Goal: Task Accomplishment & Management: Manage account settings

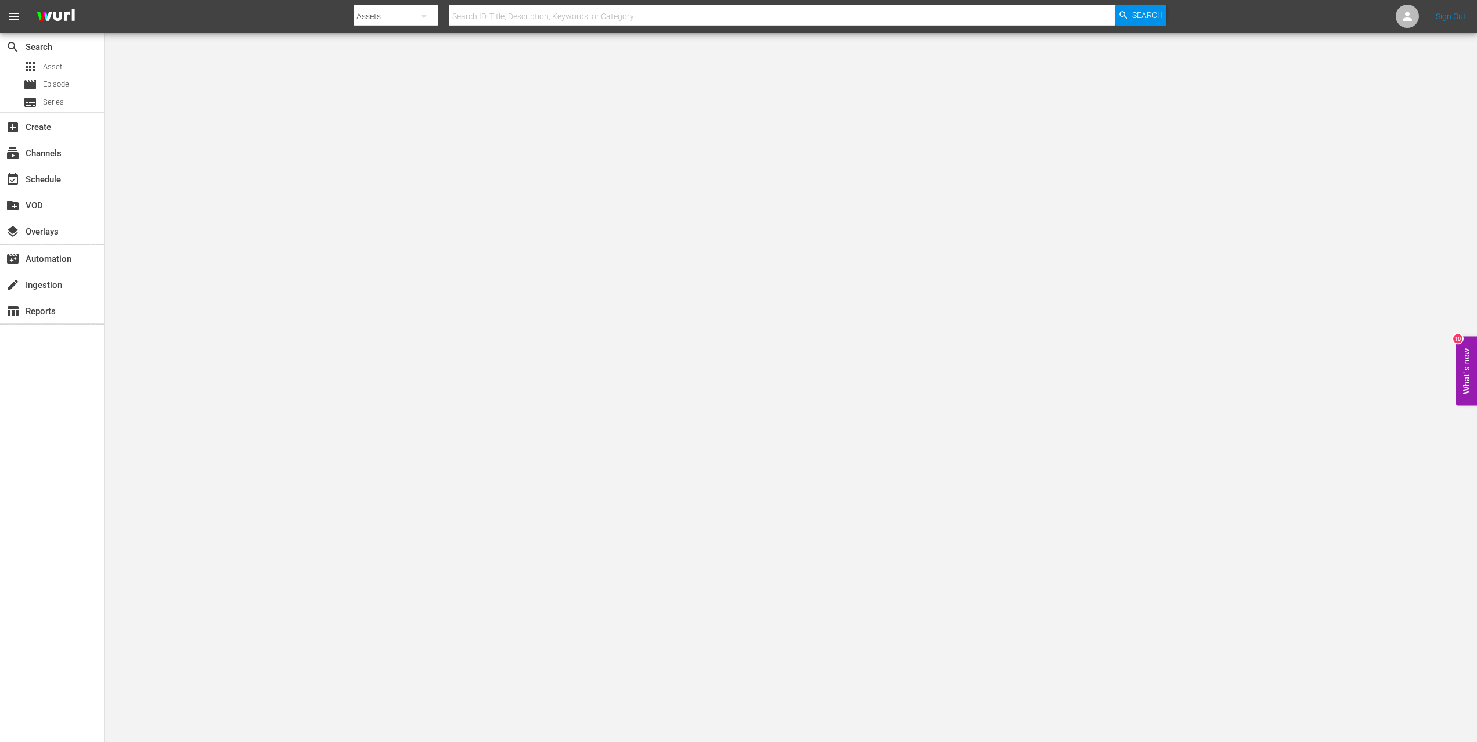
click at [73, 93] on div "apps Asset movie Episode subtitles Series" at bounding box center [52, 85] width 104 height 52
click at [75, 85] on div "movie Episode" at bounding box center [52, 85] width 104 height 16
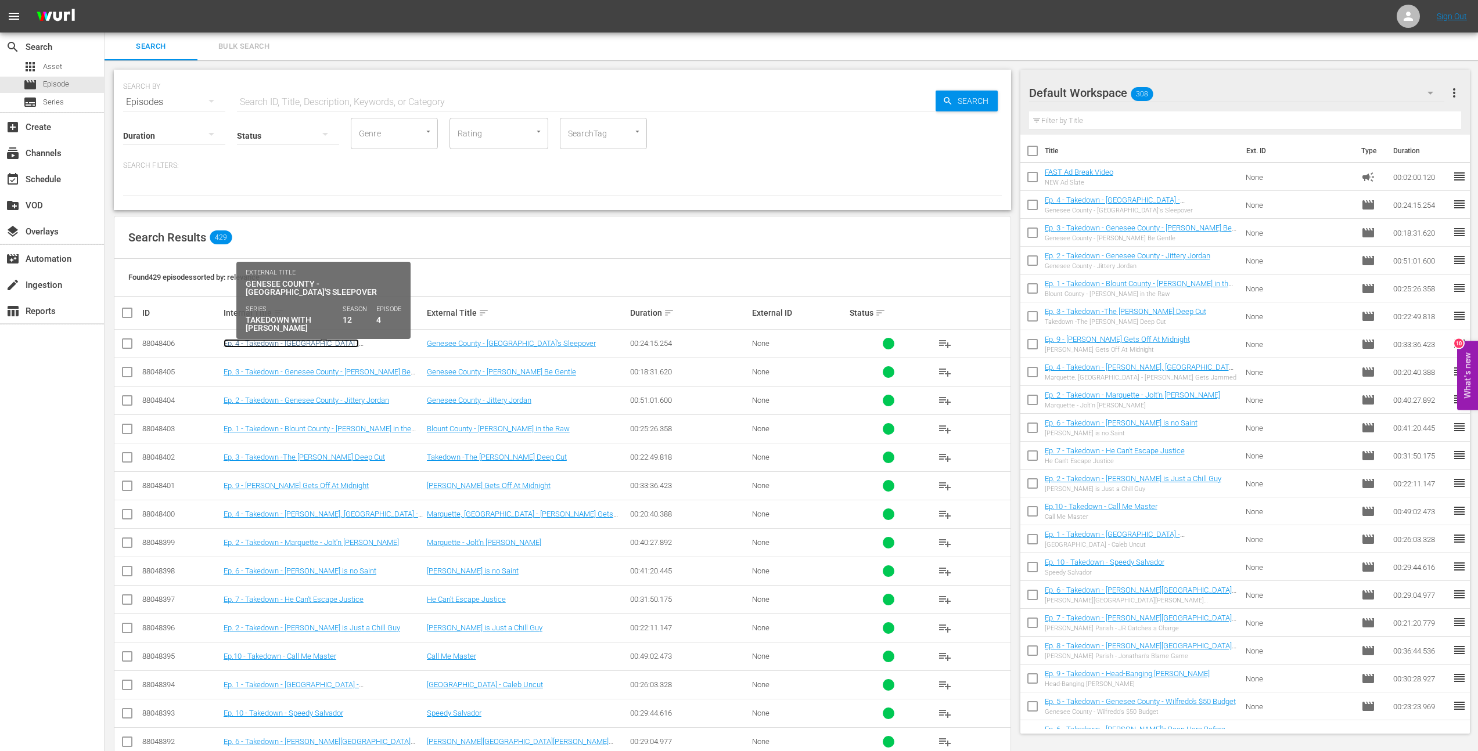
click at [322, 342] on link "Ep. 4 - Takedown - [GEOGRAPHIC_DATA] - [GEOGRAPHIC_DATA]'s Sleepover" at bounding box center [291, 347] width 135 height 17
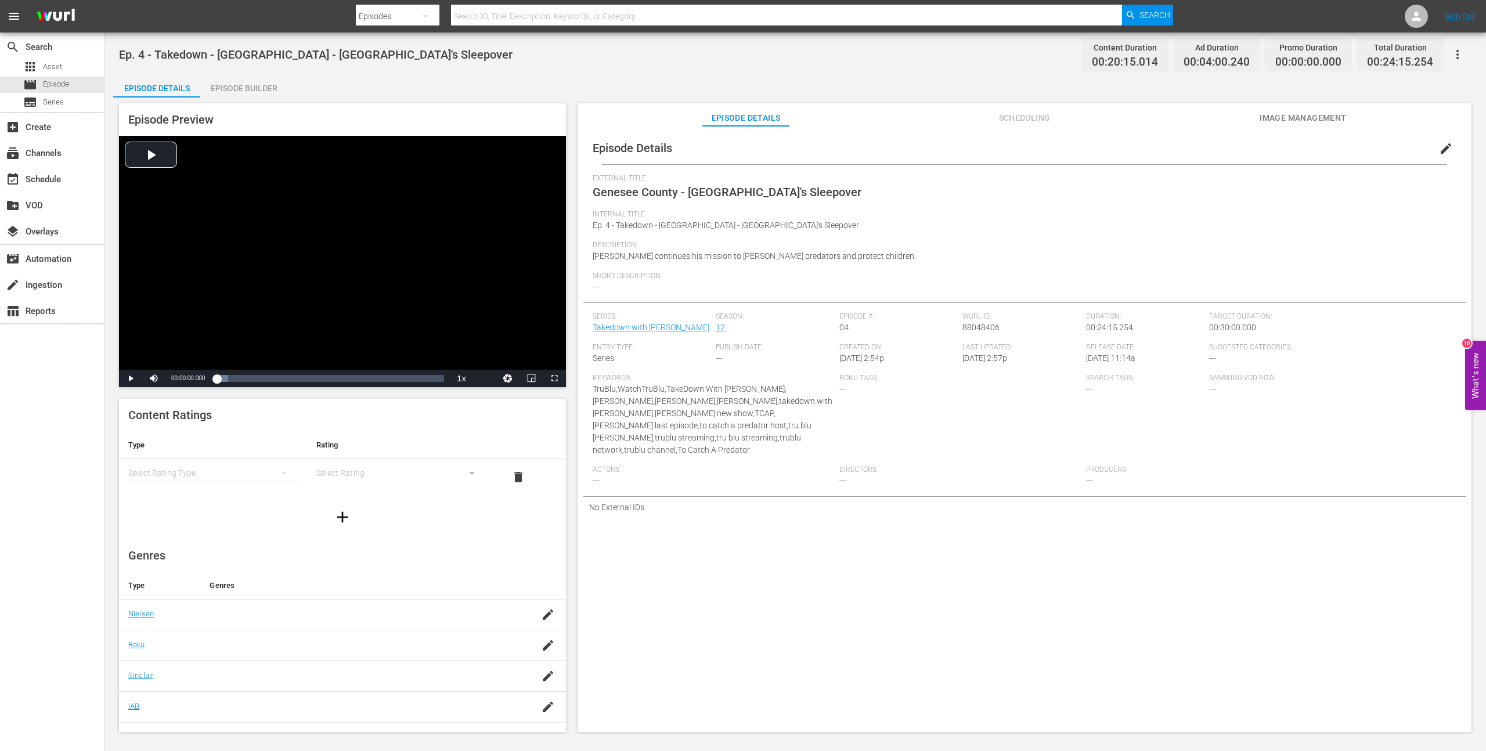
click at [723, 109] on button "Image Management" at bounding box center [1303, 114] width 87 height 23
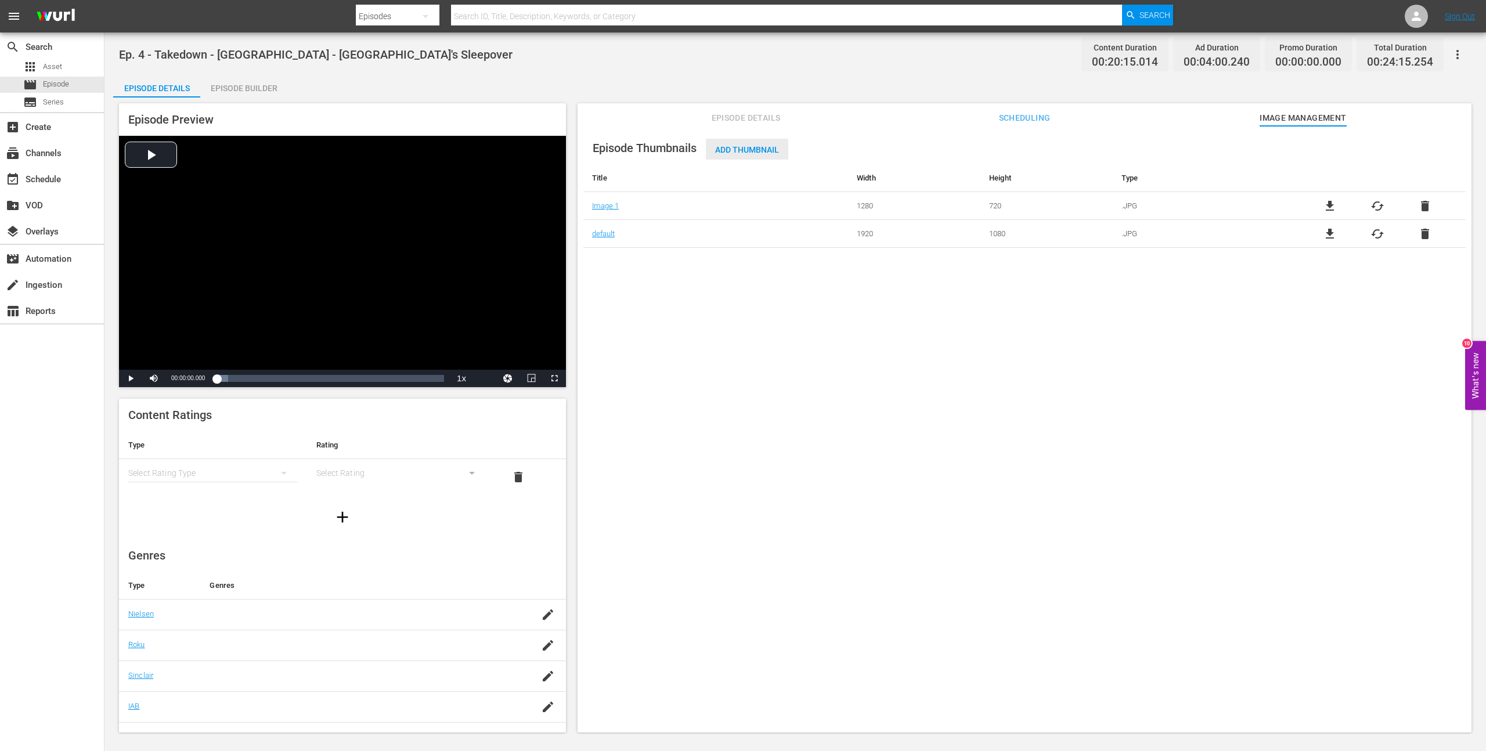
click at [723, 150] on span "Add Thumbnail" at bounding box center [747, 149] width 82 height 9
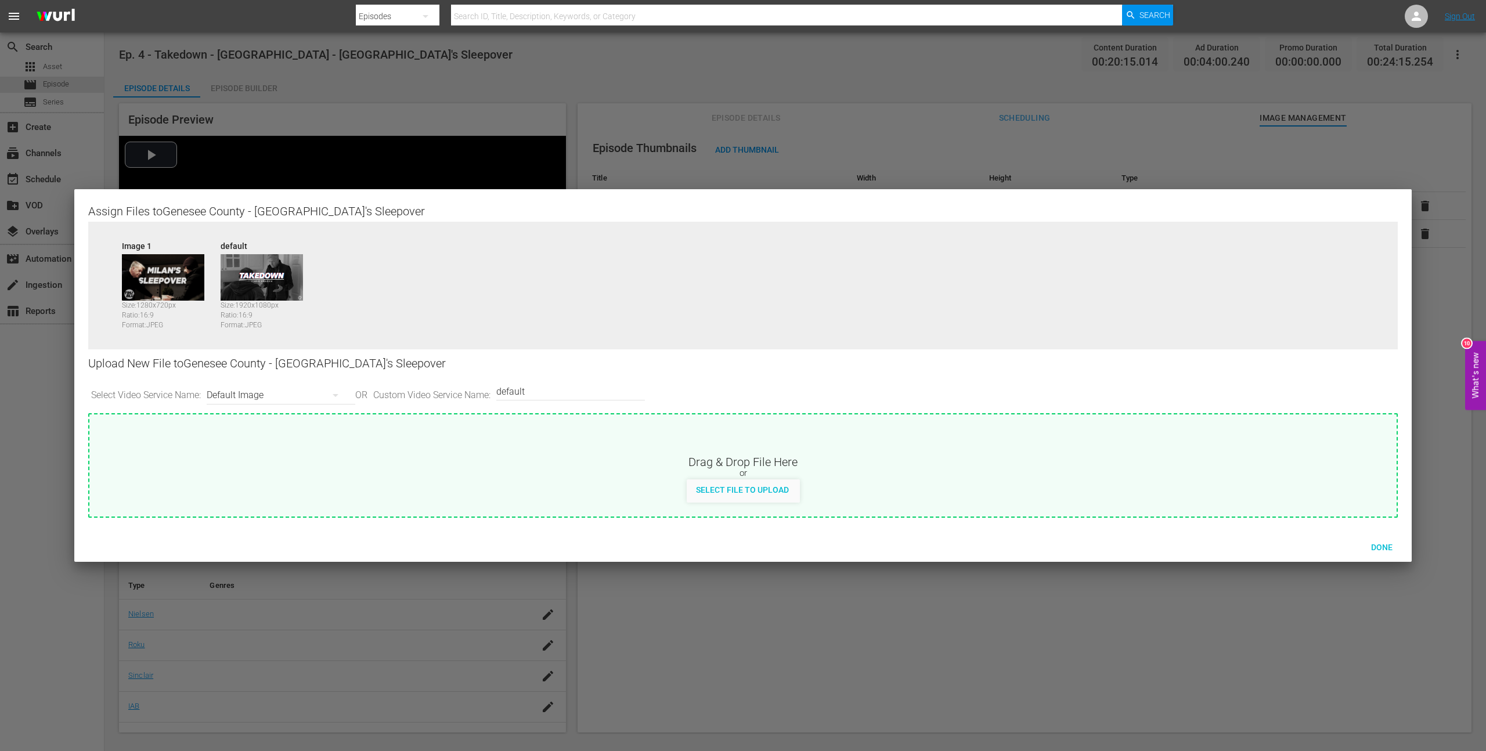
click at [255, 342] on div "Default Image" at bounding box center [278, 395] width 143 height 33
click at [286, 342] on div "Samsung-Thumbnail" at bounding box center [281, 493] width 115 height 19
type input "Samsung-Thumbnail"
click at [723, 342] on div "Select File to Upload" at bounding box center [742, 490] width 111 height 21
type input "C:\fakepath\Takedown_Series_Artwork.jpg"
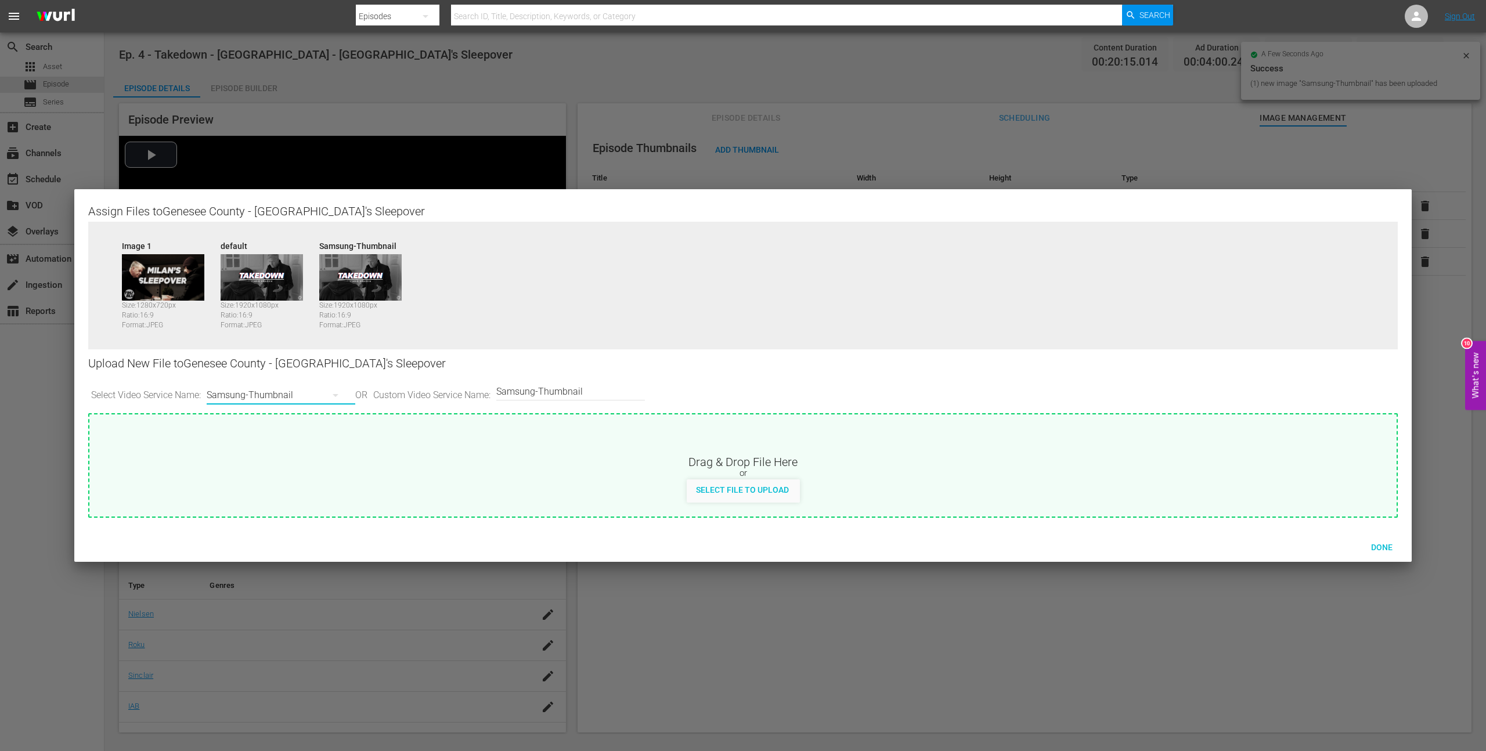
click at [331, 342] on button "button" at bounding box center [336, 395] width 28 height 28
click at [296, 342] on div "Roku-Thumbnail" at bounding box center [281, 455] width 115 height 19
type input "Roku-Thumbnail"
click at [723, 342] on span "Select File to Upload" at bounding box center [742, 489] width 111 height 9
type input "C:\fakepath\Takedown_Series_Artwork.jpg"
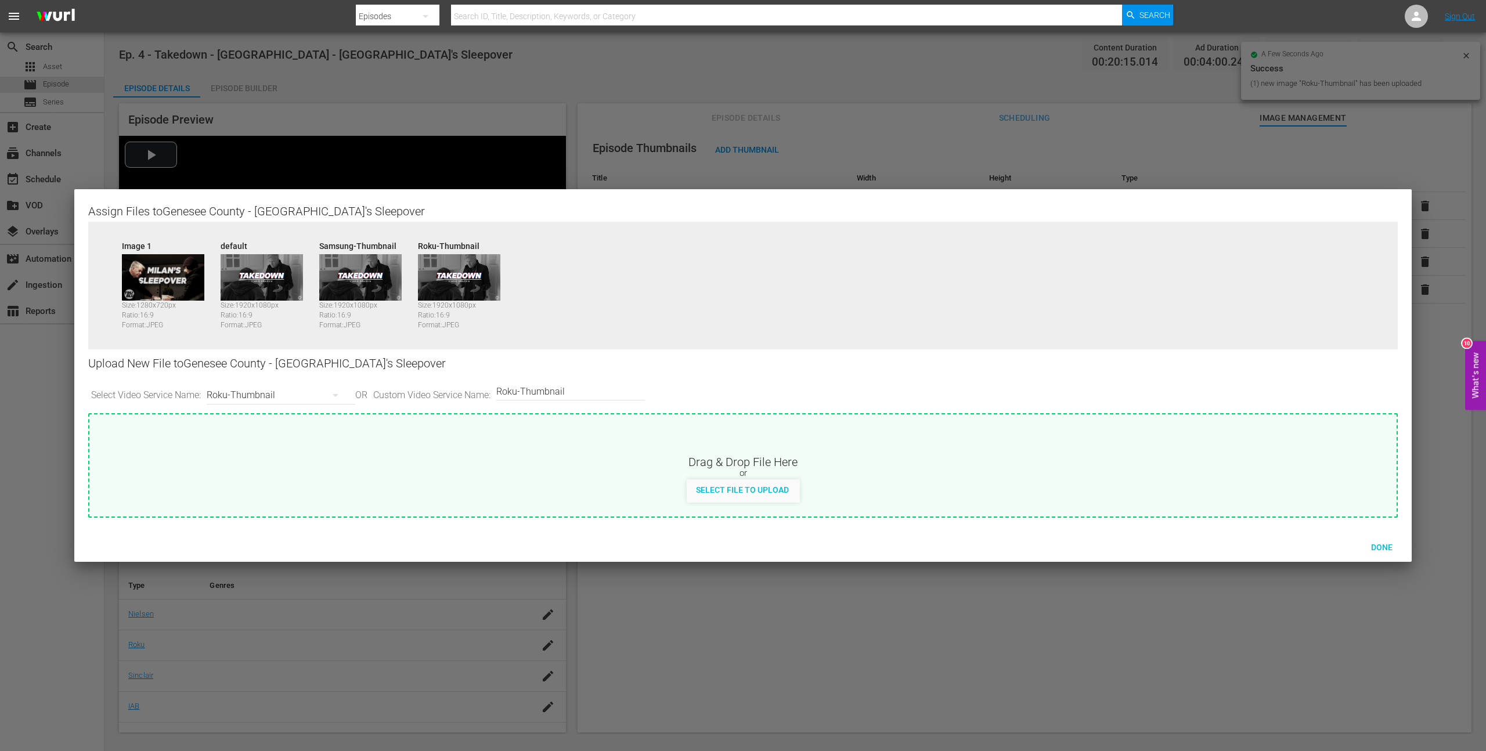
click at [306, 342] on div "Roku-Thumbnail" at bounding box center [278, 395] width 143 height 33
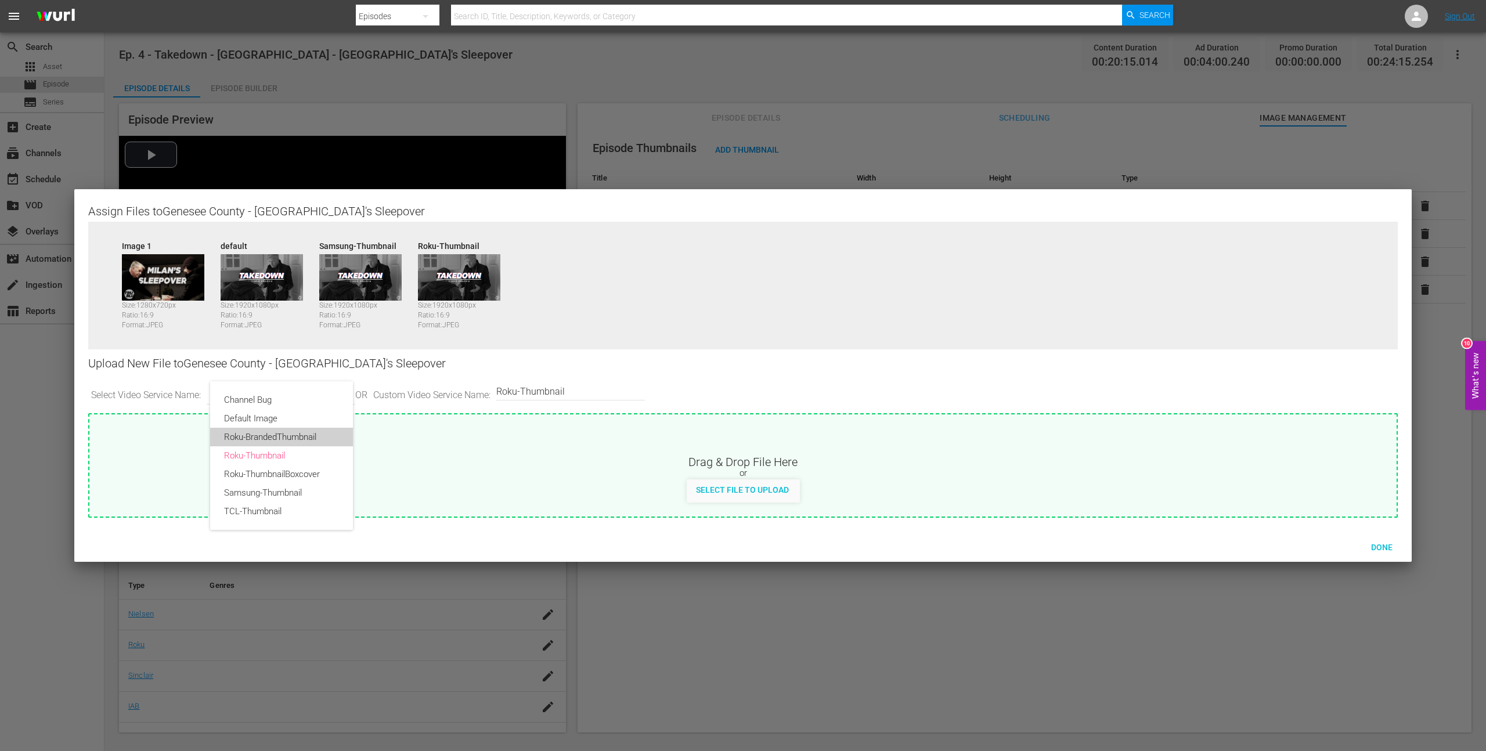
click at [327, 342] on div "Roku-BrandedThumbnail" at bounding box center [281, 437] width 115 height 19
type input "Roku-BrandedThumbnail"
click at [723, 342] on span "Select File to Upload" at bounding box center [742, 489] width 111 height 9
type input "C:\fakepath\Takedown_Series_Artwork.jpg"
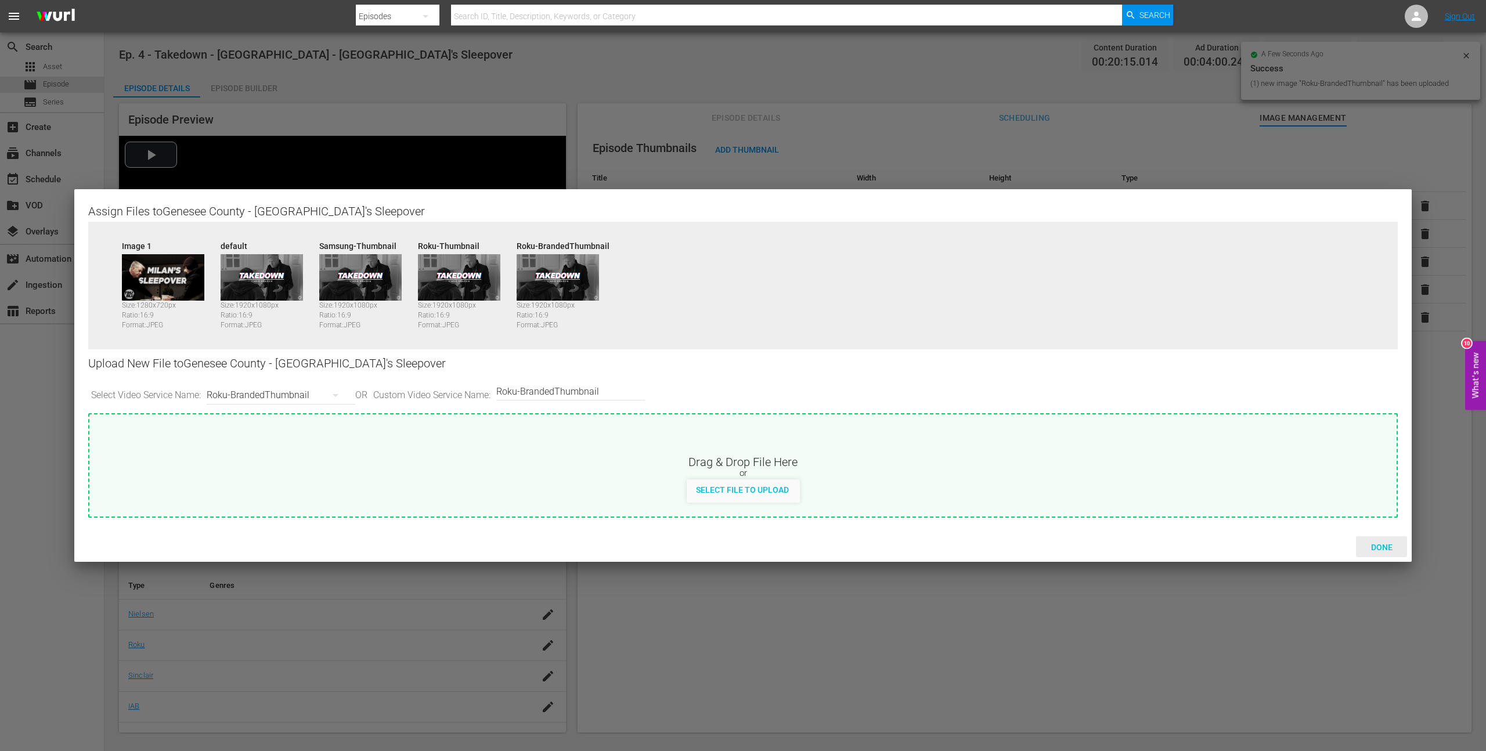
click at [723, 342] on div "Done" at bounding box center [1381, 546] width 51 height 21
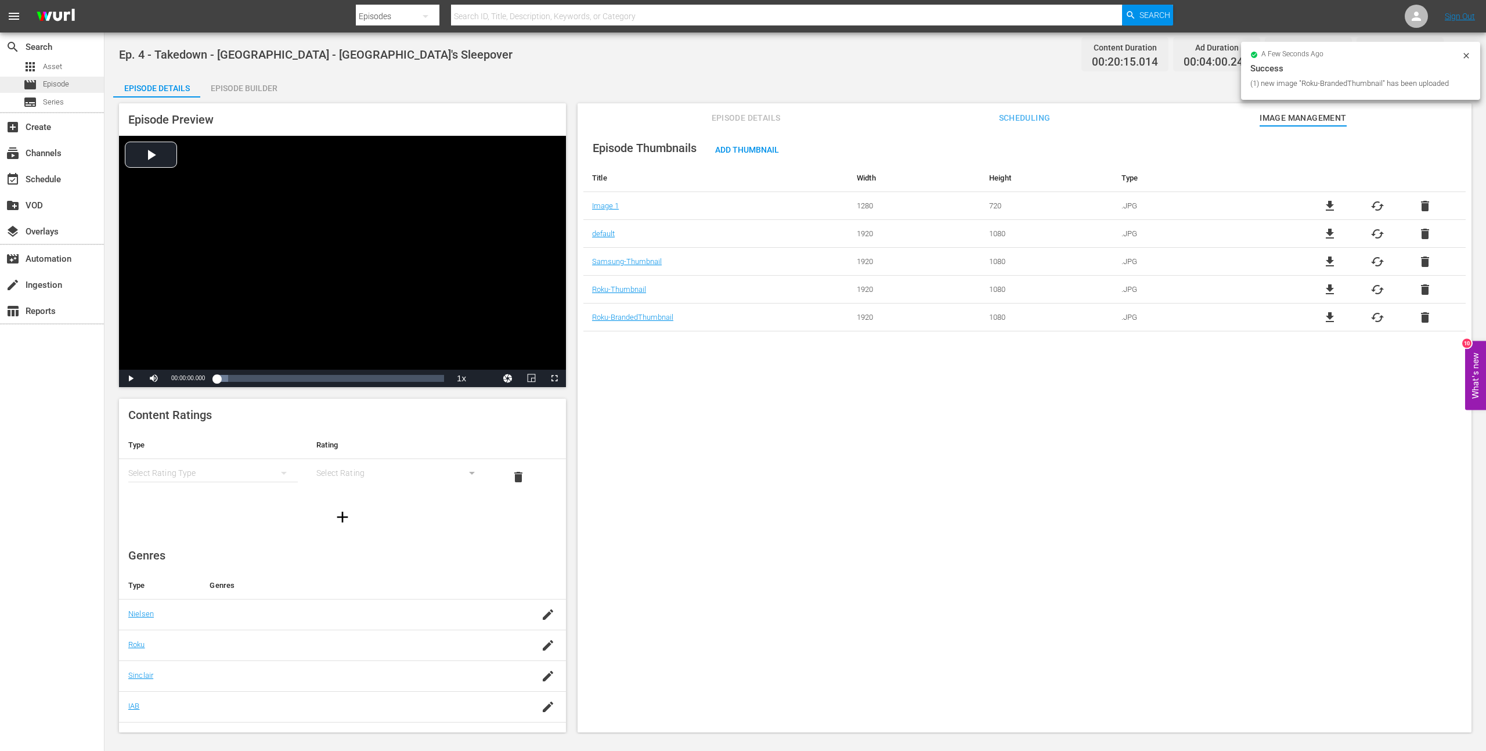
click at [44, 82] on span "Episode" at bounding box center [56, 84] width 26 height 12
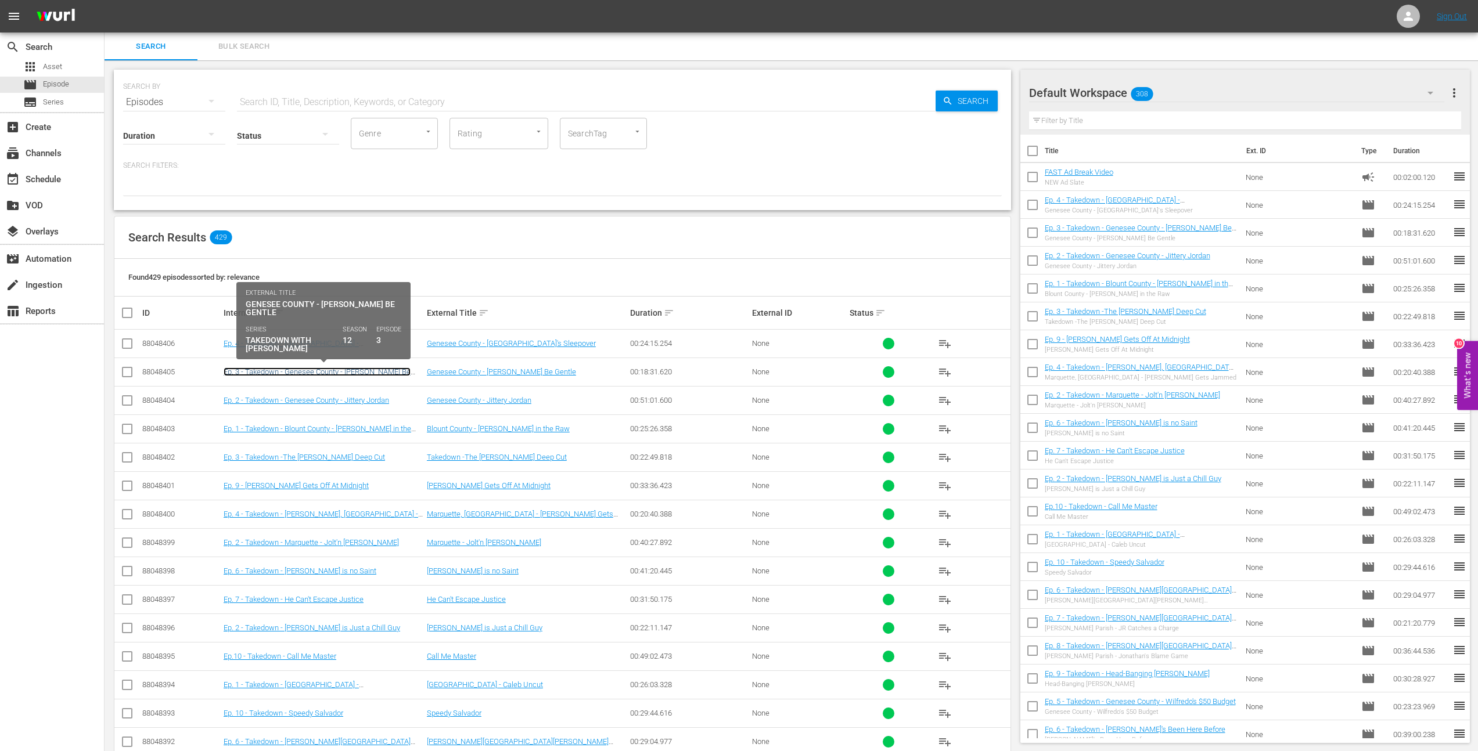
click at [319, 342] on link "Ep. 3 - Takedown - Genesee County - [PERSON_NAME] Be Gentle" at bounding box center [317, 376] width 187 height 17
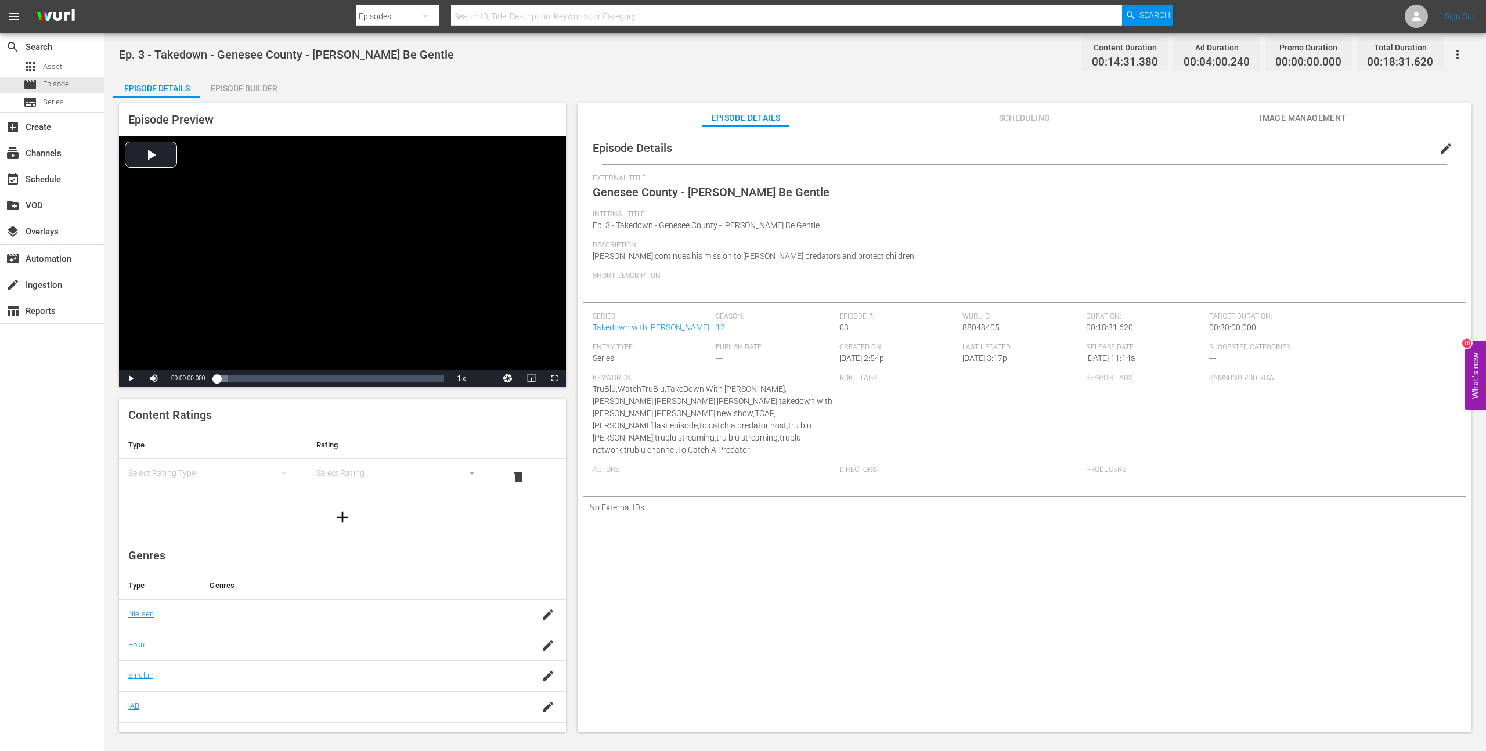
click at [723, 120] on span "Image Management" at bounding box center [1303, 118] width 87 height 15
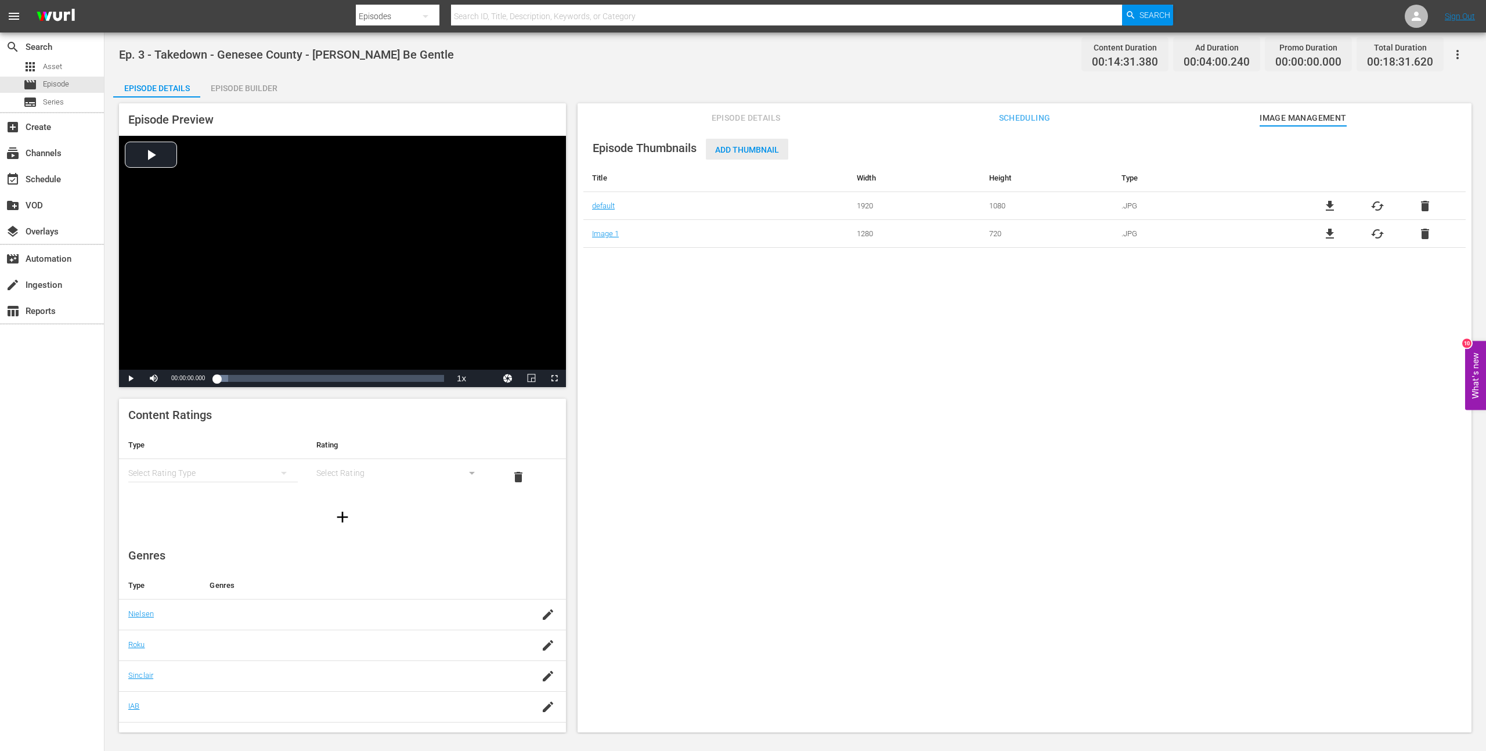
click at [723, 149] on span "Add Thumbnail" at bounding box center [747, 149] width 82 height 9
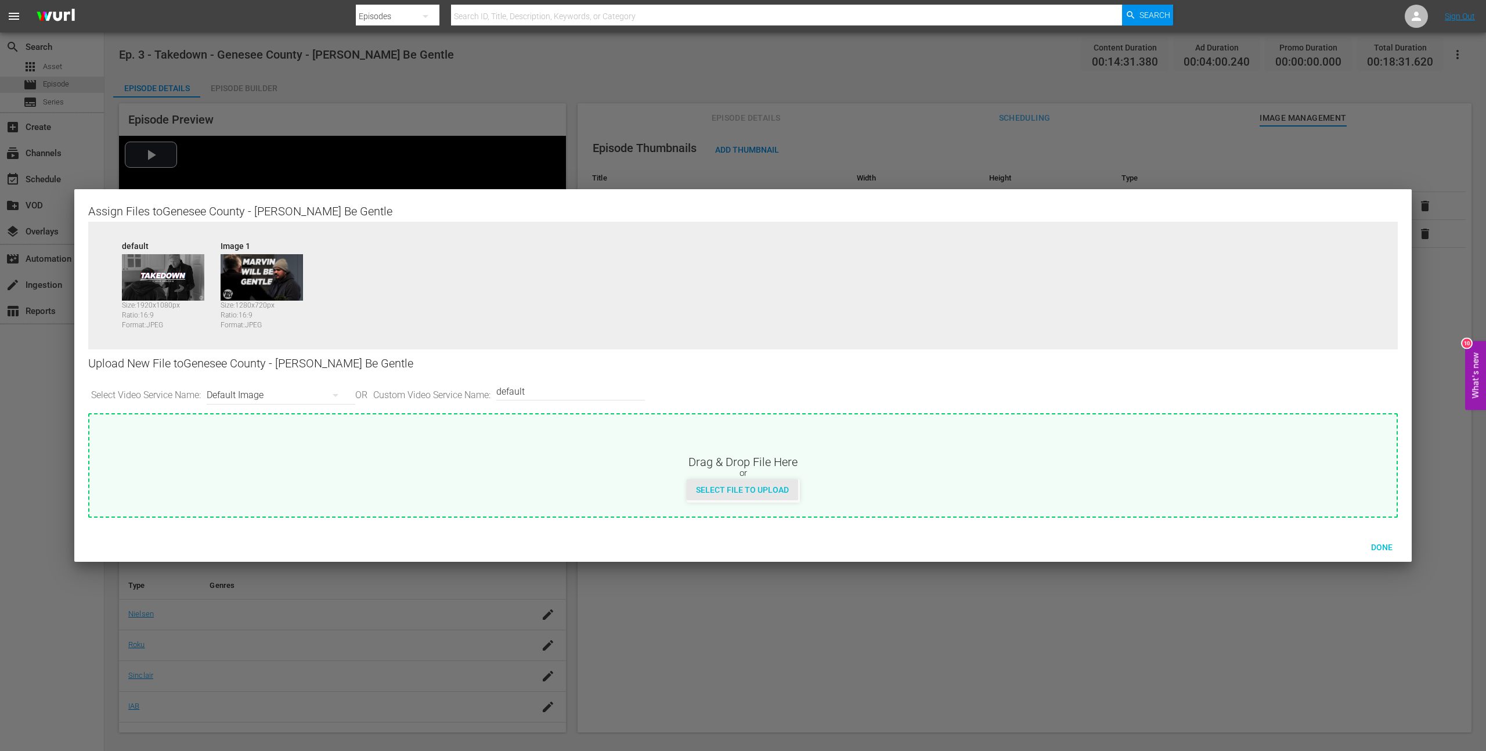
click at [709, 342] on div "Select File to Upload" at bounding box center [742, 490] width 111 height 21
type input "C:\fakepath\Takedown_Series_Artwork.jpg"
click at [723, 342] on div "or" at bounding box center [742, 474] width 1307 height 12
type input "C:\fakepath\Takedown_Series_Artwork.jpg"
click at [719, 342] on div "or" at bounding box center [742, 474] width 1307 height 12
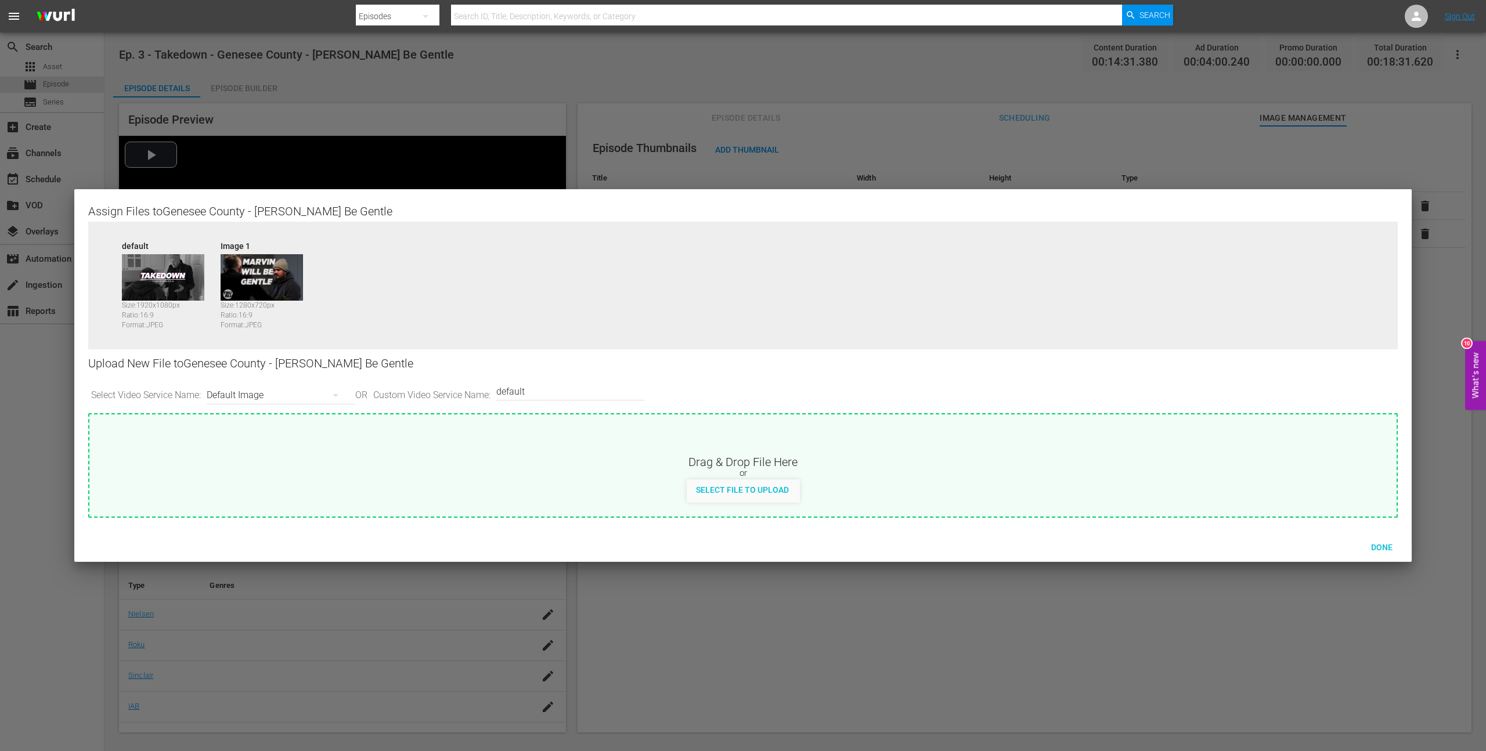
click at [304, 342] on div "Default Image" at bounding box center [278, 395] width 143 height 33
click at [290, 342] on div "Roku-Thumbnail" at bounding box center [281, 455] width 115 height 19
type input "Roku-Thumbnail"
click at [723, 342] on span "Select File to Upload" at bounding box center [742, 489] width 111 height 9
type input "C:\fakepath\Takedown_Series_Artwork.jpg"
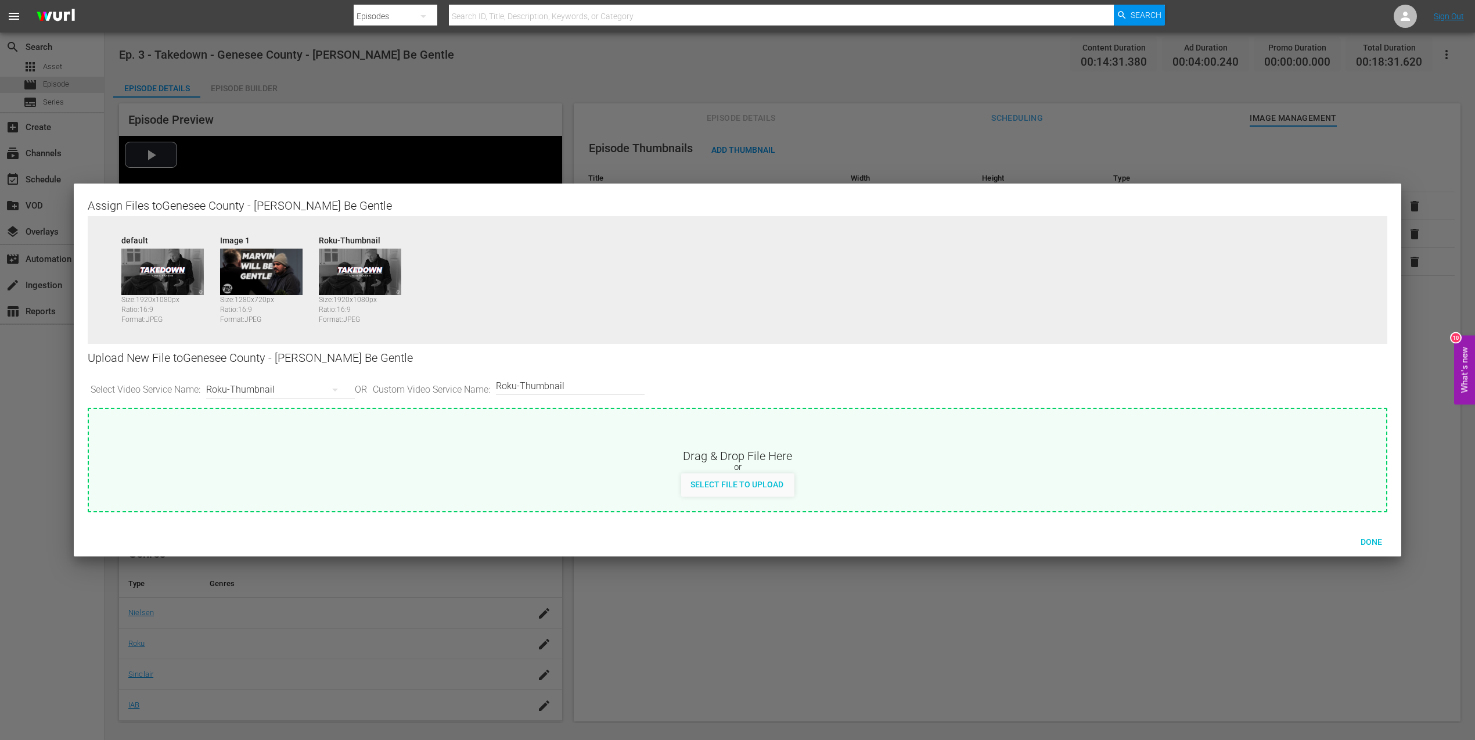
click at [313, 342] on div "Roku-Thumbnail" at bounding box center [277, 389] width 143 height 33
click at [289, 342] on div "Samsung-Thumbnail" at bounding box center [281, 487] width 115 height 19
type input "Samsung-Thumbnail"
click at [723, 342] on span "Select File to Upload" at bounding box center [736, 484] width 111 height 9
type input "C:\fakepath\Takedown_Series_Artwork.jpg"
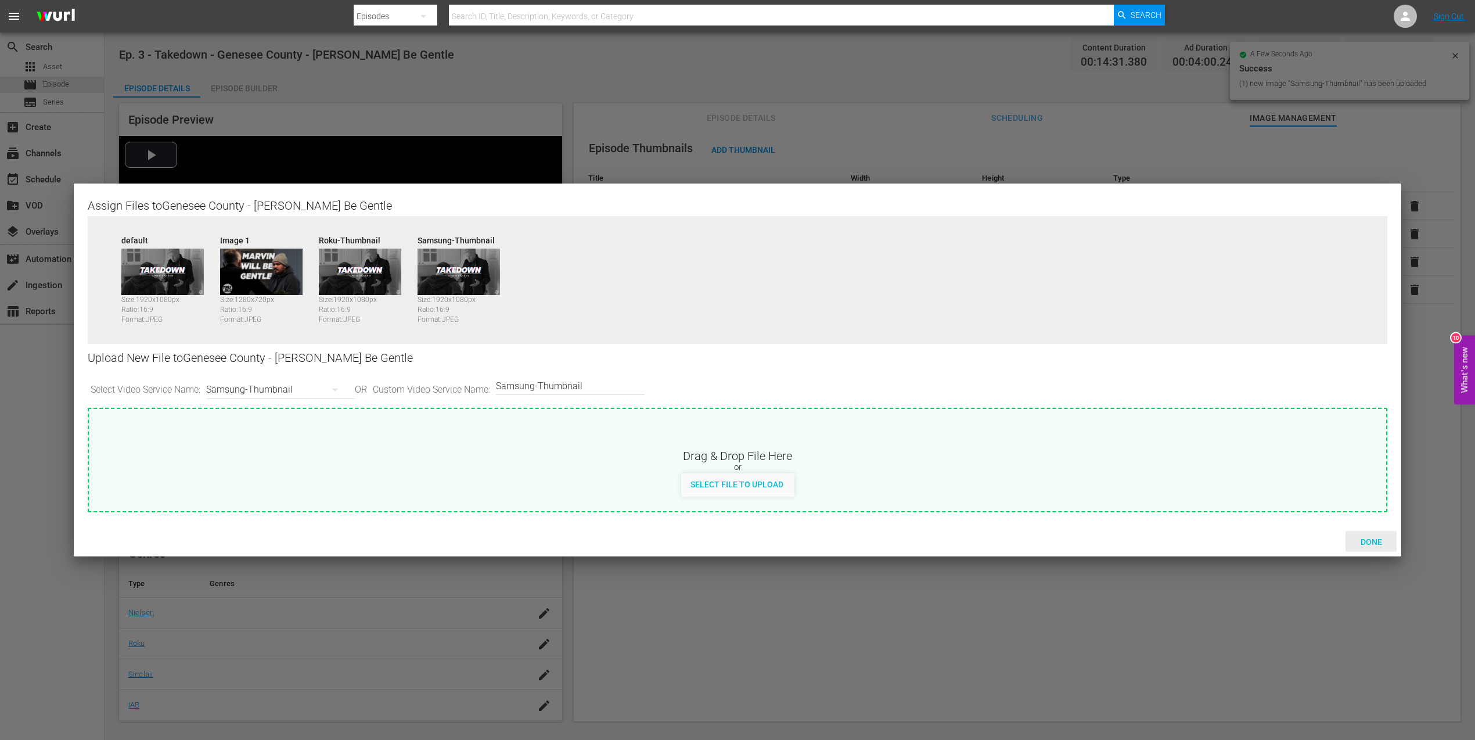
click at [723, 342] on span "Done" at bounding box center [1371, 541] width 40 height 9
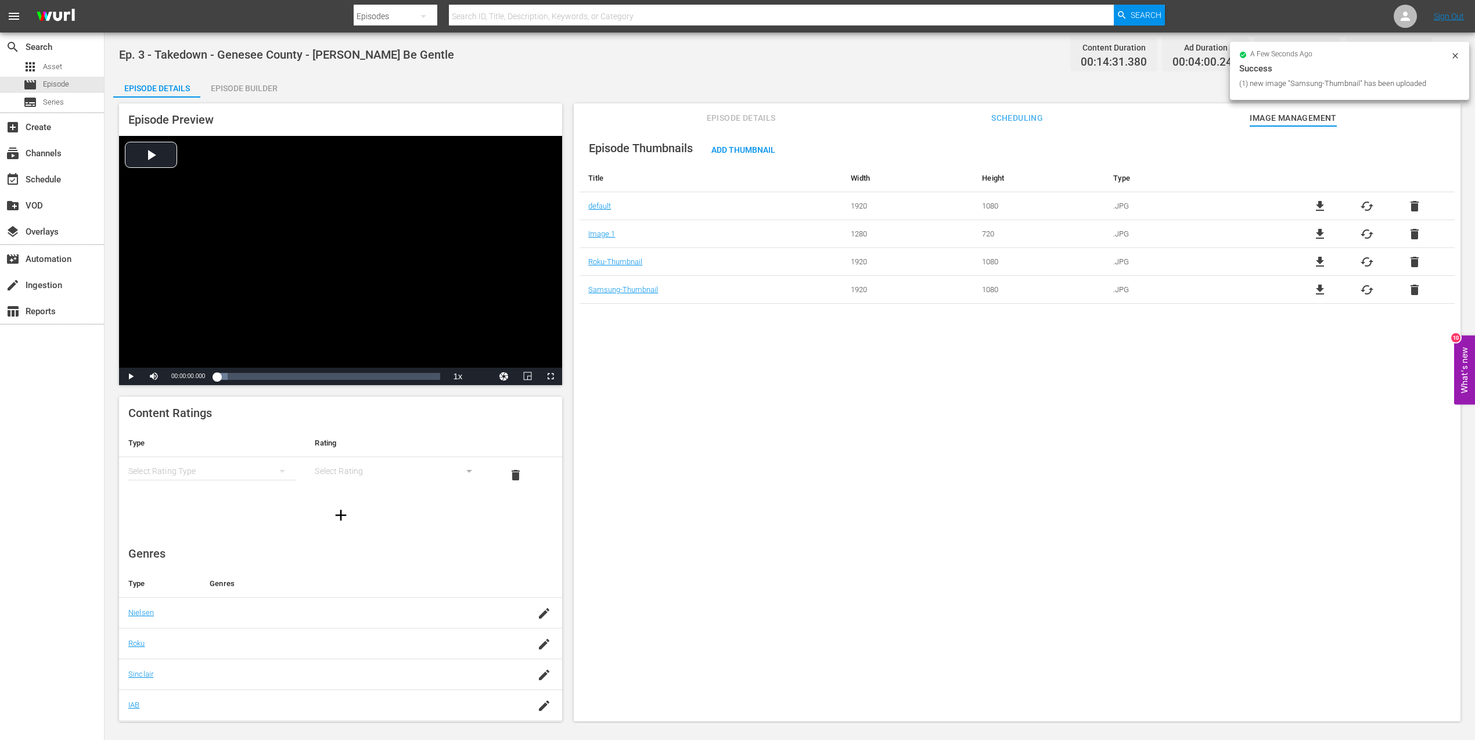
click at [723, 342] on div "Episode Thumbnails Add Thumbnail Title Width Height Type default 1920 1080 .JPG…" at bounding box center [1017, 429] width 887 height 606
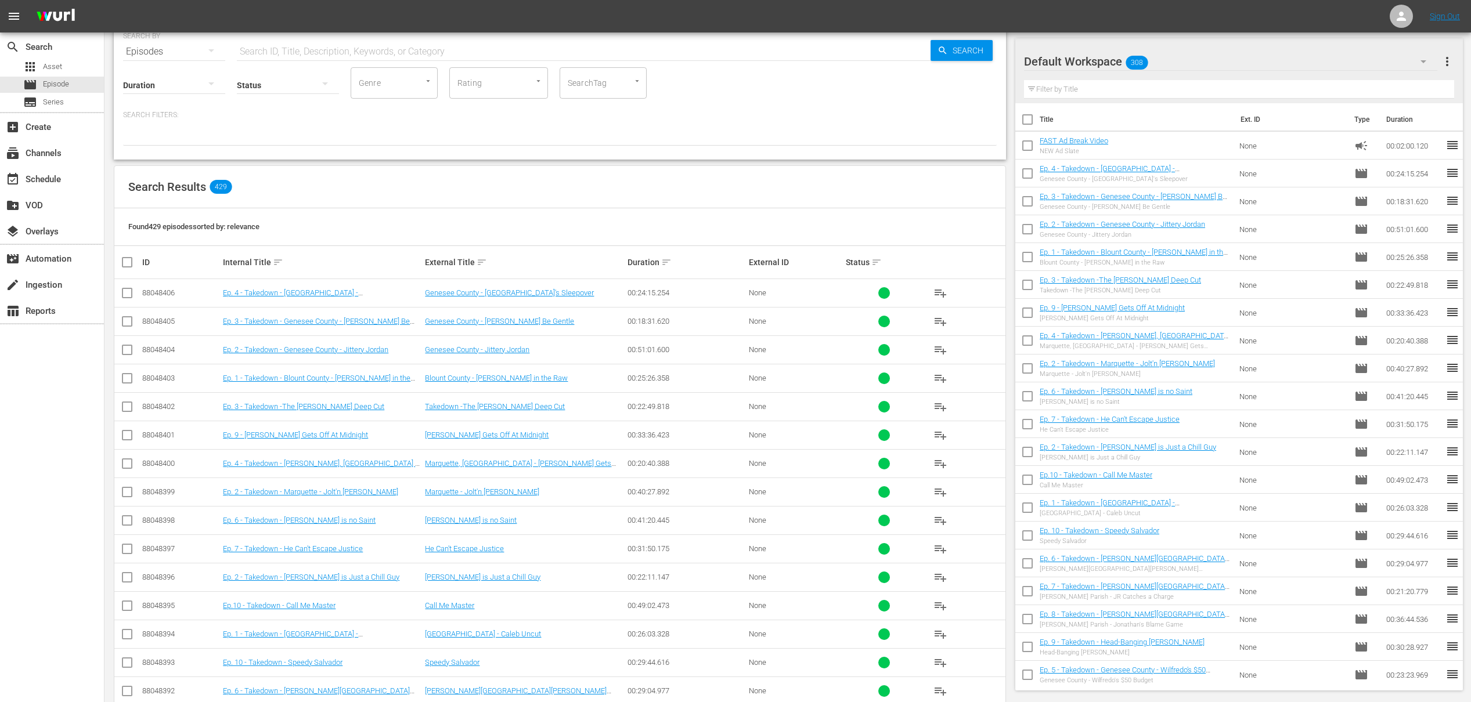
scroll to position [151, 0]
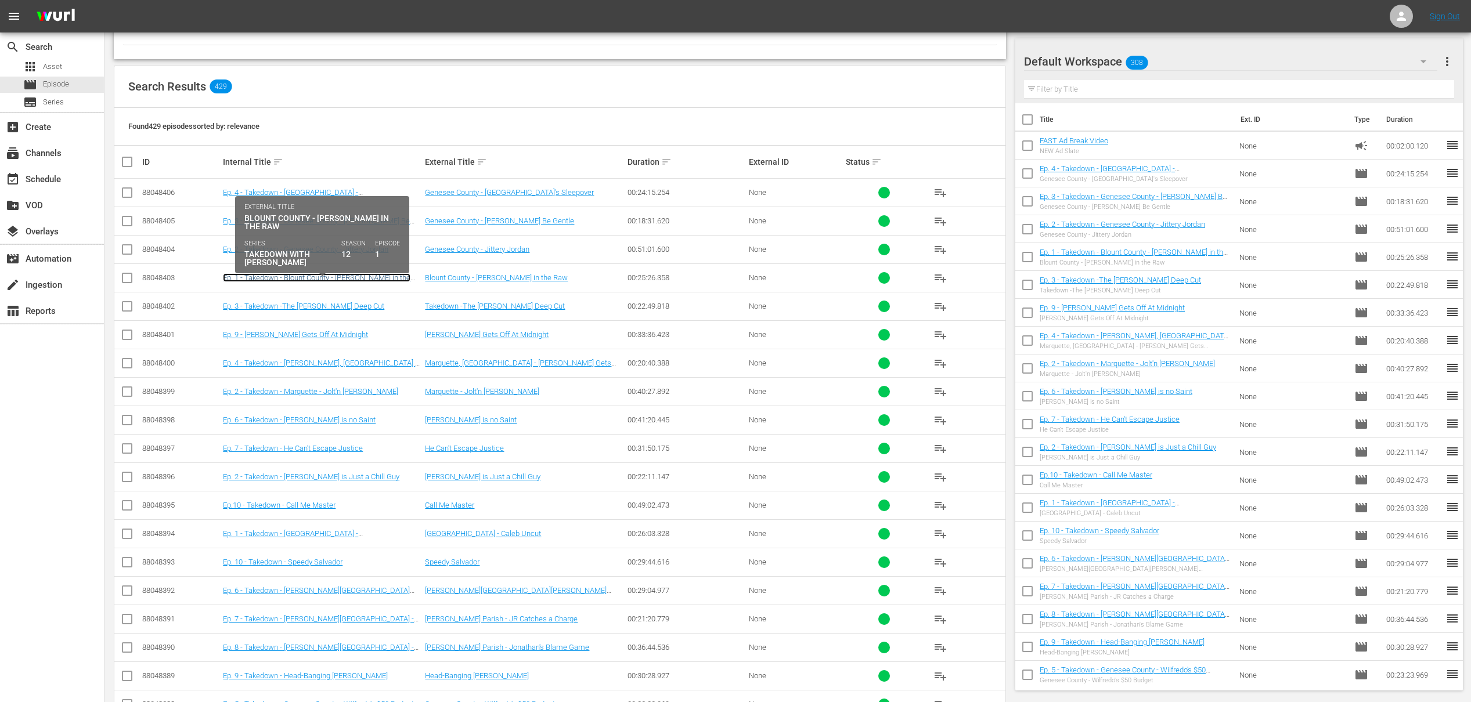
click at [344, 281] on link "Ep. 1 - Takedown - Blount County - [PERSON_NAME] in the Raw" at bounding box center [317, 281] width 188 height 17
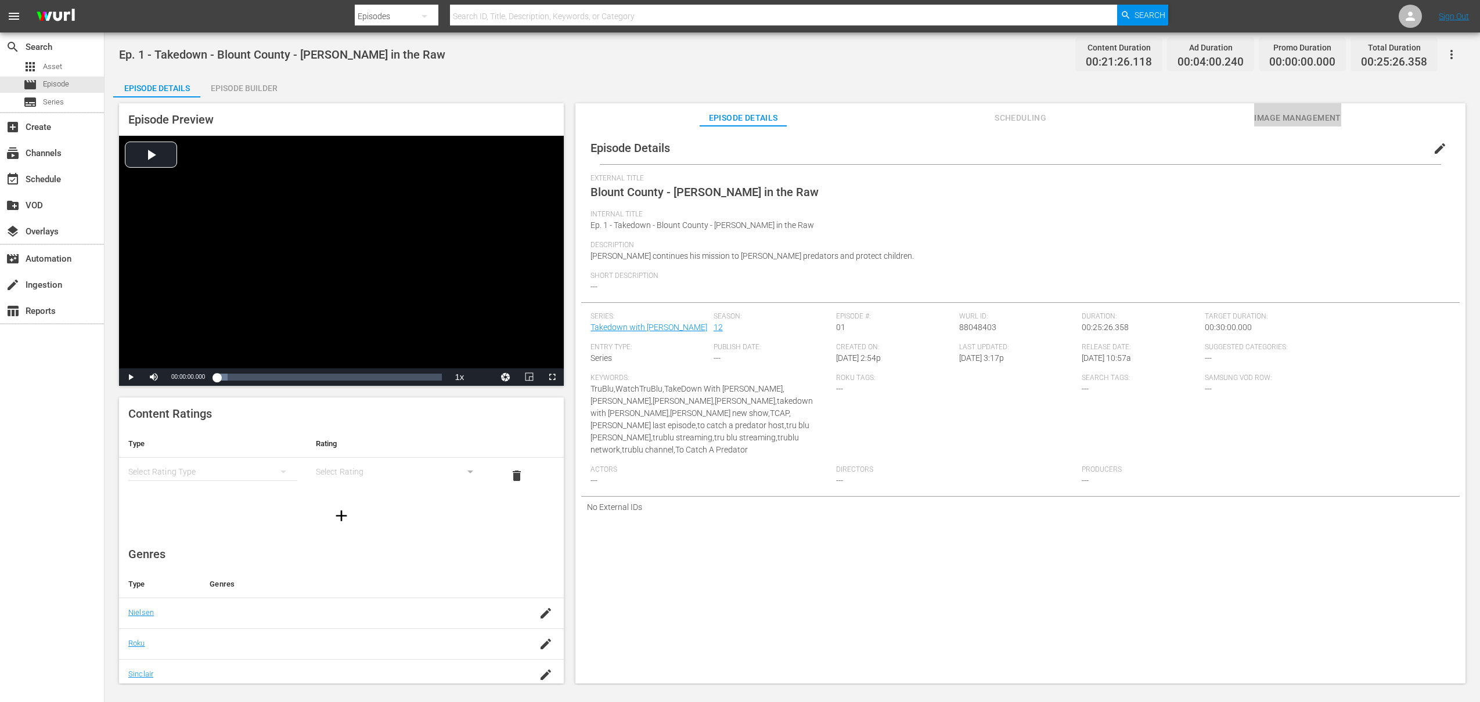
click at [1336, 116] on span "Image Management" at bounding box center [1297, 118] width 87 height 15
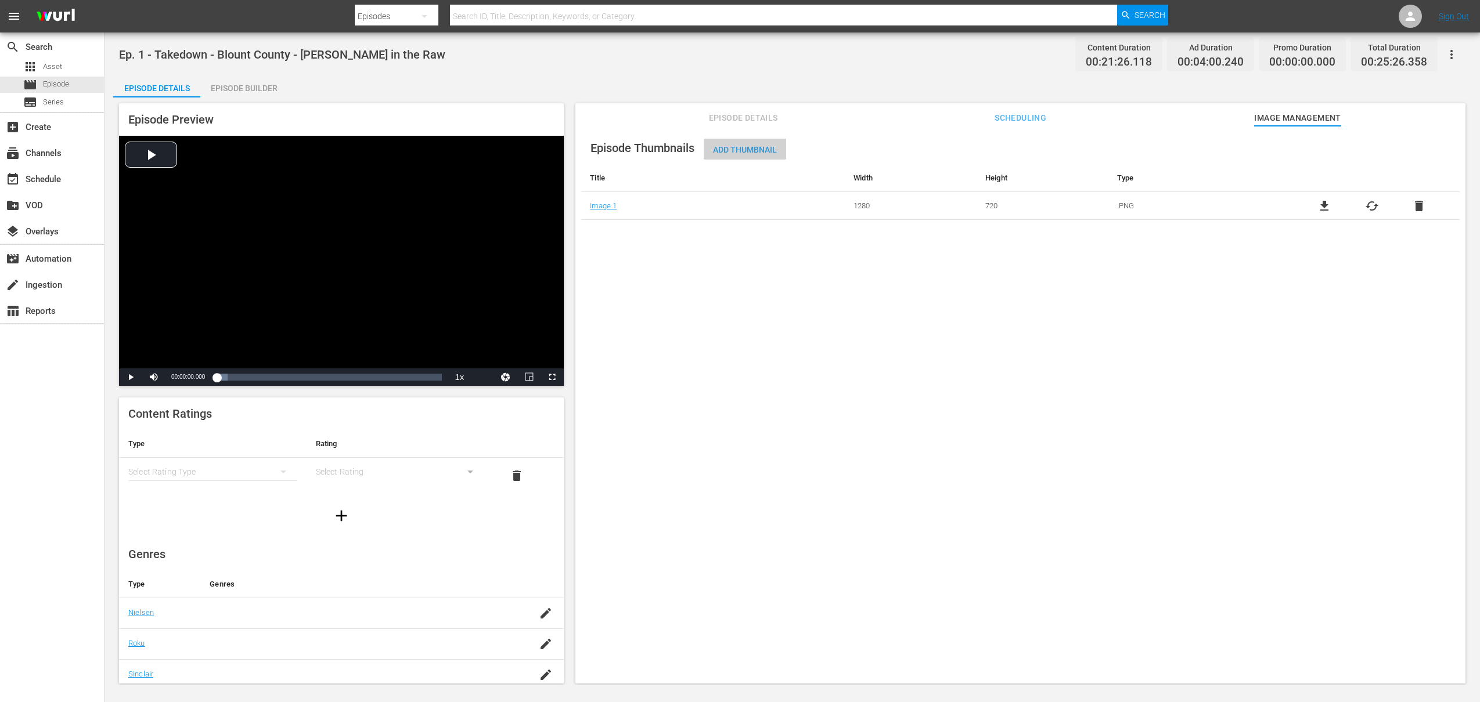
click at [765, 147] on span "Add Thumbnail" at bounding box center [745, 149] width 82 height 9
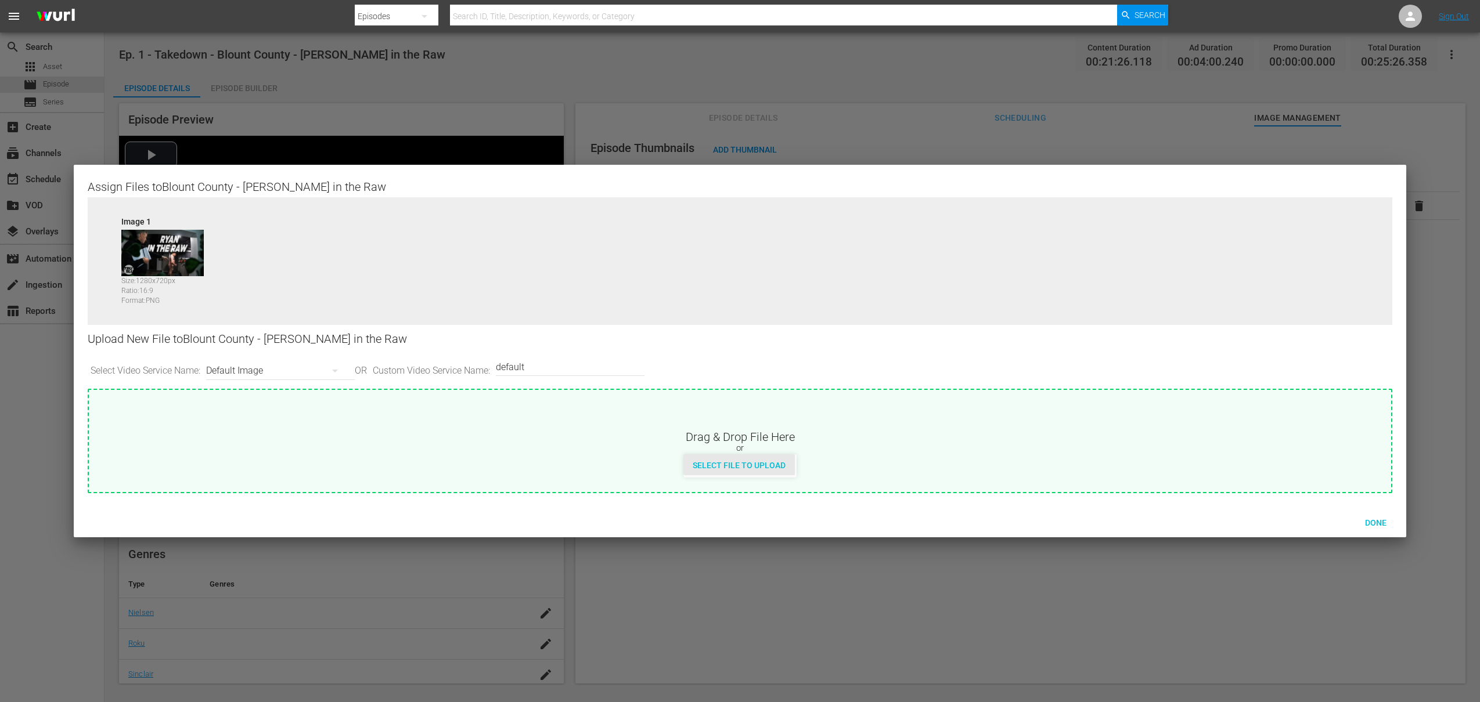
click at [715, 463] on span "Select File to Upload" at bounding box center [738, 465] width 111 height 9
type input "C:\fakepath\Takedown_Series_Artwork.jpg"
click at [290, 372] on div "Default Image" at bounding box center [277, 371] width 143 height 33
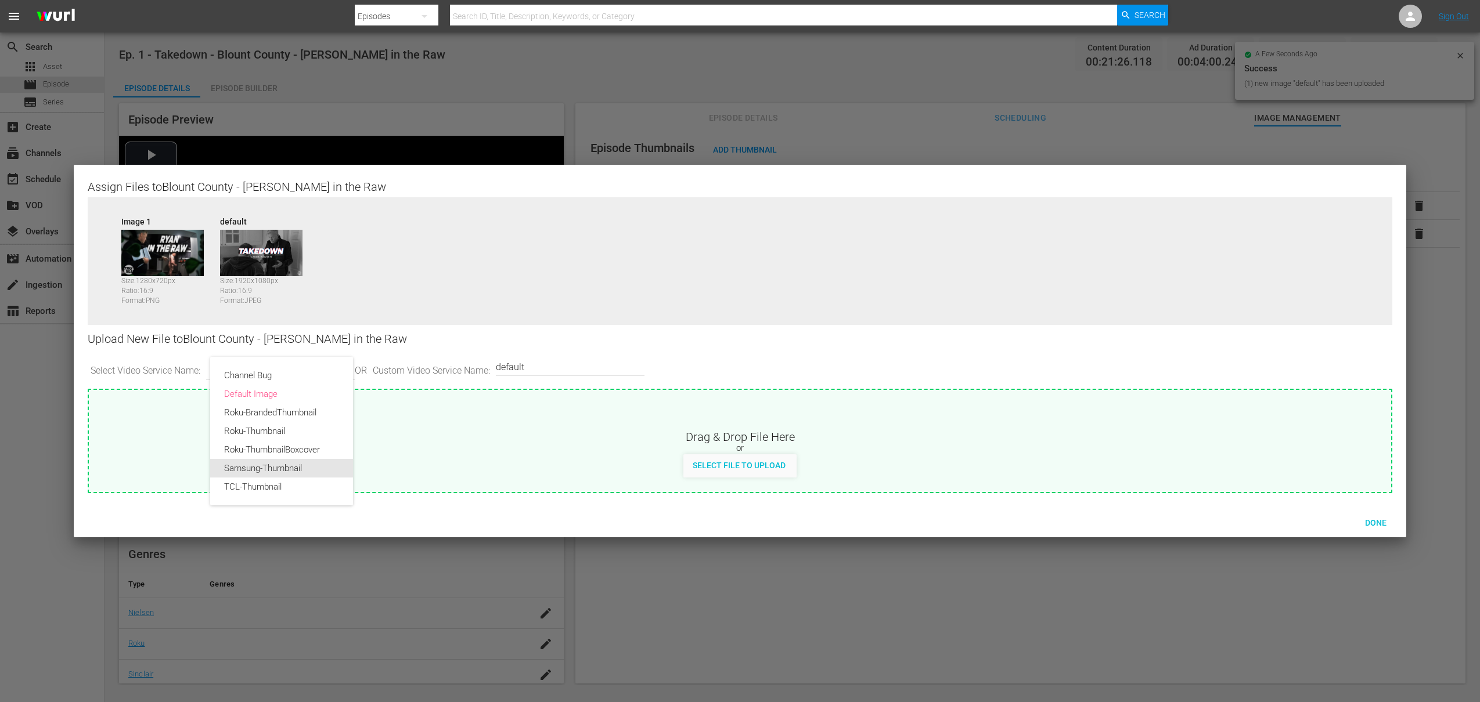
click at [273, 469] on div "Samsung-Thumbnail" at bounding box center [281, 468] width 115 height 19
type input "Samsung-Thumbnail"
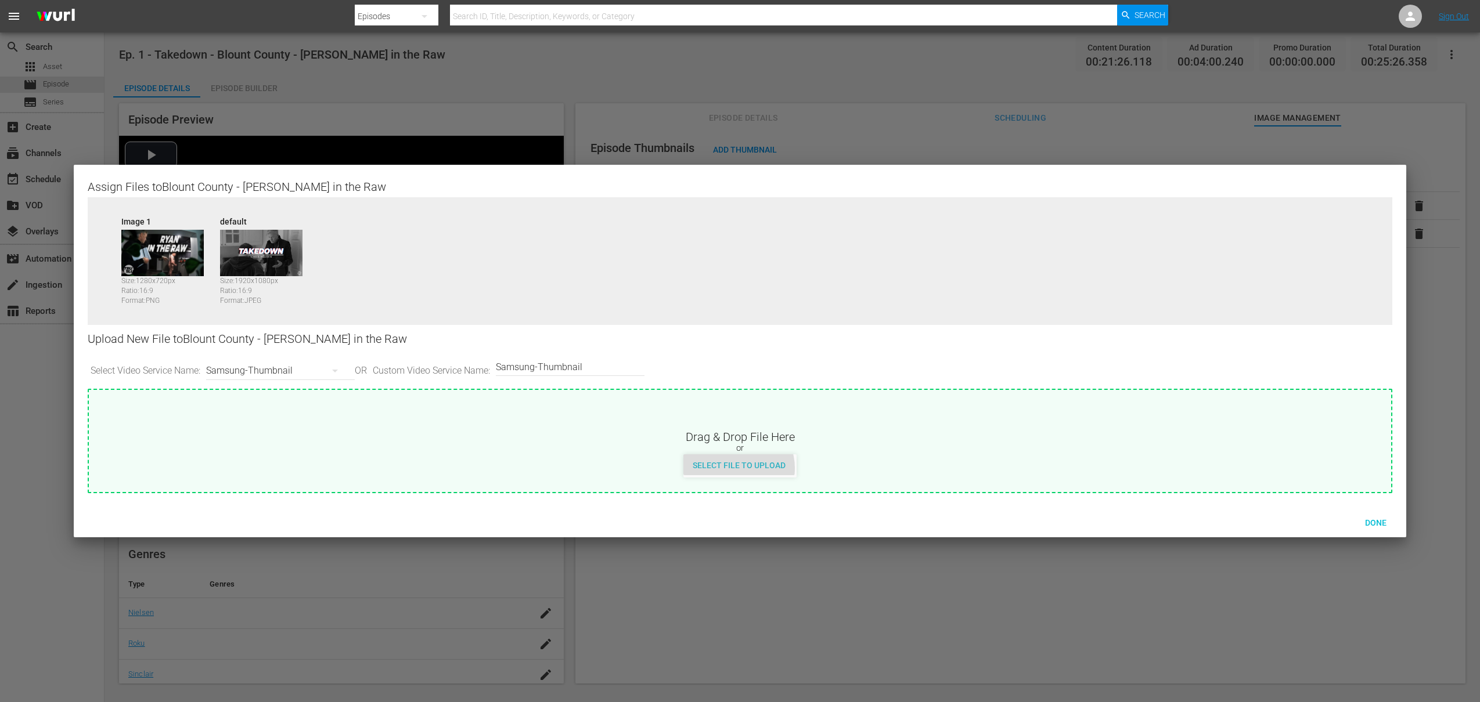
click at [735, 469] on span "Select File to Upload" at bounding box center [738, 465] width 111 height 9
type input "C:\fakepath\Takedown_Series_Artwork.jpg"
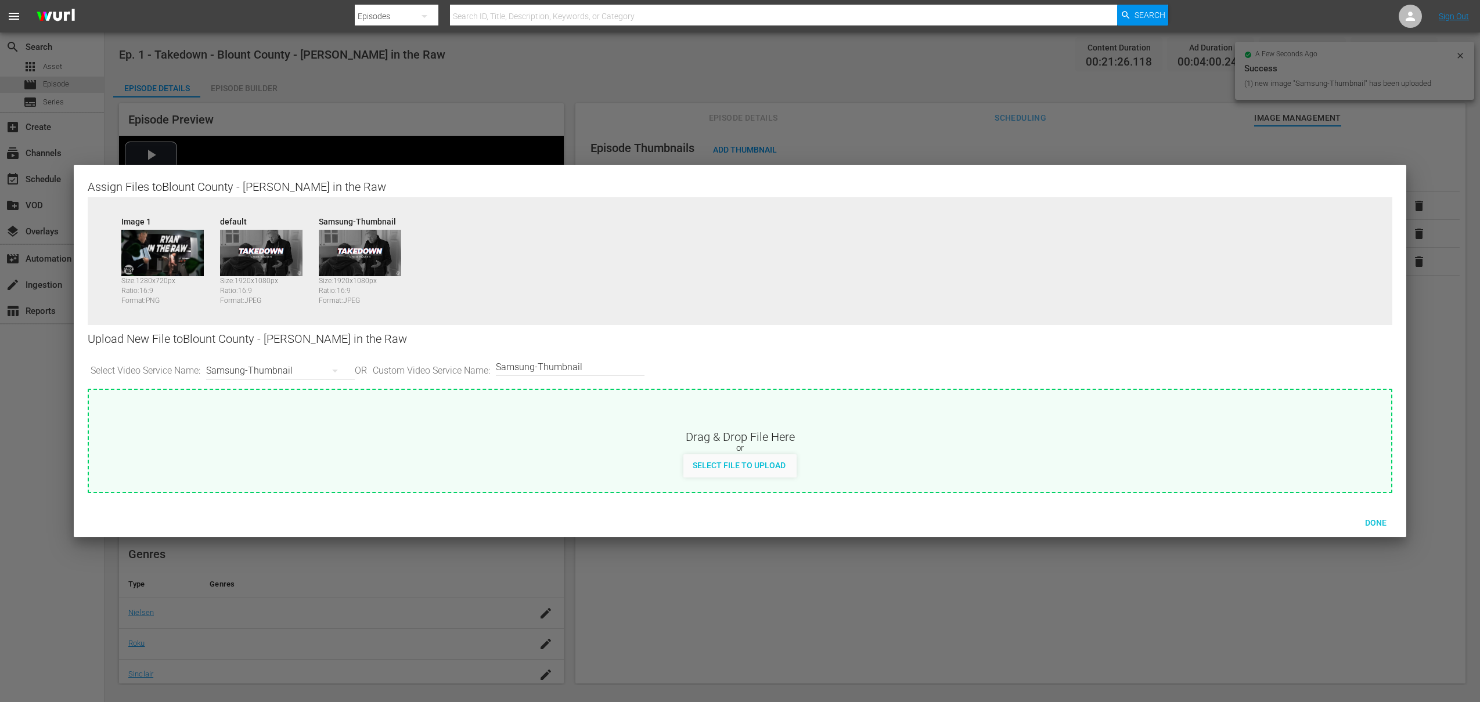
click at [313, 367] on div "Samsung-Thumbnail" at bounding box center [277, 371] width 143 height 33
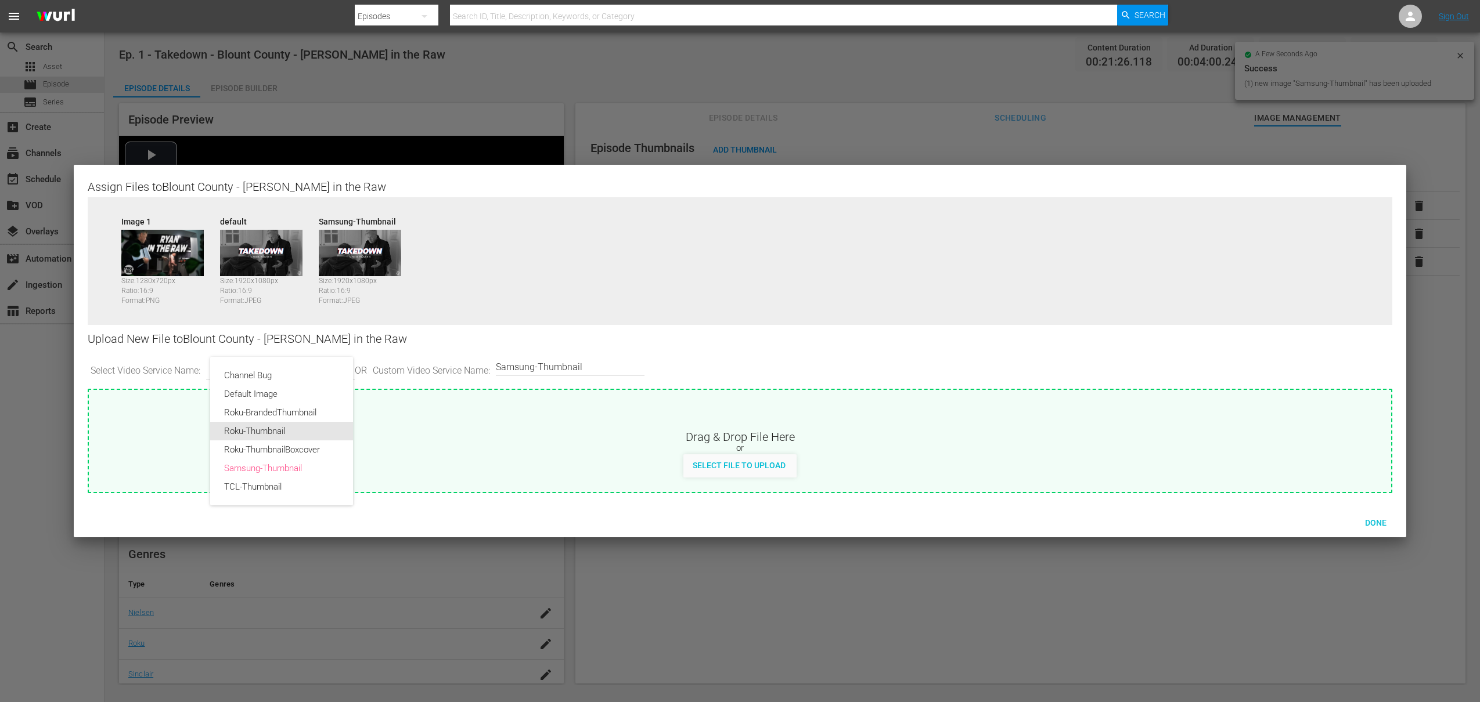
click at [255, 431] on div "Roku-Thumbnail" at bounding box center [281, 431] width 115 height 19
type input "Roku-Thumbnail"
click at [751, 466] on span "Select File to Upload" at bounding box center [738, 465] width 111 height 9
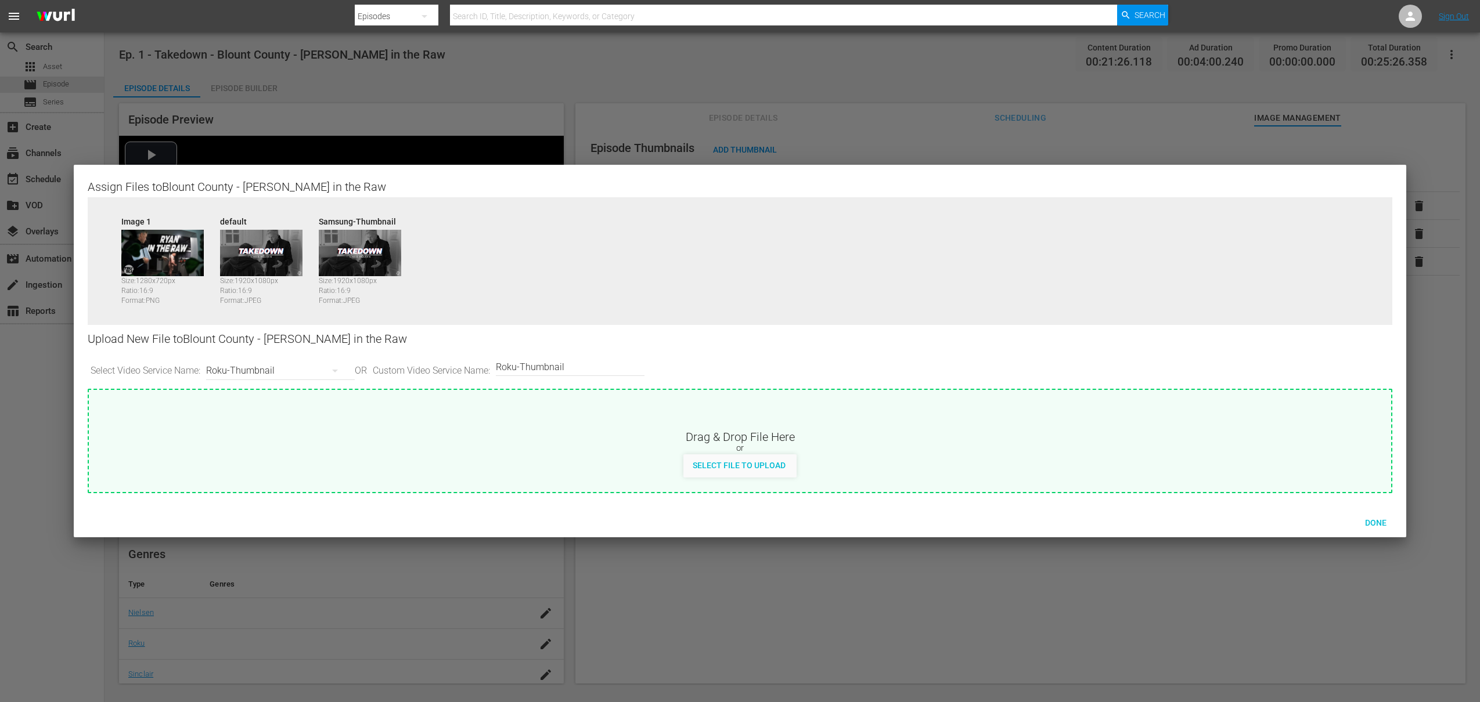
type input "C:\fakepath\Takedown_Series_Artwork.jpg"
click at [272, 368] on div "Roku-Thumbnail" at bounding box center [277, 371] width 143 height 33
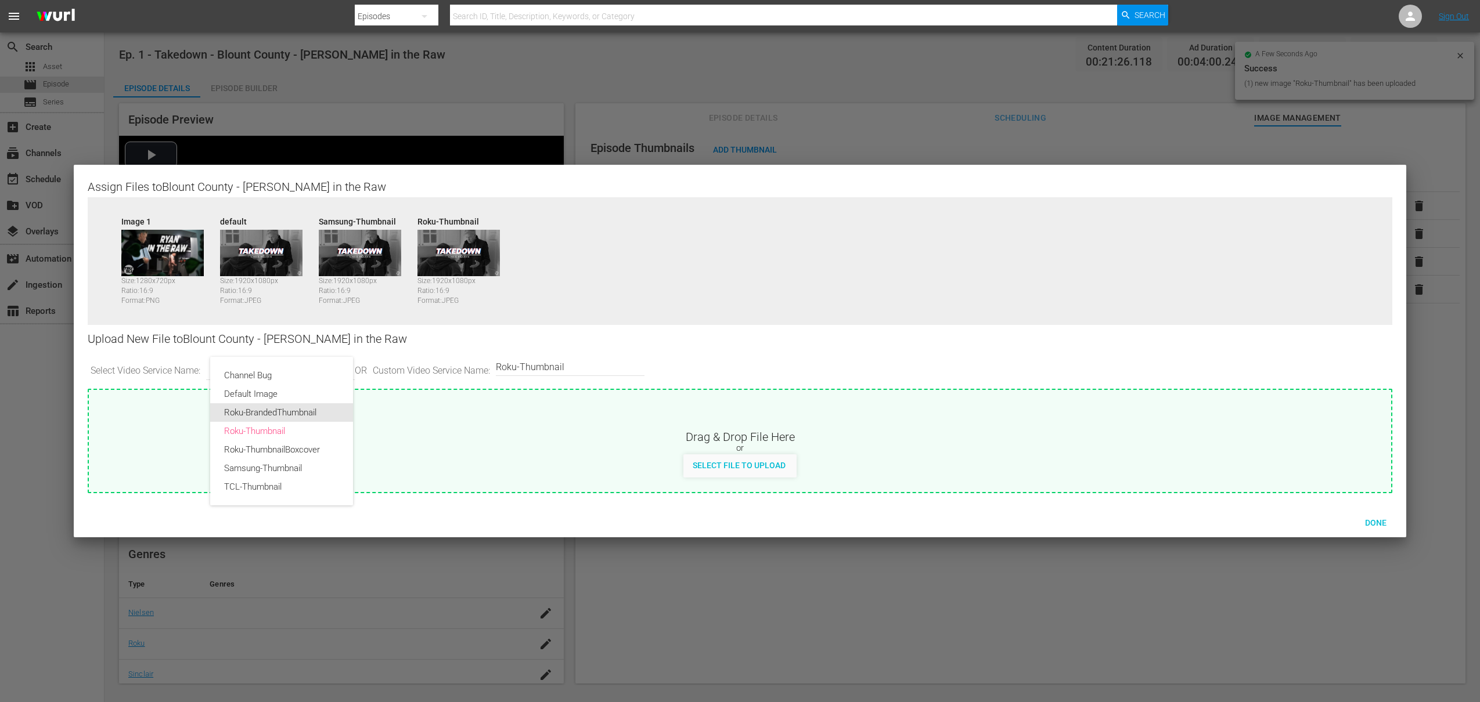
drag, startPoint x: 266, startPoint y: 416, endPoint x: 300, endPoint y: 421, distance: 34.1
click at [267, 416] on div "Roku-BrandedThumbnail" at bounding box center [281, 412] width 115 height 19
type input "Roku-BrandedThumbnail"
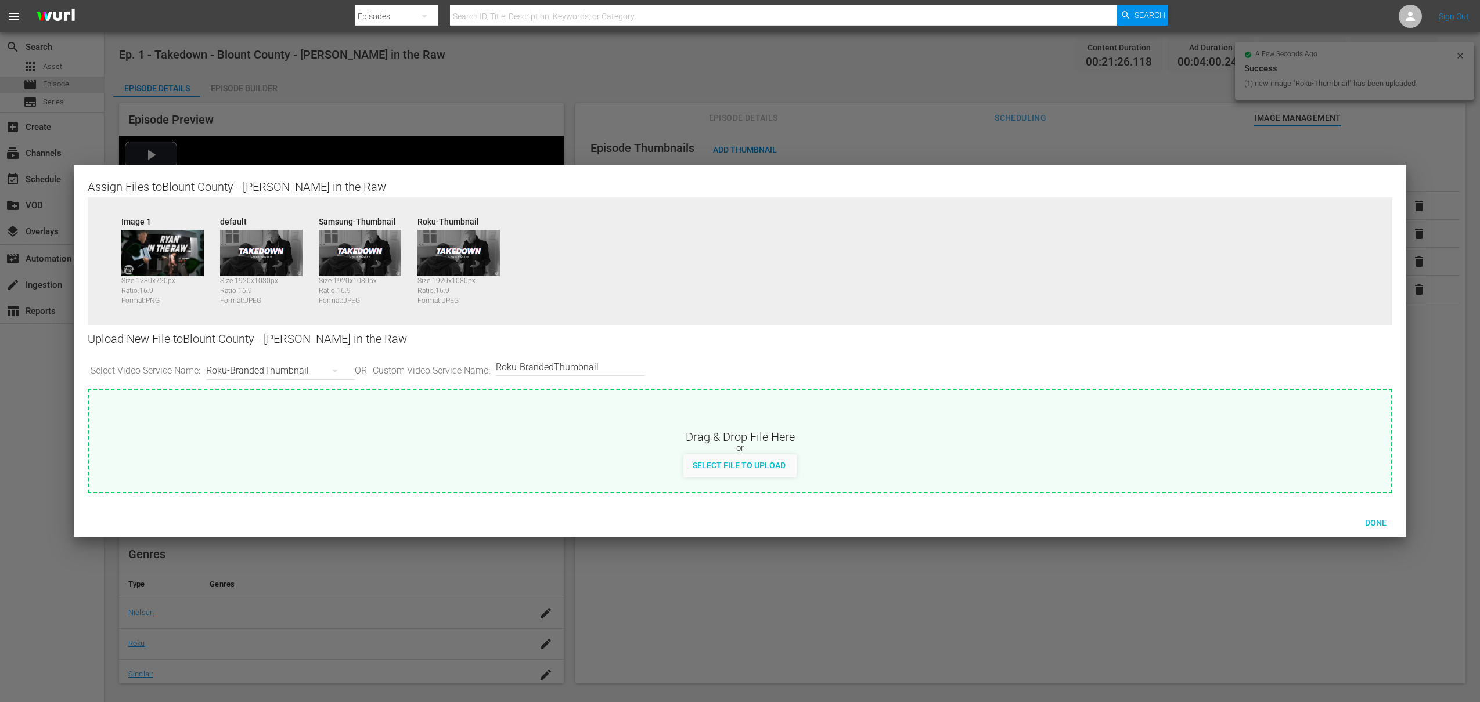
click at [721, 465] on span "Select File to Upload" at bounding box center [738, 465] width 111 height 9
type input "C:\fakepath\Takedown_Series_Artwork.jpg"
click at [1376, 521] on span "Done" at bounding box center [1376, 522] width 40 height 9
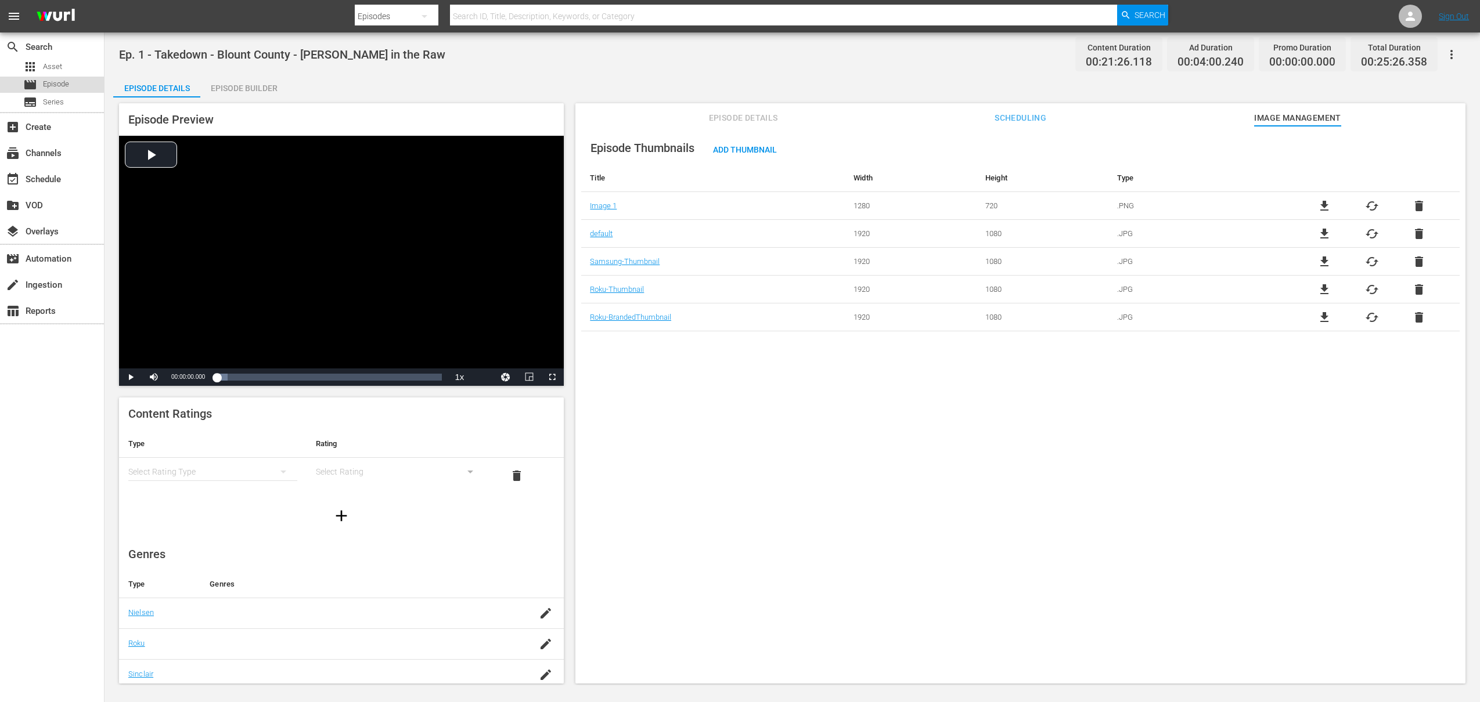
click at [60, 81] on span "Episode" at bounding box center [56, 84] width 26 height 12
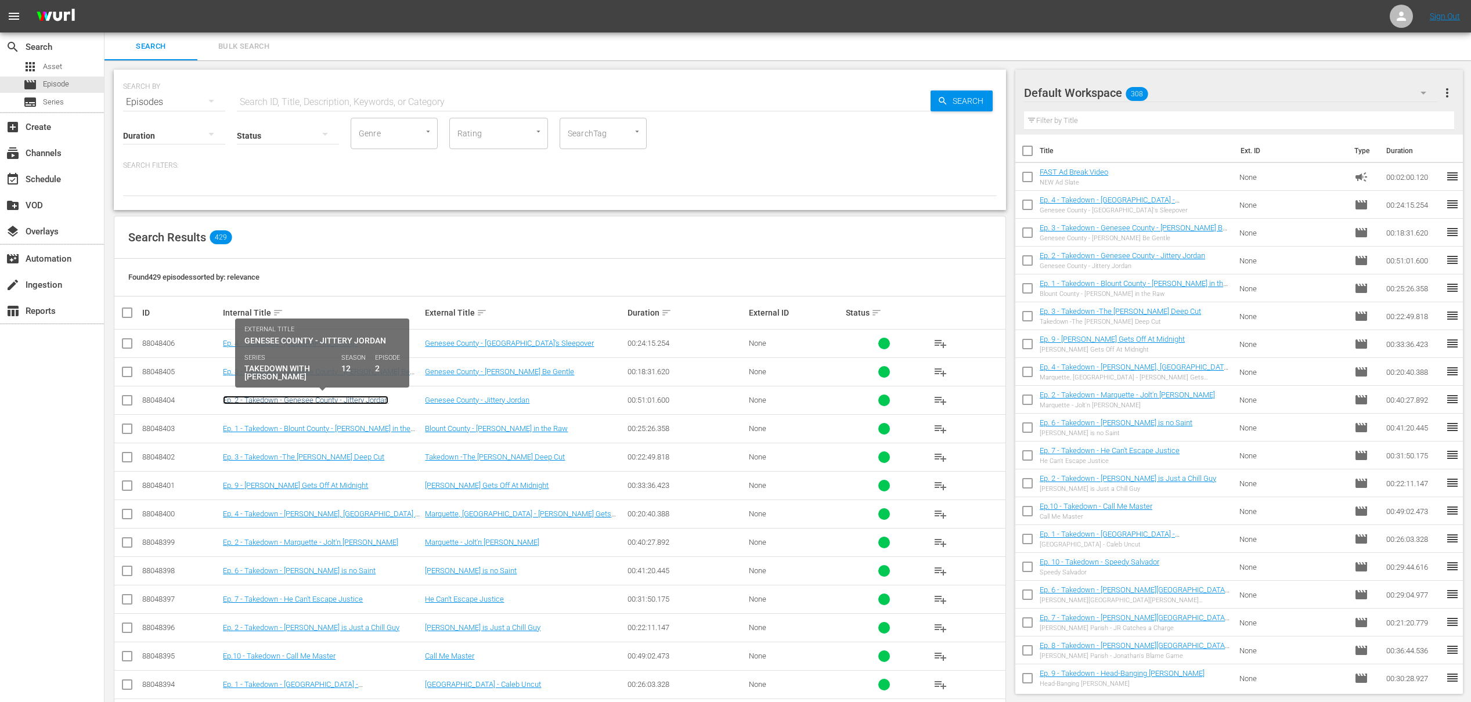
click at [312, 403] on link "Ep. 2 - Takedown - Genesee County - Jittery Jordan" at bounding box center [305, 400] width 165 height 9
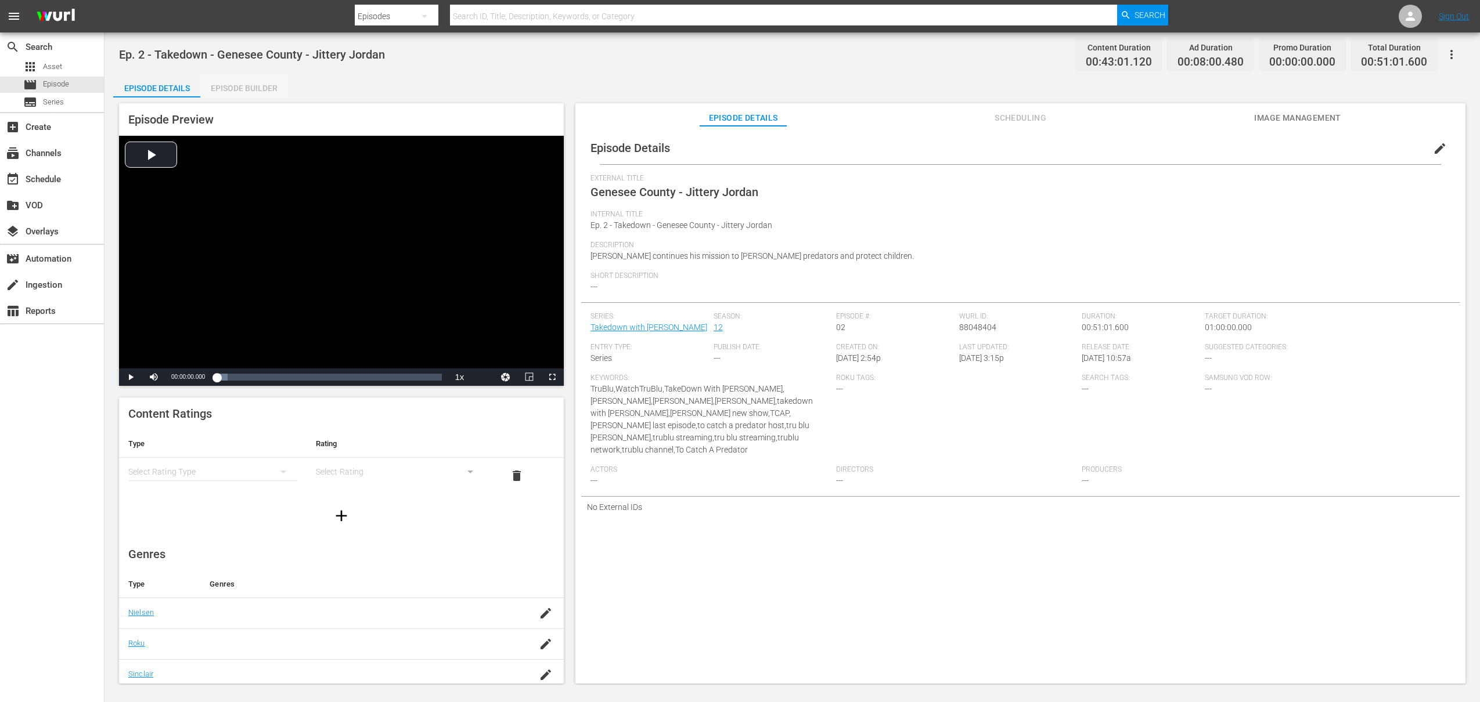
click at [258, 90] on div "Episode Builder" at bounding box center [243, 88] width 87 height 28
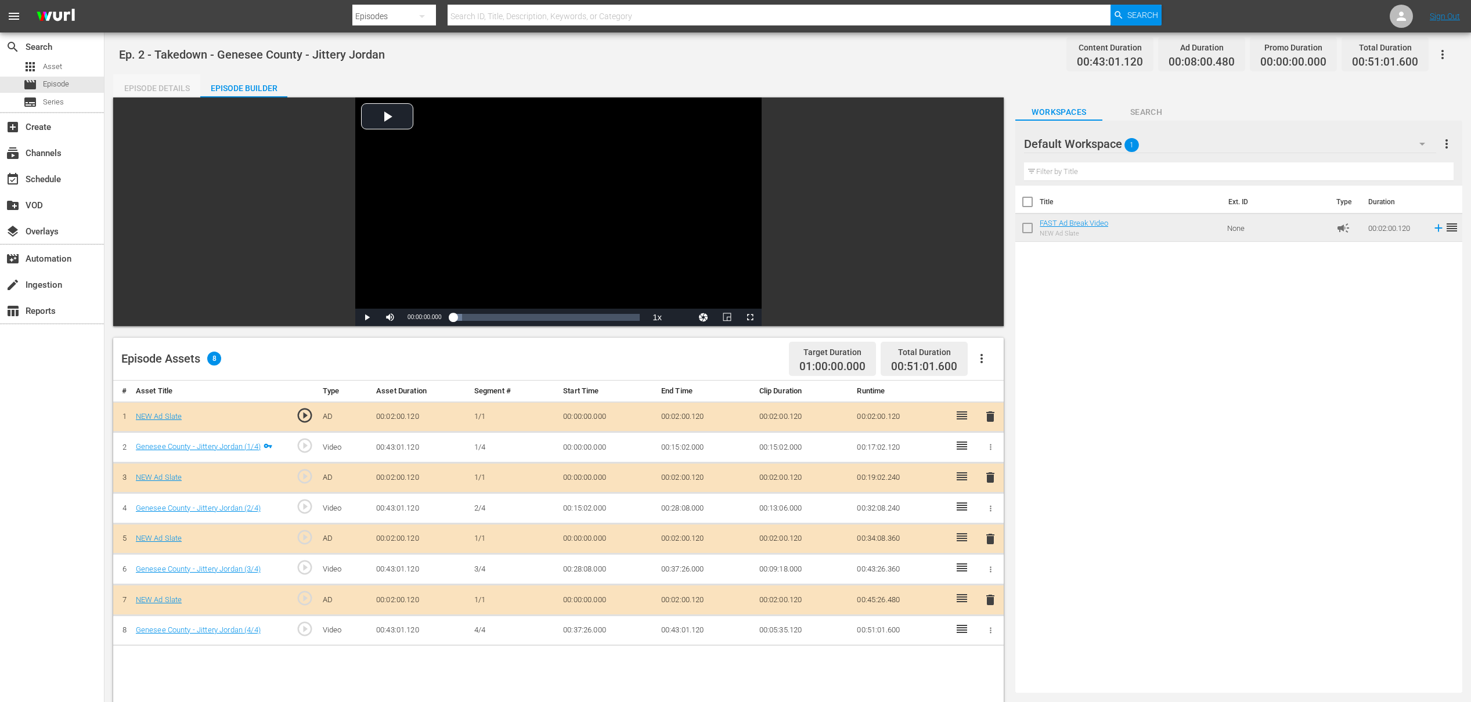
click at [170, 89] on div "Episode Details" at bounding box center [156, 88] width 87 height 28
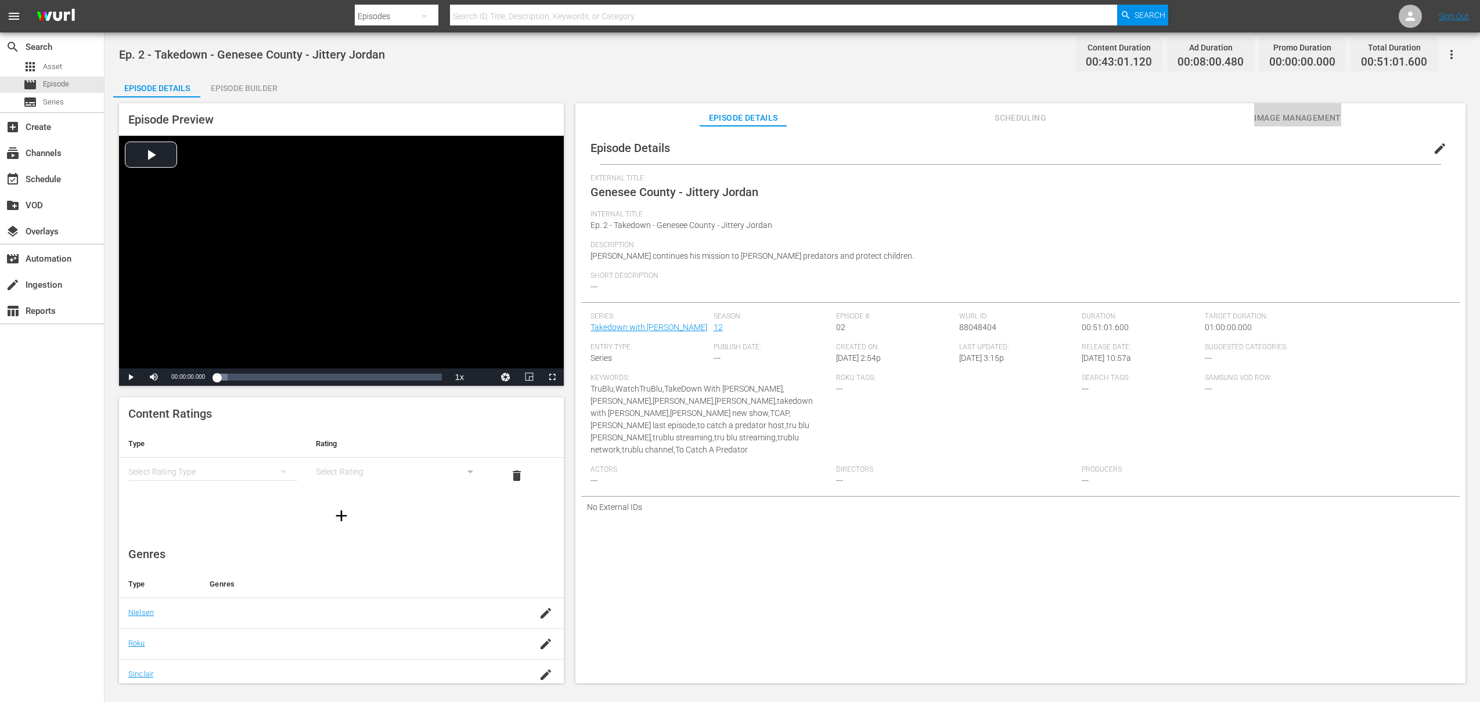
click at [1256, 117] on span "Image Management" at bounding box center [1297, 118] width 87 height 15
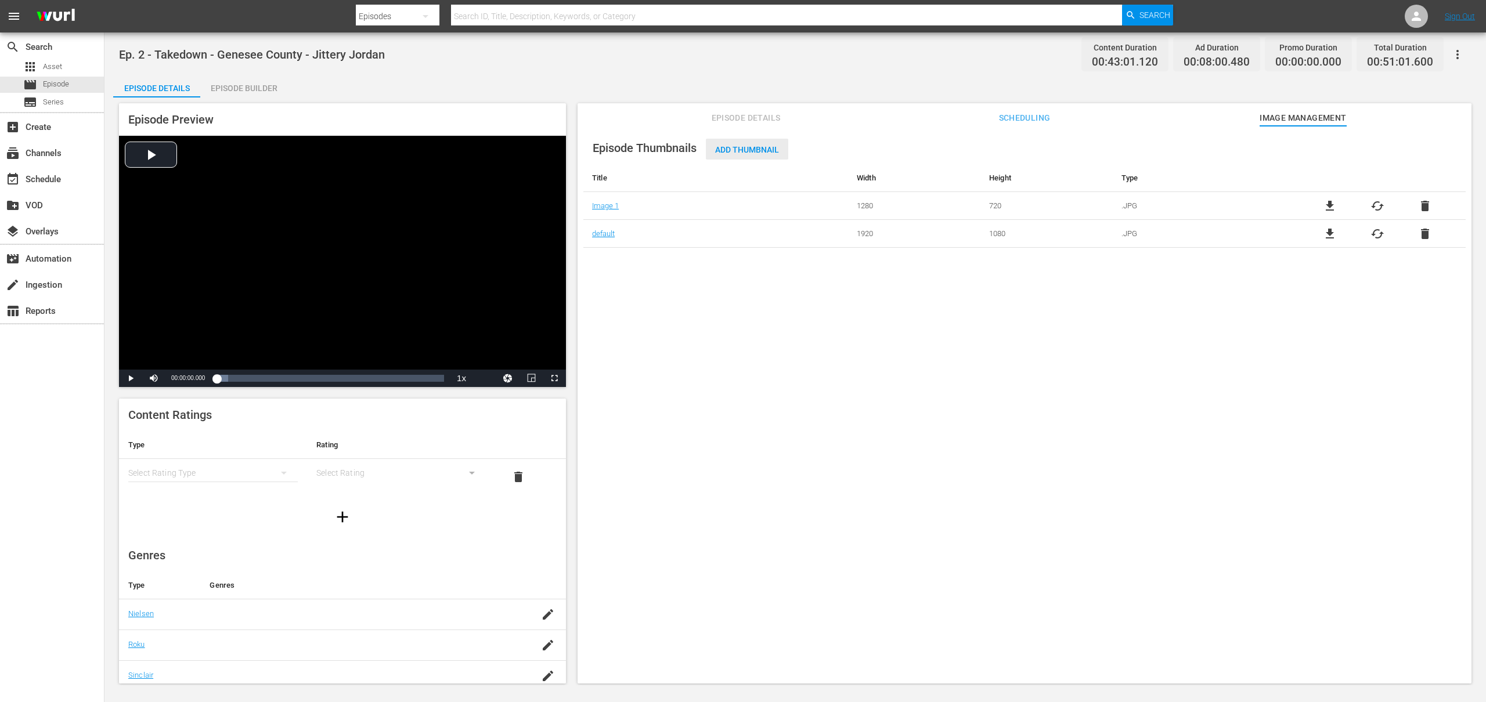
click at [742, 147] on span "Add Thumbnail" at bounding box center [747, 149] width 82 height 9
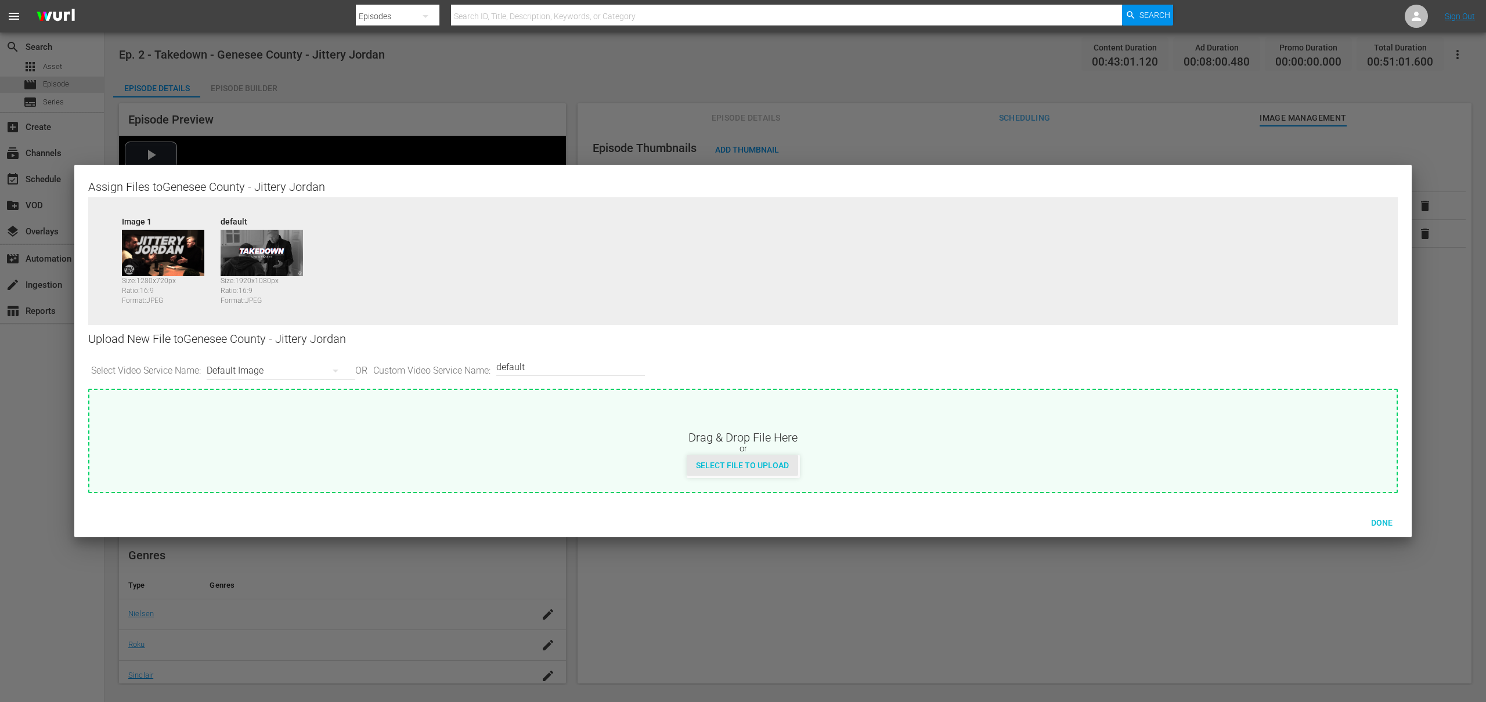
click at [763, 464] on span "Select File to Upload" at bounding box center [742, 465] width 111 height 9
type input "C:\fakepath\Takedown_Series_Artwork.jpg"
click at [769, 463] on span "Select File to Upload" at bounding box center [742, 465] width 111 height 9
type input "C:\fakepath\Takedown_Series_Artwork.jpg"
click at [727, 469] on span "Select File to Upload" at bounding box center [742, 465] width 111 height 9
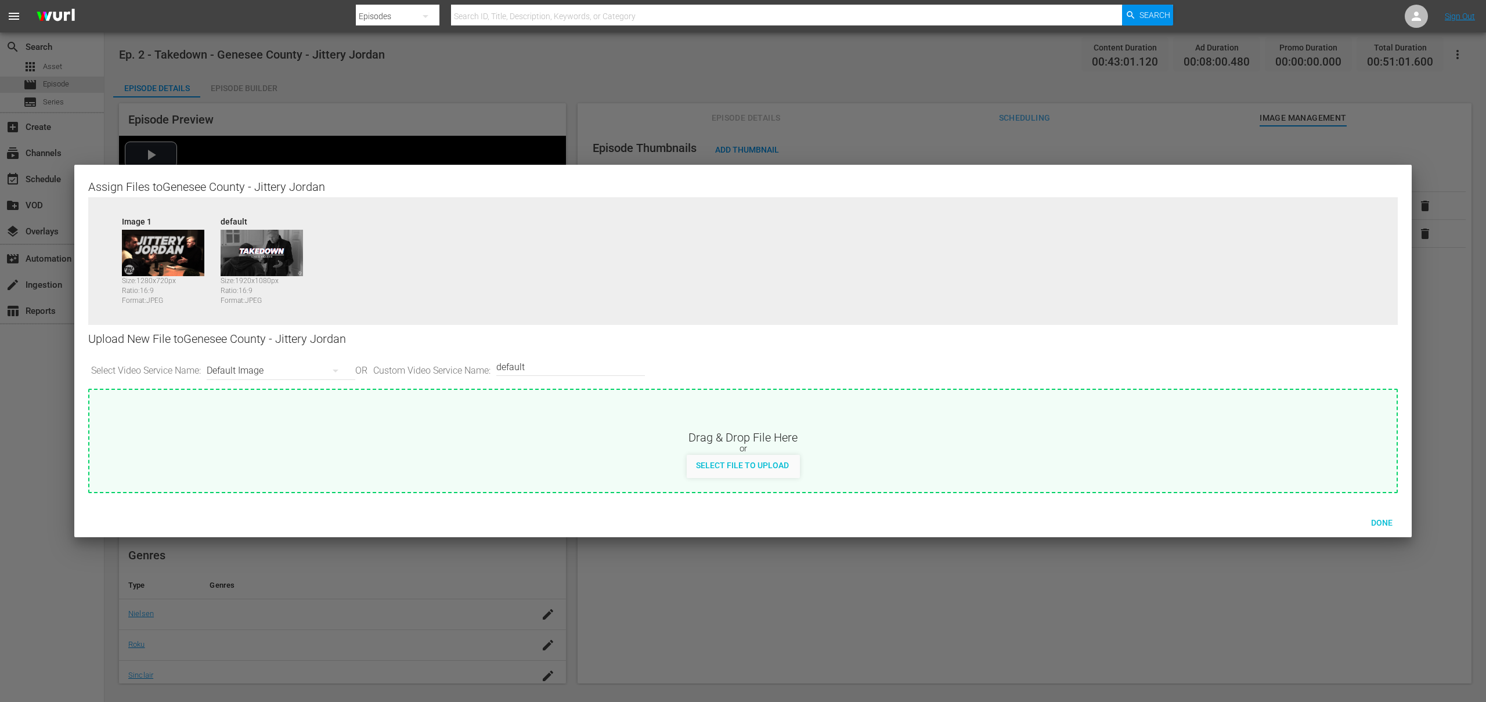
click at [324, 373] on div "Default Image" at bounding box center [278, 371] width 143 height 33
click at [285, 418] on div "Roku-BrandedThumbnail" at bounding box center [281, 412] width 115 height 19
type input "Roku-BrandedThumbnail"
click at [736, 466] on span "Select File to Upload" at bounding box center [742, 465] width 111 height 9
type input "C:\fakepath\Takedown_Series_Artwork.jpg"
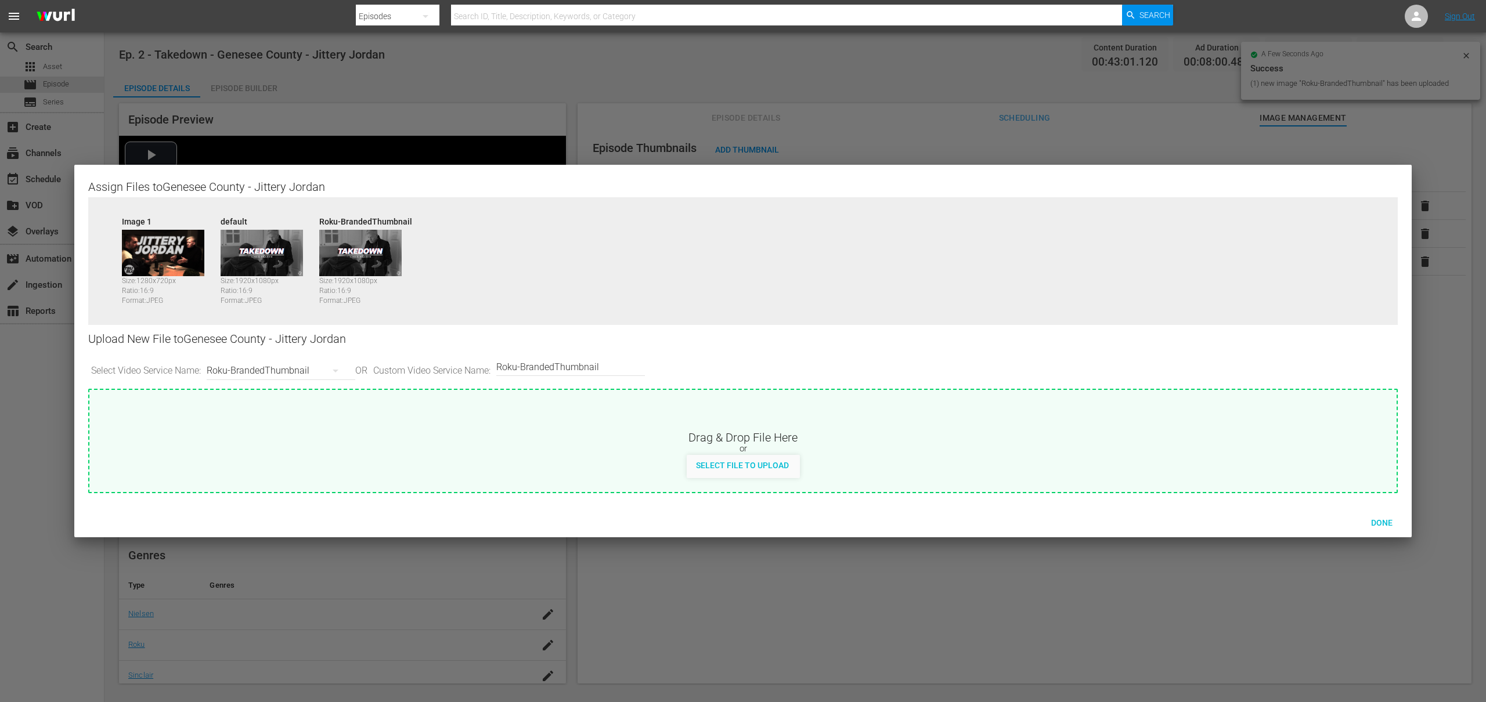
click at [249, 369] on div "Roku-BrandedThumbnail" at bounding box center [278, 371] width 143 height 33
click at [276, 467] on div "Samsung-Thumbnail" at bounding box center [281, 468] width 115 height 19
type input "Samsung-Thumbnail"
click at [723, 463] on span "Select File to Upload" at bounding box center [742, 465] width 111 height 9
type input "C:\fakepath\Takedown_Series_Artwork.jpg"
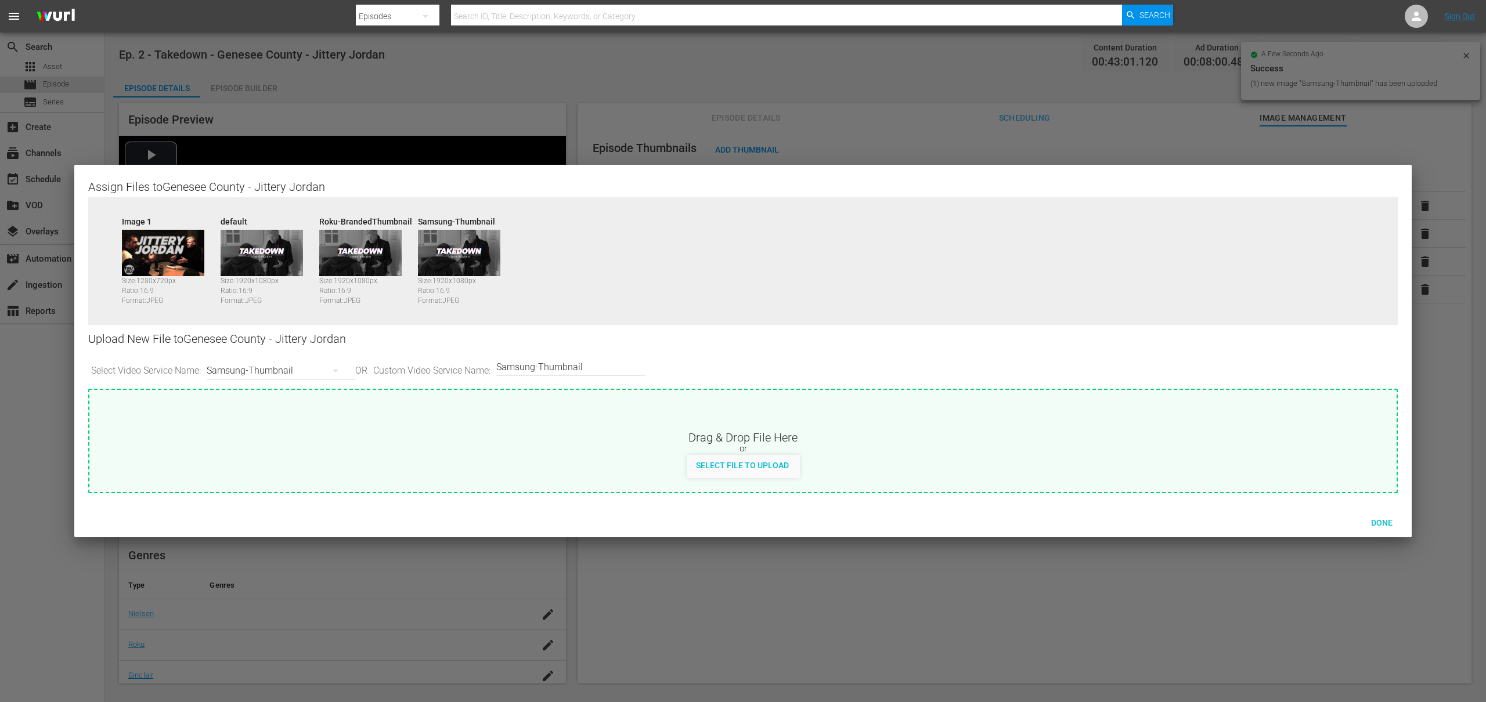
click at [289, 370] on div "Samsung-Thumbnail" at bounding box center [278, 371] width 143 height 33
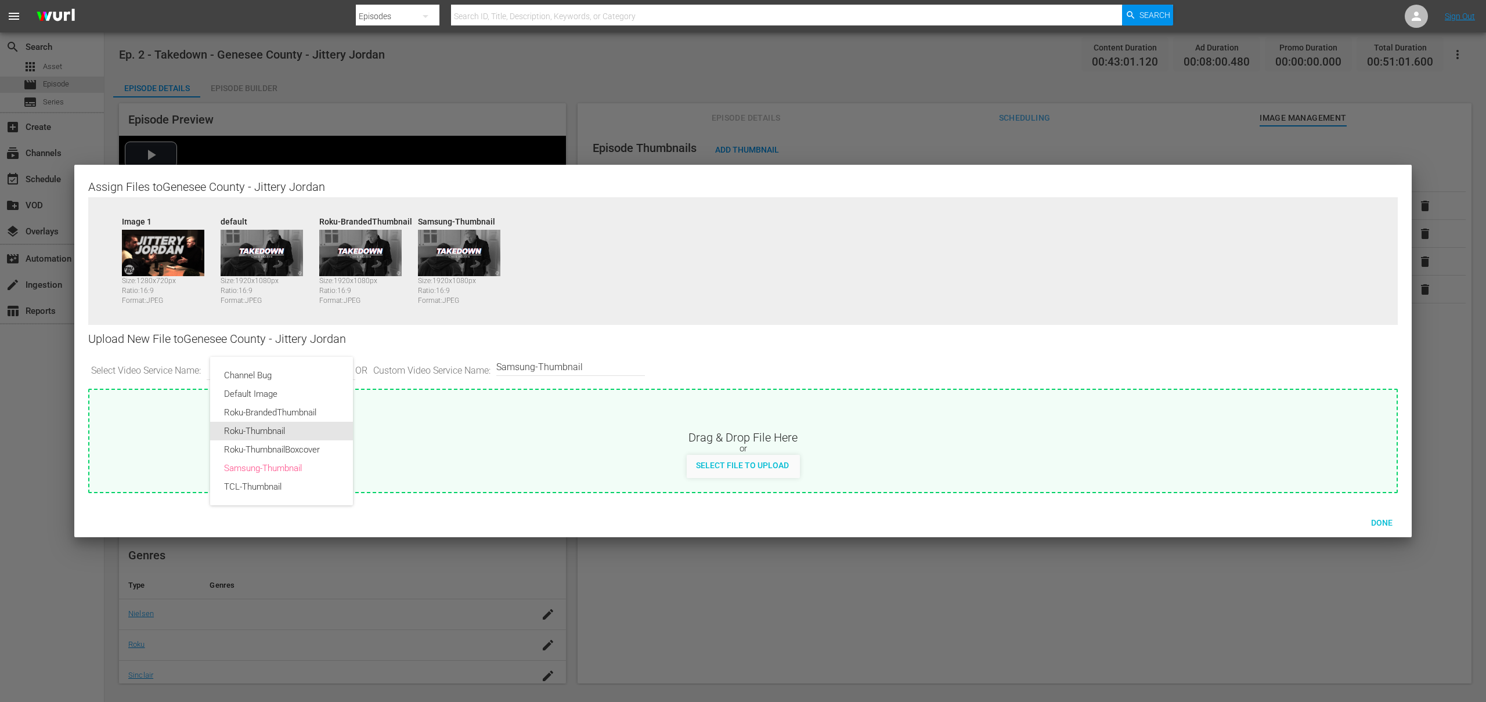
click at [291, 434] on div "Roku-Thumbnail" at bounding box center [281, 431] width 115 height 19
type input "Roku-Thumbnail"
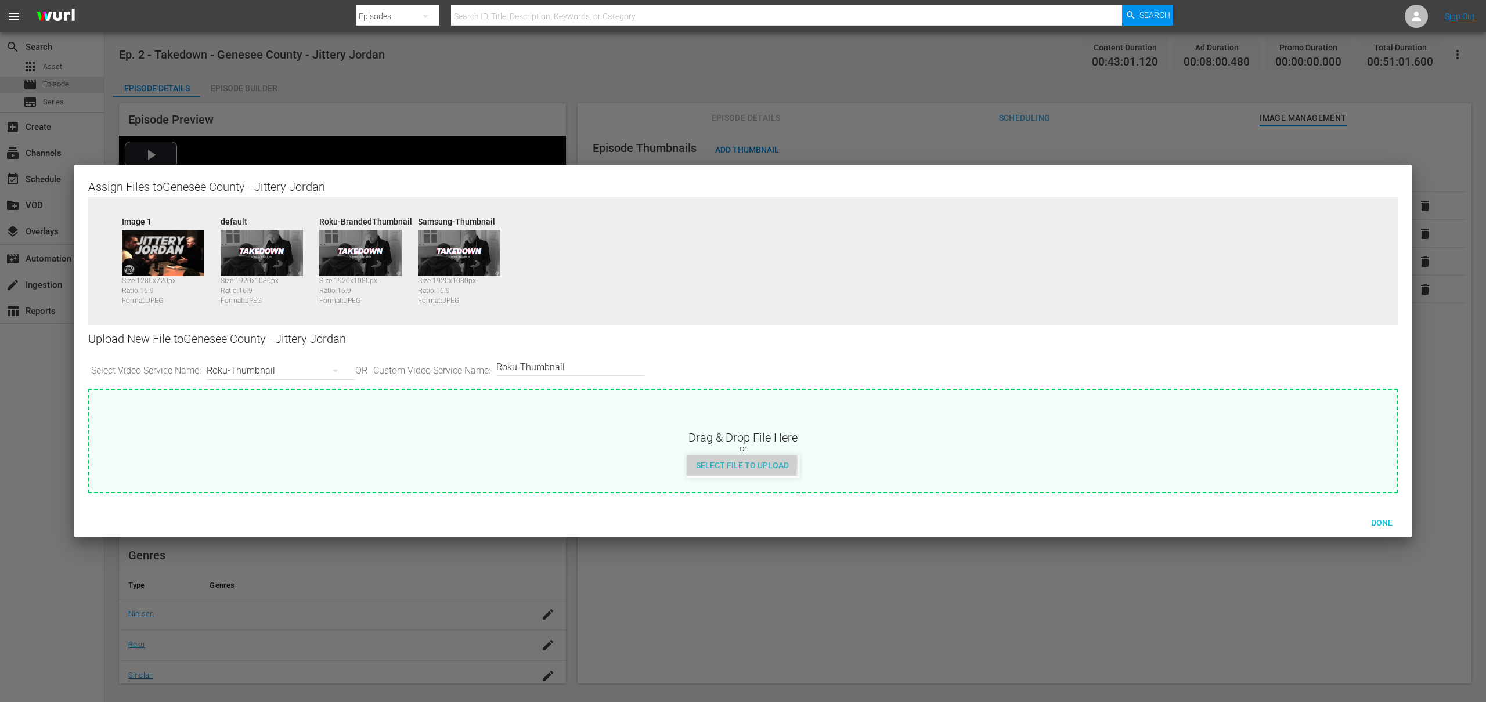
click at [713, 463] on span "Select File to Upload" at bounding box center [742, 465] width 111 height 9
type input "C:\fakepath\Takedown_Series_Artwork.jpg"
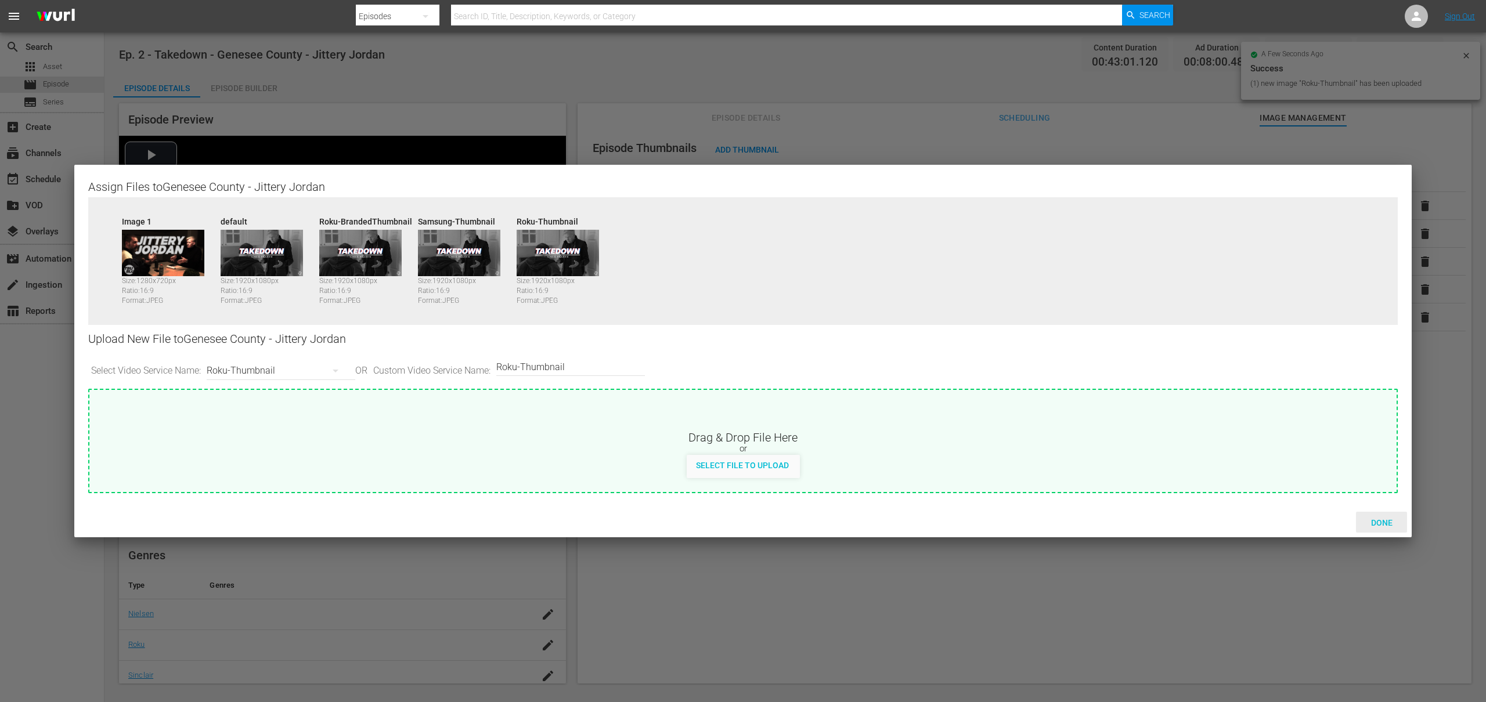
click at [1387, 522] on span "Done" at bounding box center [1382, 522] width 40 height 9
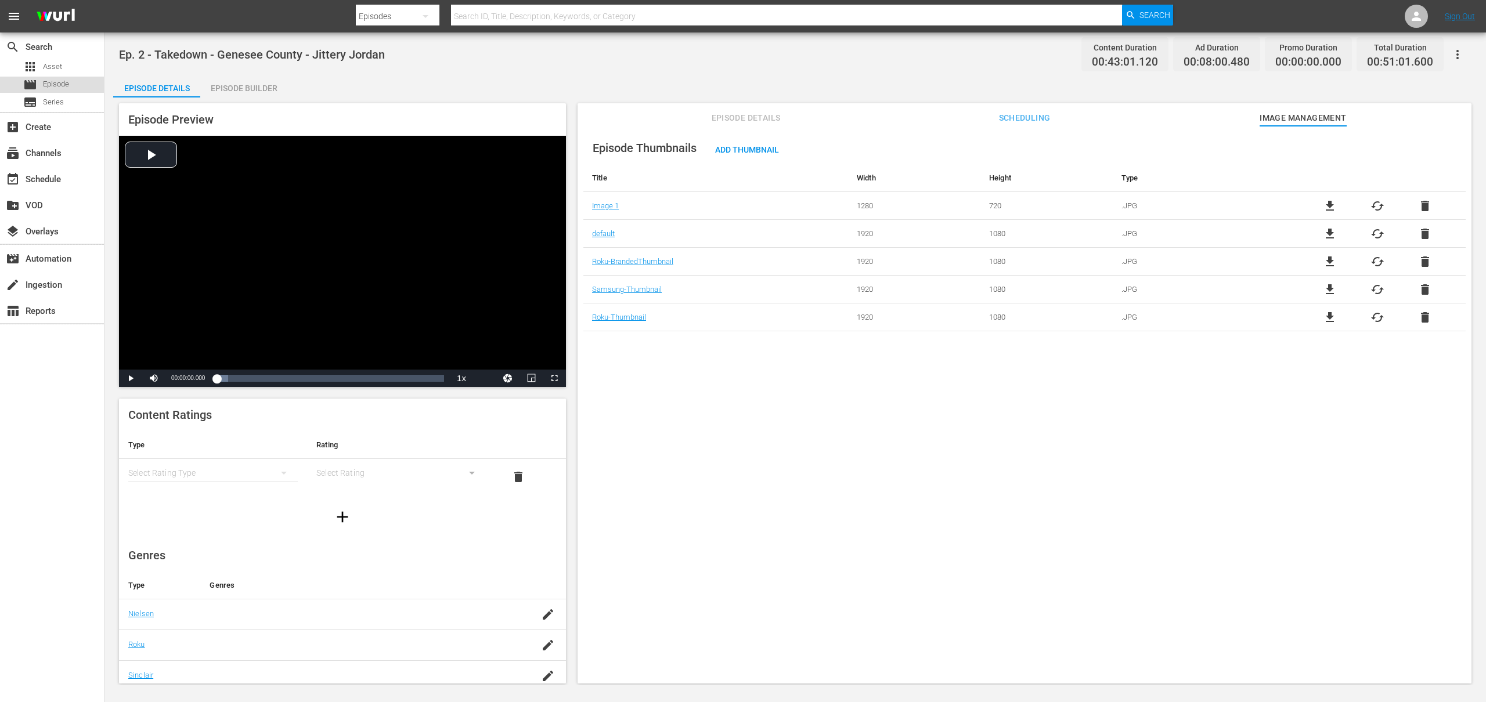
click at [81, 82] on div "movie Episode" at bounding box center [52, 85] width 104 height 16
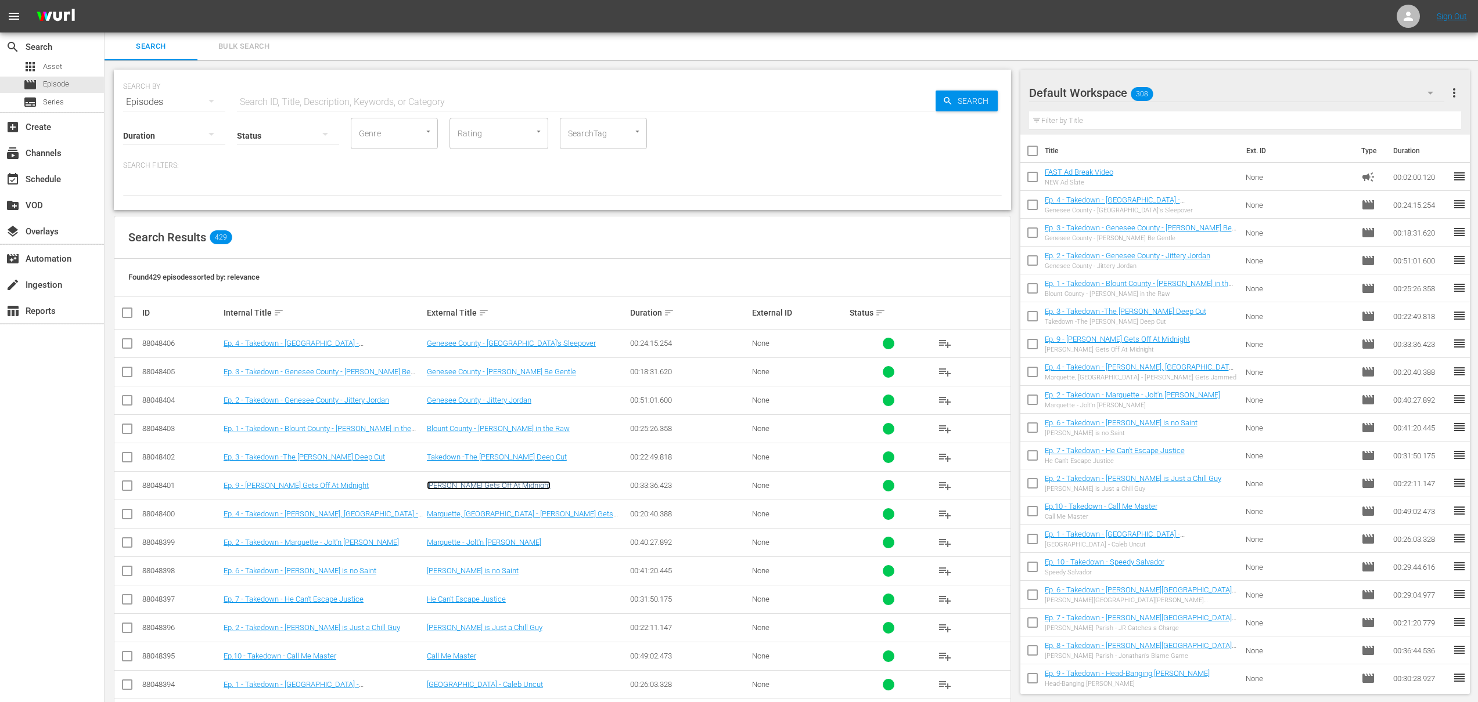
click at [468, 488] on link "[PERSON_NAME] Gets Off At Midnight" at bounding box center [489, 485] width 124 height 9
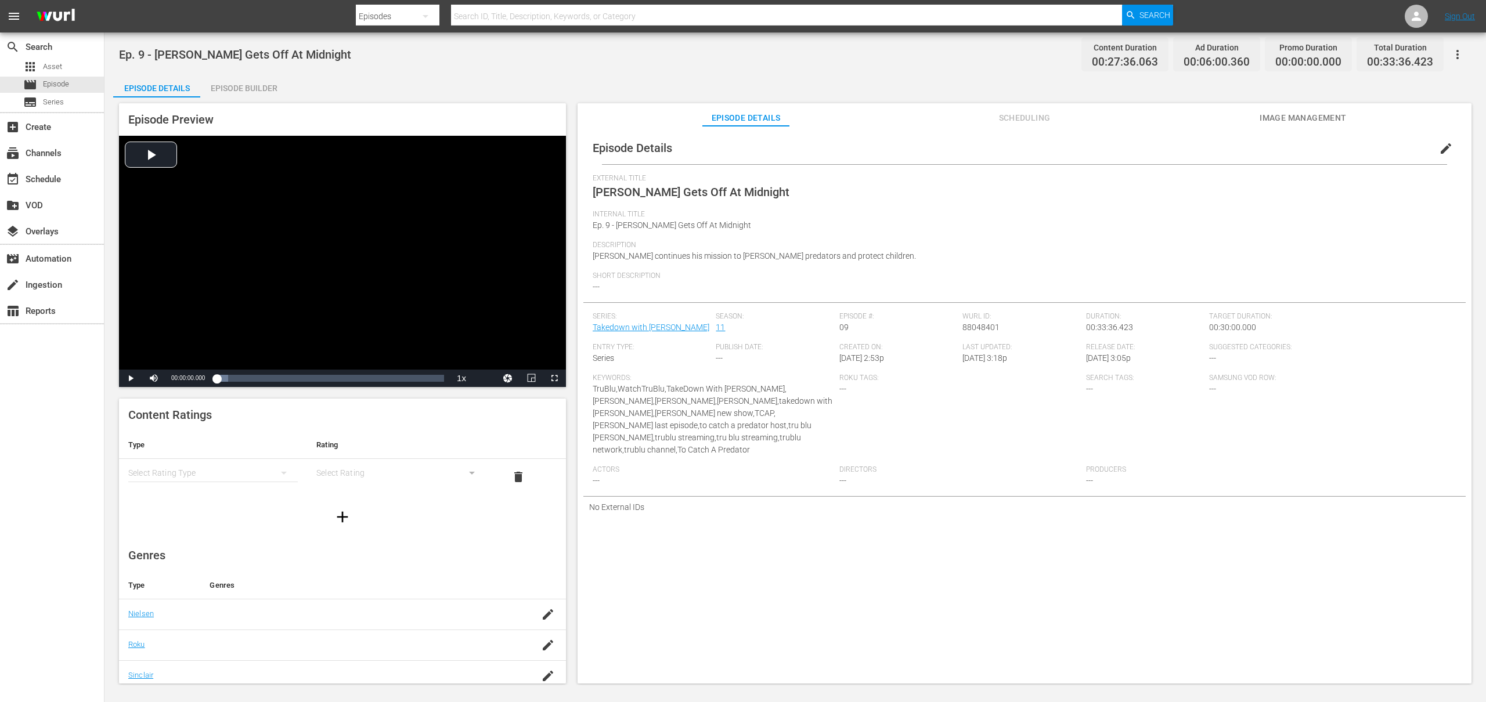
click at [273, 94] on div "Episode Builder" at bounding box center [243, 88] width 87 height 28
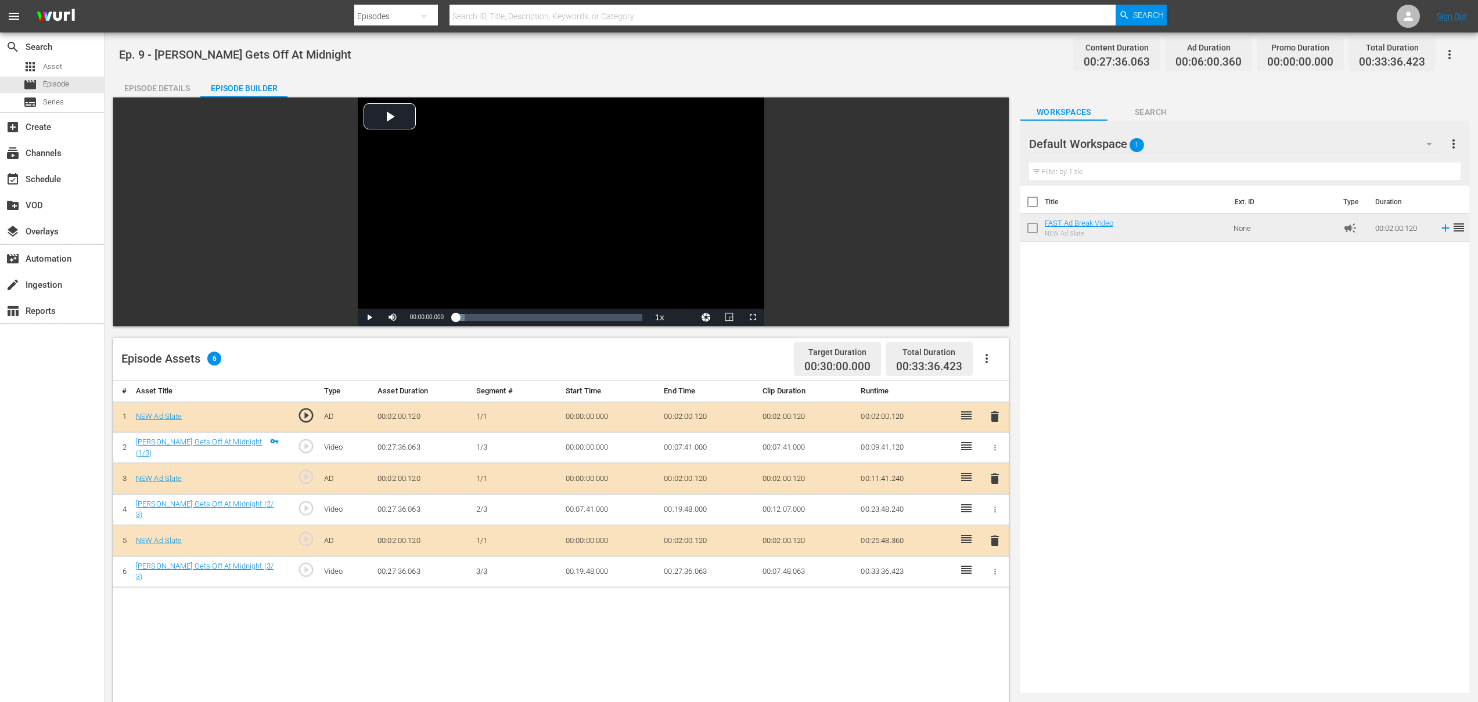
click at [169, 85] on div "Episode Details" at bounding box center [156, 88] width 87 height 28
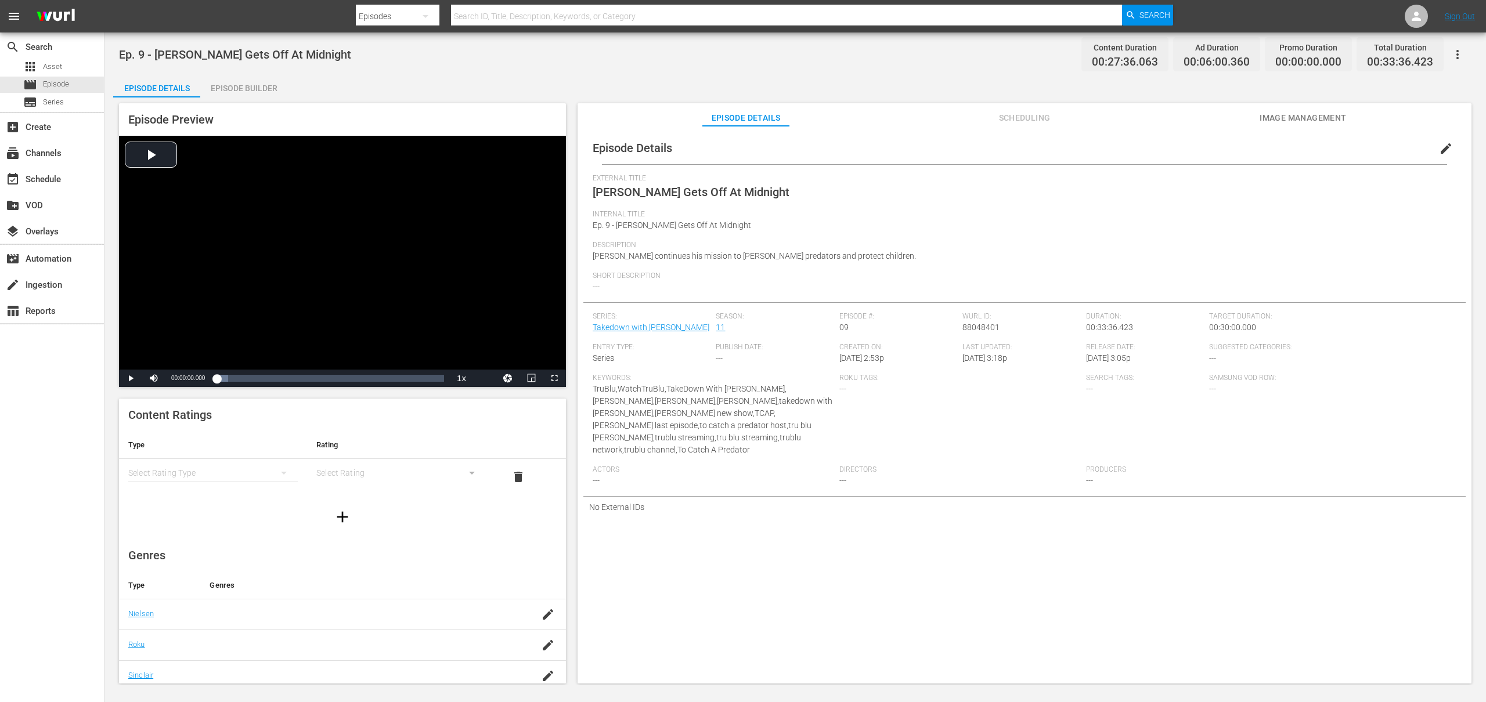
click at [1310, 122] on span "Image Management" at bounding box center [1303, 118] width 87 height 15
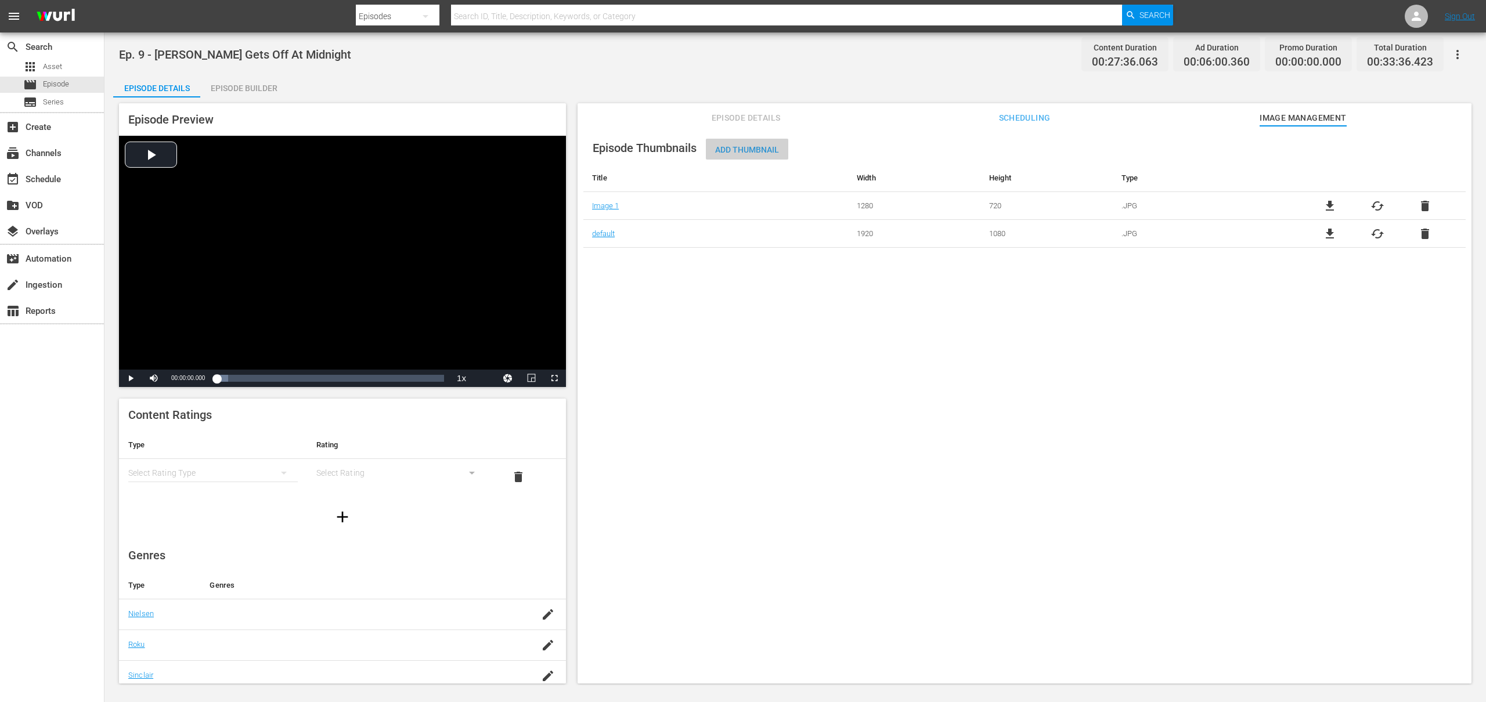
click at [718, 148] on span "Add Thumbnail" at bounding box center [747, 149] width 82 height 9
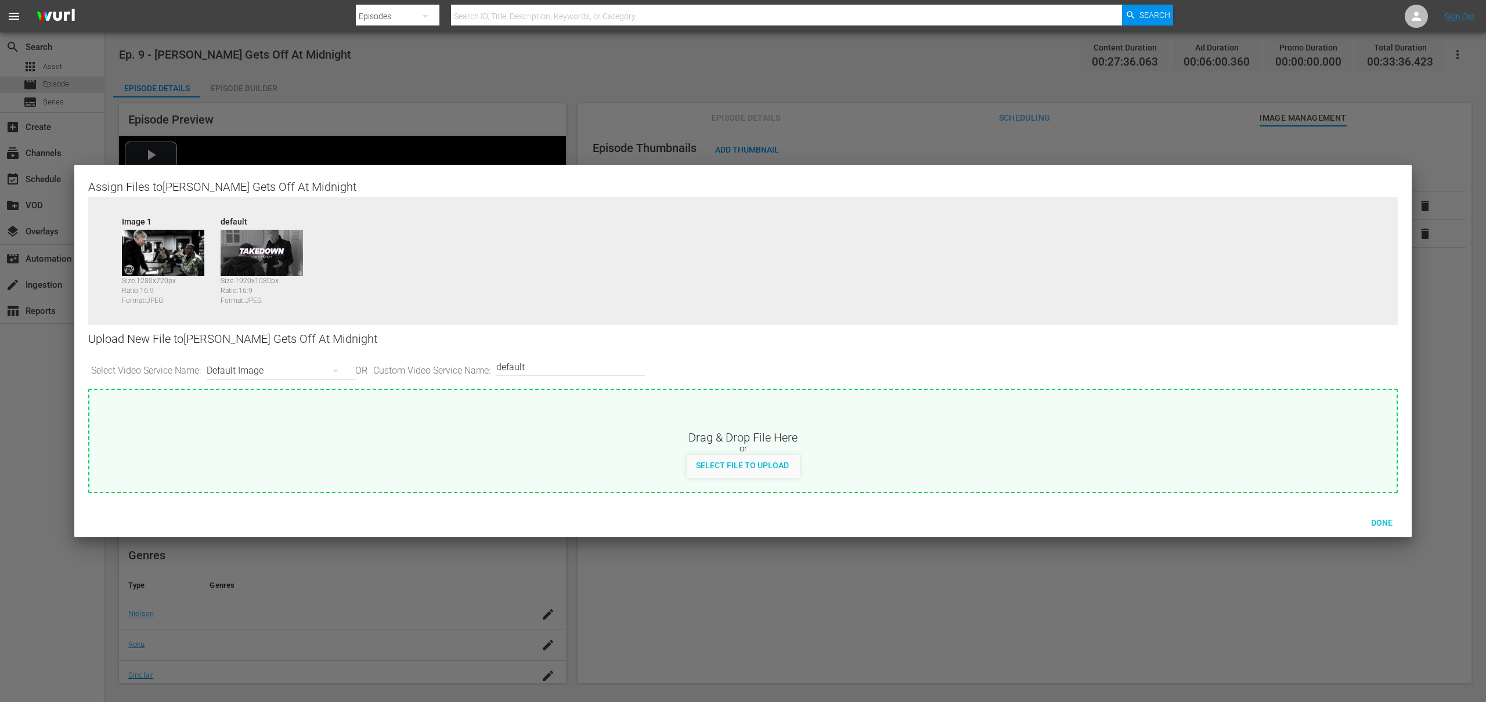
click at [256, 371] on div "Default Image" at bounding box center [278, 371] width 143 height 33
click at [264, 426] on div "Roku-Thumbnail" at bounding box center [281, 431] width 115 height 19
type input "Roku-Thumbnail"
click at [725, 459] on div "Select File to Upload" at bounding box center [742, 465] width 111 height 21
type input "C:\fakepath\Takedown_Series_Artwork.jpg"
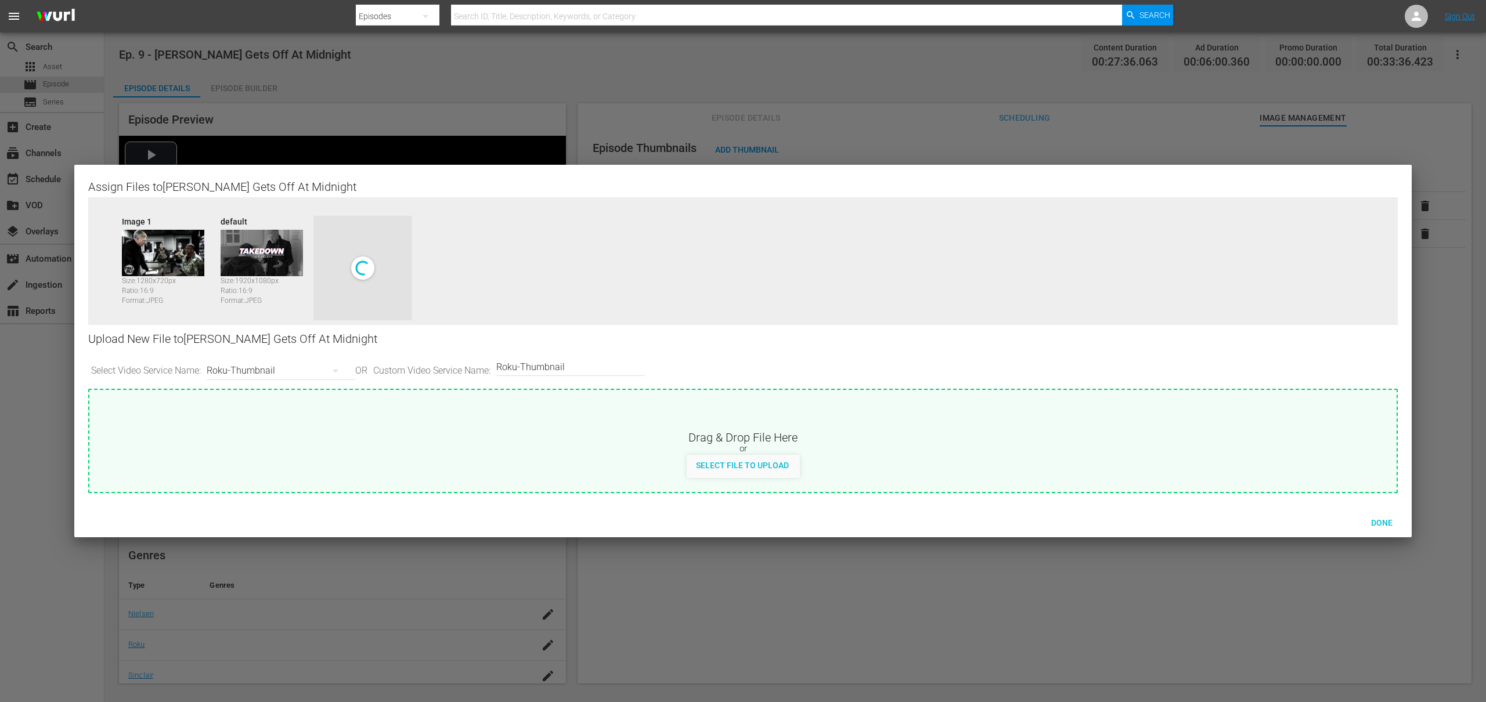
click at [272, 371] on div "Roku-Thumbnail" at bounding box center [278, 371] width 143 height 33
click at [275, 471] on div "Samsung-Thumbnail" at bounding box center [281, 468] width 115 height 19
type input "Samsung-Thumbnail"
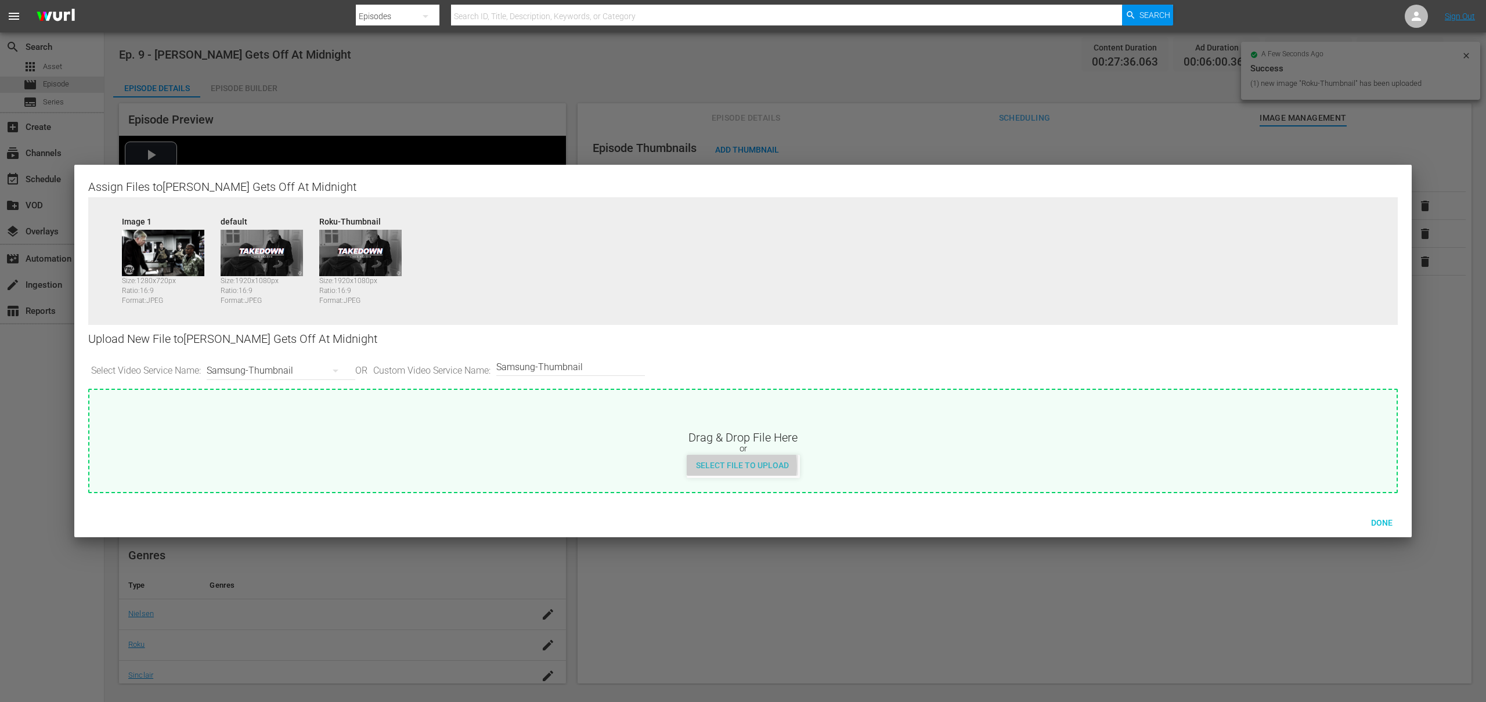
click at [729, 466] on span "Select File to Upload" at bounding box center [742, 465] width 111 height 9
type input "C:\fakepath\Takedown_Series_Artwork.jpg"
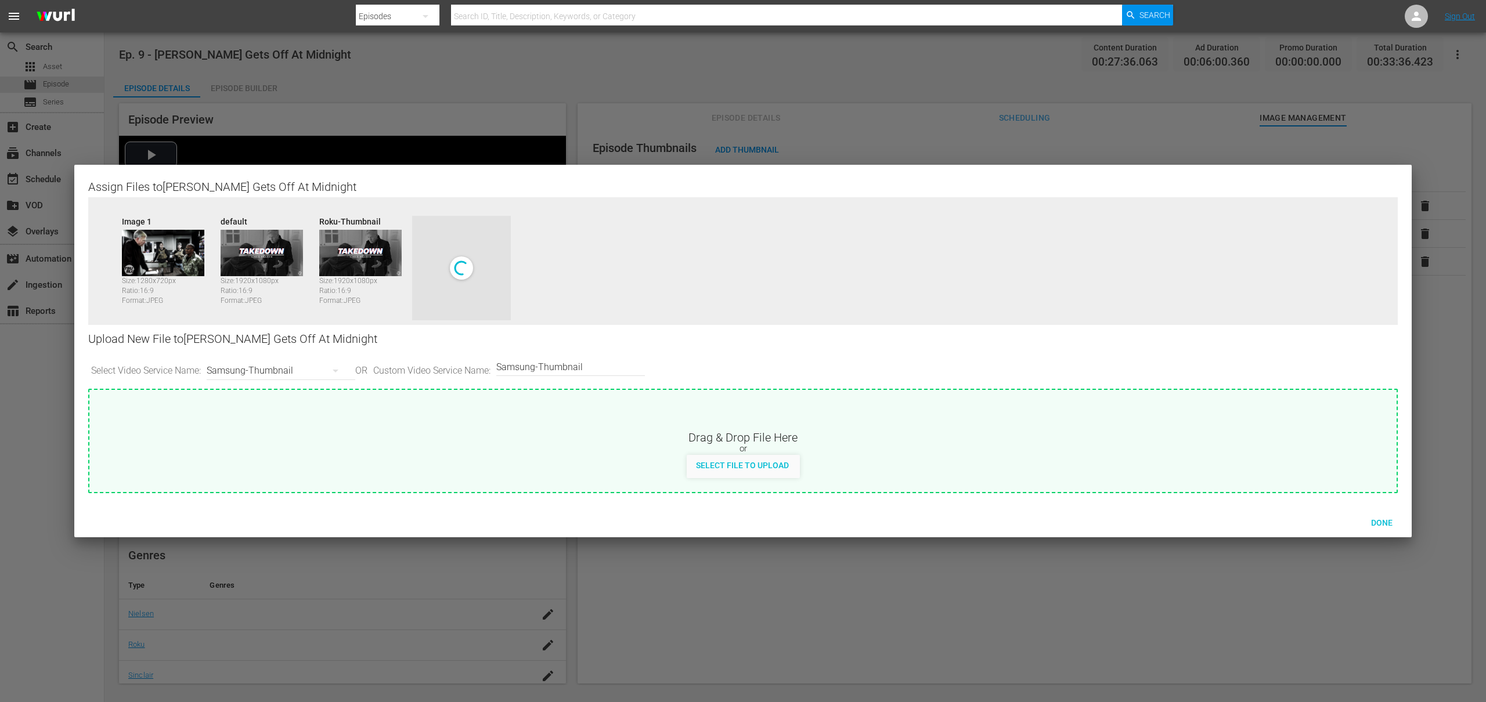
click at [286, 370] on div "Samsung-Thumbnail" at bounding box center [278, 371] width 143 height 33
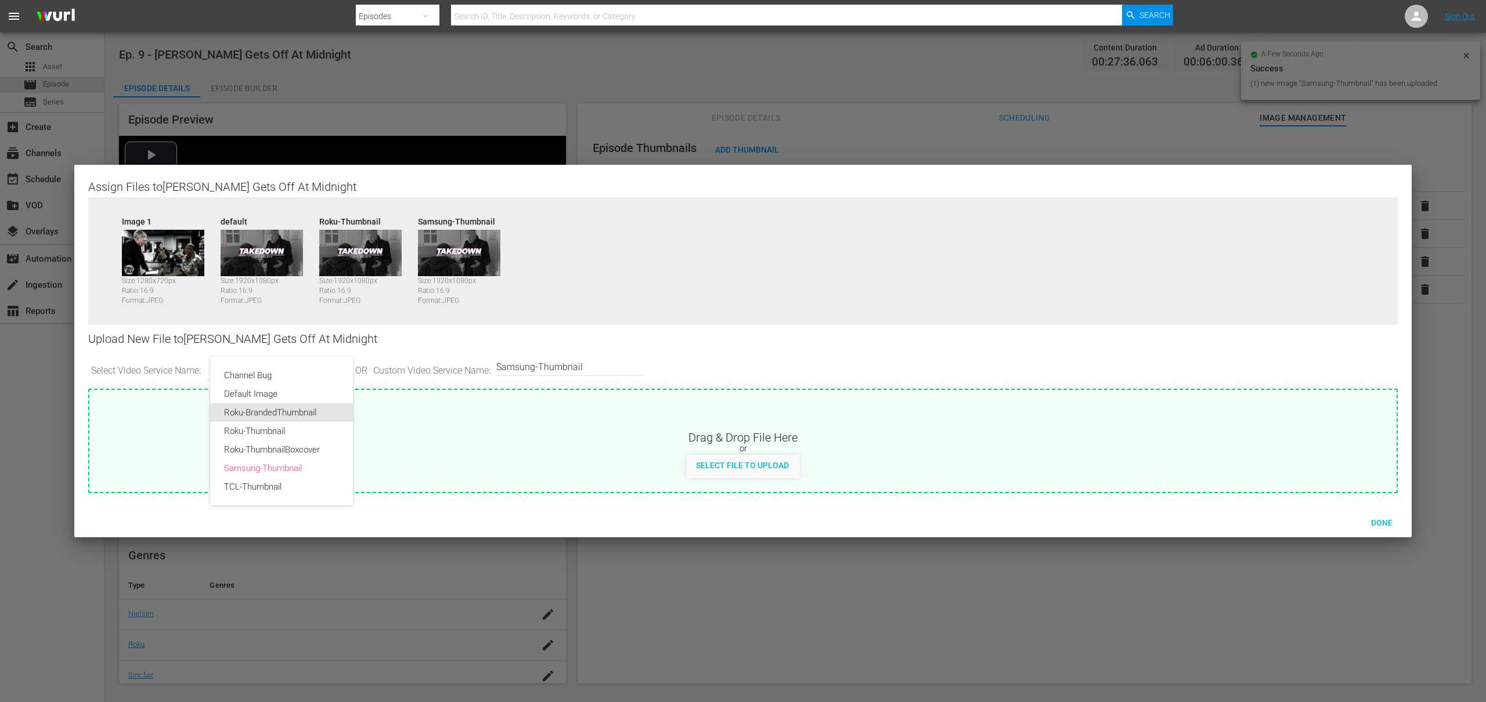
click at [294, 413] on div "Roku-BrandedThumbnail" at bounding box center [281, 412] width 115 height 19
type input "Roku-BrandedThumbnail"
click at [746, 467] on span "Select File to Upload" at bounding box center [742, 465] width 111 height 9
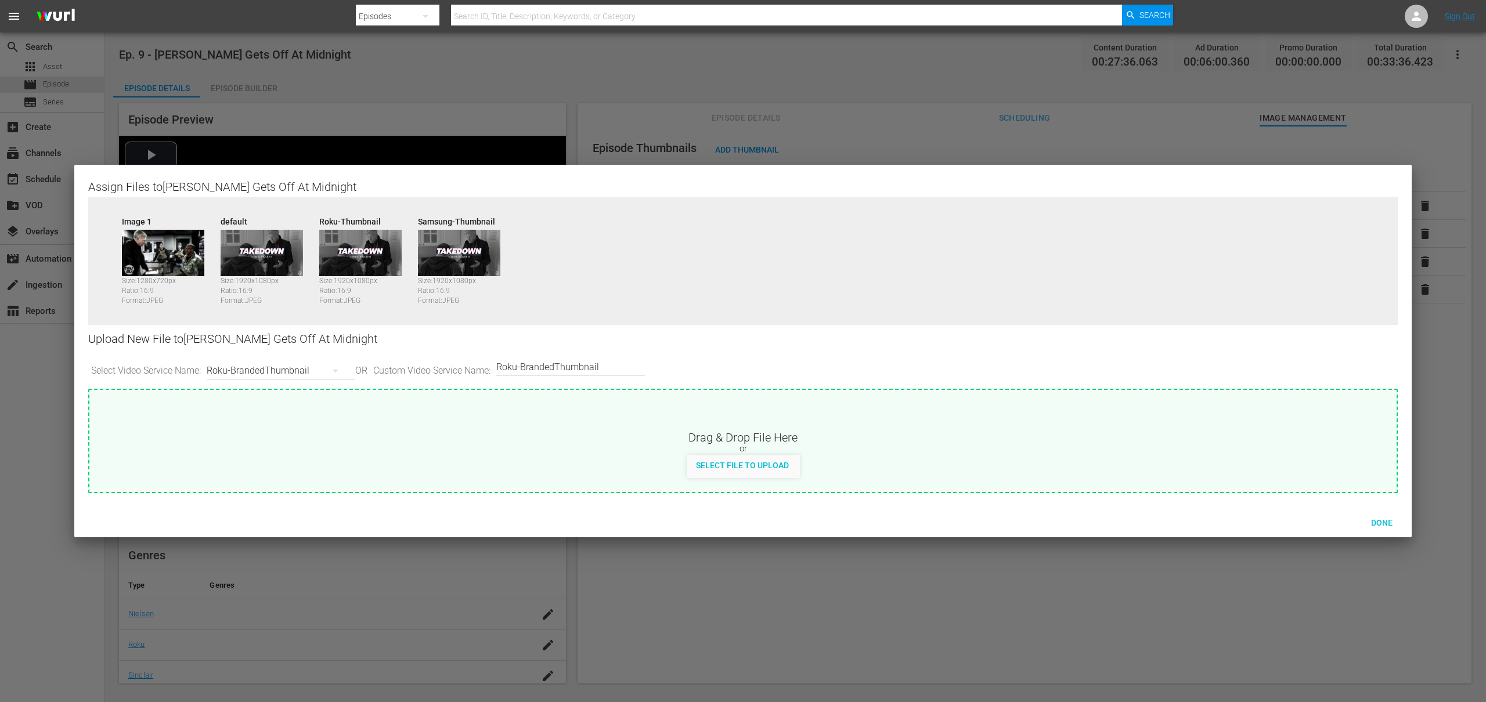
type input "C:\fakepath\Takedown_Series_Artwork.jpg"
click at [1379, 521] on span "Done" at bounding box center [1382, 522] width 40 height 9
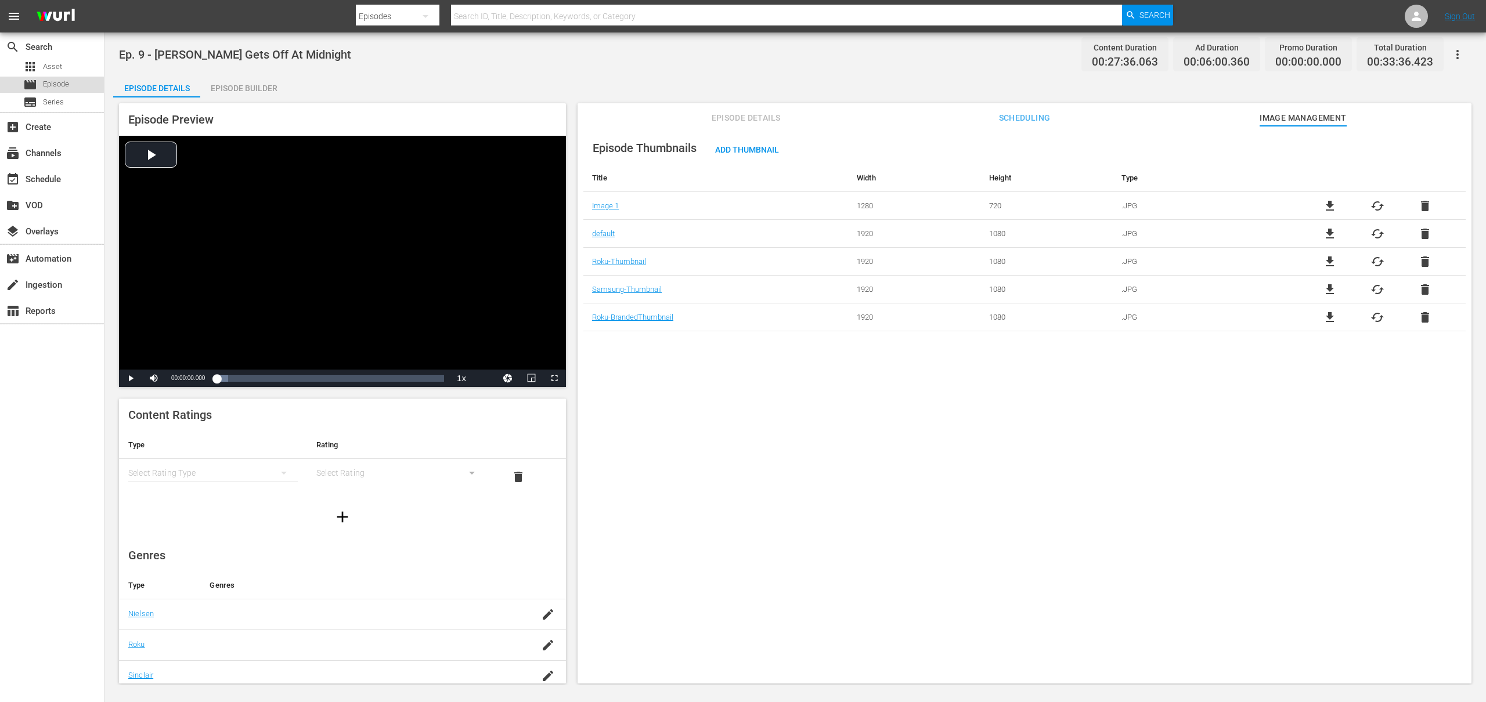
click at [49, 84] on span "Episode" at bounding box center [56, 84] width 26 height 12
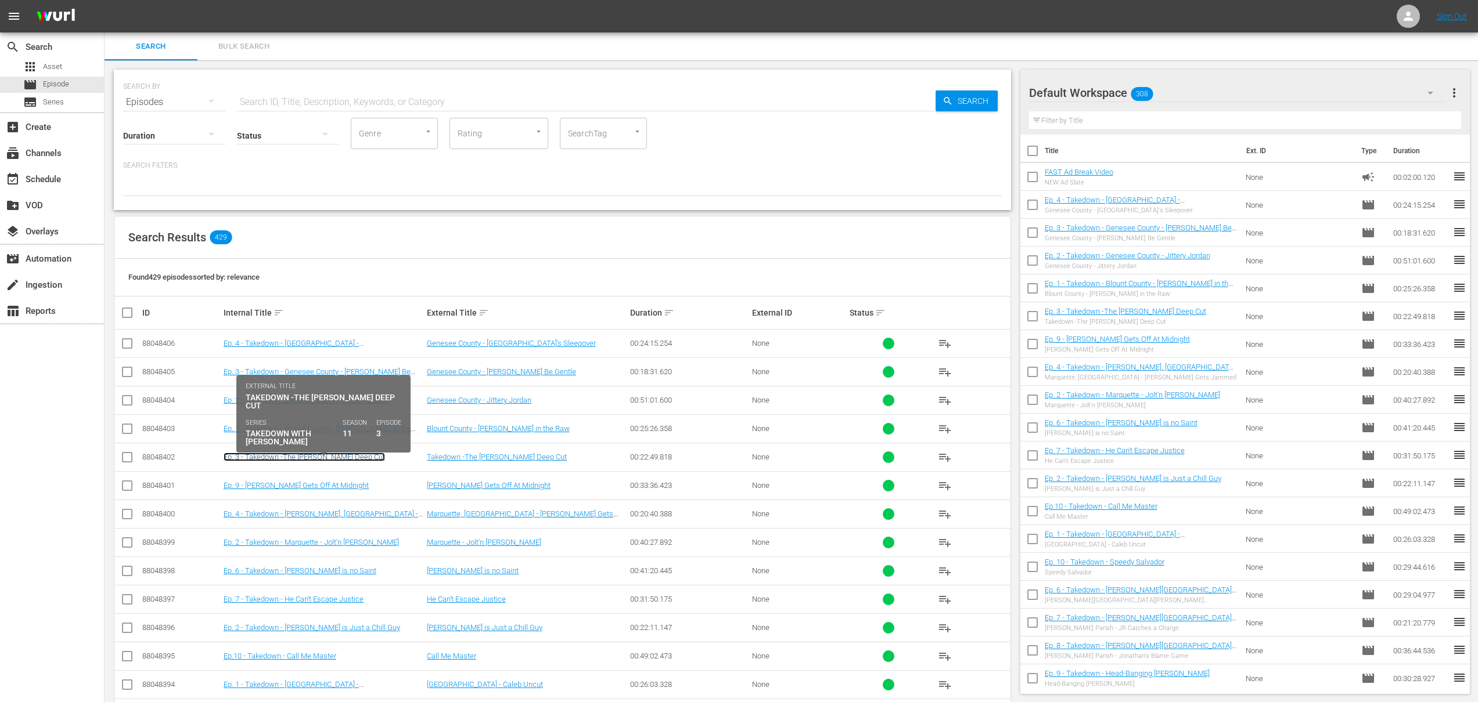
click at [296, 457] on link "Ep. 3 - Takedown -The [PERSON_NAME] Deep Cut" at bounding box center [304, 457] width 161 height 9
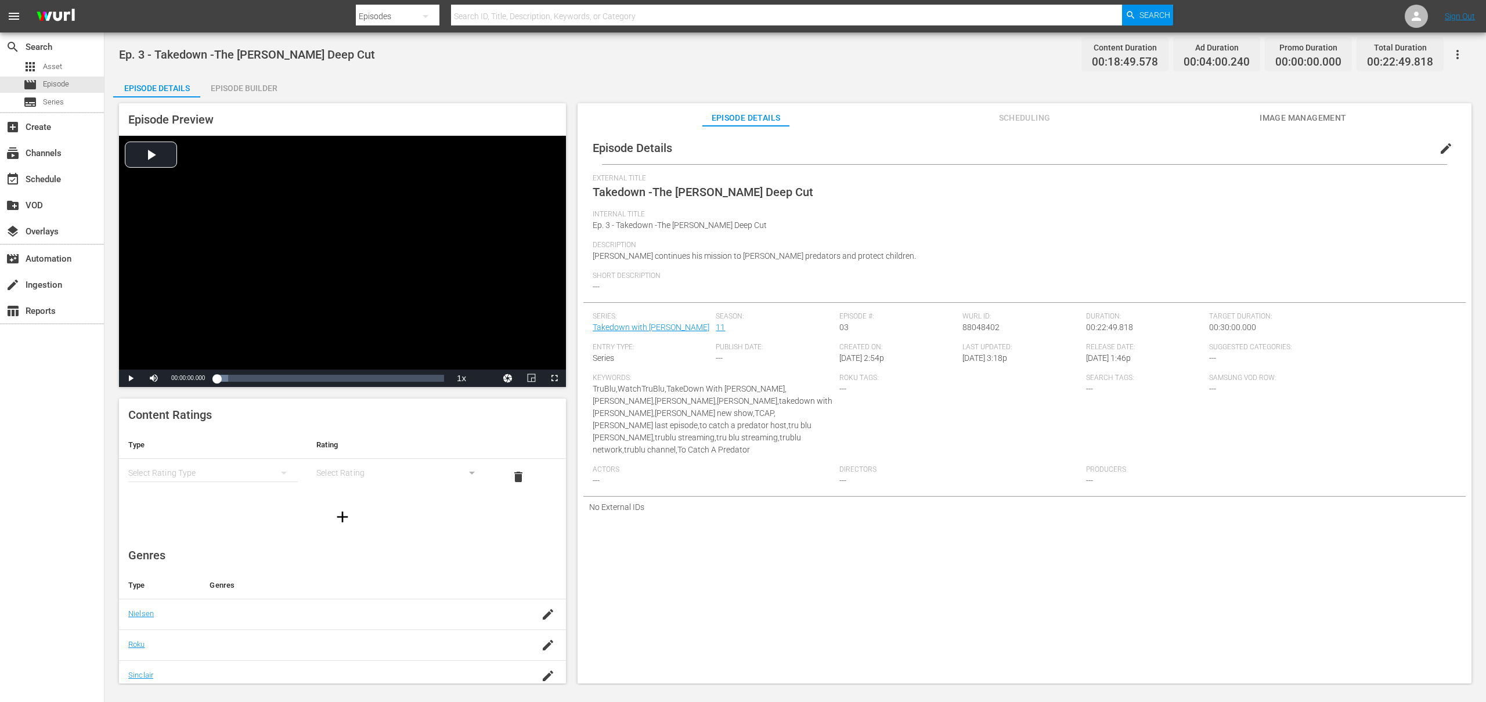
click at [1294, 127] on div "Episode Details edit External Title Takedown -The [PERSON_NAME] Deep Cut Intern…" at bounding box center [1025, 410] width 894 height 569
click at [1292, 120] on span "Image Management" at bounding box center [1303, 118] width 87 height 15
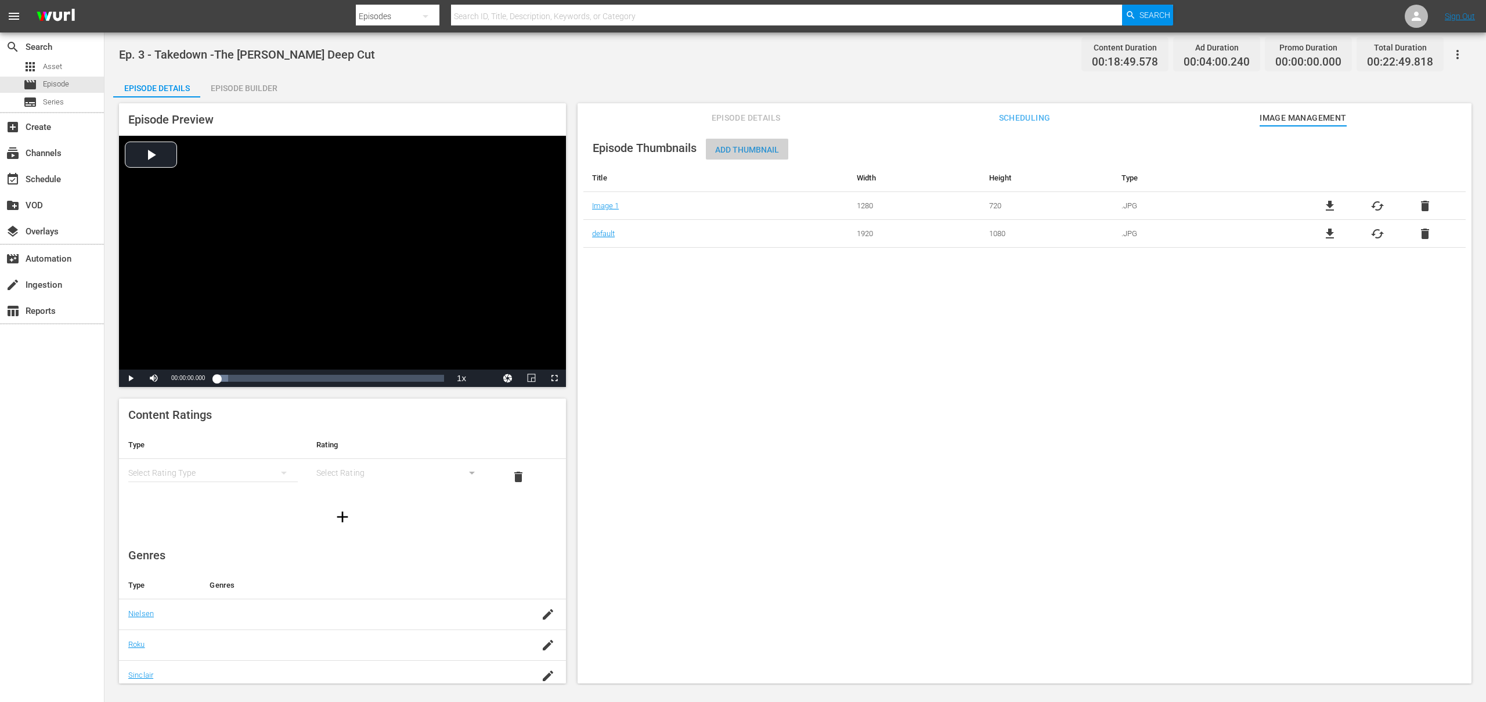
click at [726, 149] on span "Add Thumbnail" at bounding box center [747, 149] width 82 height 9
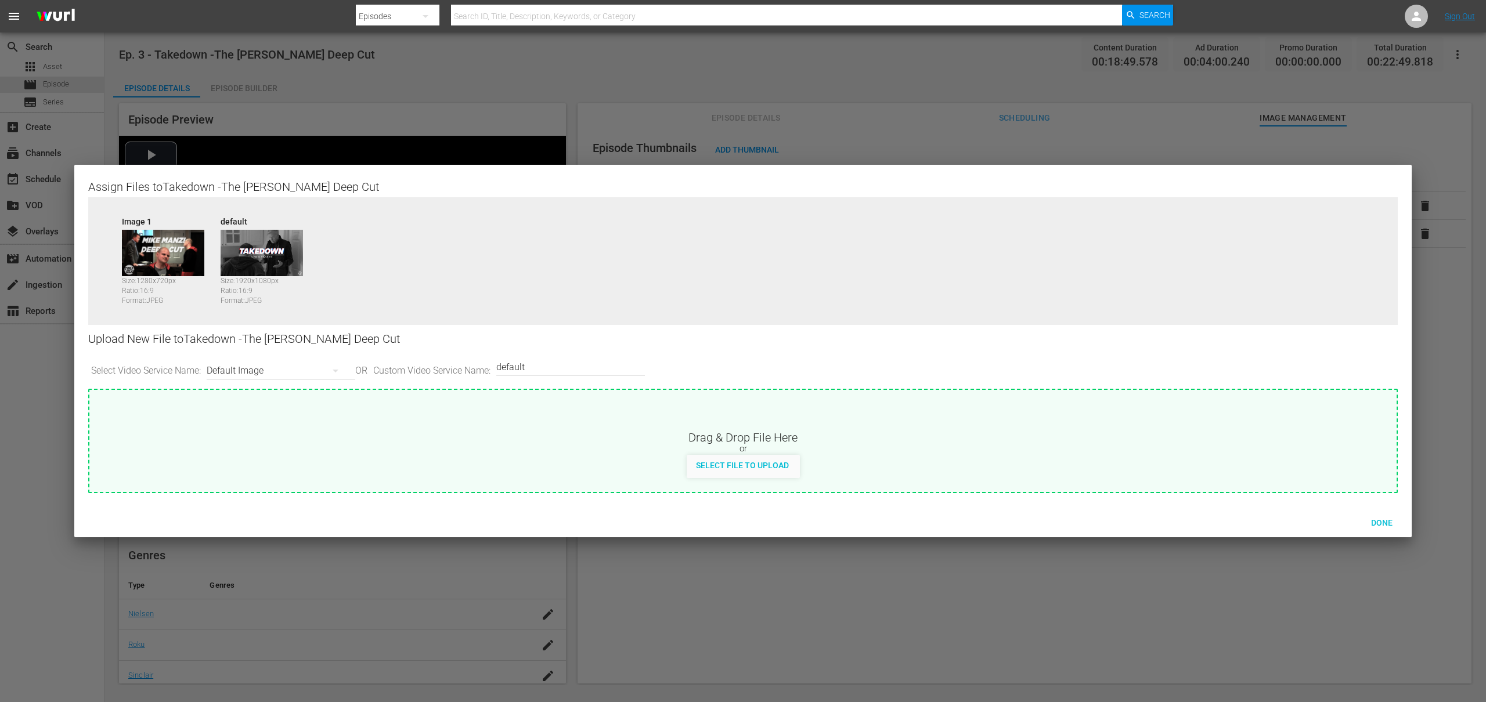
click at [318, 370] on div "Default Image" at bounding box center [278, 371] width 143 height 33
click at [272, 426] on div "Roku-Thumbnail" at bounding box center [281, 431] width 115 height 19
type input "Roku-Thumbnail"
click at [726, 466] on span "Select File to Upload" at bounding box center [742, 465] width 111 height 9
type input "C:\fakepath\Takedown_Series_Artwork.jpg"
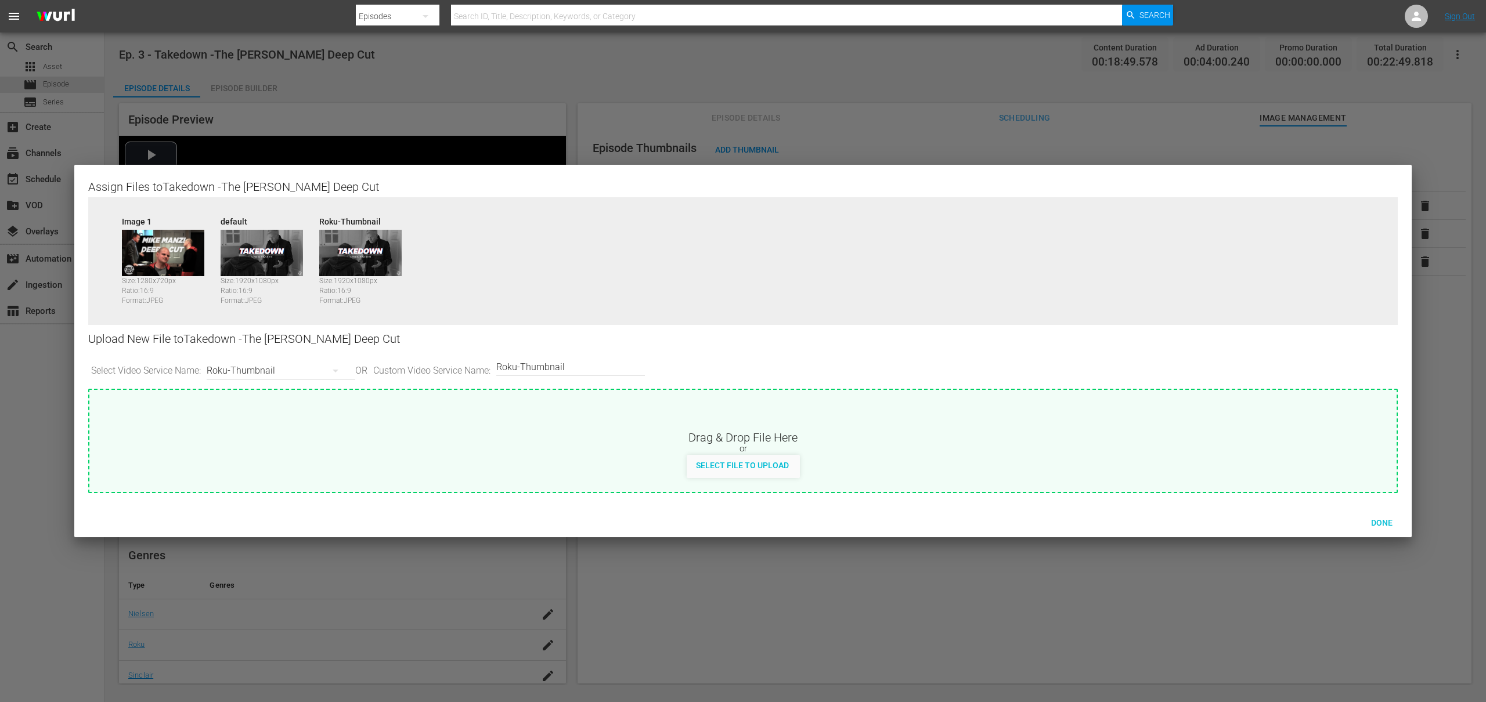
click at [276, 373] on div "Roku-Thumbnail" at bounding box center [278, 371] width 143 height 33
click at [281, 413] on div "Roku-BrandedThumbnail" at bounding box center [281, 412] width 115 height 19
type input "Roku-BrandedThumbnail"
click at [734, 470] on span "Select File to Upload" at bounding box center [742, 465] width 111 height 9
type input "C:\fakepath\Takedown_Series_Artwork.jpg"
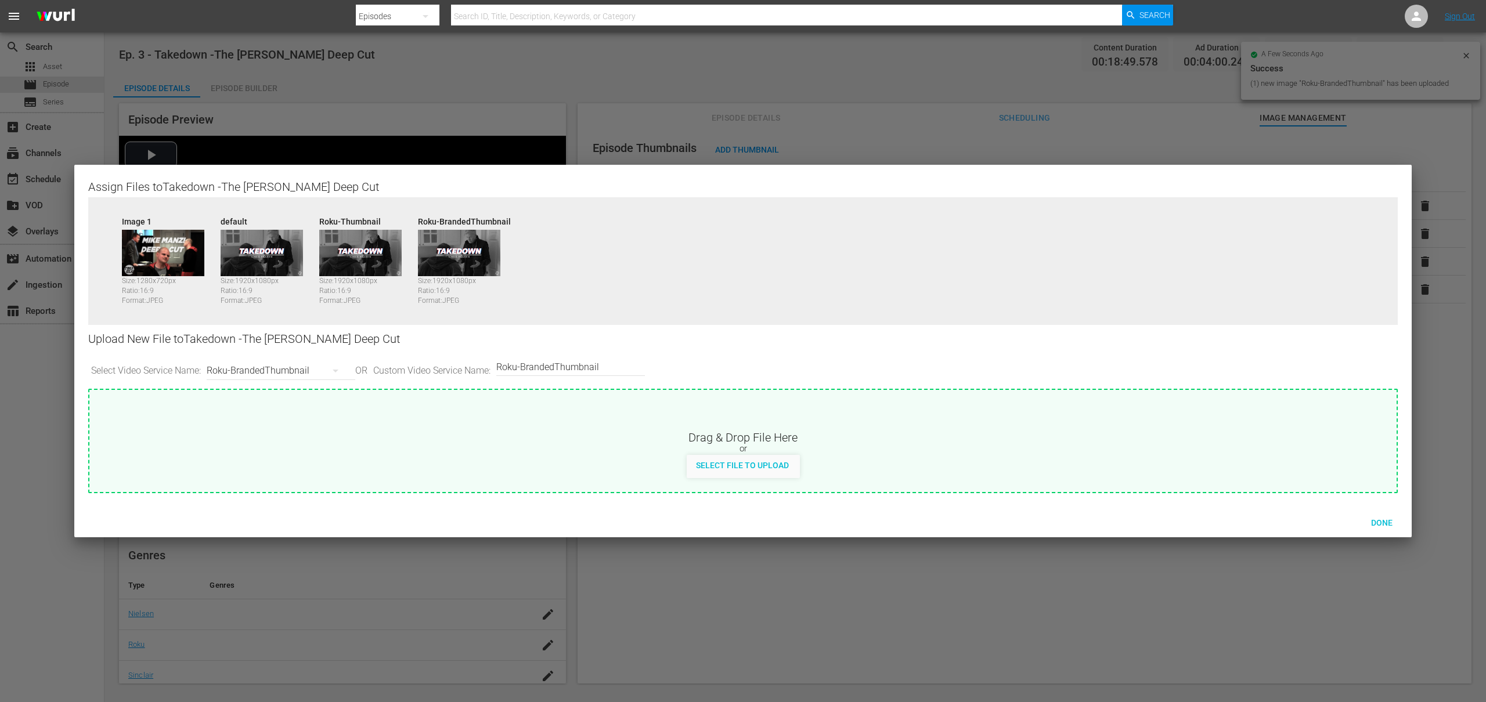
click at [322, 374] on div "Roku-BrandedThumbnail" at bounding box center [278, 371] width 143 height 33
click at [264, 470] on div "Samsung-Thumbnail" at bounding box center [281, 468] width 115 height 19
type input "Samsung-Thumbnail"
click at [727, 463] on span "Select File to Upload" at bounding box center [742, 465] width 111 height 9
type input "C:\fakepath\Takedown_Series_Artwork.jpg"
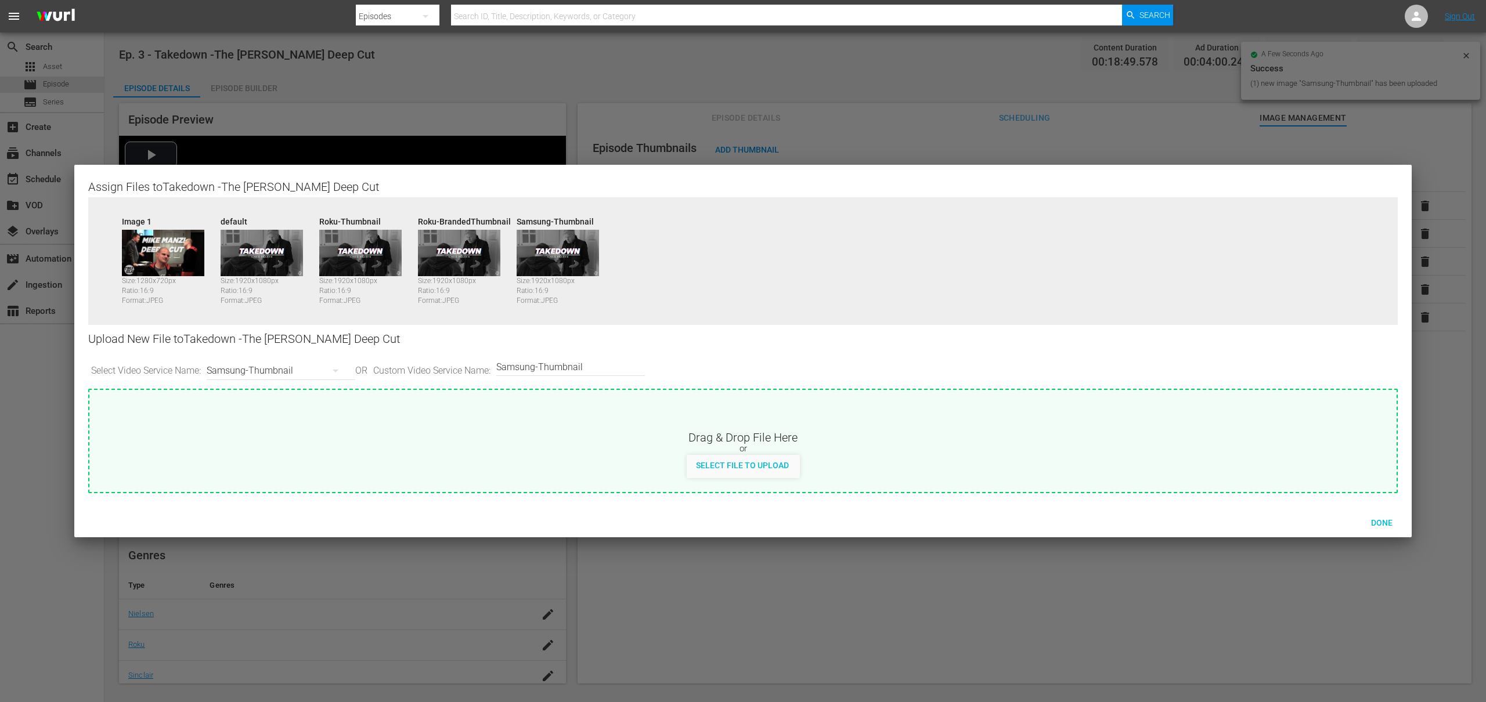
click at [247, 370] on div "Samsung-Thumbnail" at bounding box center [278, 371] width 143 height 33
click at [255, 488] on div "TCL-Thumbnail" at bounding box center [281, 487] width 115 height 19
type input "TCL-Thumbnail"
click at [712, 459] on div "Select File to Upload" at bounding box center [742, 465] width 111 height 21
type input "C:\fakepath\Takedown_Series_Artwork.jpg"
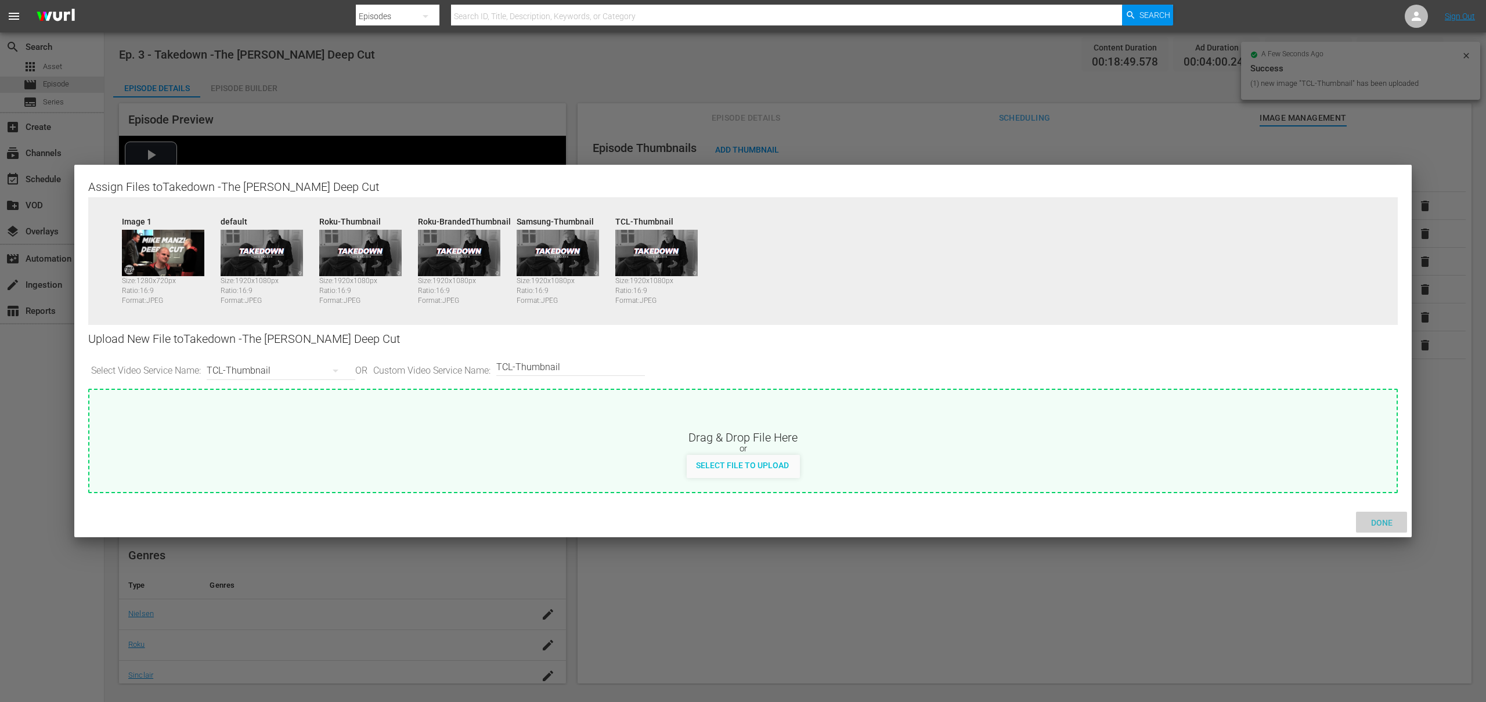
click at [1382, 524] on span "Done" at bounding box center [1382, 522] width 40 height 9
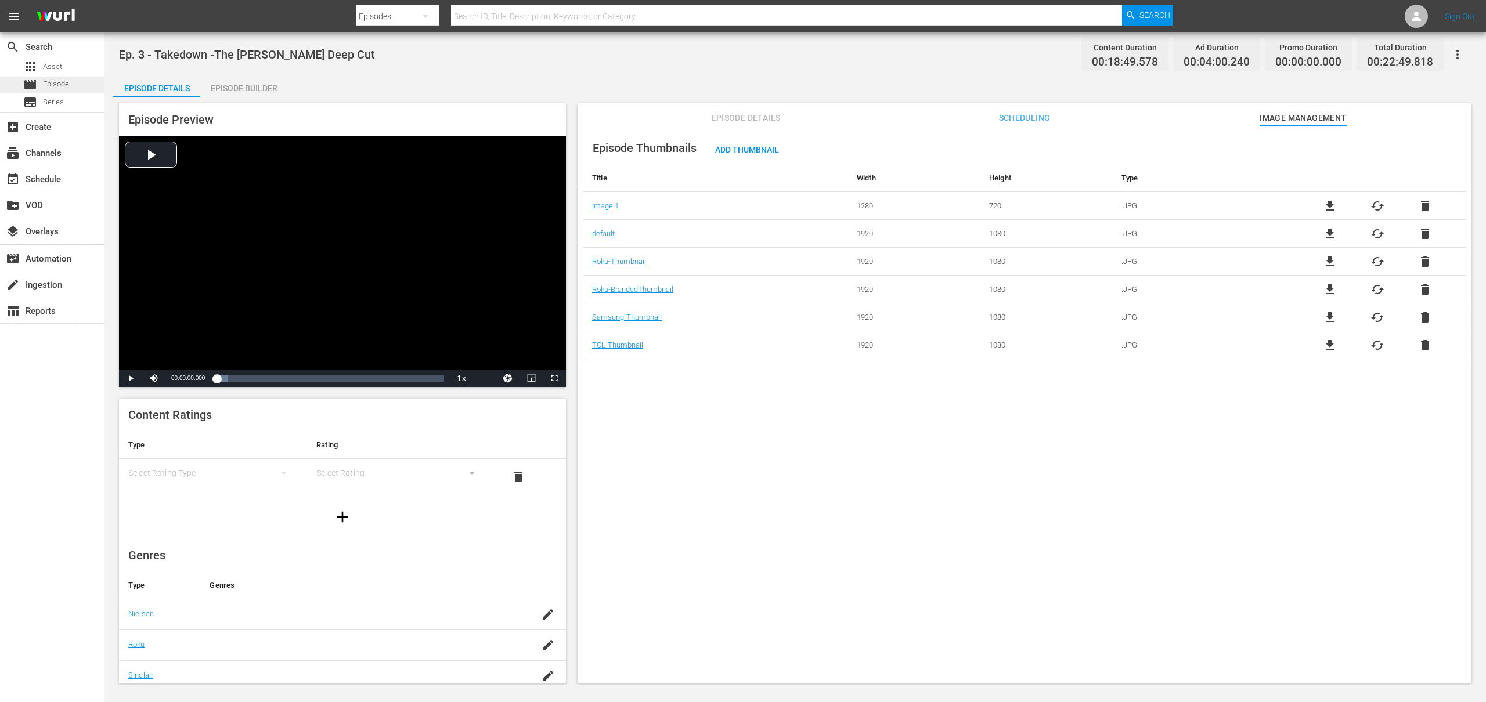
click at [52, 82] on span "Episode" at bounding box center [56, 84] width 26 height 12
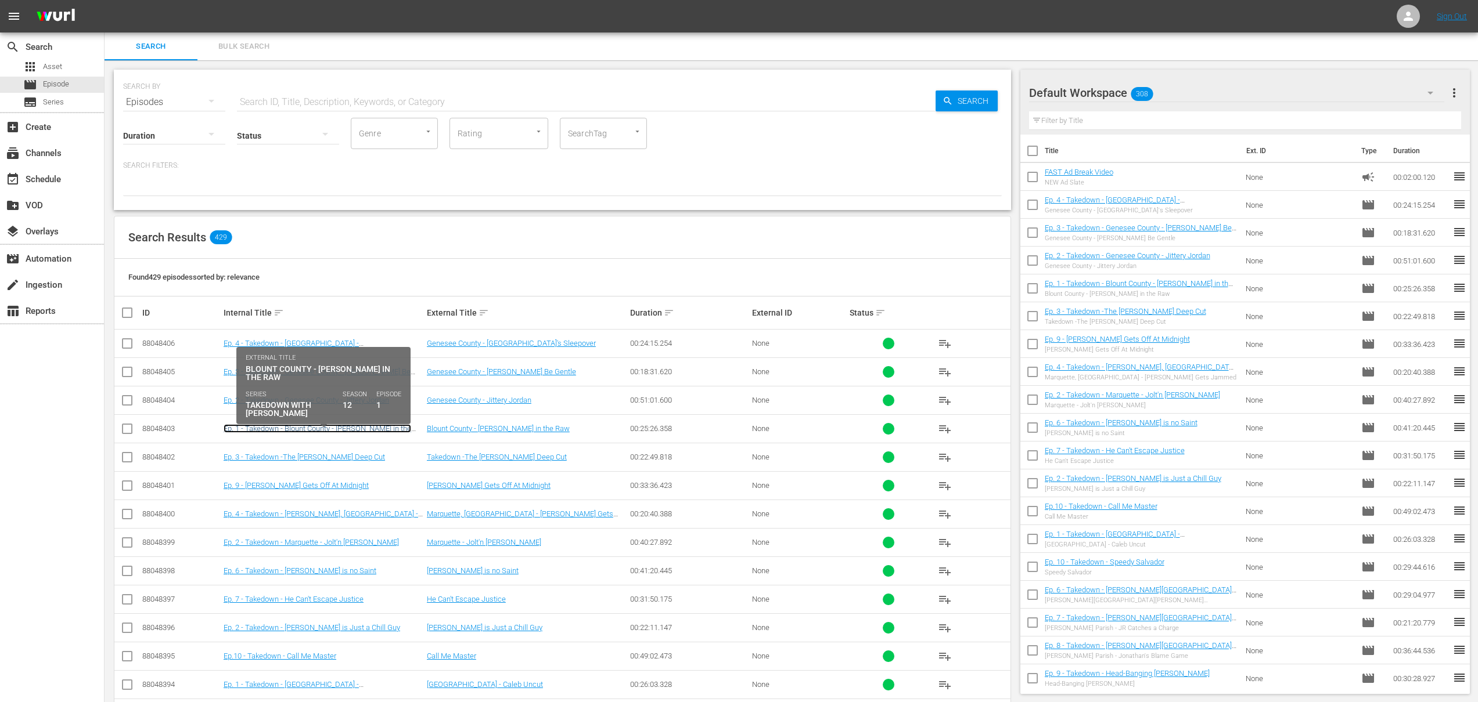
click at [339, 426] on link "Ep. 1 - Takedown - Blount County - [PERSON_NAME] in the Raw" at bounding box center [318, 432] width 188 height 17
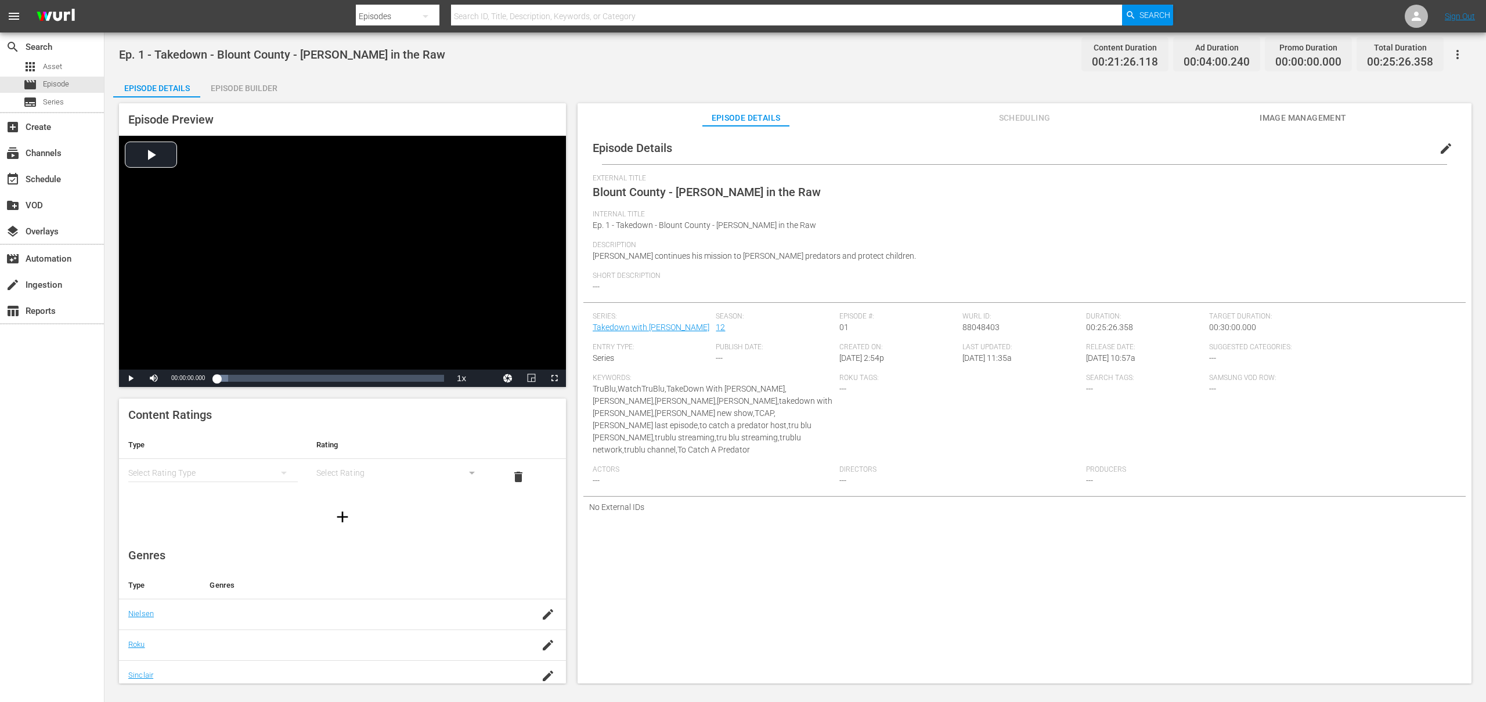
click at [1266, 117] on span "Image Management" at bounding box center [1303, 118] width 87 height 15
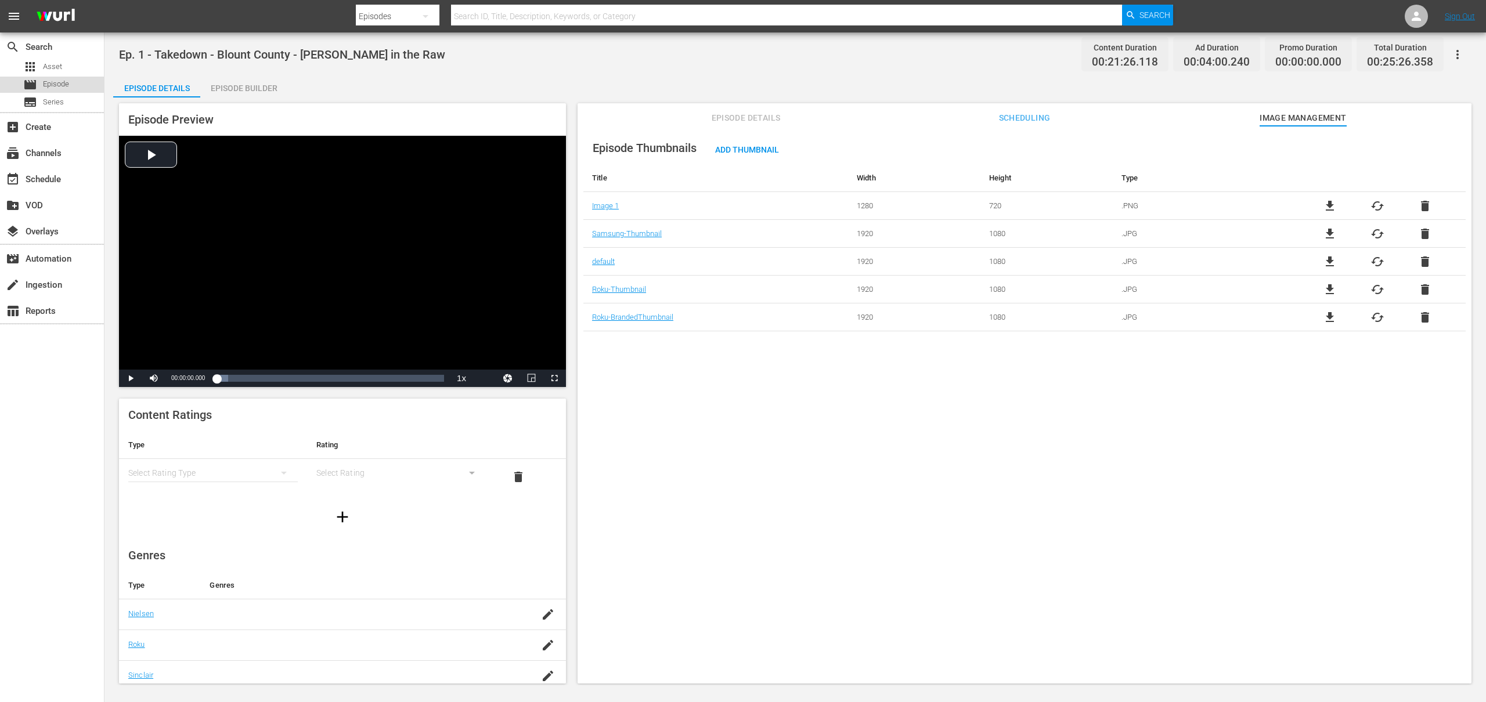
click at [73, 85] on div "movie Episode" at bounding box center [52, 85] width 104 height 16
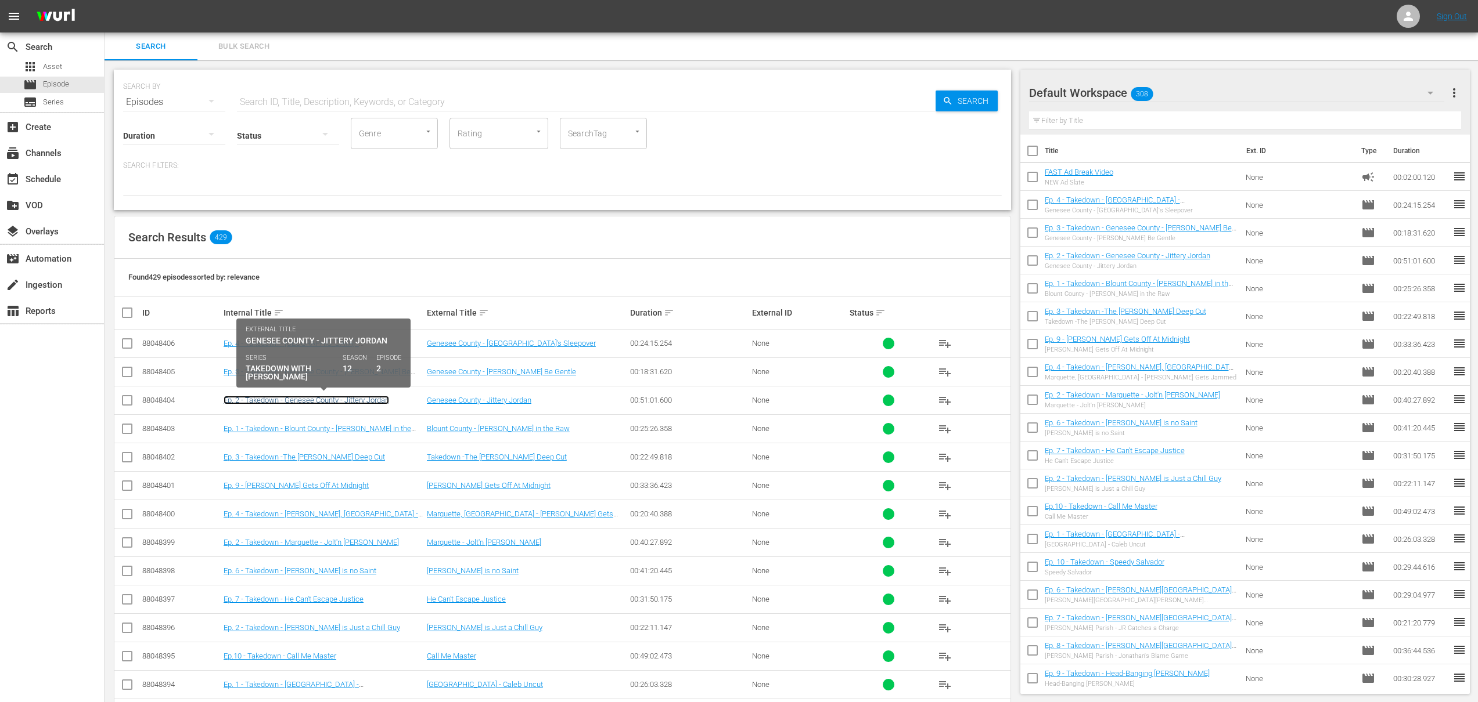
click at [351, 400] on link "Ep. 2 - Takedown - Genesee County - Jittery Jordan" at bounding box center [306, 400] width 165 height 9
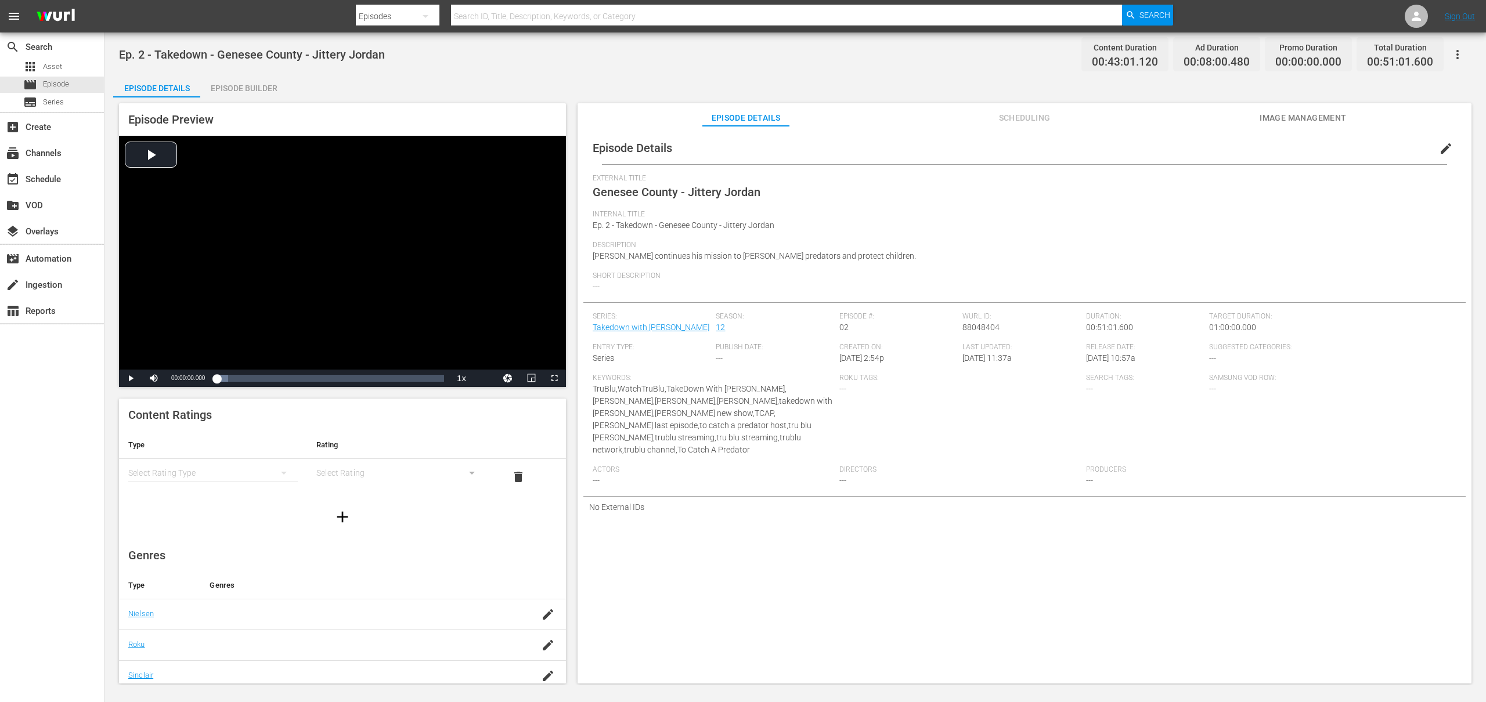
click at [1309, 117] on span "Image Management" at bounding box center [1303, 118] width 87 height 15
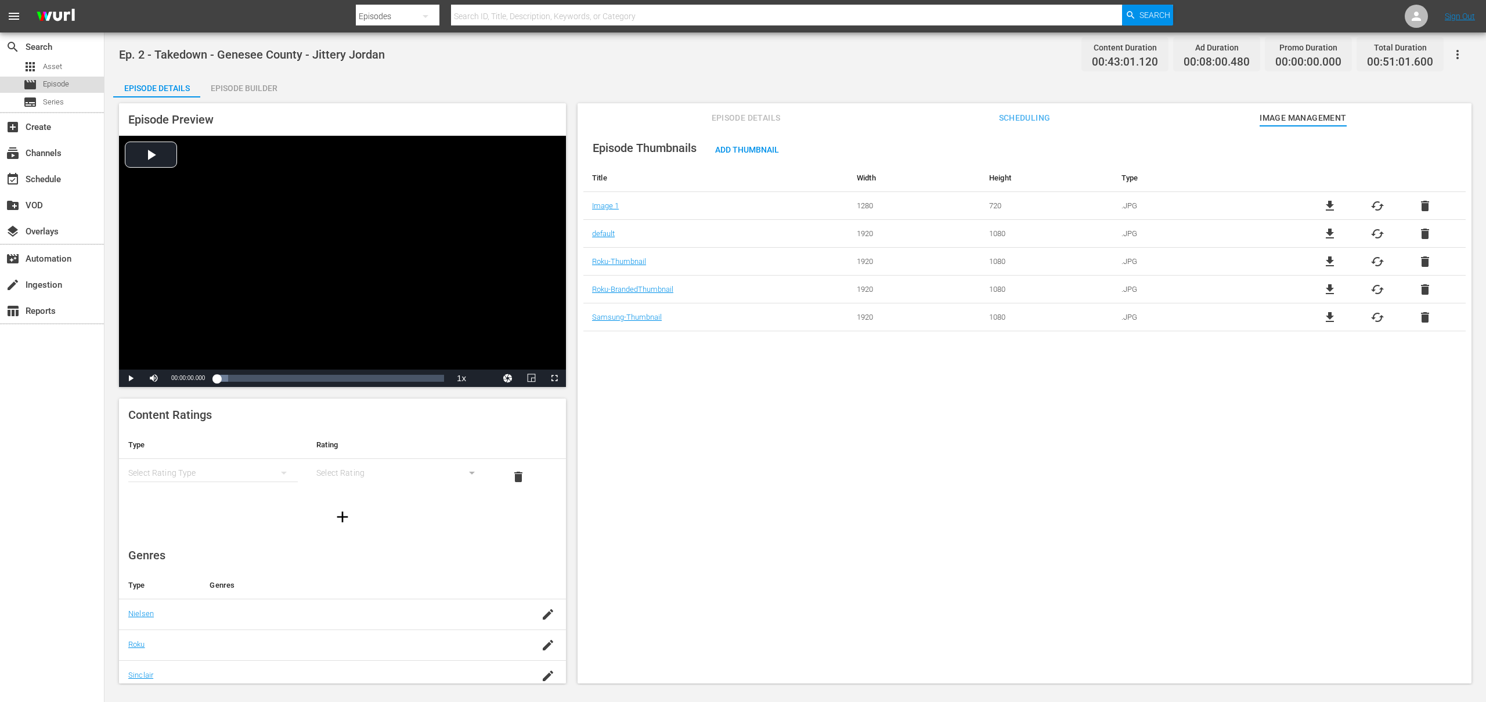
click at [59, 81] on span "Episode" at bounding box center [56, 84] width 26 height 12
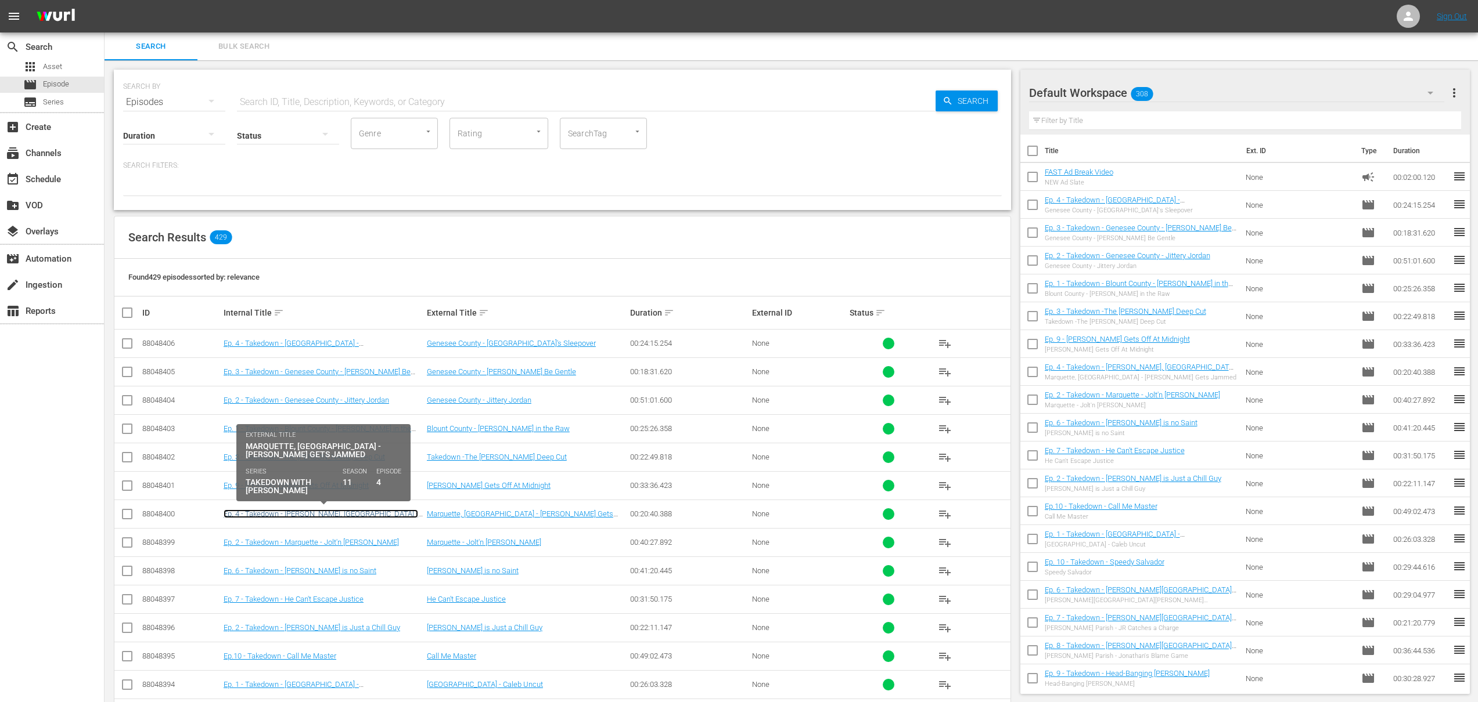
click at [343, 518] on link "Ep. 4 - Takedown - [PERSON_NAME], [GEOGRAPHIC_DATA] - [PERSON_NAME] Gets Jammed" at bounding box center [321, 518] width 194 height 17
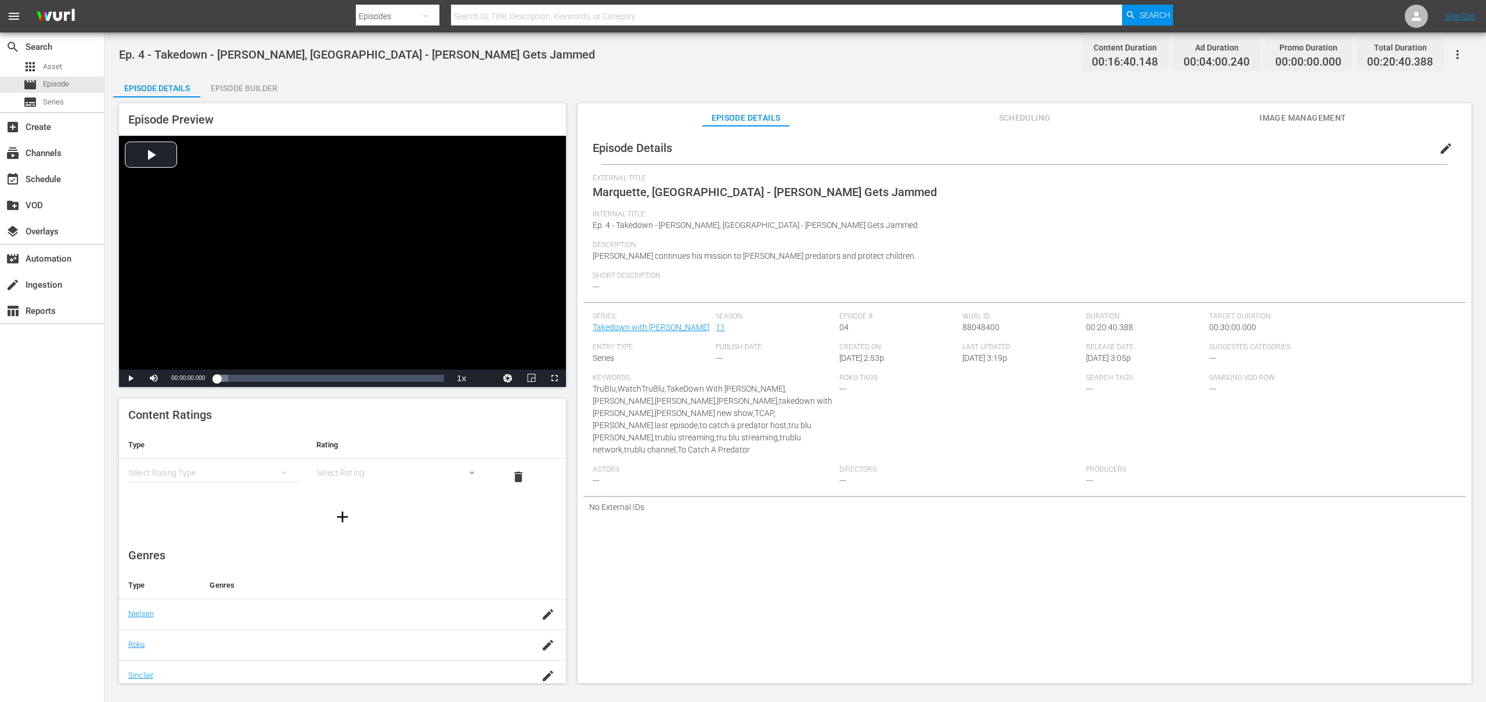
click at [265, 85] on div "Episode Builder" at bounding box center [243, 88] width 87 height 28
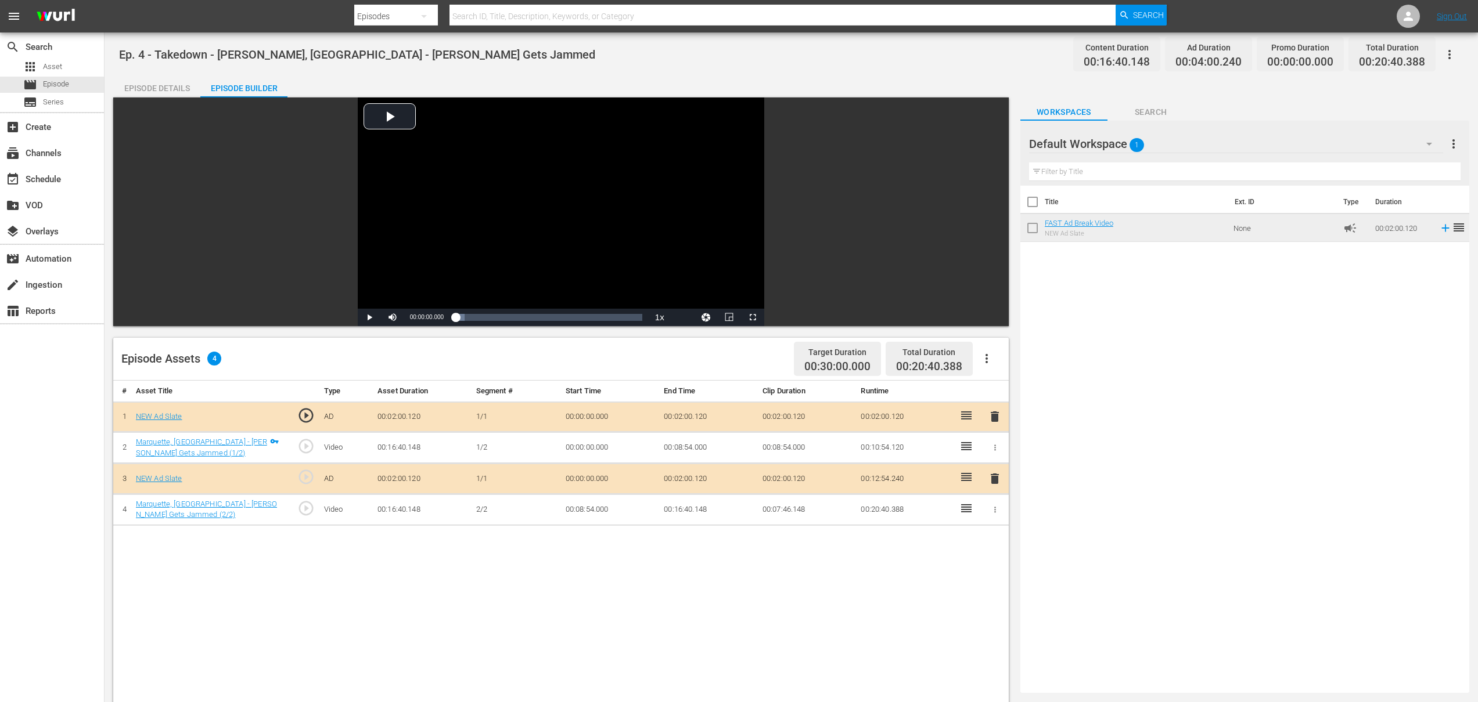
click at [169, 86] on div "Episode Details" at bounding box center [156, 88] width 87 height 28
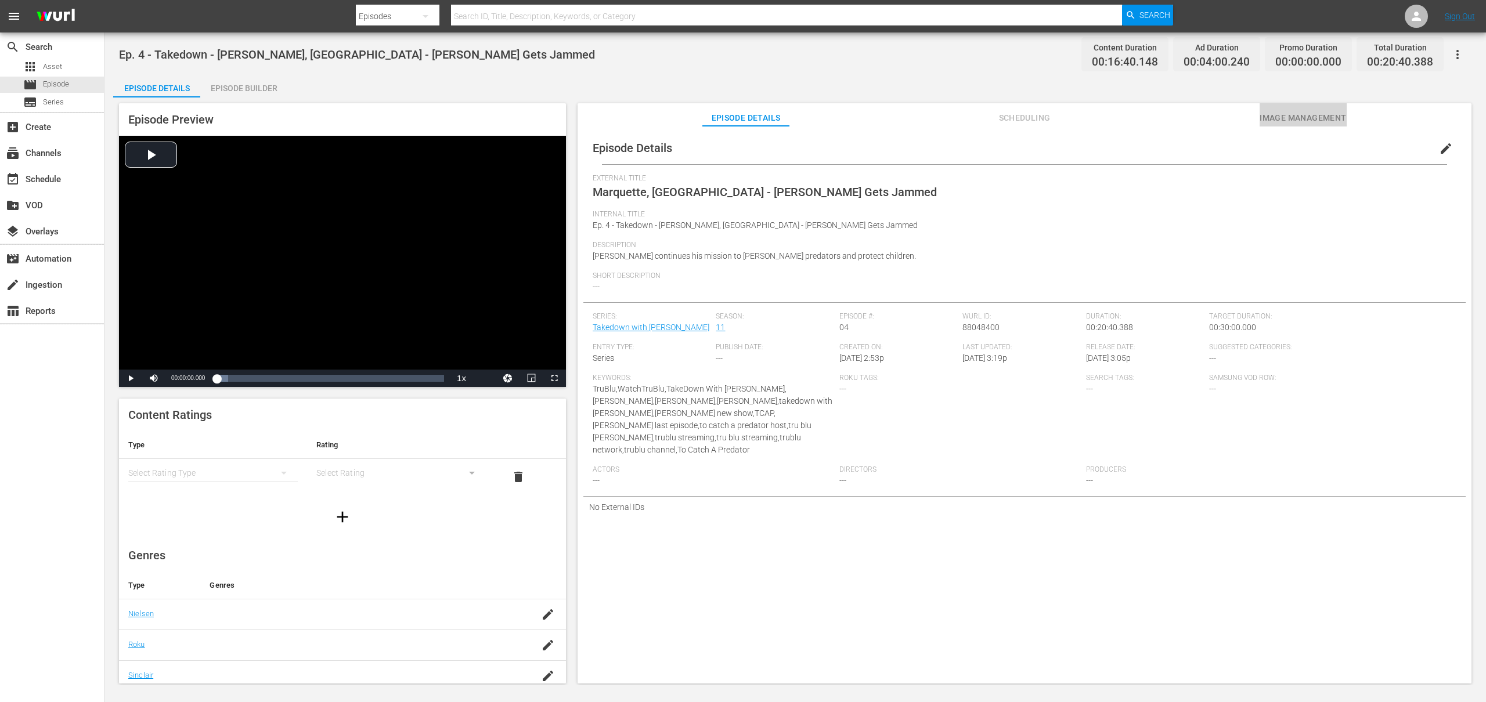
click at [1308, 121] on span "Image Management" at bounding box center [1303, 118] width 87 height 15
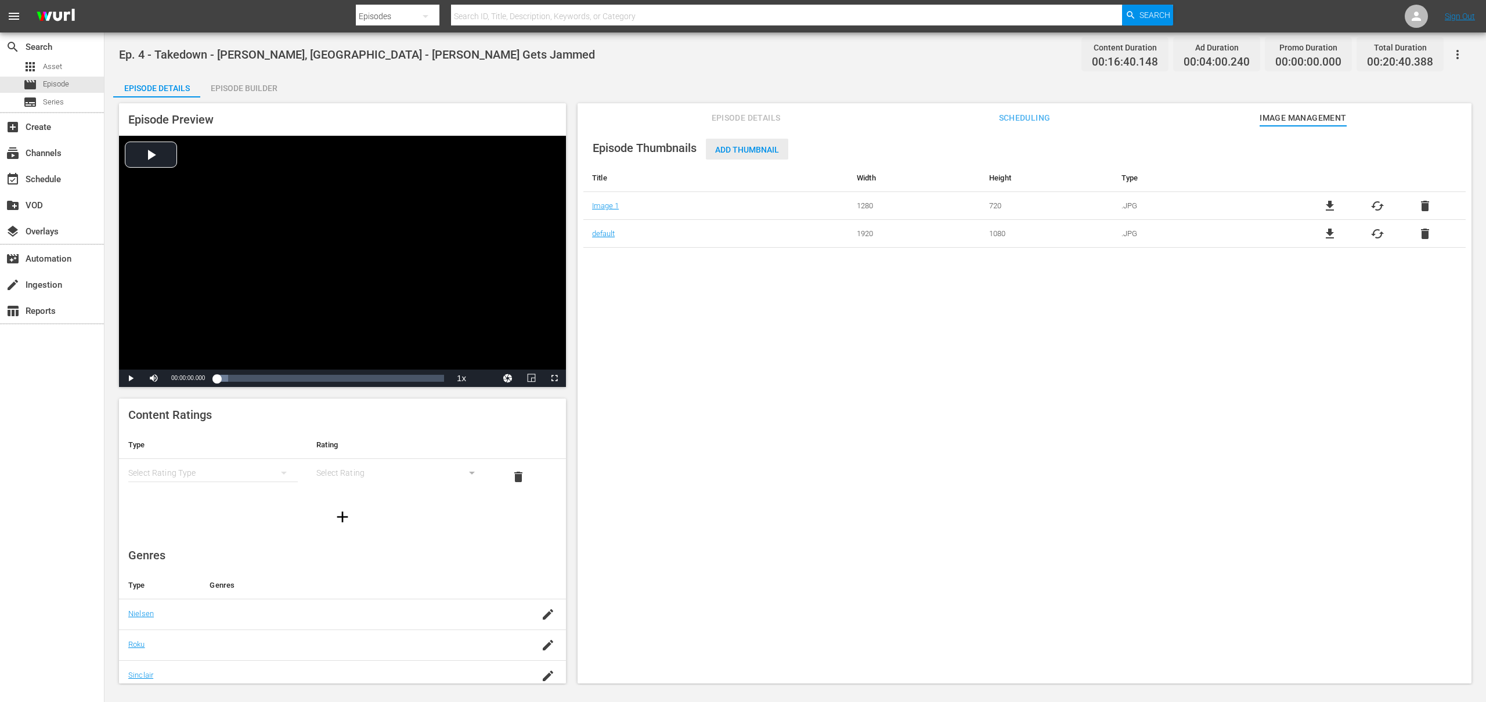
click at [755, 151] on span "Add Thumbnail" at bounding box center [747, 149] width 82 height 9
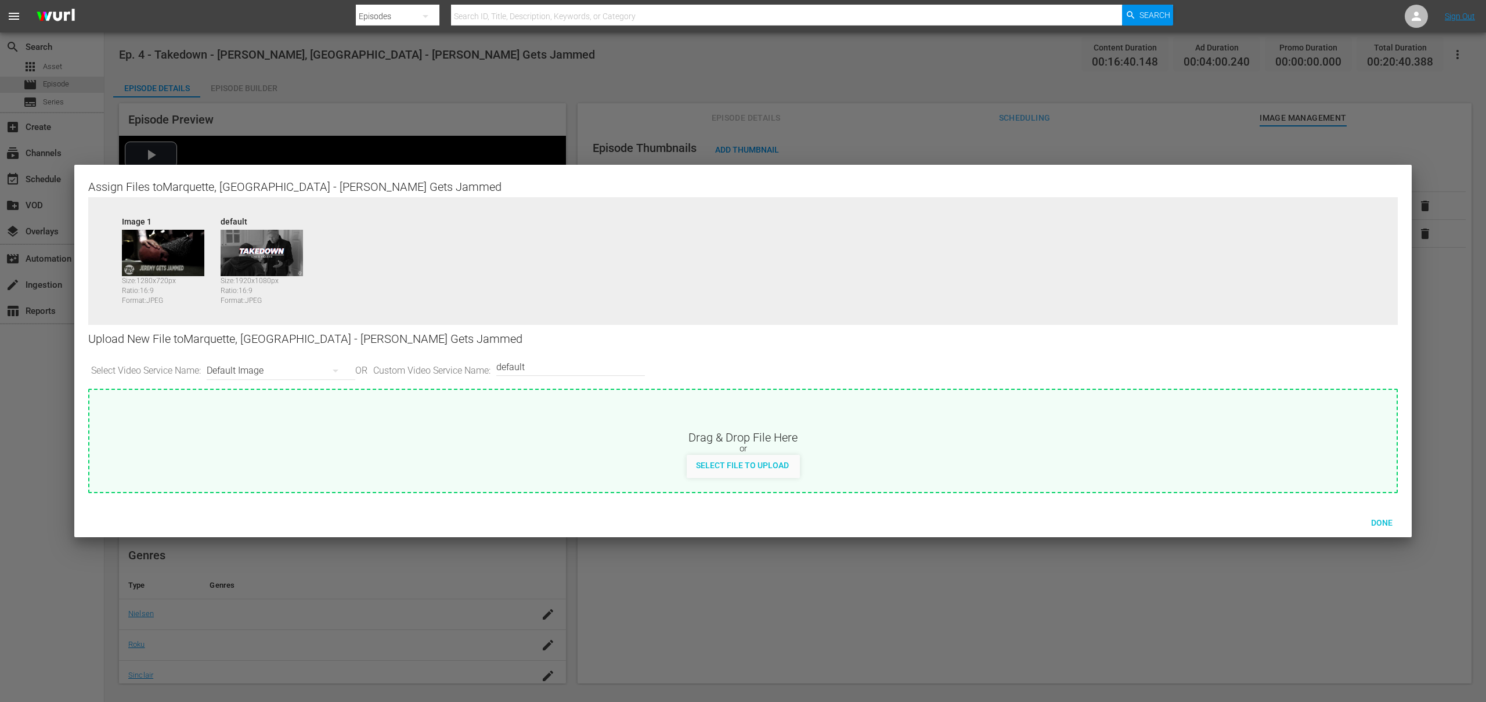
click at [274, 372] on div "Default Image" at bounding box center [278, 371] width 143 height 33
click at [258, 428] on div "Roku-Thumbnail" at bounding box center [281, 431] width 115 height 19
type input "Roku-Thumbnail"
click at [736, 466] on span "Select File to Upload" at bounding box center [742, 465] width 111 height 9
type input "C:\fakepath\Takedown_Series_Artwork.jpg"
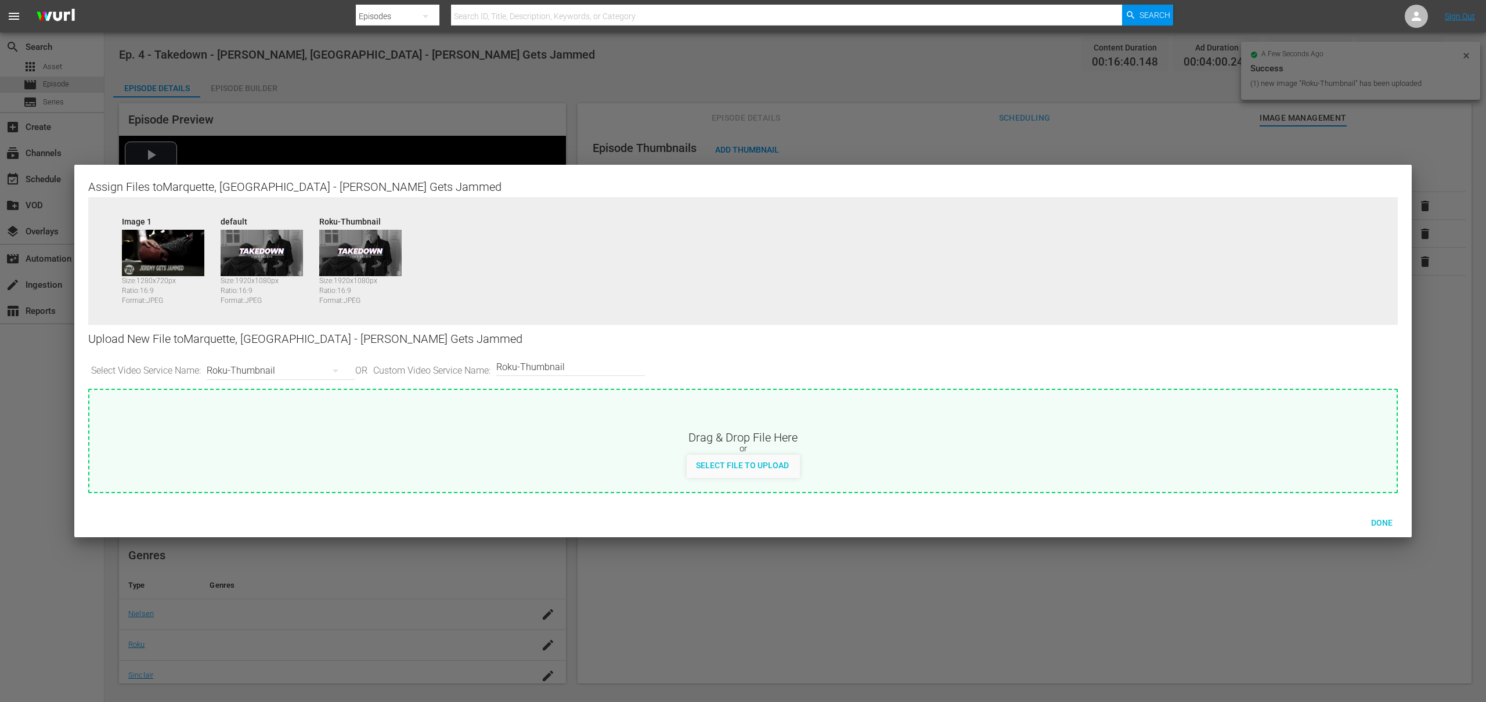
click at [301, 374] on div "Roku-Thumbnail" at bounding box center [278, 371] width 143 height 33
click at [297, 468] on div "Samsung-Thumbnail" at bounding box center [281, 468] width 115 height 19
type input "Samsung-Thumbnail"
click at [745, 463] on span "Select File to Upload" at bounding box center [742, 465] width 111 height 9
type input "C:\fakepath\Takedown_Series_Artwork.jpg"
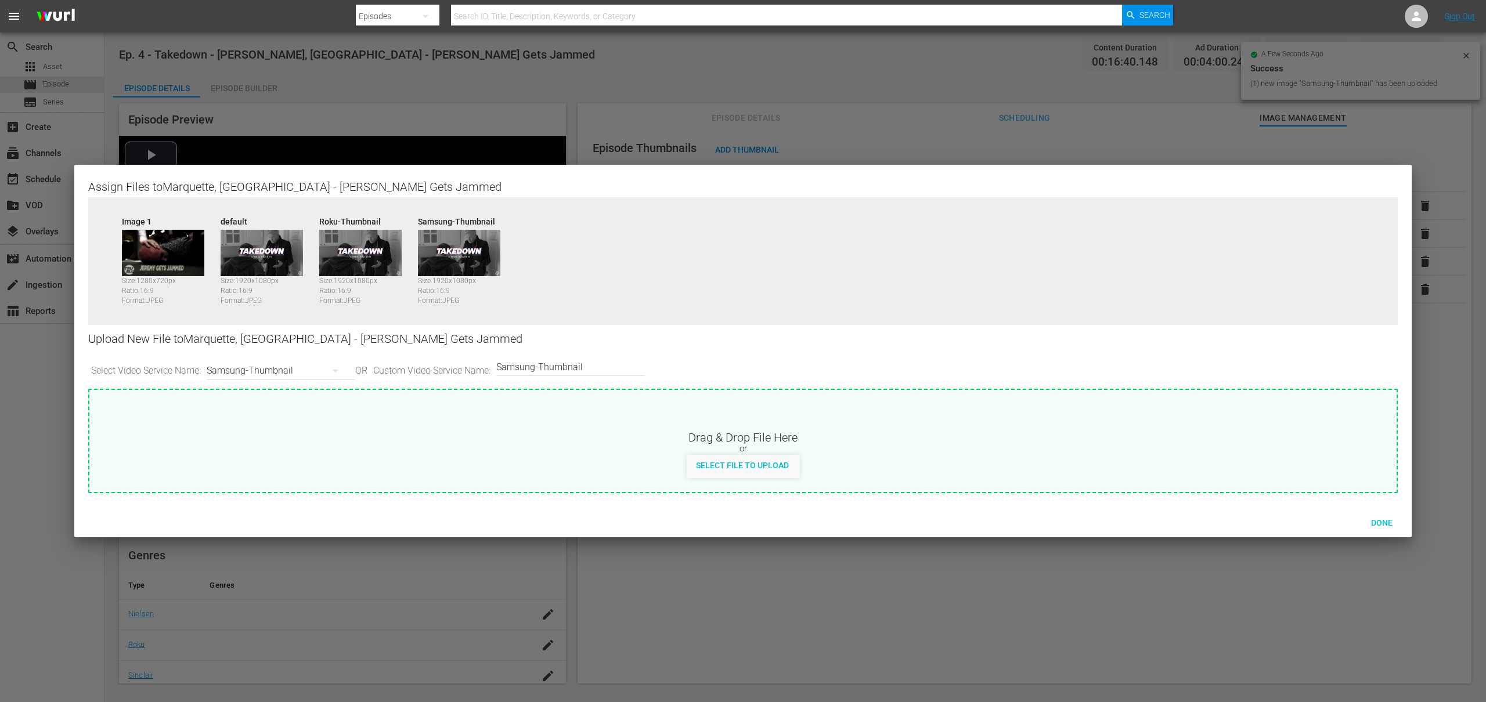
click at [292, 368] on div "Samsung-Thumbnail" at bounding box center [278, 371] width 143 height 33
click at [263, 410] on div "Roku-BrandedThumbnail" at bounding box center [281, 412] width 115 height 19
type input "Roku-BrandedThumbnail"
click at [753, 465] on span "Select File to Upload" at bounding box center [742, 465] width 111 height 9
type input "C:\fakepath\Takedown_Series_Artwork.jpg"
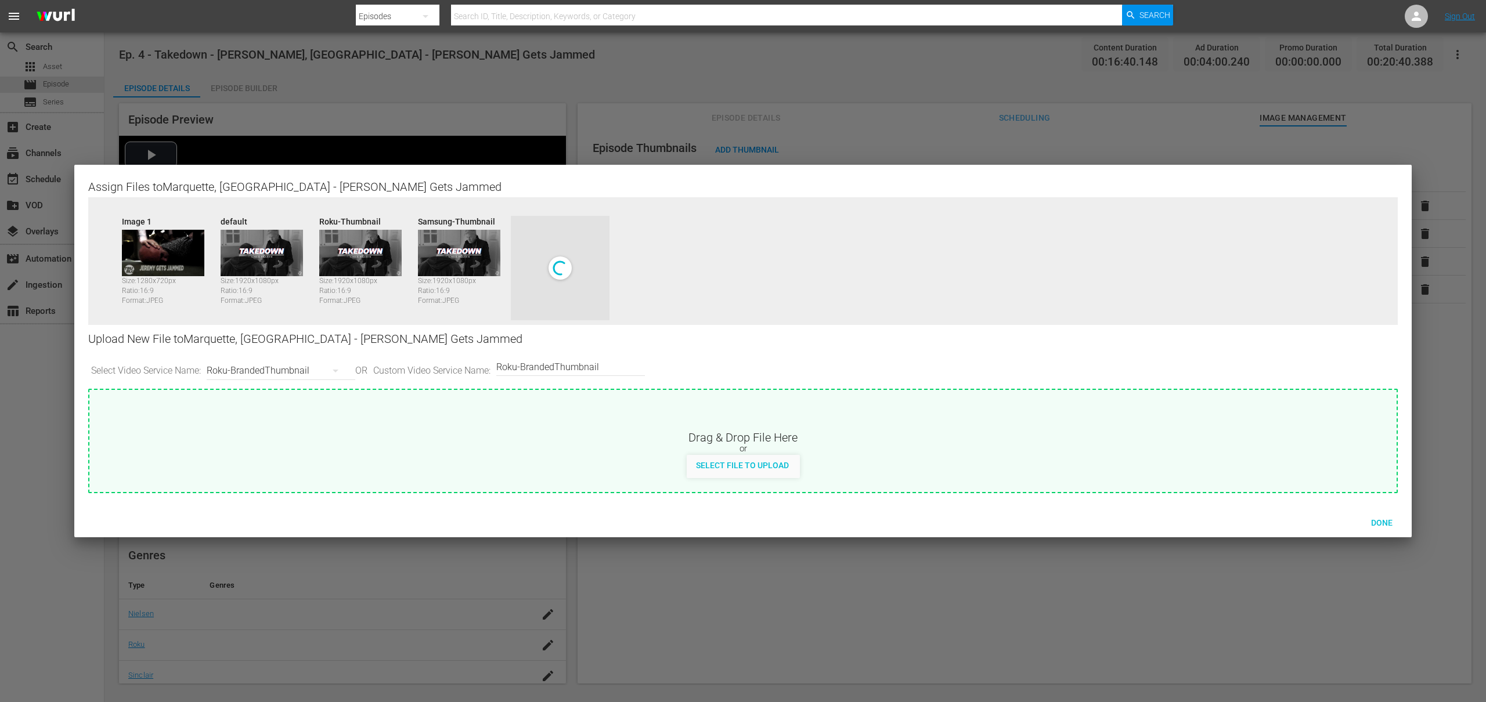
click at [256, 374] on div "Roku-BrandedThumbnail" at bounding box center [278, 371] width 143 height 33
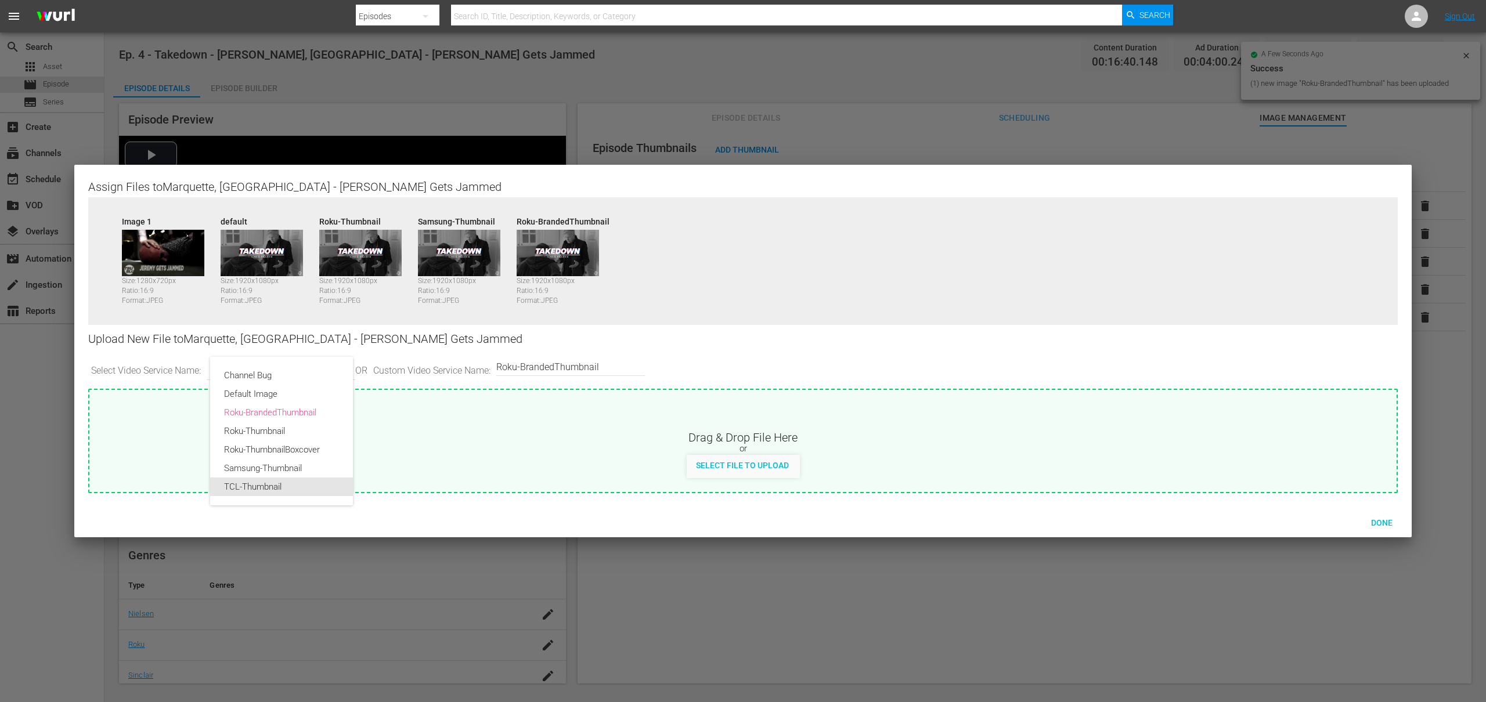
click at [261, 487] on div "TCL-Thumbnail" at bounding box center [281, 487] width 115 height 19
type input "TCL-Thumbnail"
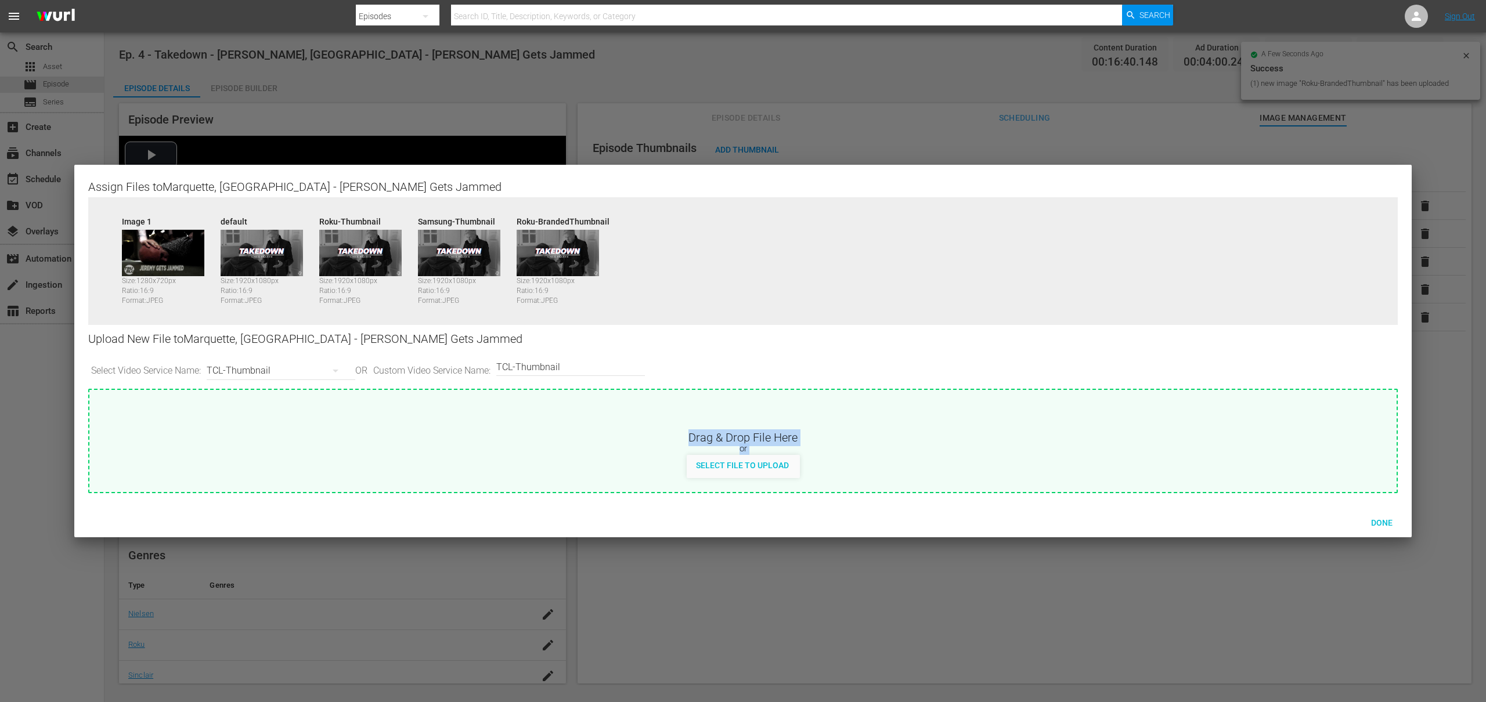
click at [738, 469] on span "Select File to Upload" at bounding box center [742, 465] width 111 height 9
type input "C:\fakepath\Takedown_Series_Artwork.jpg"
click at [1387, 521] on span "Done" at bounding box center [1382, 522] width 40 height 9
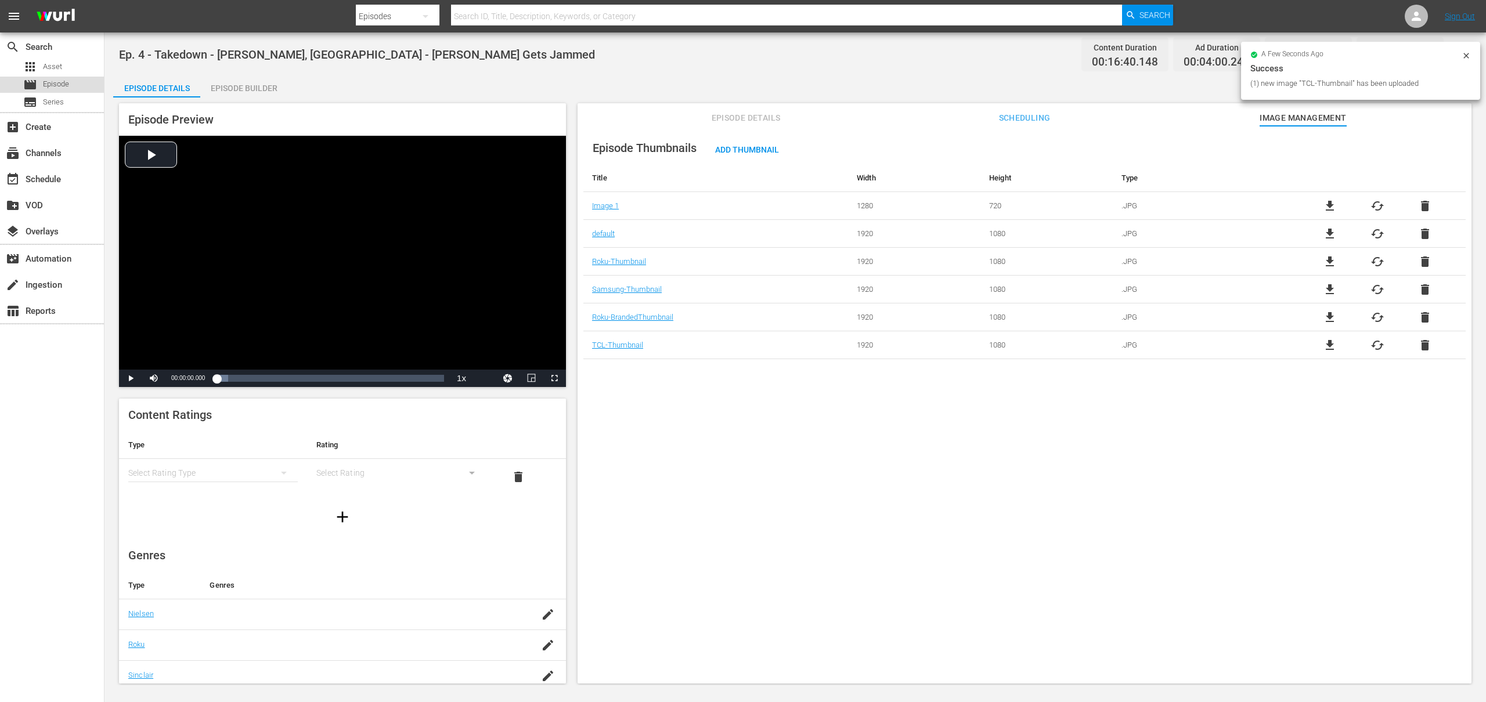
click at [77, 85] on div "movie Episode" at bounding box center [52, 85] width 104 height 16
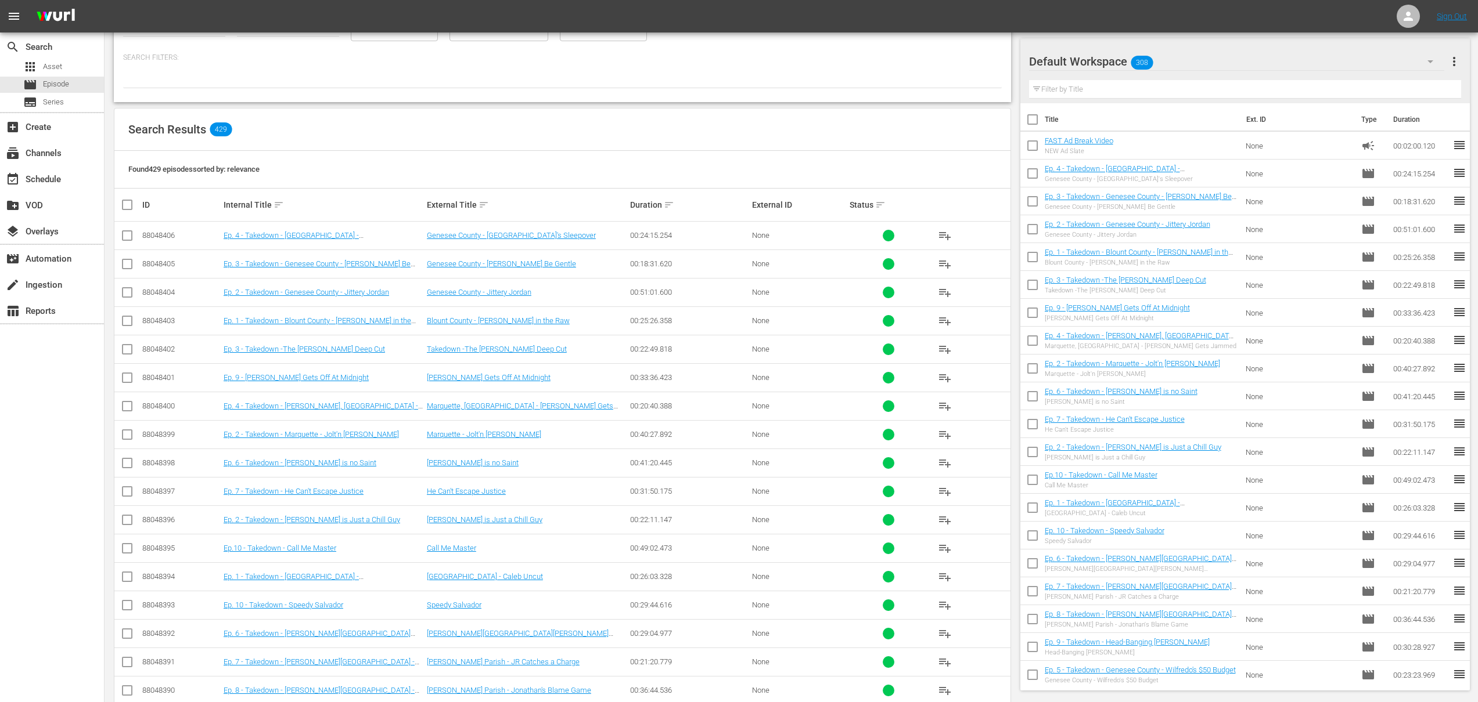
scroll to position [117, 0]
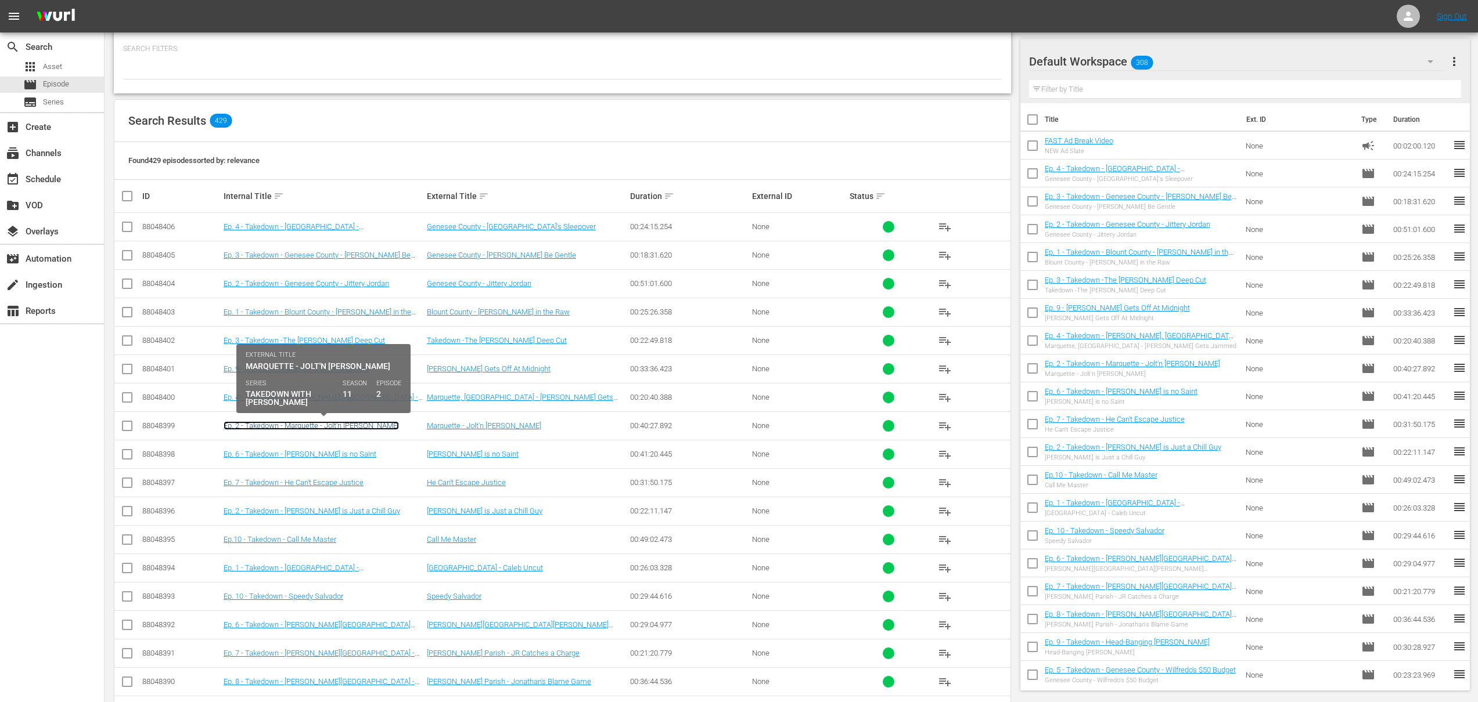
click at [307, 427] on link "Ep. 2 - Takedown - Marquette - Jolt'n [PERSON_NAME]" at bounding box center [311, 425] width 175 height 9
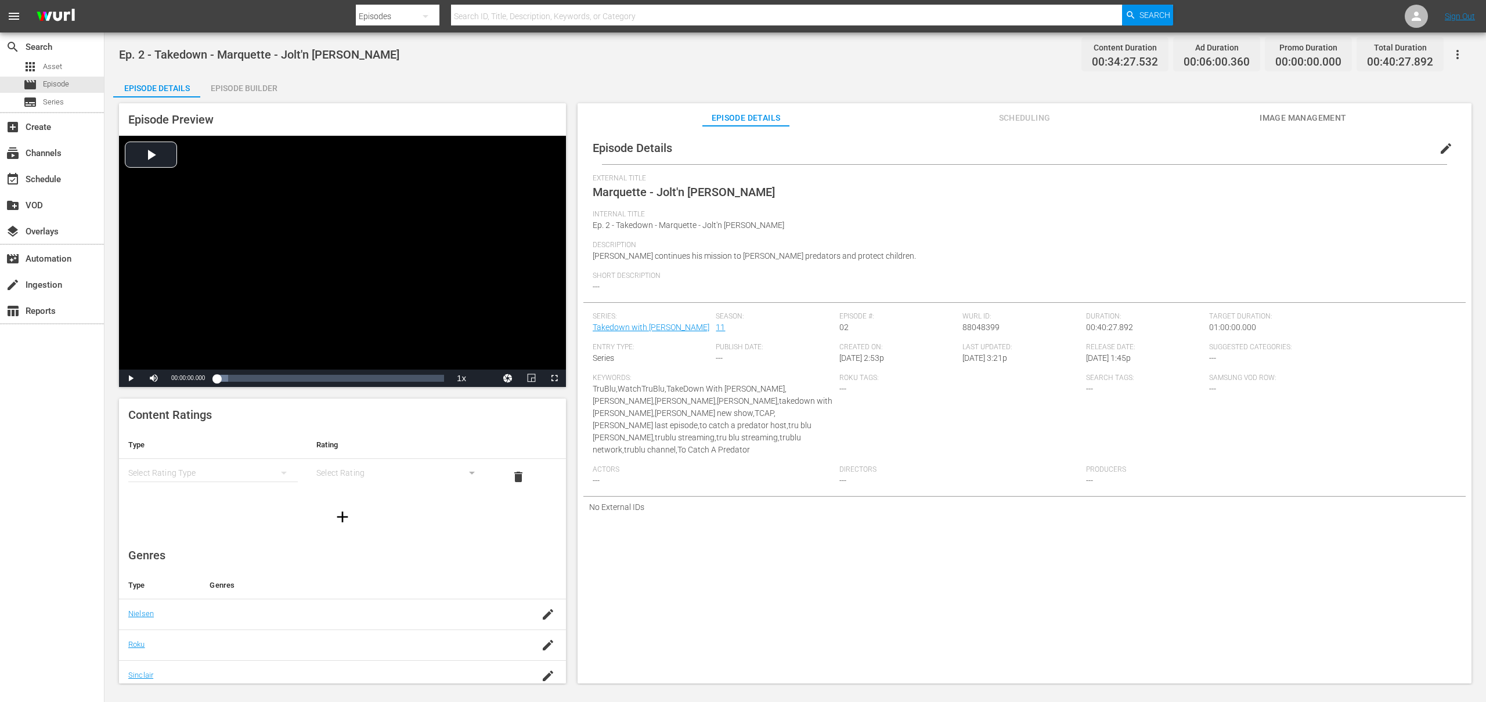
click at [1298, 116] on span "Image Management" at bounding box center [1303, 118] width 87 height 15
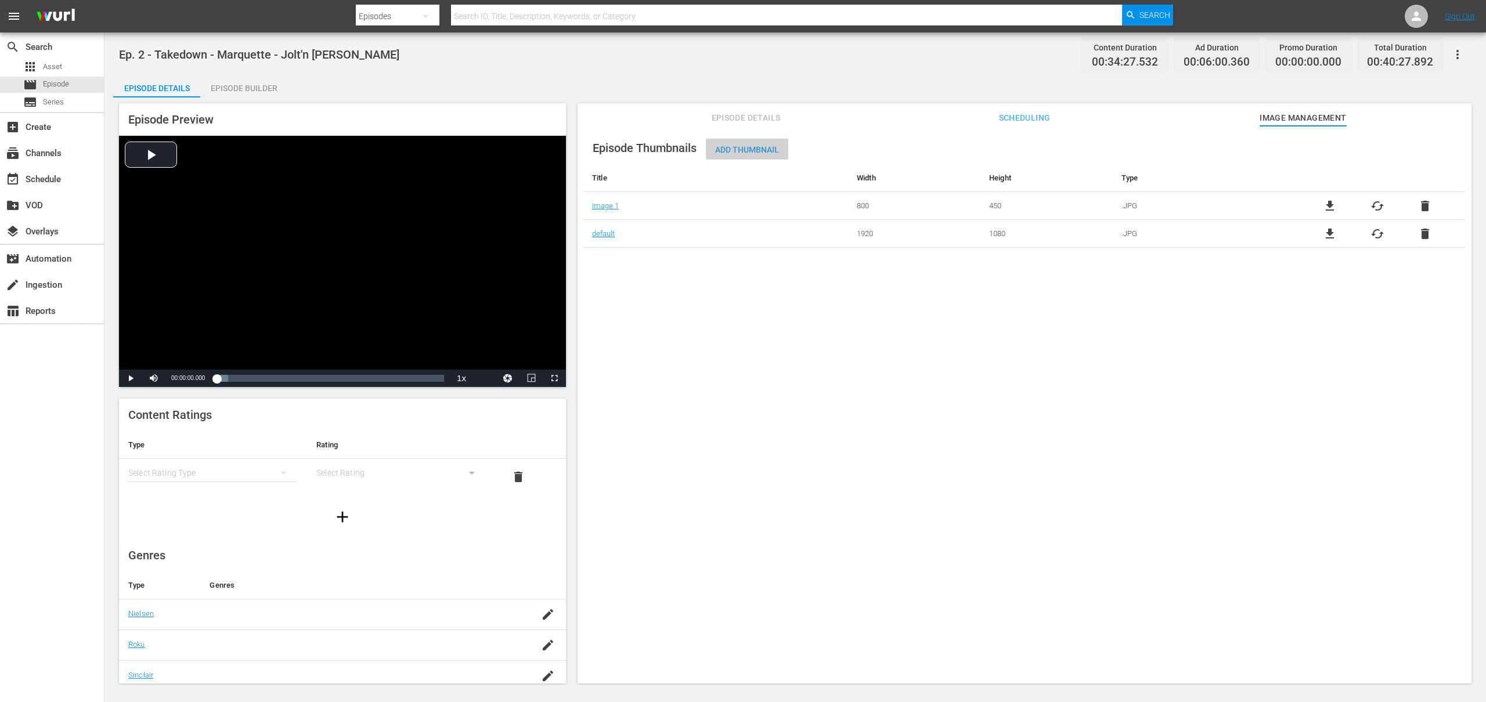
click at [749, 149] on span "Add Thumbnail" at bounding box center [747, 149] width 82 height 9
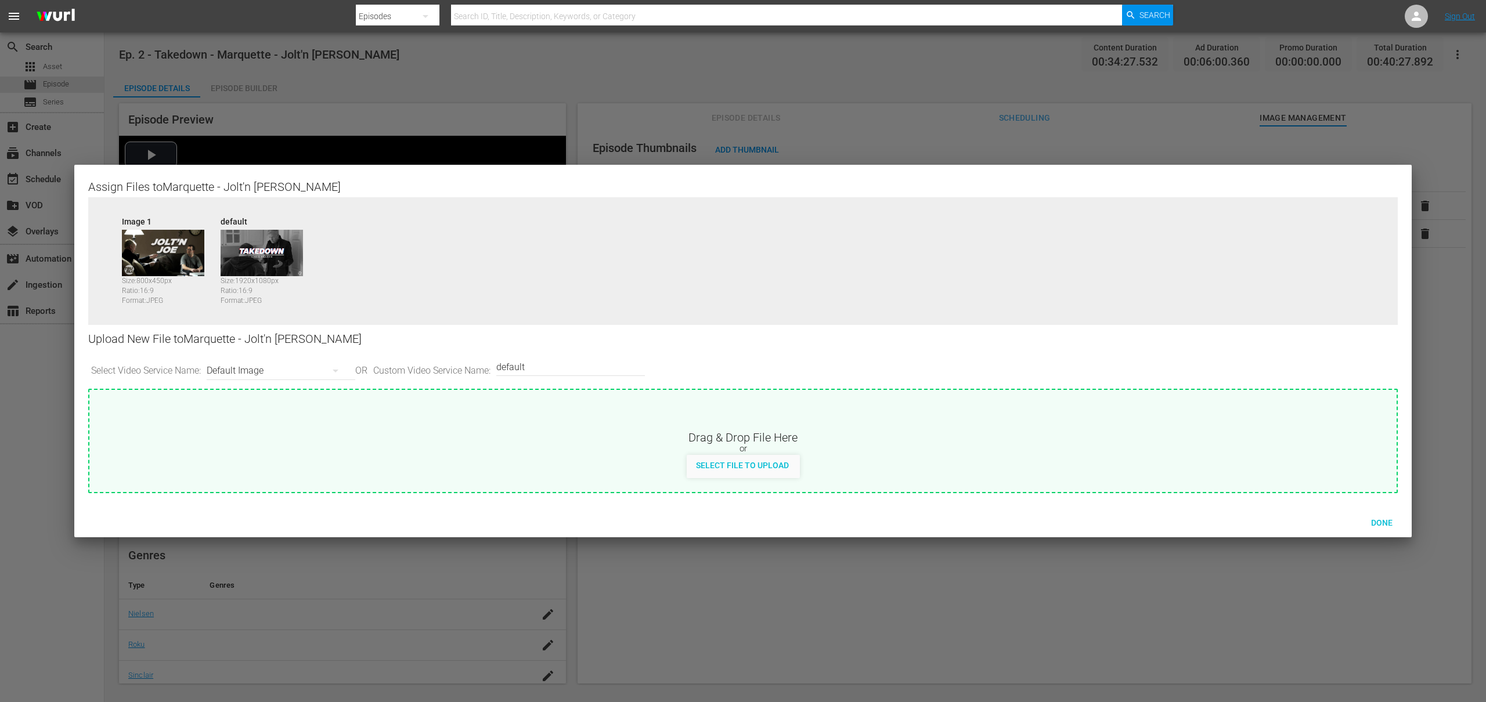
click at [272, 372] on div "Default Image" at bounding box center [278, 371] width 143 height 33
click at [275, 414] on div "Roku-BrandedThumbnail" at bounding box center [281, 412] width 115 height 19
type input "Roku-BrandedThumbnail"
click at [709, 458] on div "Select File to Upload" at bounding box center [742, 465] width 111 height 21
type input "C:\fakepath\Takedown_Series_Artwork.jpg"
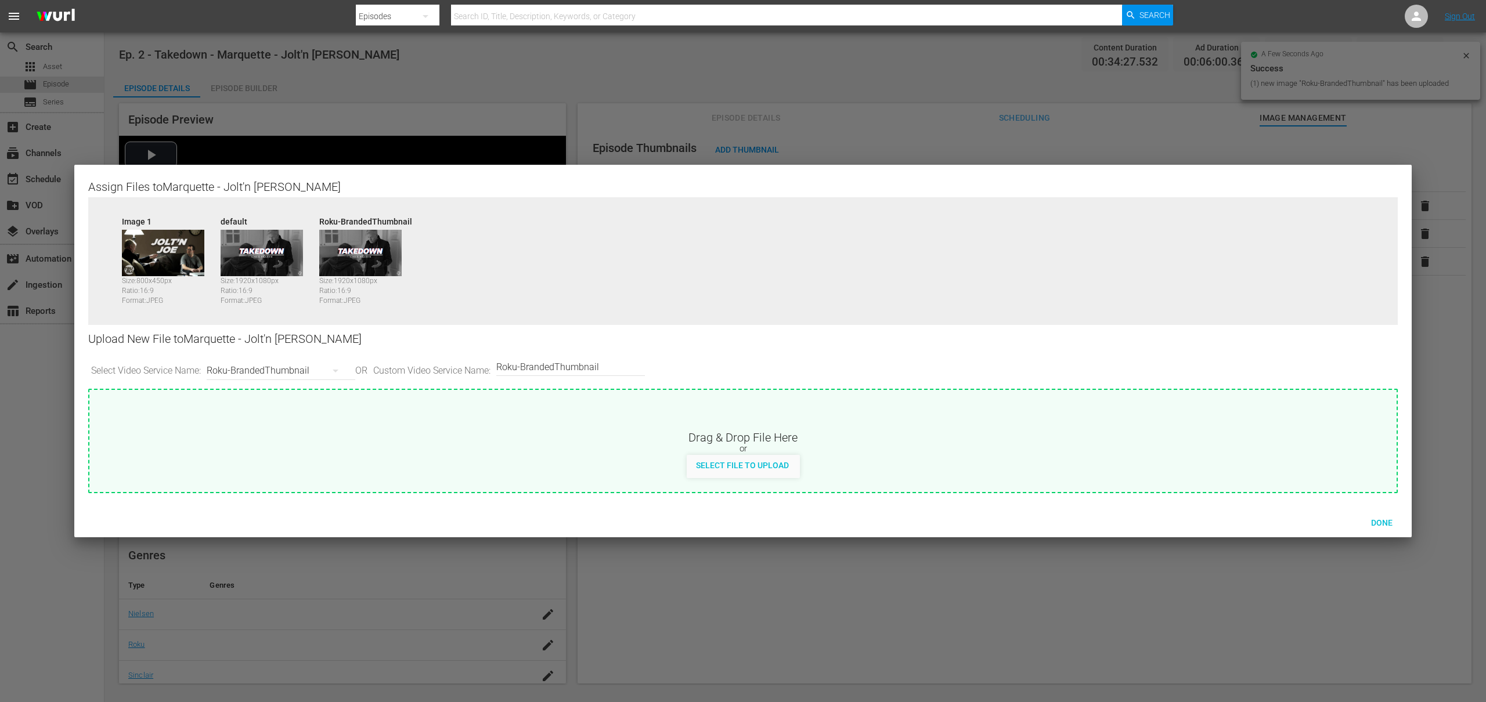
click at [294, 366] on div "Roku-BrandedThumbnail" at bounding box center [278, 371] width 143 height 33
click at [280, 426] on div "Roku-Thumbnail" at bounding box center [281, 431] width 115 height 19
type input "Roku-Thumbnail"
click at [722, 466] on span "Select File to Upload" at bounding box center [742, 465] width 111 height 9
type input "C:\fakepath\Takedown_Series_Artwork.jpg"
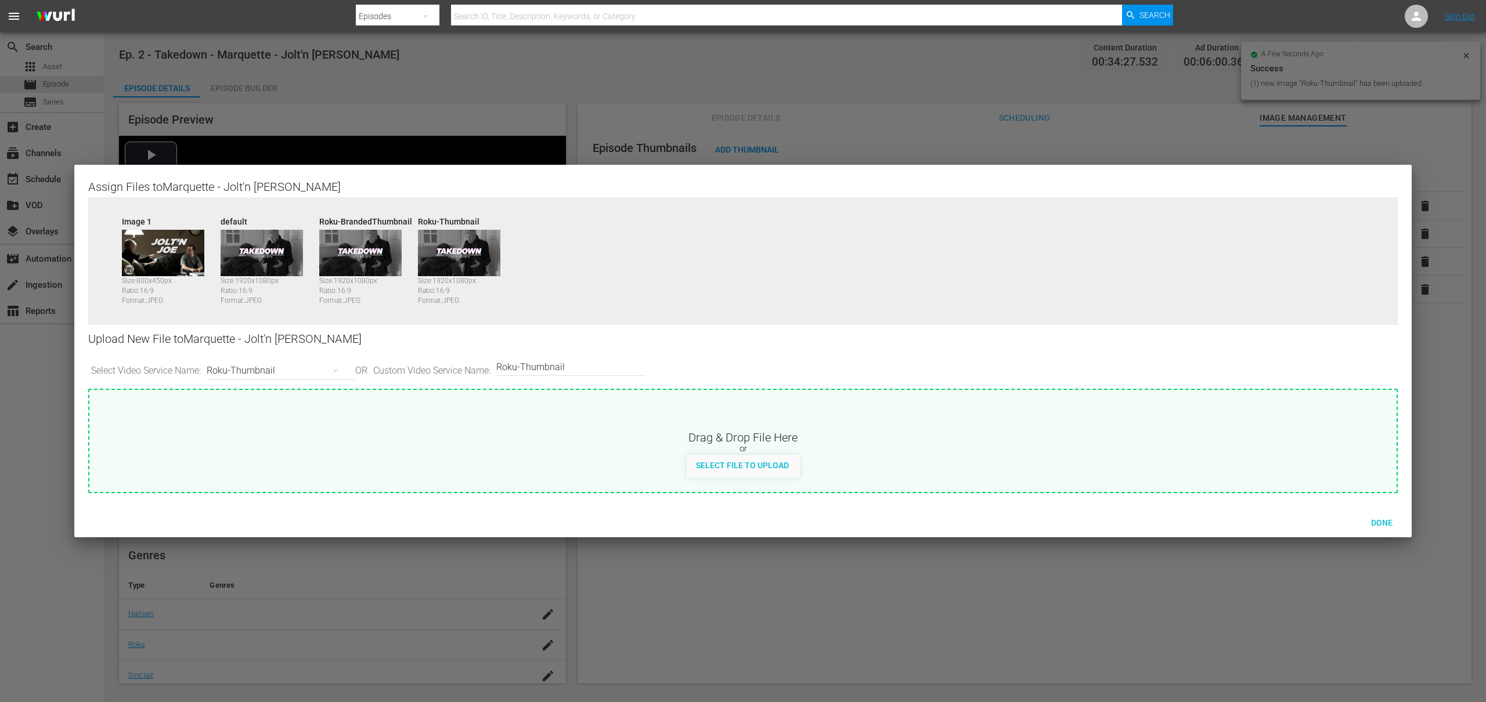
click at [269, 377] on div "Roku-Thumbnail" at bounding box center [278, 371] width 143 height 33
click at [264, 470] on div "Samsung-Thumbnail" at bounding box center [281, 468] width 115 height 19
type input "Samsung-Thumbnail"
click at [712, 467] on span "Select File to Upload" at bounding box center [742, 465] width 111 height 9
type input "C:\fakepath\Takedown_Series_Artwork.jpg"
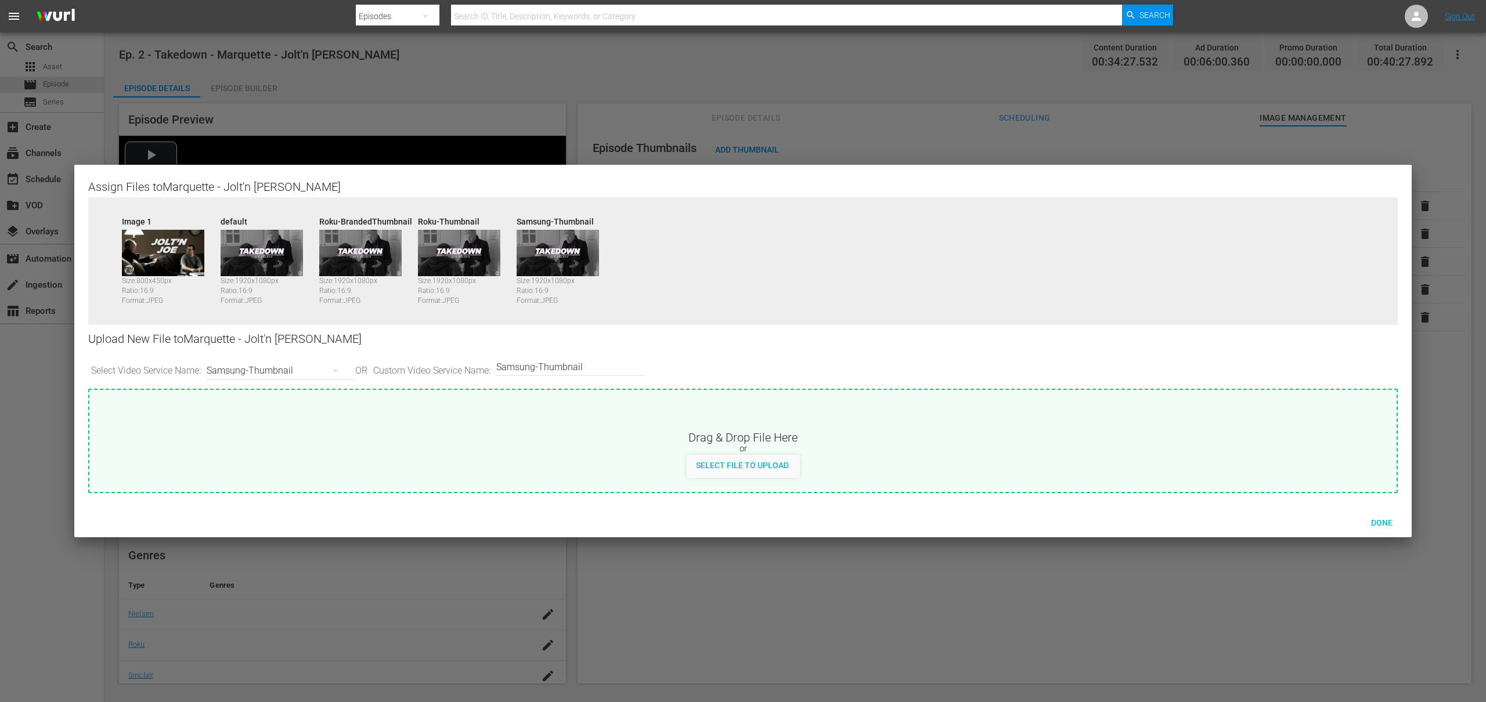
click at [299, 368] on div "Samsung-Thumbnail" at bounding box center [278, 371] width 143 height 33
click at [271, 489] on div "TCL-Thumbnail" at bounding box center [281, 487] width 115 height 19
type input "TCL-Thumbnail"
click at [763, 463] on span "Select File to Upload" at bounding box center [742, 465] width 111 height 9
type input "C:\fakepath\Takedown_Series_Artwork.jpg"
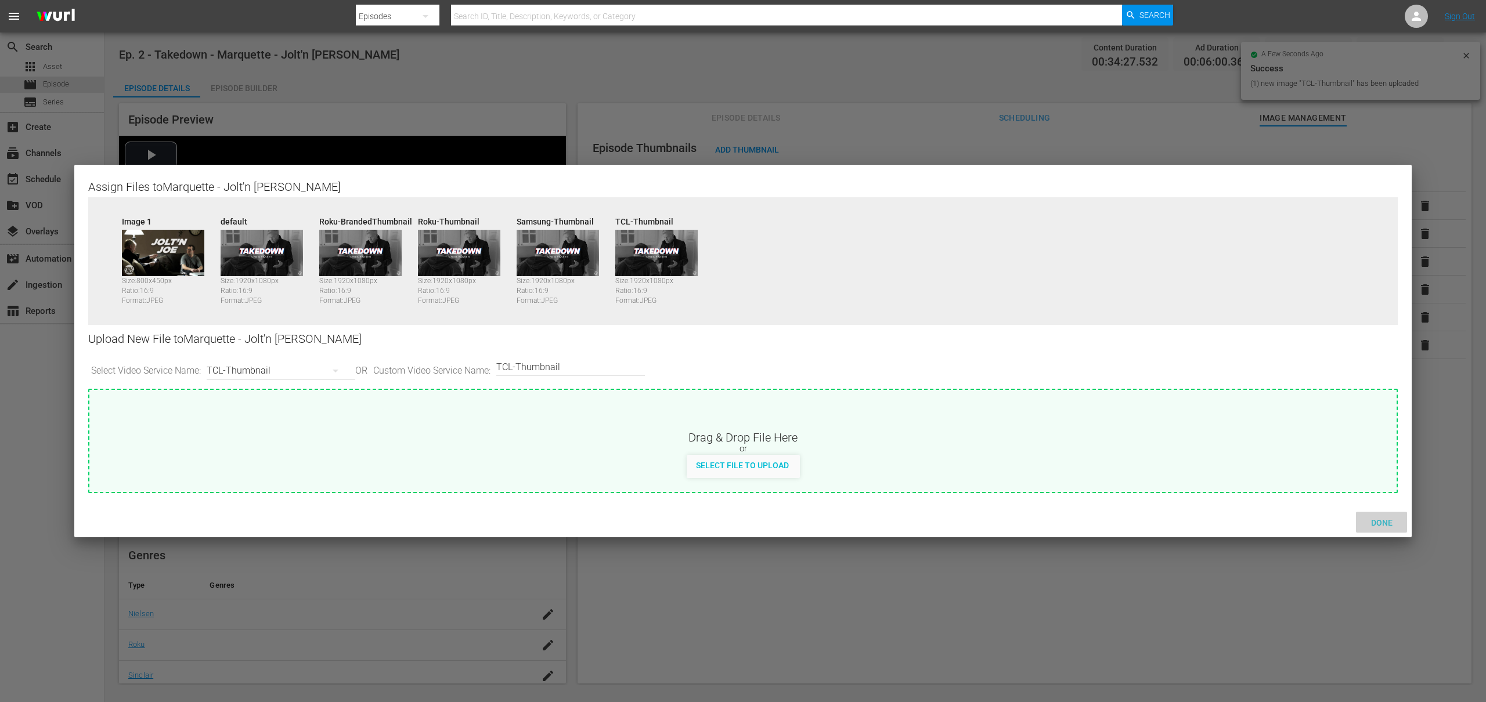
click at [1386, 523] on span "Done" at bounding box center [1382, 522] width 40 height 9
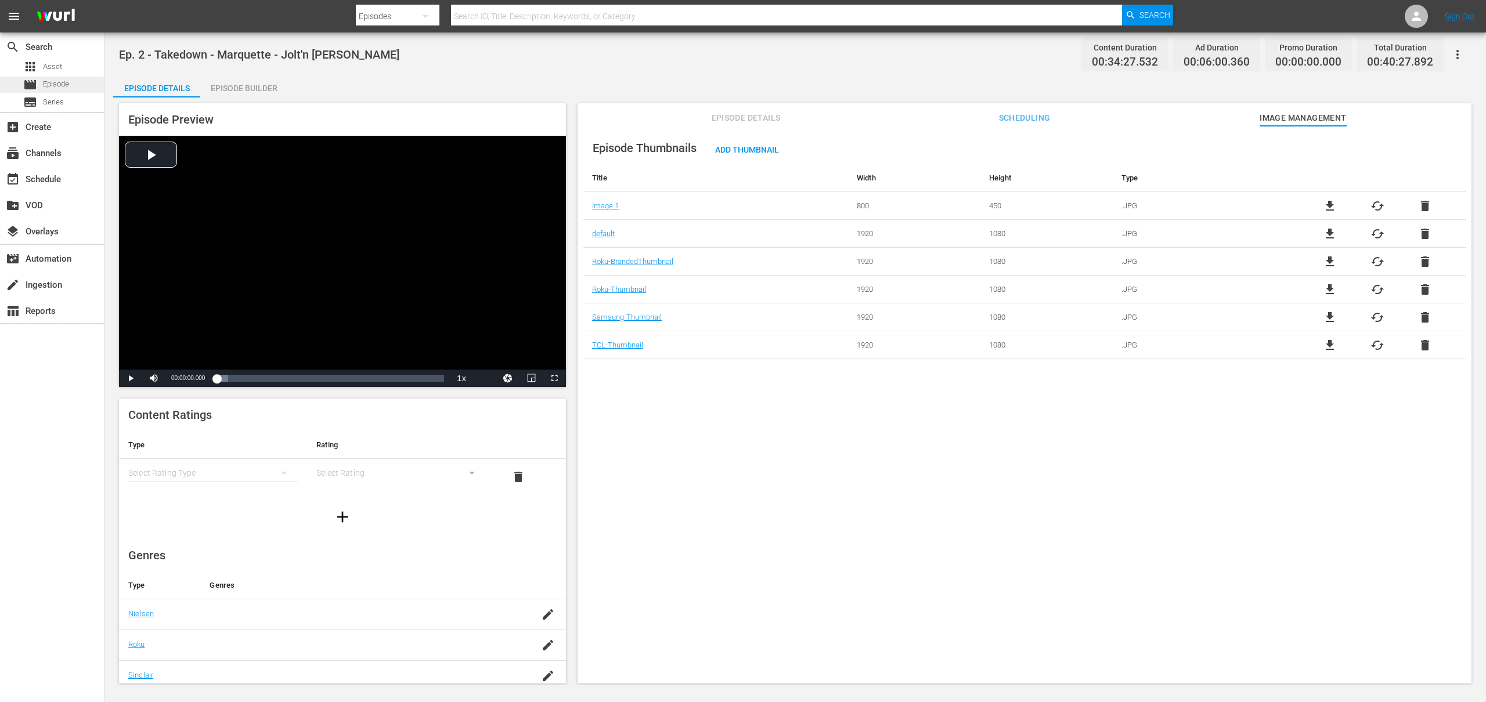
click at [71, 84] on div "movie Episode" at bounding box center [52, 85] width 104 height 16
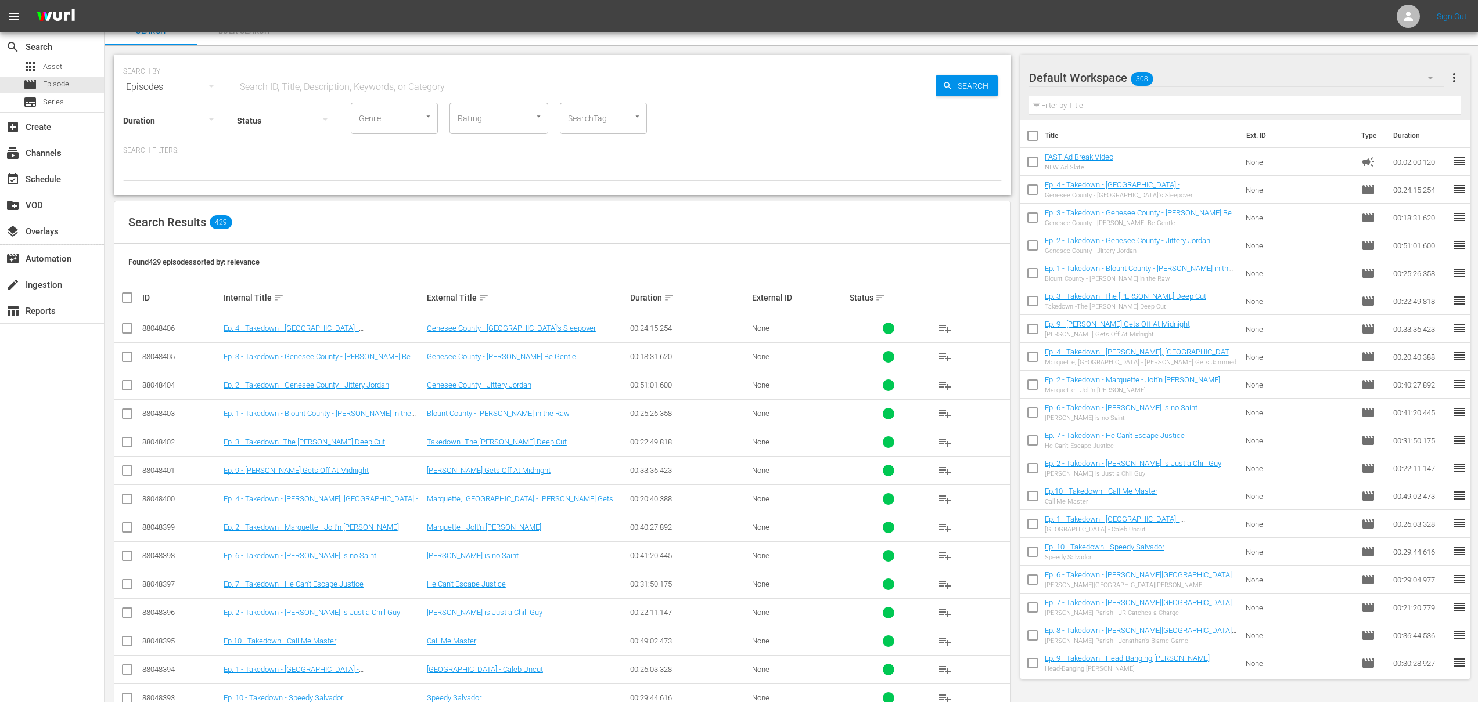
scroll to position [20, 0]
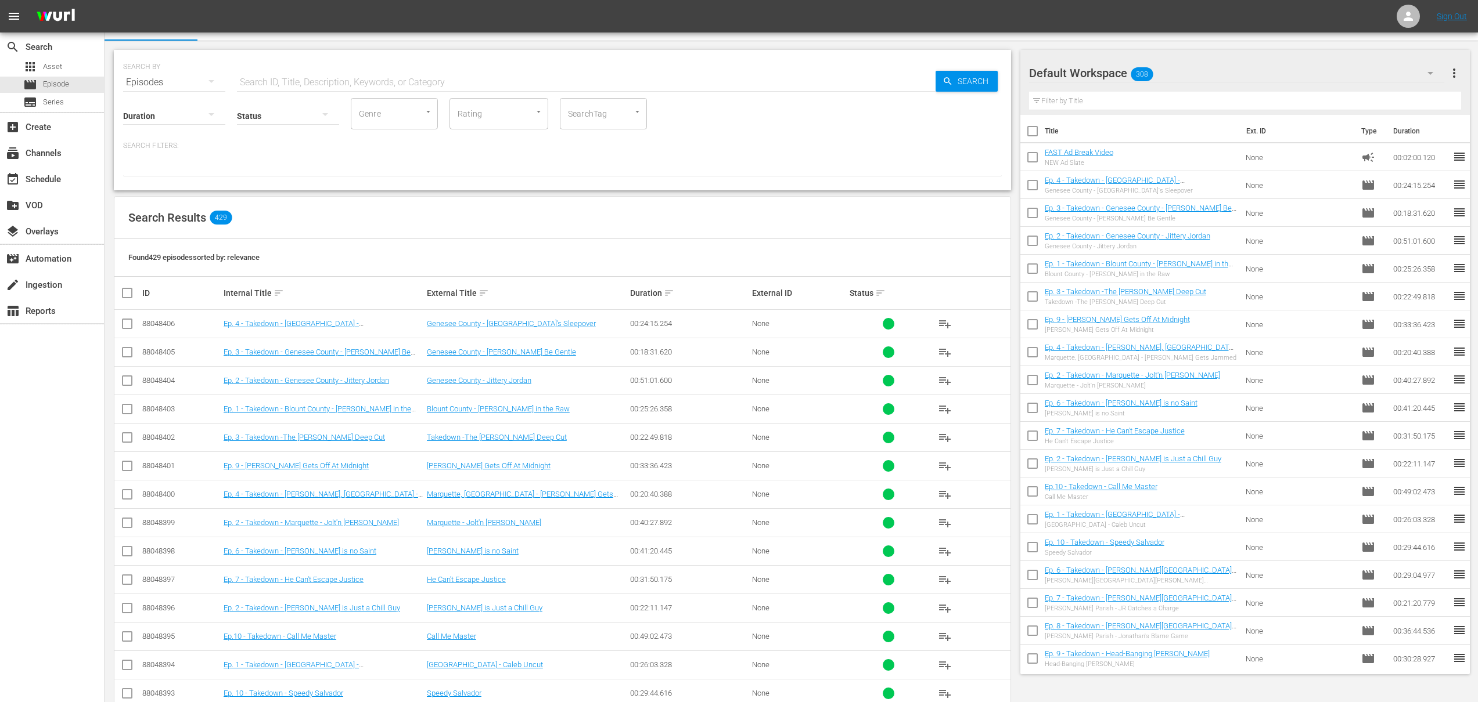
click at [340, 559] on td "Ep. 6 - Takedown - [PERSON_NAME] is no Saint" at bounding box center [323, 551] width 203 height 28
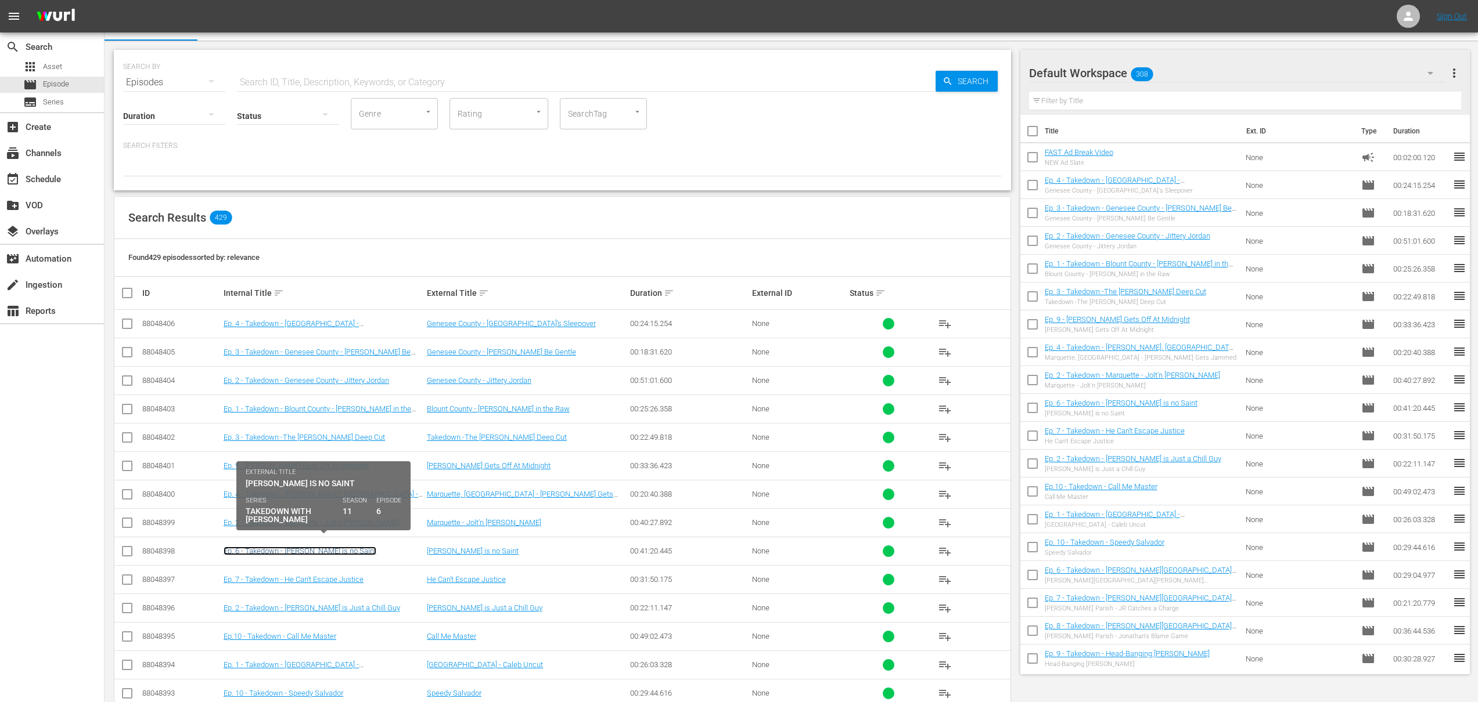
click at [343, 553] on link "Ep. 6 - Takedown - [PERSON_NAME] is no Saint" at bounding box center [300, 551] width 153 height 9
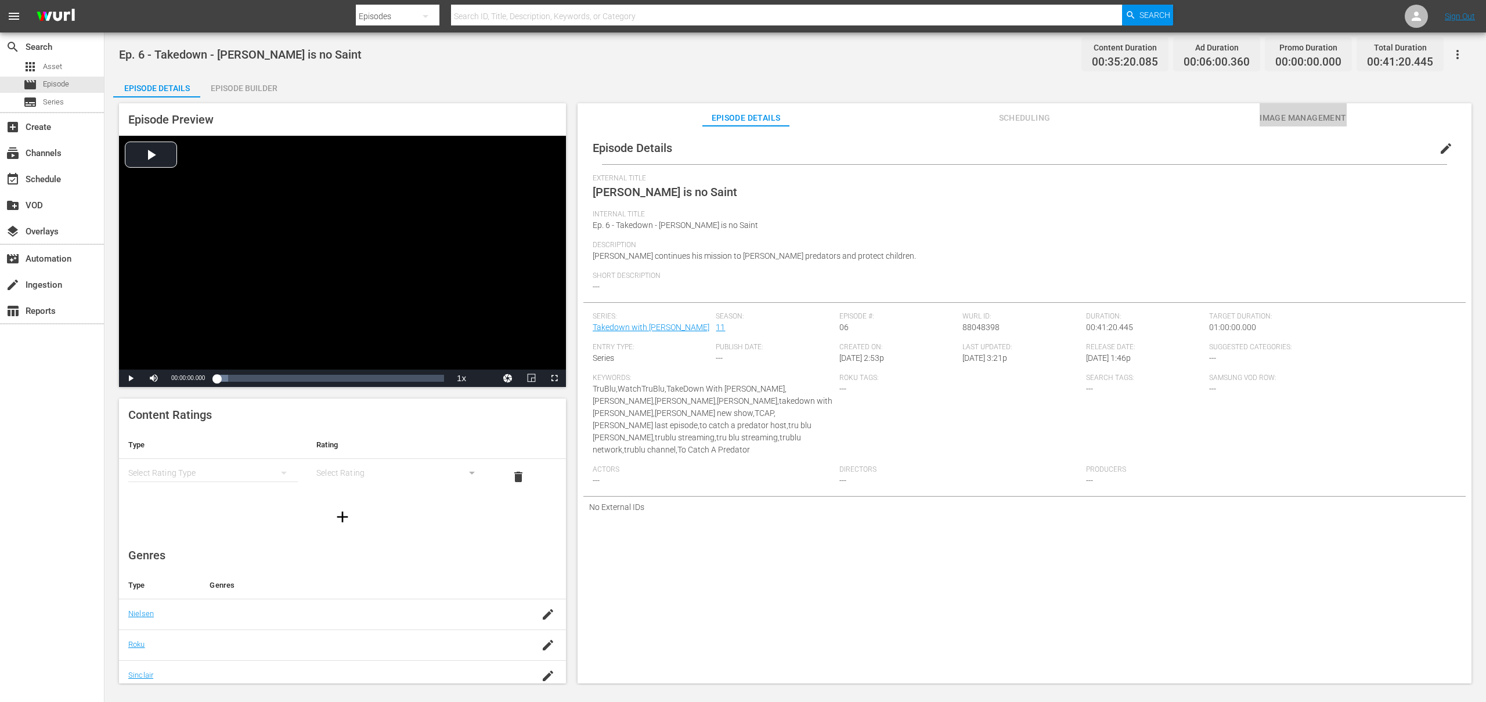
click at [1286, 123] on span "Image Management" at bounding box center [1303, 118] width 87 height 15
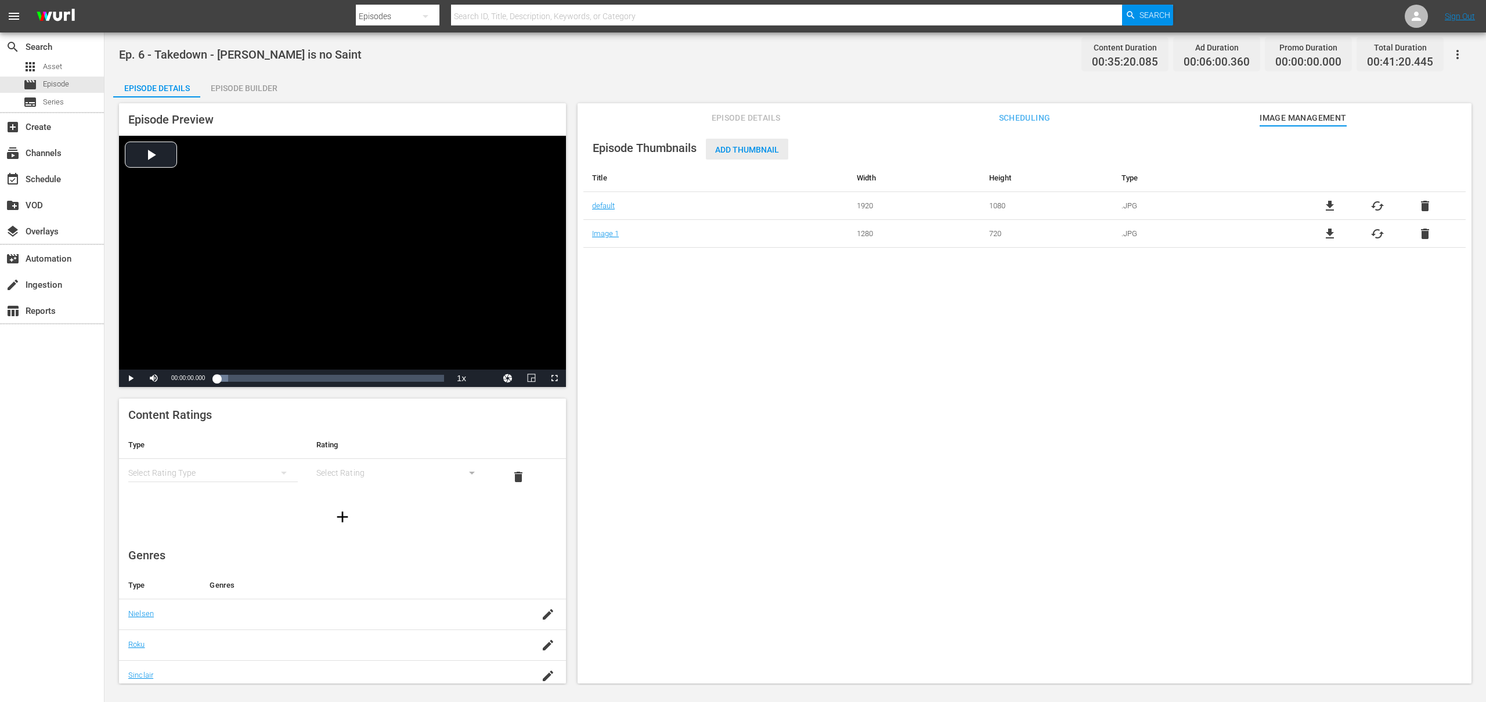
click at [768, 151] on span "Add Thumbnail" at bounding box center [747, 149] width 82 height 9
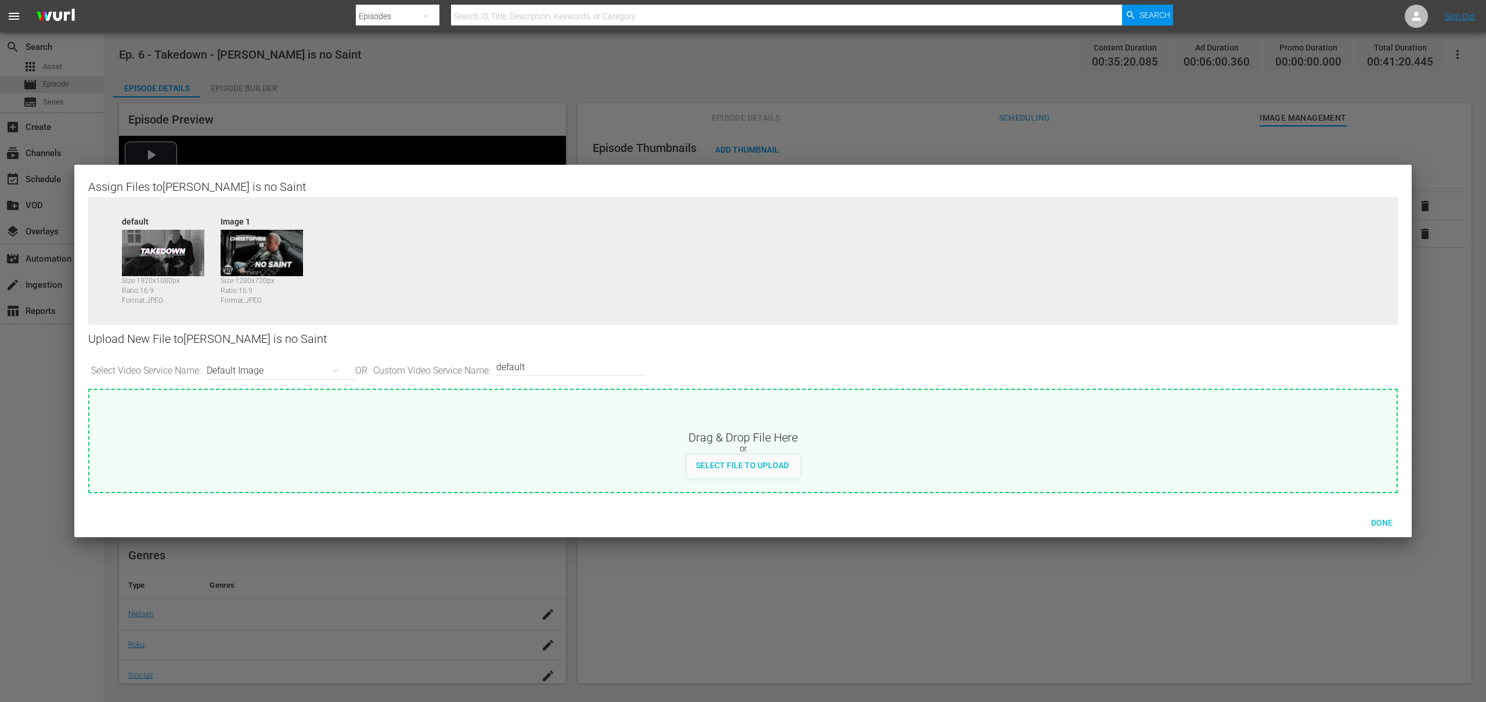
click at [266, 371] on div "Default Image" at bounding box center [278, 371] width 143 height 33
click at [278, 413] on div "Roku-BrandedThumbnail" at bounding box center [281, 412] width 115 height 19
type input "Roku-BrandedThumbnail"
click at [738, 464] on span "Select File to Upload" at bounding box center [742, 465] width 111 height 9
type input "C:\fakepath\Takedown_Series_Artwork.jpg"
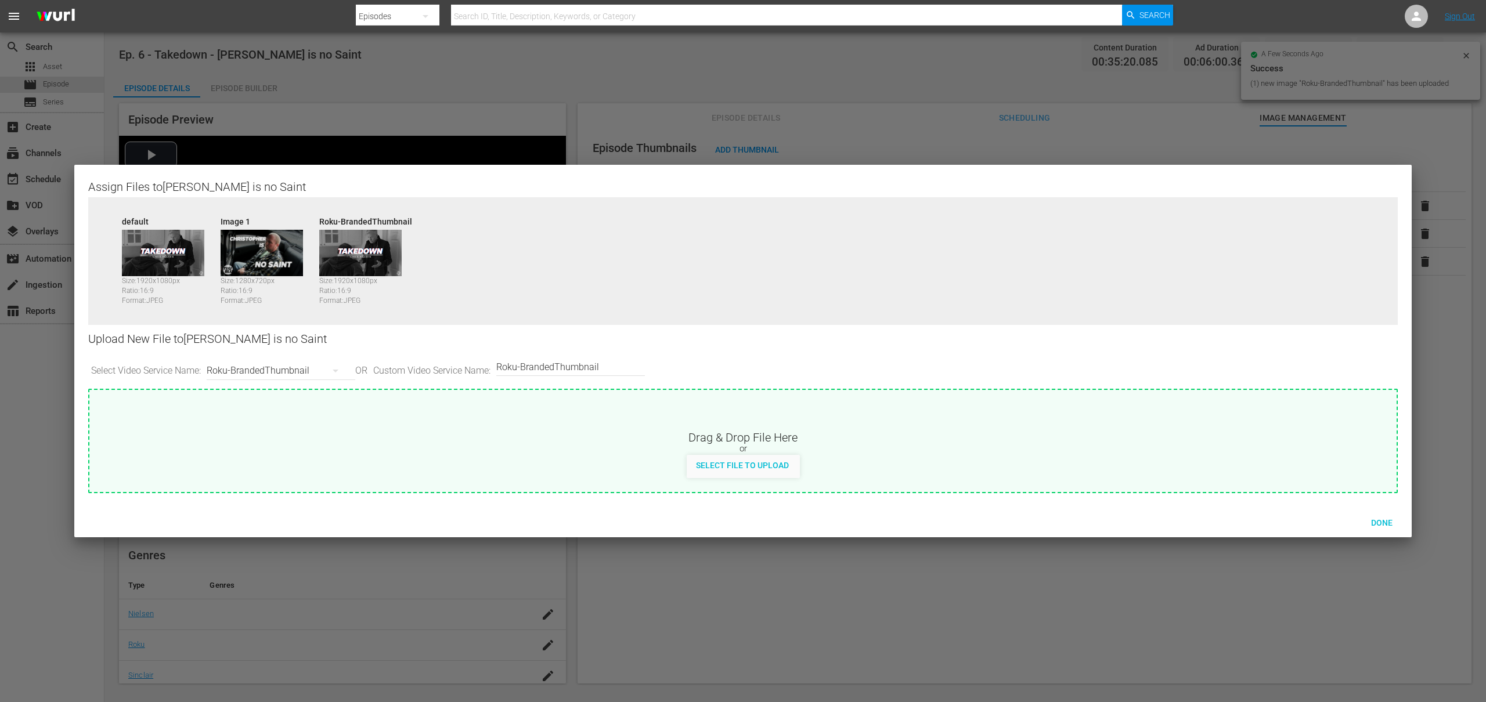
click at [301, 366] on div "Roku-BrandedThumbnail" at bounding box center [278, 371] width 143 height 33
click at [283, 474] on div "Samsung-Thumbnail" at bounding box center [281, 468] width 115 height 19
type input "Samsung-Thumbnail"
click at [703, 470] on span "Select File to Upload" at bounding box center [742, 465] width 111 height 9
type input "C:\fakepath\Takedown_Series_Artwork.jpg"
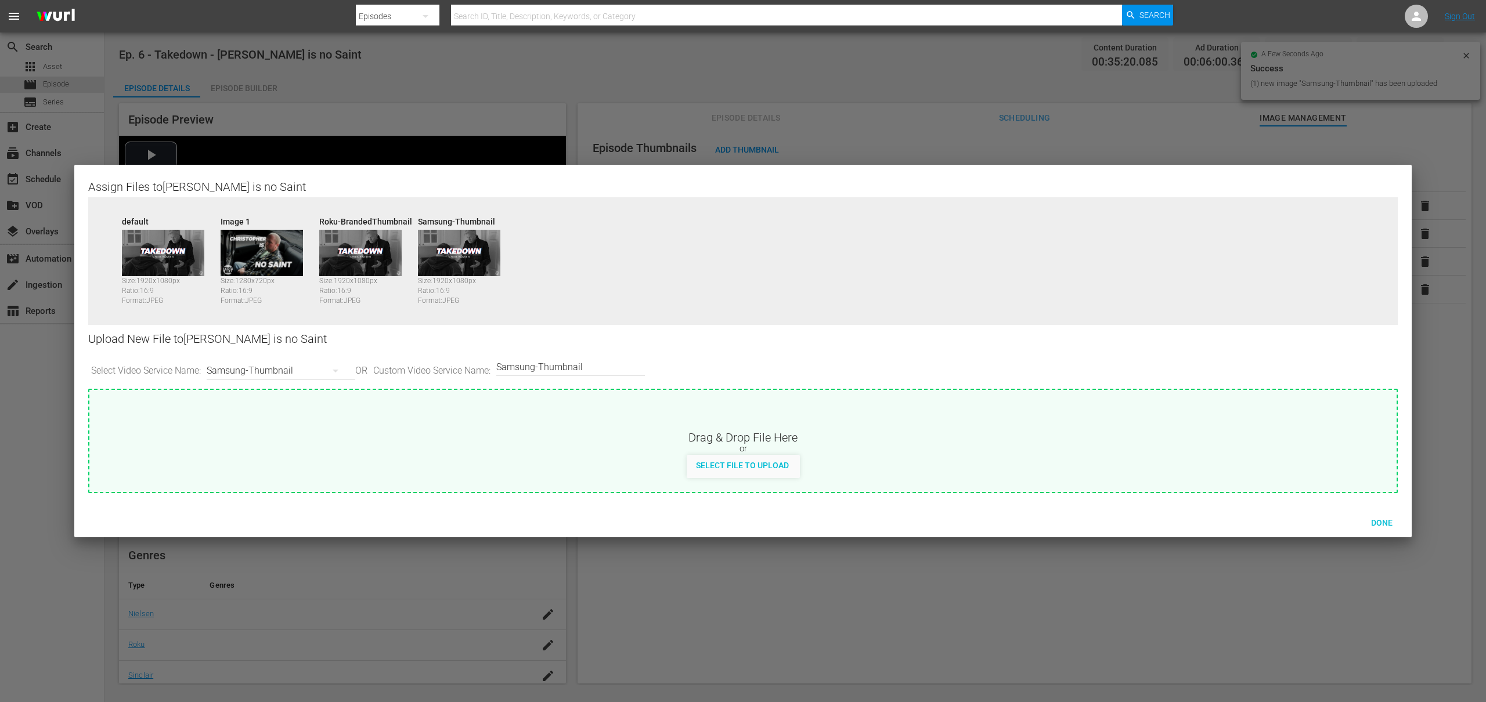
click at [301, 373] on div "Samsung-Thumbnail" at bounding box center [278, 371] width 143 height 33
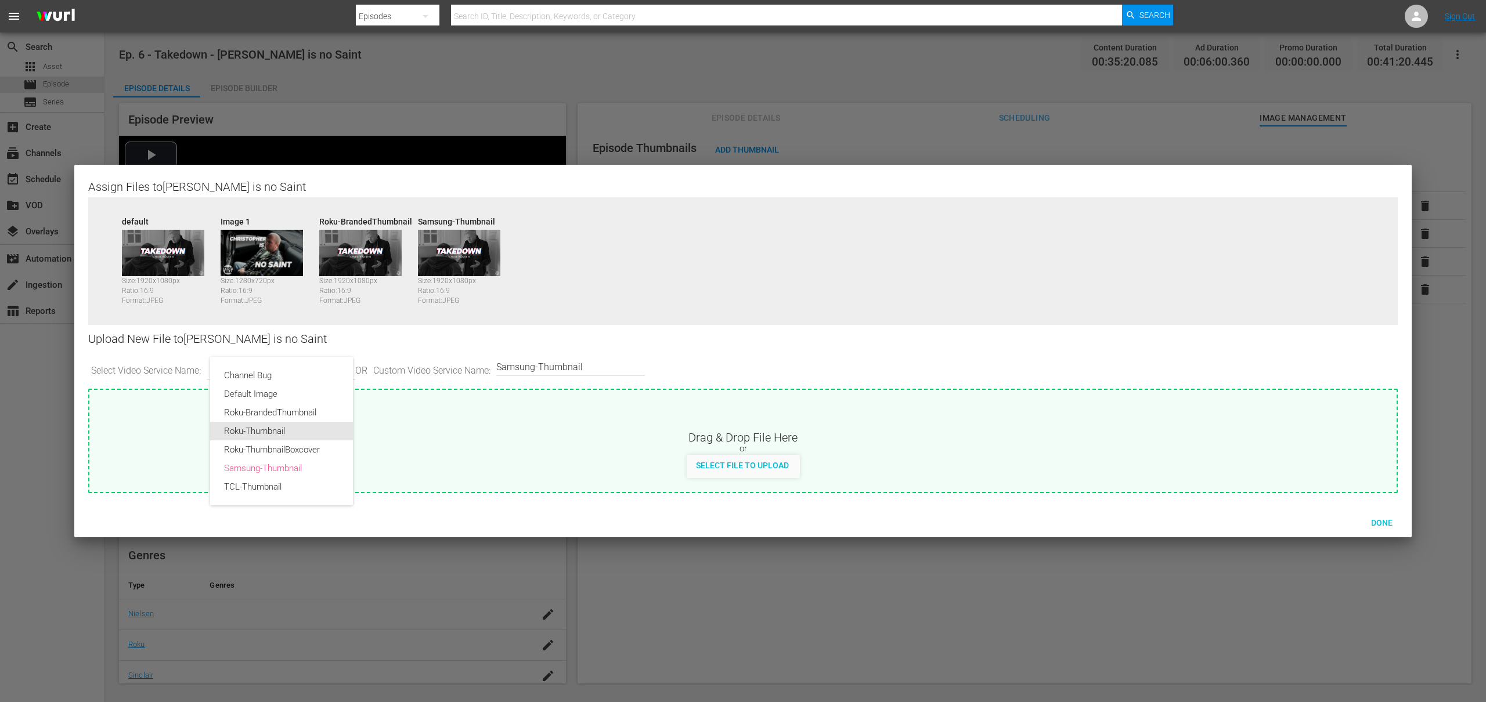
click at [279, 428] on div "Roku-Thumbnail" at bounding box center [281, 431] width 115 height 19
type input "Roku-Thumbnail"
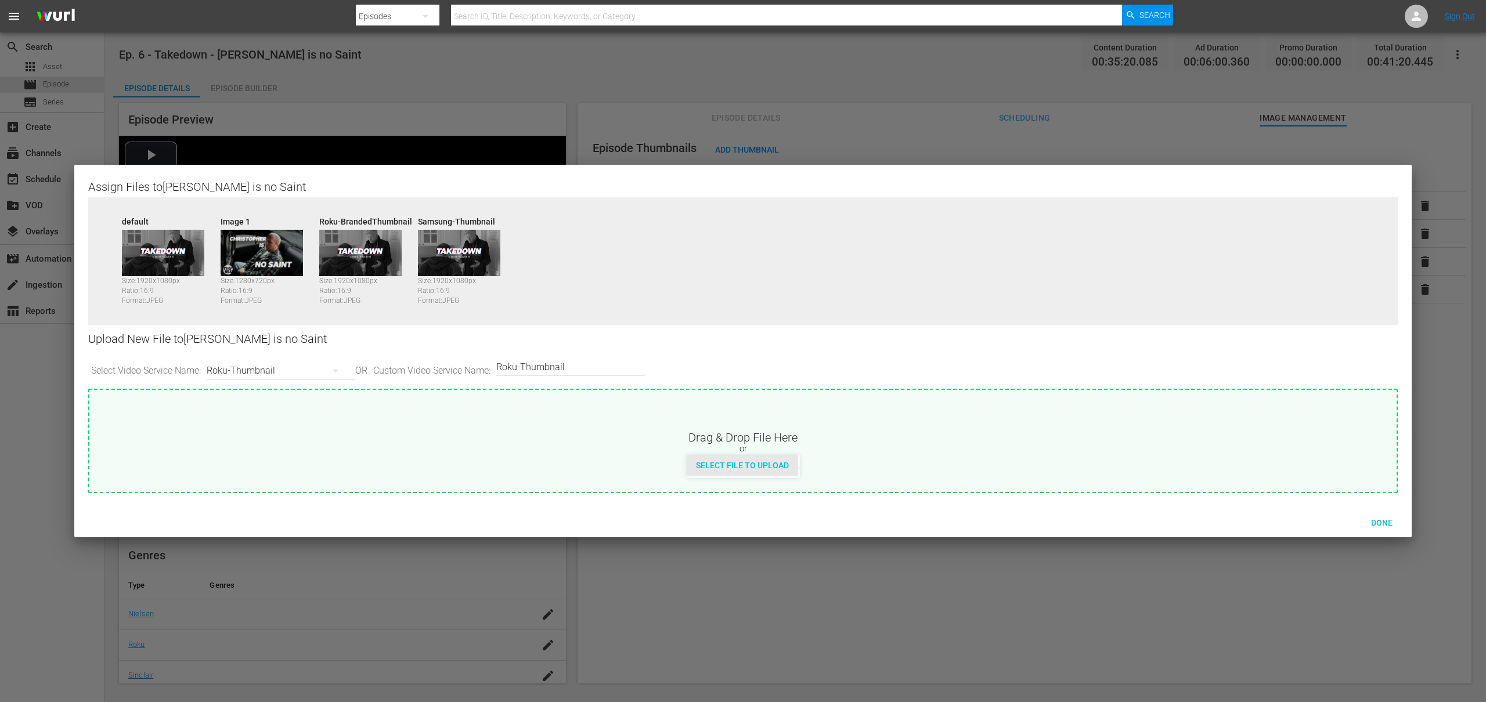
click at [716, 467] on span "Select File to Upload" at bounding box center [742, 465] width 111 height 9
type input "C:\fakepath\Takedown_Series_Artwork.jpg"
click at [265, 366] on div "Roku-Thumbnail" at bounding box center [278, 371] width 143 height 33
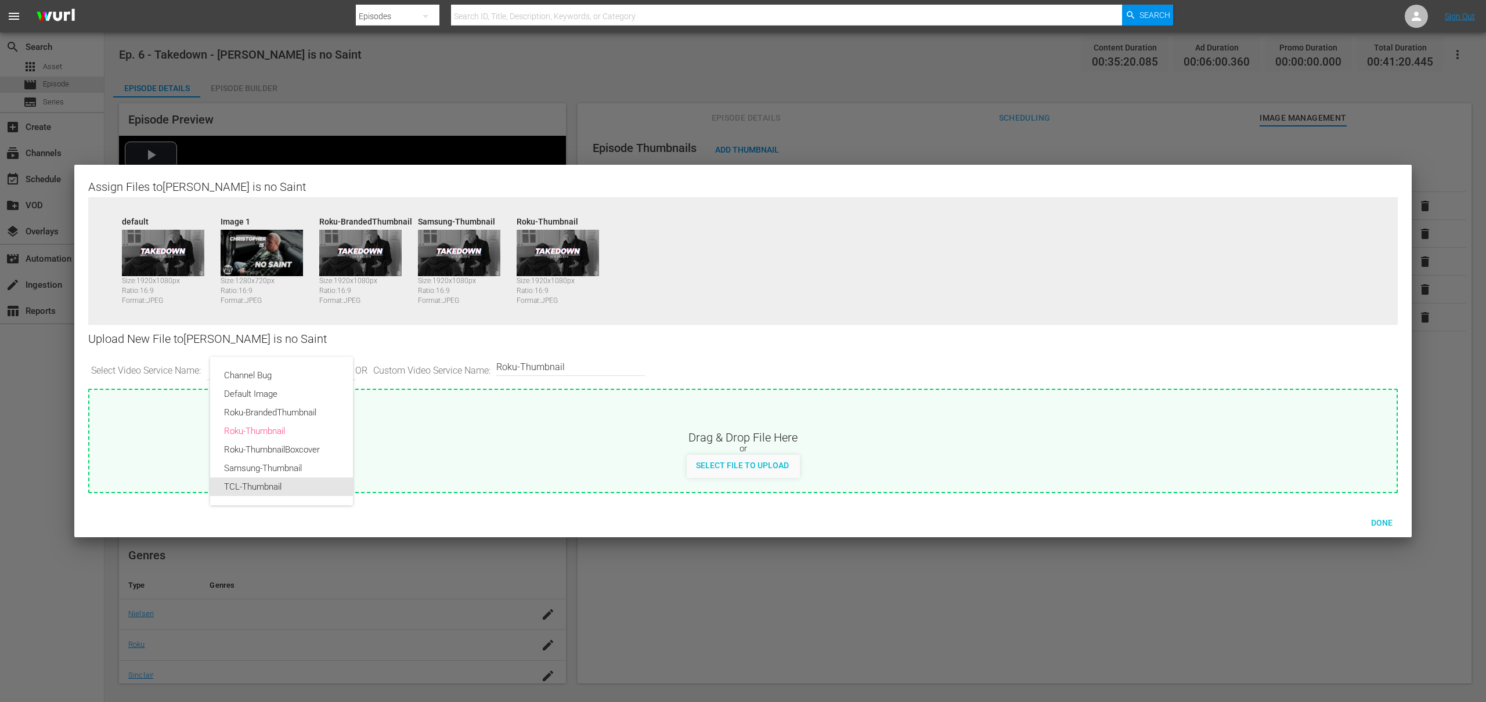
click at [265, 482] on div "TCL-Thumbnail" at bounding box center [281, 487] width 115 height 19
type input "TCL-Thumbnail"
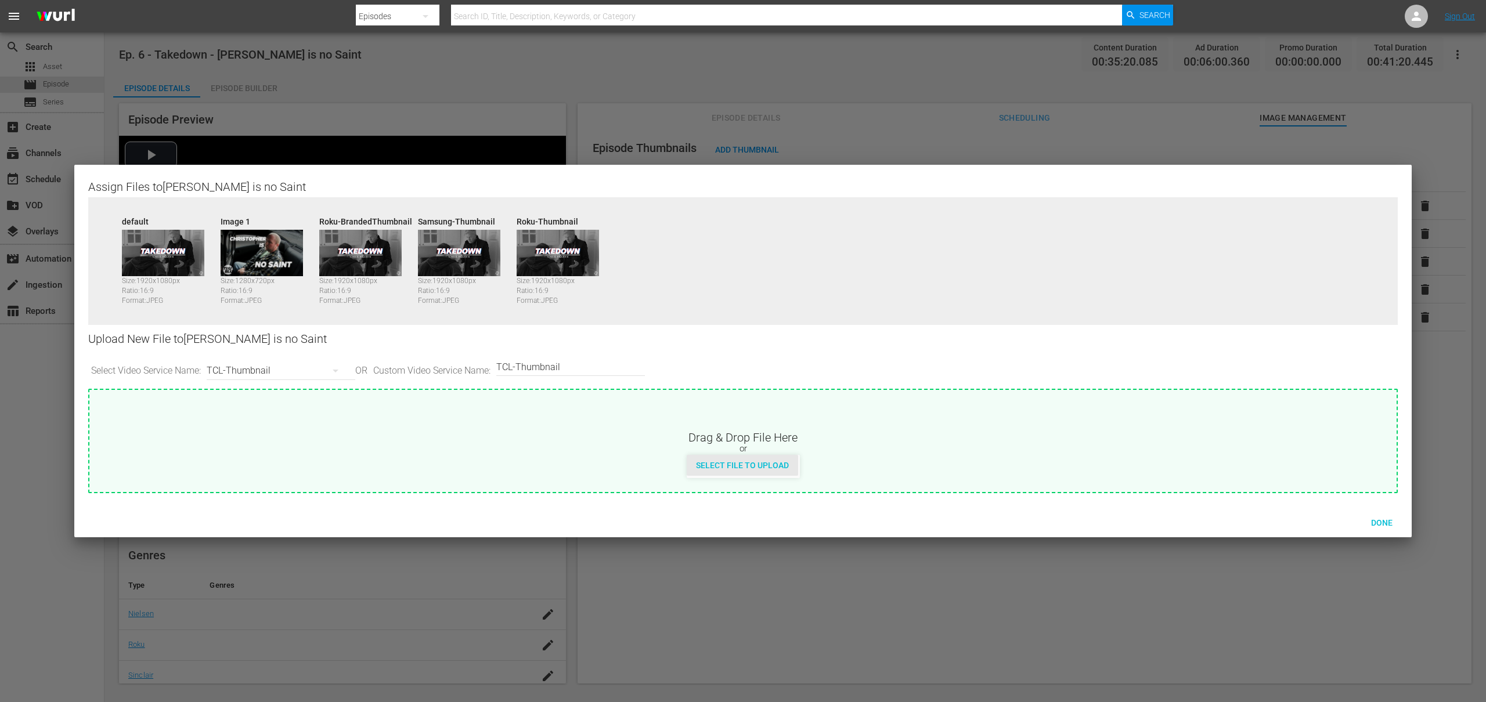
click at [757, 462] on span "Select File to Upload" at bounding box center [742, 465] width 111 height 9
type input "C:\fakepath\Takedown_Series_Artwork.jpg"
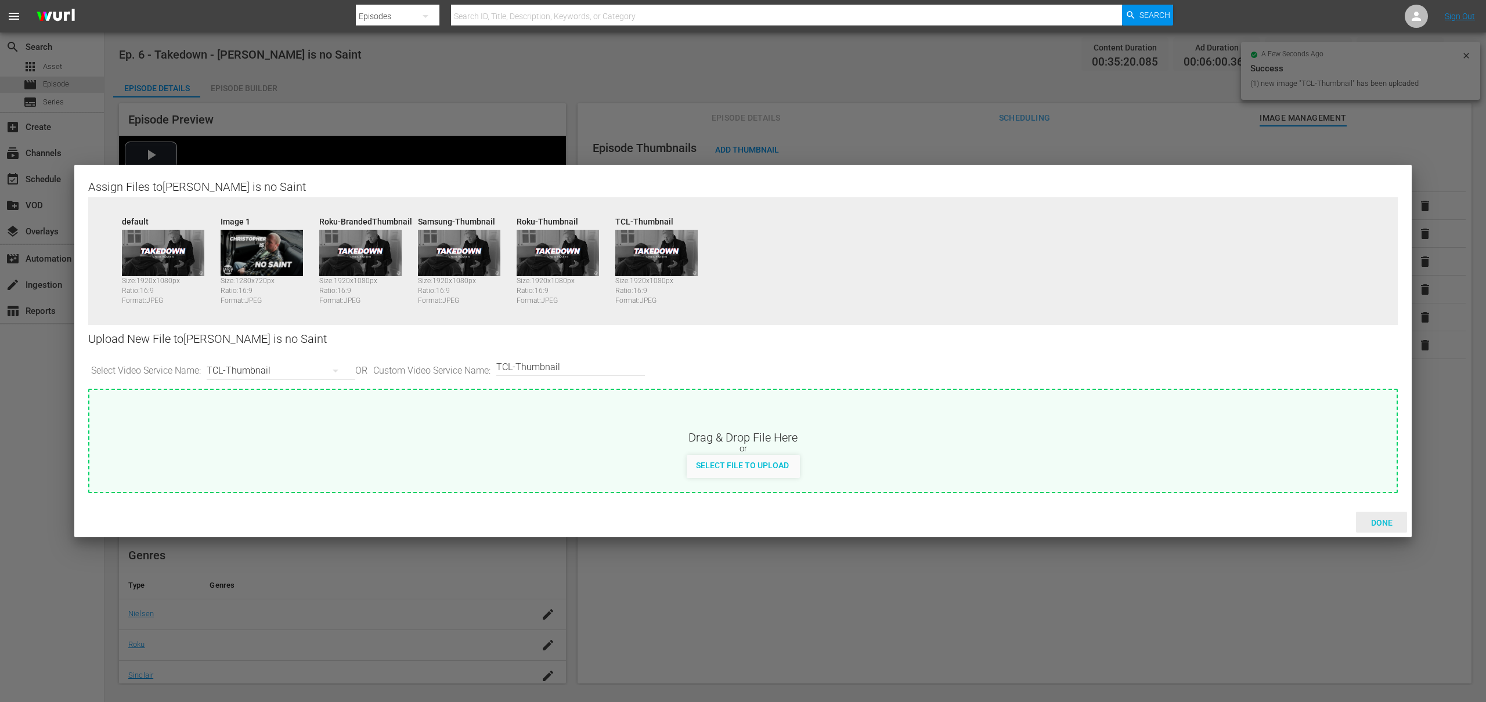
click at [1378, 522] on span "Done" at bounding box center [1382, 522] width 40 height 9
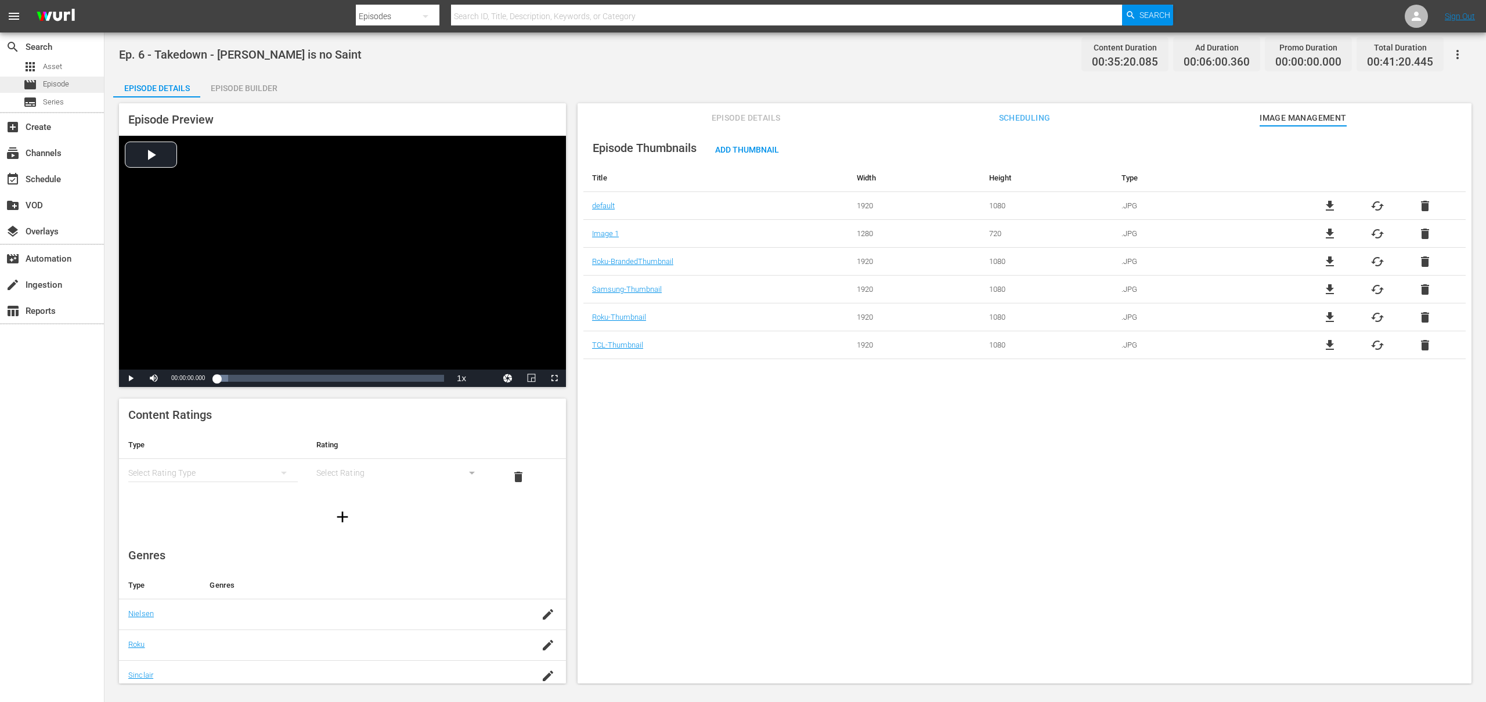
click at [59, 83] on span "Episode" at bounding box center [56, 84] width 26 height 12
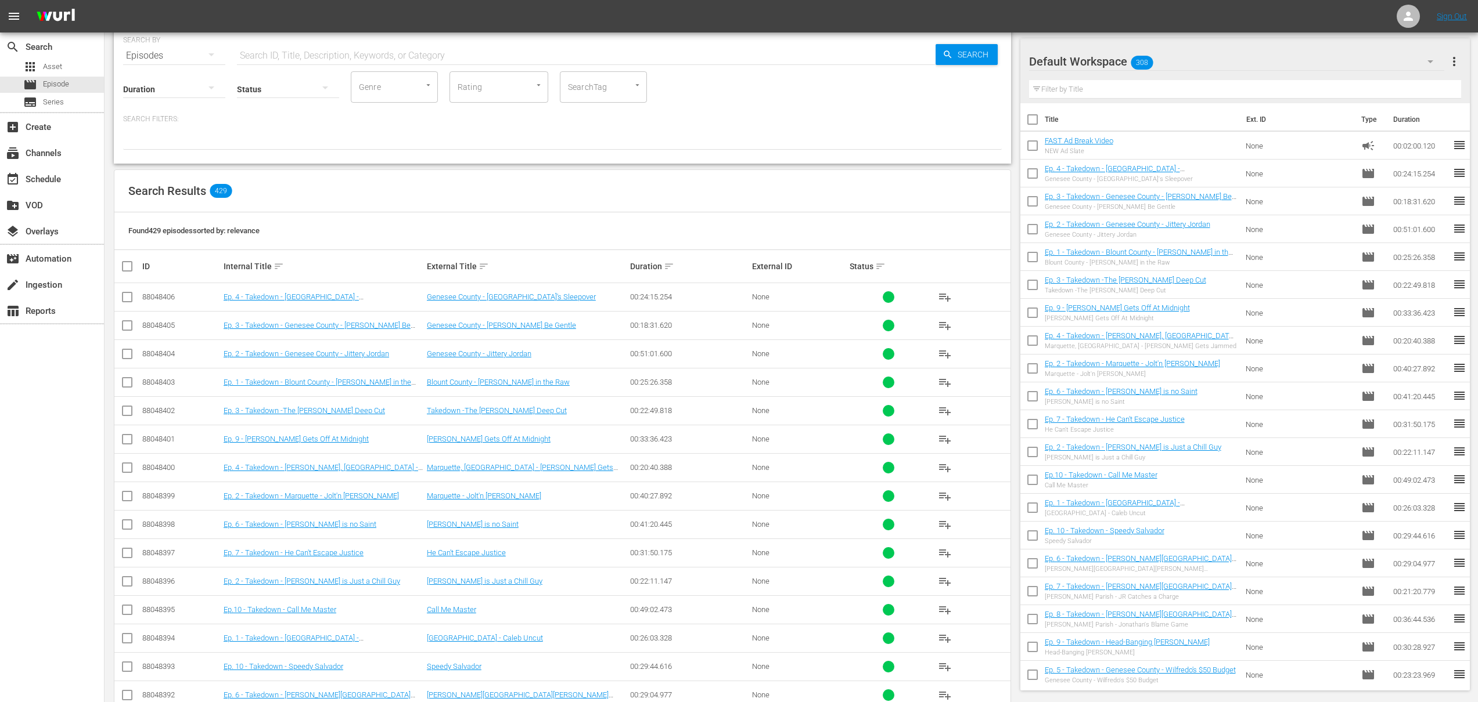
scroll to position [91, 0]
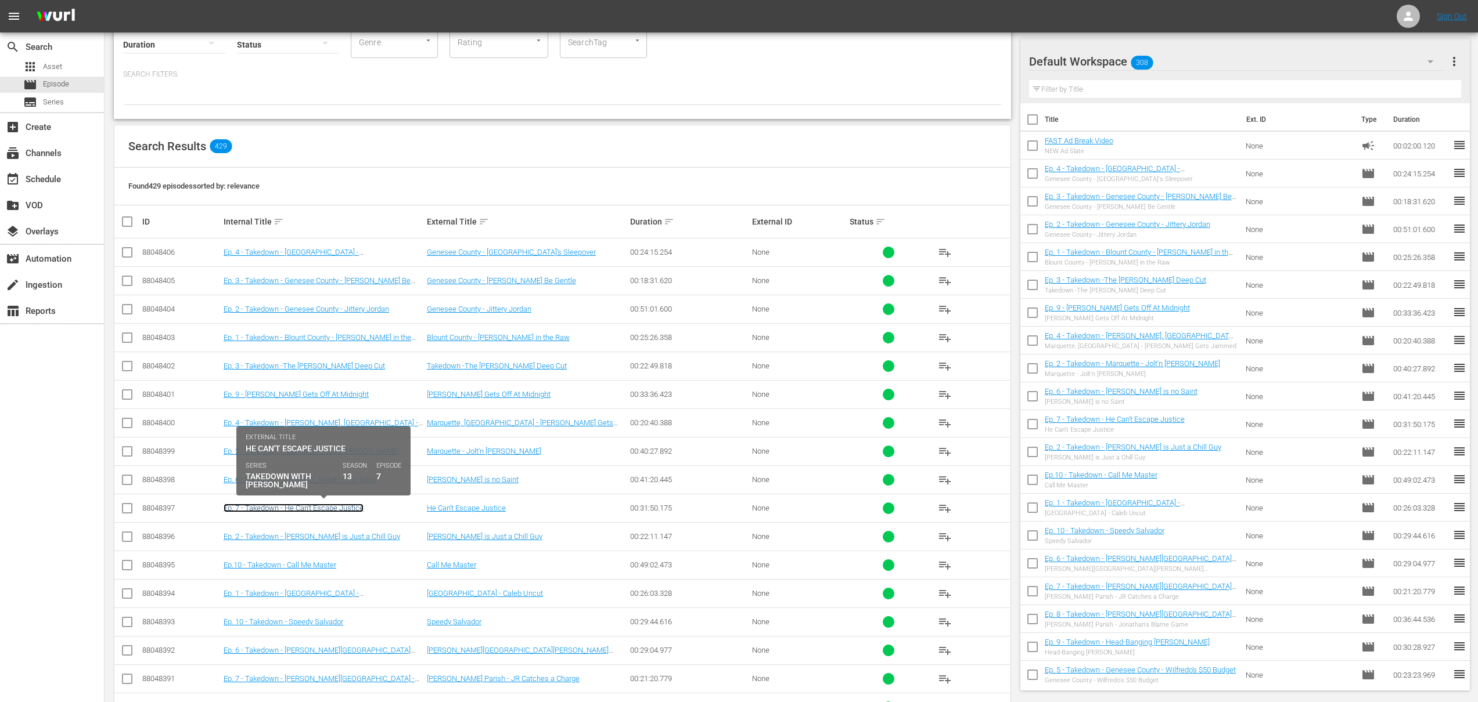
click at [323, 510] on link "Ep. 7 - Takedown - He Can't Escape Justice" at bounding box center [294, 508] width 140 height 9
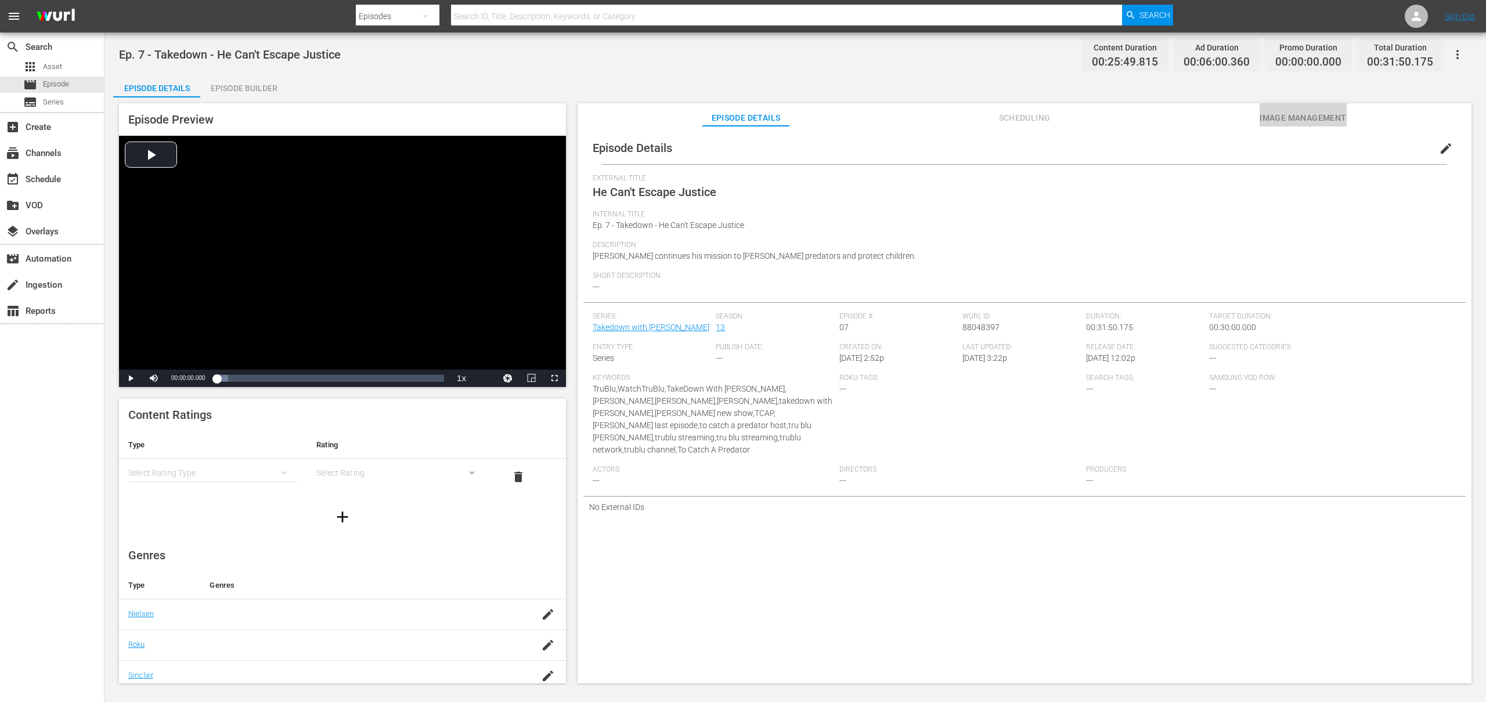
click at [1320, 120] on span "Image Management" at bounding box center [1303, 118] width 87 height 15
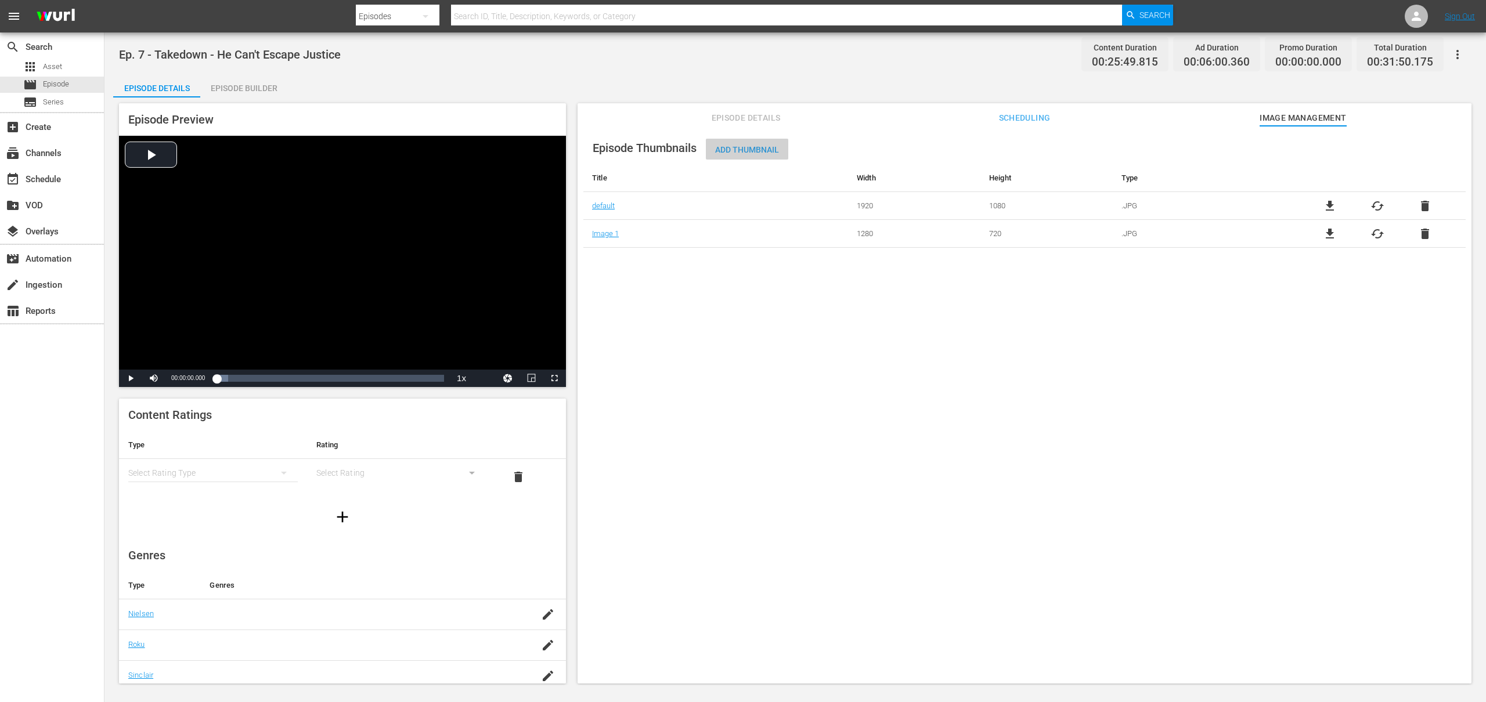
click at [743, 145] on span "Add Thumbnail" at bounding box center [747, 149] width 82 height 9
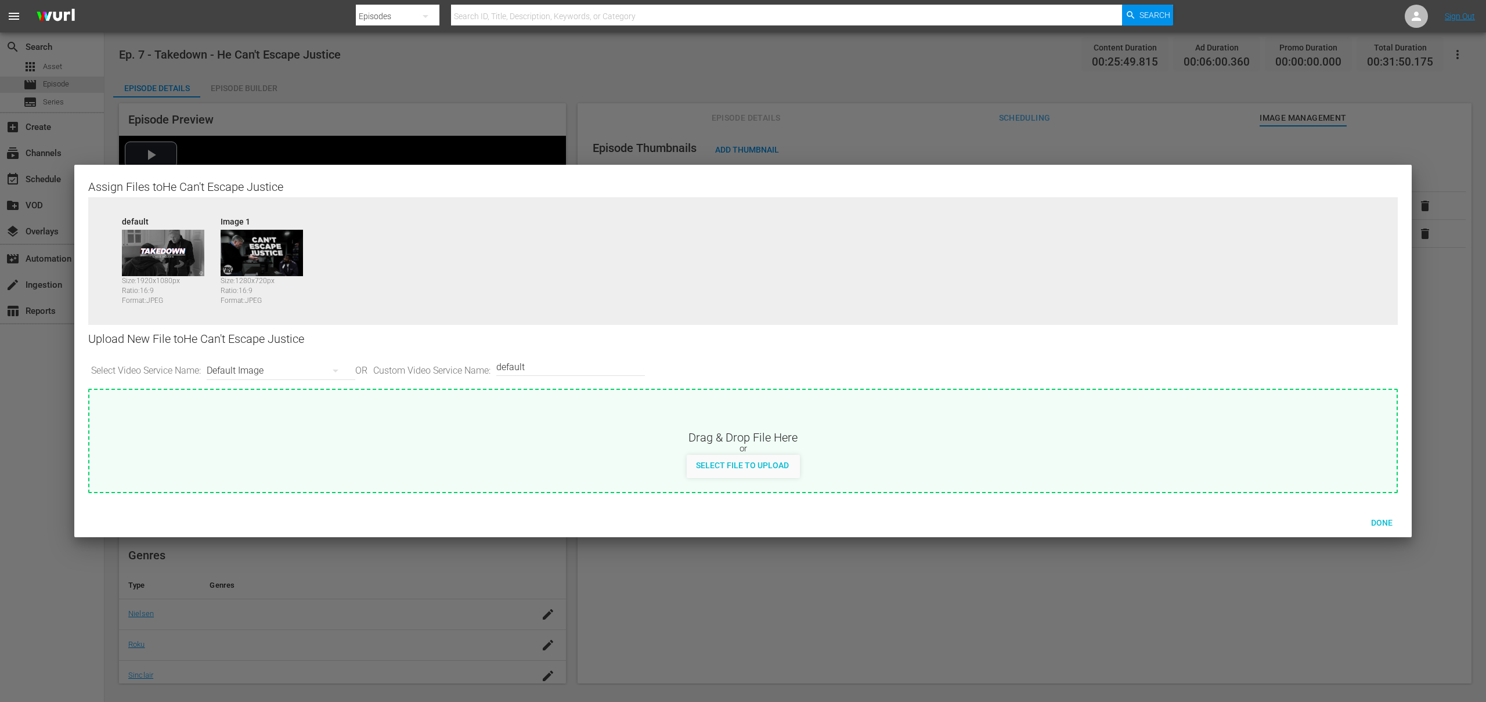
click at [309, 370] on div "Default Image" at bounding box center [278, 371] width 143 height 33
click at [280, 415] on div "Roku-BrandedThumbnail" at bounding box center [281, 412] width 115 height 19
type input "Roku-BrandedThumbnail"
click at [749, 461] on span "Select File to Upload" at bounding box center [742, 465] width 111 height 9
type input "C:\fakepath\Takedown_Series_Artwork.jpg"
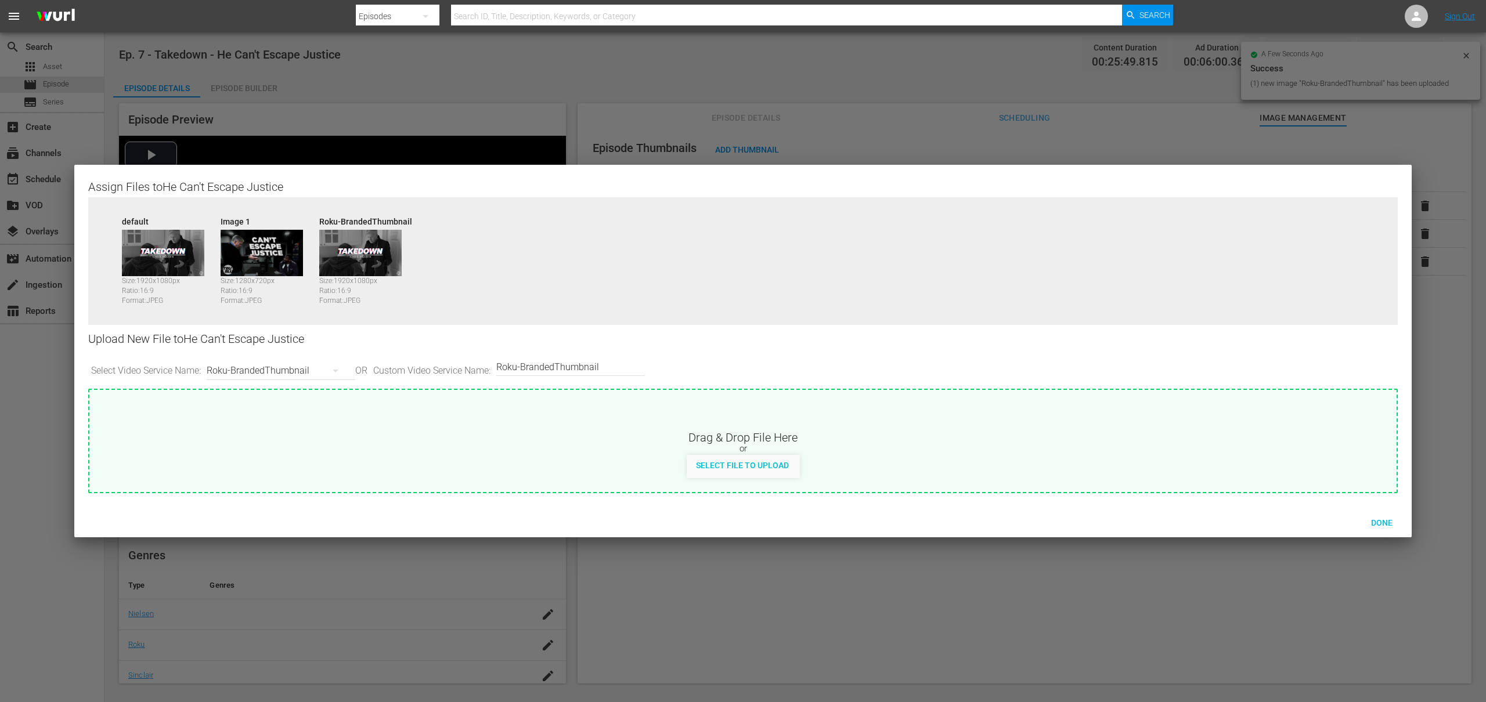
click at [272, 369] on div "Roku-BrandedThumbnail" at bounding box center [278, 371] width 143 height 33
click at [291, 469] on div "Samsung-Thumbnail" at bounding box center [281, 468] width 115 height 19
type input "Samsung-Thumbnail"
click at [753, 471] on div "Select File to Upload" at bounding box center [742, 465] width 111 height 21
type input "C:\fakepath\Takedown_Series_Artwork.jpg"
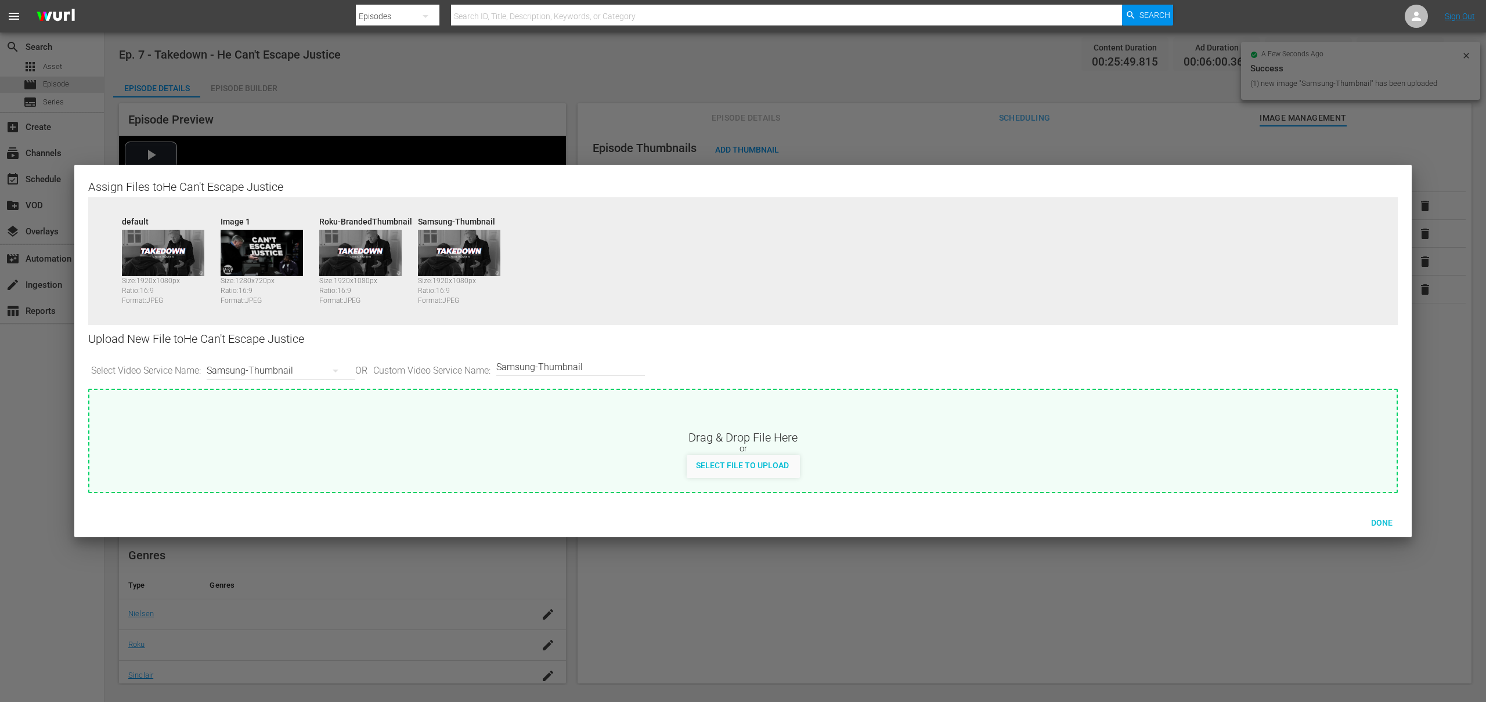
click at [265, 370] on div "Samsung-Thumbnail" at bounding box center [278, 371] width 143 height 33
click at [266, 489] on div "TCL-Thumbnail" at bounding box center [281, 487] width 115 height 19
type input "TCL-Thumbnail"
click at [732, 464] on span "Select File to Upload" at bounding box center [742, 465] width 111 height 9
type input "C:\fakepath\Takedown_Series_Artwork.jpg"
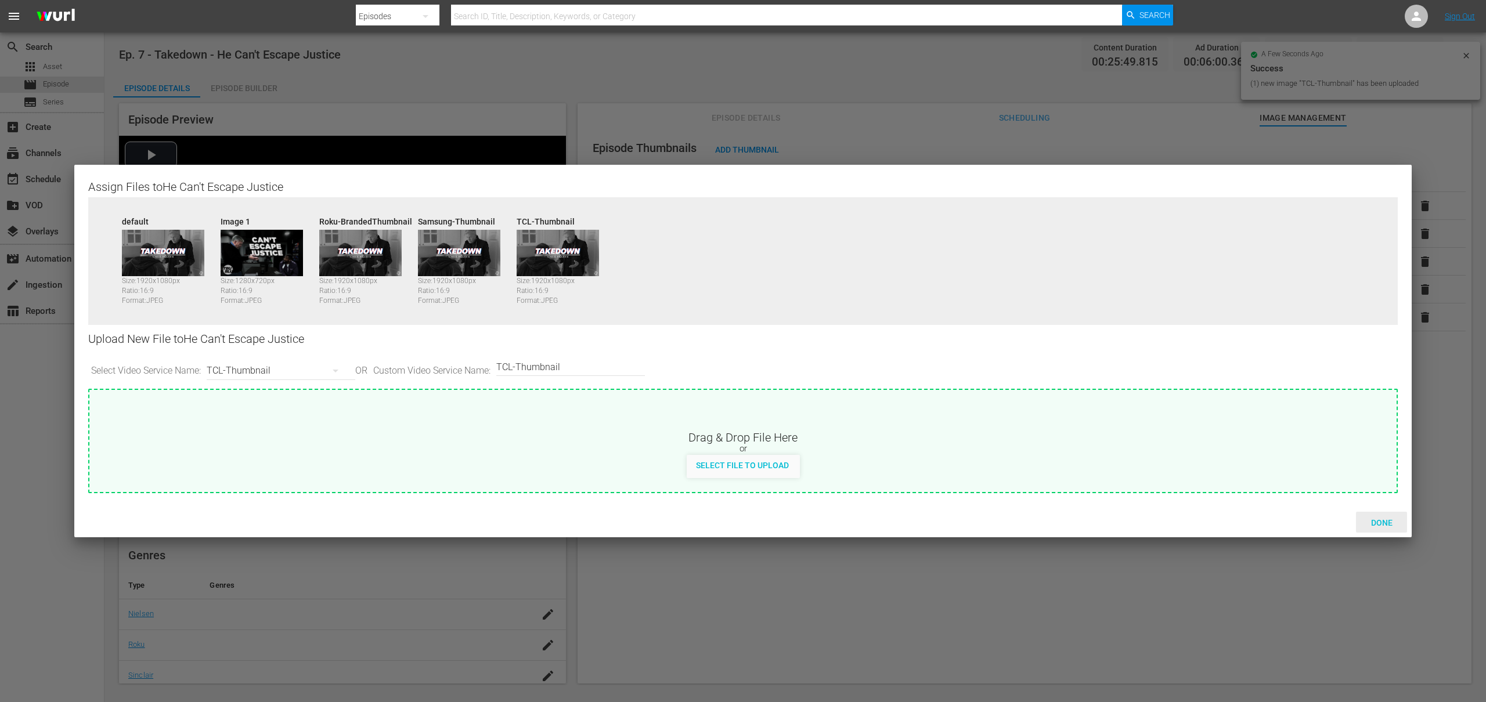
click at [1380, 519] on span "Done" at bounding box center [1382, 522] width 40 height 9
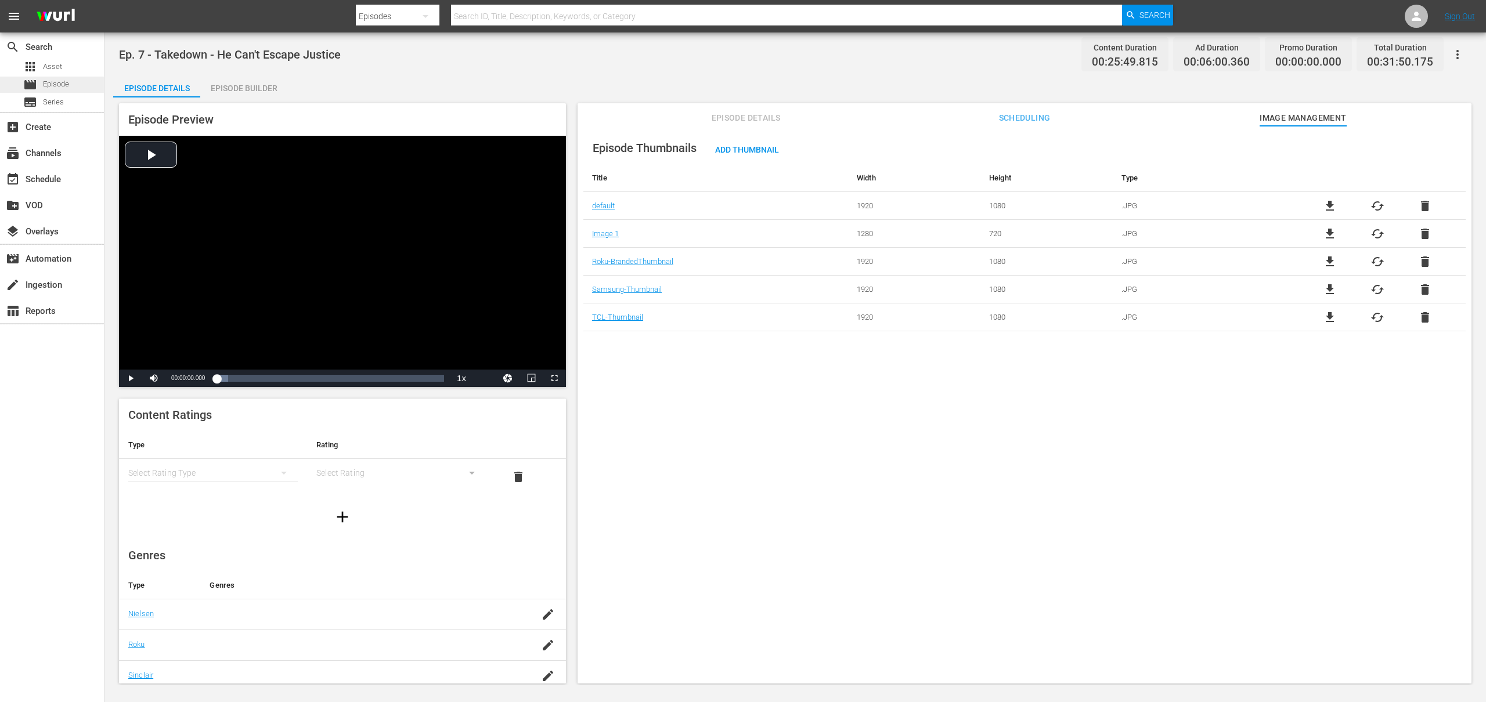
click at [54, 81] on span "Episode" at bounding box center [56, 84] width 26 height 12
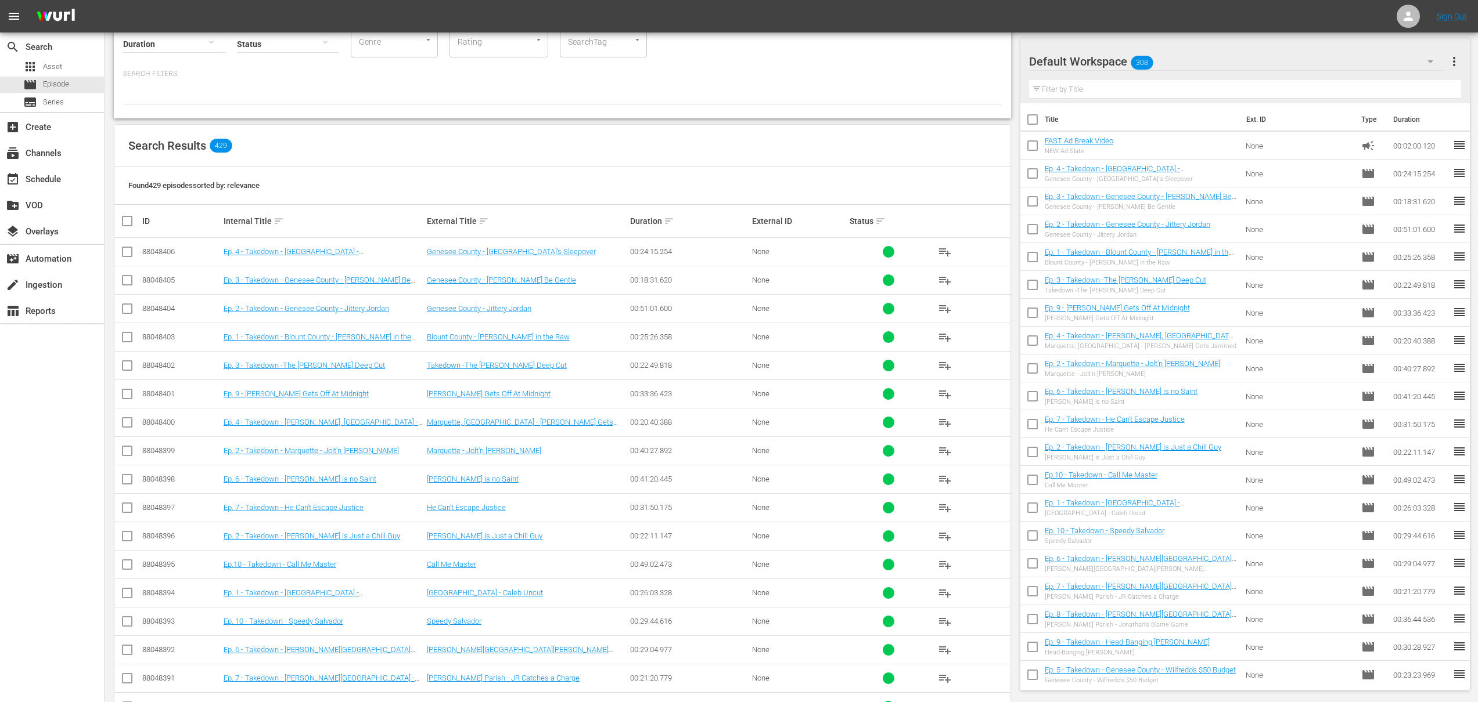
scroll to position [141, 0]
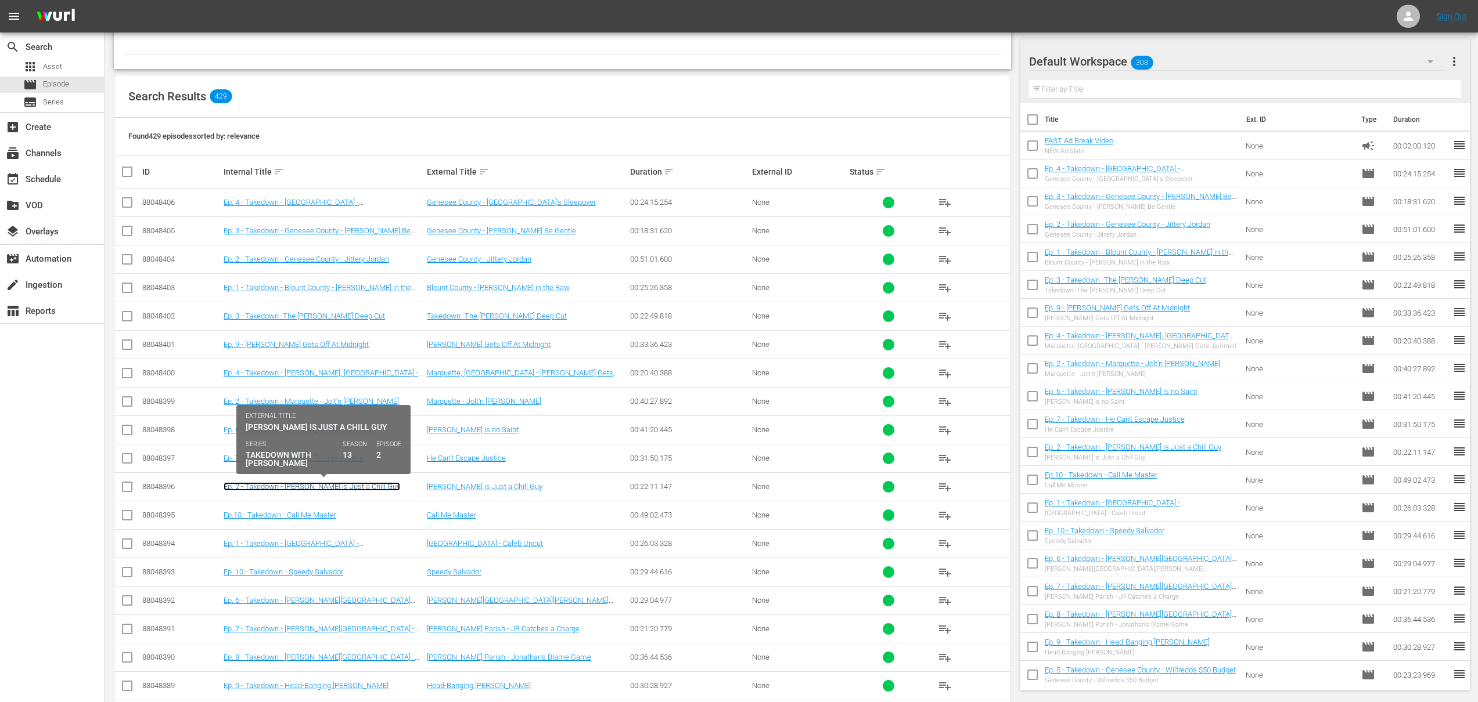
click at [352, 488] on link "Ep. 2 - Takedown - [PERSON_NAME] is Just a Chill Guy" at bounding box center [312, 486] width 176 height 9
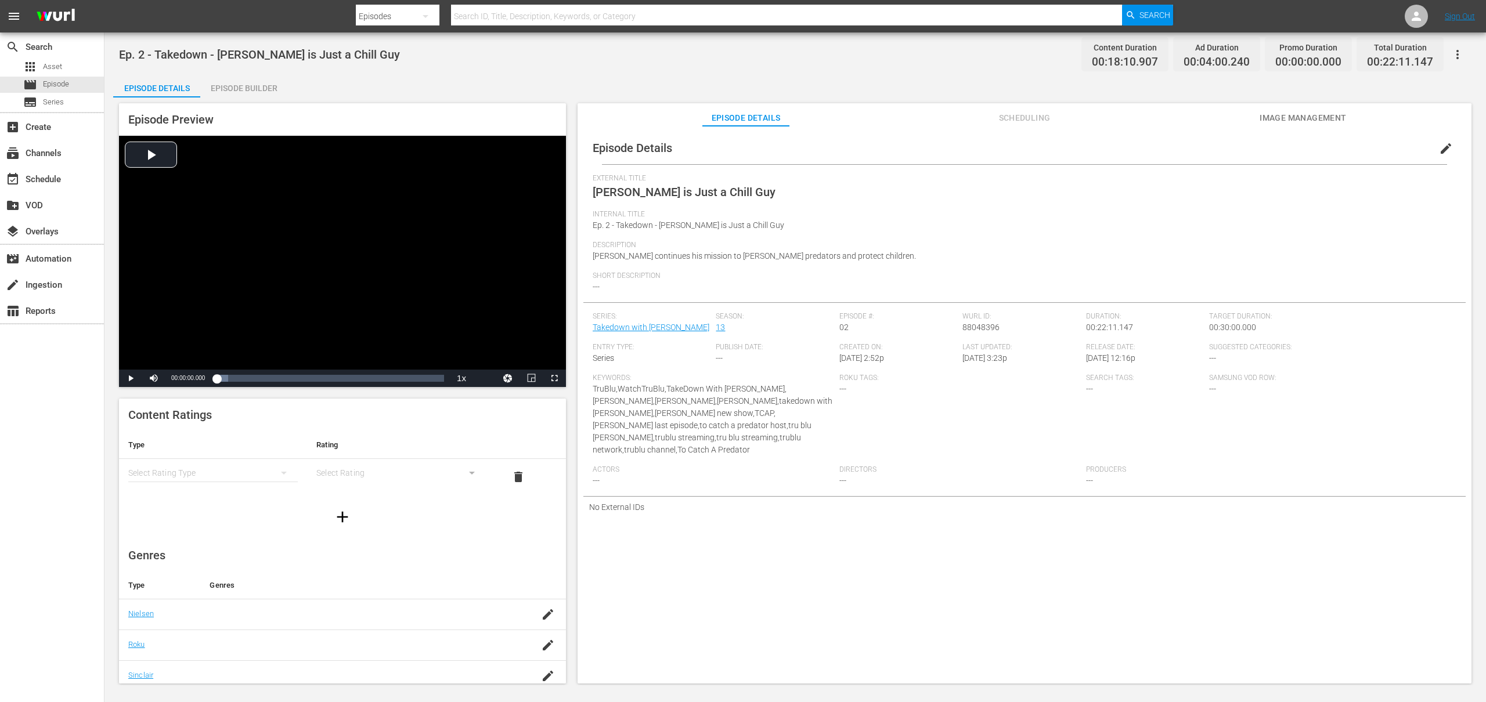
click at [1309, 115] on span "Image Management" at bounding box center [1303, 118] width 87 height 15
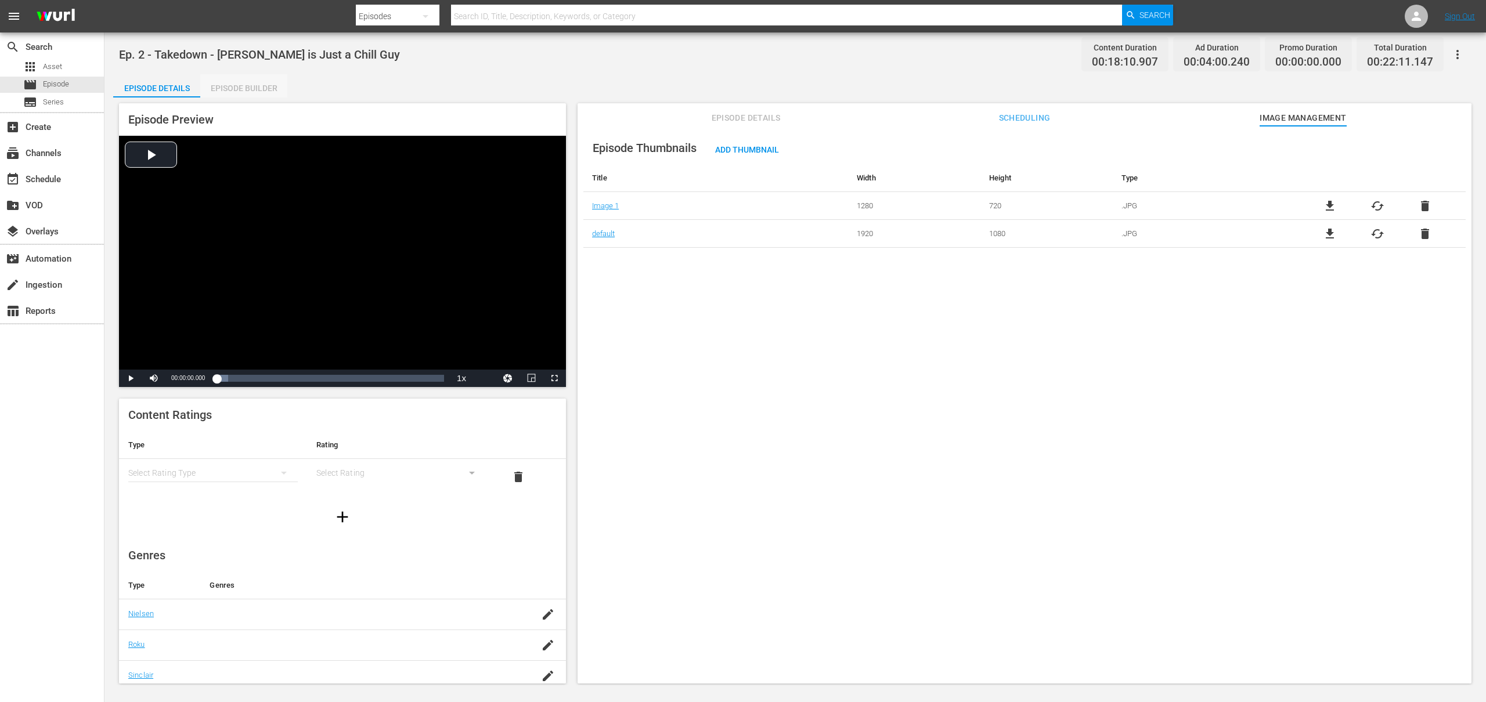
click at [238, 85] on div "Episode Builder" at bounding box center [243, 88] width 87 height 28
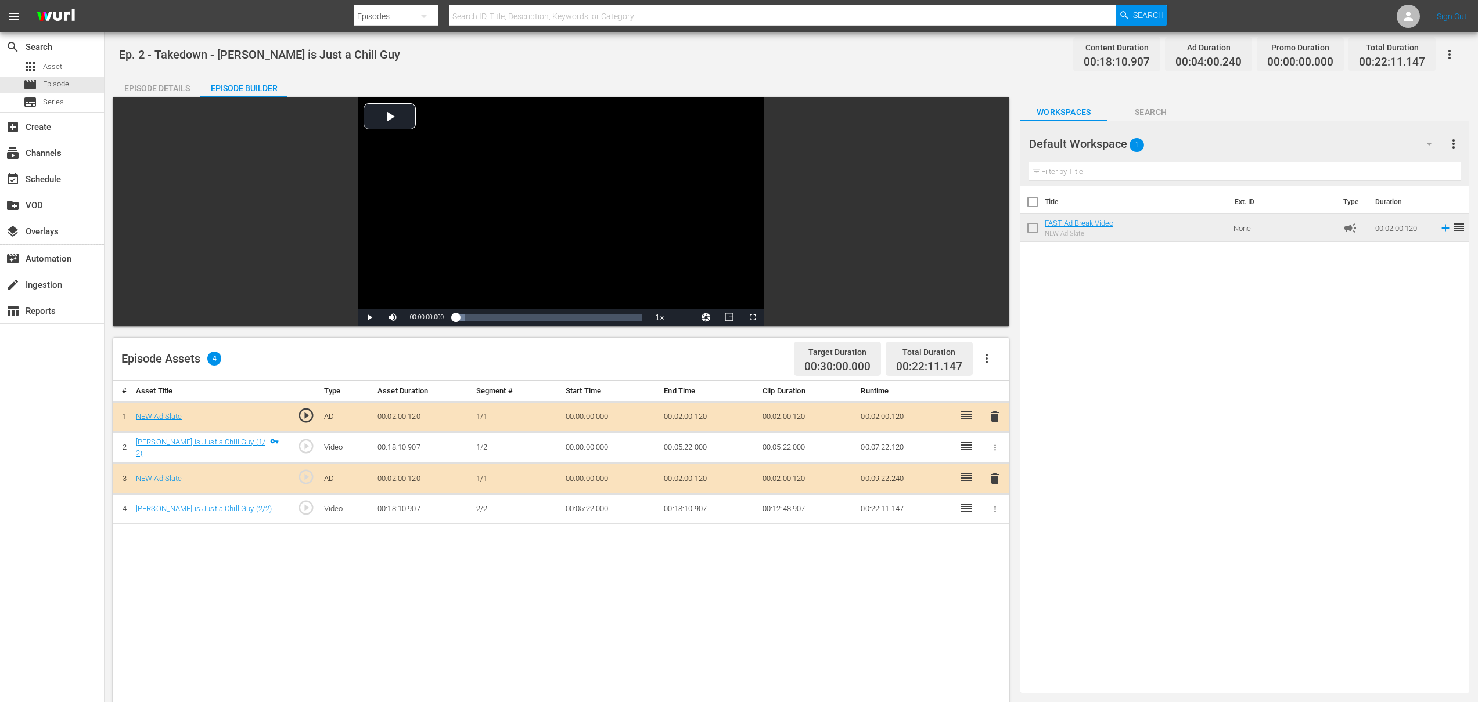
click at [142, 92] on div "Episode Details" at bounding box center [156, 88] width 87 height 28
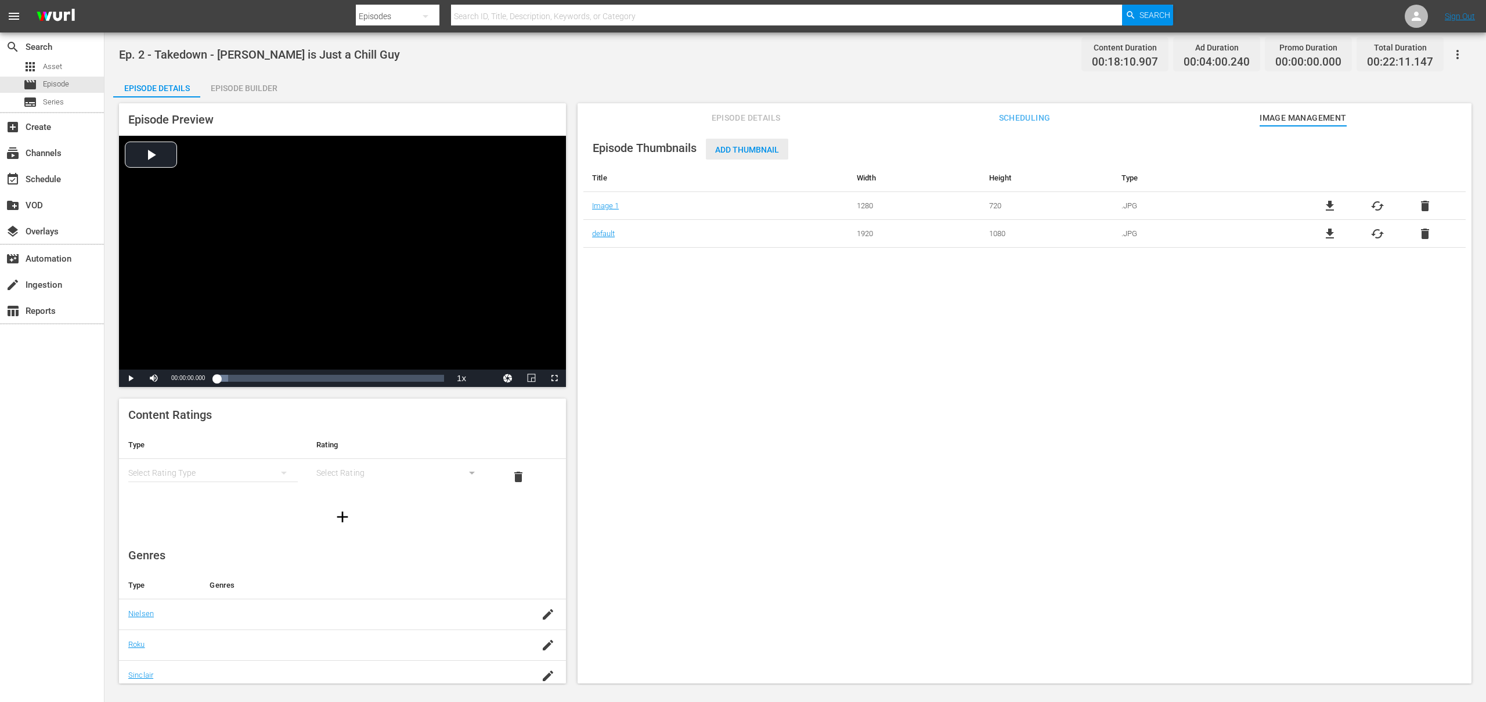
click at [774, 152] on span "Add Thumbnail" at bounding box center [747, 149] width 82 height 9
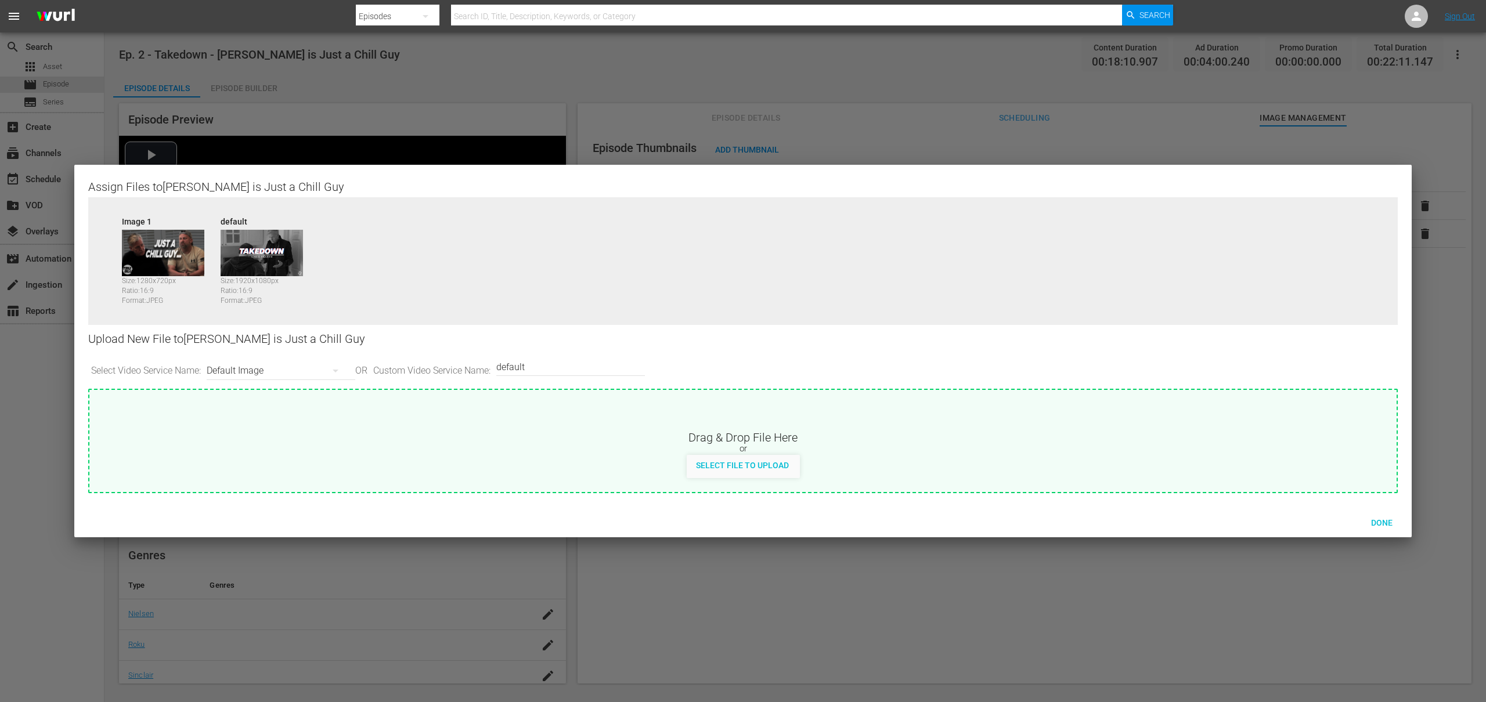
click at [257, 372] on div "Default Image" at bounding box center [278, 371] width 143 height 33
click at [273, 420] on div "Roku-BrandedThumbnail" at bounding box center [281, 412] width 115 height 19
type input "Roku-BrandedThumbnail"
click at [768, 469] on span "Select File to Upload" at bounding box center [742, 465] width 111 height 9
type input "C:\fakepath\Takedown_Series_Artwork.jpg"
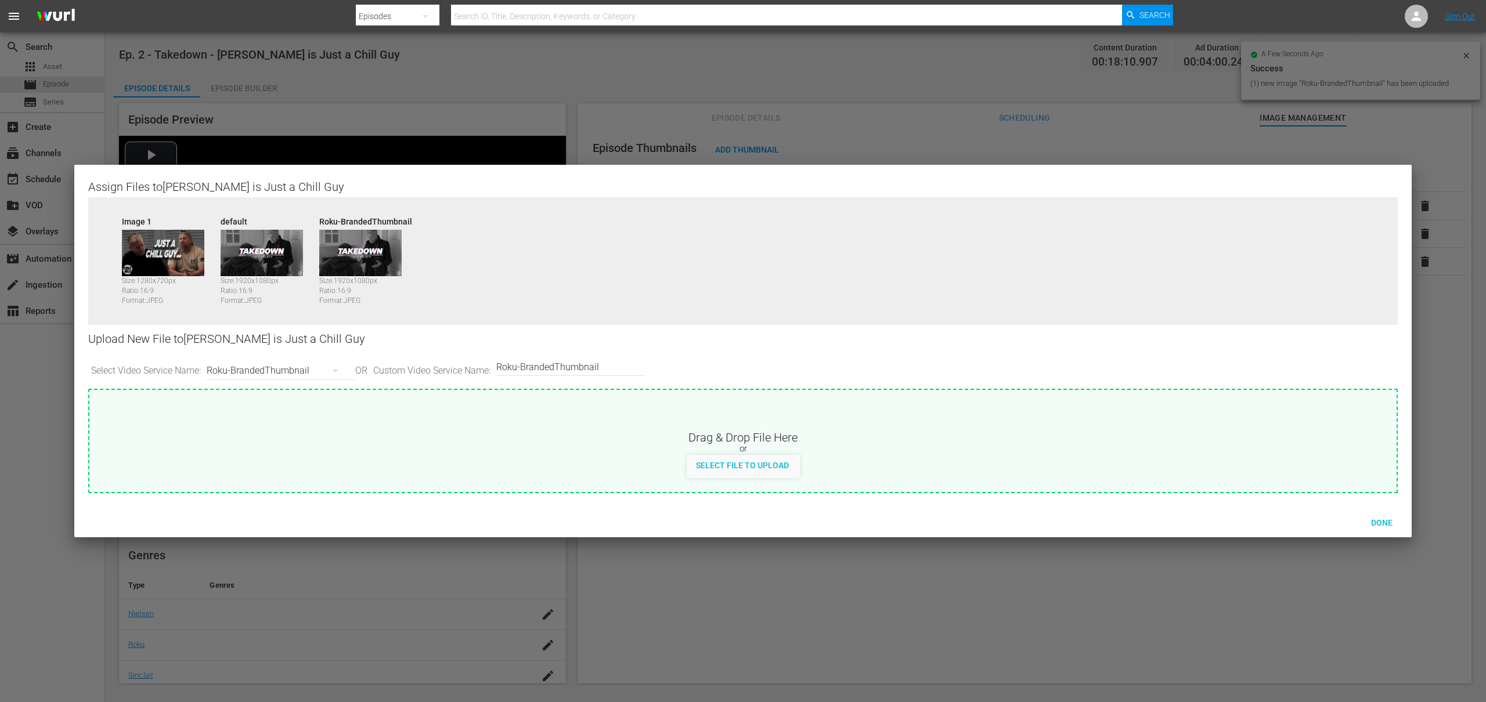
click at [258, 375] on div "Roku-BrandedThumbnail" at bounding box center [278, 371] width 143 height 33
click at [267, 437] on div "Roku-Thumbnail" at bounding box center [281, 431] width 115 height 19
type input "Roku-Thumbnail"
click at [756, 463] on span "Select File to Upload" at bounding box center [742, 465] width 111 height 9
type input "C:\fakepath\Takedown_Series_Artwork.jpg"
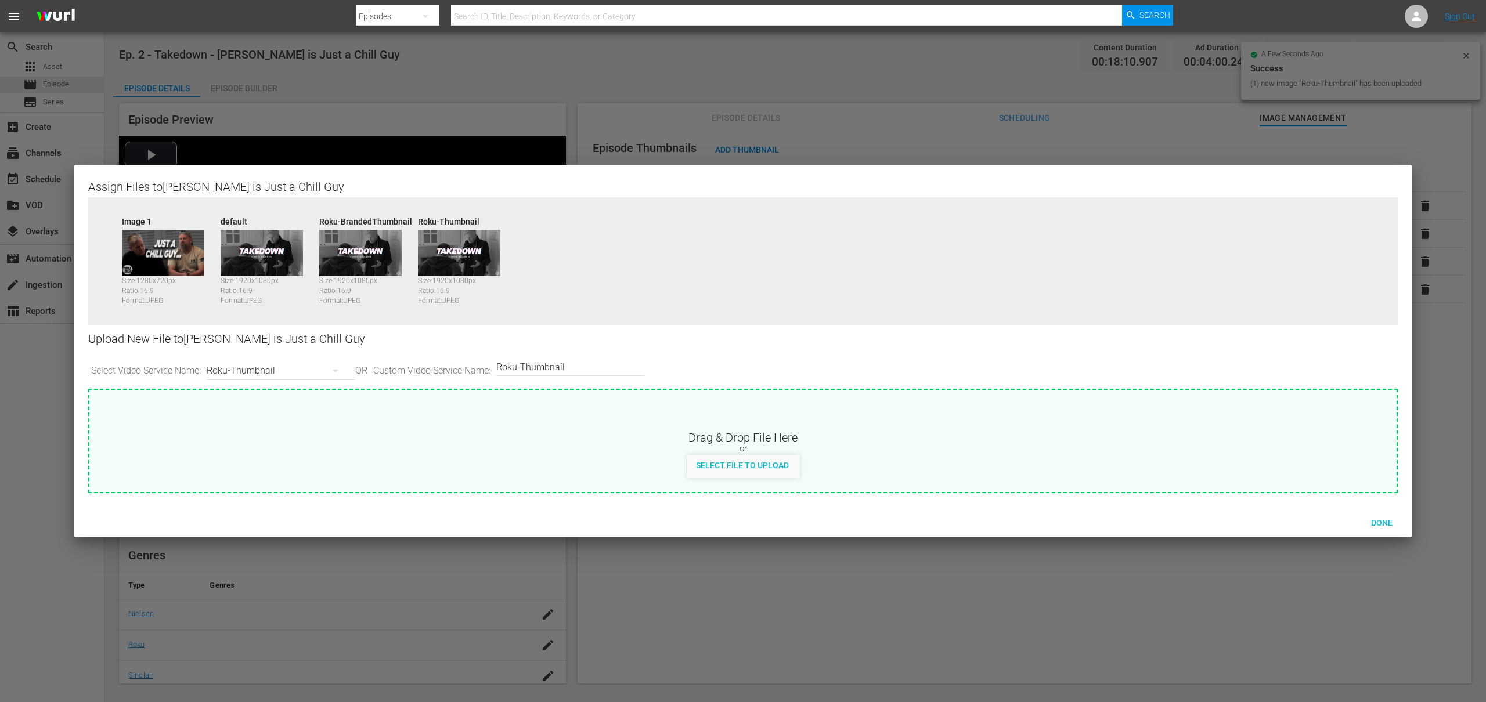
click at [286, 373] on div "Roku-Thumbnail" at bounding box center [278, 371] width 143 height 33
click at [265, 467] on div "Samsung-Thumbnail" at bounding box center [281, 468] width 115 height 19
type input "Samsung-Thumbnail"
click at [752, 467] on span "Select File to Upload" at bounding box center [742, 465] width 111 height 9
type input "C:\fakepath\Takedown_Series_Artwork.jpg"
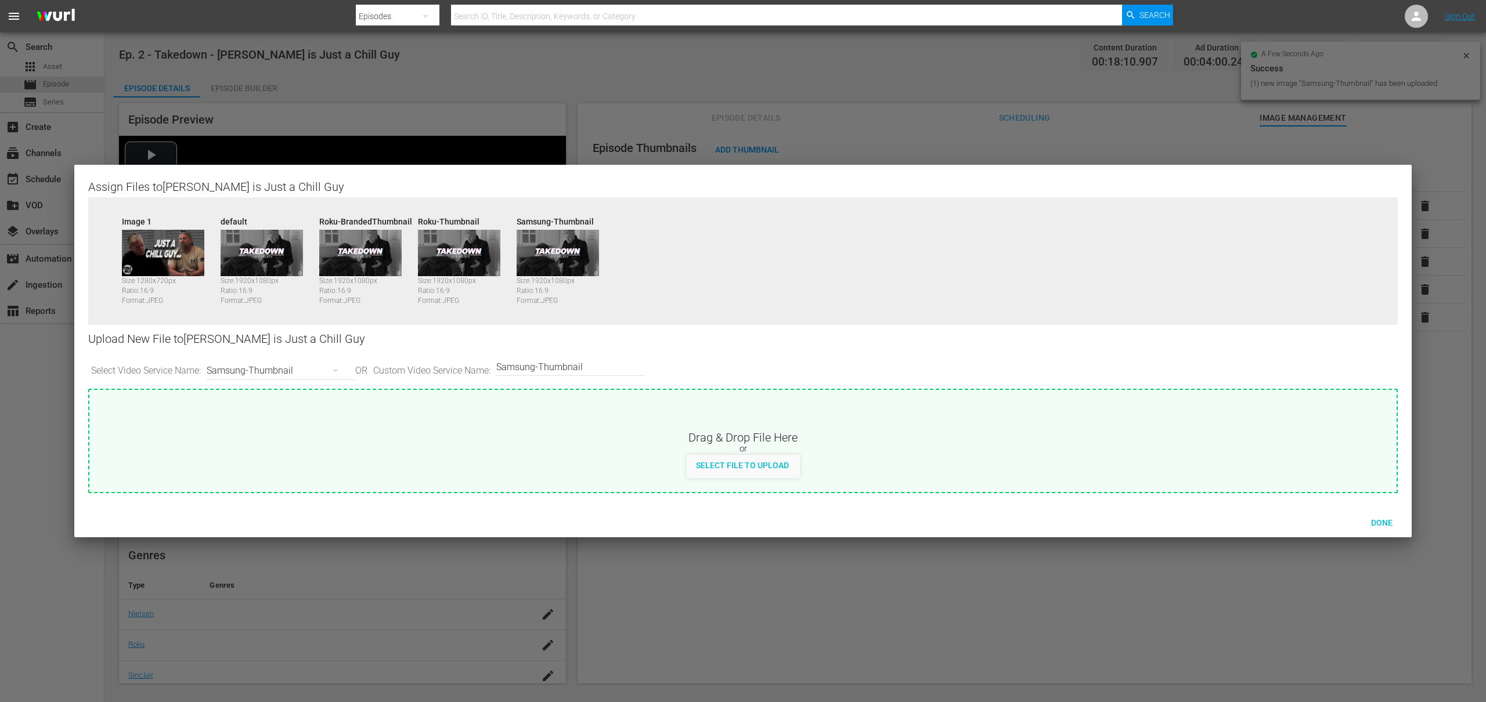
click at [275, 366] on div "Samsung-Thumbnail" at bounding box center [278, 371] width 143 height 33
click at [275, 488] on div "TCL-Thumbnail" at bounding box center [281, 487] width 115 height 19
type input "TCL-Thumbnail"
click at [740, 471] on div "Select File to Upload" at bounding box center [742, 465] width 111 height 21
type input "C:\fakepath\Takedown_Series_Artwork.jpg"
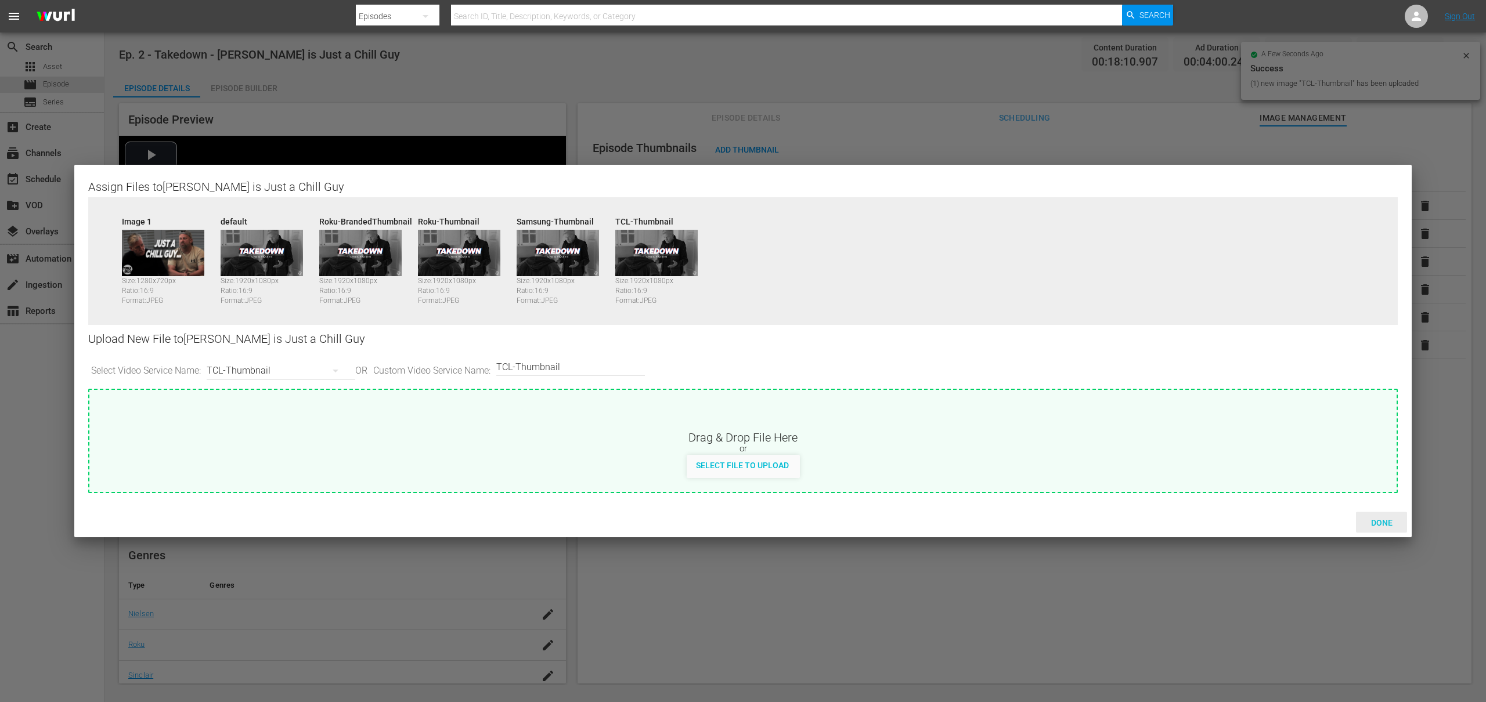
click at [1375, 522] on span "Done" at bounding box center [1382, 522] width 40 height 9
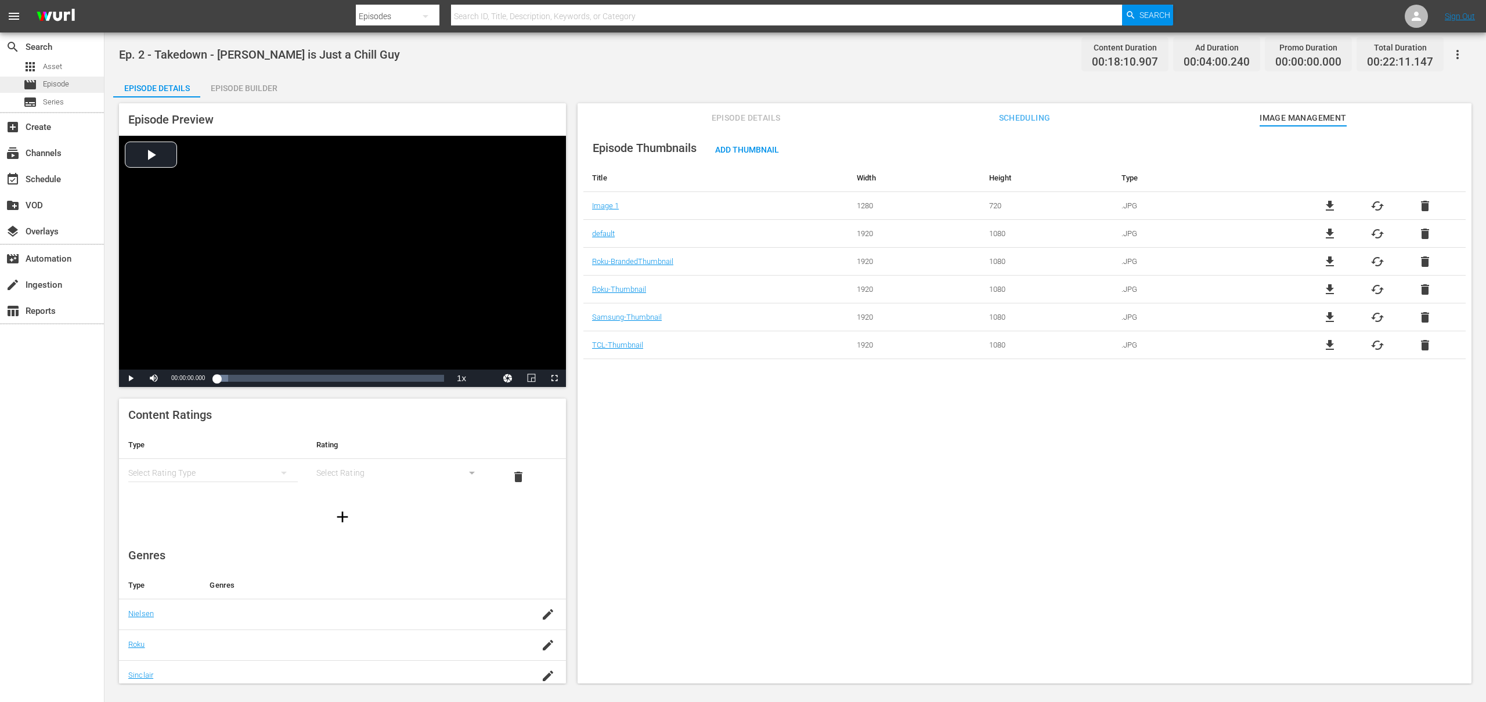
click at [68, 82] on span "Episode" at bounding box center [56, 84] width 26 height 12
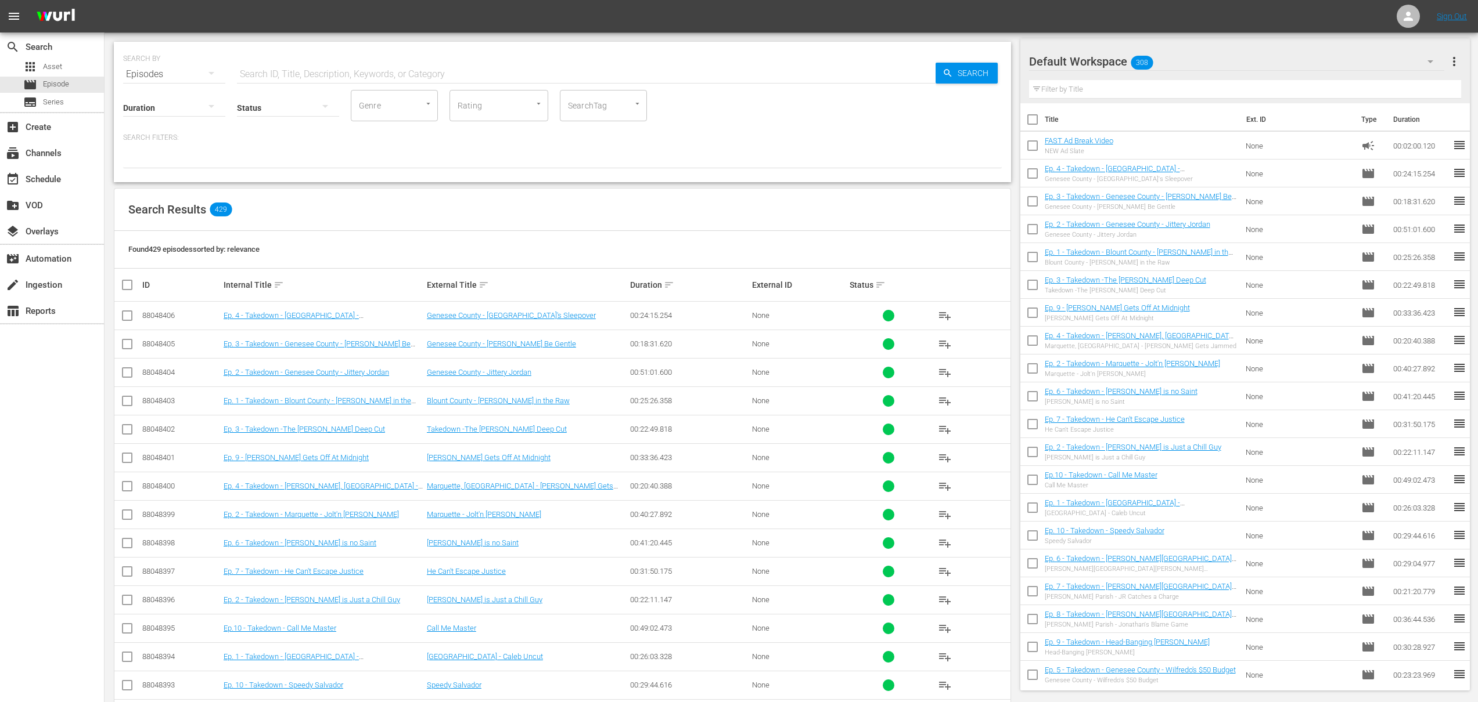
scroll to position [97, 0]
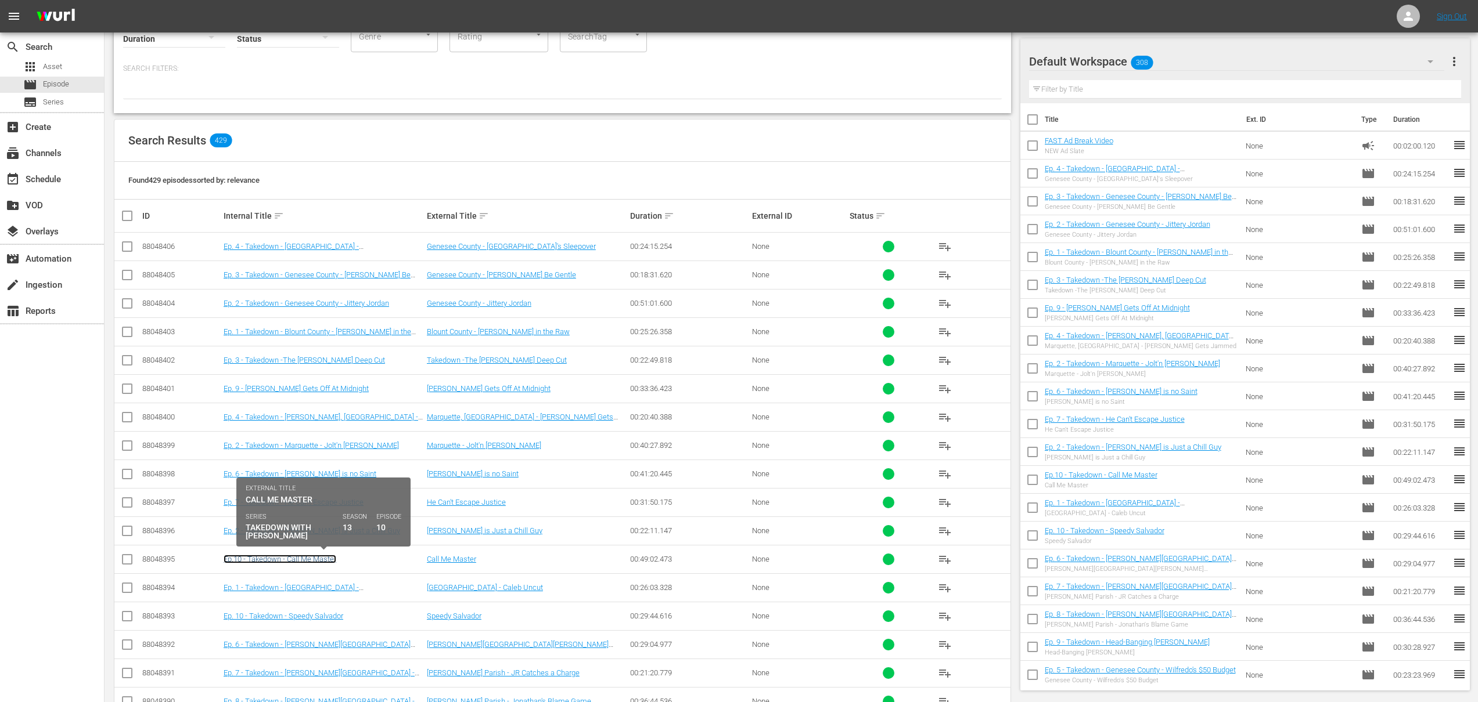
click at [307, 562] on link "Ep.10 - Takedown - Call Me Master" at bounding box center [280, 559] width 113 height 9
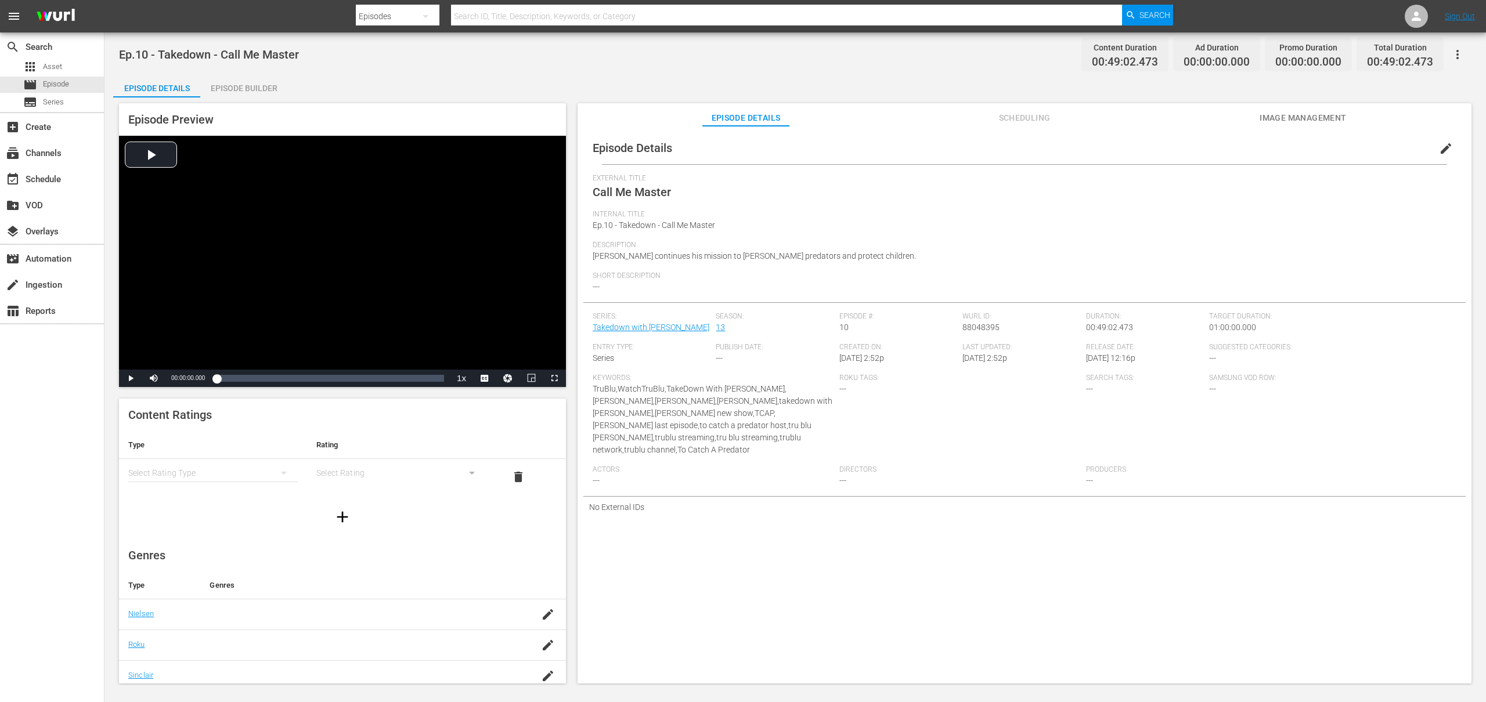
click at [1271, 117] on span "Image Management" at bounding box center [1303, 118] width 87 height 15
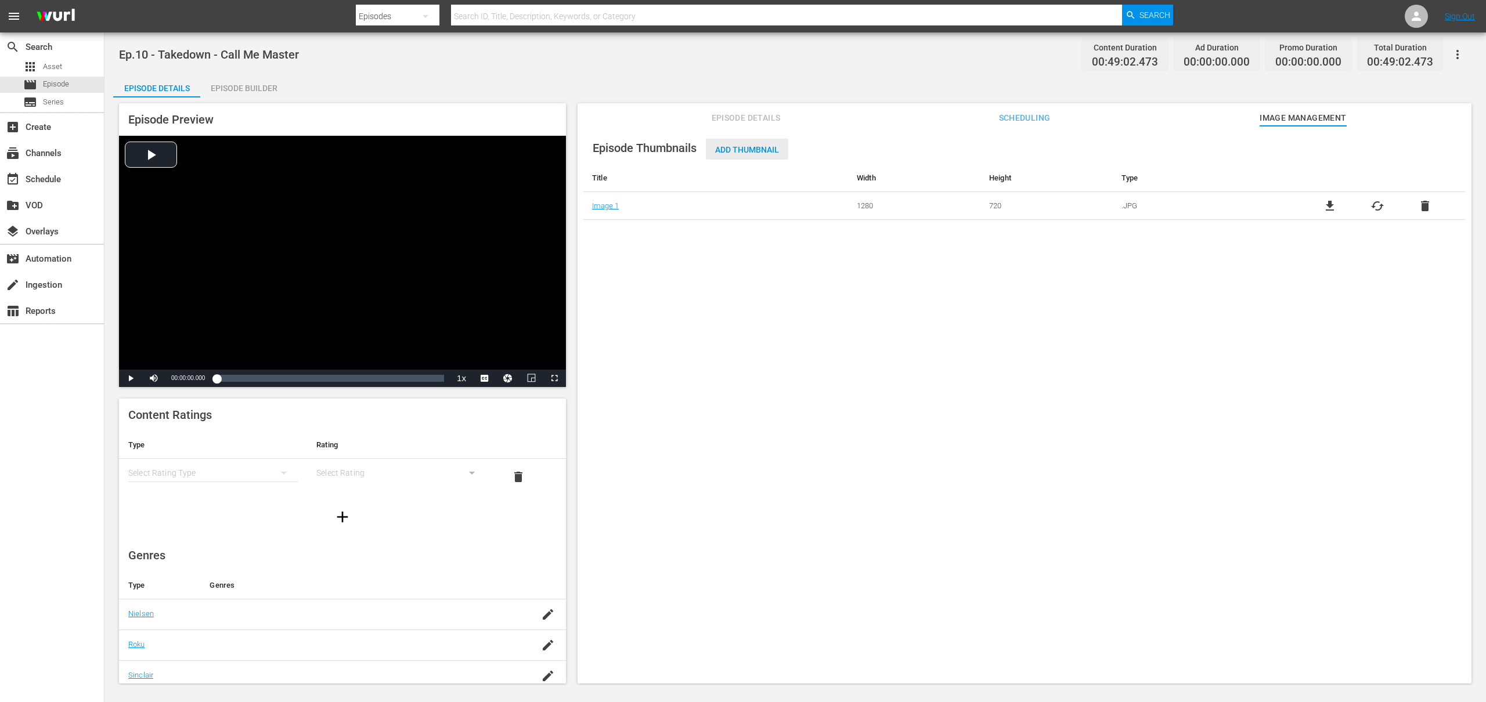
click at [737, 147] on span "Add Thumbnail" at bounding box center [747, 149] width 82 height 9
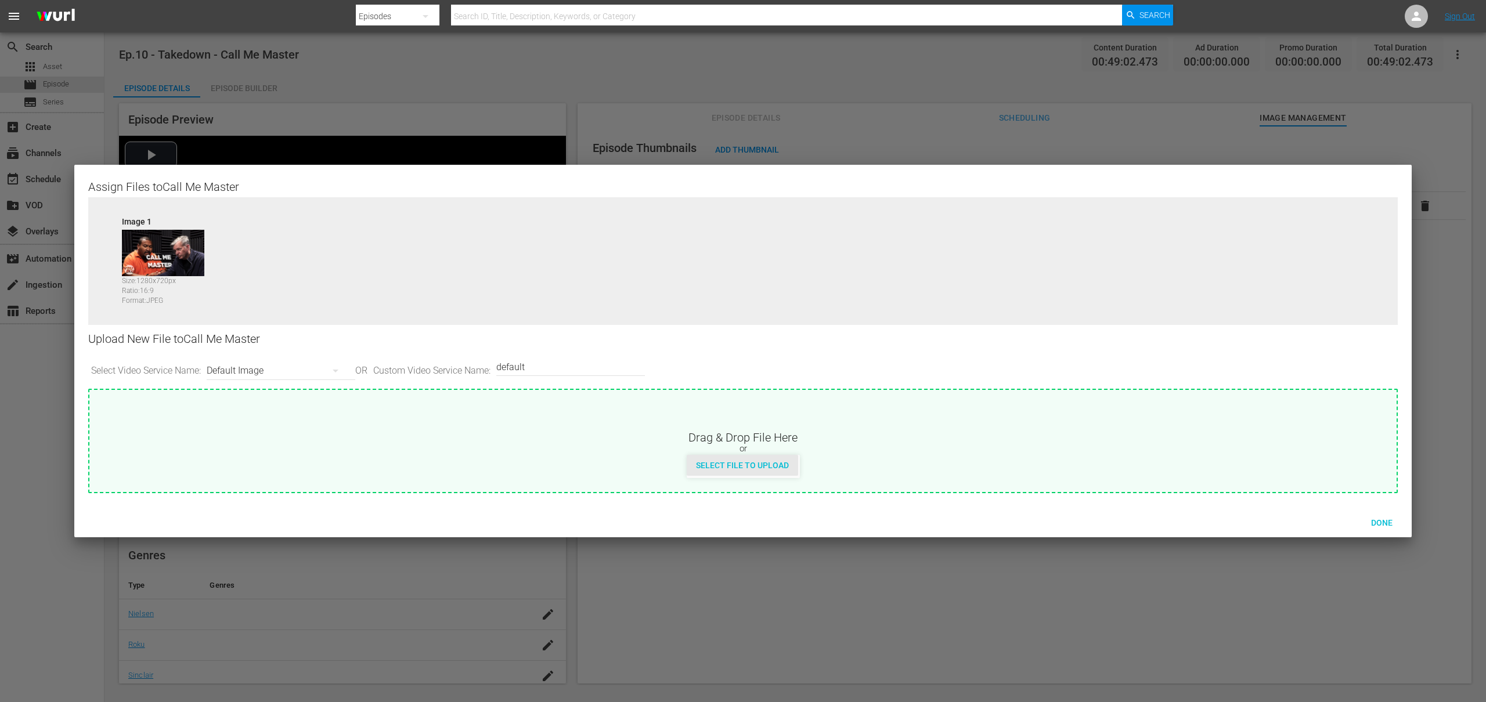
click at [719, 461] on span "Select File to Upload" at bounding box center [742, 465] width 111 height 9
type input "C:\fakepath\Takedown_Series_Artwork.jpg"
click at [272, 372] on div "Default Image" at bounding box center [278, 371] width 143 height 33
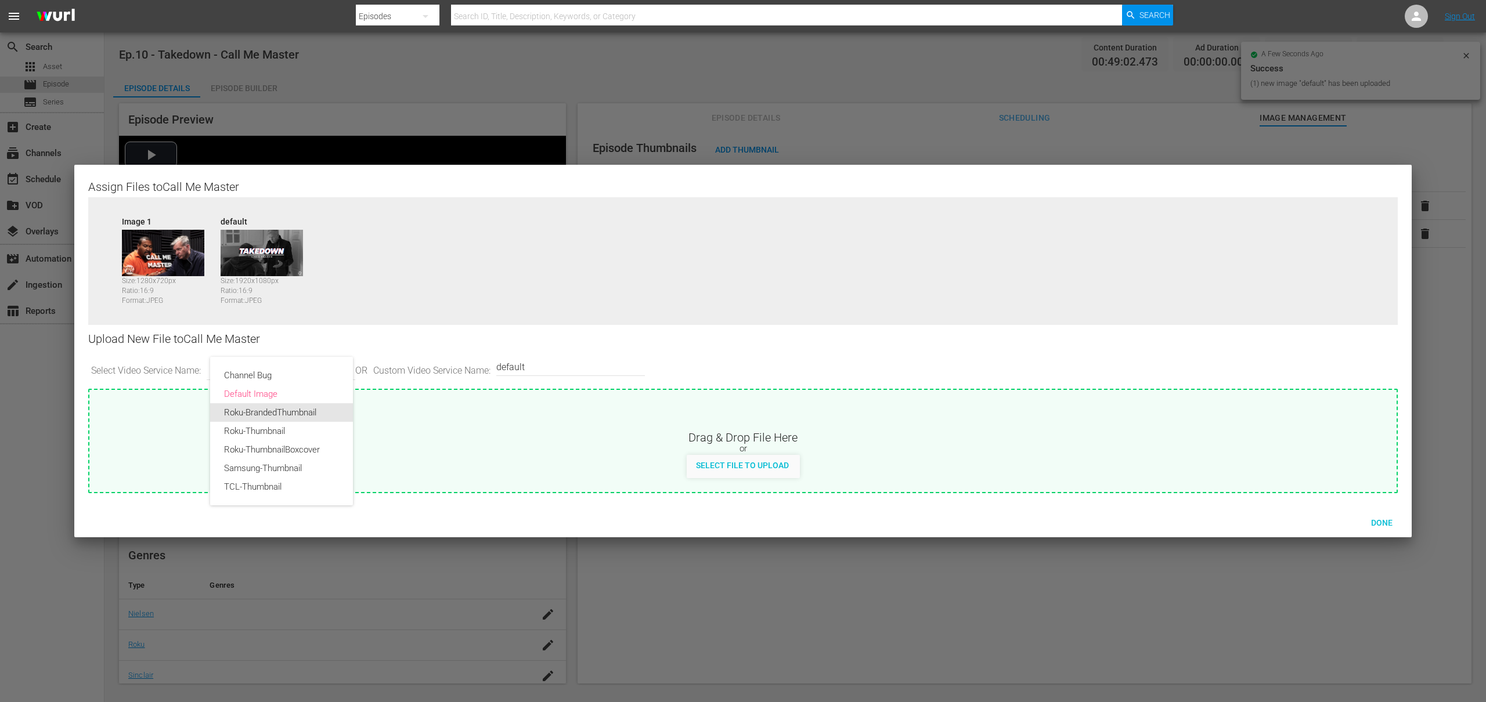
click at [283, 420] on div "Roku-BrandedThumbnail" at bounding box center [281, 412] width 115 height 19
type input "Roku-BrandedThumbnail"
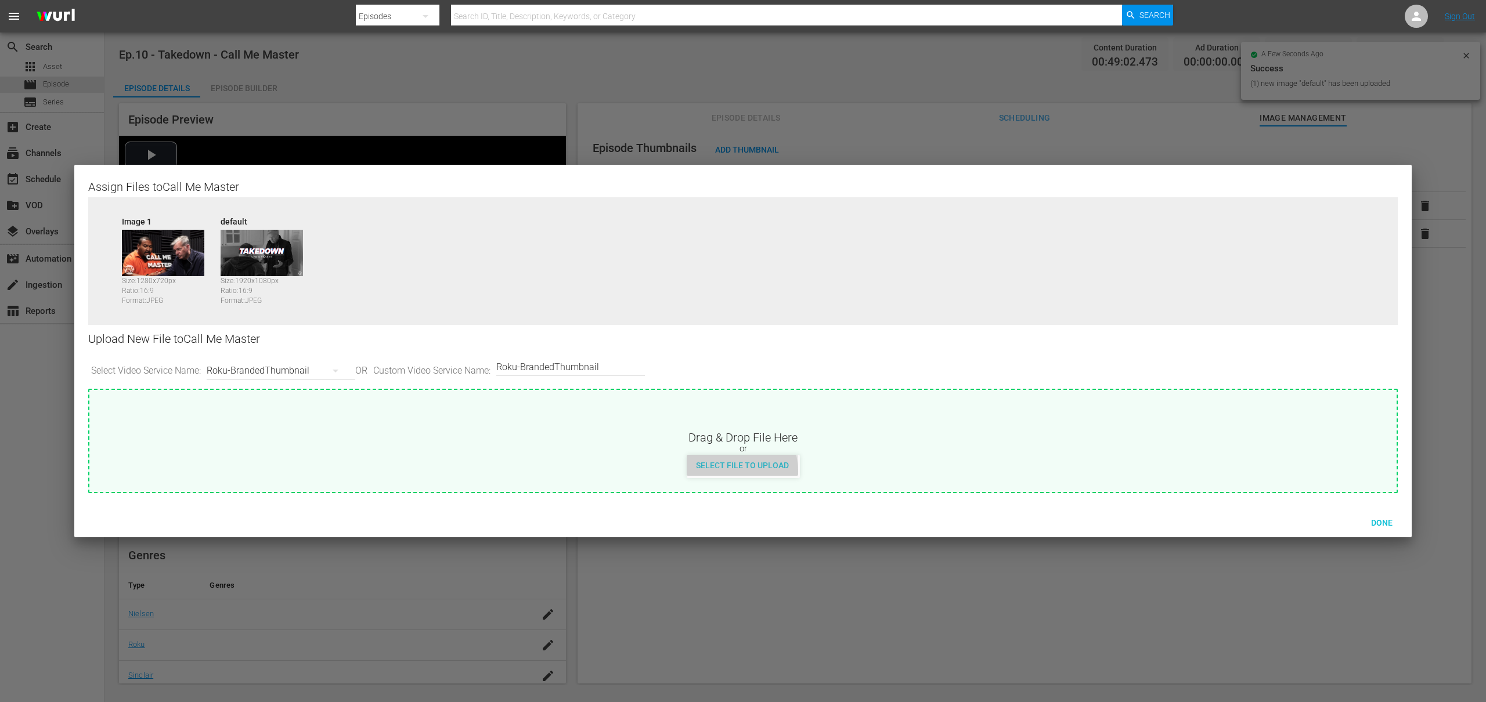
click at [731, 471] on div "Select File to Upload" at bounding box center [742, 465] width 111 height 21
type input "C:\fakepath\Takedown_Series_Artwork.jpg"
click at [249, 368] on div "Roku-BrandedThumbnail" at bounding box center [278, 371] width 143 height 33
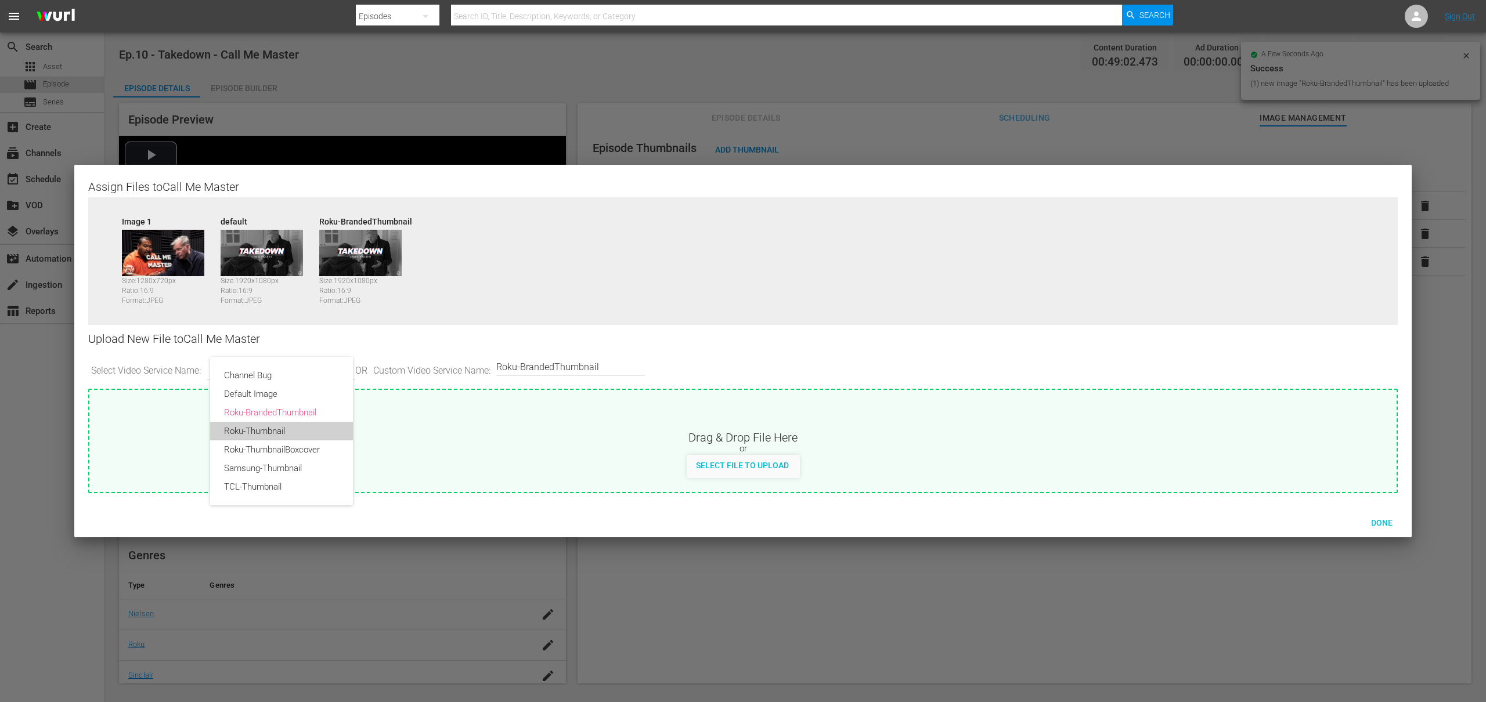
click at [268, 435] on div "Roku-Thumbnail" at bounding box center [281, 431] width 115 height 19
type input "Roku-Thumbnail"
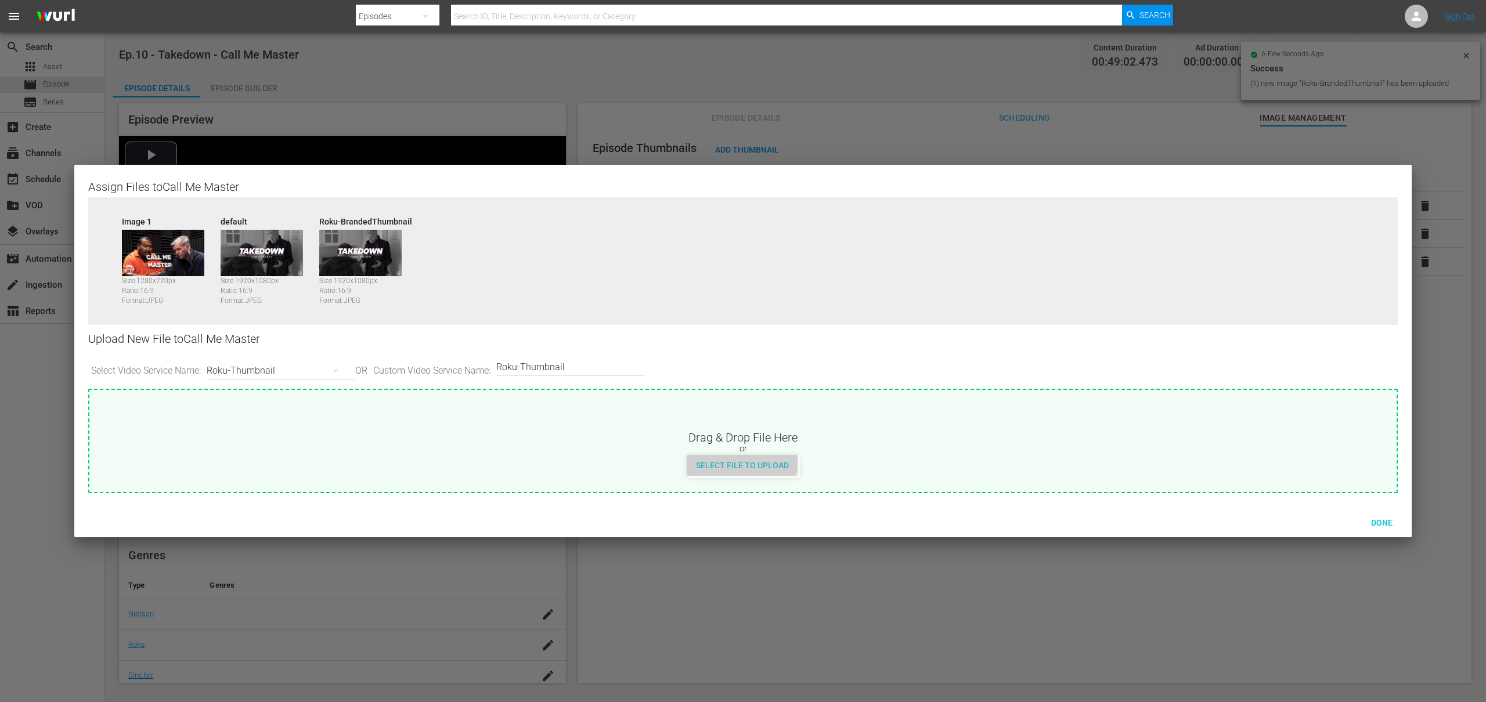
click at [713, 462] on span "Select File to Upload" at bounding box center [742, 465] width 111 height 9
type input "C:\fakepath\Takedown_Series_Artwork.jpg"
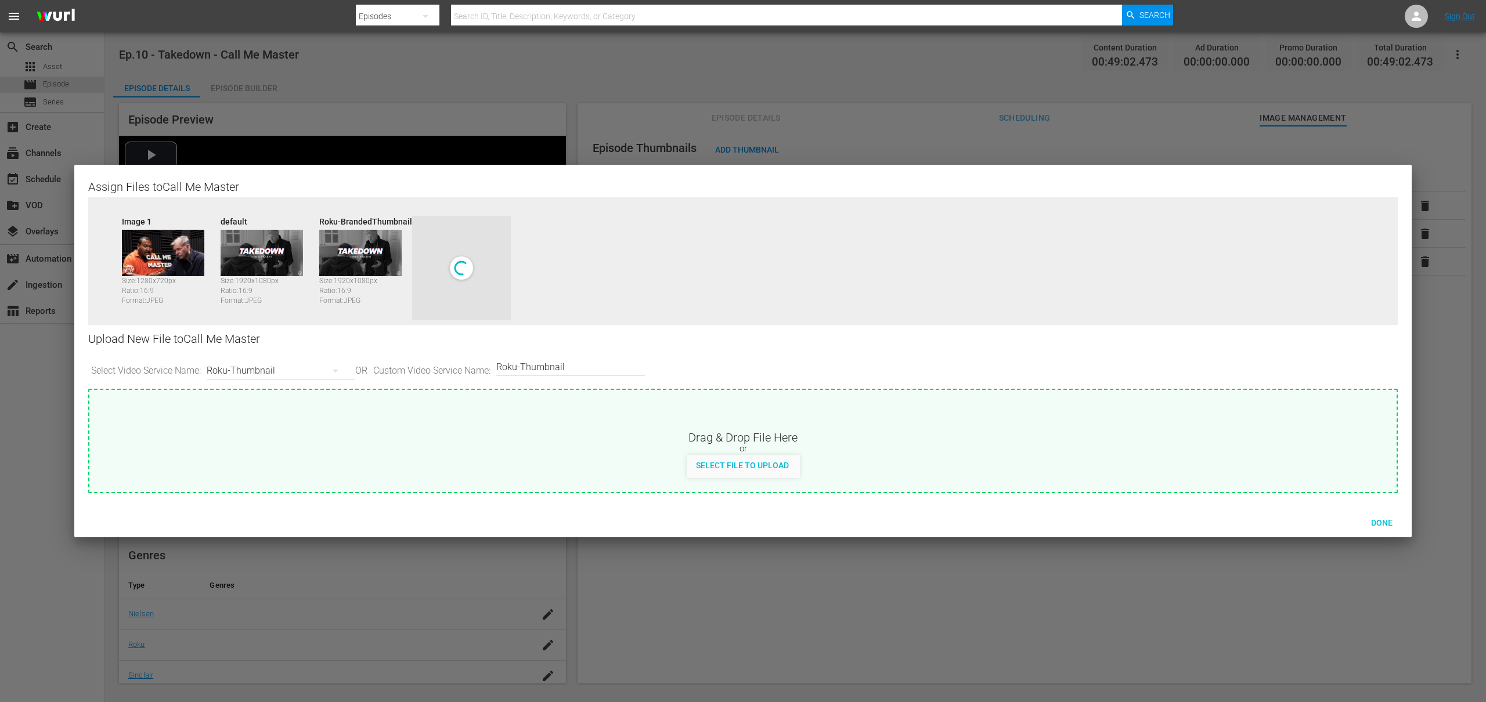
click at [253, 369] on div "Roku-Thumbnail" at bounding box center [278, 371] width 143 height 33
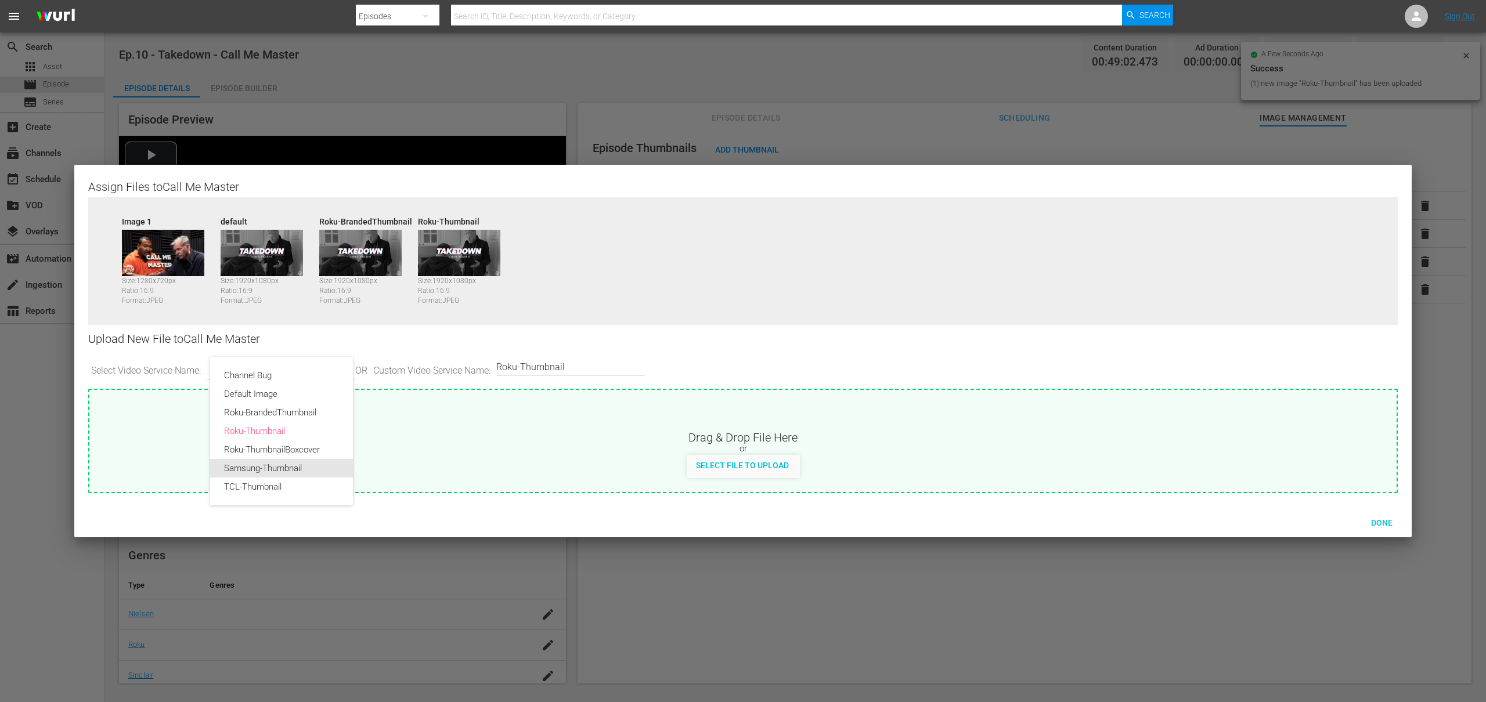
click at [258, 471] on div "Samsung-Thumbnail" at bounding box center [281, 468] width 115 height 19
type input "Samsung-Thumbnail"
click at [733, 466] on span "Select File to Upload" at bounding box center [742, 465] width 111 height 9
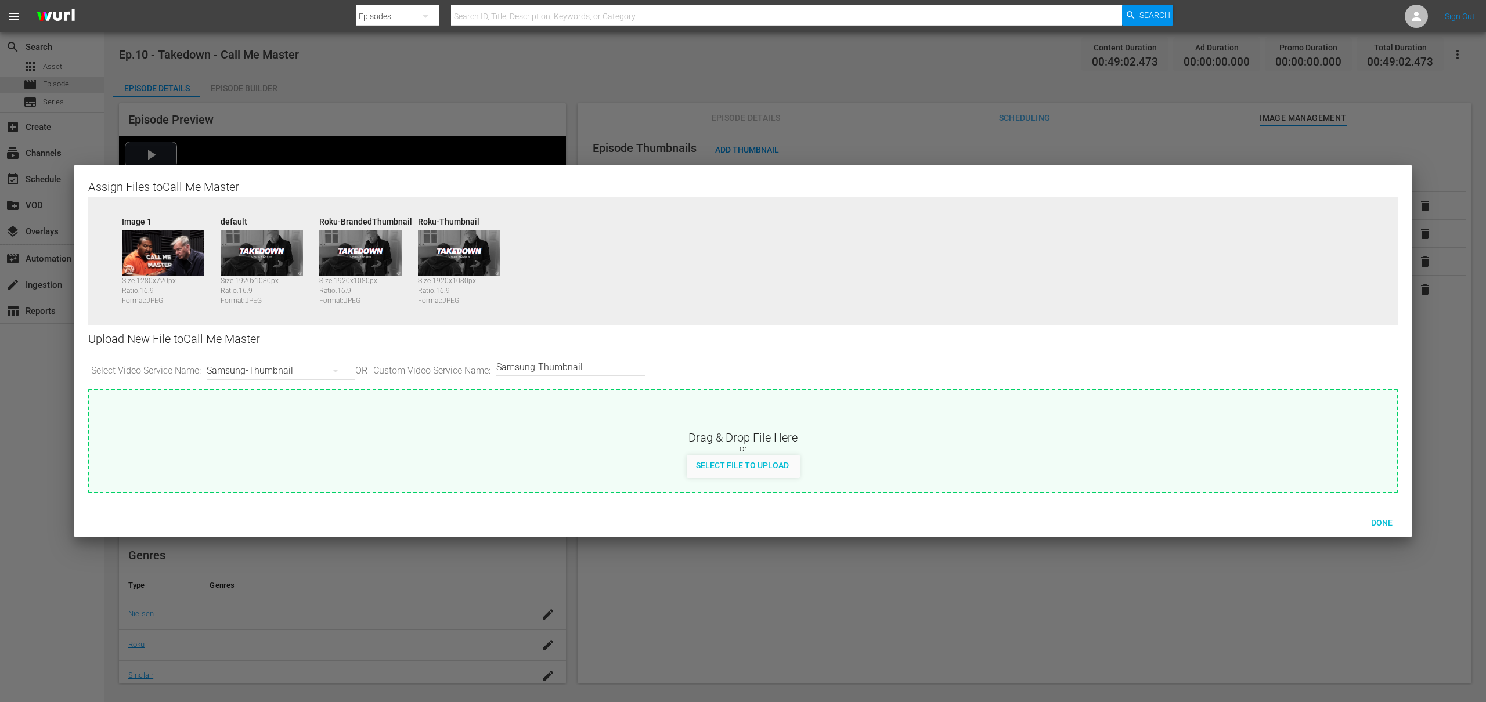
type input "C:\fakepath\Takedown_Series_Artwork.jpg"
click at [306, 373] on div "Samsung-Thumbnail" at bounding box center [278, 371] width 143 height 33
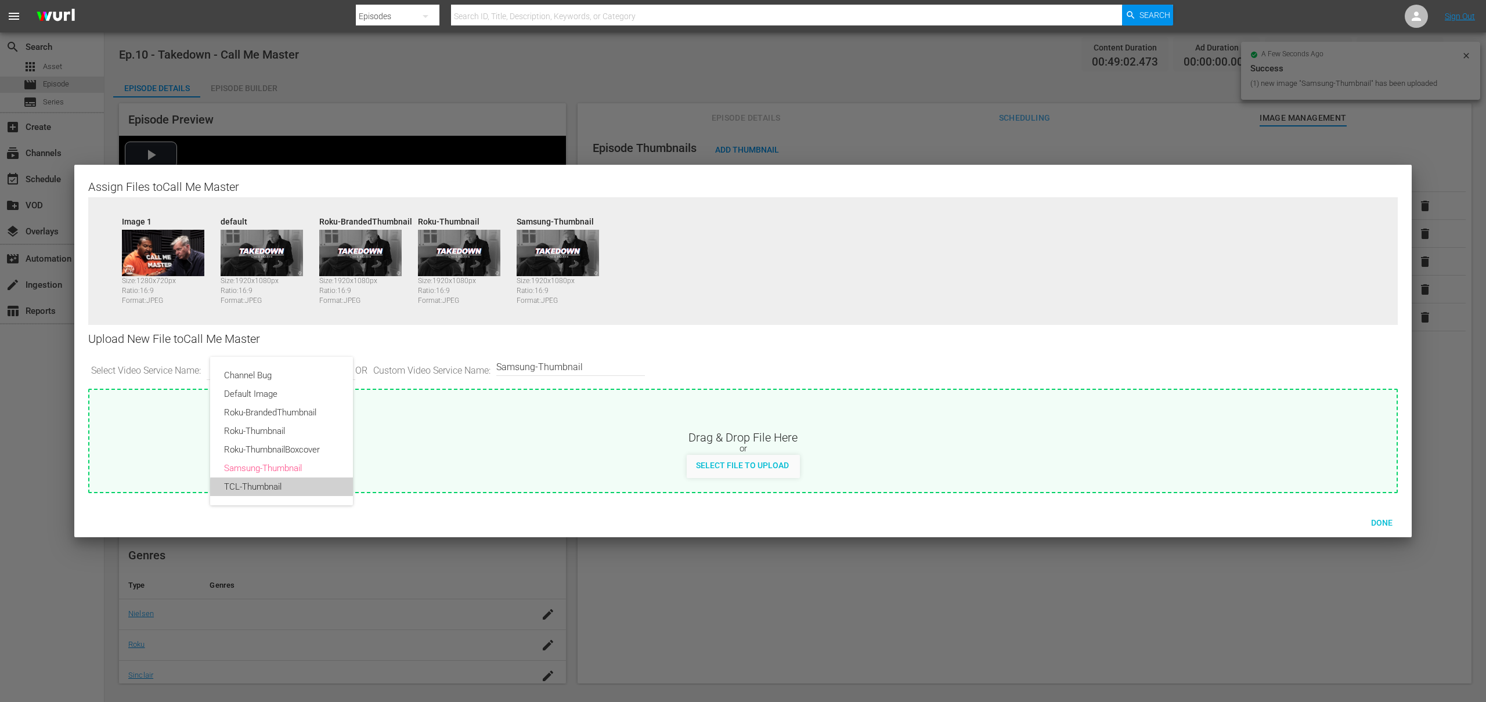
click at [284, 489] on div "TCL-Thumbnail" at bounding box center [281, 487] width 115 height 19
type input "TCL-Thumbnail"
click at [722, 467] on span "Select File to Upload" at bounding box center [742, 465] width 111 height 9
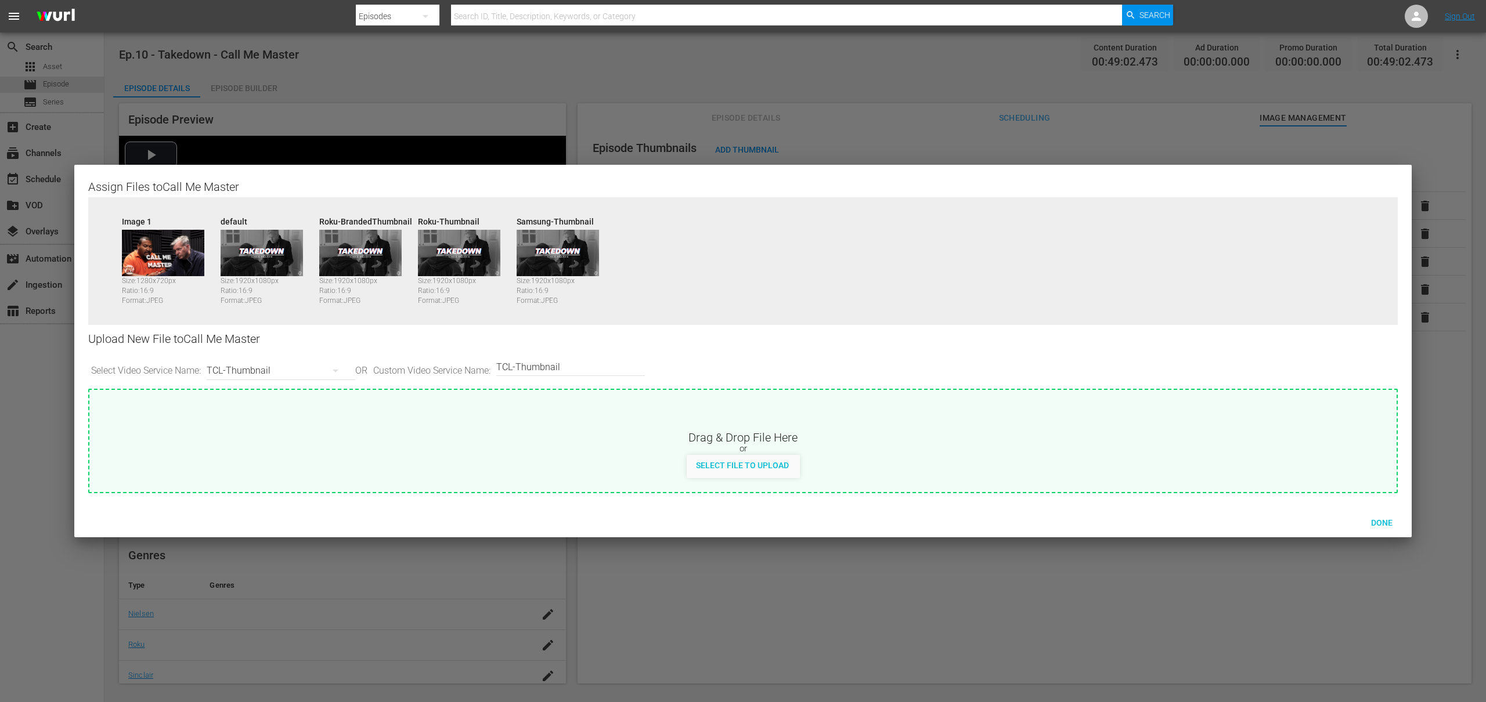
type input "C:\fakepath\Takedown_Series_Artwork.jpg"
click at [1386, 524] on span "Done" at bounding box center [1382, 522] width 40 height 9
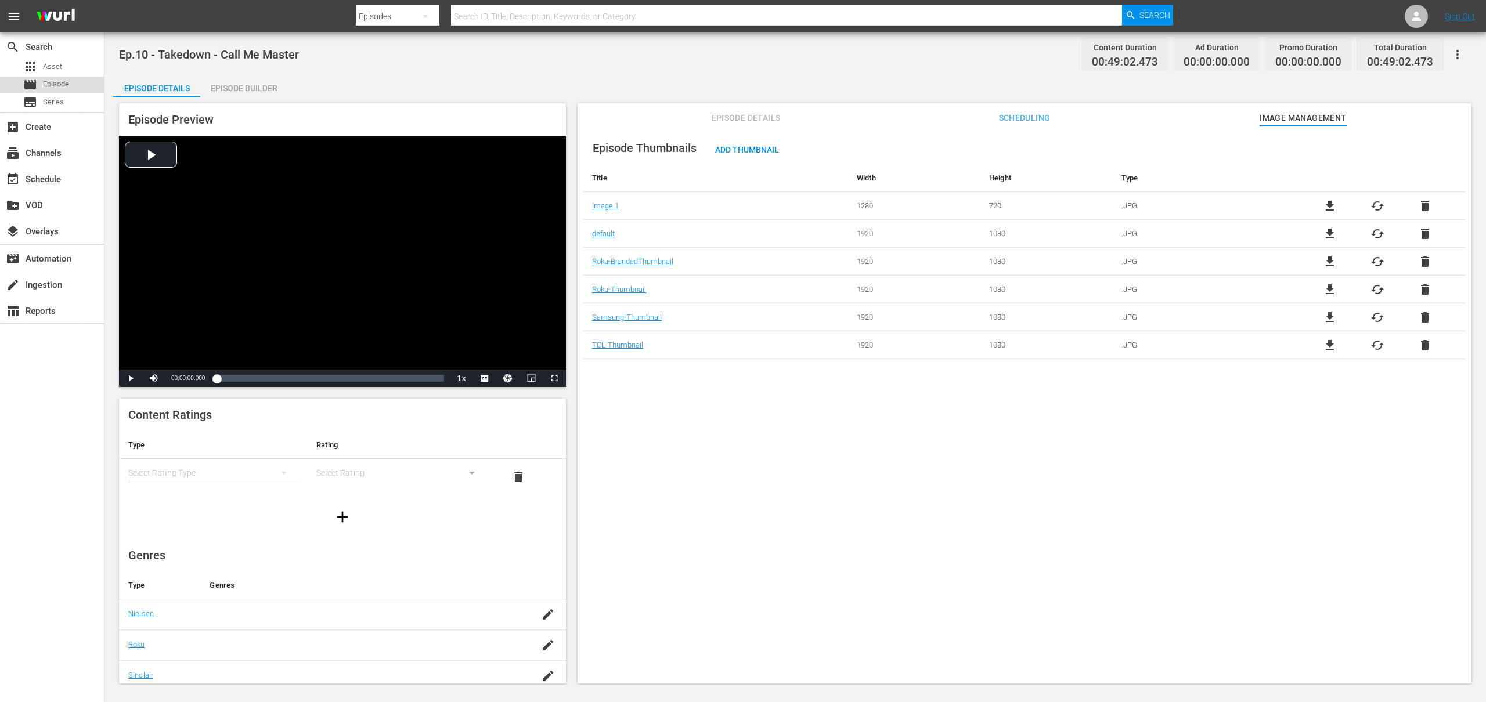
click at [52, 83] on span "Episode" at bounding box center [56, 84] width 26 height 12
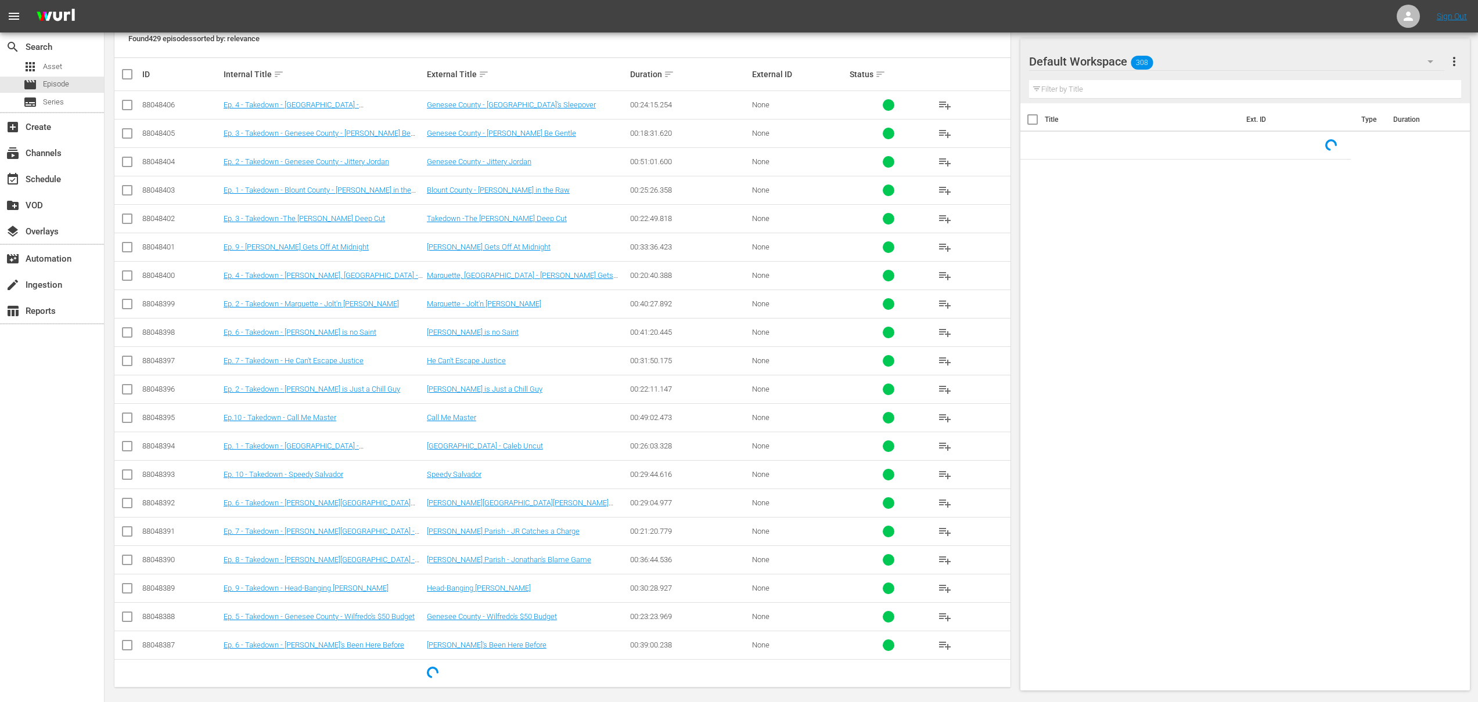
scroll to position [246, 0]
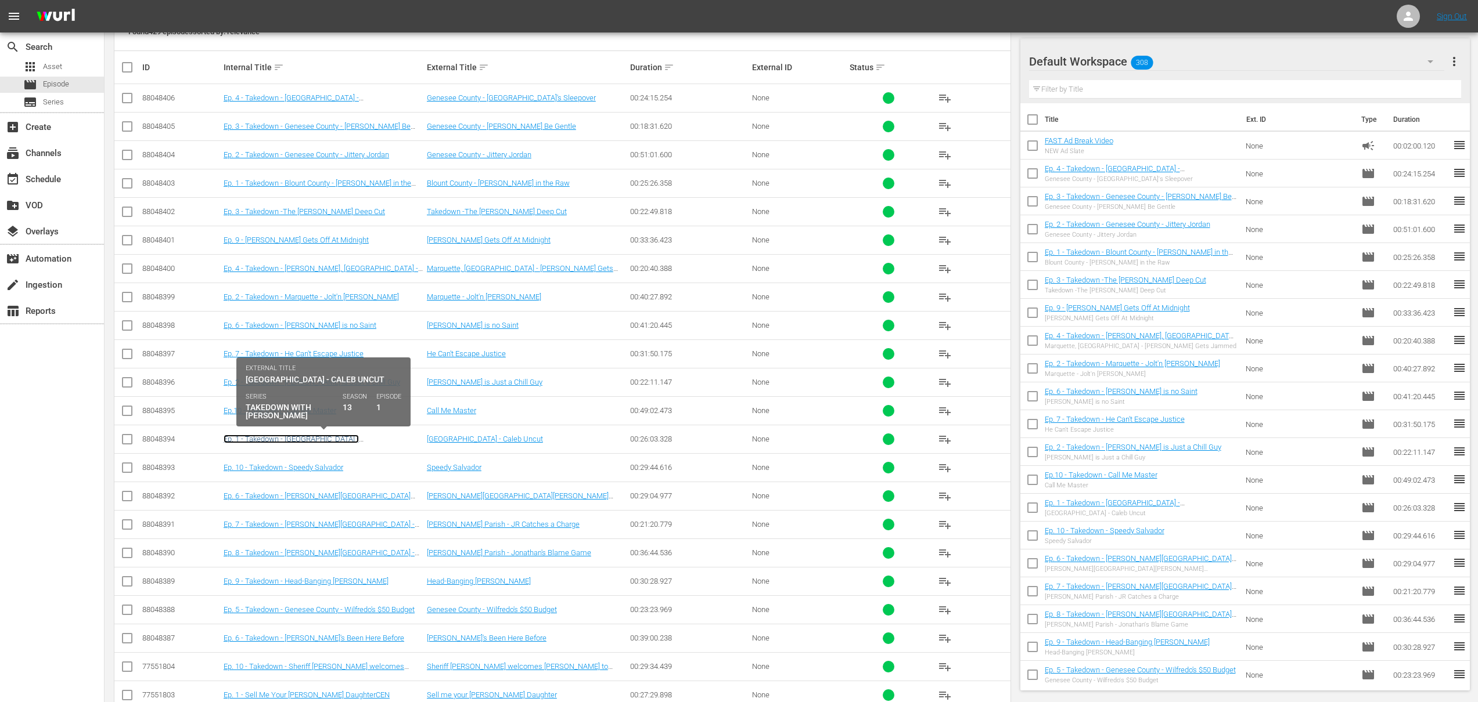
click at [346, 441] on link "Ep. 1 - Takedown - [GEOGRAPHIC_DATA] - [GEOGRAPHIC_DATA] Uncut" at bounding box center [291, 443] width 135 height 17
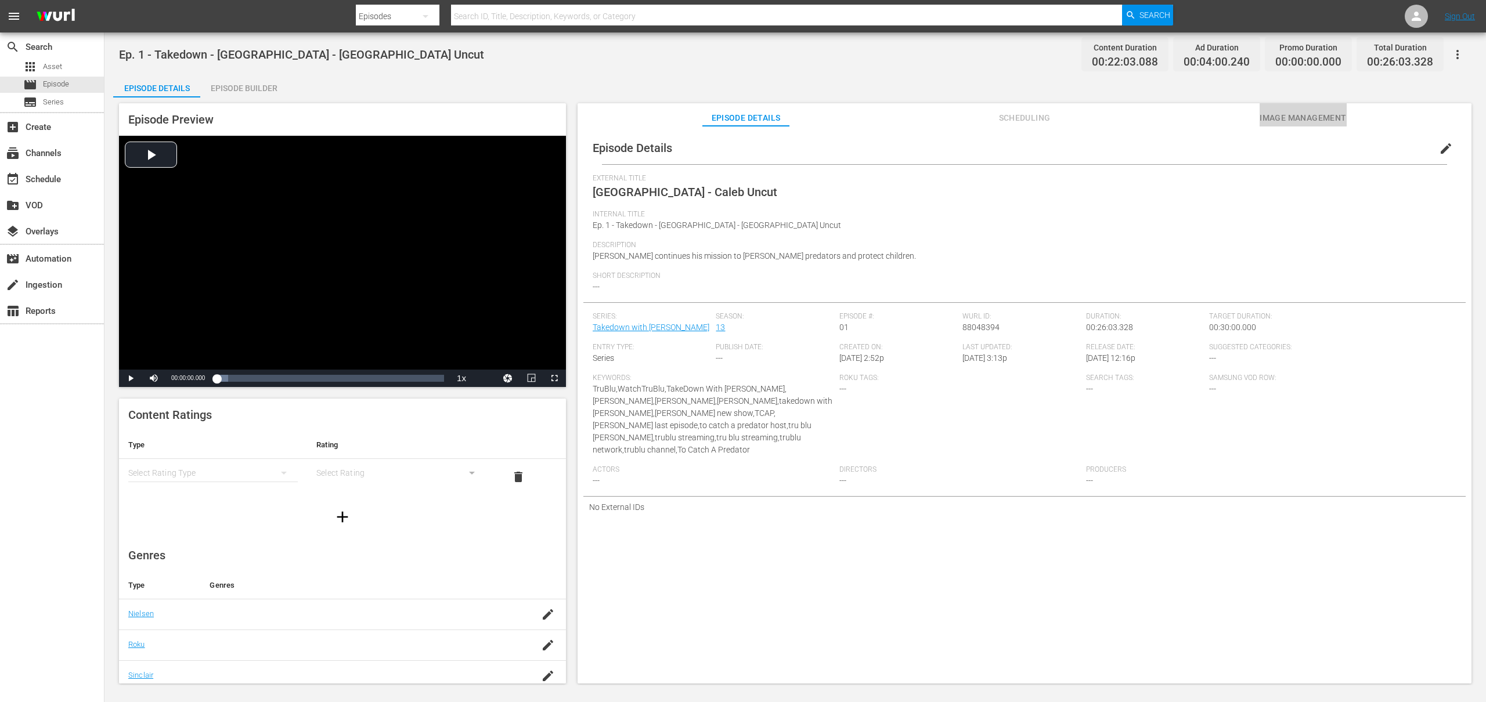
click at [1268, 117] on span "Image Management" at bounding box center [1303, 118] width 87 height 15
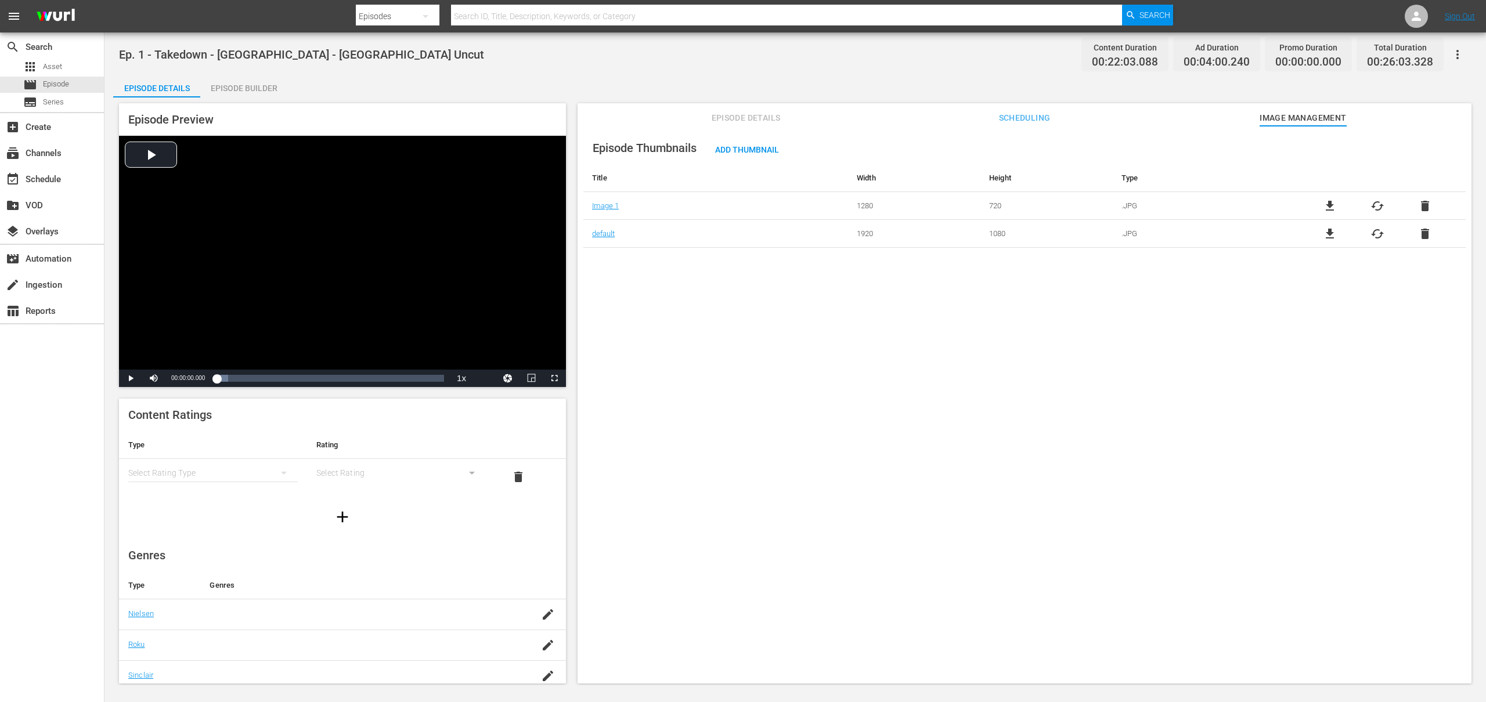
click at [743, 148] on span "Add Thumbnail" at bounding box center [747, 149] width 82 height 9
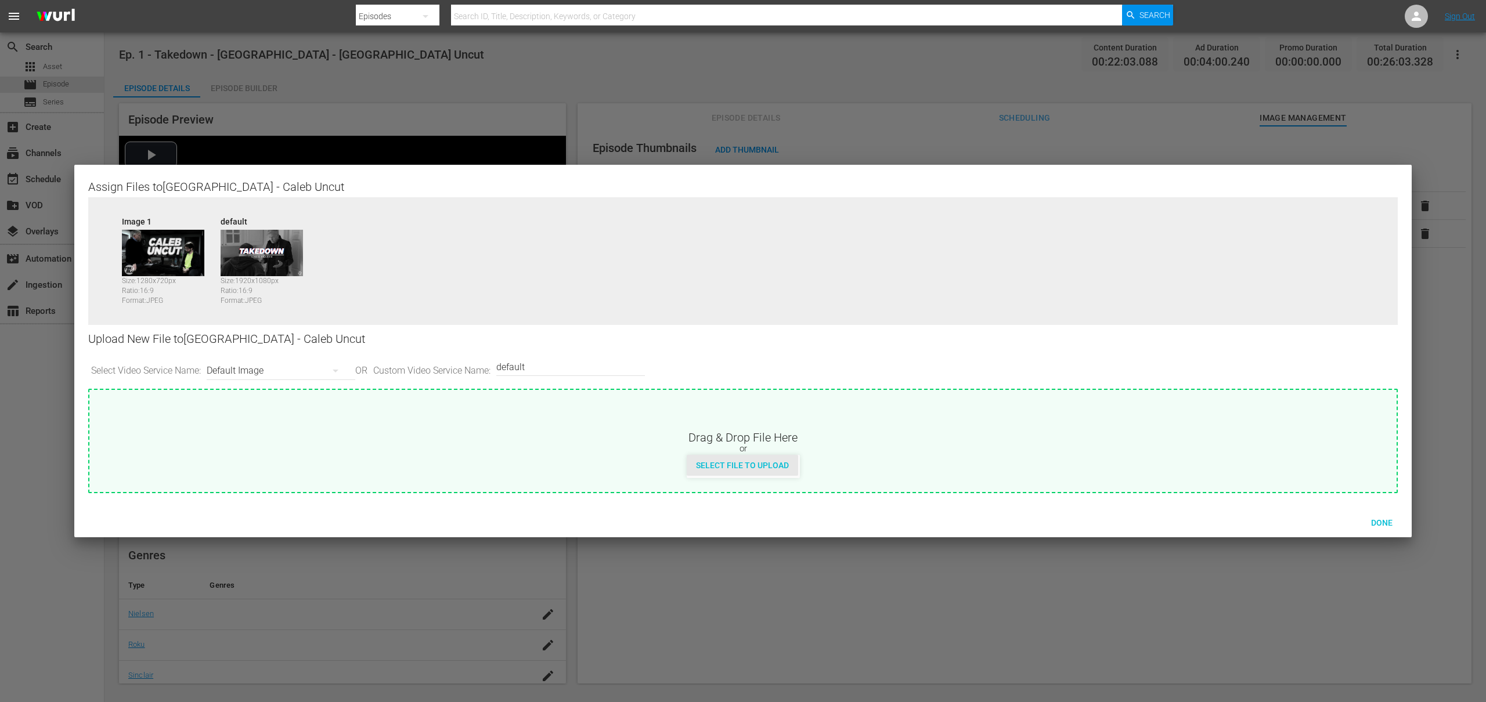
click at [733, 467] on span "Select File to Upload" at bounding box center [742, 465] width 111 height 9
type input "C:\fakepath\Takedown_Series_Artwork.jpg"
click at [268, 377] on div "Default Image" at bounding box center [278, 371] width 143 height 33
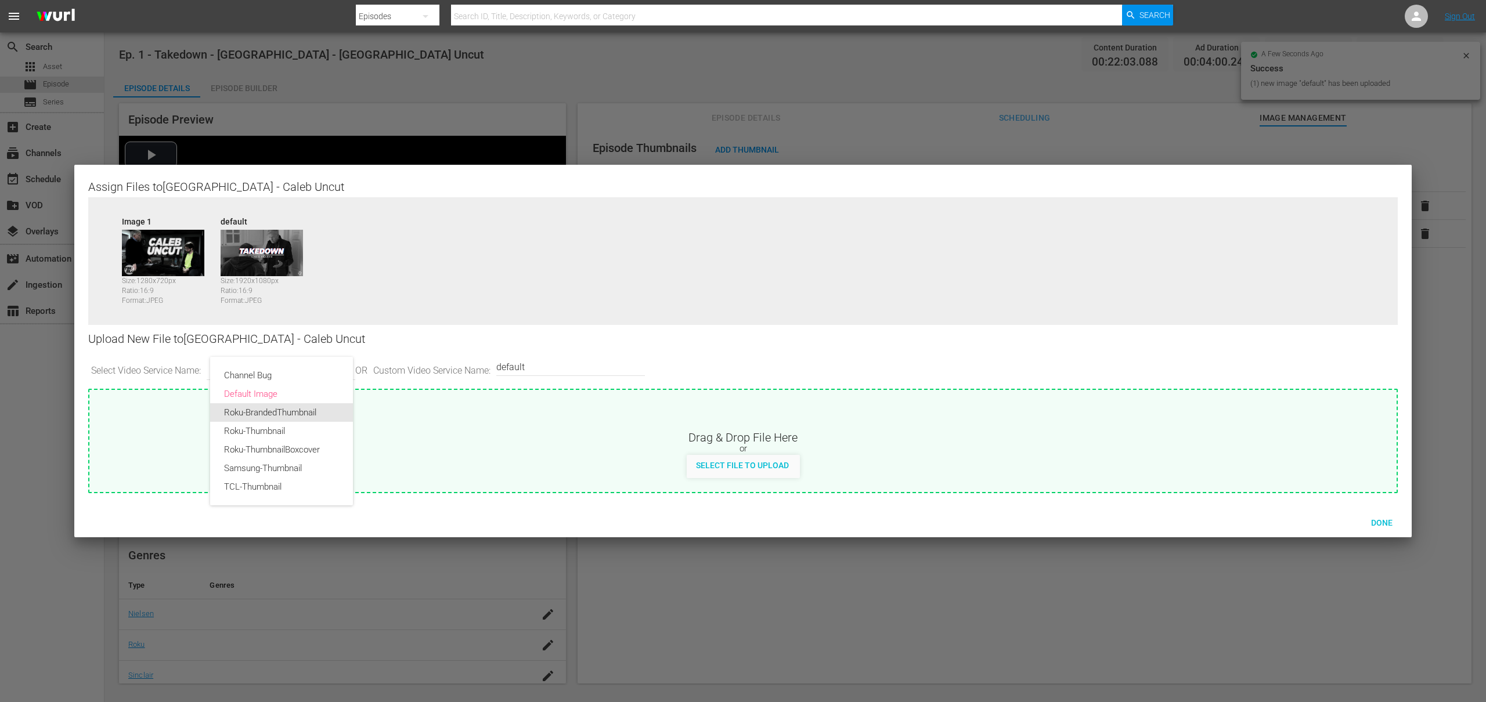
drag, startPoint x: 275, startPoint y: 411, endPoint x: 285, endPoint y: 415, distance: 11.0
click at [275, 410] on div "Roku-BrandedThumbnail" at bounding box center [281, 412] width 115 height 19
type input "Roku-BrandedThumbnail"
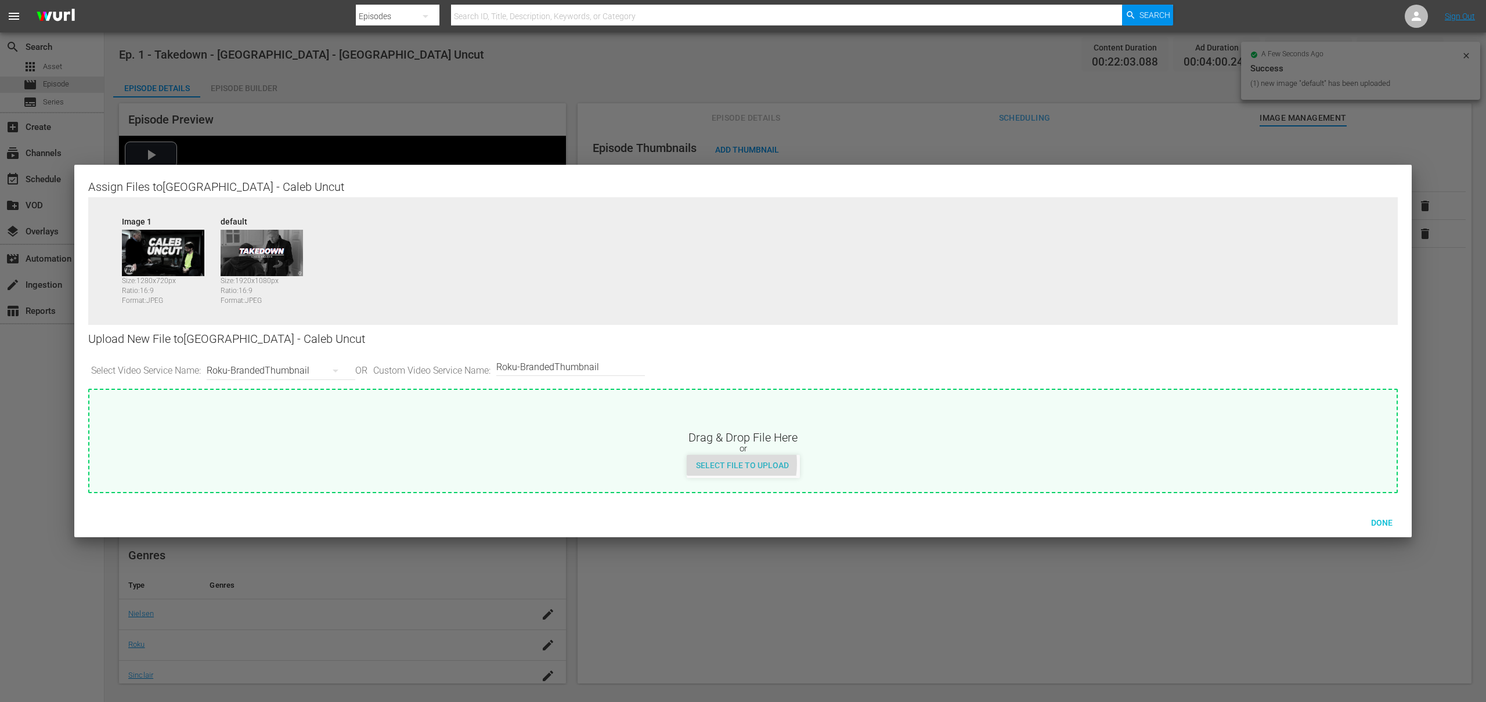
click at [712, 464] on span "Select File to Upload" at bounding box center [742, 465] width 111 height 9
type input "C:\fakepath\Takedown_Series_Artwork.jpg"
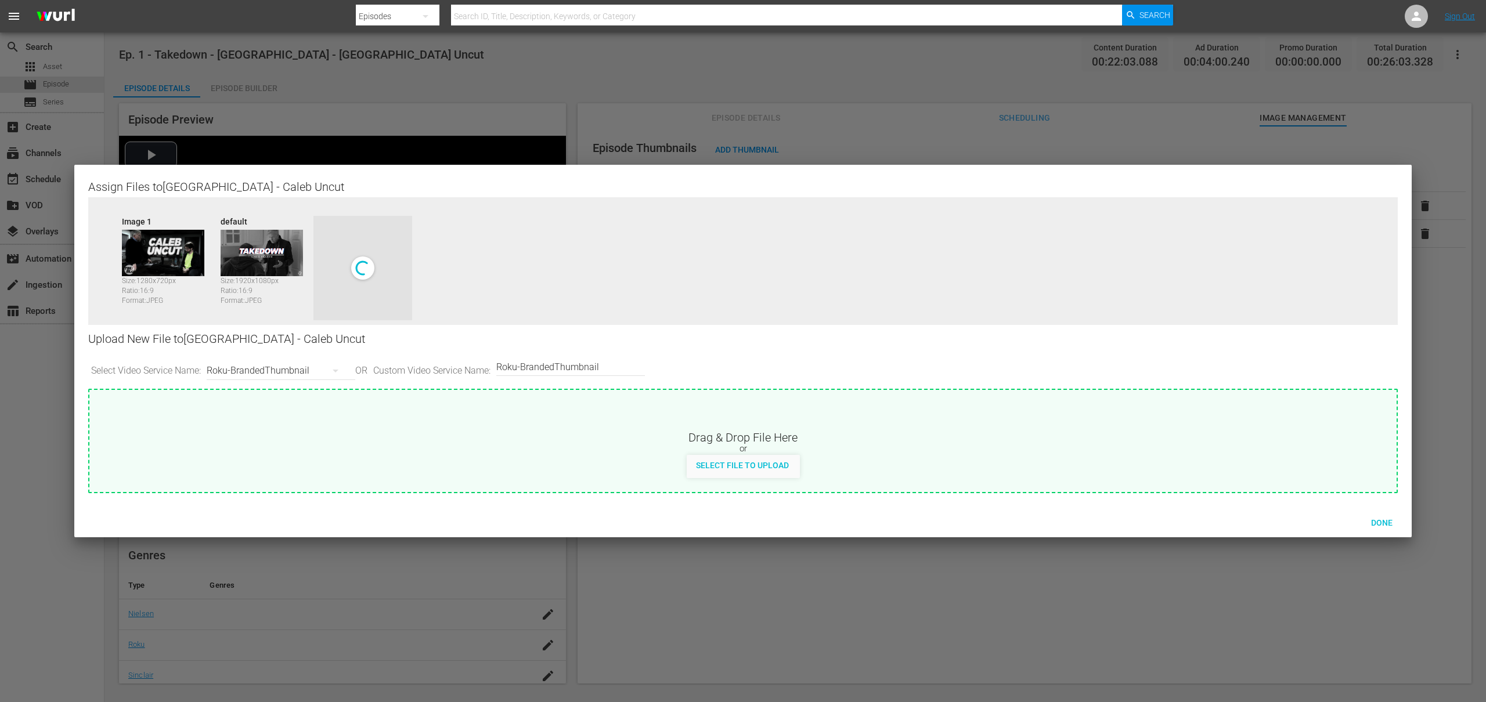
click at [307, 368] on div "Roku-BrandedThumbnail" at bounding box center [278, 371] width 143 height 33
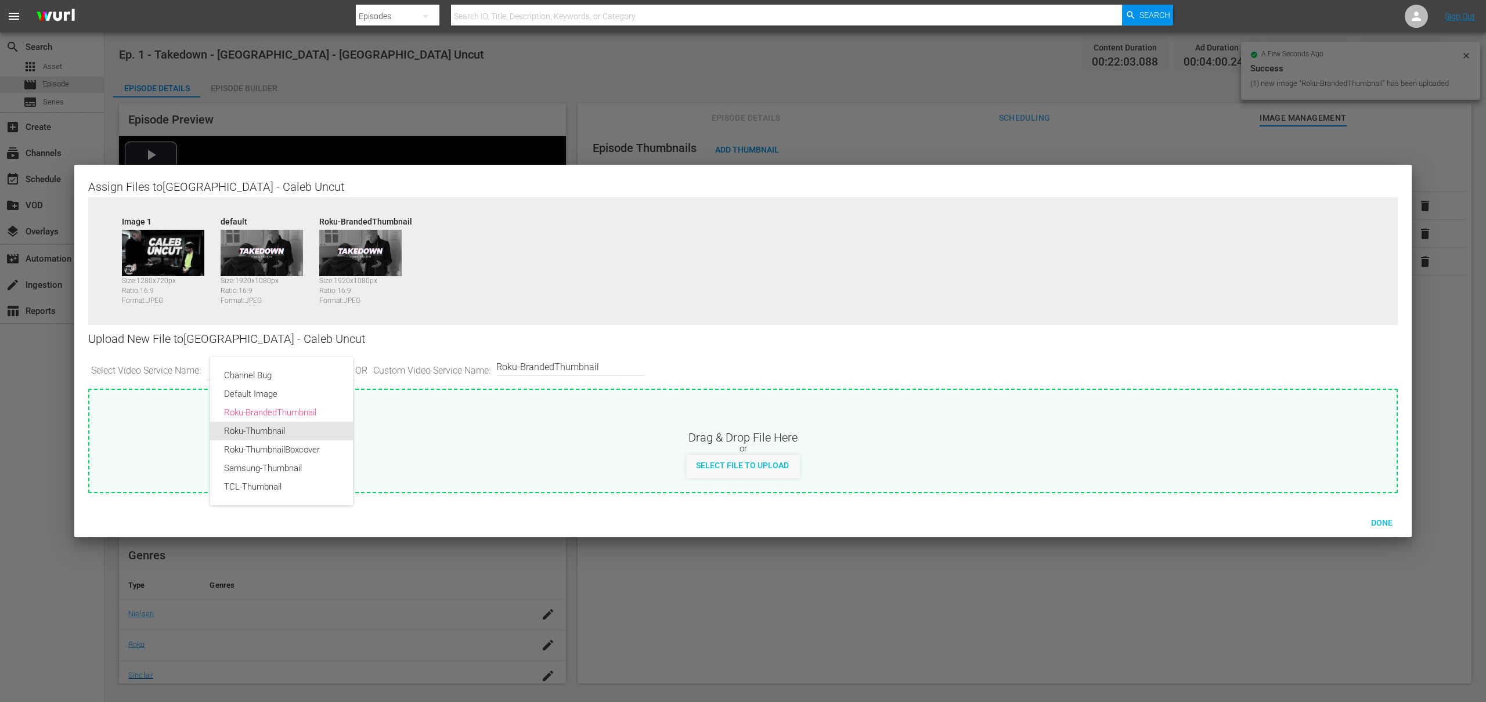
click at [283, 437] on div "Roku-Thumbnail" at bounding box center [281, 431] width 115 height 19
type input "Roku-Thumbnail"
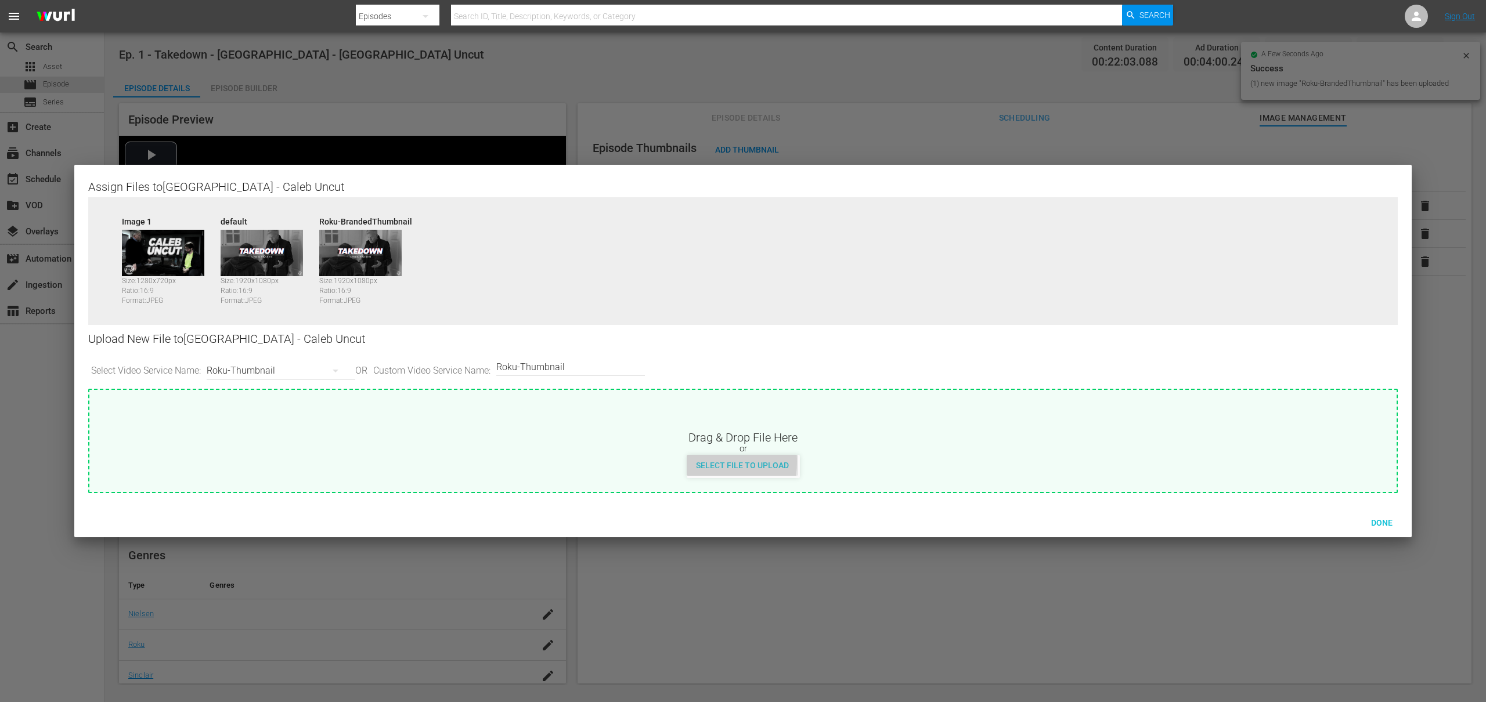
click at [700, 462] on span "Select File to Upload" at bounding box center [742, 465] width 111 height 9
type input "C:\fakepath\Takedown_Series_Artwork.jpg"
click at [248, 377] on div "Roku-Thumbnail" at bounding box center [278, 371] width 143 height 33
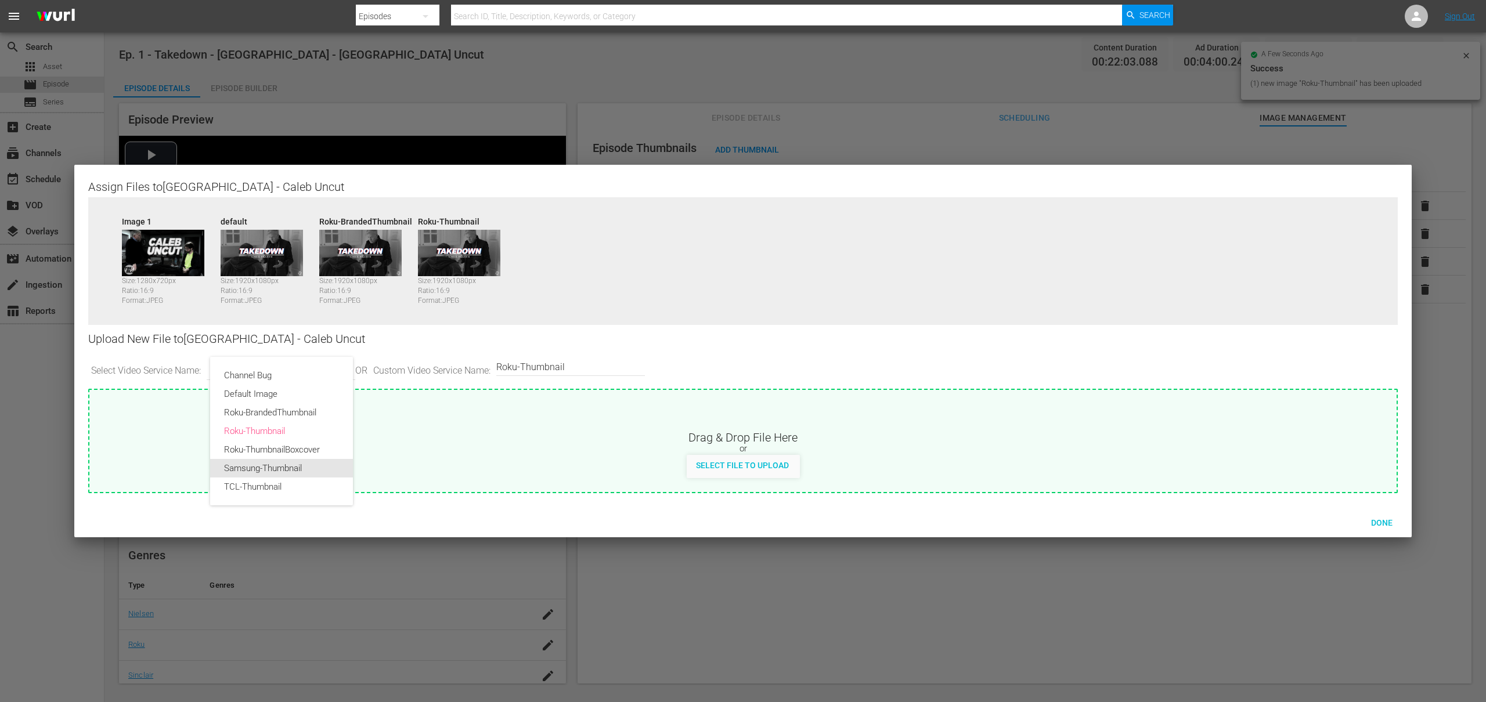
click at [273, 472] on div "Samsung-Thumbnail" at bounding box center [281, 468] width 115 height 19
type input "Samsung-Thumbnail"
click at [727, 466] on span "Select File to Upload" at bounding box center [742, 465] width 111 height 9
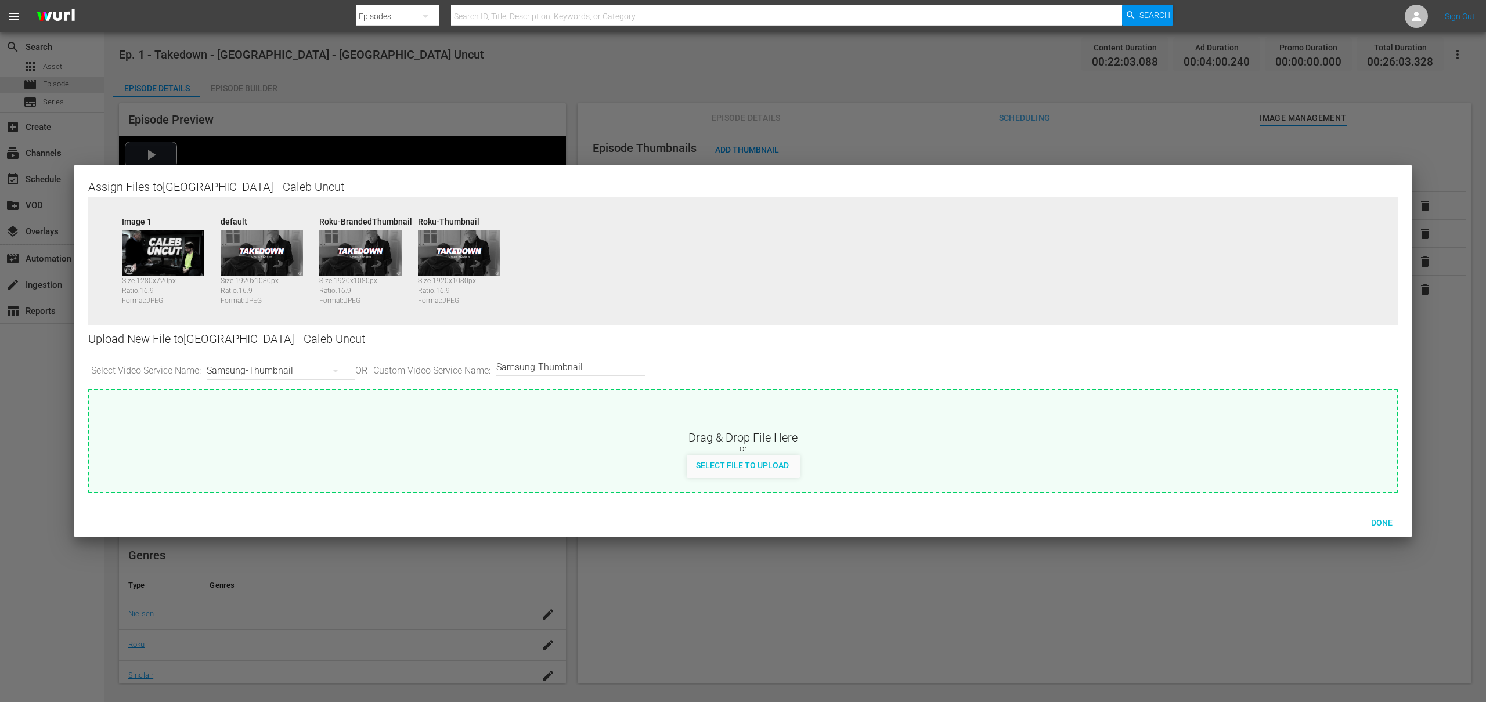
type input "C:\fakepath\Takedown_Series_Artwork.jpg"
click at [265, 371] on div "Samsung-Thumbnail" at bounding box center [278, 371] width 143 height 33
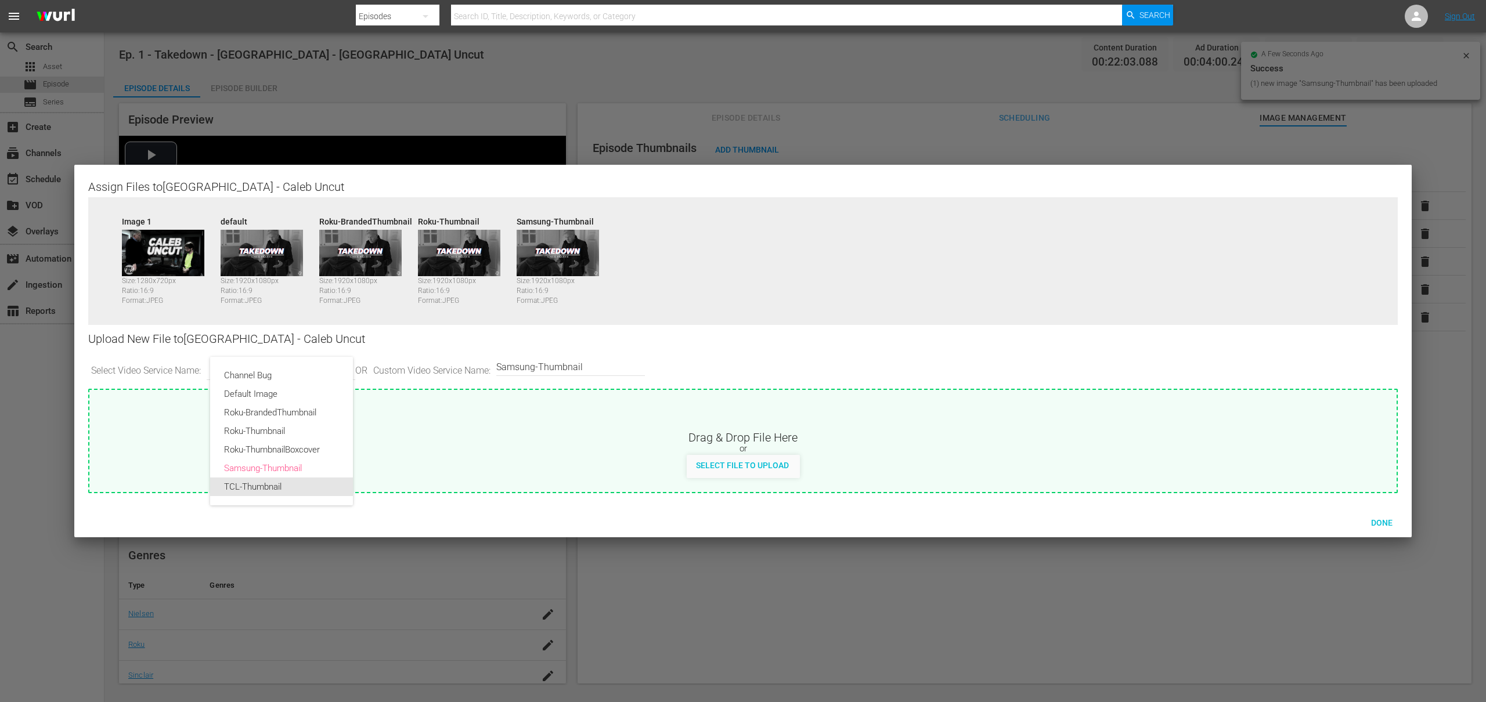
click at [268, 488] on div "TCL-Thumbnail" at bounding box center [281, 487] width 115 height 19
type input "TCL-Thumbnail"
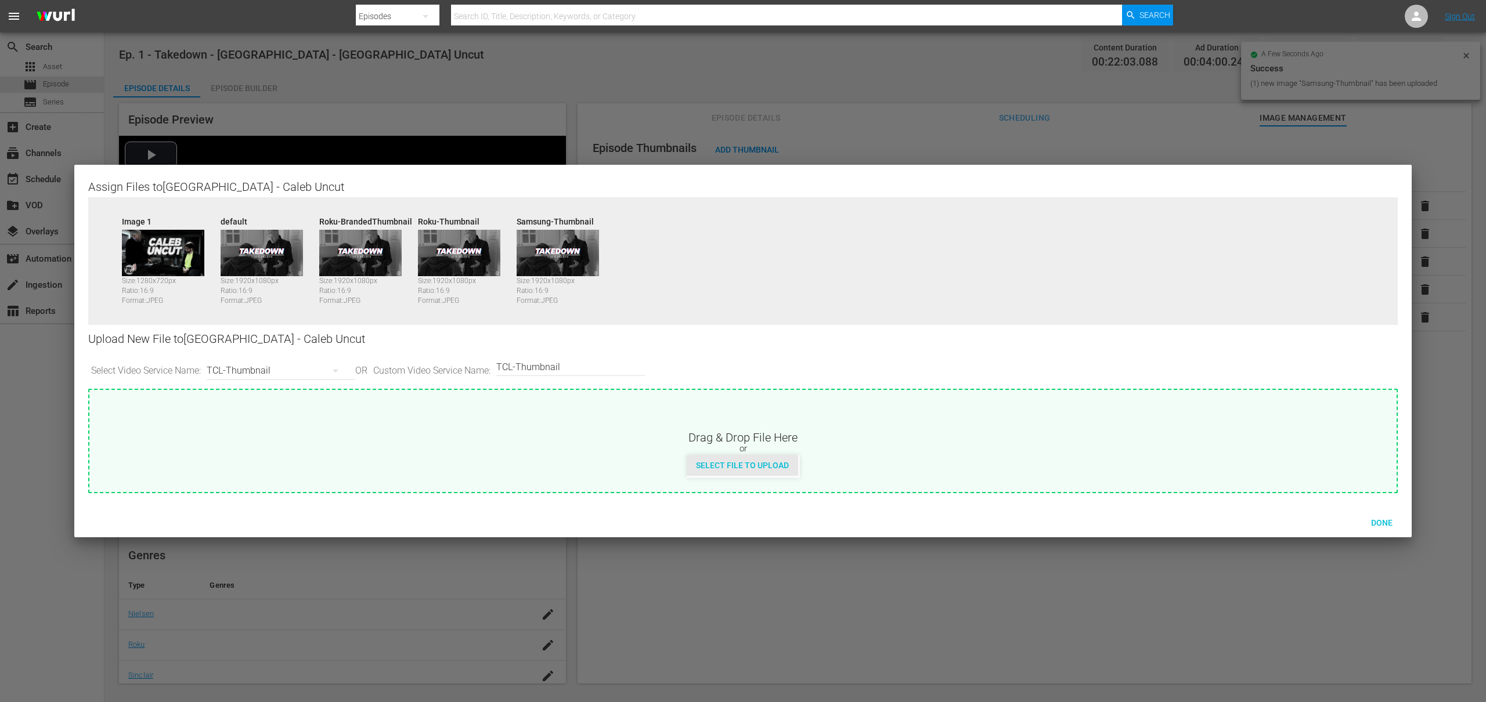
click at [711, 461] on span "Select File to Upload" at bounding box center [742, 465] width 111 height 9
type input "C:\fakepath\Takedown_Series_Artwork.jpg"
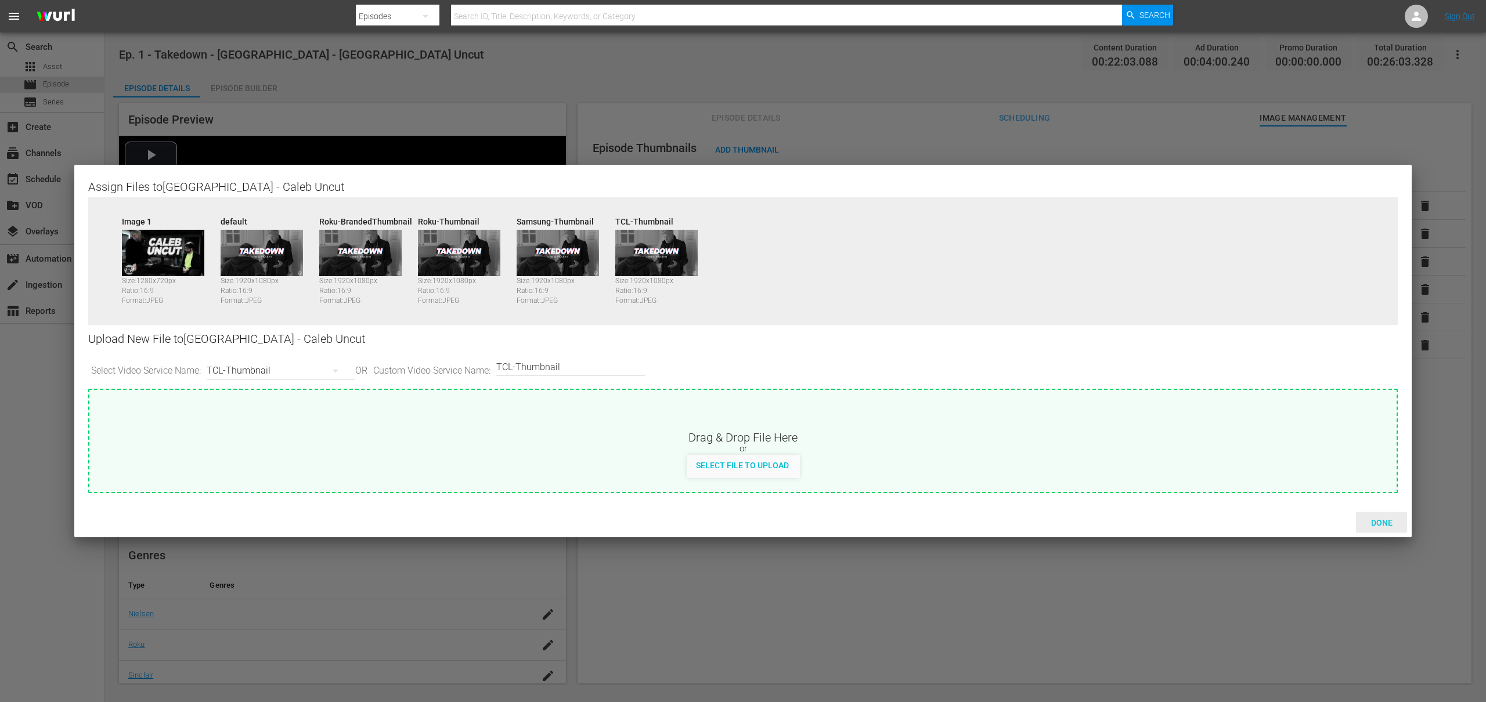
click at [1378, 522] on span "Done" at bounding box center [1382, 522] width 40 height 9
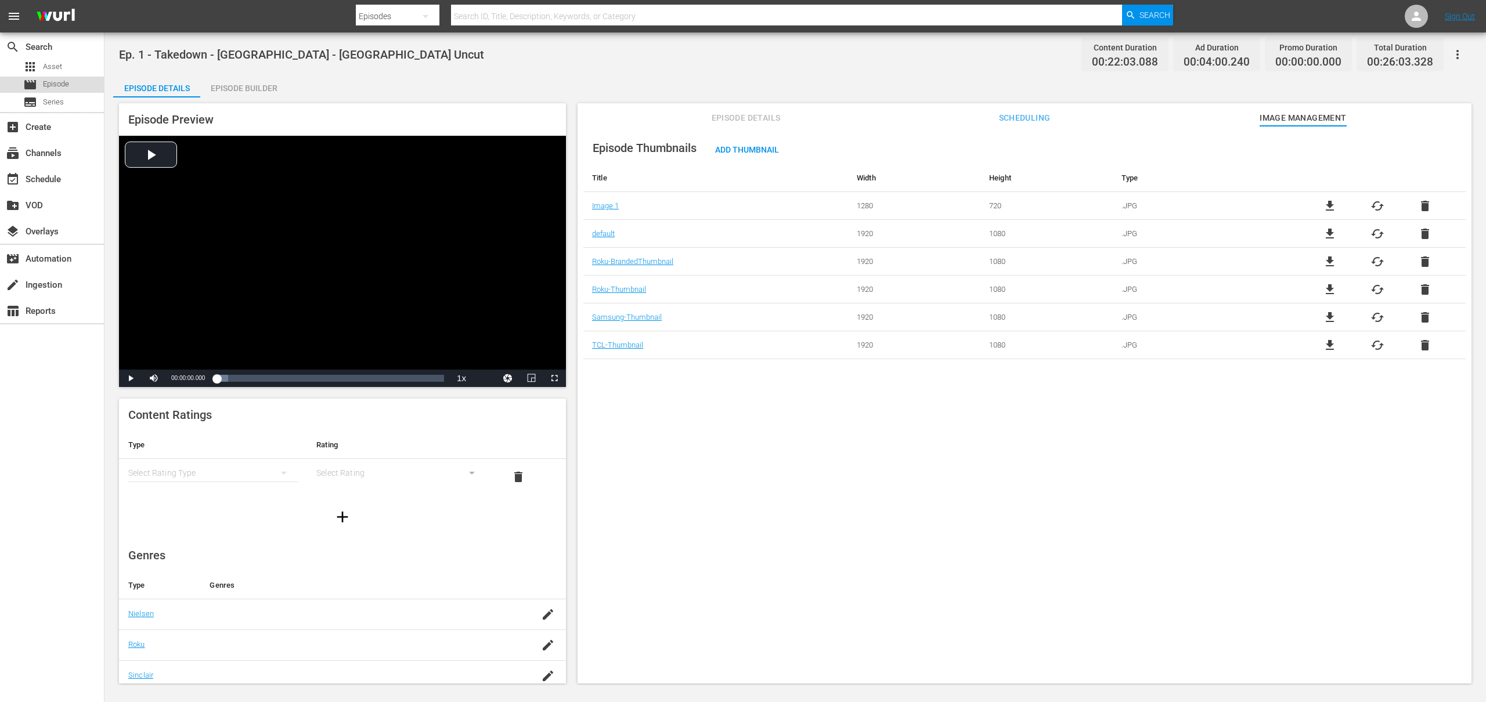
click at [40, 79] on div "movie Episode" at bounding box center [46, 85] width 46 height 16
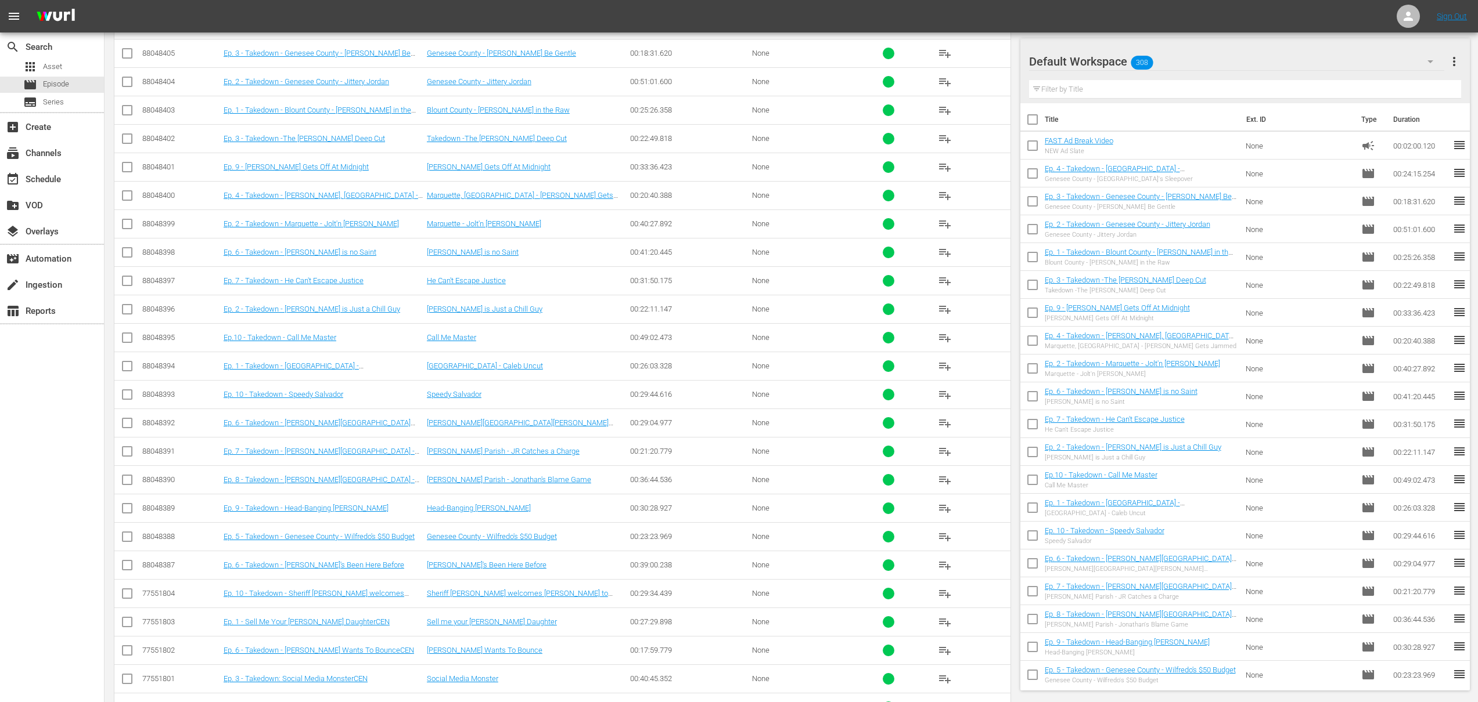
scroll to position [363, 0]
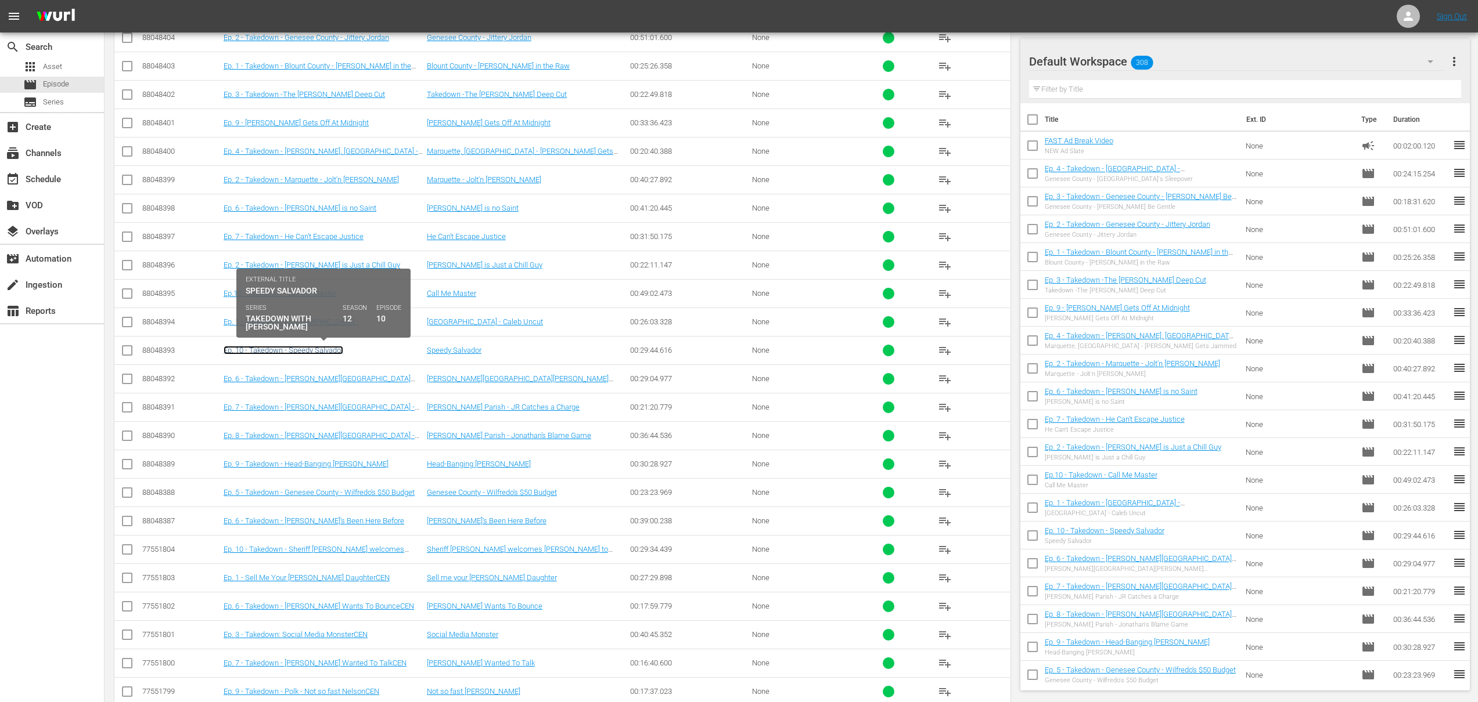
click at [329, 351] on link "Ep. 10 - Takedown - Speedy Salvador" at bounding box center [284, 350] width 120 height 9
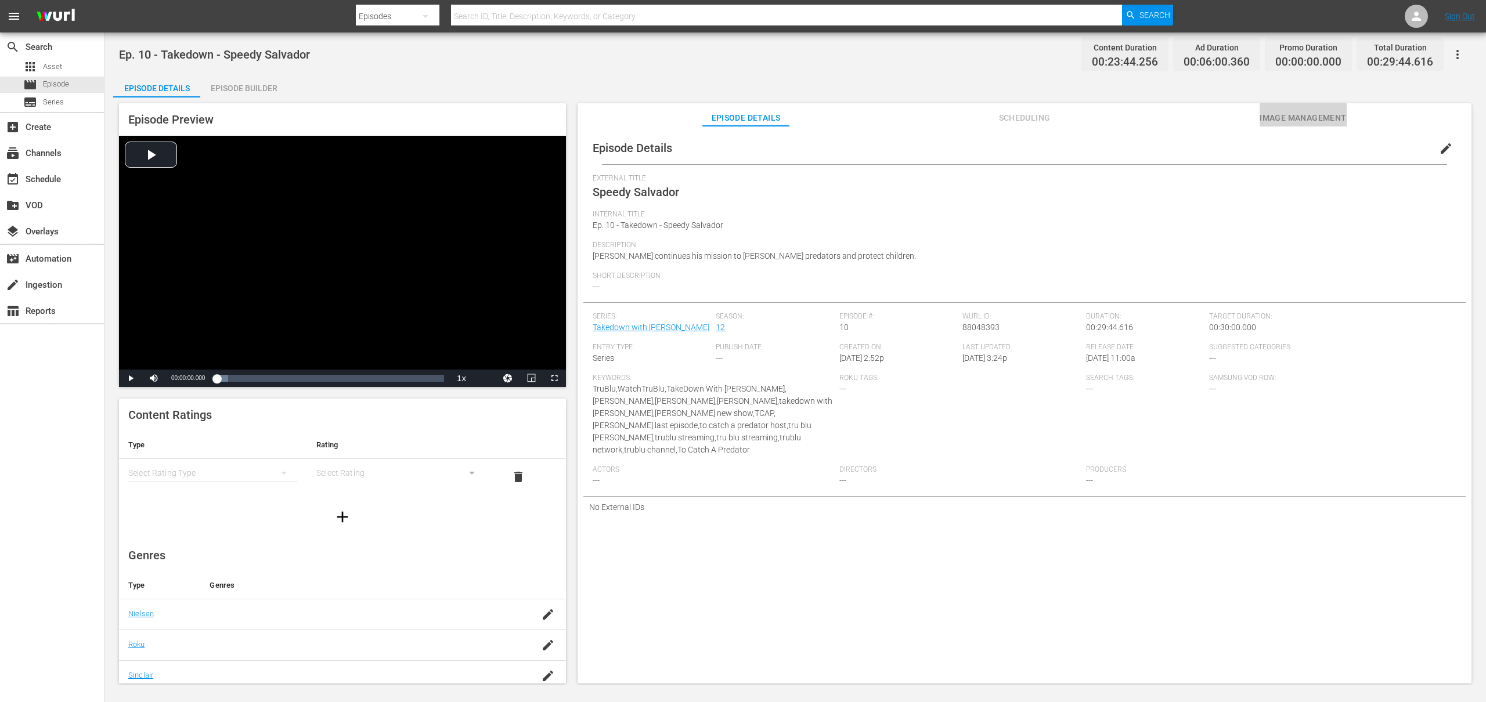
click at [1309, 118] on span "Image Management" at bounding box center [1303, 118] width 87 height 15
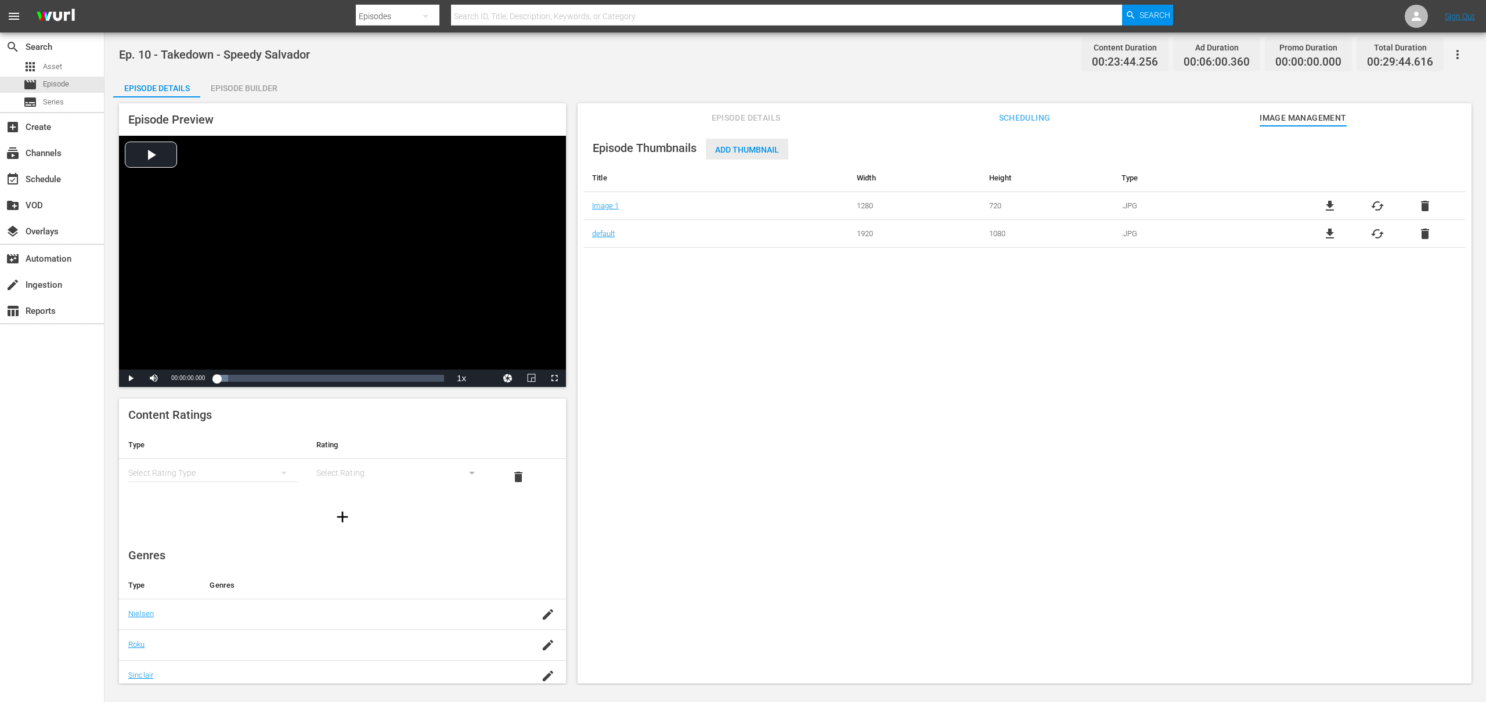
click at [733, 147] on span "Add Thumbnail" at bounding box center [747, 149] width 82 height 9
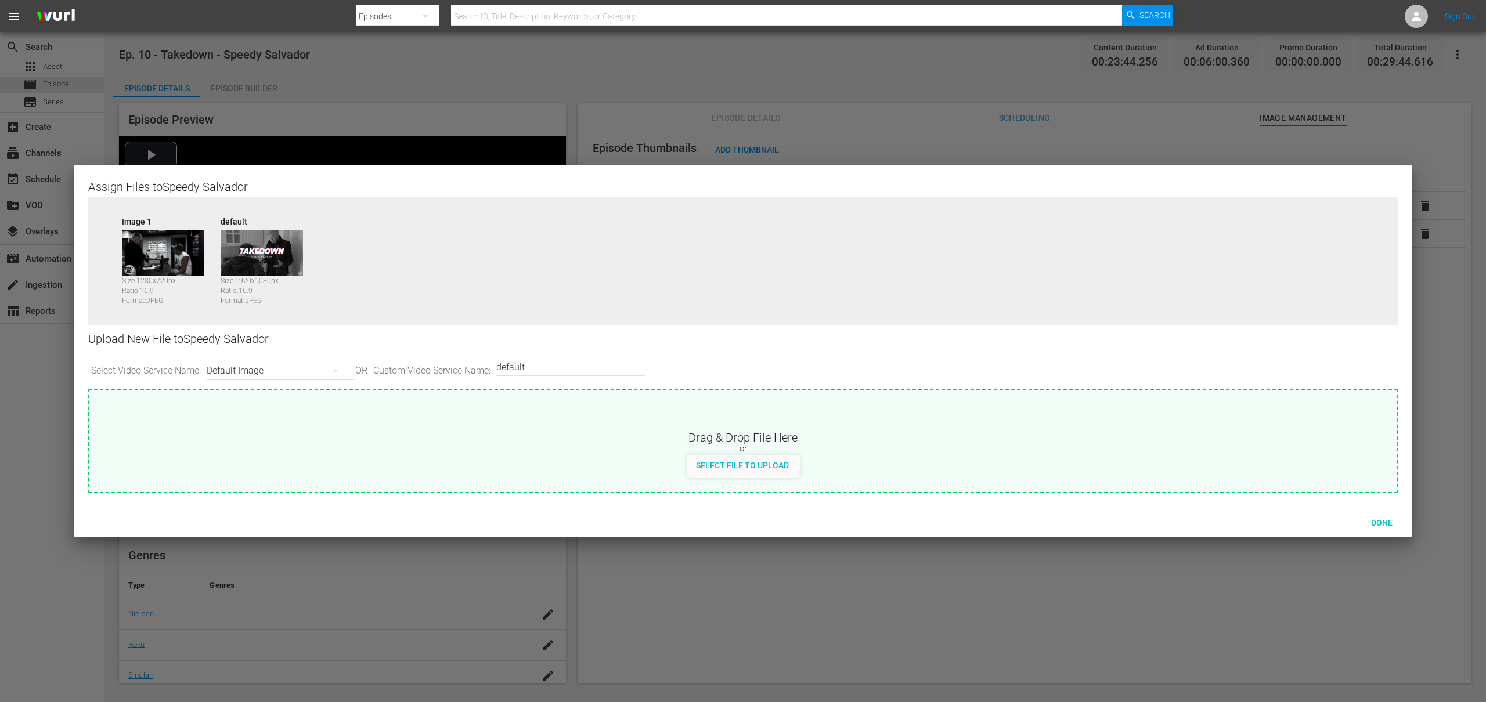
click at [236, 371] on div "Default Image" at bounding box center [278, 371] width 143 height 33
click at [266, 411] on div "Roku-BrandedThumbnail" at bounding box center [281, 412] width 115 height 19
type input "Roku-BrandedThumbnail"
click at [754, 463] on span "Select File to Upload" at bounding box center [742, 465] width 111 height 9
type input "C:\fakepath\Takedown_Series_Artwork.jpg"
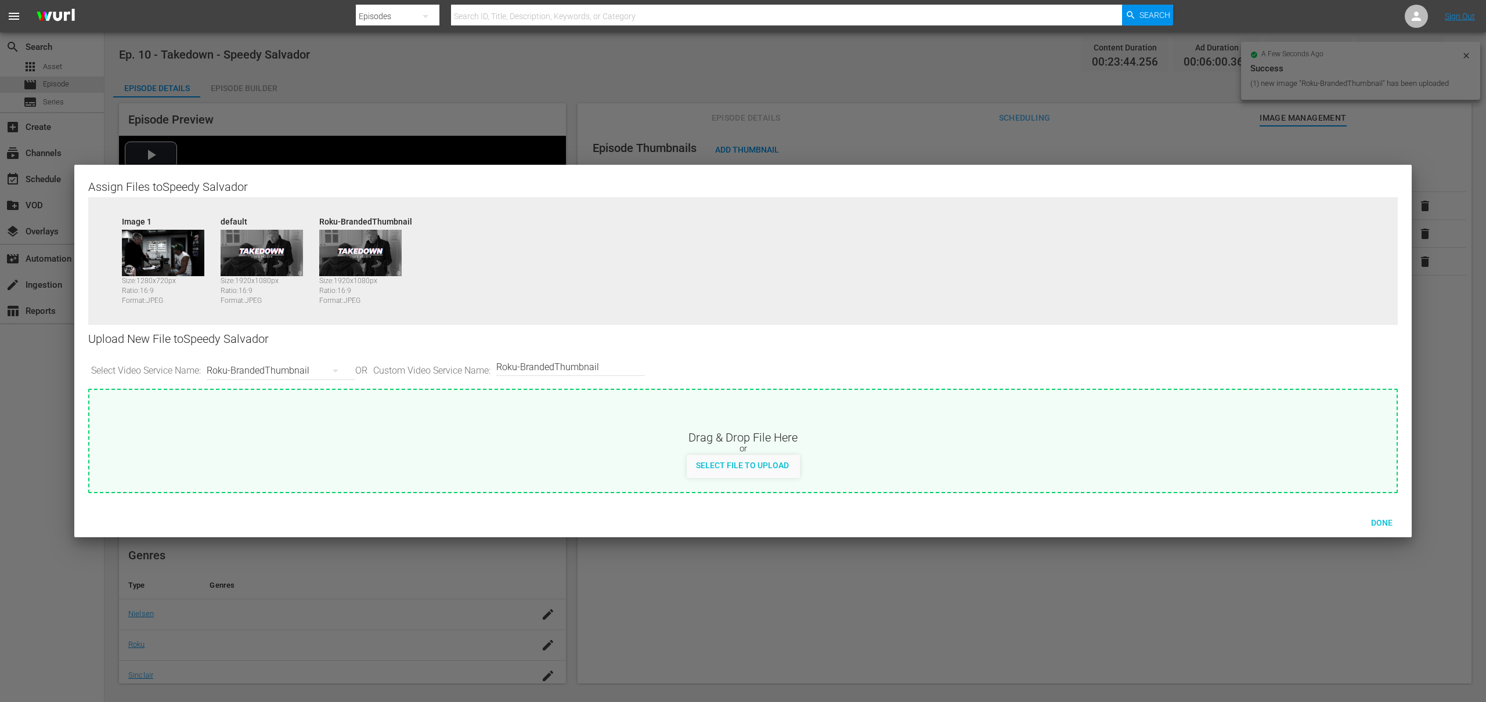
click at [309, 369] on div "Roku-BrandedThumbnail" at bounding box center [278, 371] width 143 height 33
click at [272, 433] on div "Roku-Thumbnail" at bounding box center [281, 431] width 115 height 19
type input "Roku-Thumbnail"
click at [743, 467] on span "Select File to Upload" at bounding box center [742, 465] width 111 height 9
type input "C:\fakepath\Takedown_Series_Artwork.jpg"
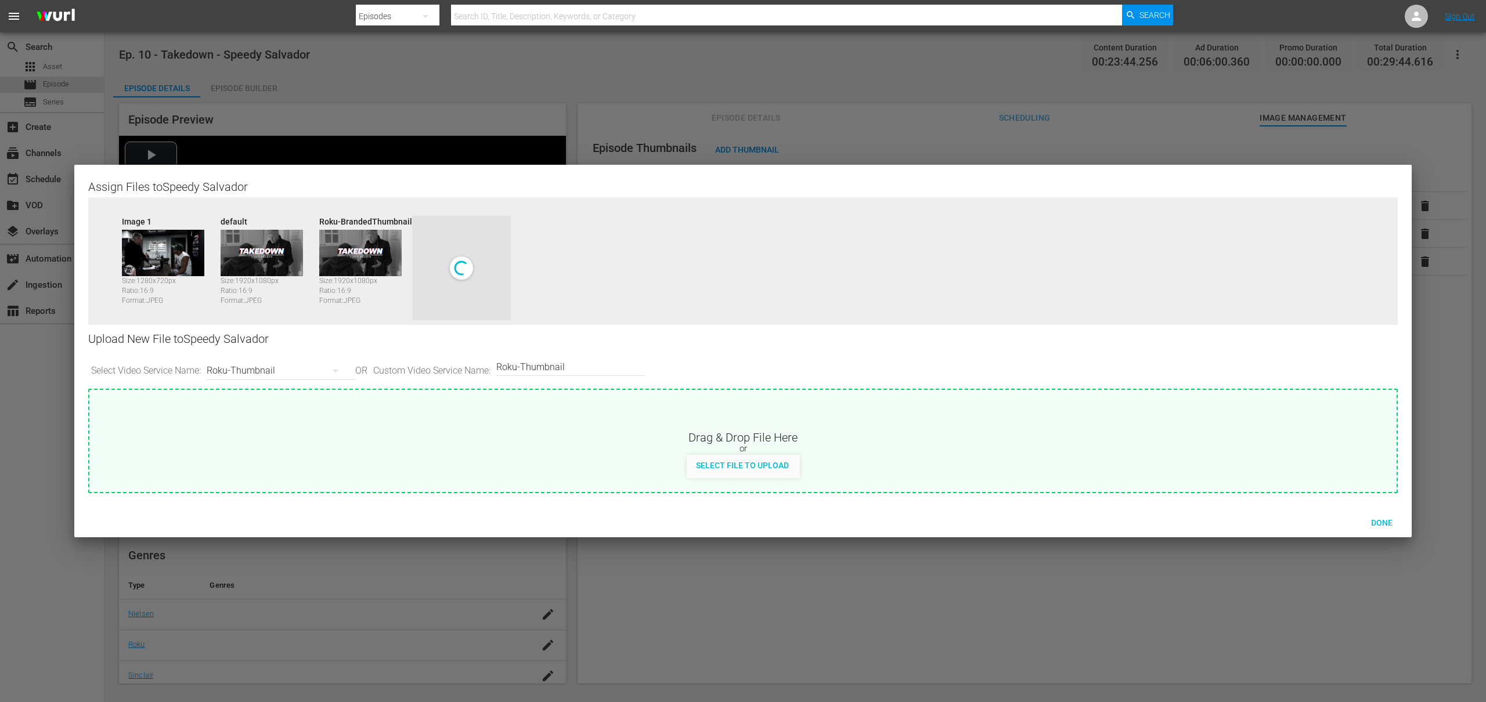
click at [244, 366] on div "Roku-Thumbnail" at bounding box center [278, 371] width 143 height 33
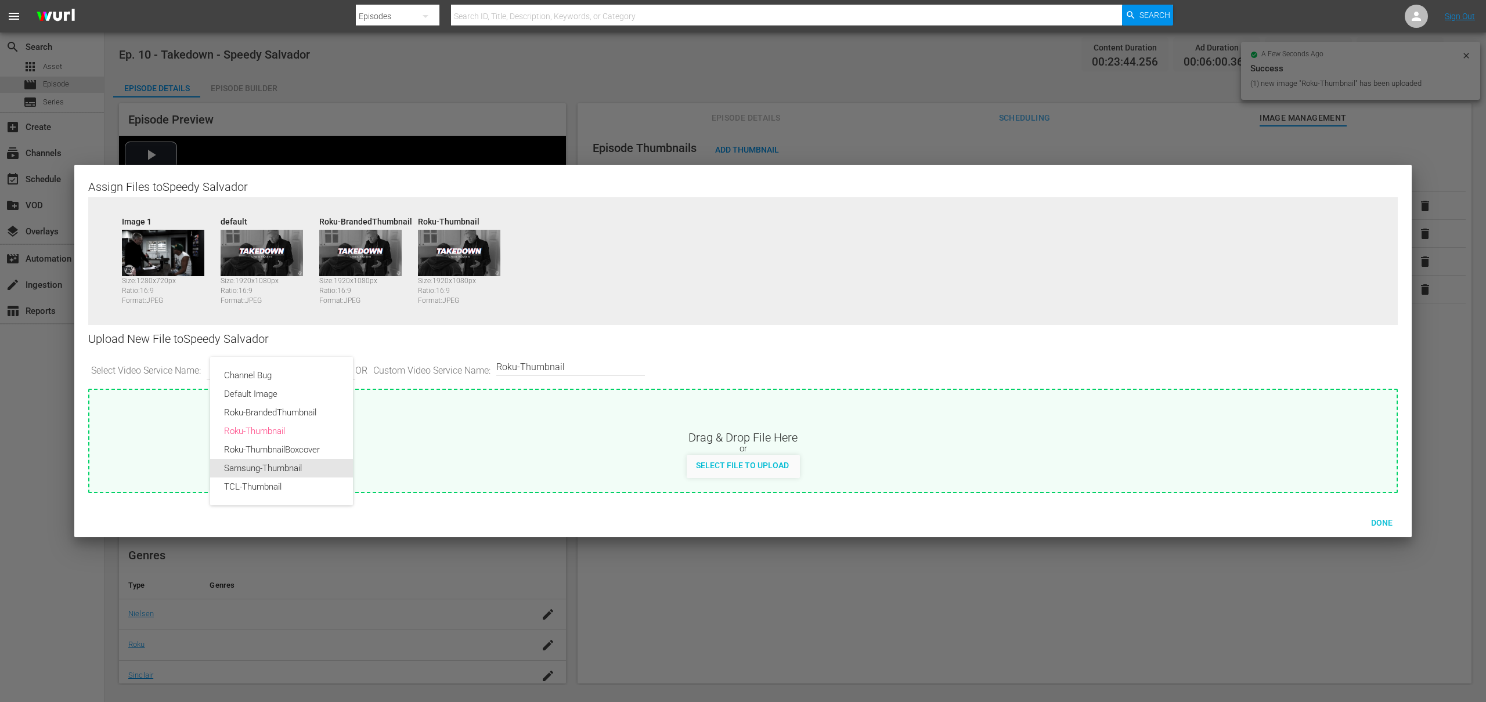
click at [260, 469] on div "Samsung-Thumbnail" at bounding box center [281, 468] width 115 height 19
type input "Samsung-Thumbnail"
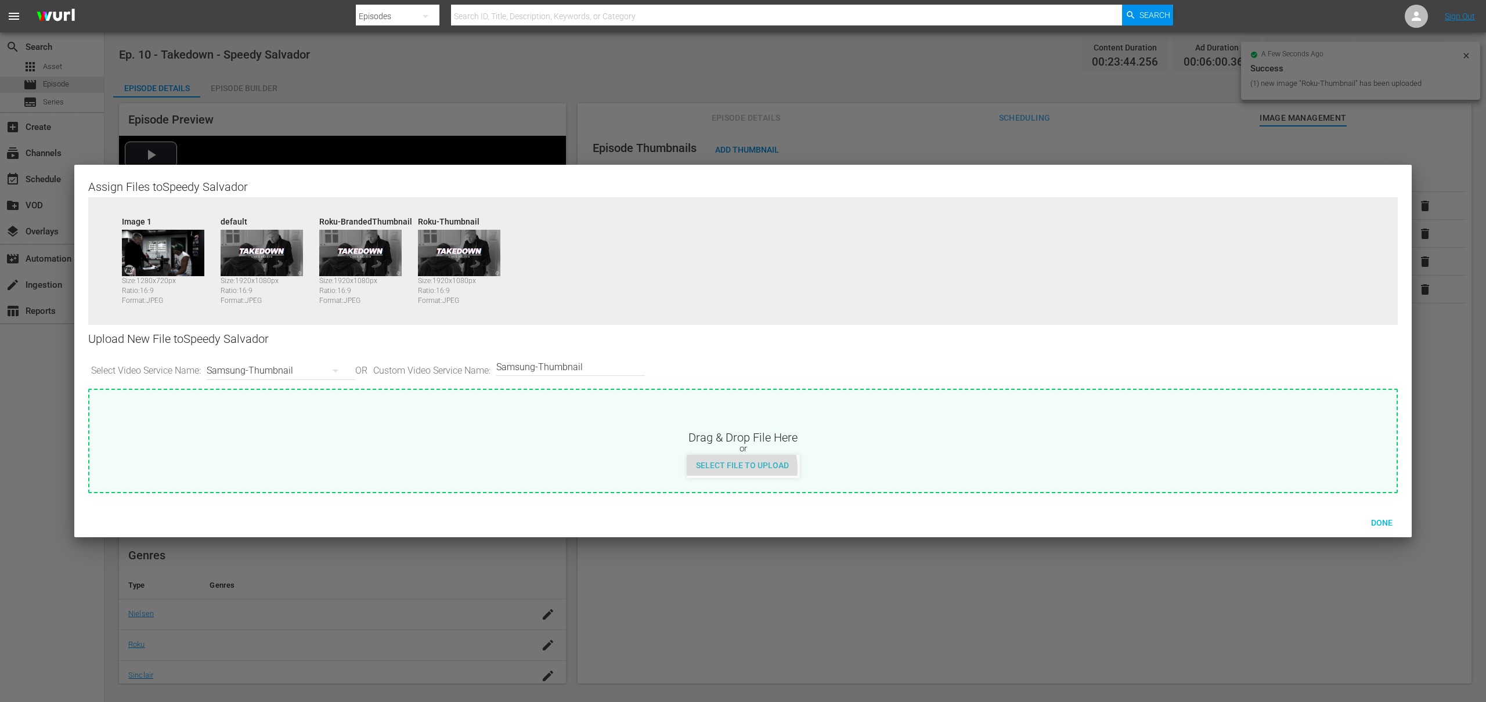
click at [733, 469] on span "Select File to Upload" at bounding box center [742, 465] width 111 height 9
type input "C:\fakepath\Takedown_Series_Artwork.jpg"
click at [257, 372] on div "Samsung-Thumbnail" at bounding box center [278, 371] width 143 height 33
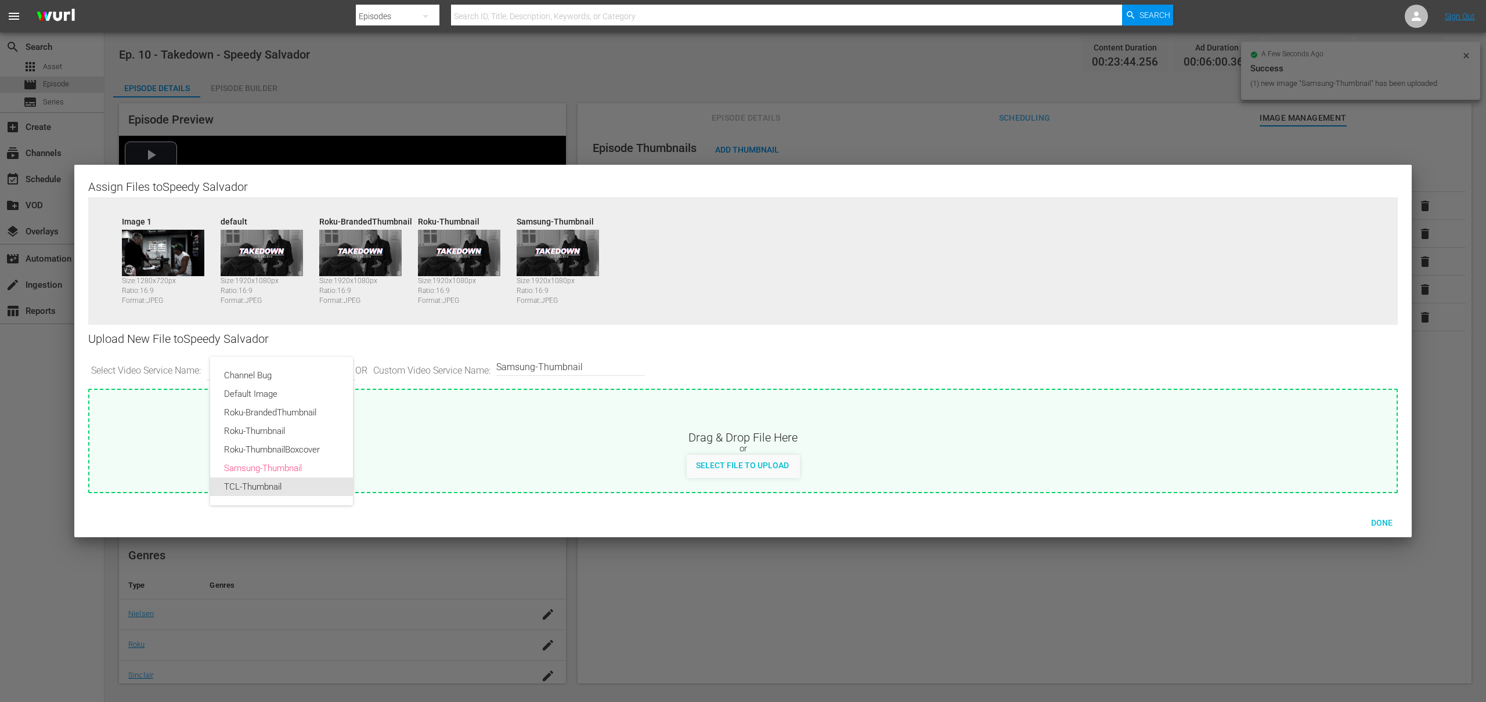
click at [261, 481] on div "TCL-Thumbnail" at bounding box center [281, 487] width 115 height 19
type input "TCL-Thumbnail"
click at [749, 466] on span "Select File to Upload" at bounding box center [742, 465] width 111 height 9
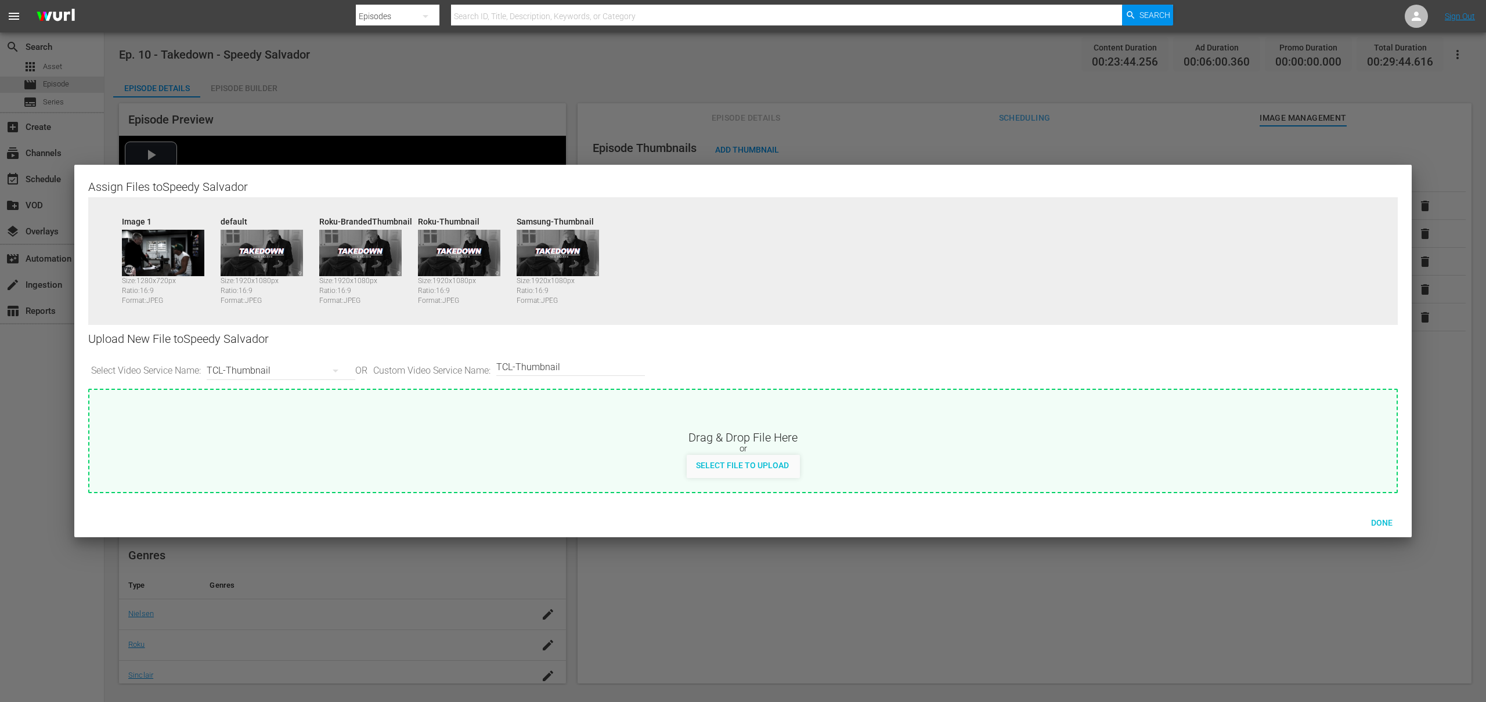
type input "C:\fakepath\Takedown_Series_Artwork.jpg"
click at [1386, 519] on span "Done" at bounding box center [1382, 522] width 40 height 9
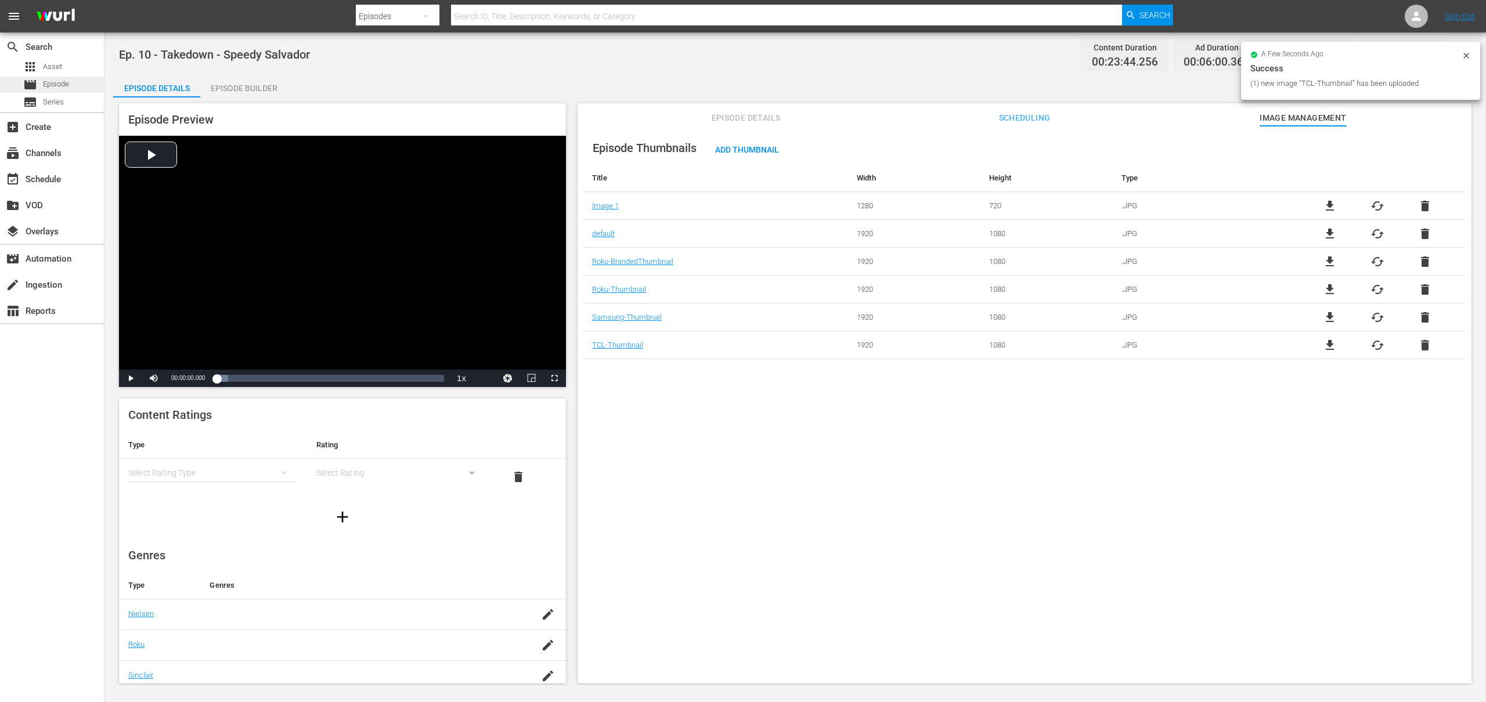
click at [70, 87] on div "movie Episode" at bounding box center [52, 85] width 104 height 16
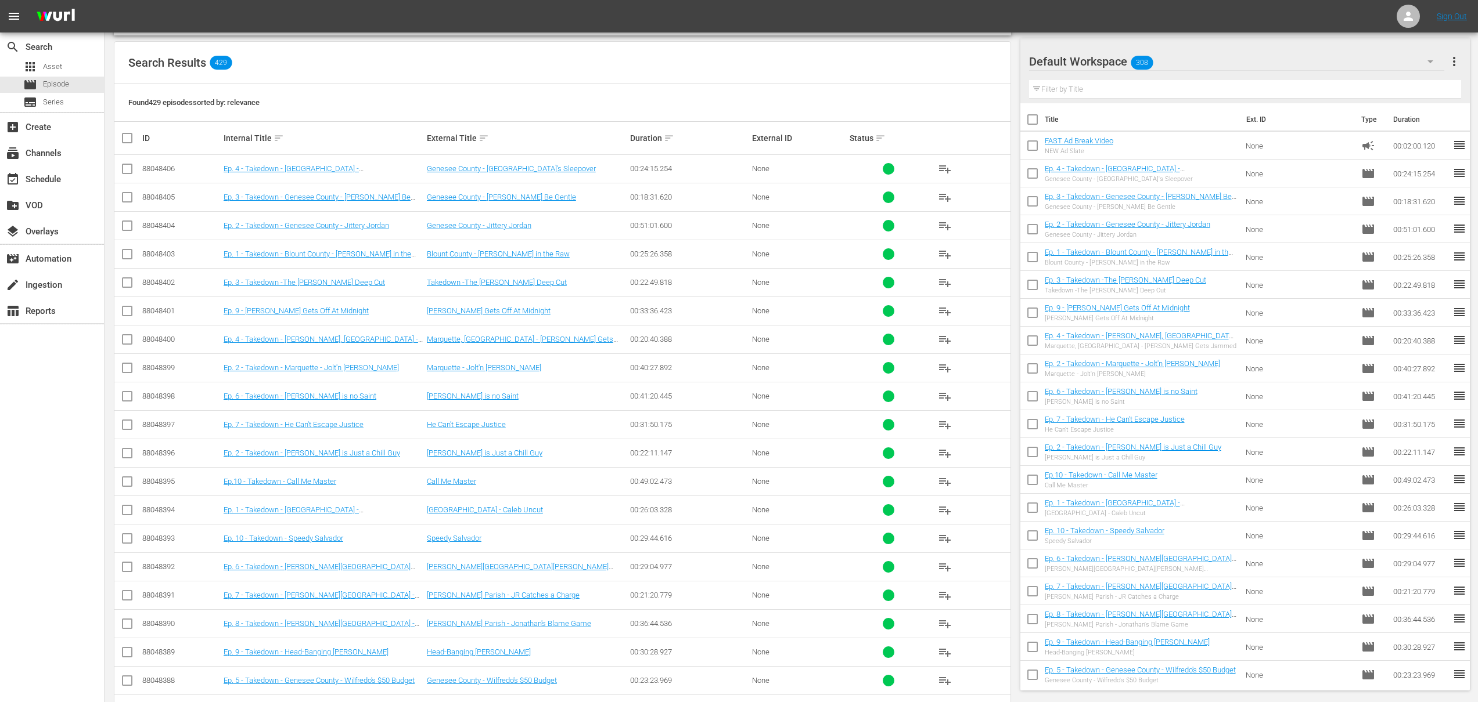
scroll to position [176, 0]
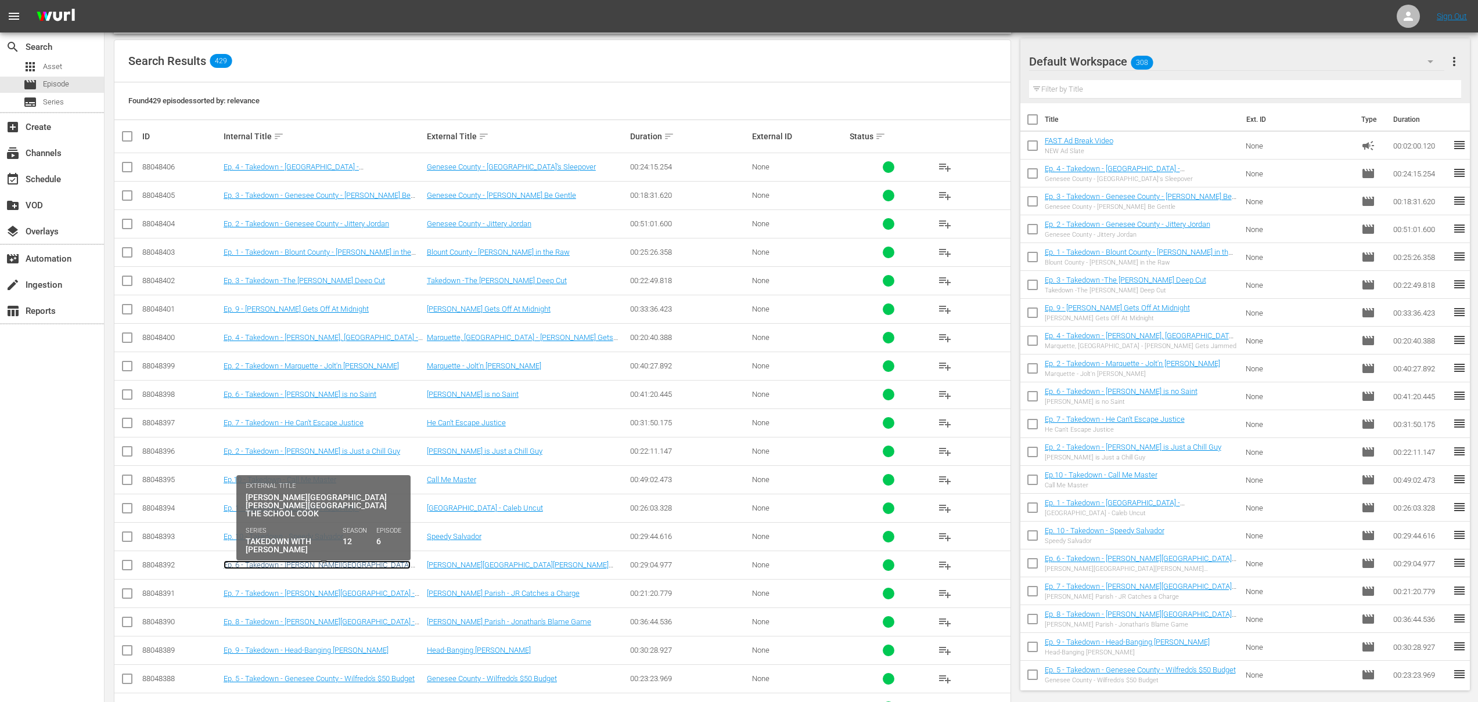
click at [360, 568] on link "Ep. 6 - Takedown - [PERSON_NAME][GEOGRAPHIC_DATA][PERSON_NAME][GEOGRAPHIC_DATA]…" at bounding box center [317, 569] width 187 height 17
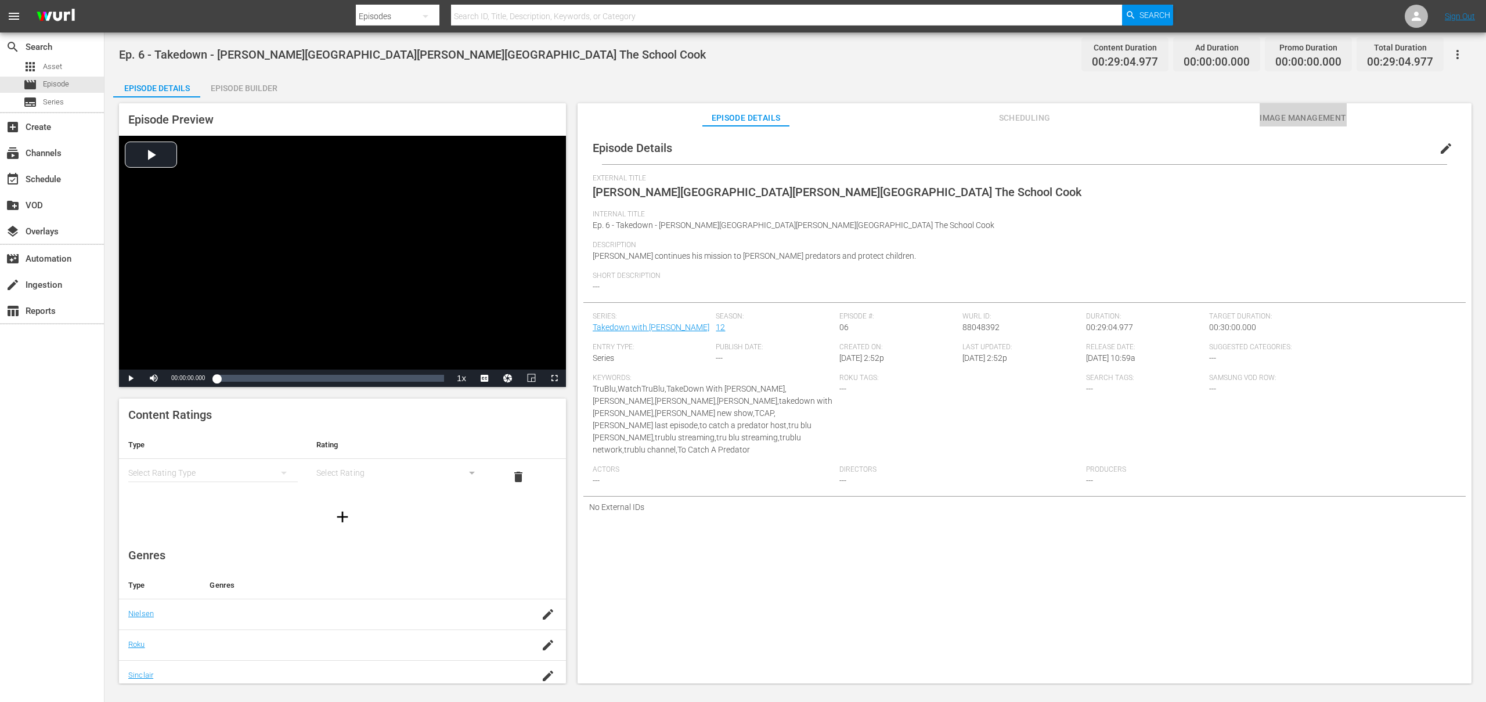
click at [1274, 125] on button "Image Management" at bounding box center [1303, 114] width 87 height 23
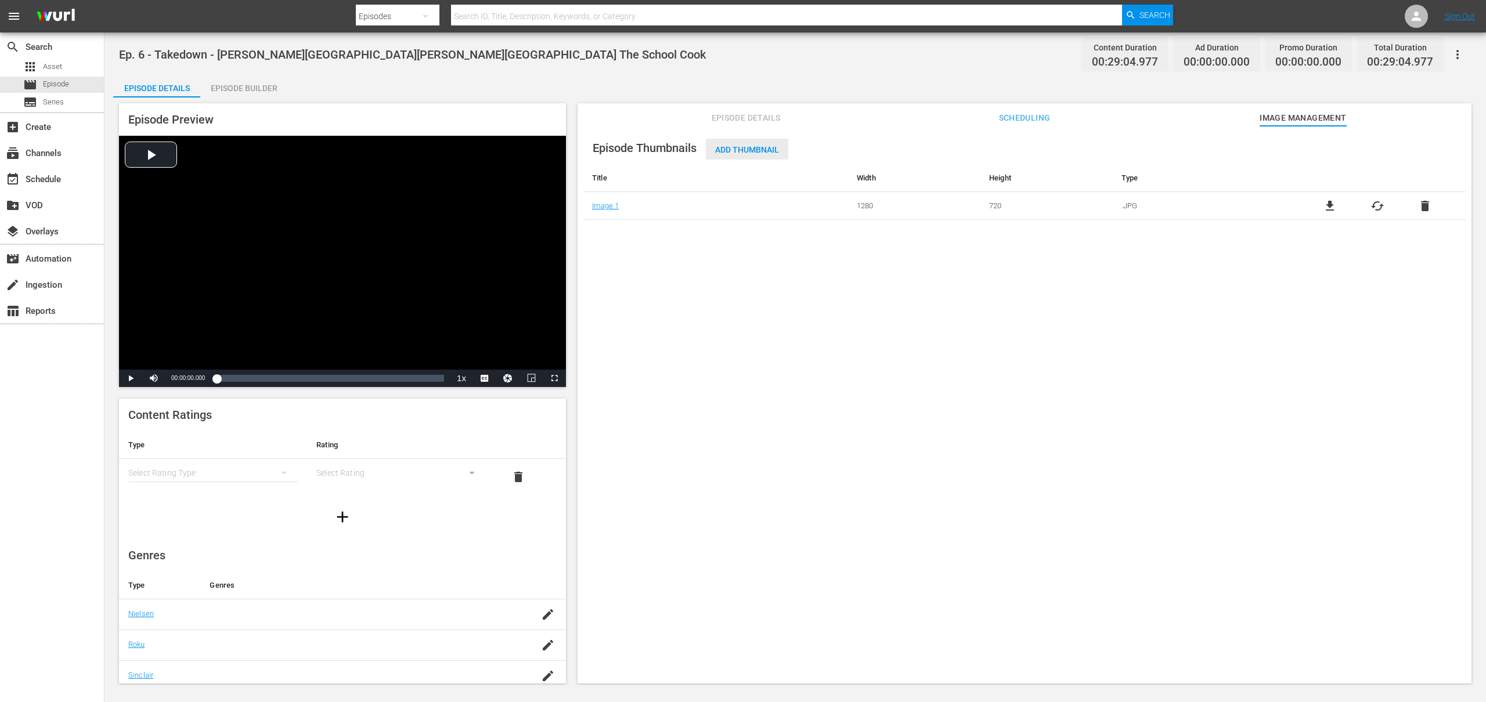
click at [761, 151] on span "Add Thumbnail" at bounding box center [747, 149] width 82 height 9
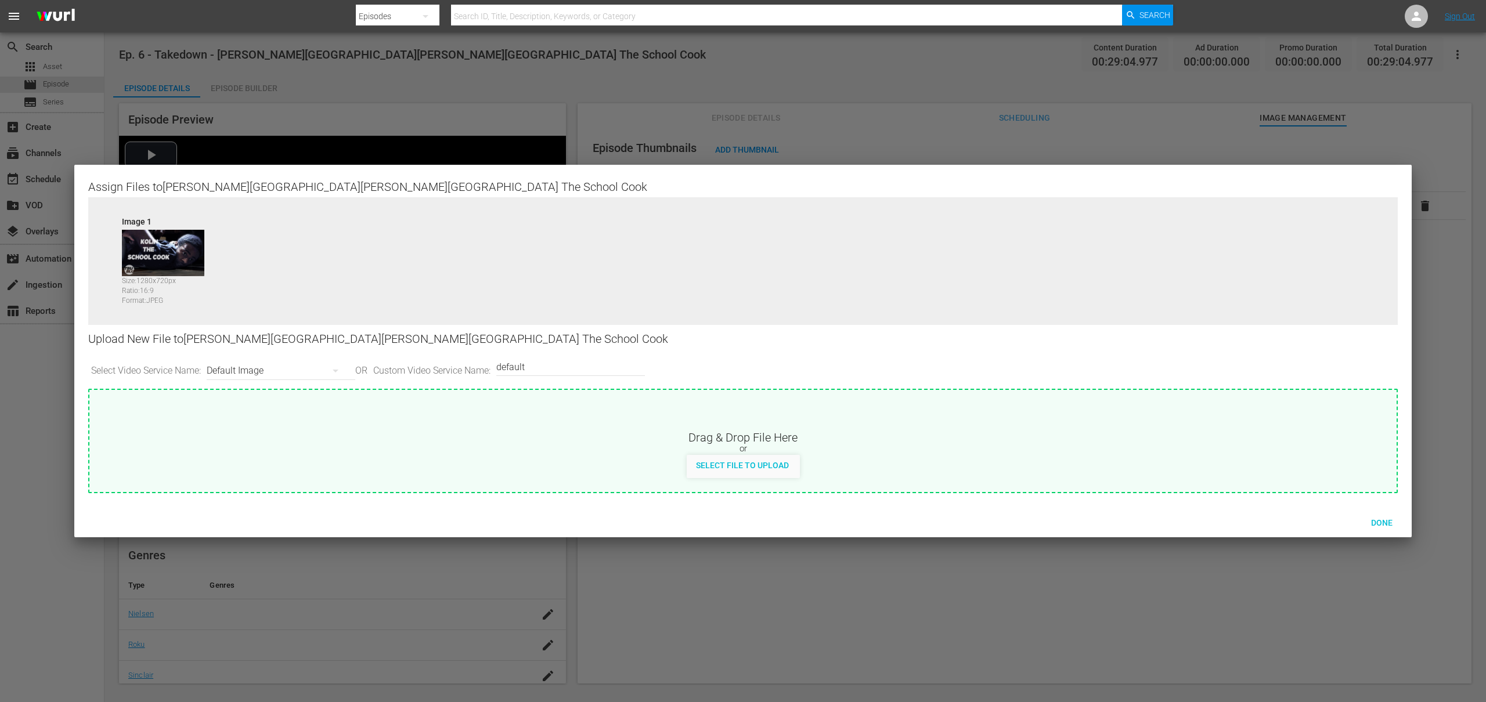
click at [254, 374] on div "Default Image" at bounding box center [278, 371] width 143 height 33
click at [464, 422] on div "Channel Bug Default Image Roku-BrandedThumbnail Roku-Thumbnail Roku-ThumbnailBo…" at bounding box center [743, 351] width 1486 height 702
click at [726, 467] on span "Select File to Upload" at bounding box center [742, 465] width 111 height 9
type input "C:\fakepath\Takedown_Series_Artwork.jpg"
click at [289, 369] on div "Default Image" at bounding box center [278, 371] width 143 height 33
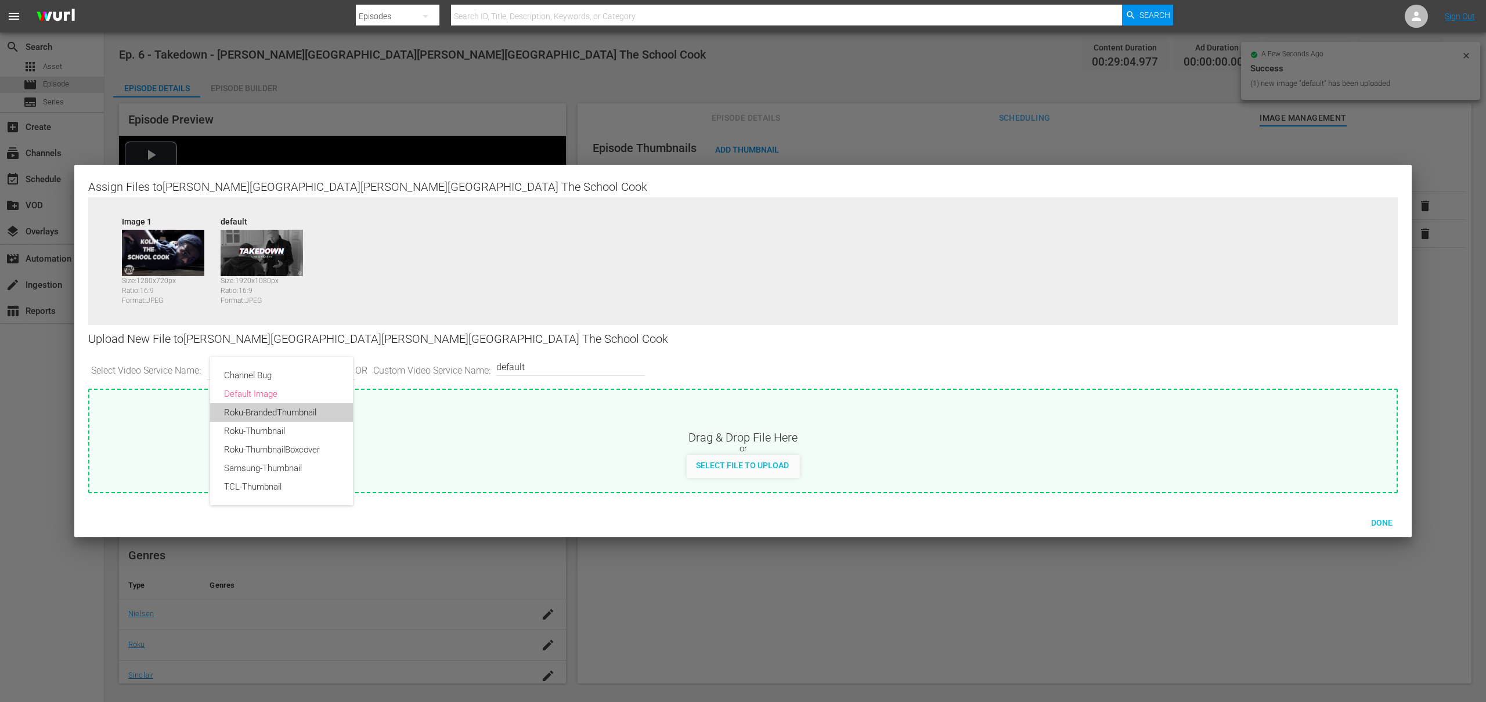
click at [282, 413] on div "Roku-BrandedThumbnail" at bounding box center [281, 412] width 115 height 19
type input "Roku-BrandedThumbnail"
click at [741, 467] on span "Select File to Upload" at bounding box center [742, 465] width 111 height 9
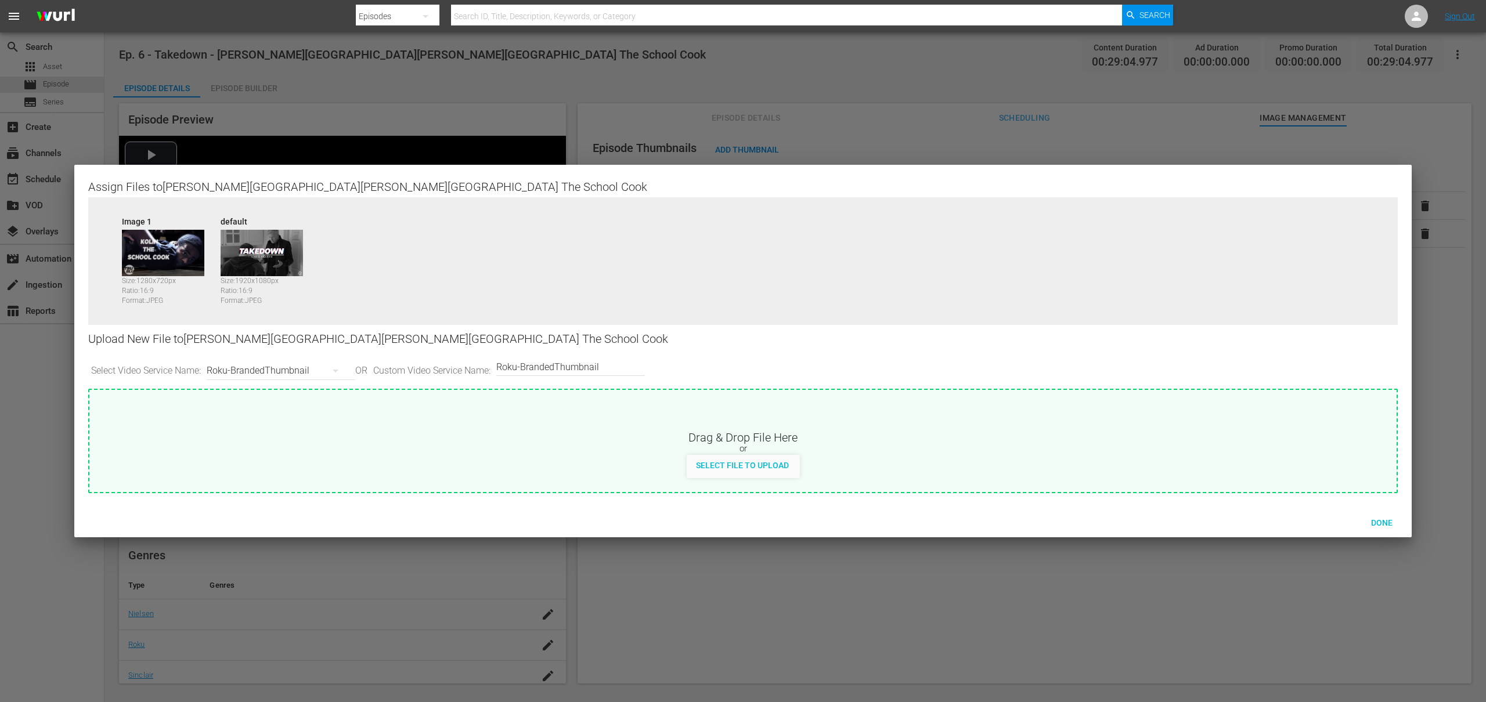
type input "C:\fakepath\Takedown_Series_Artwork.jpg"
click at [311, 368] on div "Roku-BrandedThumbnail" at bounding box center [278, 371] width 143 height 33
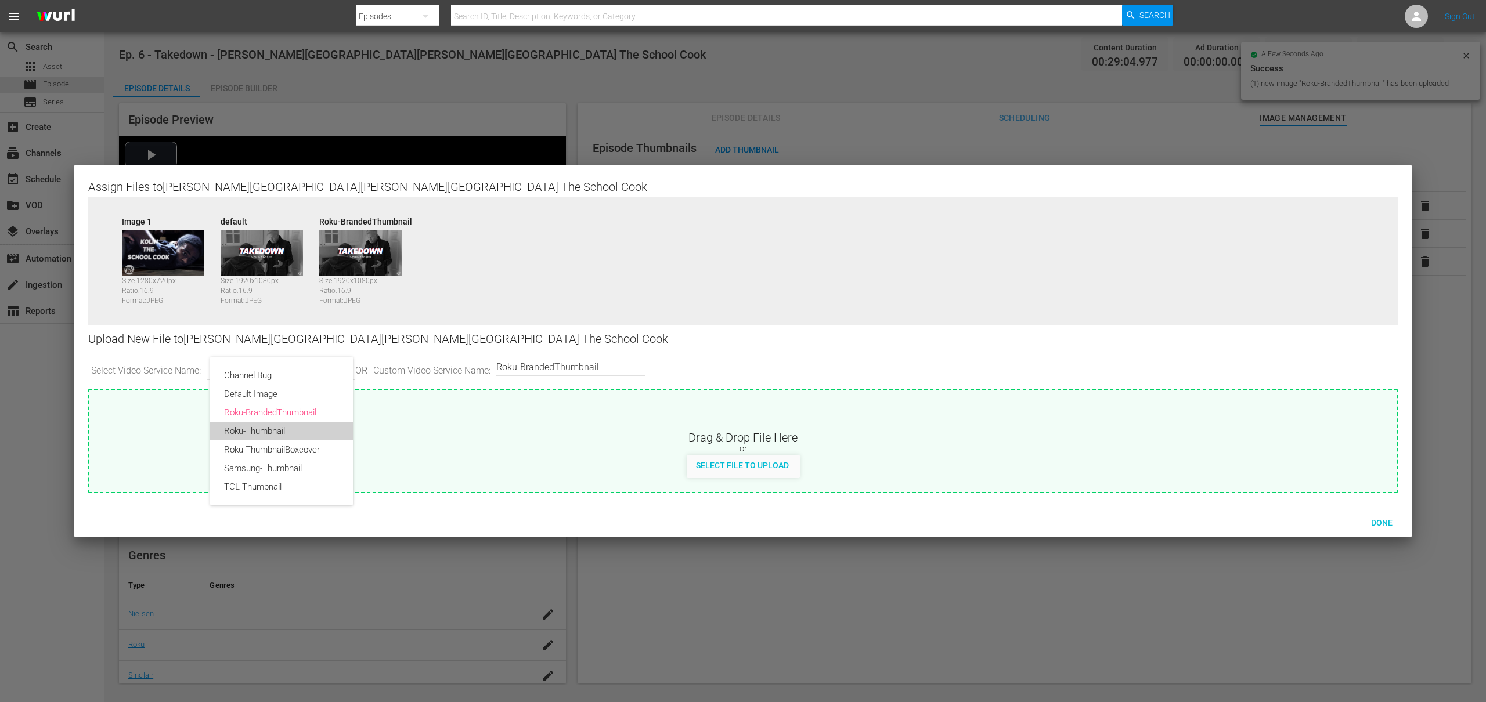
click at [258, 431] on div "Roku-Thumbnail" at bounding box center [281, 431] width 115 height 19
type input "Roku-Thumbnail"
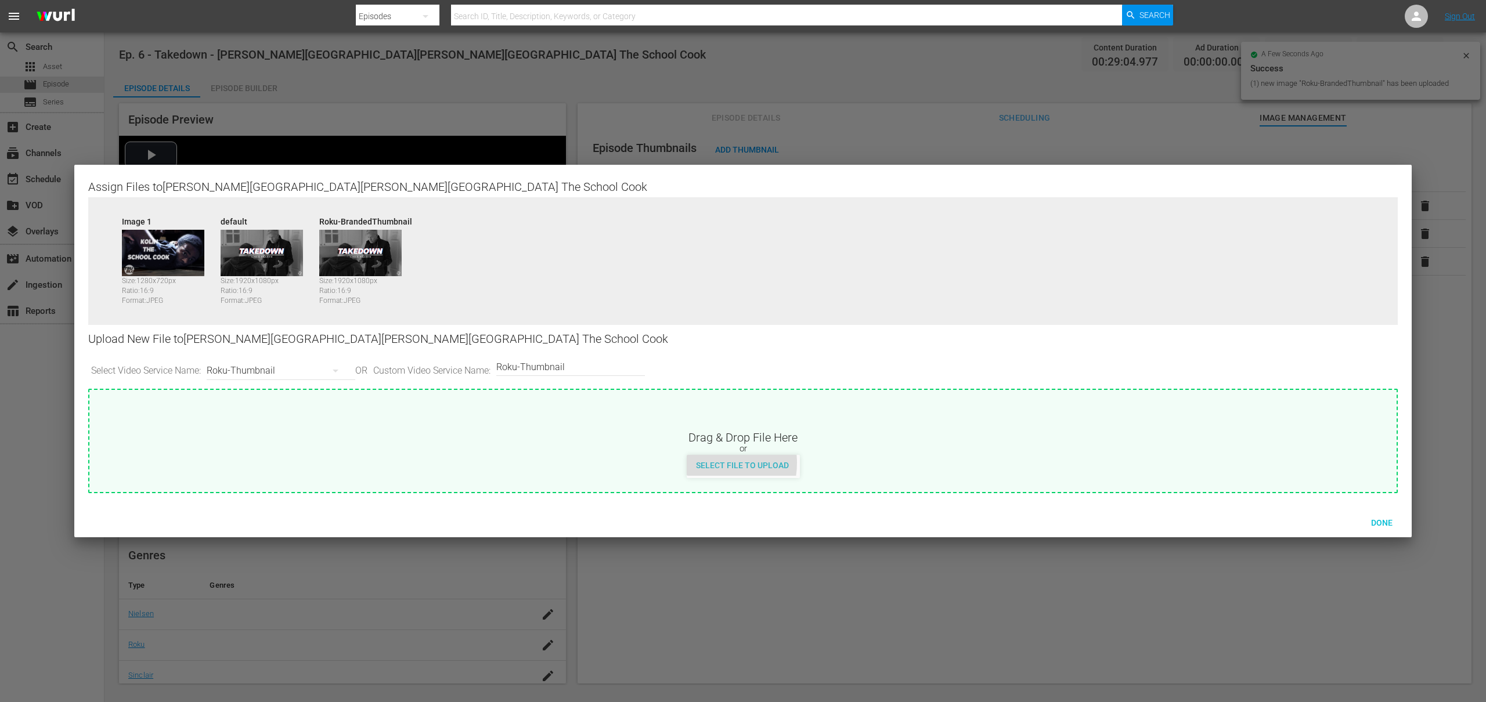
click at [708, 463] on span "Select File to Upload" at bounding box center [742, 465] width 111 height 9
type input "C:\fakepath\Takedown_Series_Artwork.jpg"
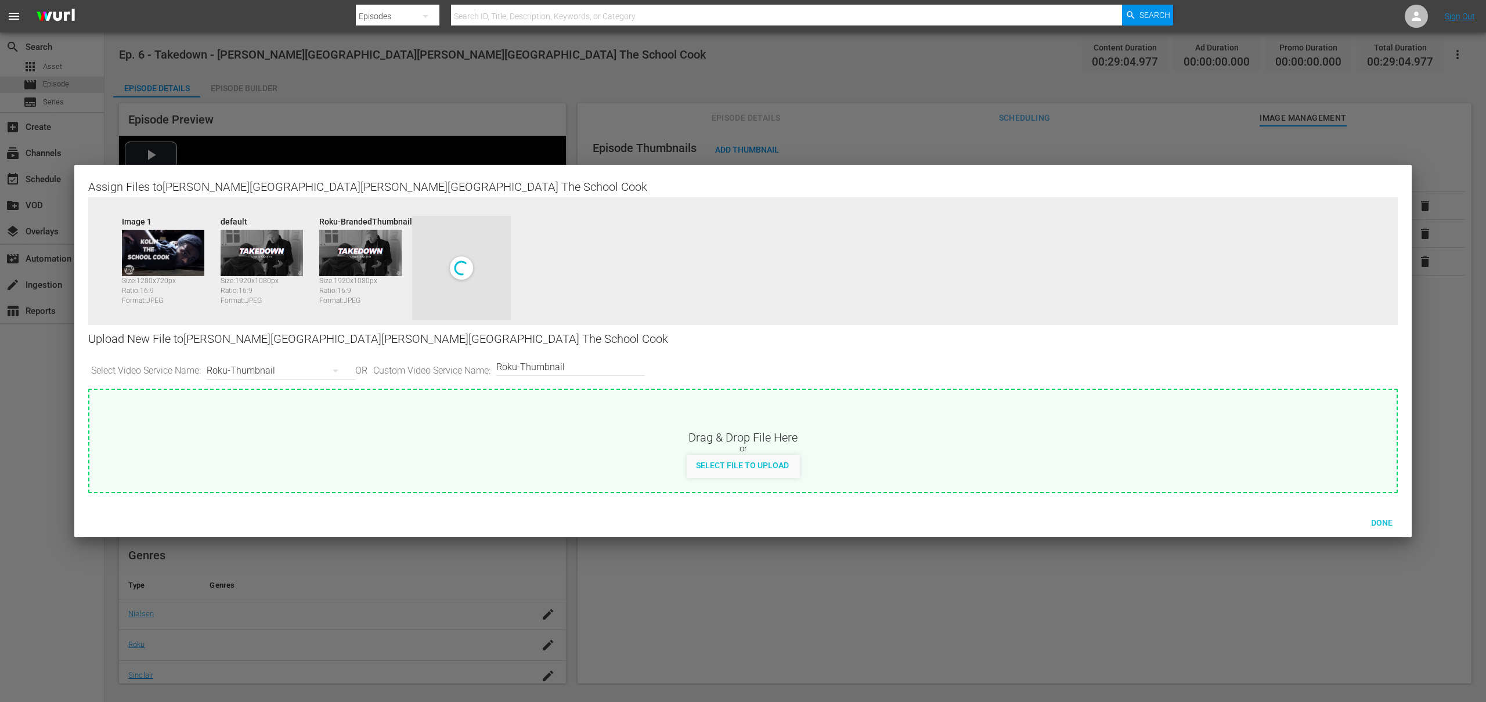
click at [325, 372] on button "button" at bounding box center [336, 371] width 28 height 28
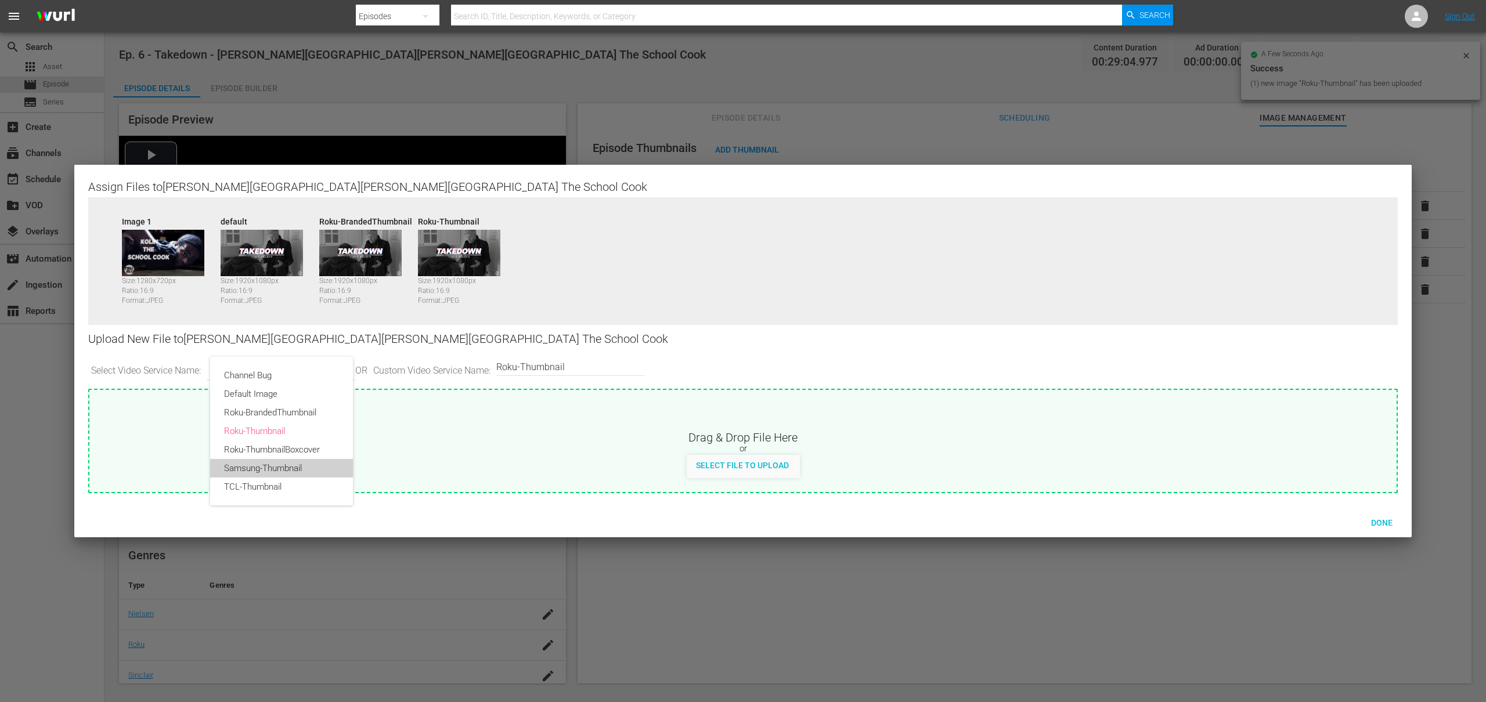
click at [260, 467] on div "Samsung-Thumbnail" at bounding box center [281, 468] width 115 height 19
type input "Samsung-Thumbnail"
click at [755, 467] on span "Select File to Upload" at bounding box center [742, 465] width 111 height 9
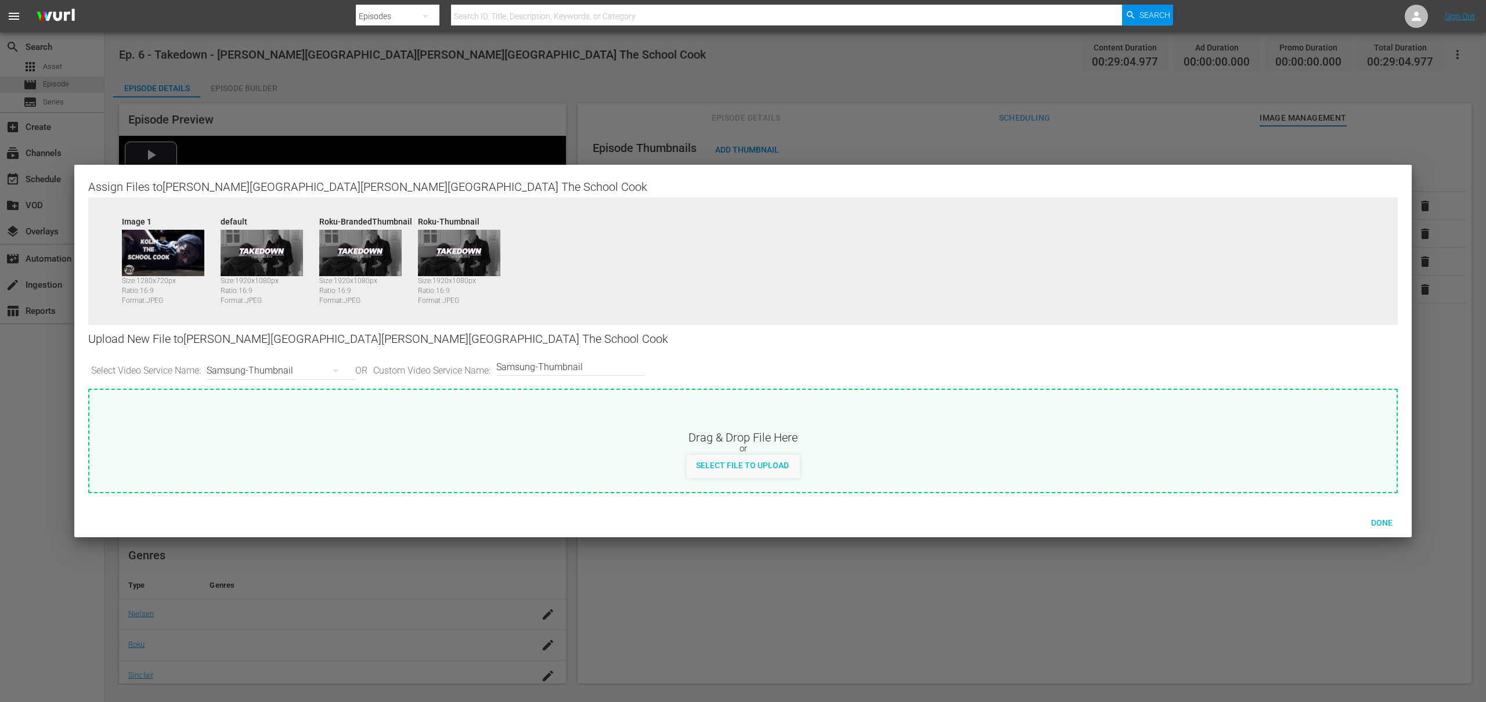
type input "C:\fakepath\Takedown_Series_Artwork.jpg"
click at [299, 367] on div "Samsung-Thumbnail" at bounding box center [278, 371] width 143 height 33
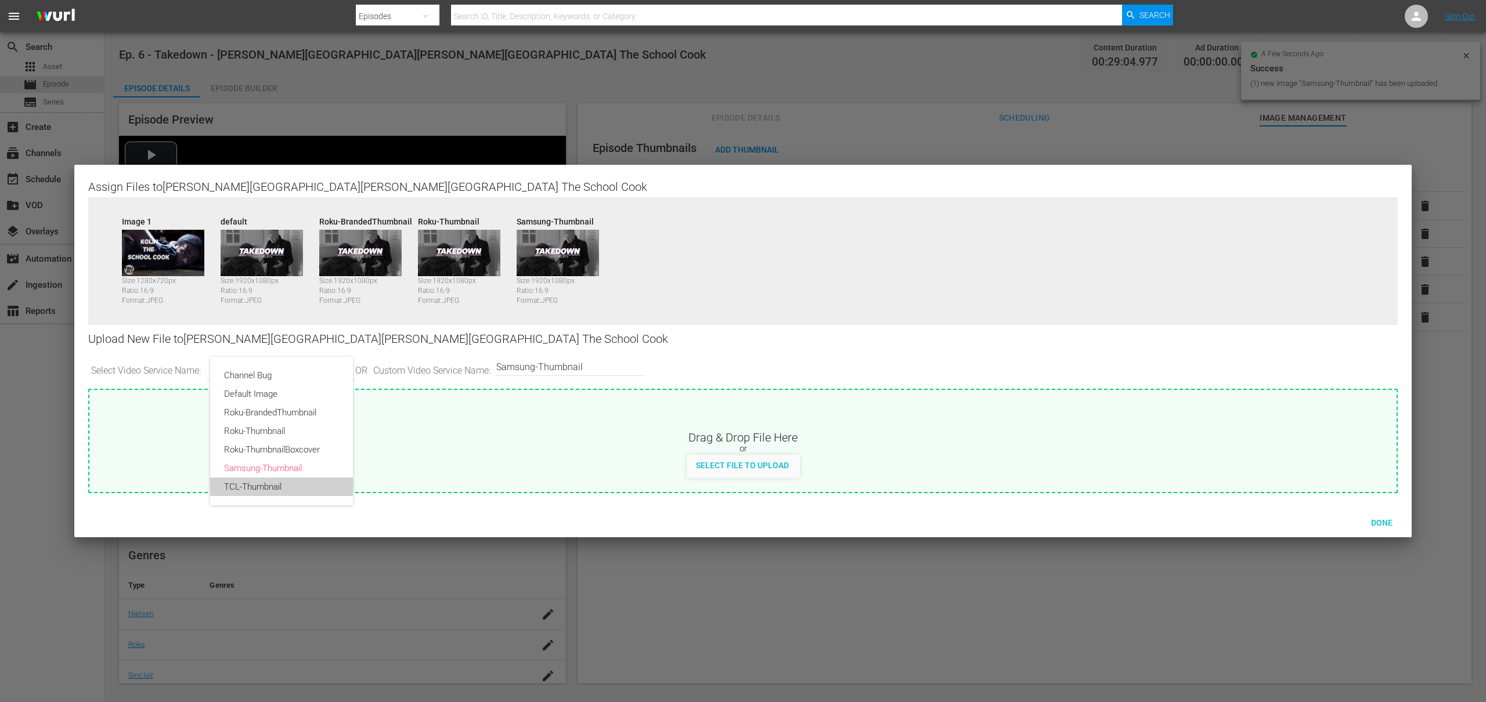
click at [263, 488] on div "TCL-Thumbnail" at bounding box center [281, 487] width 115 height 19
type input "TCL-Thumbnail"
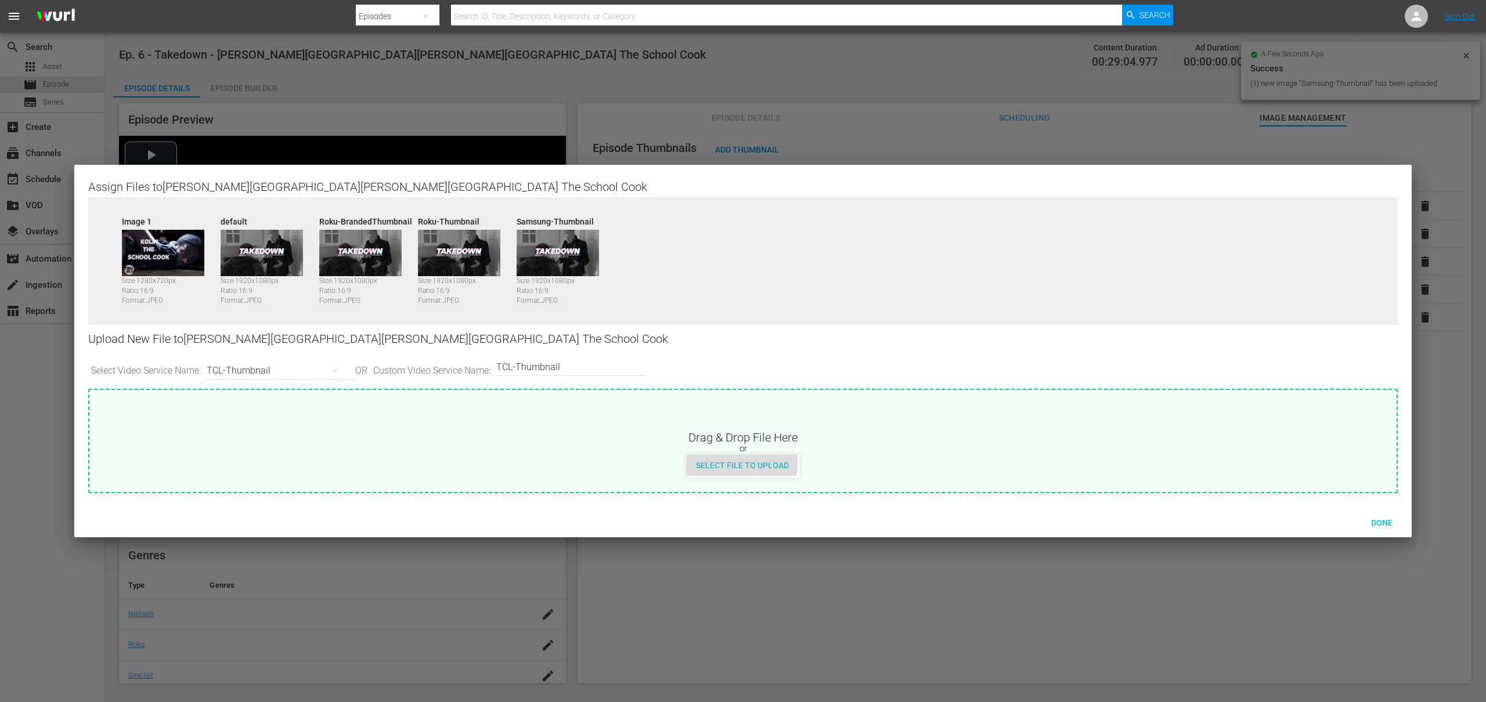
click at [709, 462] on span "Select File to Upload" at bounding box center [742, 465] width 111 height 9
type input "C:\fakepath\Takedown_Series_Artwork.jpg"
click at [1387, 524] on span "Done" at bounding box center [1382, 522] width 40 height 9
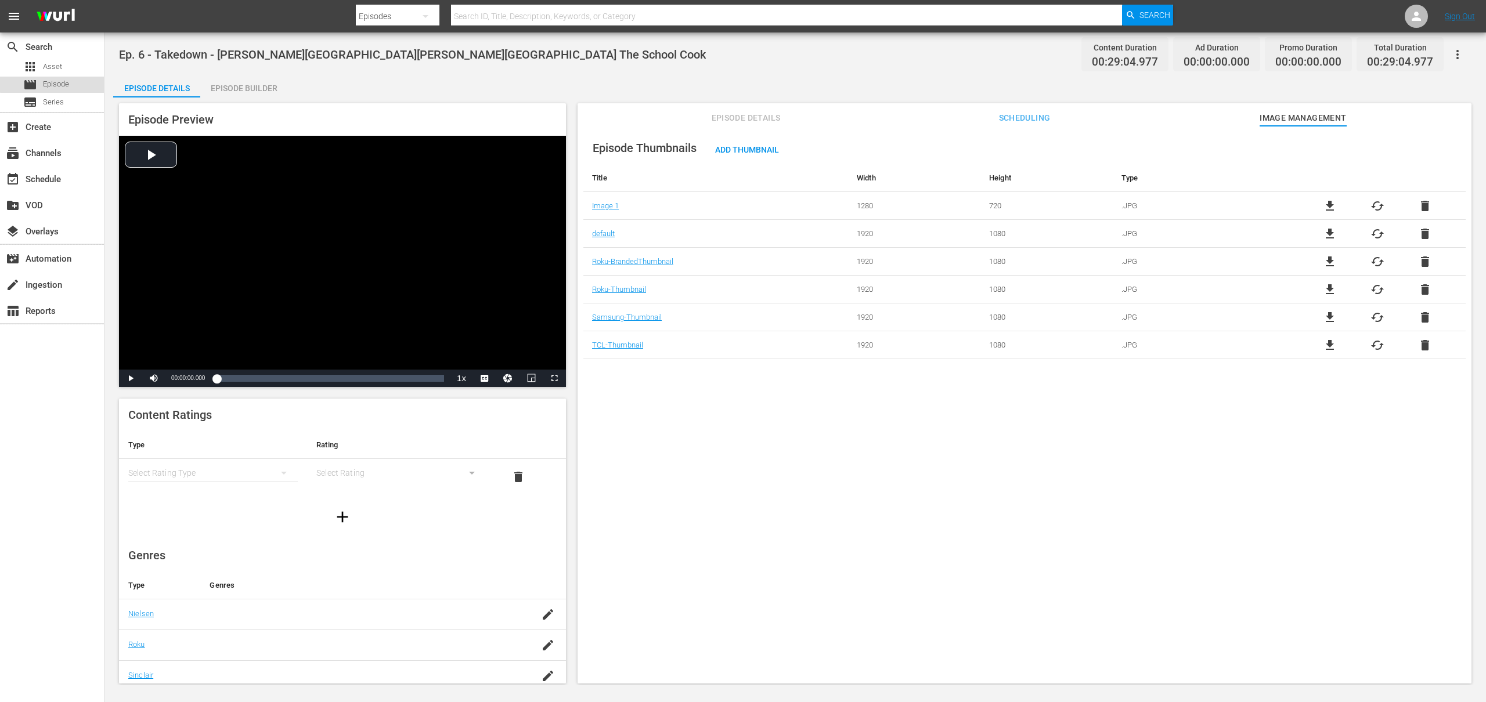
click at [75, 82] on div "movie Episode" at bounding box center [52, 85] width 104 height 16
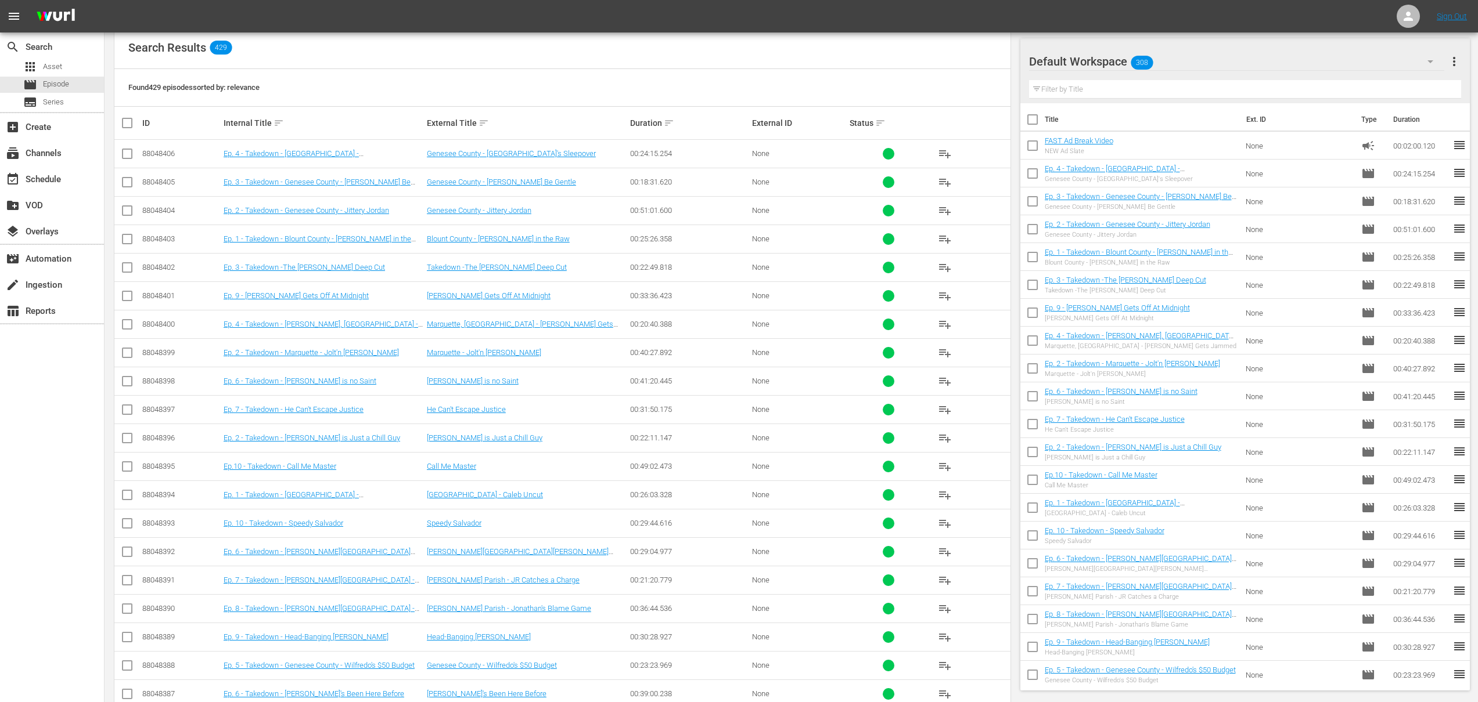
scroll to position [246, 0]
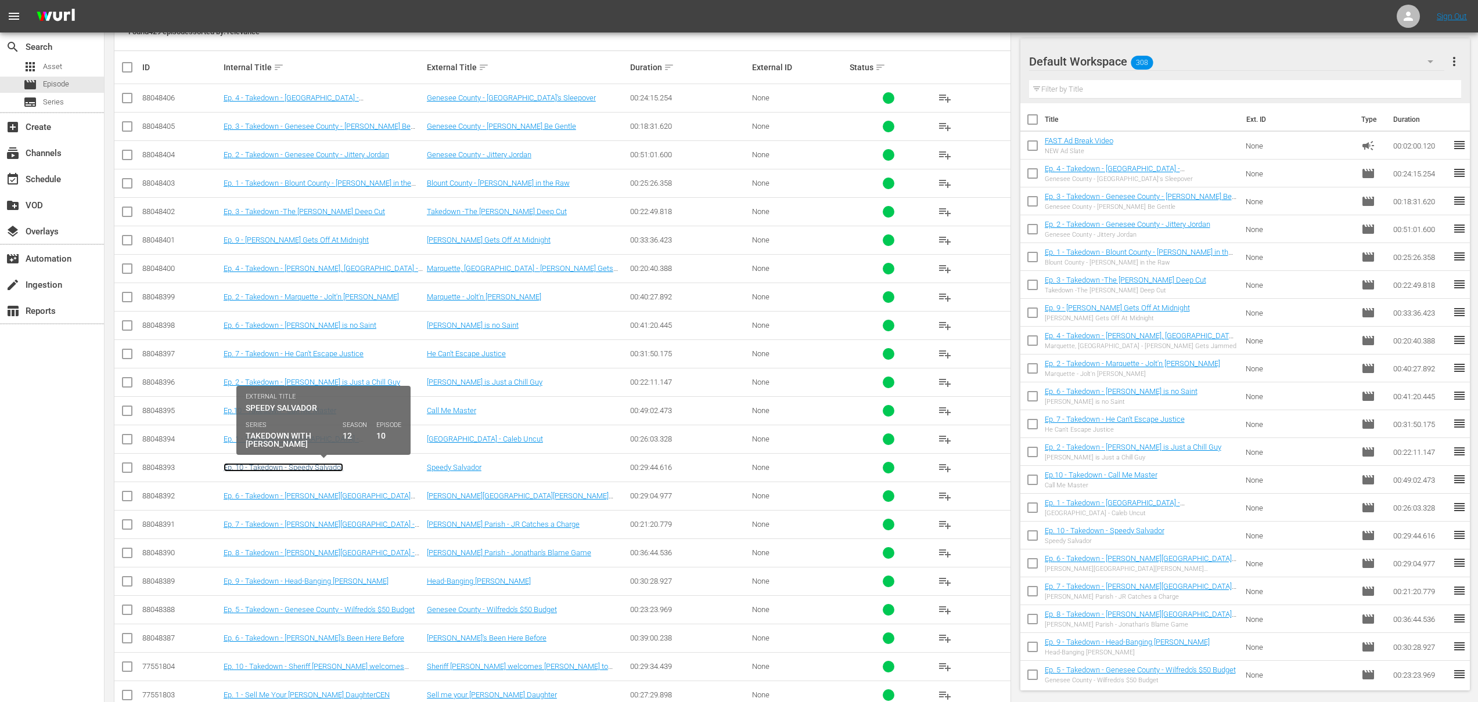
click at [325, 467] on link "Ep. 10 - Takedown - Speedy Salvador" at bounding box center [284, 467] width 120 height 9
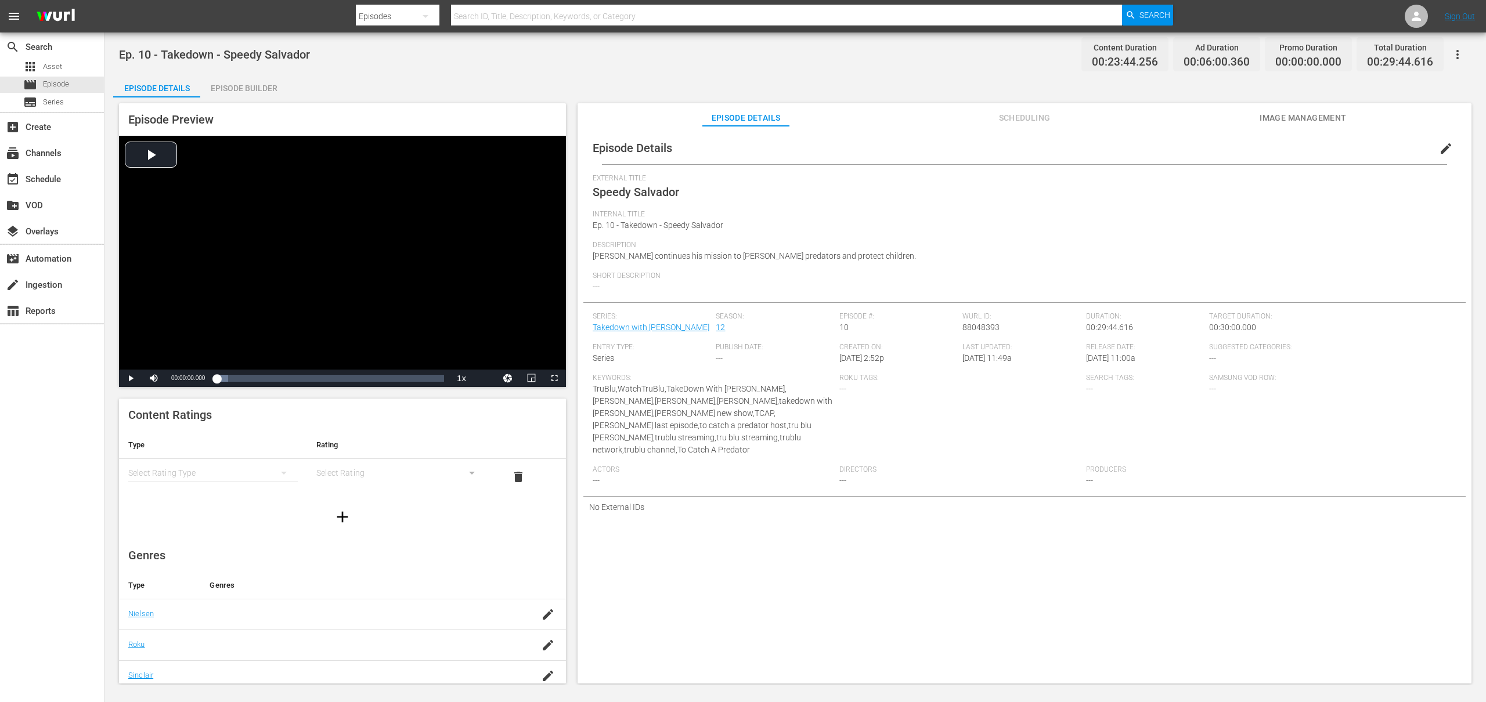
click at [1319, 120] on span "Image Management" at bounding box center [1303, 118] width 87 height 15
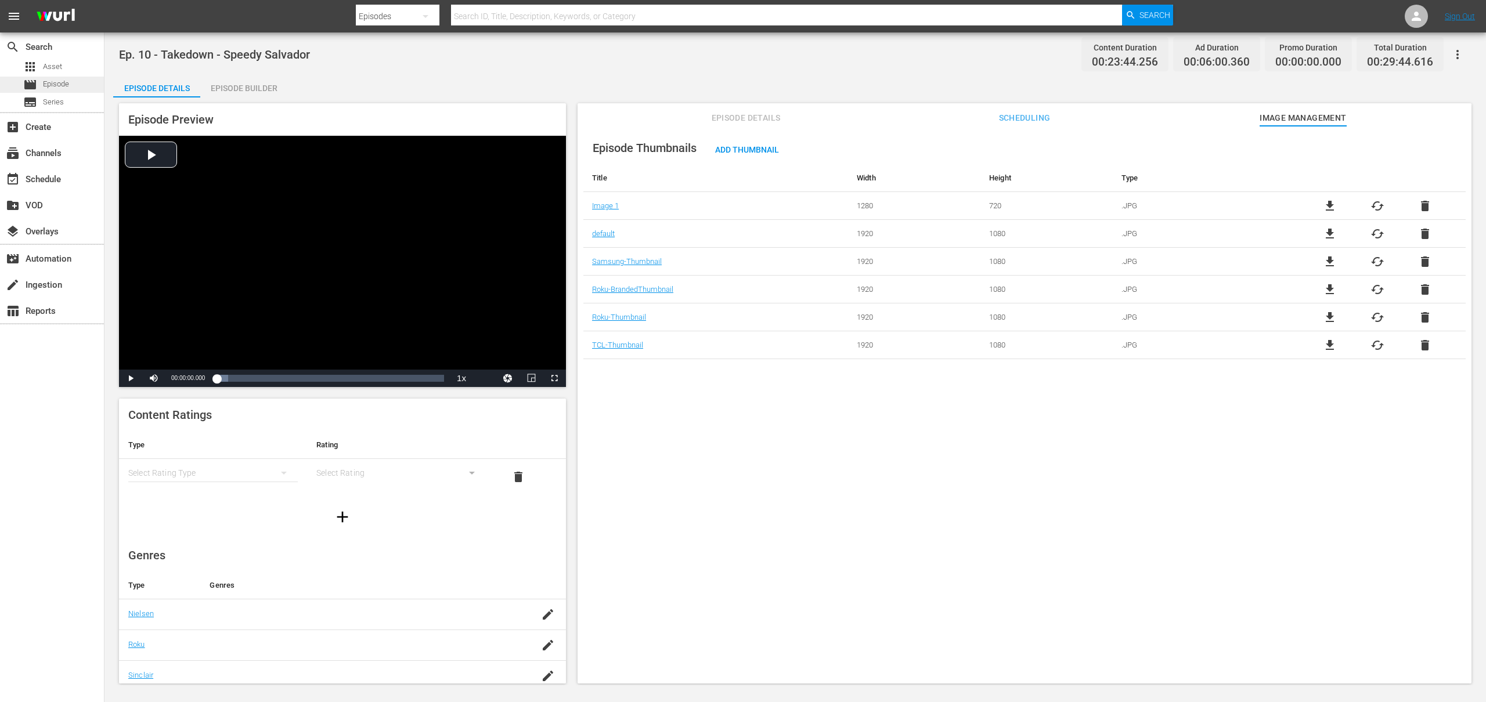
click at [75, 85] on div "movie Episode" at bounding box center [52, 85] width 104 height 16
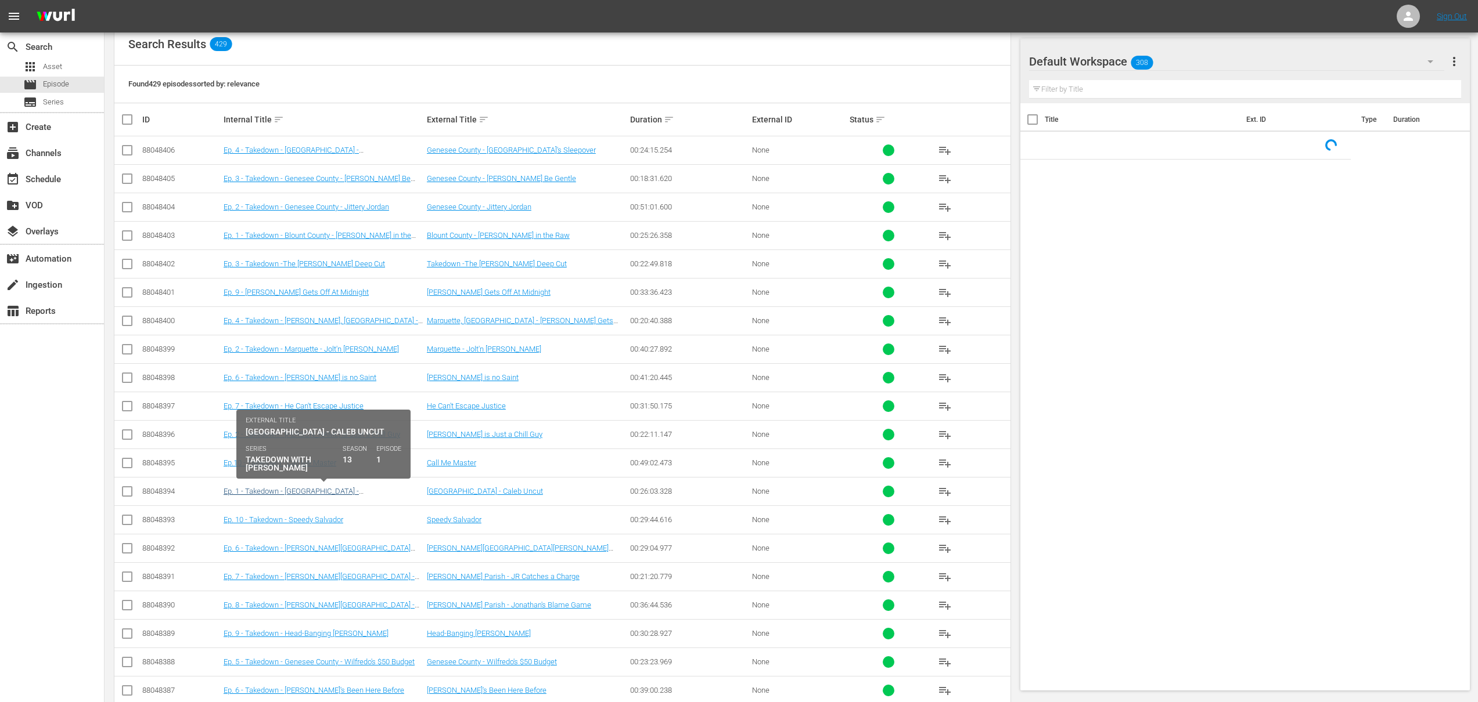
scroll to position [224, 0]
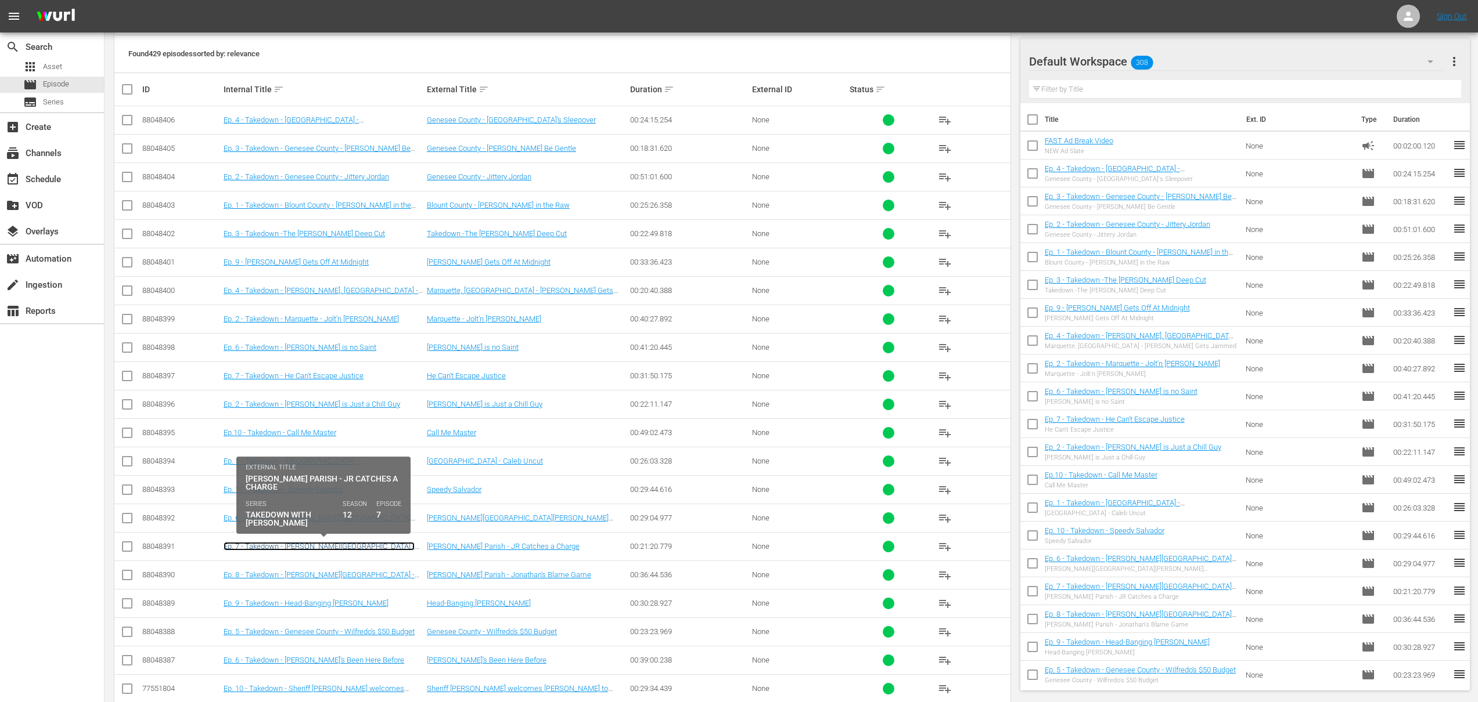
click at [356, 546] on link "Ep. 7 - Takedown - [PERSON_NAME][GEOGRAPHIC_DATA] - JR Catches a Charge" at bounding box center [319, 550] width 191 height 17
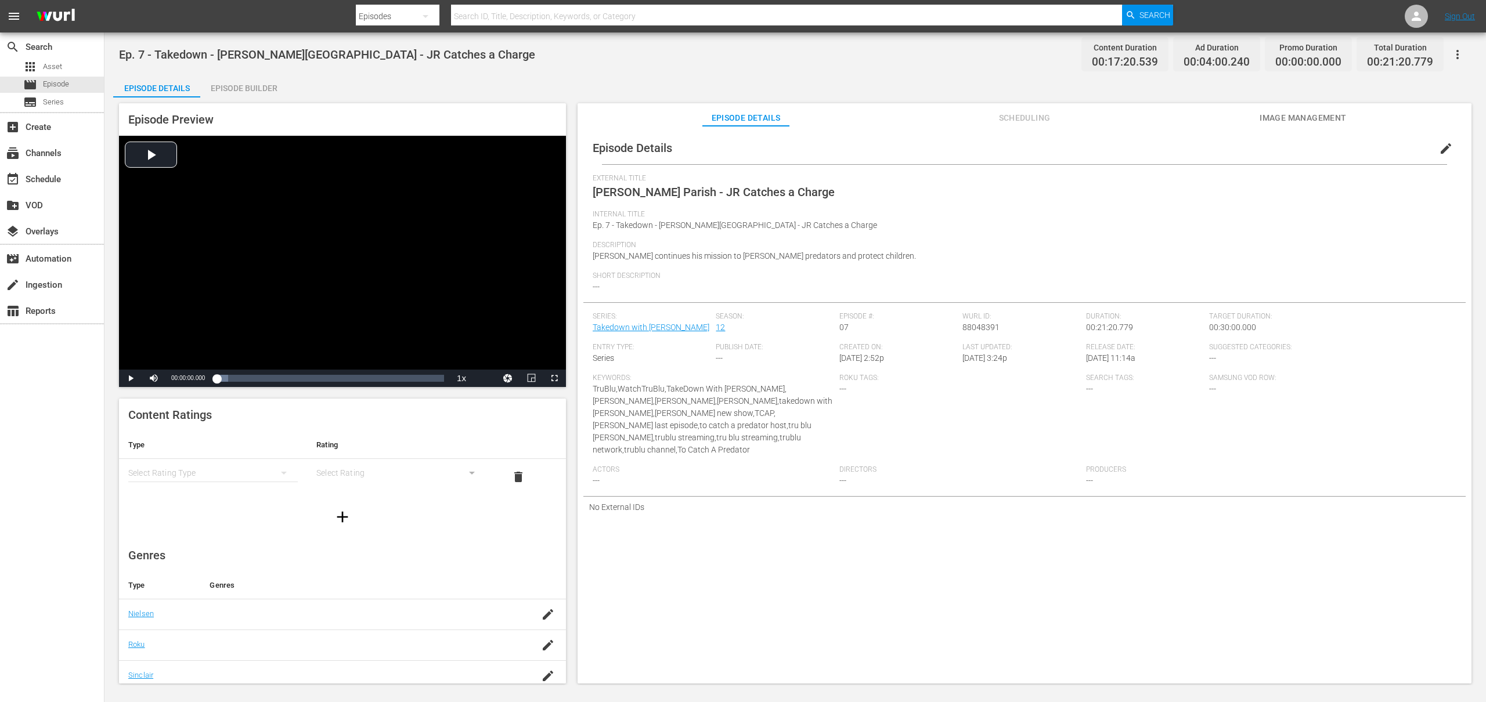
click at [1339, 116] on span "Image Management" at bounding box center [1303, 118] width 87 height 15
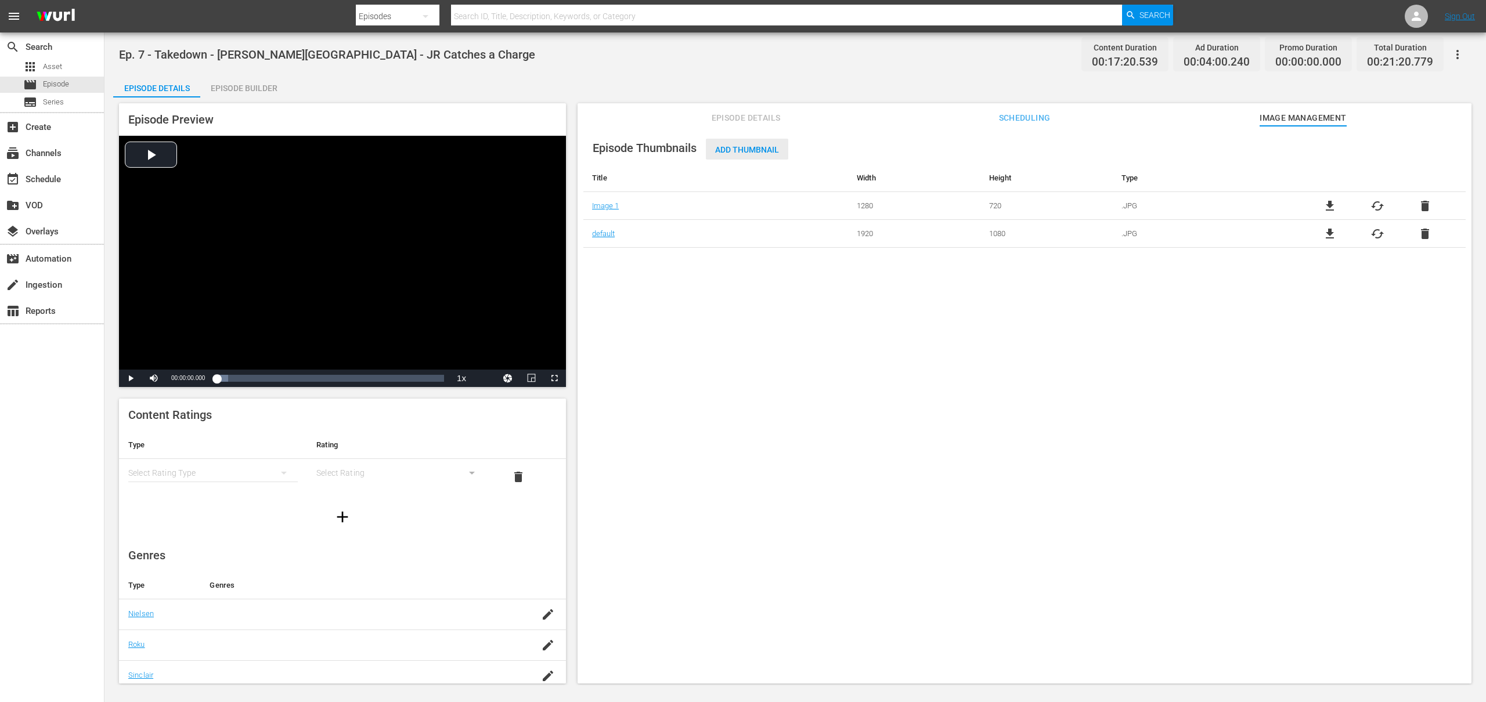
click at [738, 147] on span "Add Thumbnail" at bounding box center [747, 149] width 82 height 9
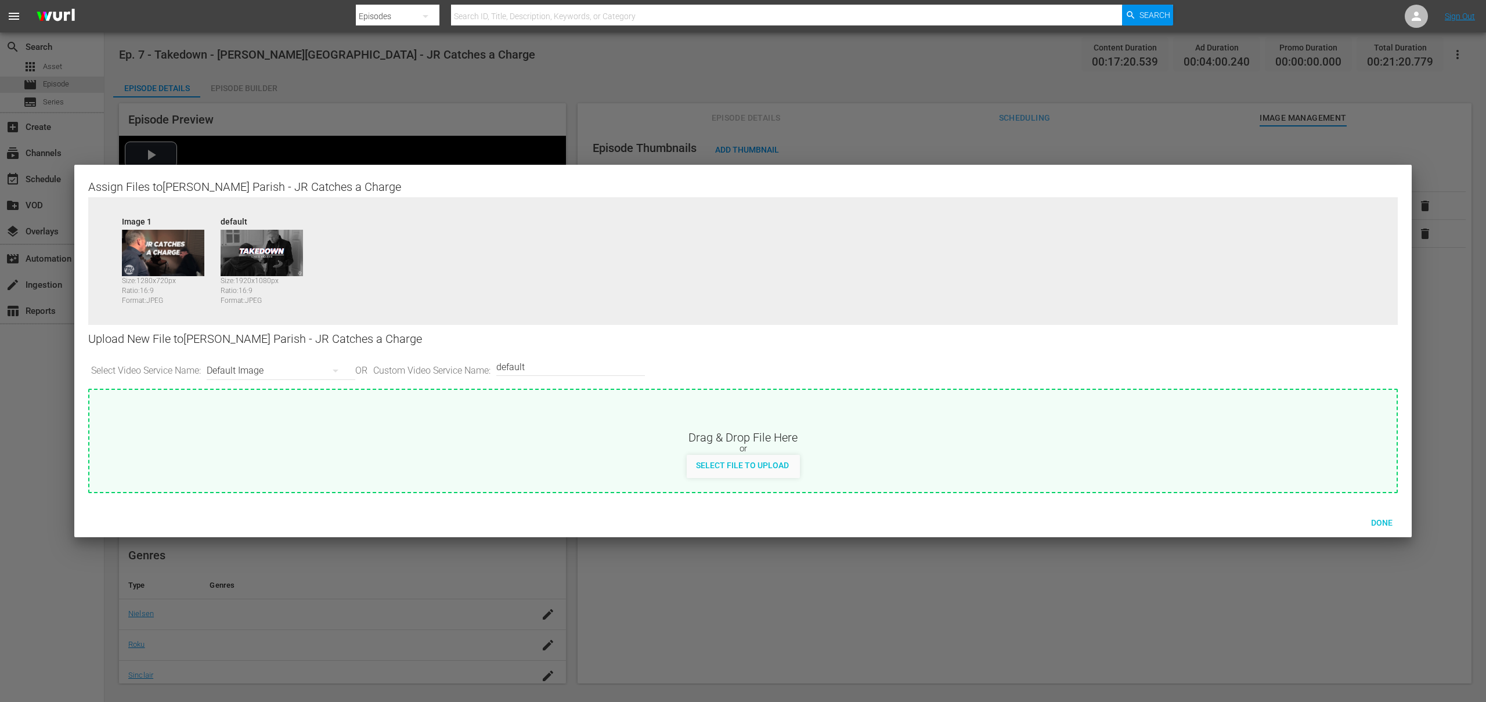
click at [239, 370] on div "Default Image" at bounding box center [278, 371] width 143 height 33
click at [256, 419] on div "Roku-BrandedThumbnail" at bounding box center [281, 412] width 115 height 19
type input "Roku-BrandedThumbnail"
click at [716, 465] on span "Select File to Upload" at bounding box center [742, 465] width 111 height 9
type input "C:\fakepath\Takedown_Series_Artwork.jpg"
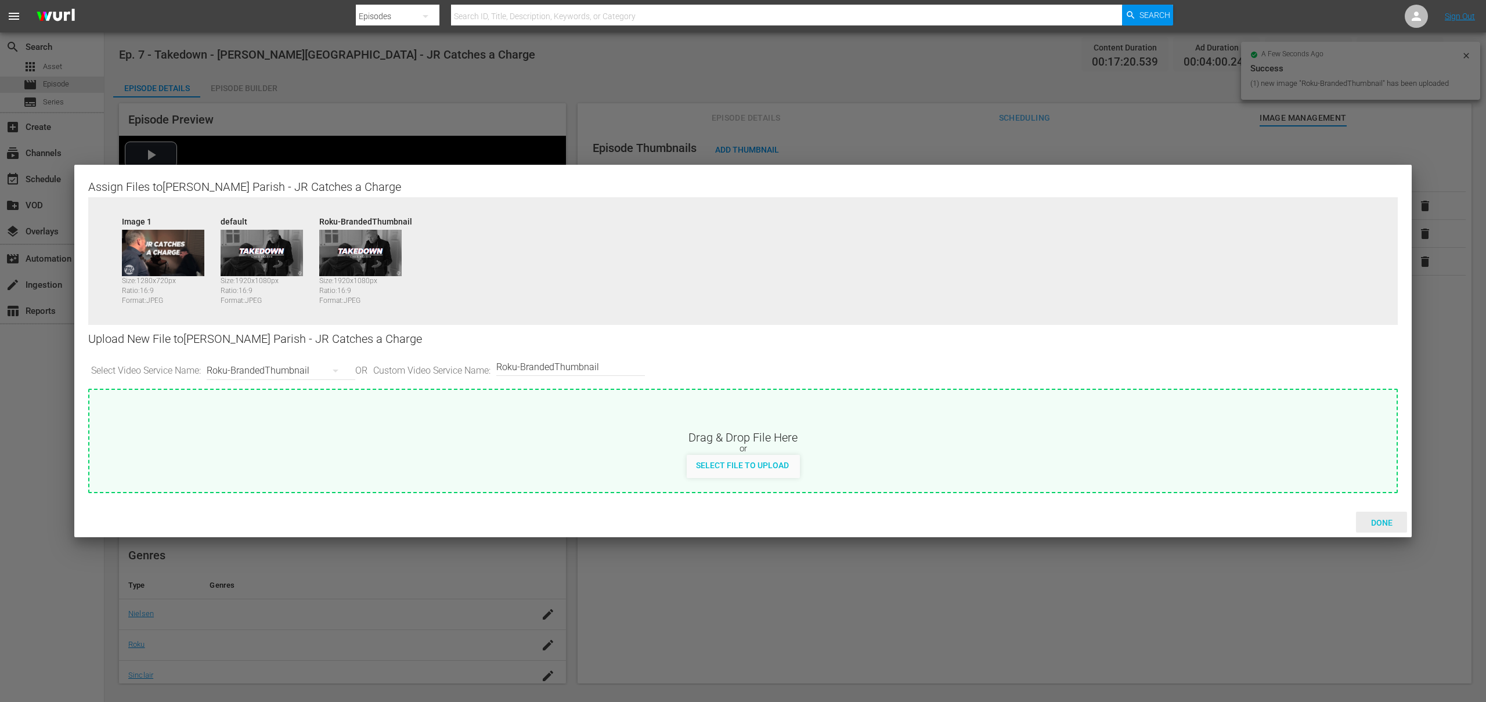
click at [1387, 520] on span "Done" at bounding box center [1382, 522] width 40 height 9
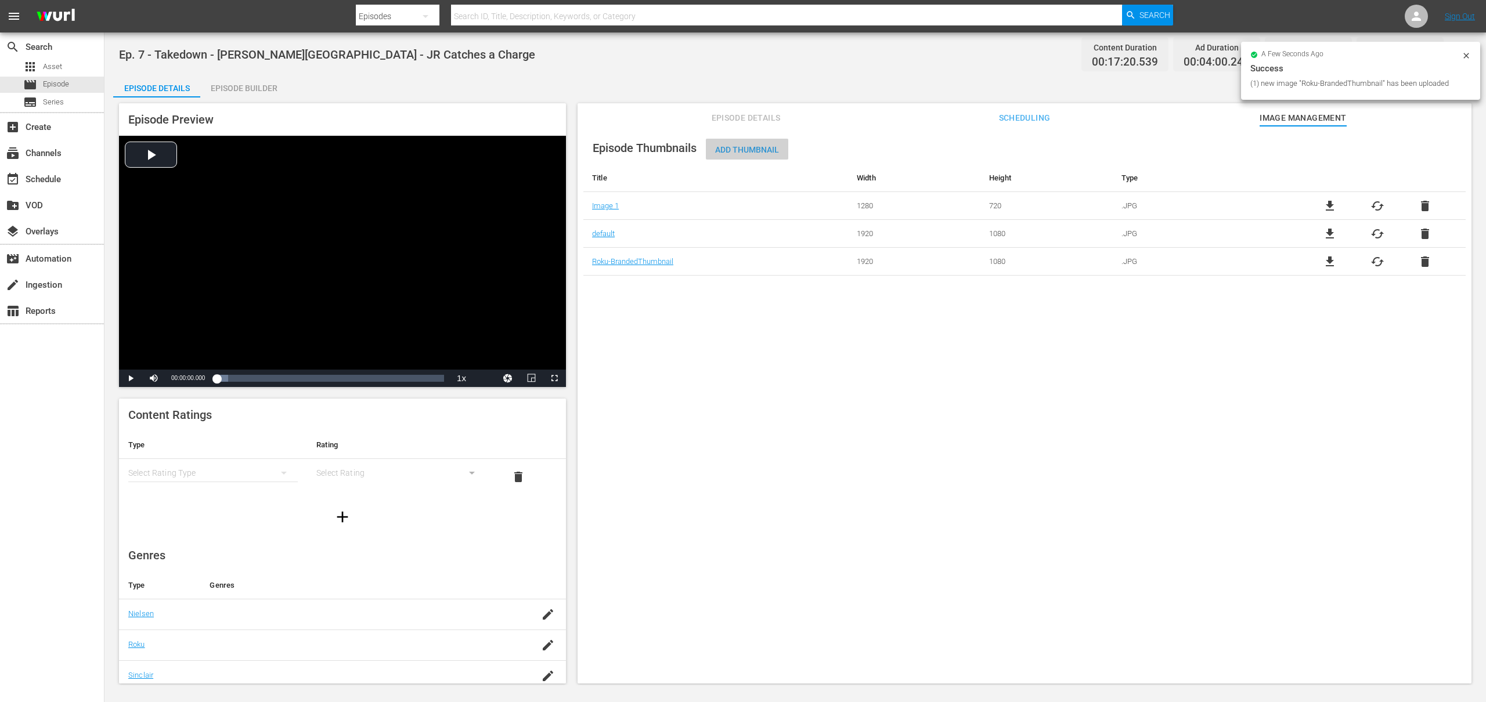
click at [743, 151] on span "Add Thumbnail" at bounding box center [747, 149] width 82 height 9
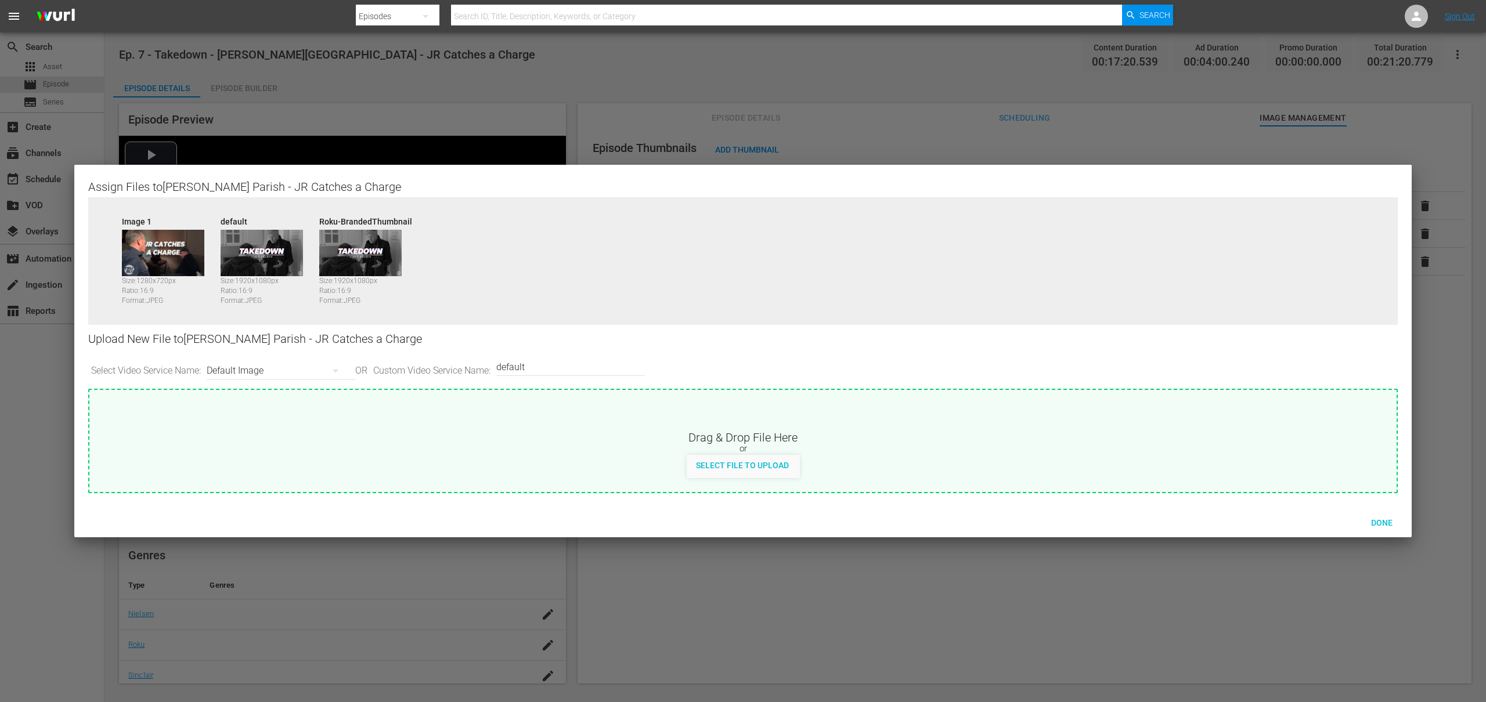
click at [279, 365] on div "Default Image" at bounding box center [278, 371] width 143 height 33
click at [272, 467] on div "Samsung-Thumbnail" at bounding box center [281, 468] width 115 height 19
type input "Samsung-Thumbnail"
click at [763, 466] on span "Select File to Upload" at bounding box center [742, 465] width 111 height 9
type input "C:\fakepath\Takedown_Series_Artwork.jpg"
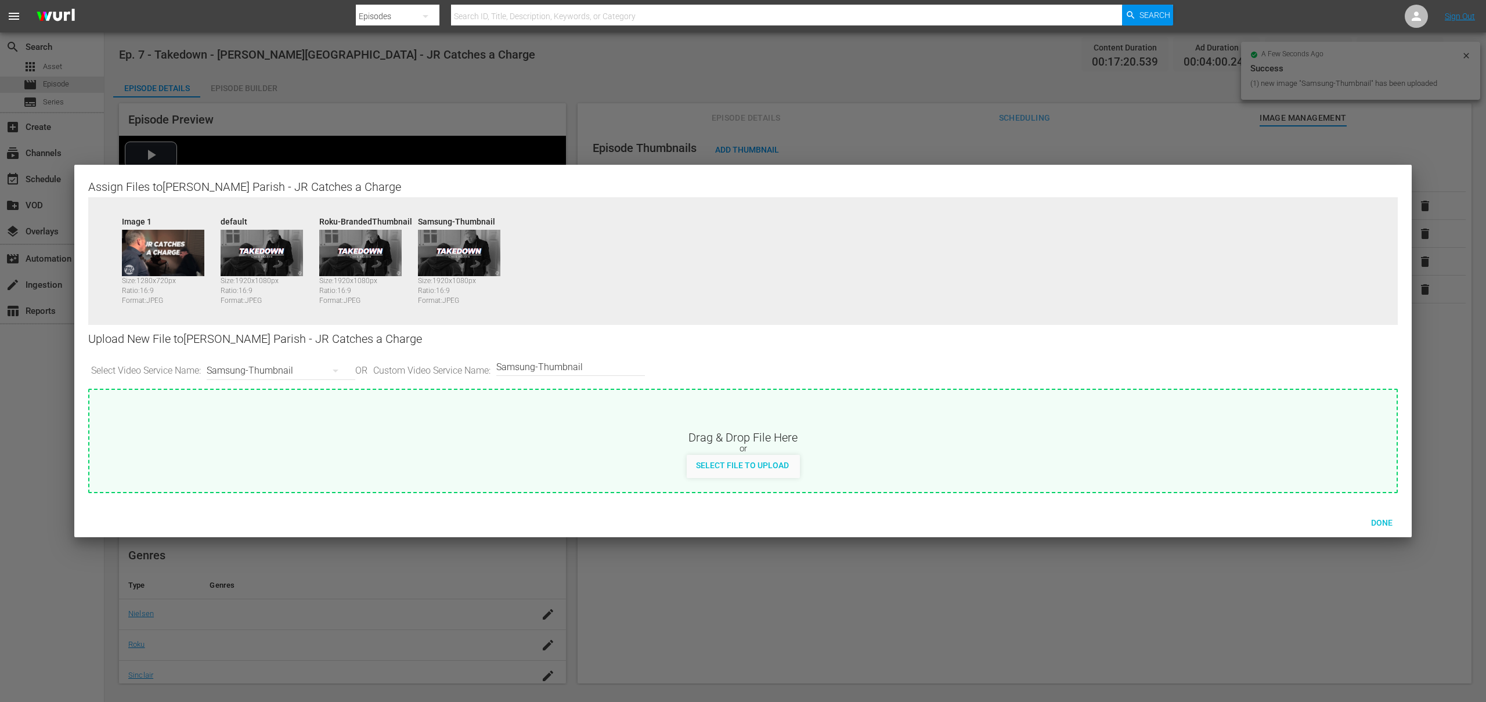
click at [260, 371] on div "Samsung-Thumbnail" at bounding box center [278, 371] width 143 height 33
drag, startPoint x: 269, startPoint y: 486, endPoint x: 303, endPoint y: 488, distance: 33.7
click at [270, 486] on div "TCL-Thumbnail" at bounding box center [281, 487] width 115 height 19
type input "TCL-Thumbnail"
click at [711, 459] on div "Select File to Upload" at bounding box center [742, 465] width 111 height 21
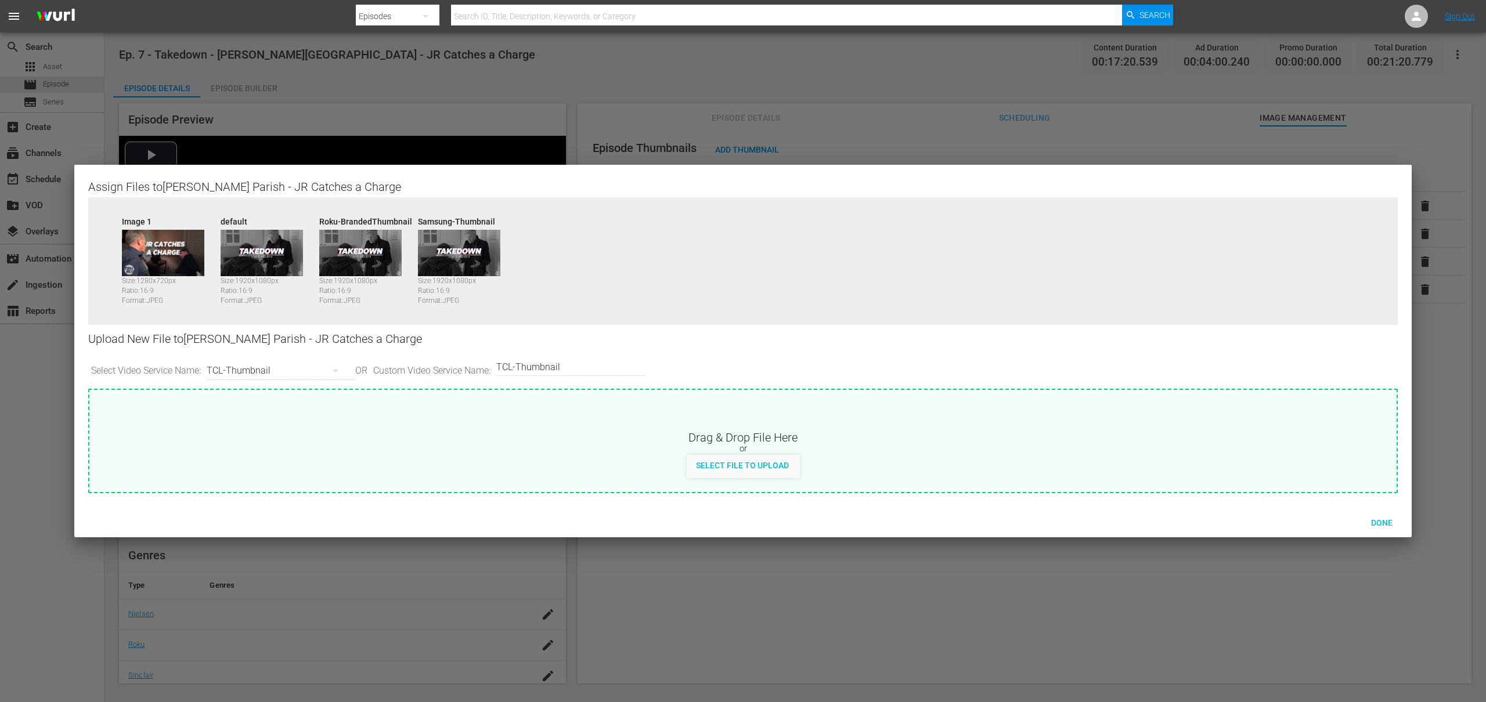
type input "C:\fakepath\Takedown_Series_Artwork.jpg"
click at [307, 374] on div "TCL-Thumbnail" at bounding box center [278, 371] width 143 height 33
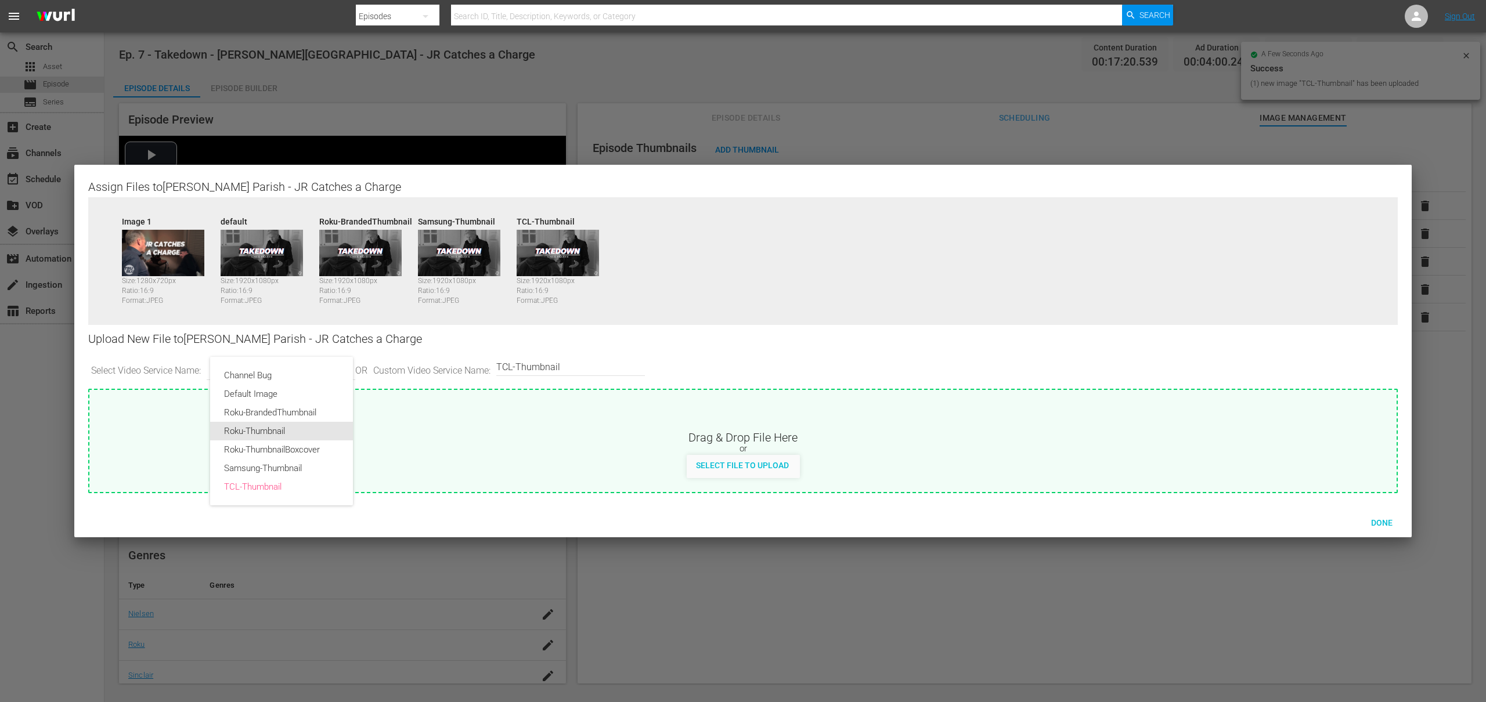
click at [273, 430] on div "Roku-Thumbnail" at bounding box center [281, 431] width 115 height 19
type input "Roku-Thumbnail"
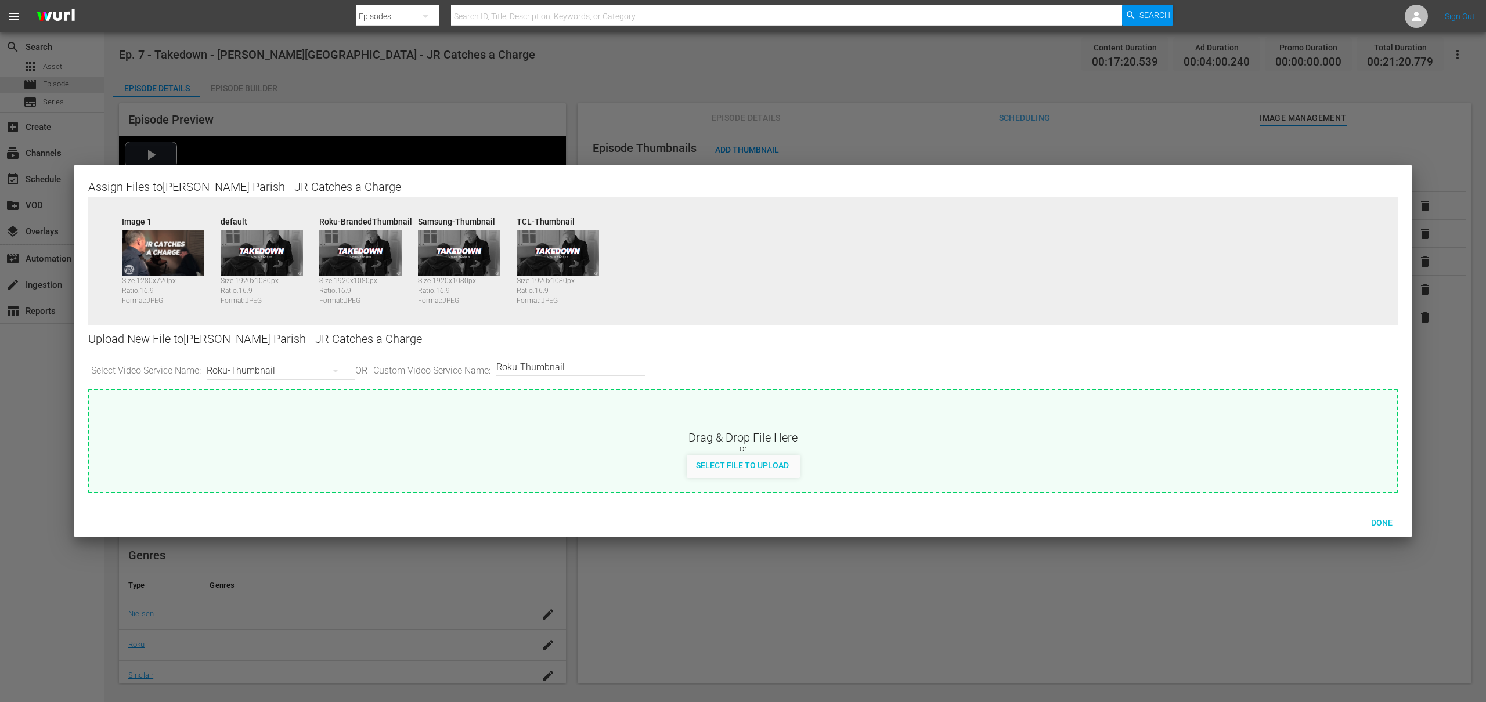
click at [743, 467] on span "Select File to Upload" at bounding box center [742, 465] width 111 height 9
type input "C:\fakepath\Takedown_Series_Artwork.jpg"
click at [1386, 521] on span "Done" at bounding box center [1382, 522] width 40 height 9
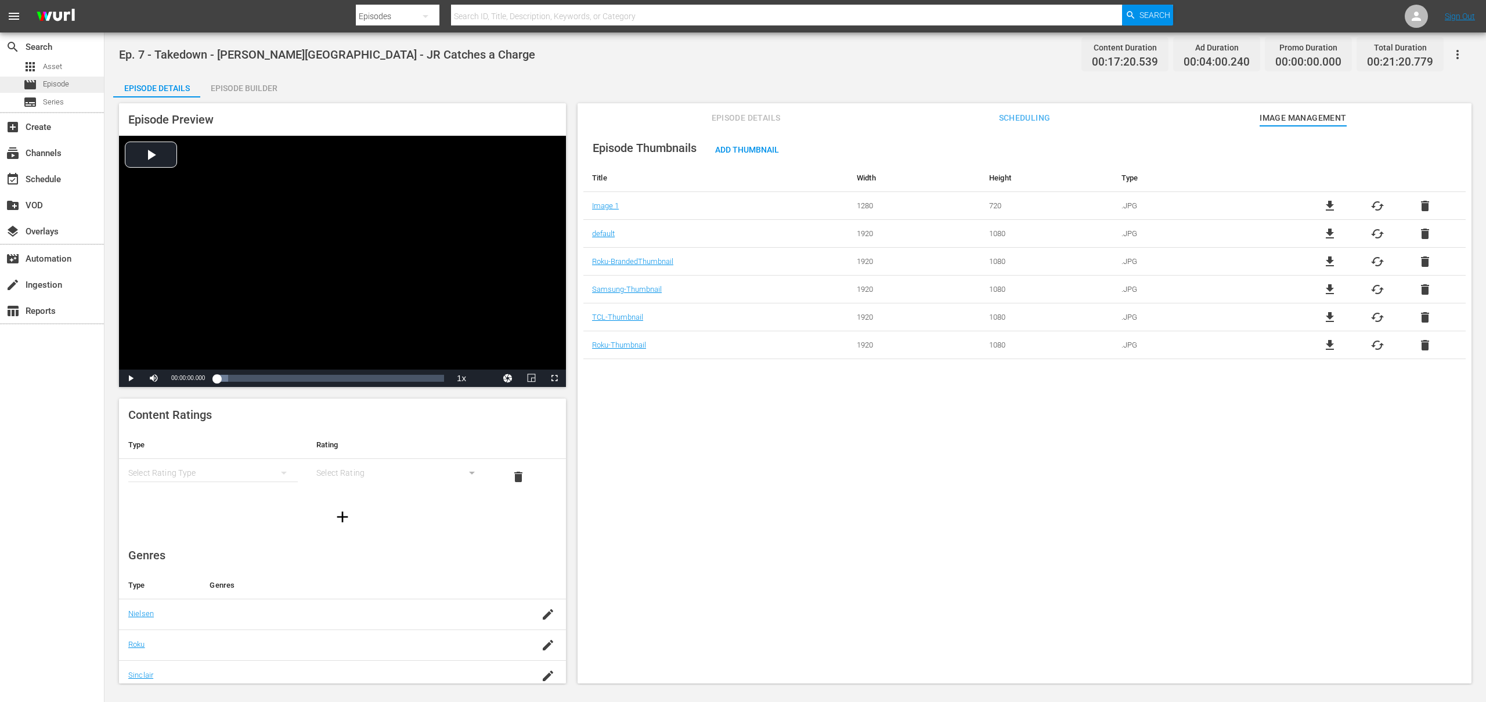
click at [66, 84] on span "Episode" at bounding box center [56, 84] width 26 height 12
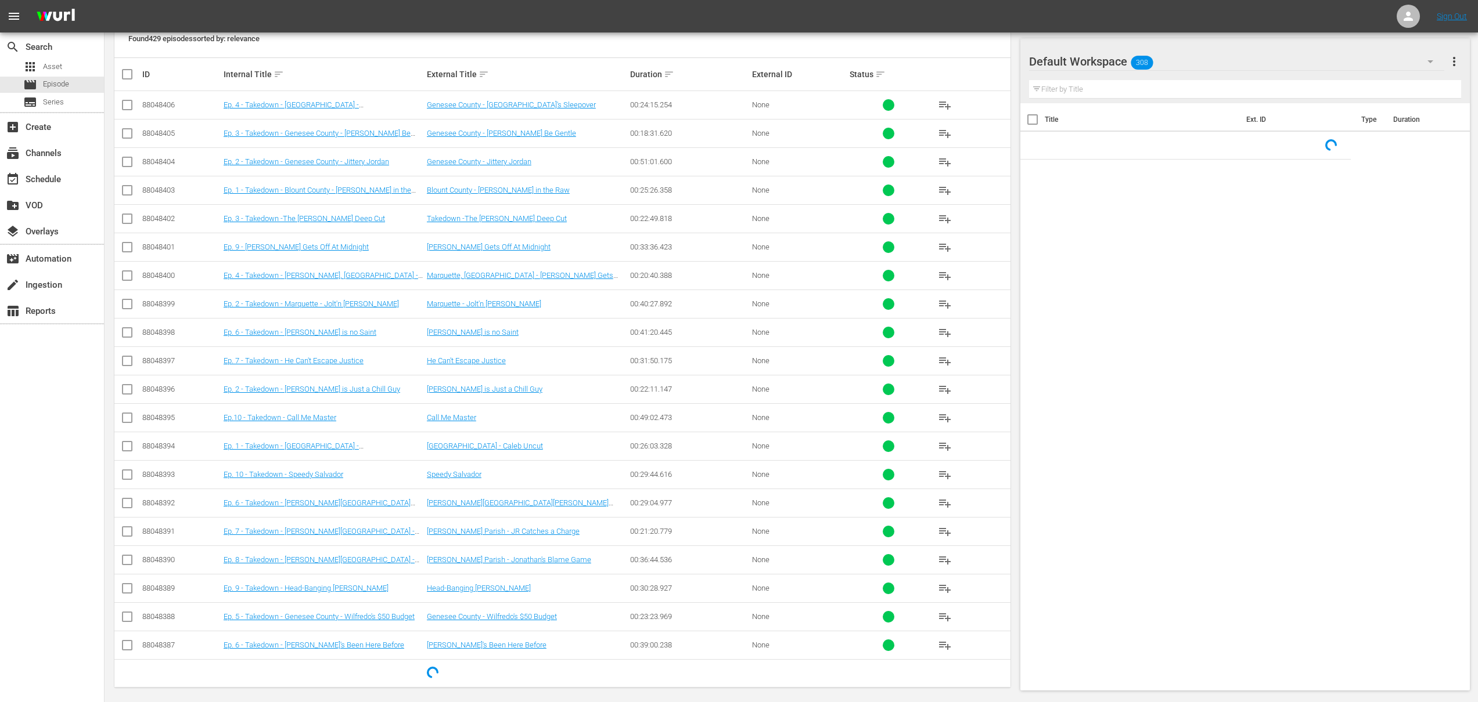
scroll to position [246, 0]
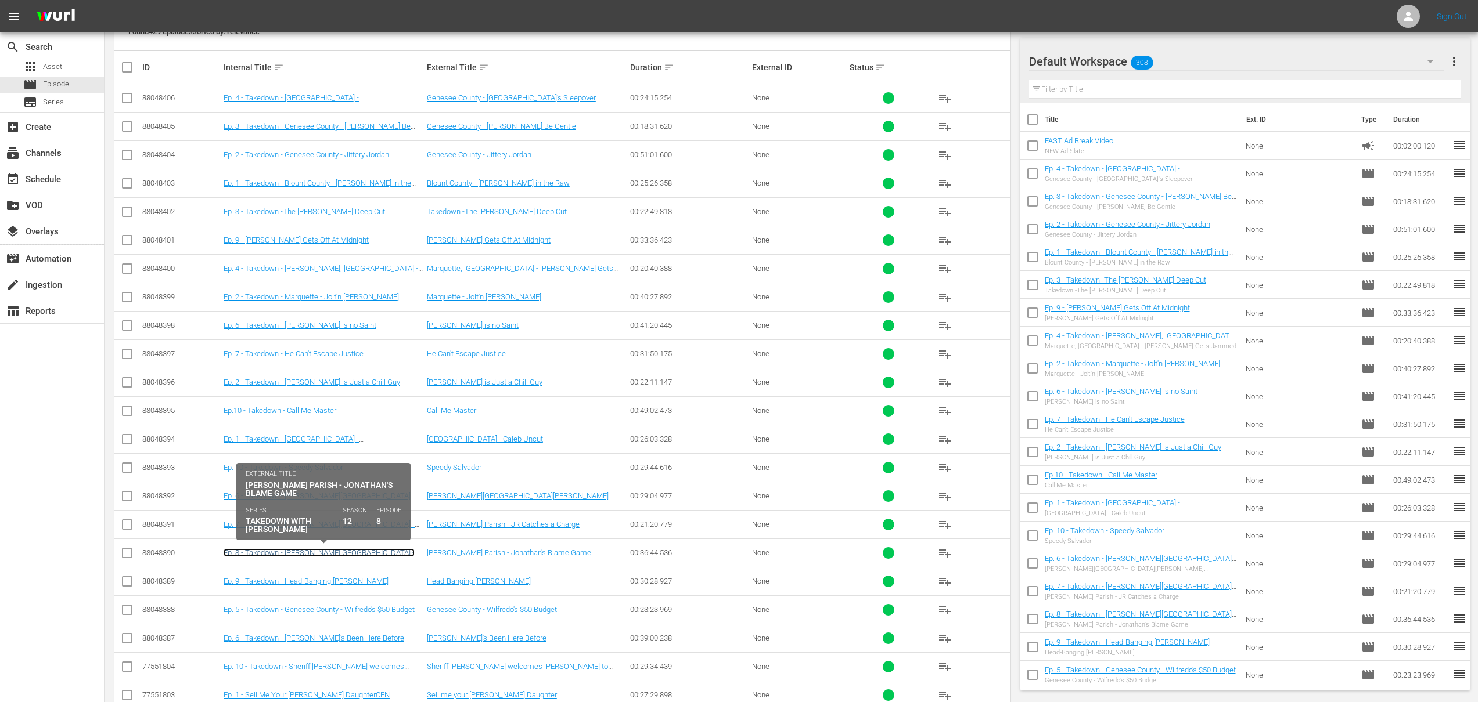
click at [361, 551] on link "Ep. 8 - Takedown - [PERSON_NAME][GEOGRAPHIC_DATA] - [PERSON_NAME]'s Blame Game" at bounding box center [319, 557] width 191 height 17
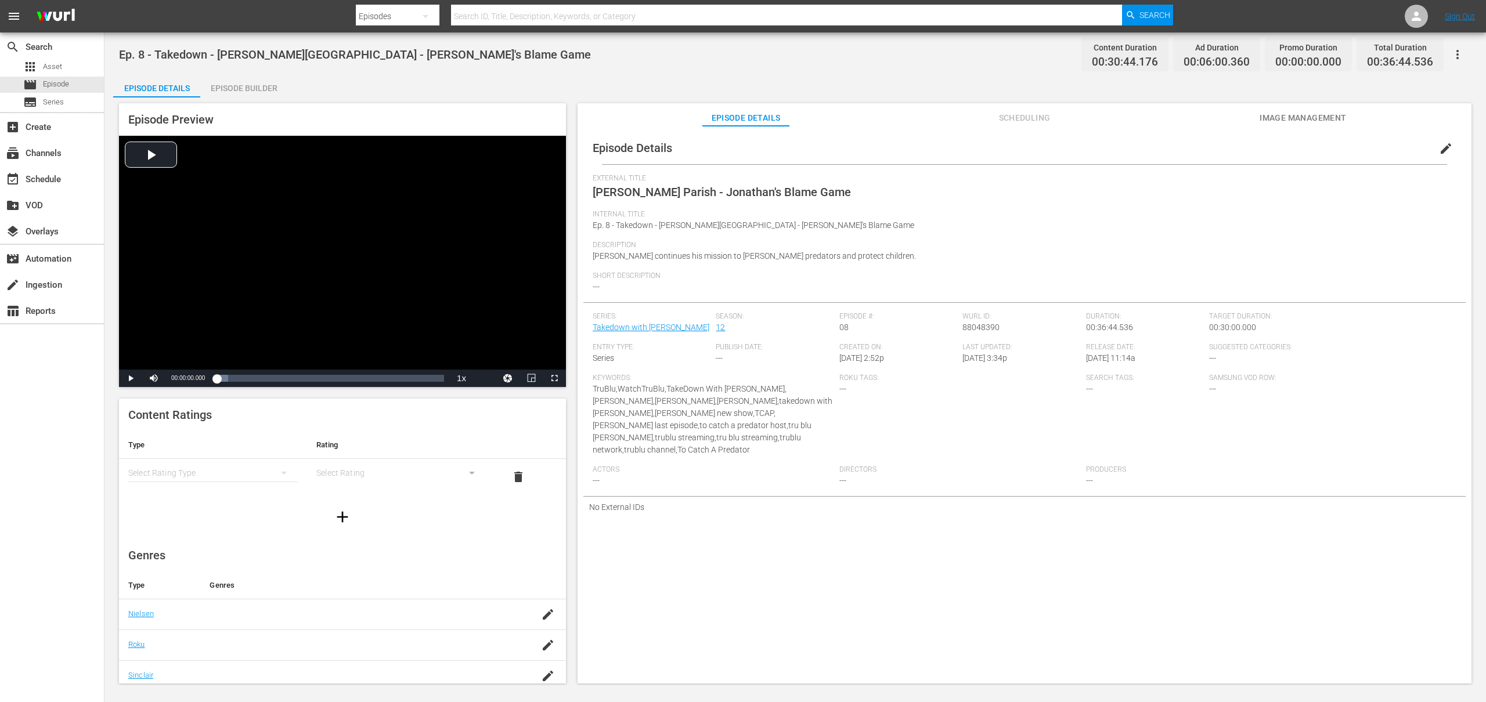
click at [1277, 118] on span "Image Management" at bounding box center [1303, 118] width 87 height 15
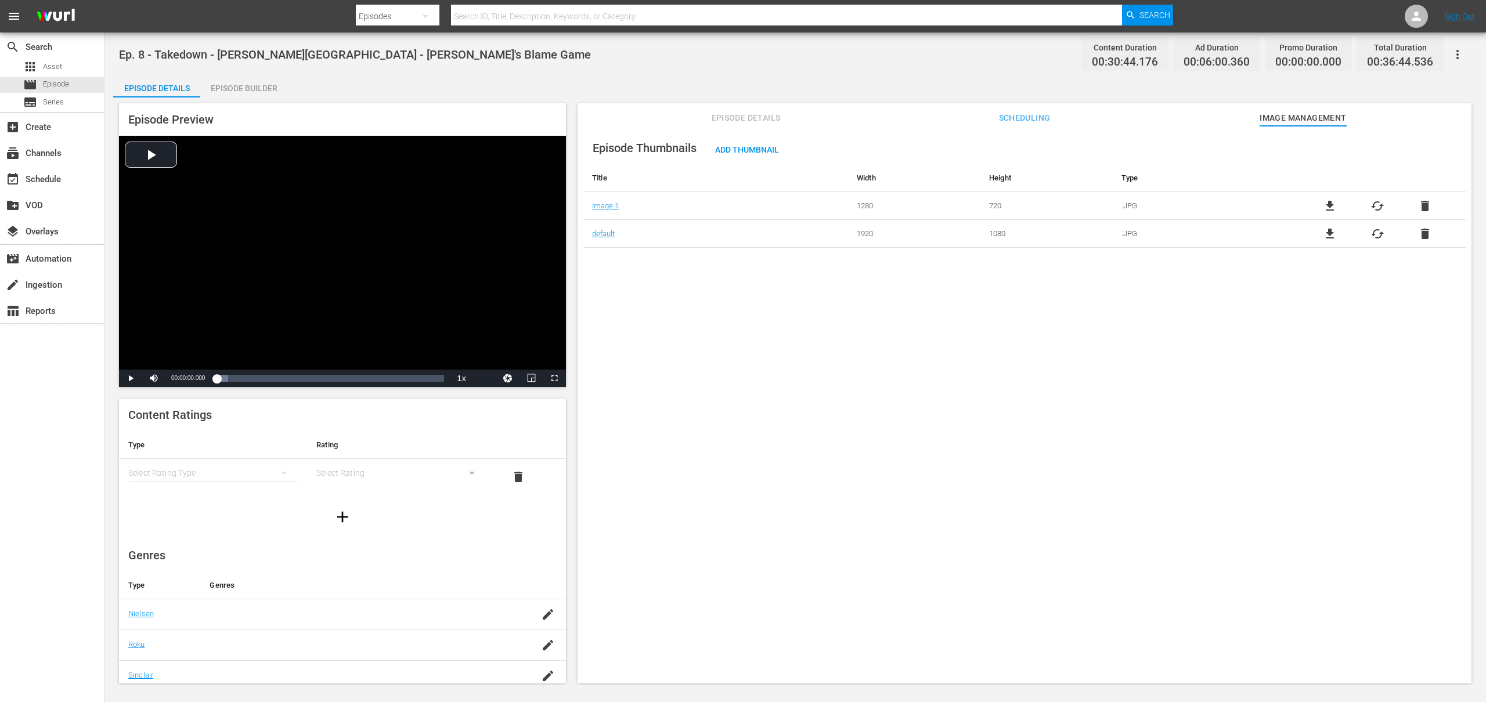
click at [232, 84] on div "Episode Builder" at bounding box center [243, 88] width 87 height 28
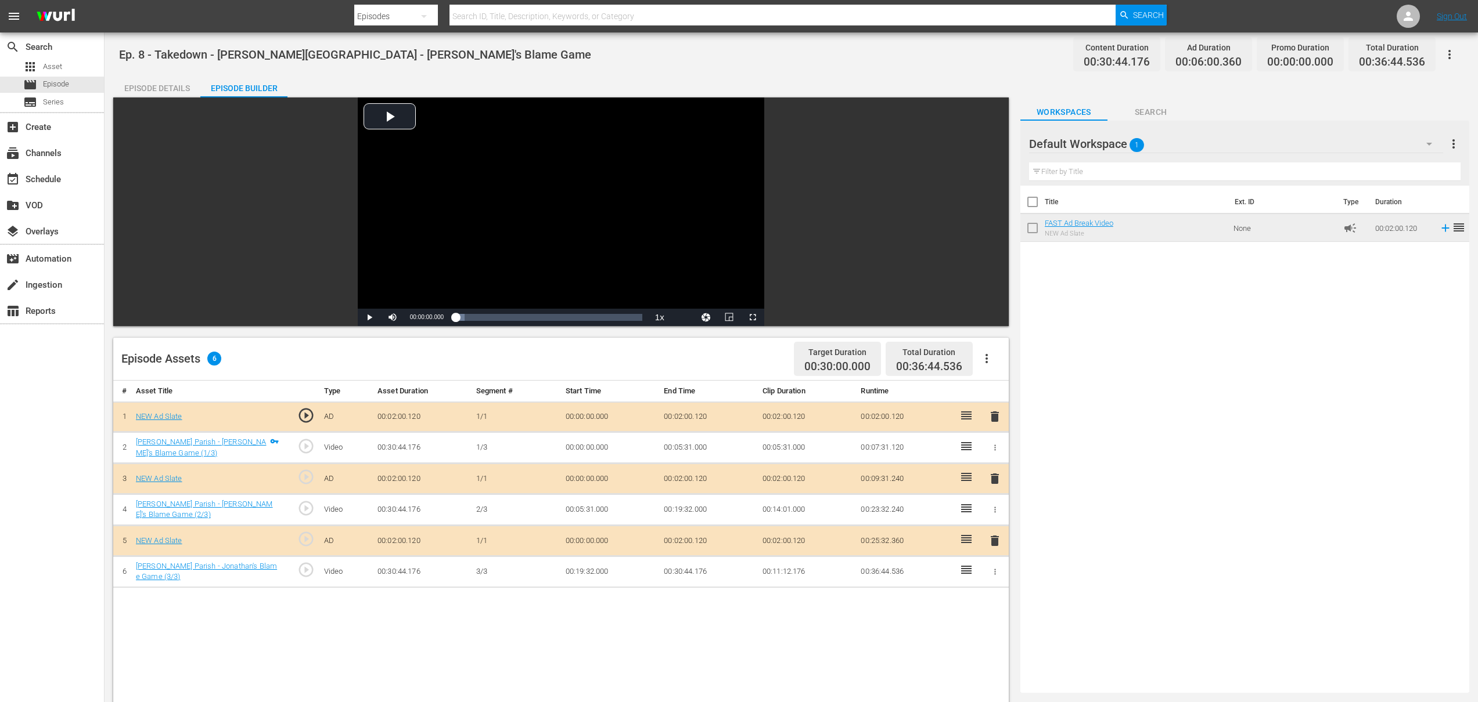
click at [166, 91] on div "Episode Details" at bounding box center [156, 88] width 87 height 28
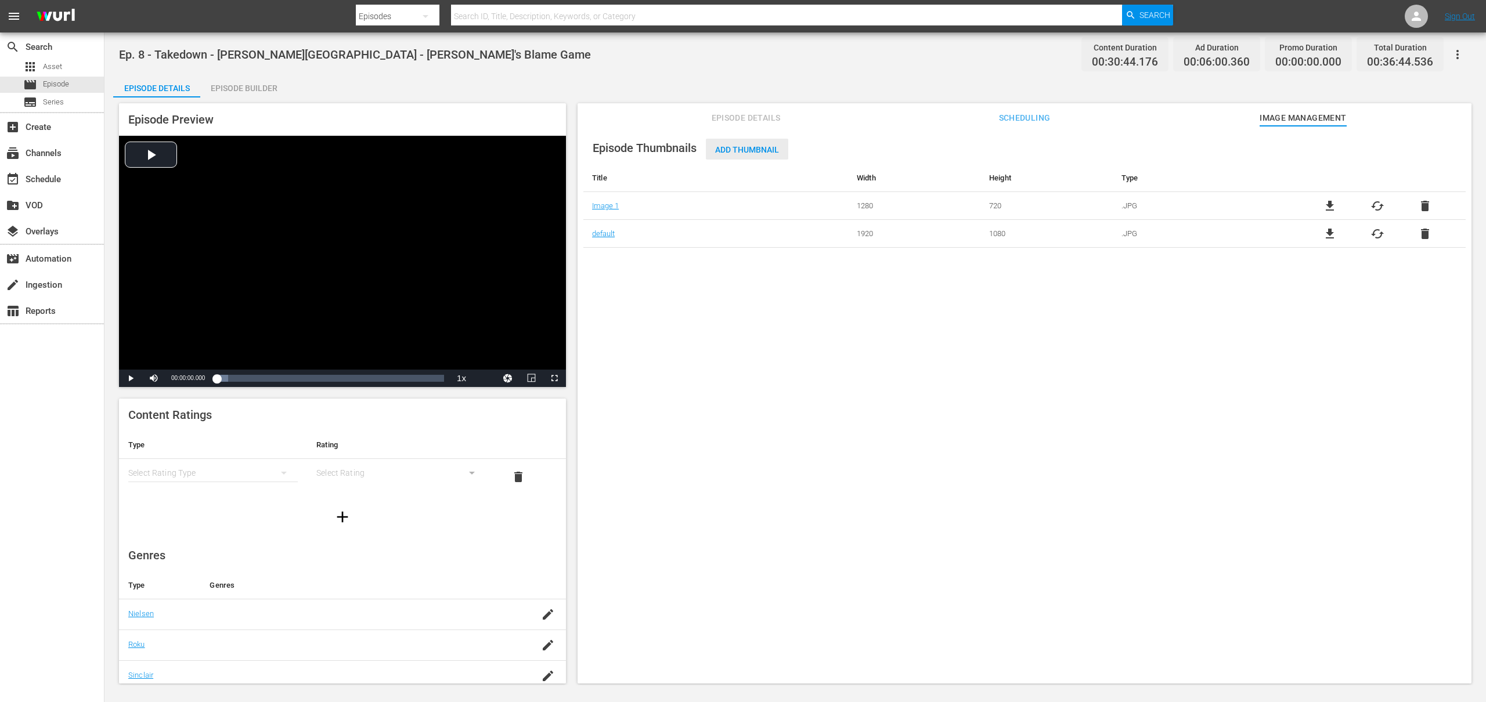
click at [762, 151] on span "Add Thumbnail" at bounding box center [747, 149] width 82 height 9
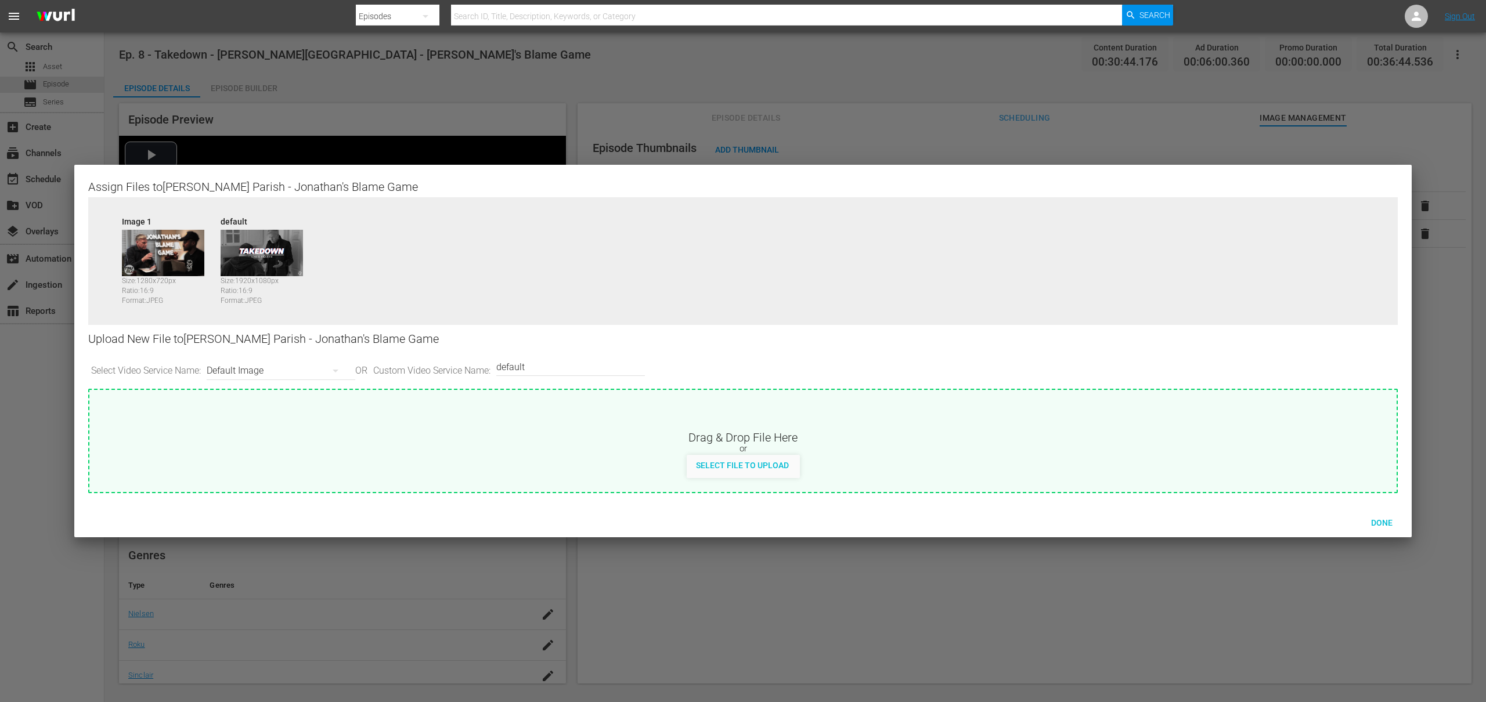
click at [289, 372] on div "Default Image" at bounding box center [278, 371] width 143 height 33
click at [273, 419] on div "Roku-BrandedThumbnail" at bounding box center [281, 412] width 115 height 19
type input "Roku-BrandedThumbnail"
click at [737, 466] on span "Select File to Upload" at bounding box center [742, 465] width 111 height 9
type input "C:\fakepath\Takedown_Series_Artwork.jpg"
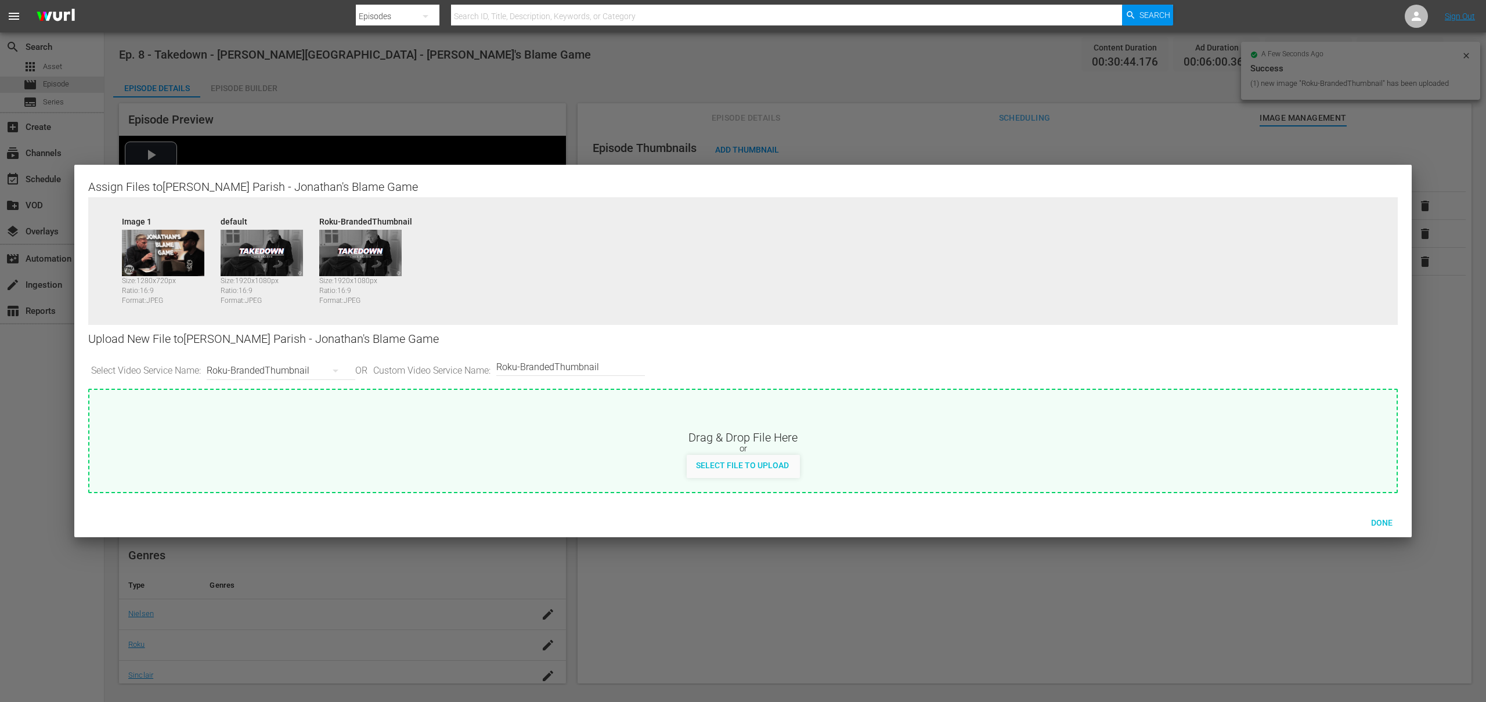
click at [298, 373] on div "Roku-BrandedThumbnail" at bounding box center [278, 371] width 143 height 33
click at [309, 431] on div "Roku-Thumbnail" at bounding box center [281, 431] width 115 height 19
type input "Roku-Thumbnail"
click at [721, 464] on span "Select File to Upload" at bounding box center [742, 465] width 111 height 9
type input "C:\fakepath\Takedown_Series_Artwork.jpg"
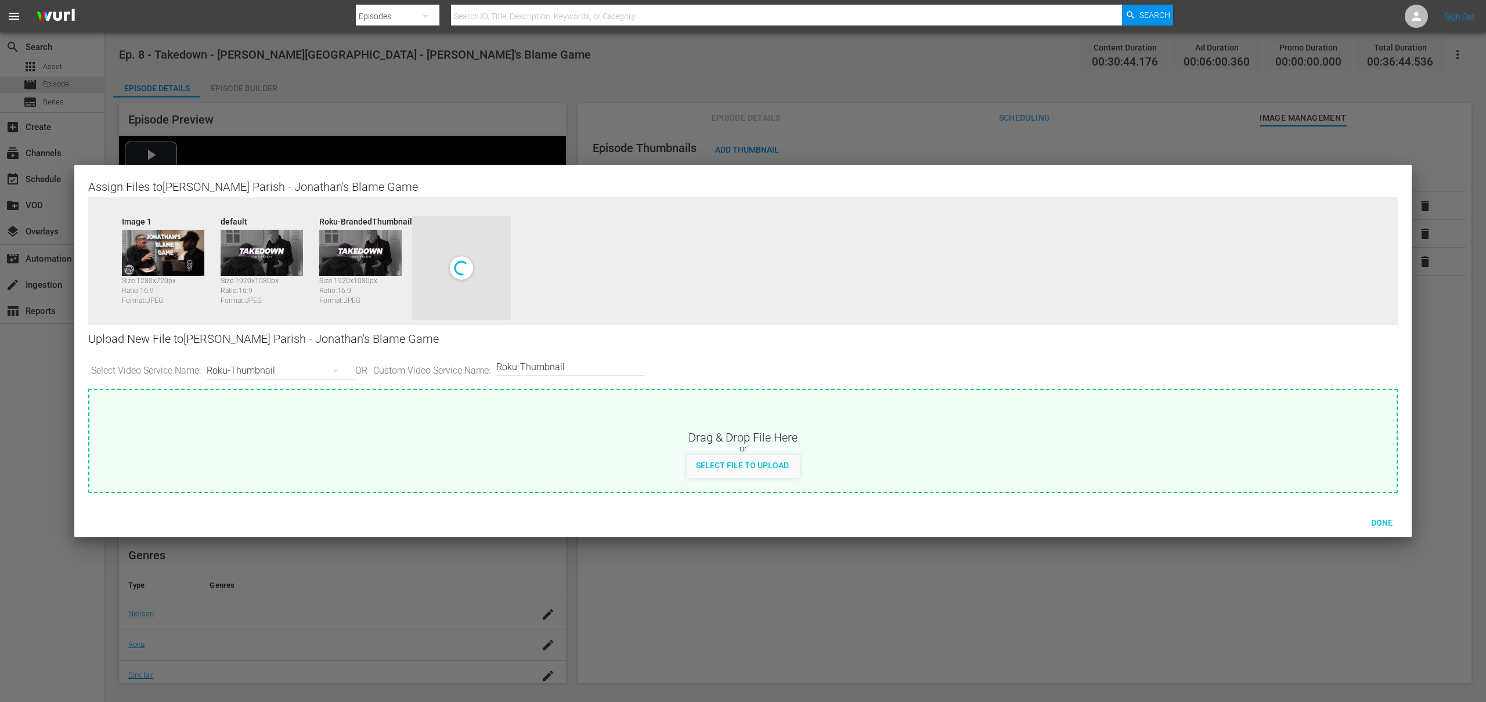
click at [294, 373] on div "Roku-Thumbnail" at bounding box center [278, 371] width 143 height 33
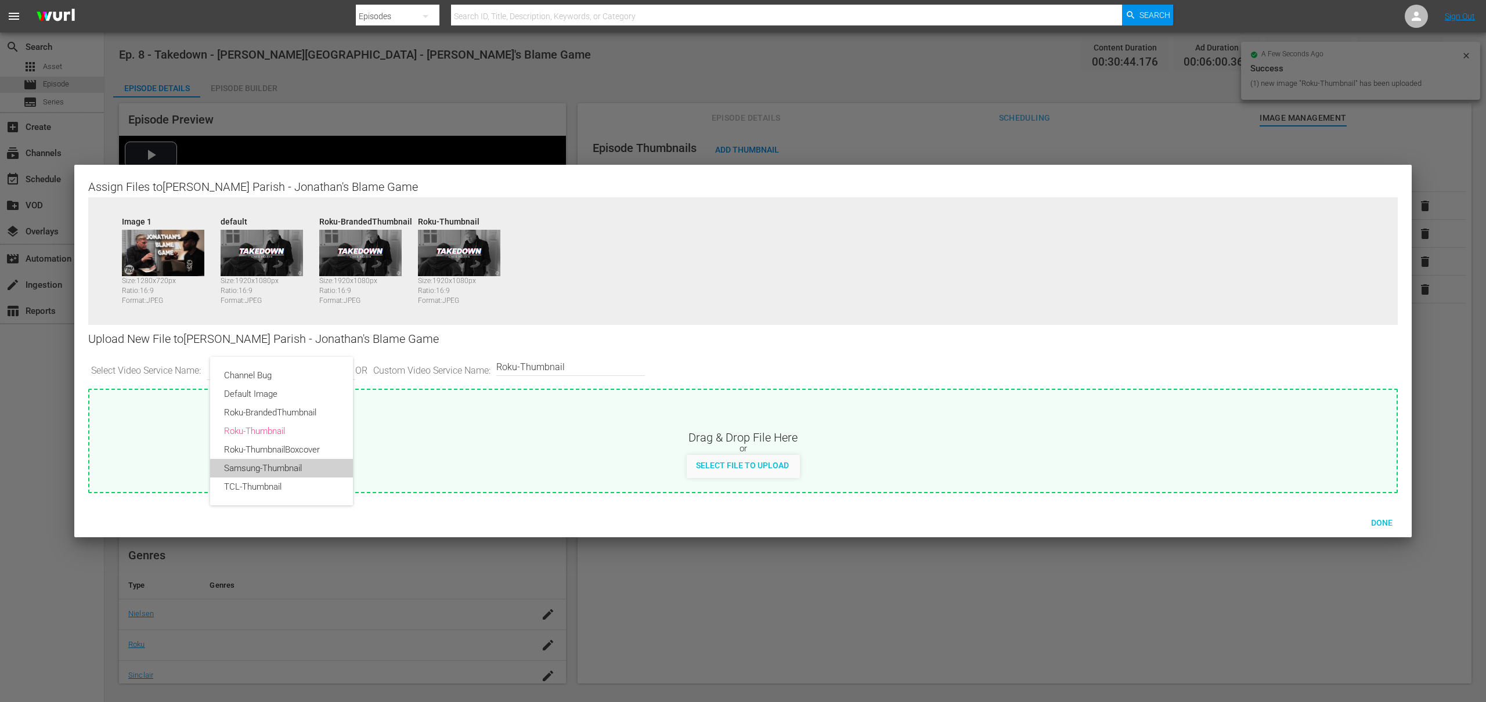
click at [283, 473] on div "Samsung-Thumbnail" at bounding box center [281, 468] width 115 height 19
type input "Samsung-Thumbnail"
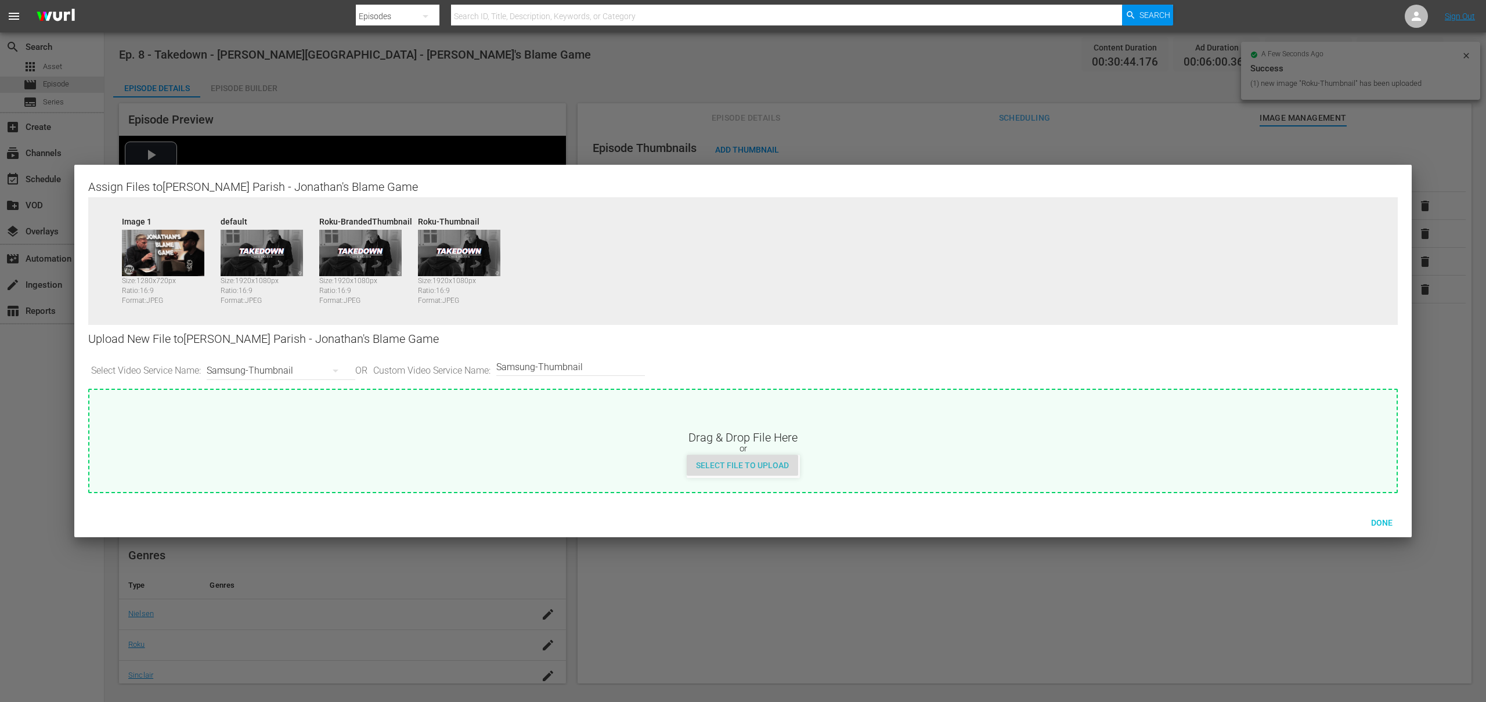
click at [760, 471] on div "Select File to Upload" at bounding box center [742, 465] width 111 height 21
type input "C:\fakepath\Takedown_Series_Artwork.jpg"
click at [305, 372] on div "Samsung-Thumbnail" at bounding box center [278, 371] width 143 height 33
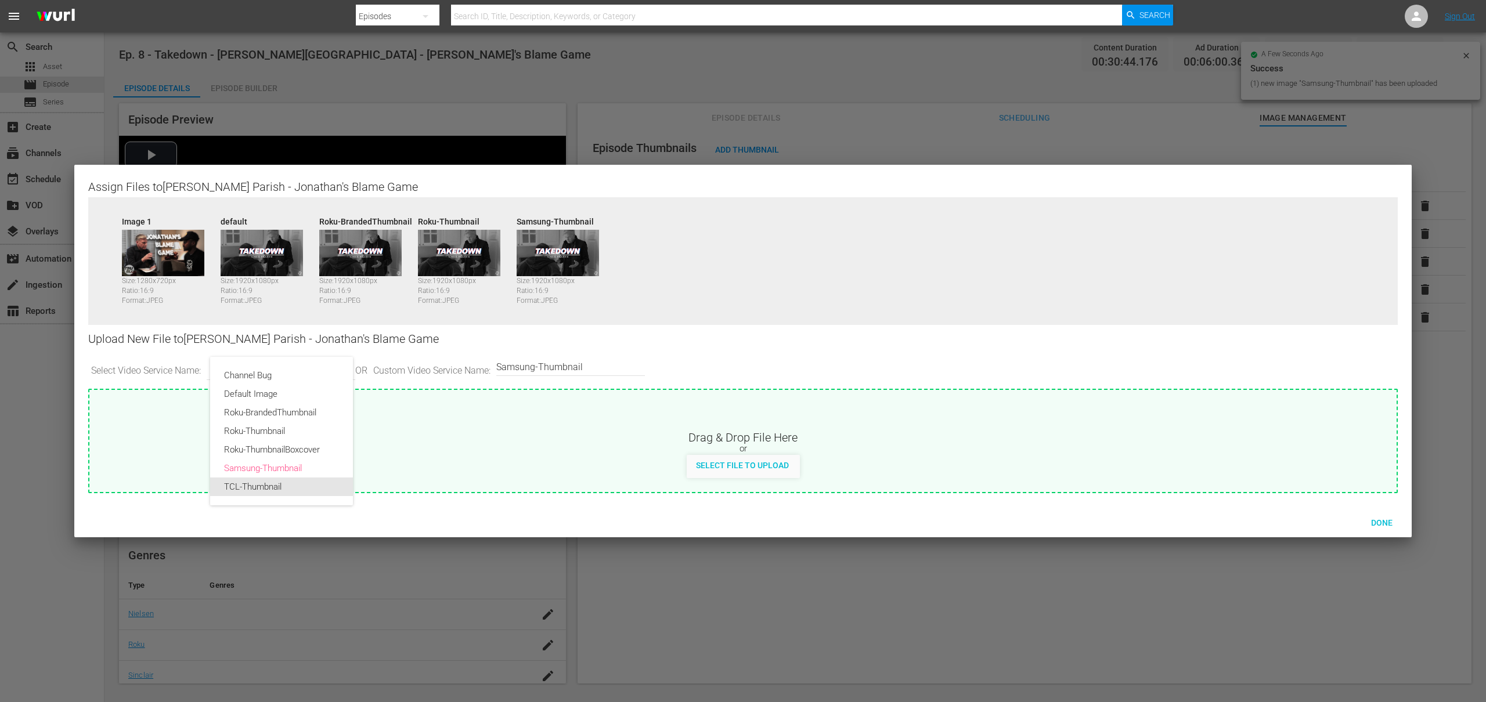
click at [272, 483] on div "TCL-Thumbnail" at bounding box center [281, 487] width 115 height 19
type input "TCL-Thumbnail"
click at [766, 466] on span "Select File to Upload" at bounding box center [742, 465] width 111 height 9
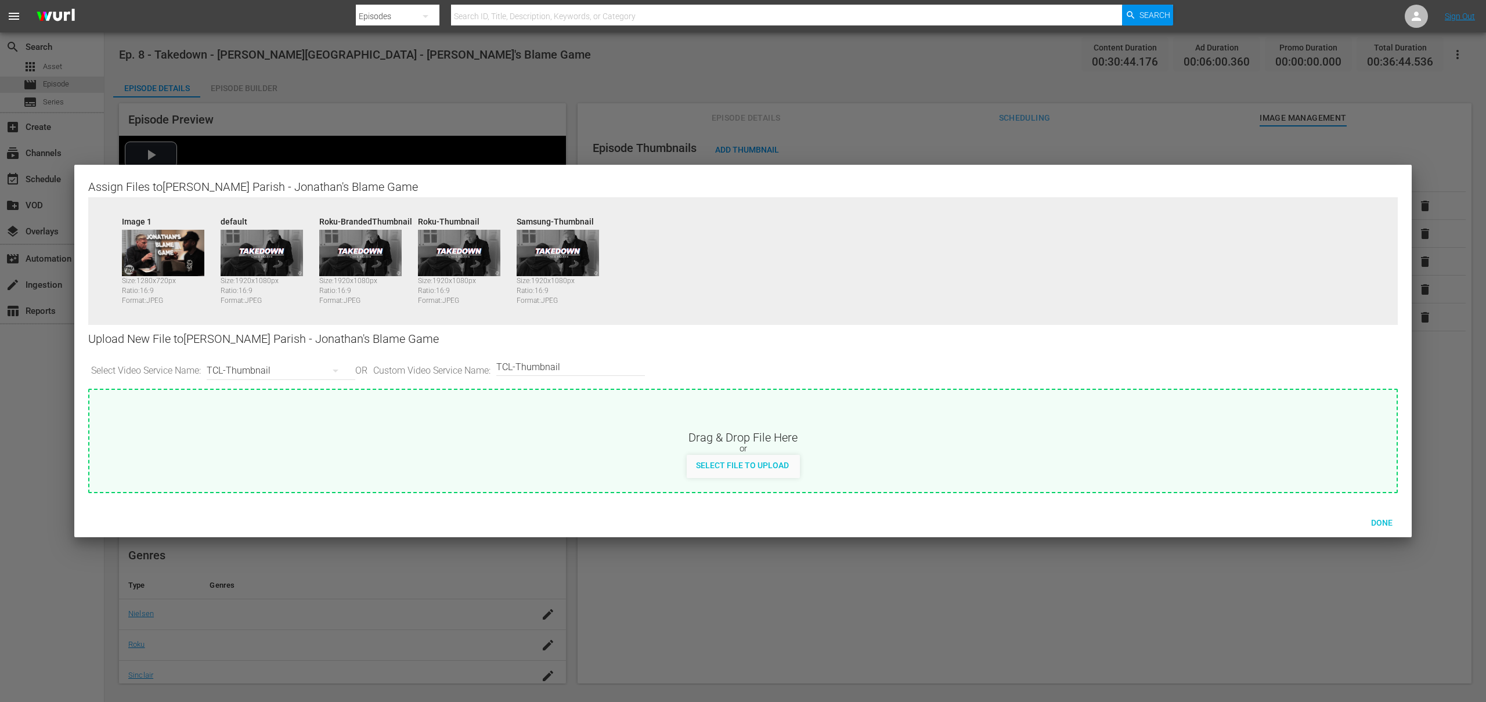
type input "C:\fakepath\Takedown_Series_Artwork.jpg"
click at [267, 370] on div "TCL-Thumbnail" at bounding box center [278, 371] width 143 height 33
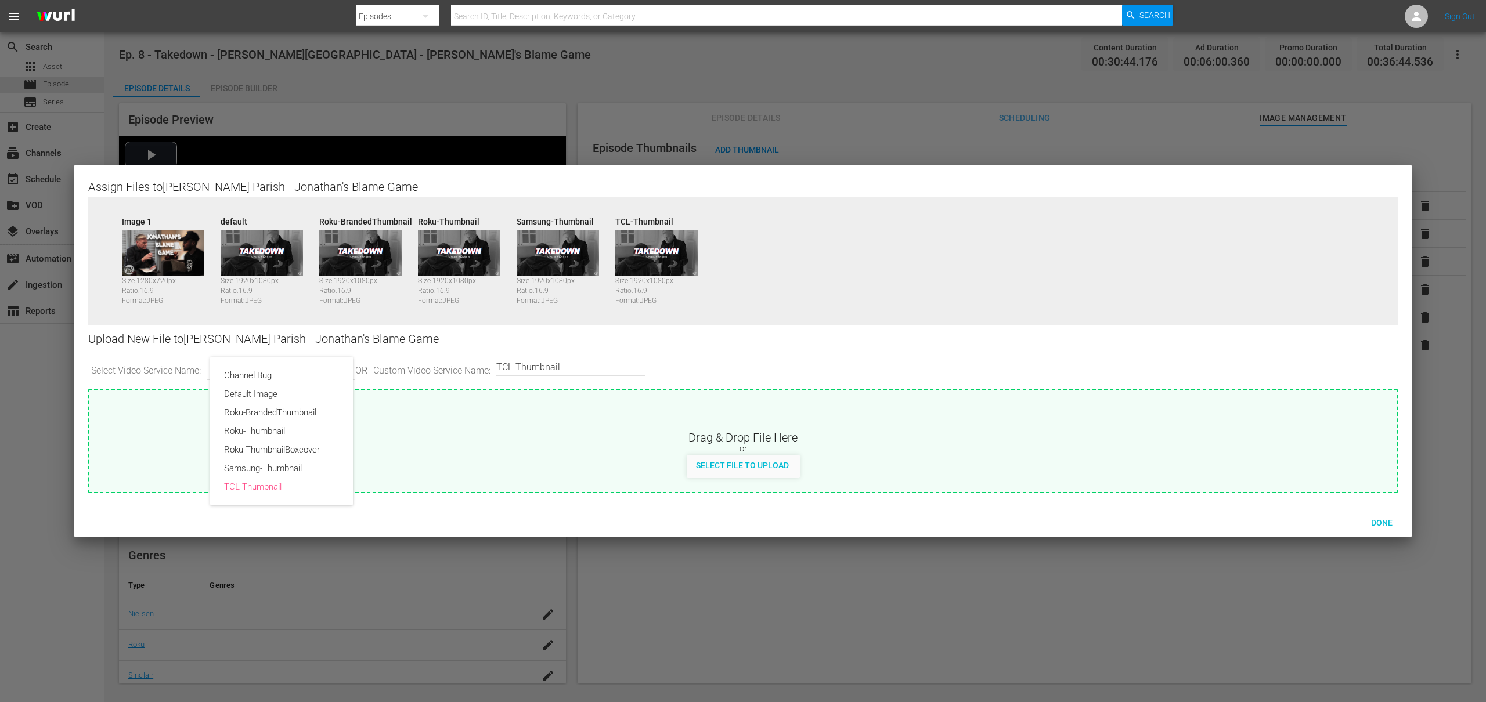
click at [299, 338] on div "Channel Bug Default Image Roku-BrandedThumbnail Roku-Thumbnail Roku-ThumbnailBo…" at bounding box center [743, 351] width 1486 height 702
click at [1385, 527] on span "Done" at bounding box center [1382, 522] width 40 height 9
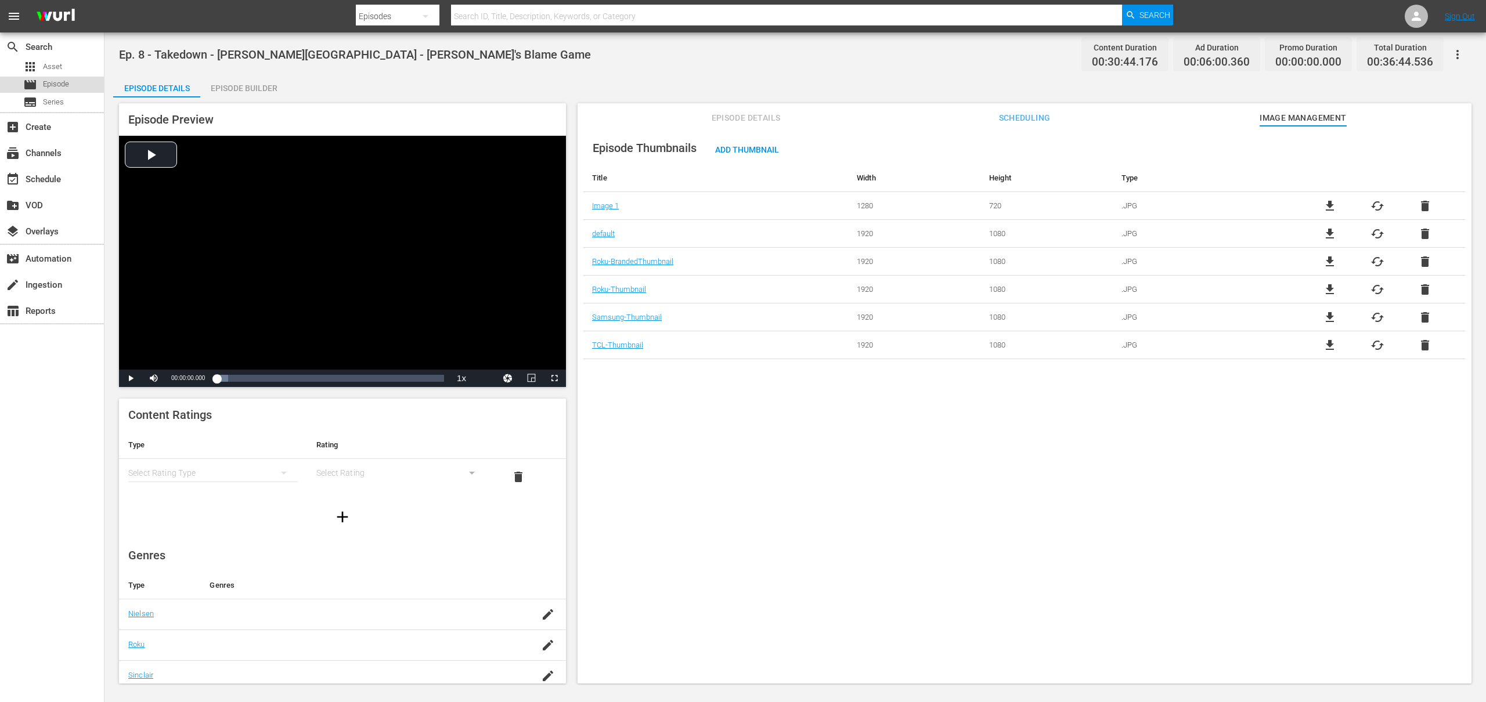
click at [67, 84] on span "Episode" at bounding box center [56, 84] width 26 height 12
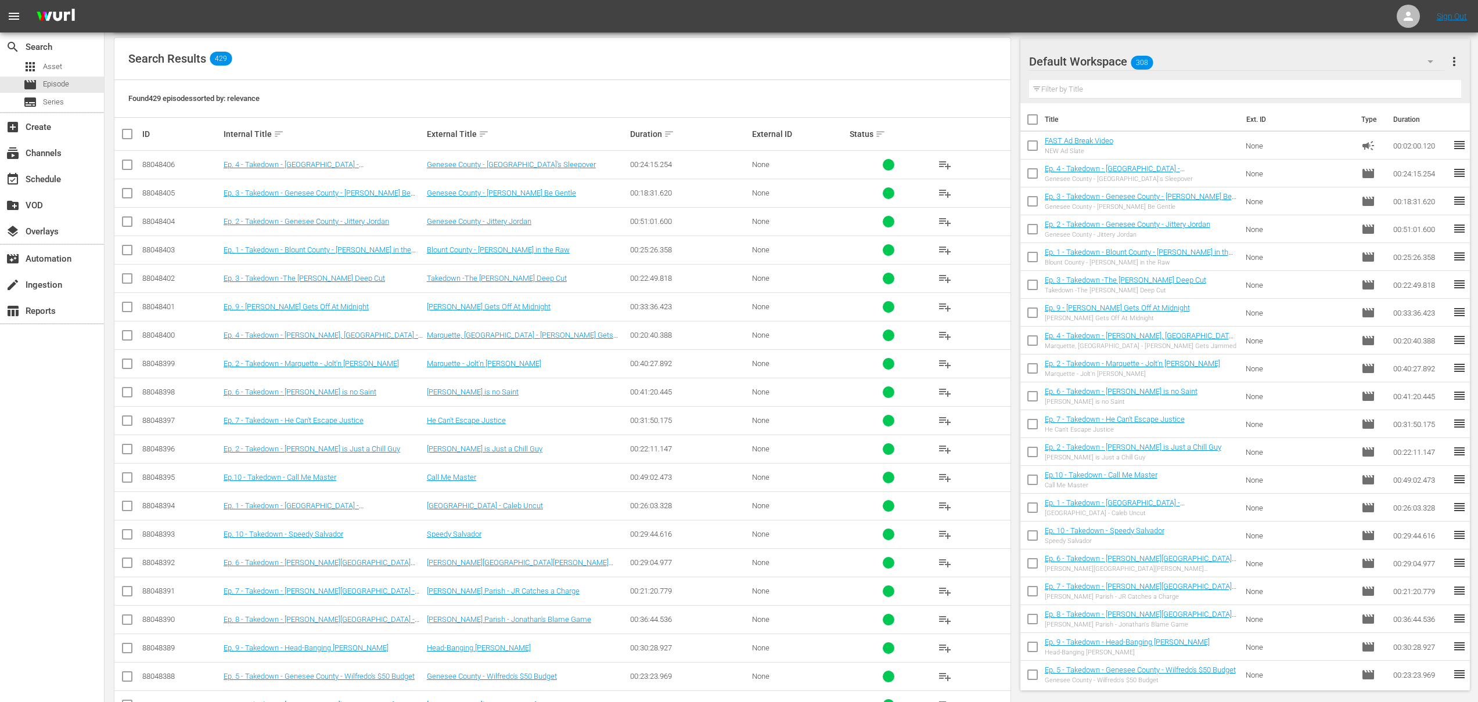
scroll to position [246, 0]
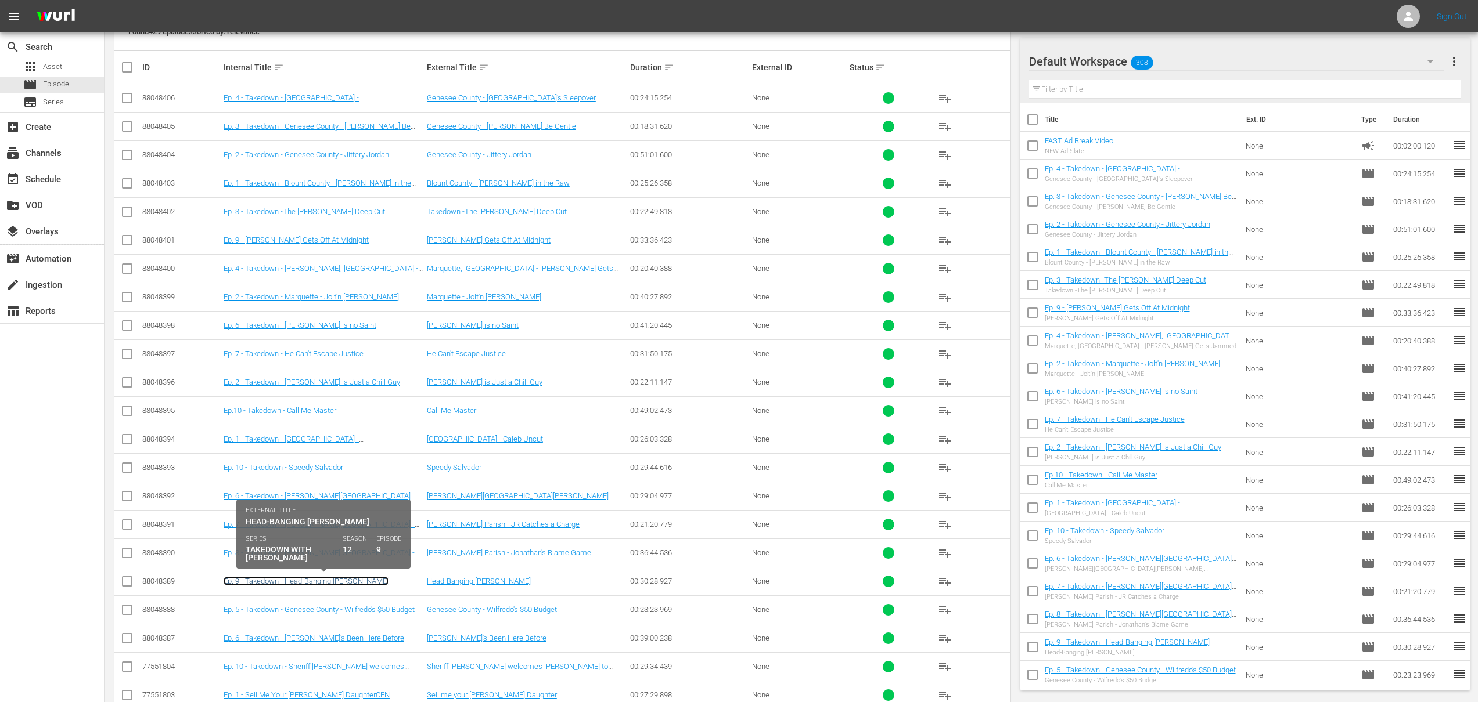
click at [323, 581] on link "Ep. 9 - Takedown - Head-Banging [PERSON_NAME]" at bounding box center [306, 581] width 165 height 9
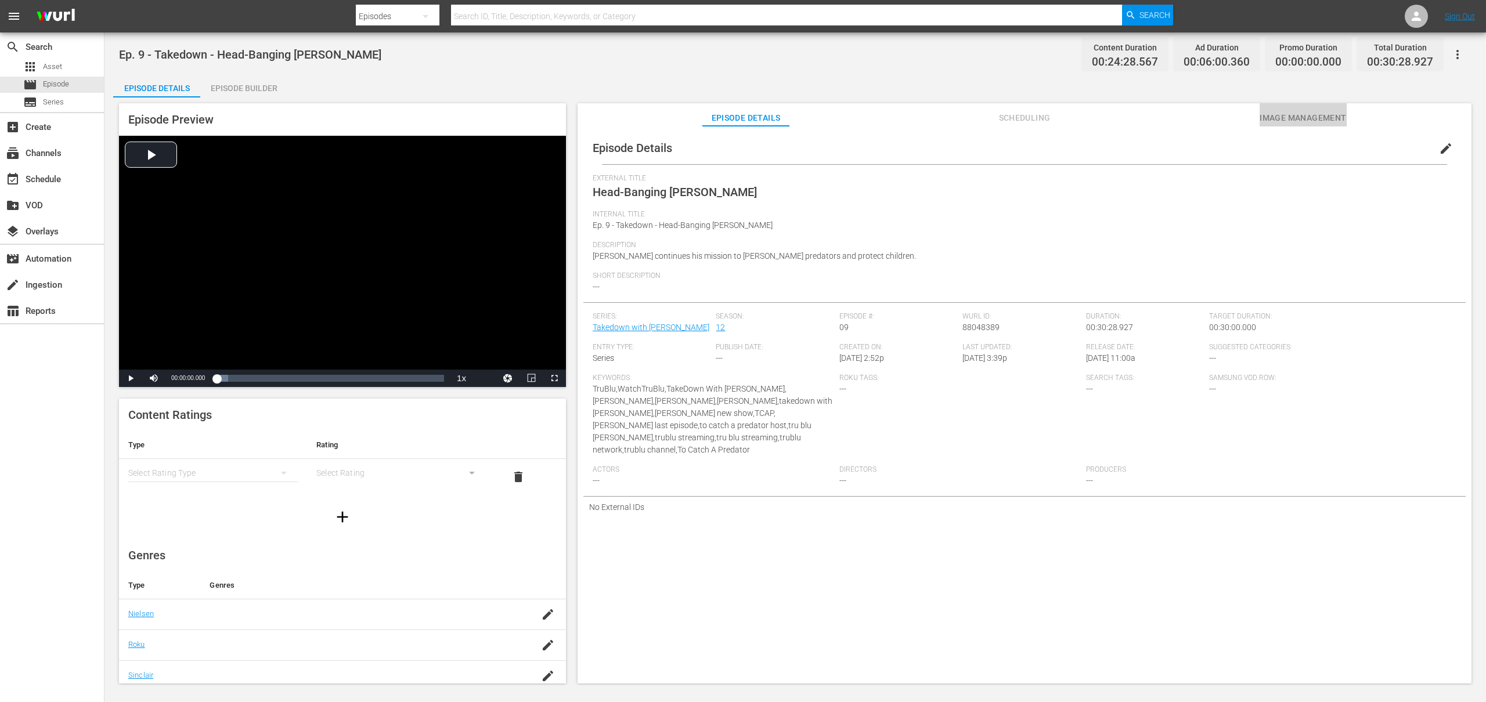
click at [1278, 117] on span "Image Management" at bounding box center [1303, 118] width 87 height 15
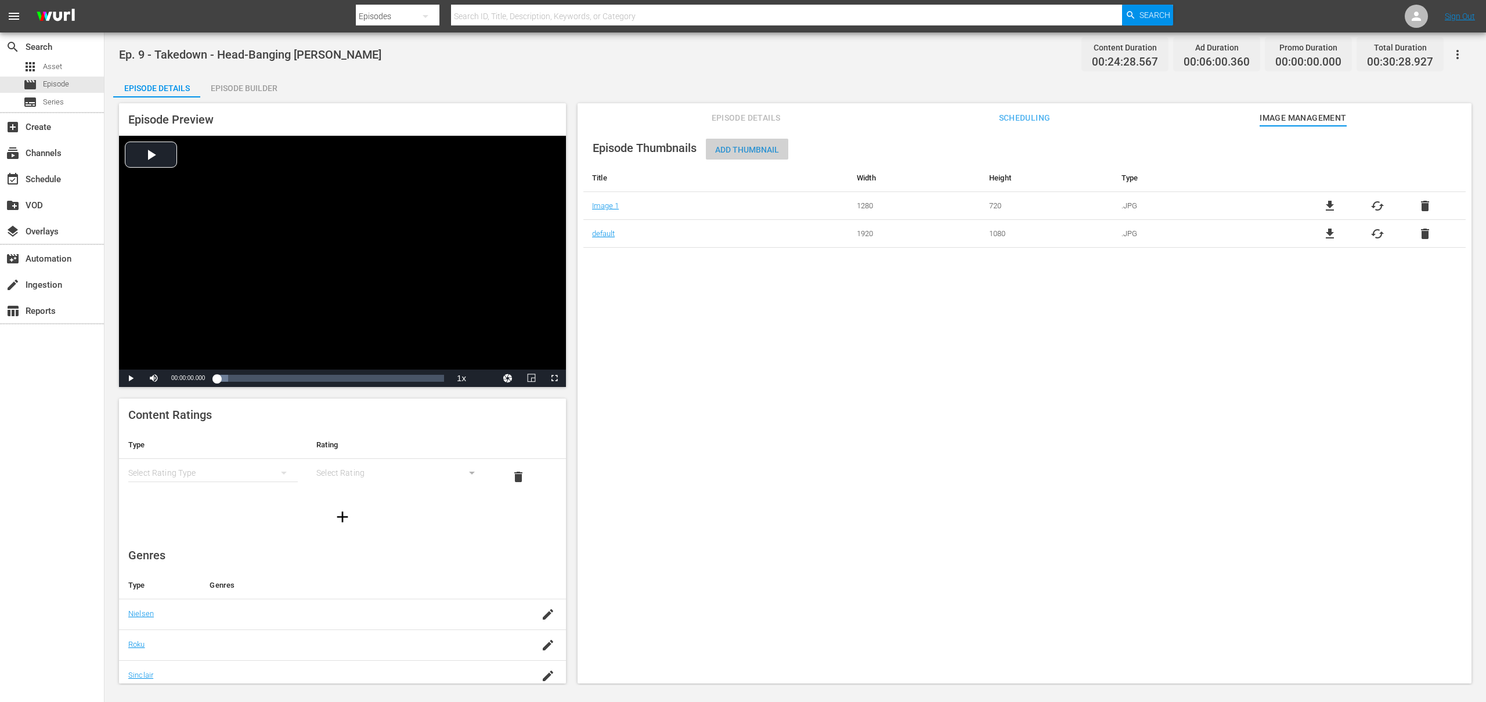
click at [763, 149] on span "Add Thumbnail" at bounding box center [747, 149] width 82 height 9
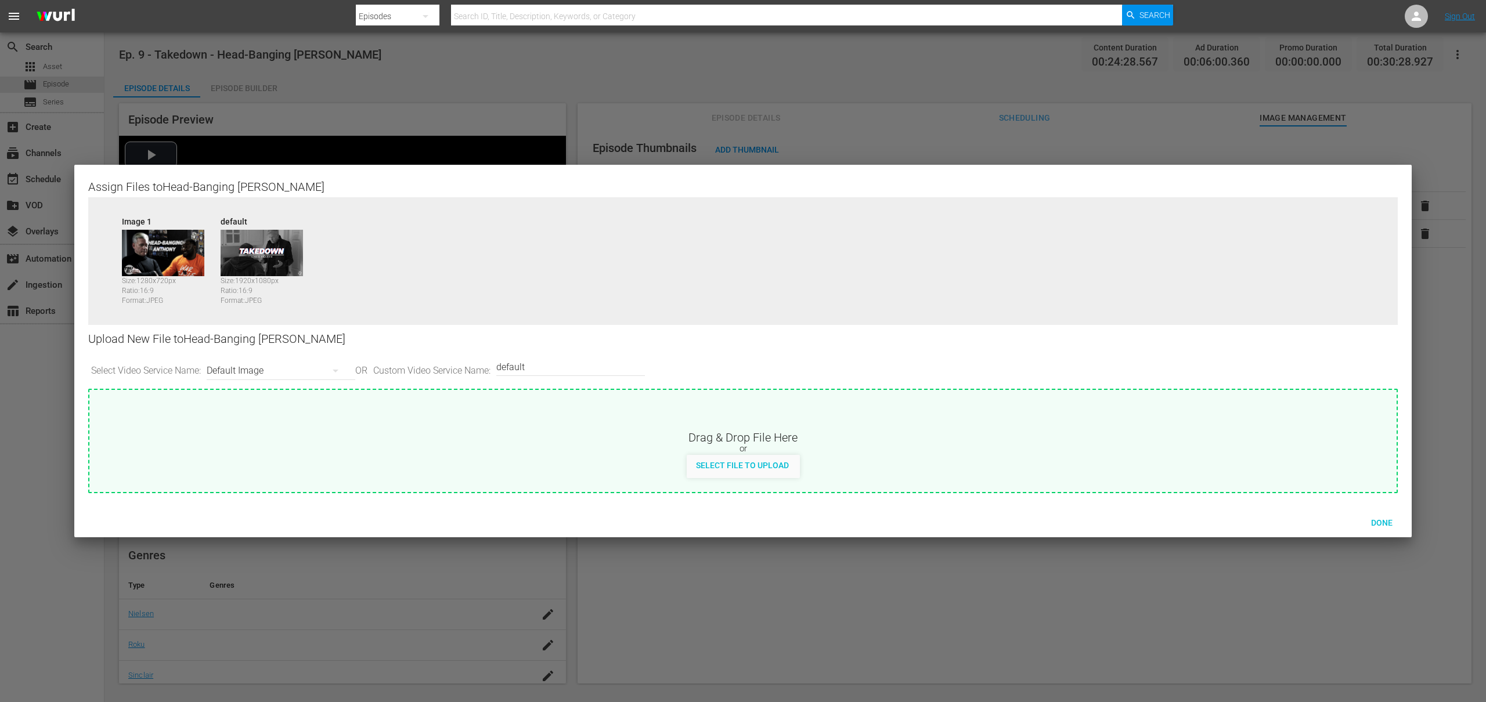
click at [244, 373] on div "Default Image" at bounding box center [278, 371] width 143 height 33
click at [266, 409] on div "Roku-BrandedThumbnail" at bounding box center [281, 412] width 115 height 19
type input "Roku-BrandedThumbnail"
click at [748, 460] on div "Select File to Upload" at bounding box center [742, 465] width 111 height 21
type input "C:\fakepath\Takedown_Series_Artwork.jpg"
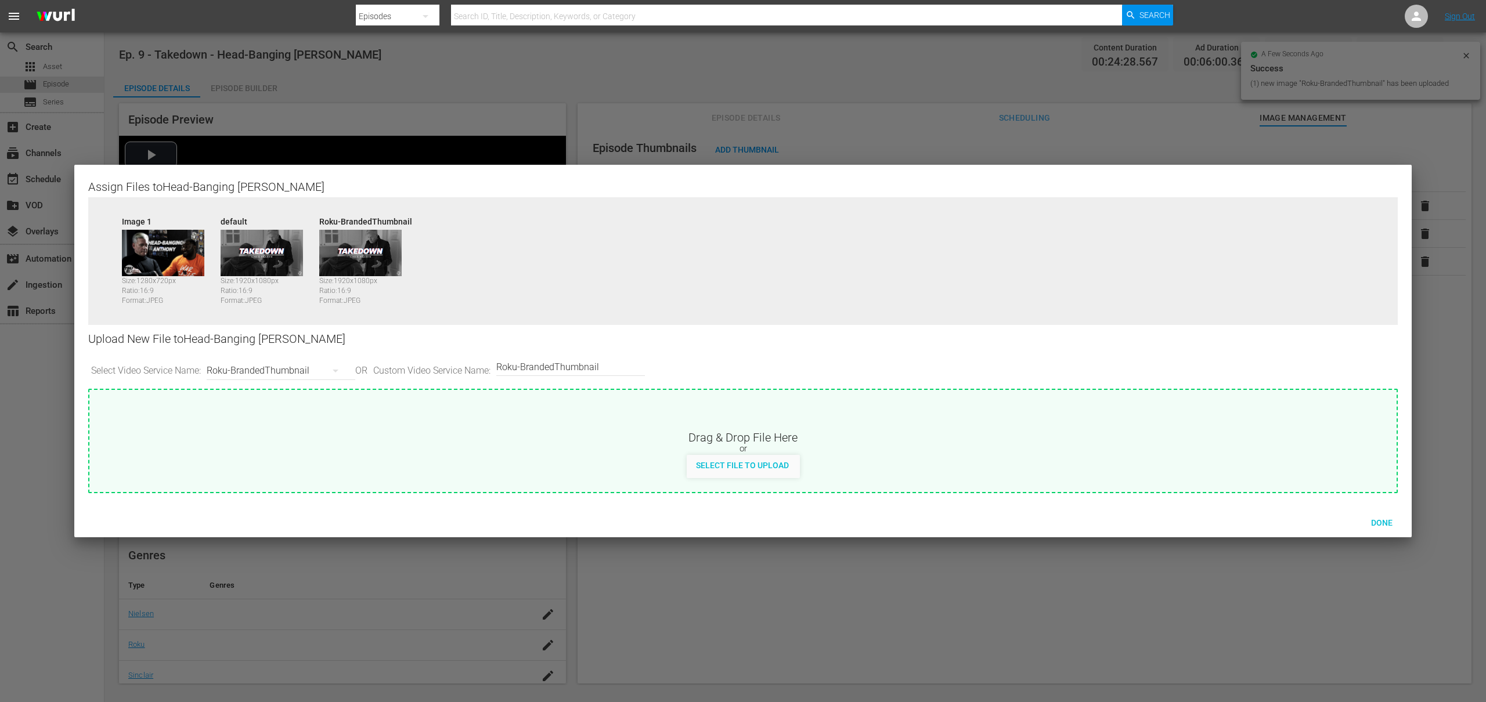
click at [296, 368] on div "Roku-BrandedThumbnail" at bounding box center [278, 371] width 143 height 33
drag, startPoint x: 286, startPoint y: 469, endPoint x: 299, endPoint y: 466, distance: 13.7
click at [288, 469] on div "Samsung-Thumbnail" at bounding box center [281, 468] width 115 height 19
type input "Samsung-Thumbnail"
click at [737, 464] on span "Select File to Upload" at bounding box center [742, 465] width 111 height 9
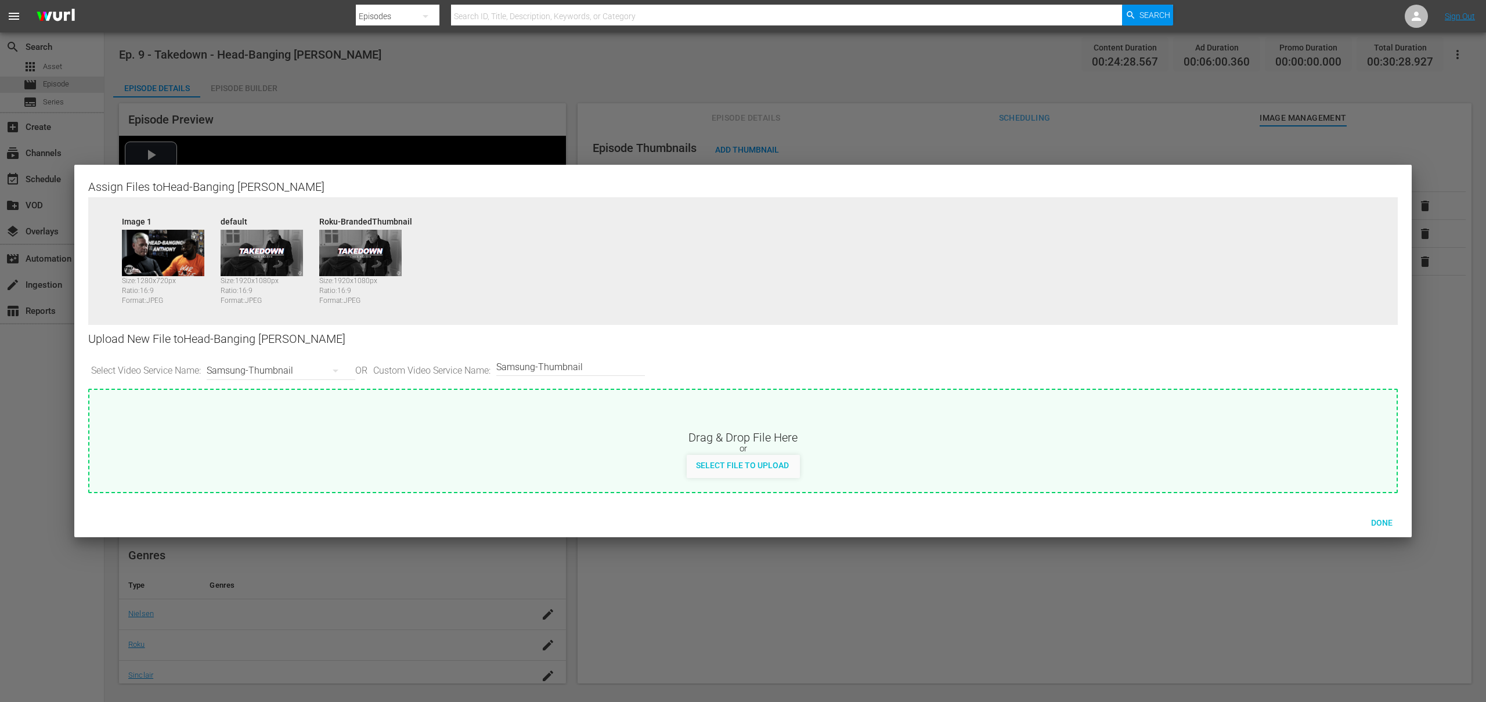
type input "C:\fakepath\Takedown_Series_Artwork.jpg"
click at [288, 373] on div "Samsung-Thumbnail" at bounding box center [278, 371] width 143 height 33
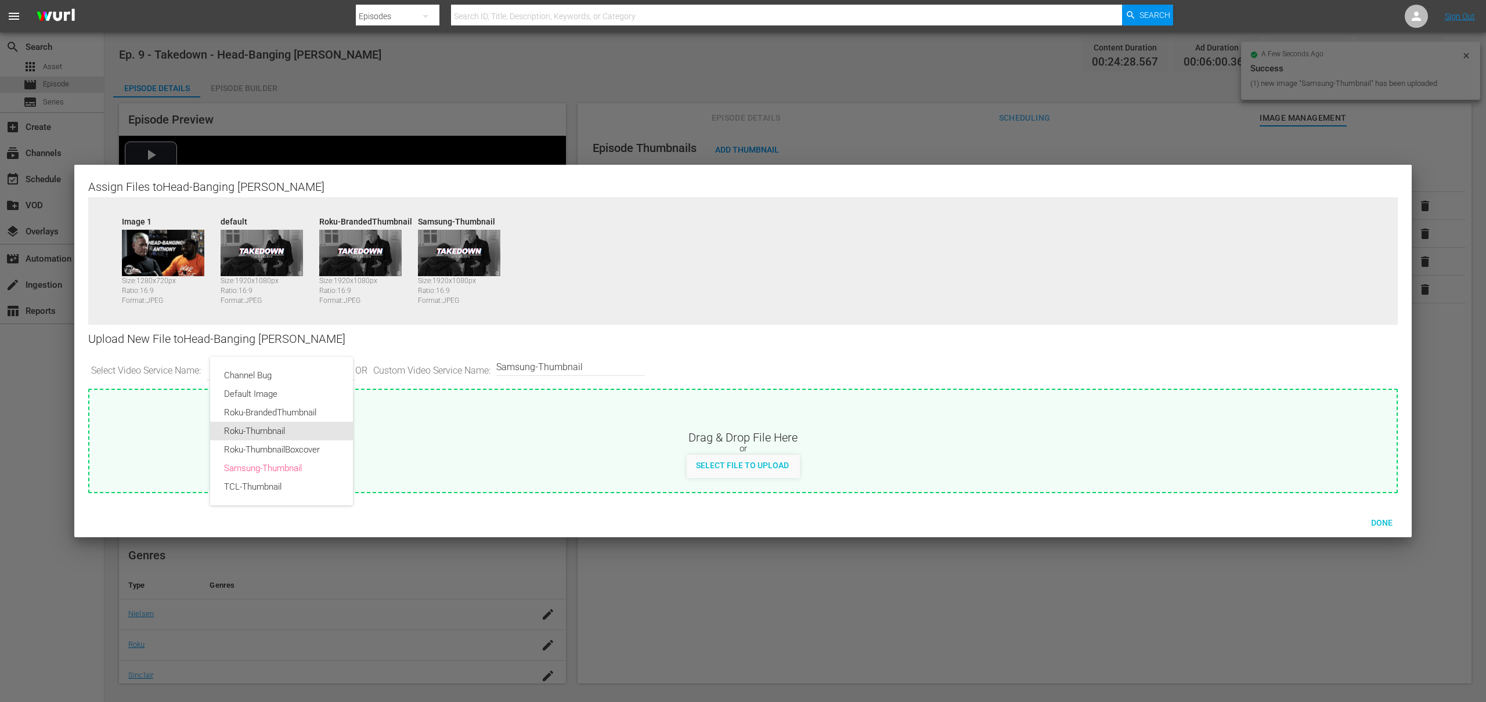
click at [274, 428] on div "Roku-Thumbnail" at bounding box center [281, 431] width 115 height 19
type input "Roku-Thumbnail"
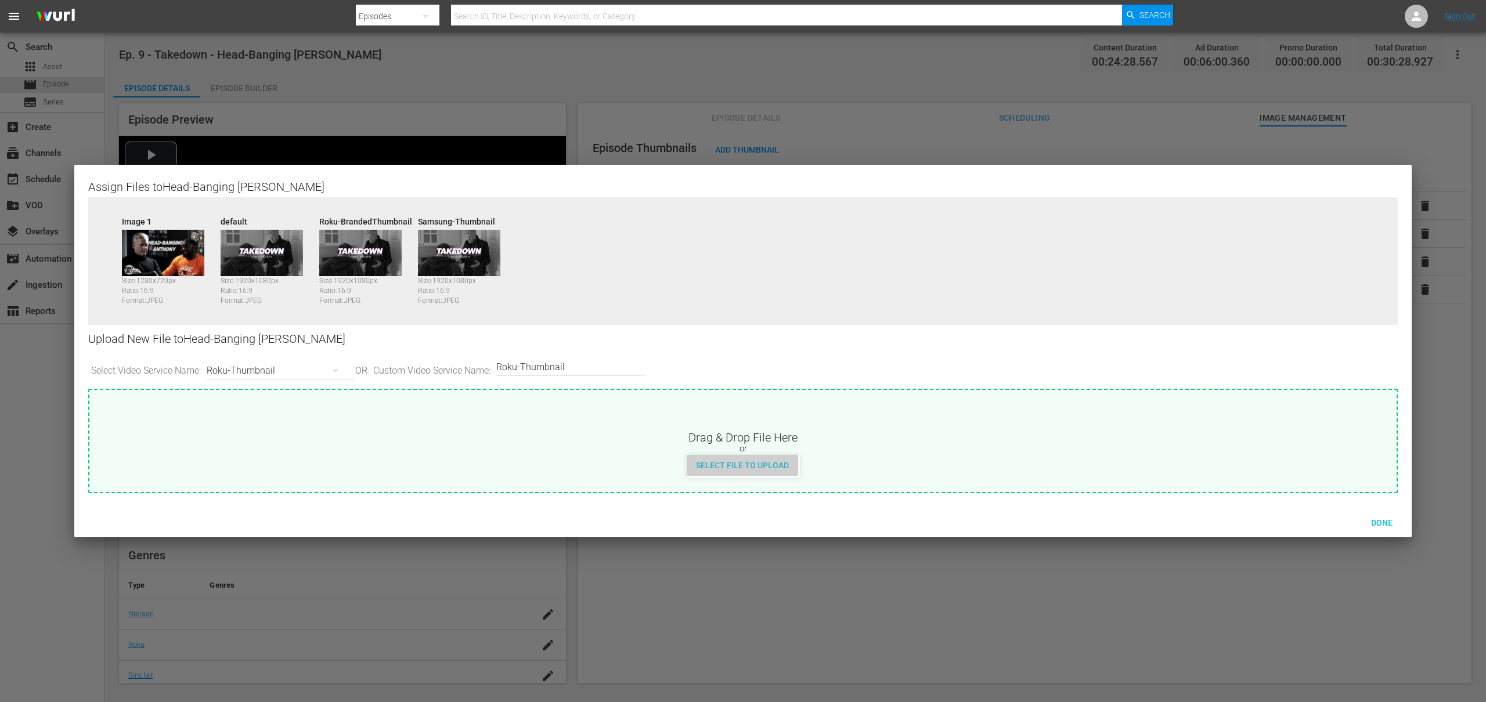
click at [743, 467] on span "Select File to Upload" at bounding box center [742, 465] width 111 height 9
type input "C:\fakepath\Takedown_Series_Artwork.jpg"
click at [302, 363] on div "Roku-Thumbnail" at bounding box center [278, 371] width 143 height 33
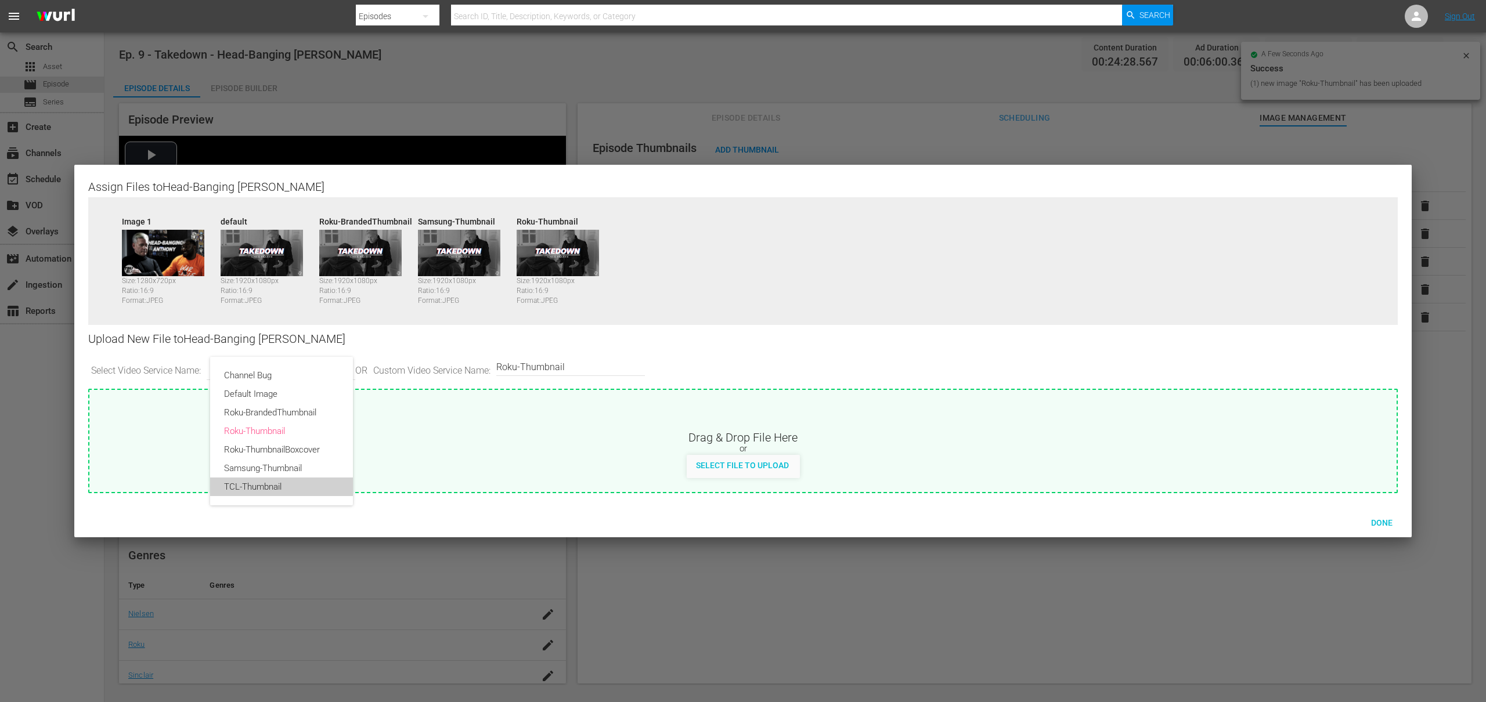
click at [261, 487] on div "TCL-Thumbnail" at bounding box center [281, 487] width 115 height 19
type input "TCL-Thumbnail"
click at [743, 464] on span "Select File to Upload" at bounding box center [742, 465] width 111 height 9
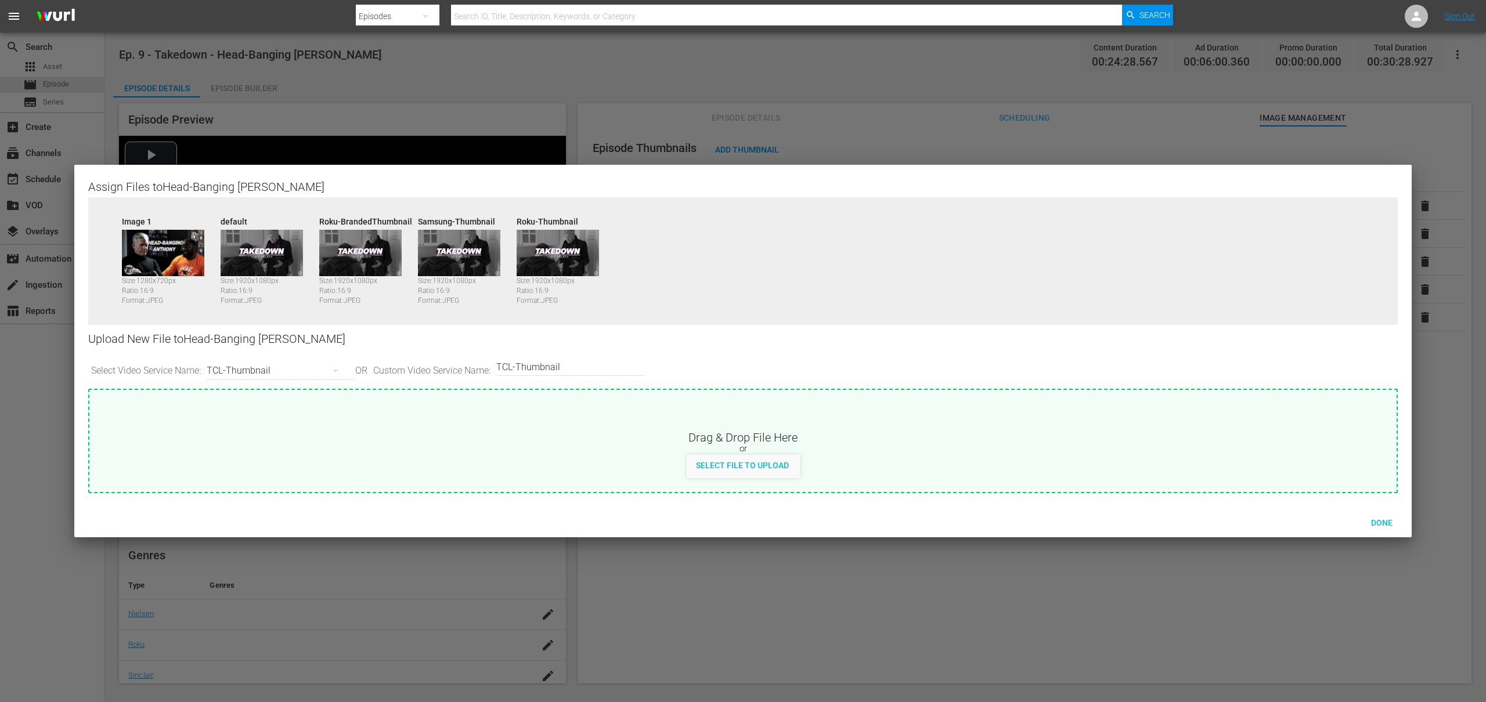
type input "C:\fakepath\Takedown_Series_Artwork.jpg"
click at [1388, 522] on span "Done" at bounding box center [1382, 522] width 40 height 9
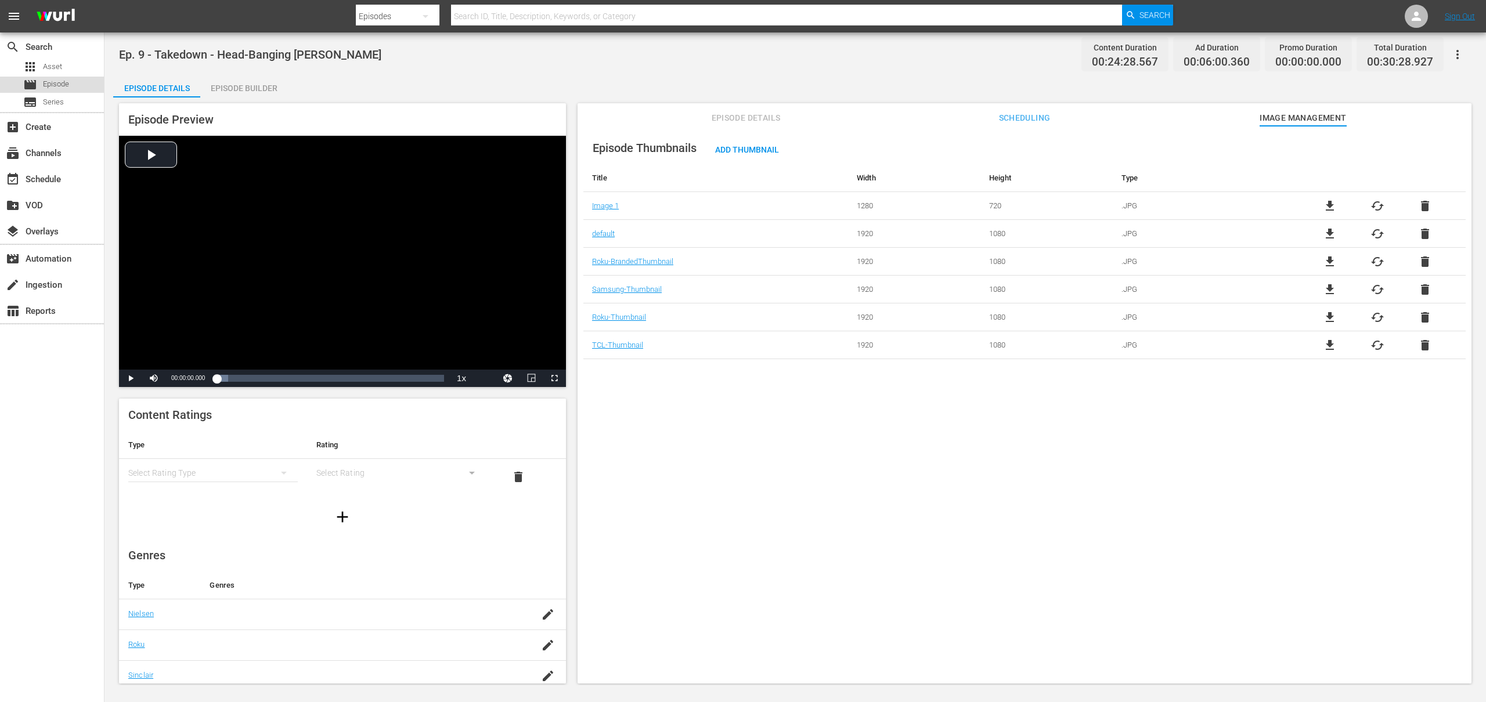
click at [58, 82] on span "Episode" at bounding box center [56, 84] width 26 height 12
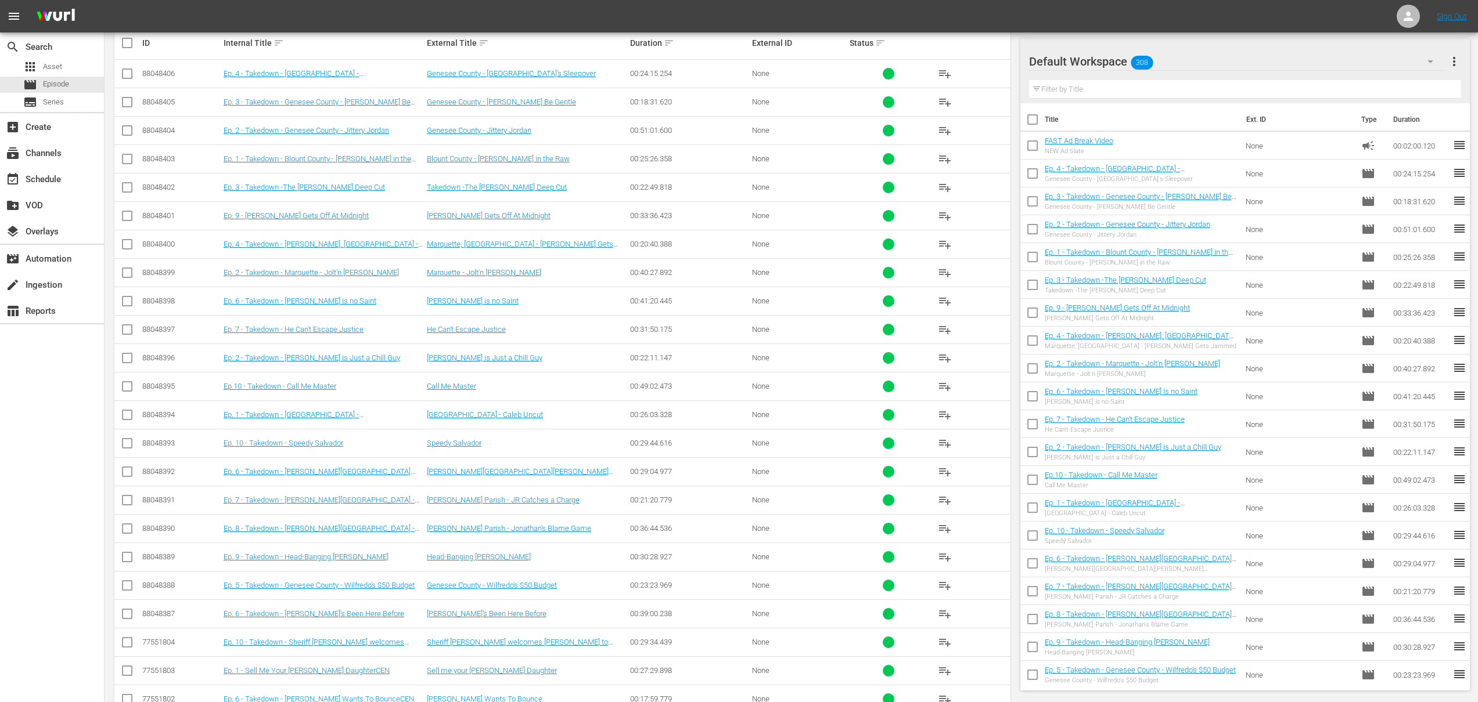
scroll to position [272, 0]
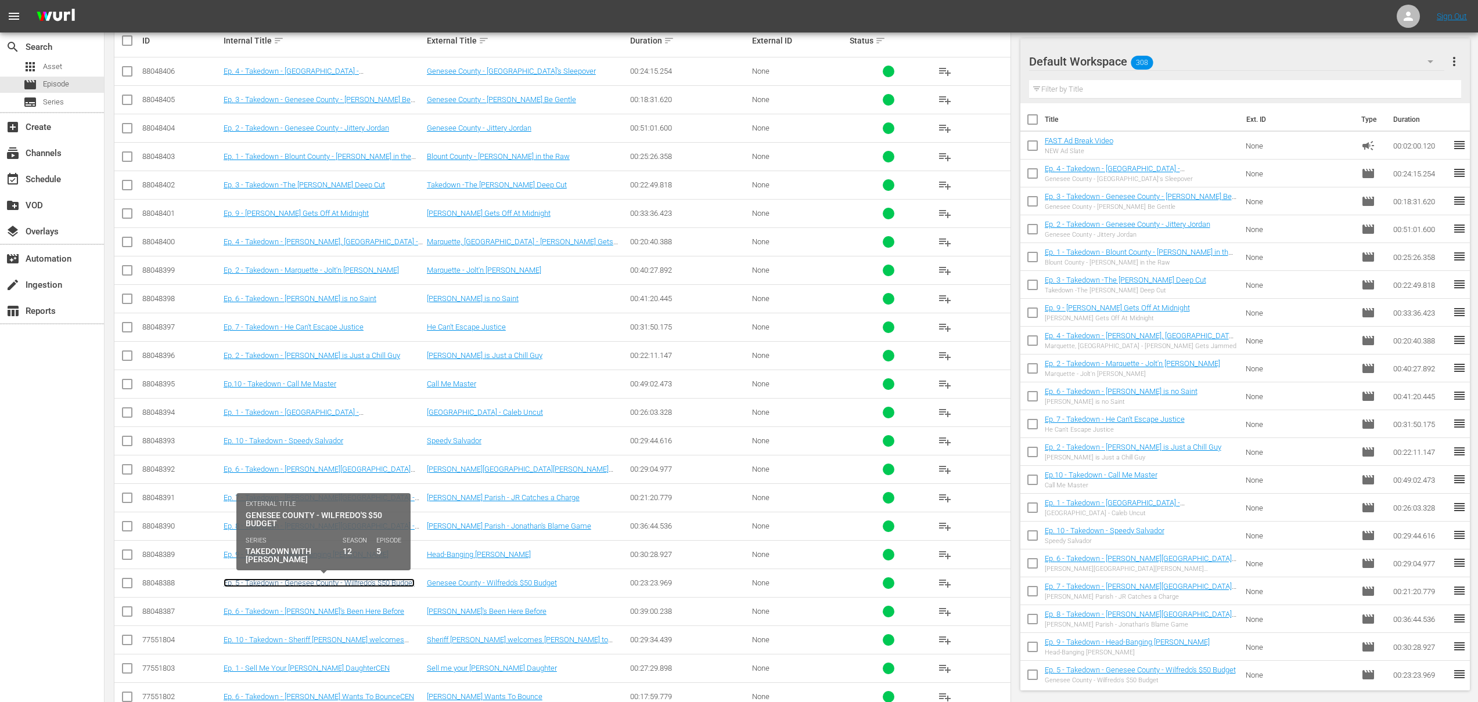
click at [349, 582] on link "Ep. 5 - Takedown - Genesee County - Wilfredo's $50 Budget" at bounding box center [319, 583] width 191 height 9
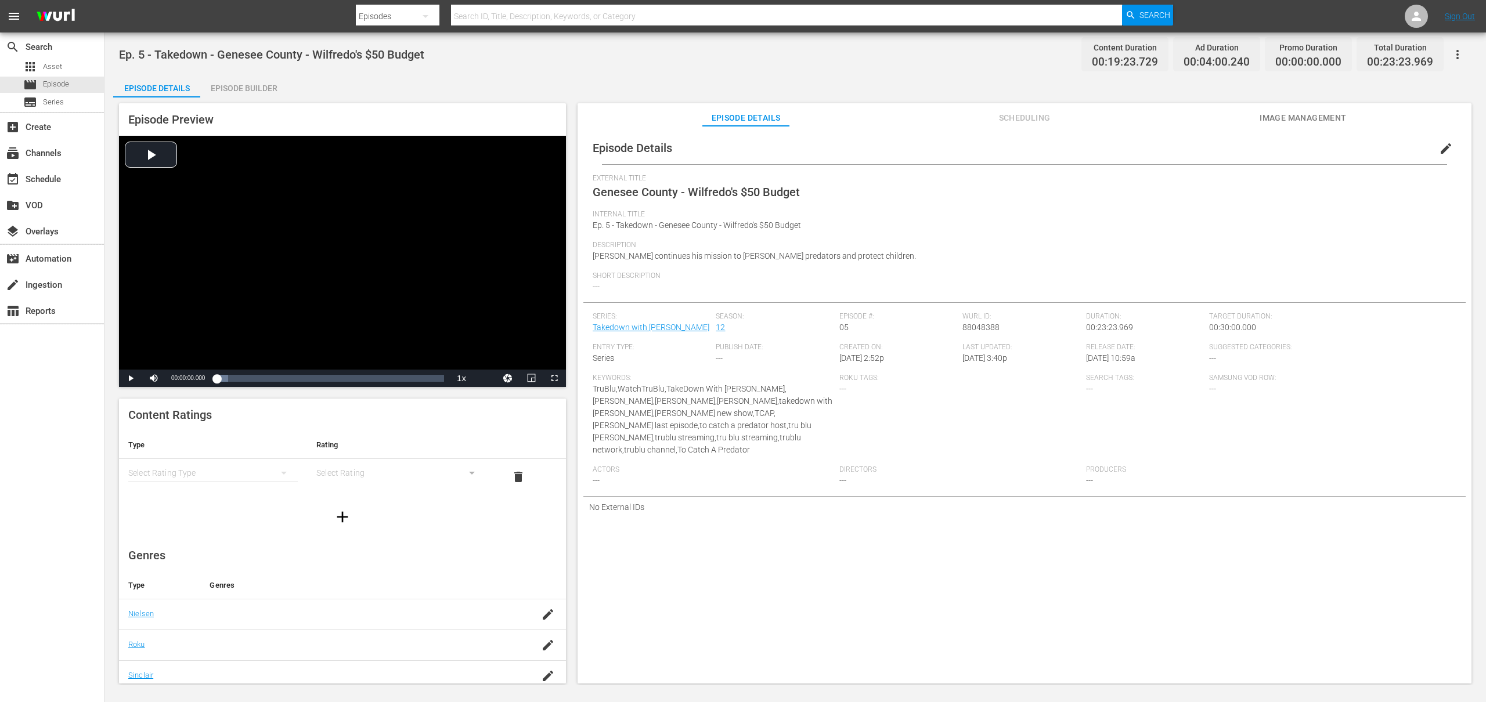
click at [1274, 119] on span "Image Management" at bounding box center [1303, 118] width 87 height 15
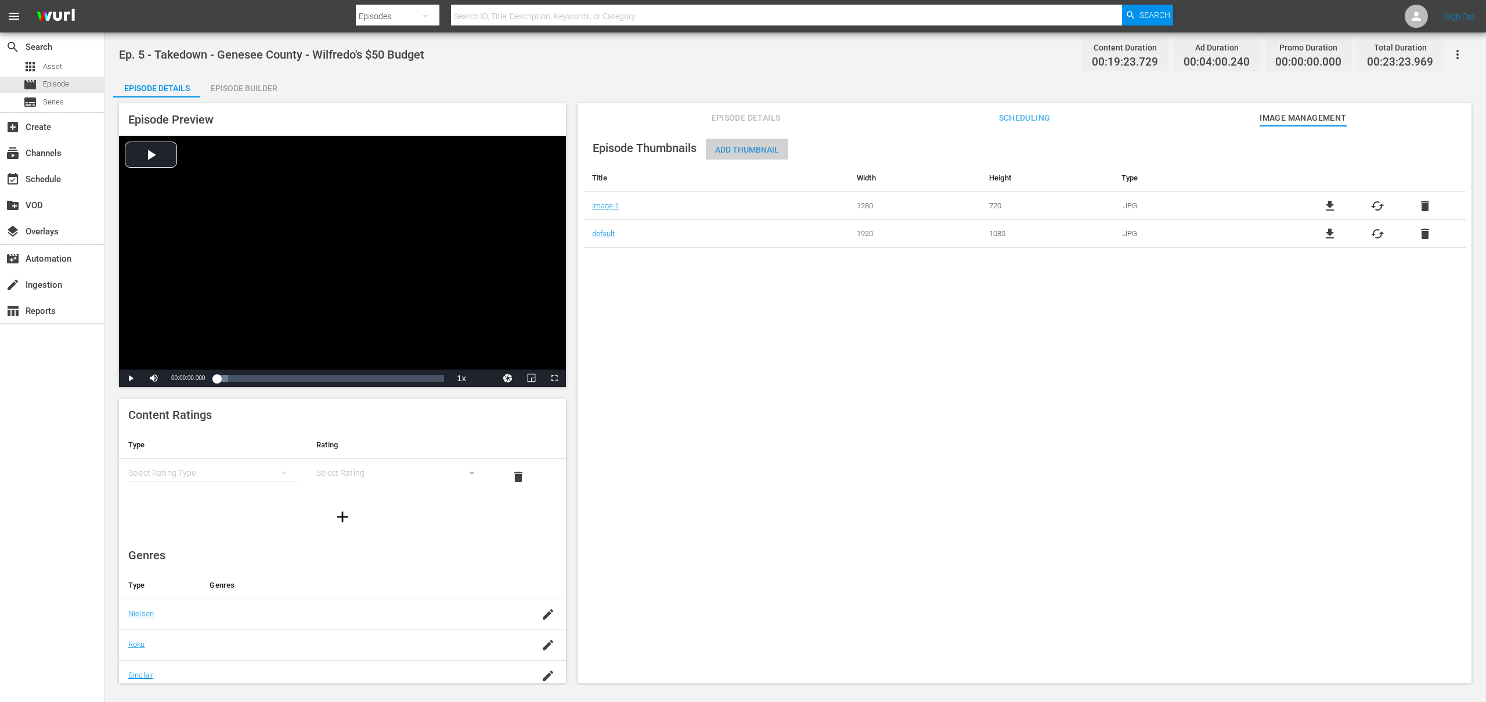
click at [744, 148] on span "Add Thumbnail" at bounding box center [747, 149] width 82 height 9
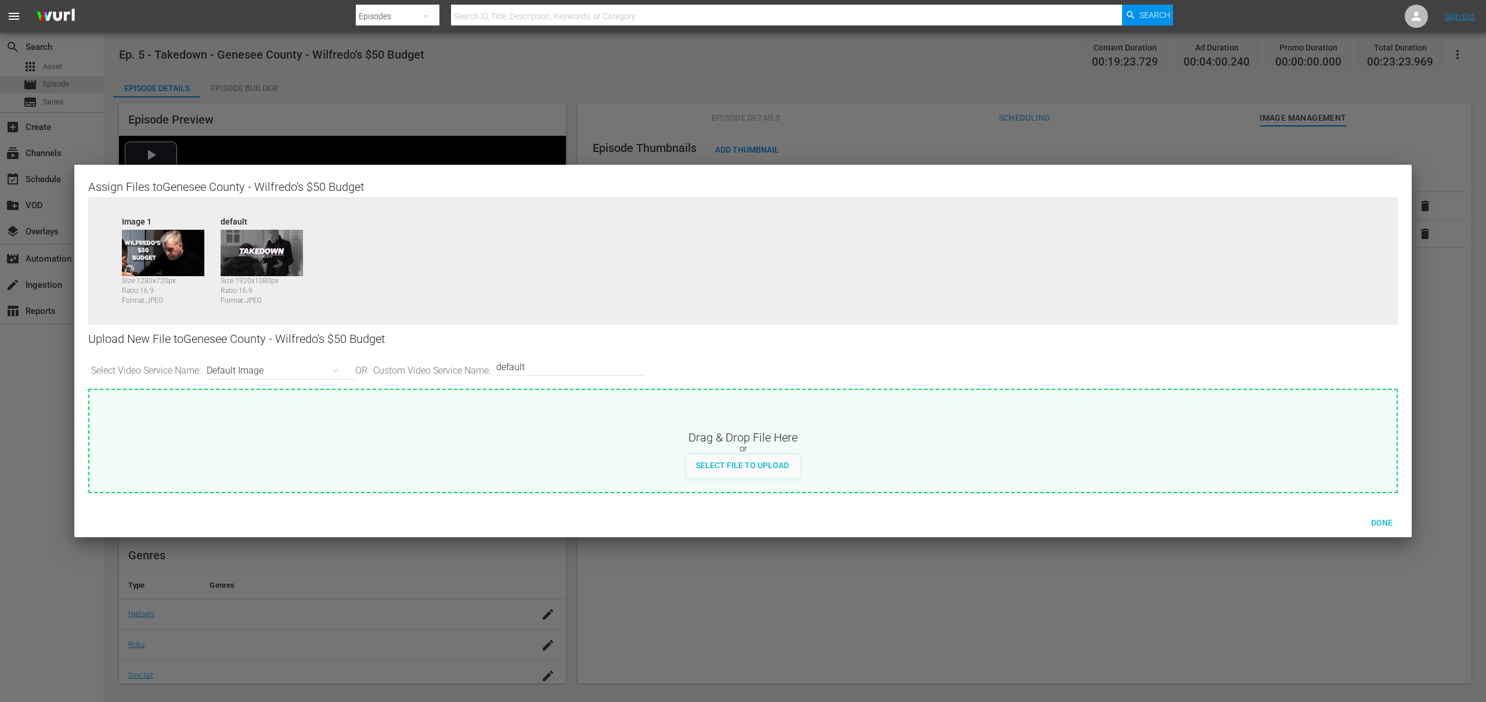
click at [223, 370] on div "Default Image" at bounding box center [278, 371] width 143 height 33
click at [255, 413] on div "Roku-BrandedThumbnail" at bounding box center [281, 412] width 115 height 19
type input "Roku-BrandedThumbnail"
click at [750, 471] on div "Select File to Upload" at bounding box center [742, 465] width 111 height 21
type input "C:\fakepath\Takedown_Series_Artwork.jpg"
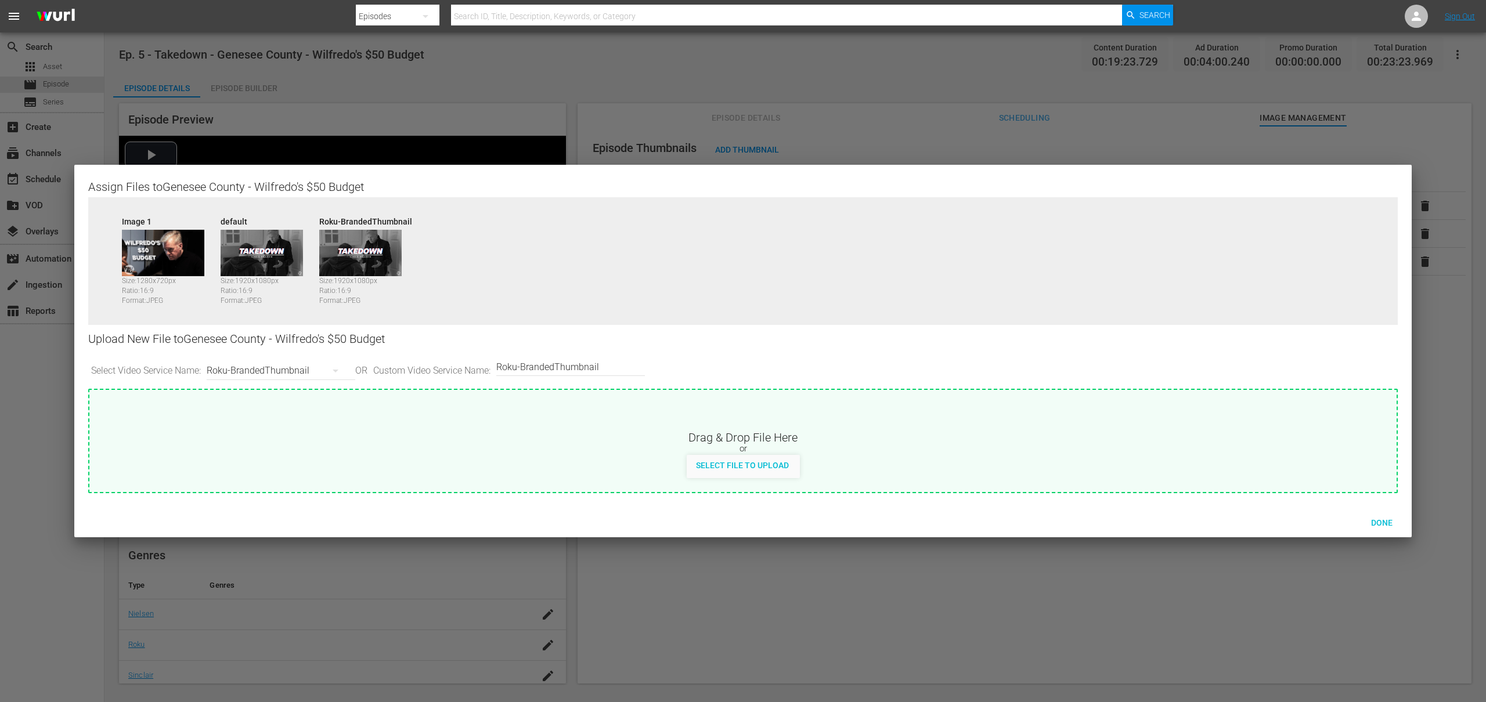
click at [246, 370] on div "Roku-BrandedThumbnail" at bounding box center [278, 371] width 143 height 33
click at [240, 426] on div "Roku-Thumbnail" at bounding box center [281, 431] width 115 height 19
type input "Roku-Thumbnail"
click at [740, 461] on span "Select File to Upload" at bounding box center [742, 465] width 111 height 9
type input "C:\fakepath\Takedown_Series_Artwork.jpg"
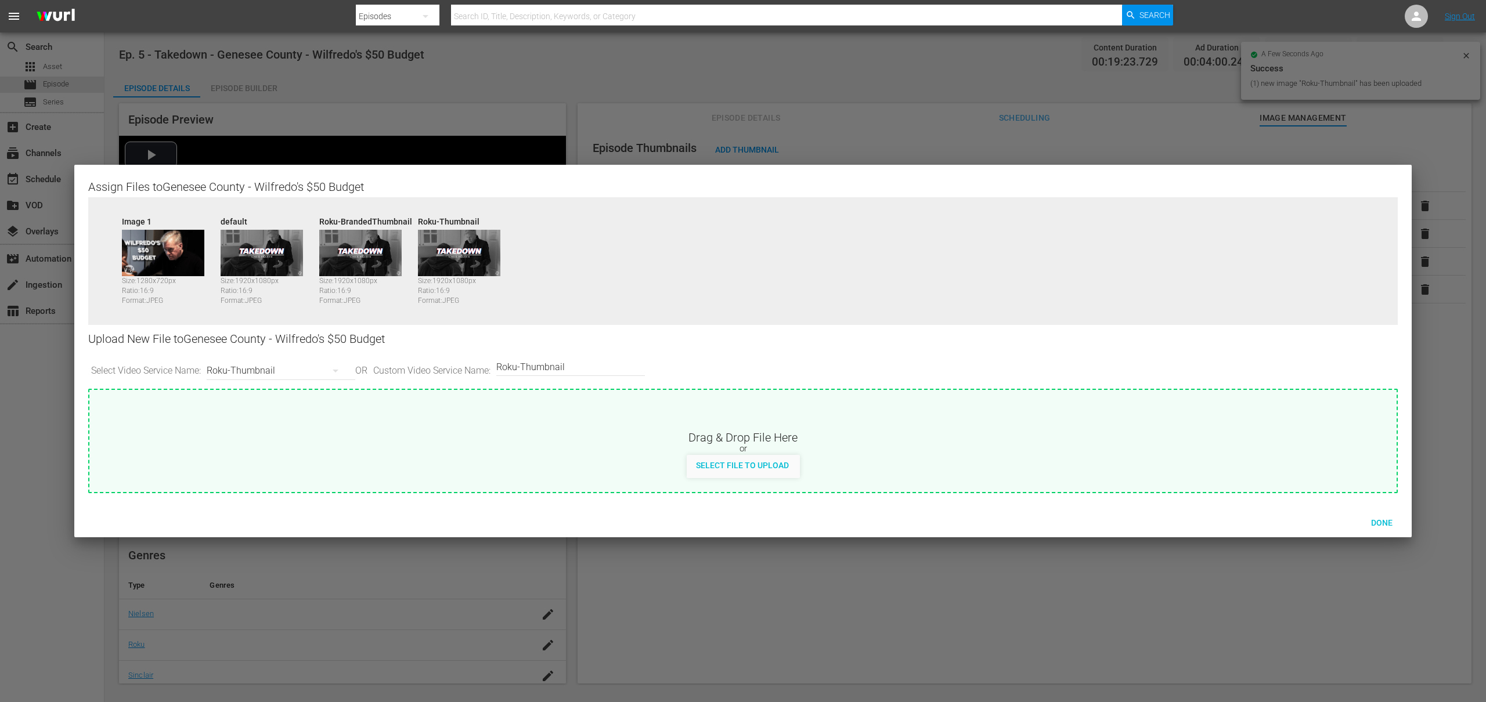
click at [285, 372] on div "Roku-Thumbnail" at bounding box center [278, 371] width 143 height 33
click at [281, 463] on div "Samsung-Thumbnail" at bounding box center [281, 468] width 115 height 19
type input "Samsung-Thumbnail"
click at [733, 466] on span "Select File to Upload" at bounding box center [742, 465] width 111 height 9
type input "C:\fakepath\Takedown_Series_Artwork.jpg"
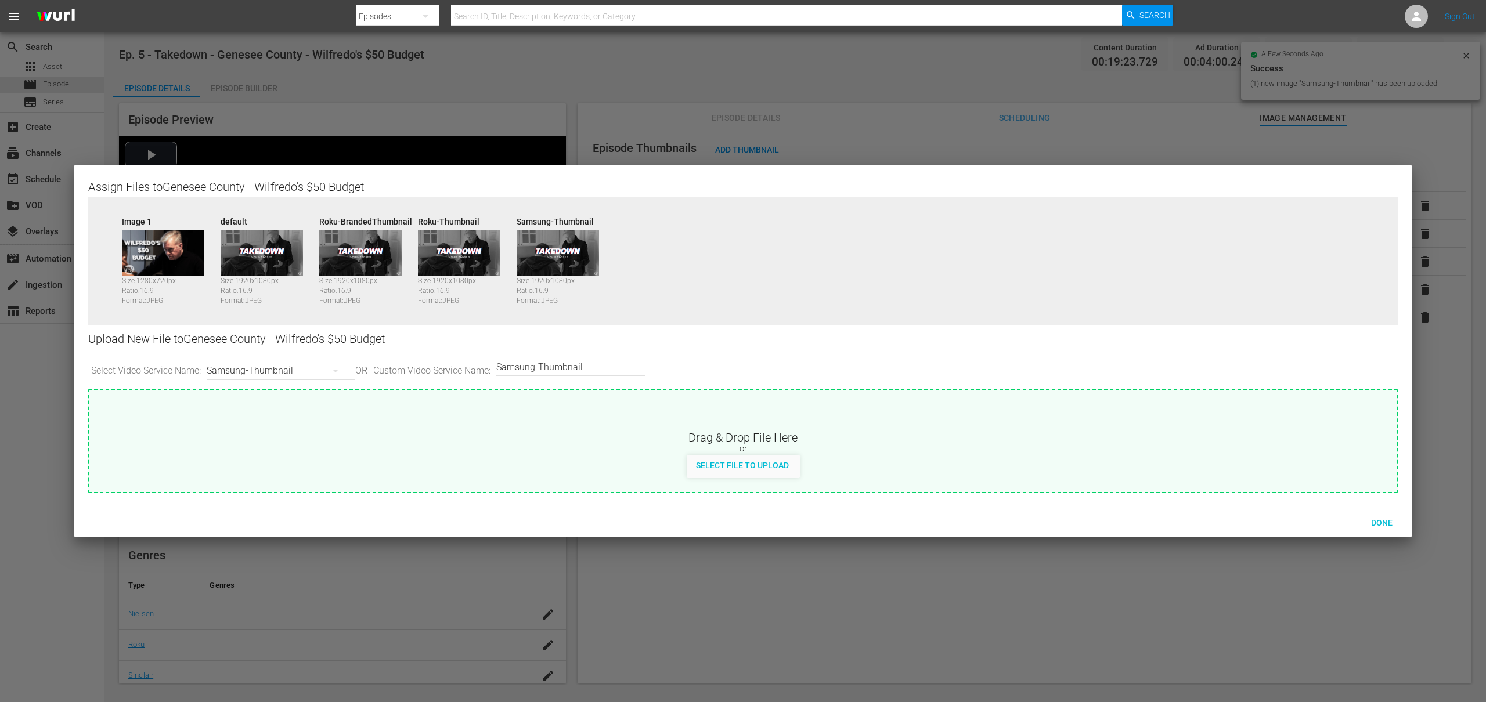
click at [249, 370] on div "Samsung-Thumbnail" at bounding box center [278, 371] width 143 height 33
click at [271, 488] on div "TCL-Thumbnail" at bounding box center [281, 487] width 115 height 19
type input "TCL-Thumbnail"
click at [732, 471] on div "Select File to Upload" at bounding box center [742, 465] width 111 height 21
type input "C:\fakepath\Takedown_Series_Artwork.jpg"
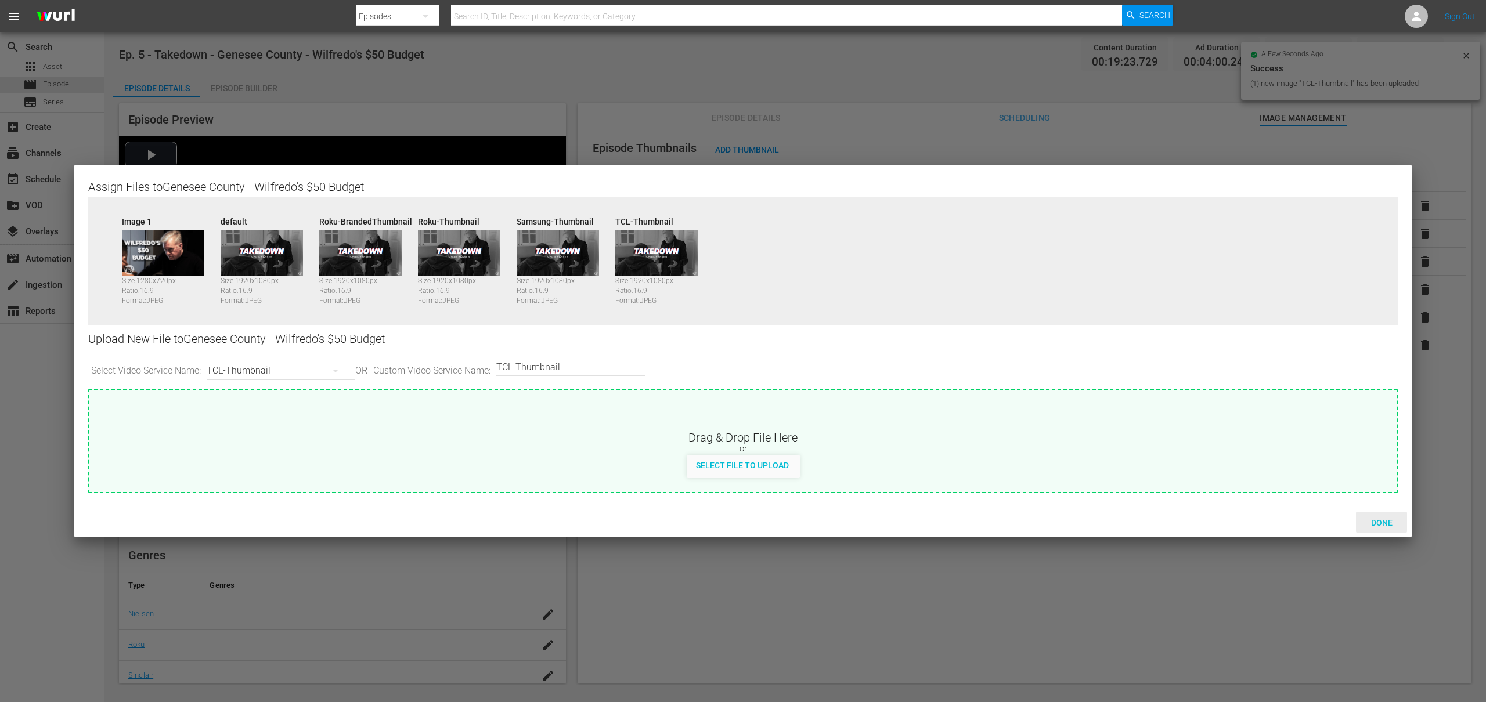
click at [1375, 521] on span "Done" at bounding box center [1382, 522] width 40 height 9
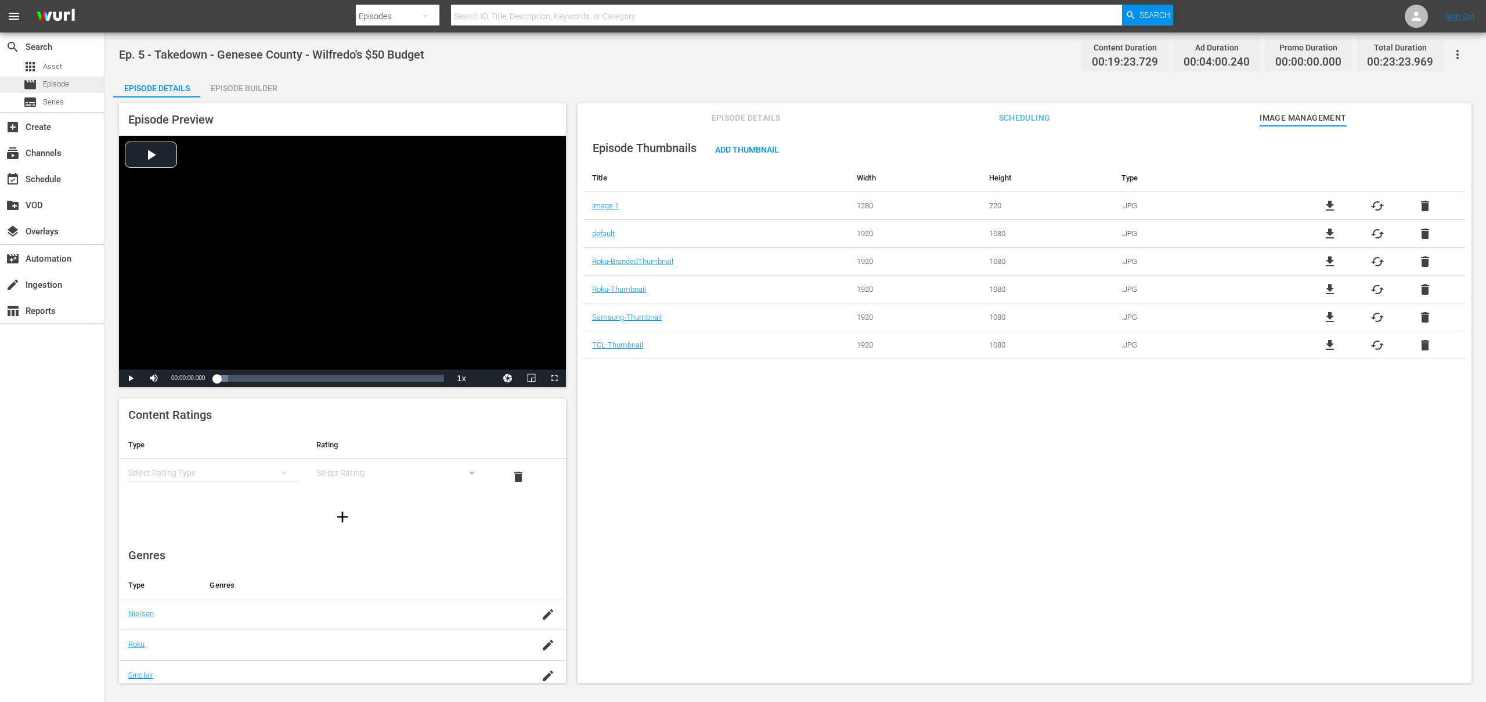
click at [64, 84] on span "Episode" at bounding box center [56, 84] width 26 height 12
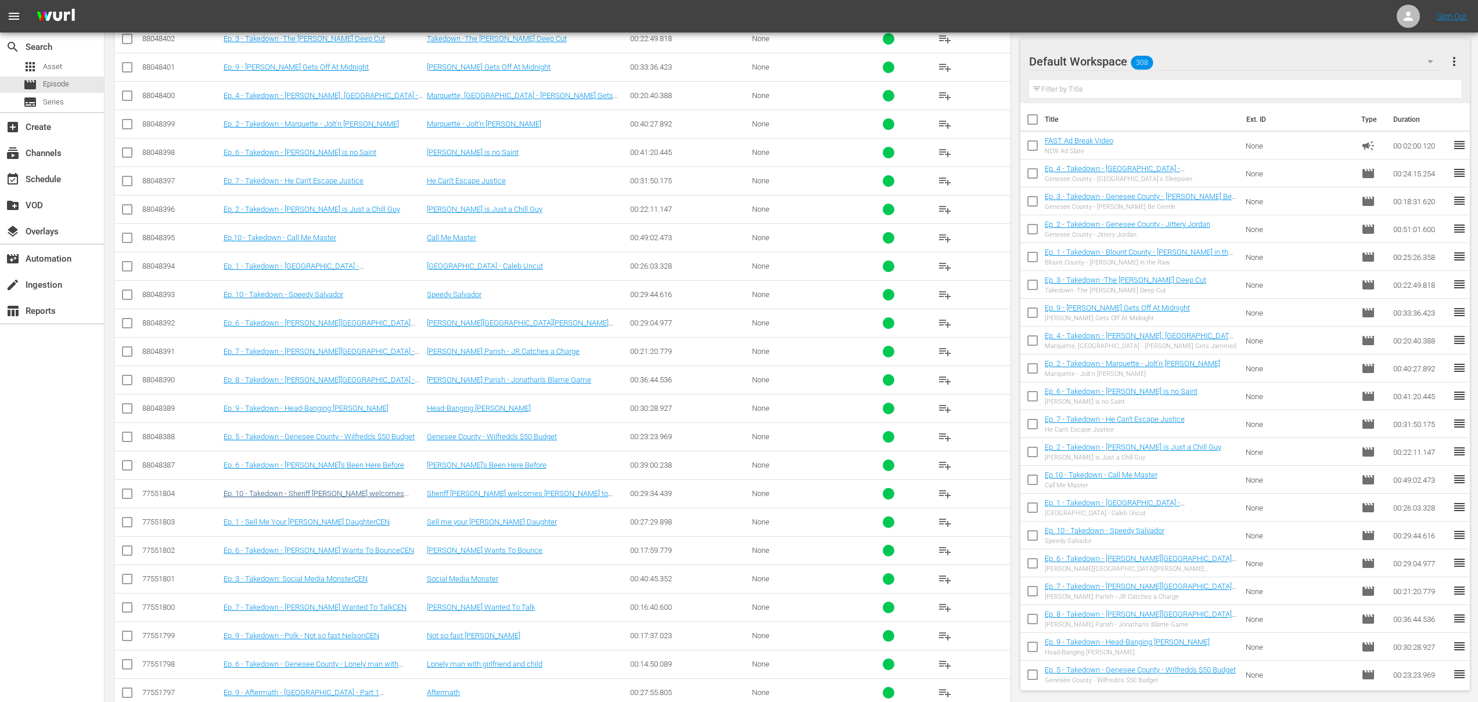
scroll to position [427, 0]
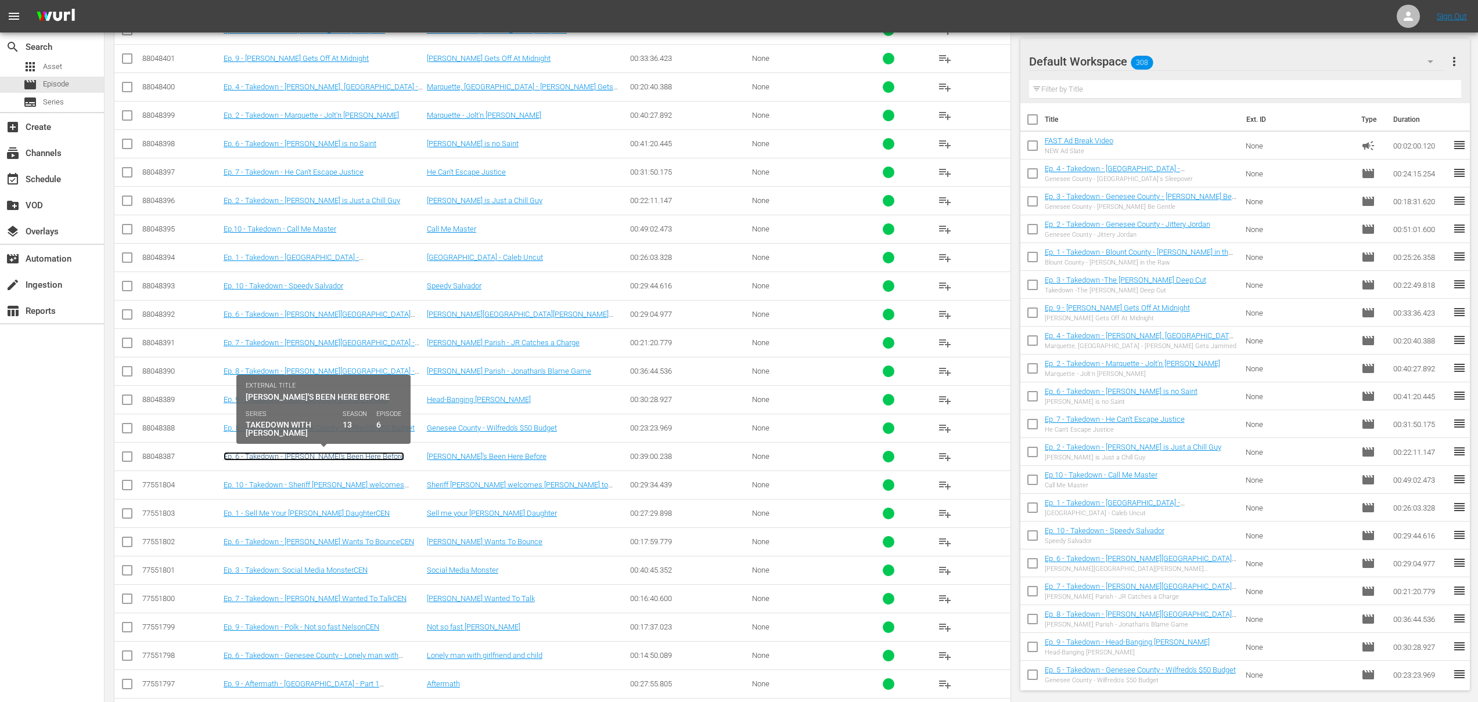
click at [321, 457] on link "Ep. 6 - Takedown - [PERSON_NAME]'s Been Here Before" at bounding box center [314, 456] width 181 height 9
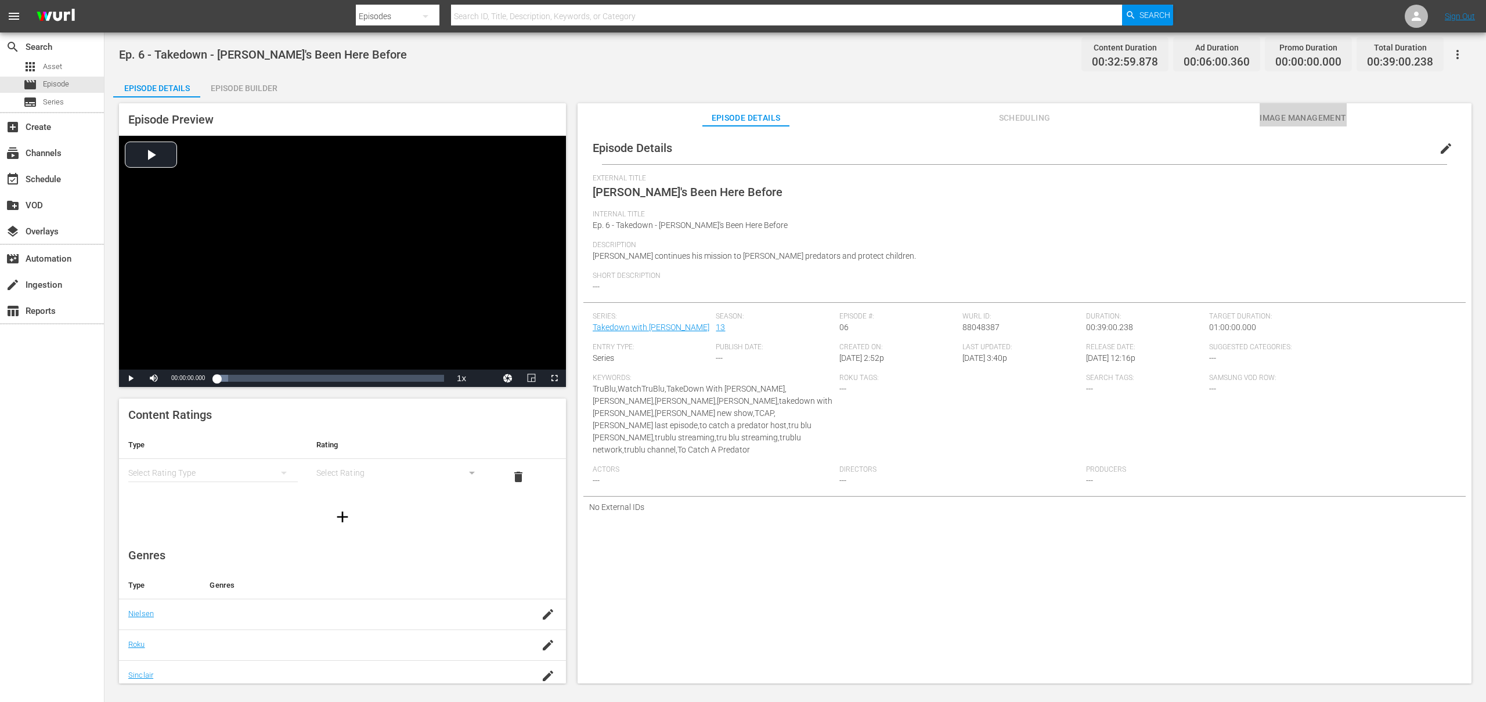
click at [1339, 121] on span "Image Management" at bounding box center [1303, 118] width 87 height 15
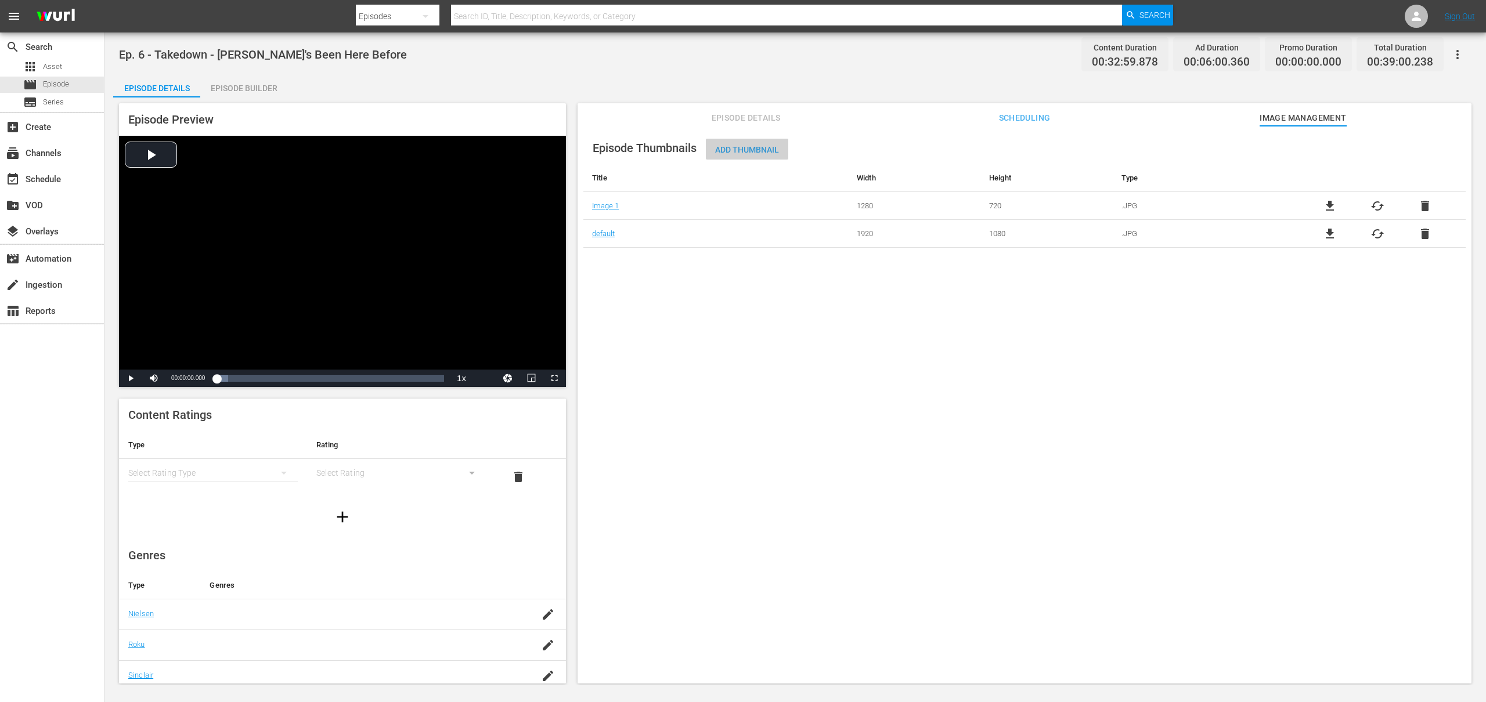
click at [747, 146] on span "Add Thumbnail" at bounding box center [747, 149] width 82 height 9
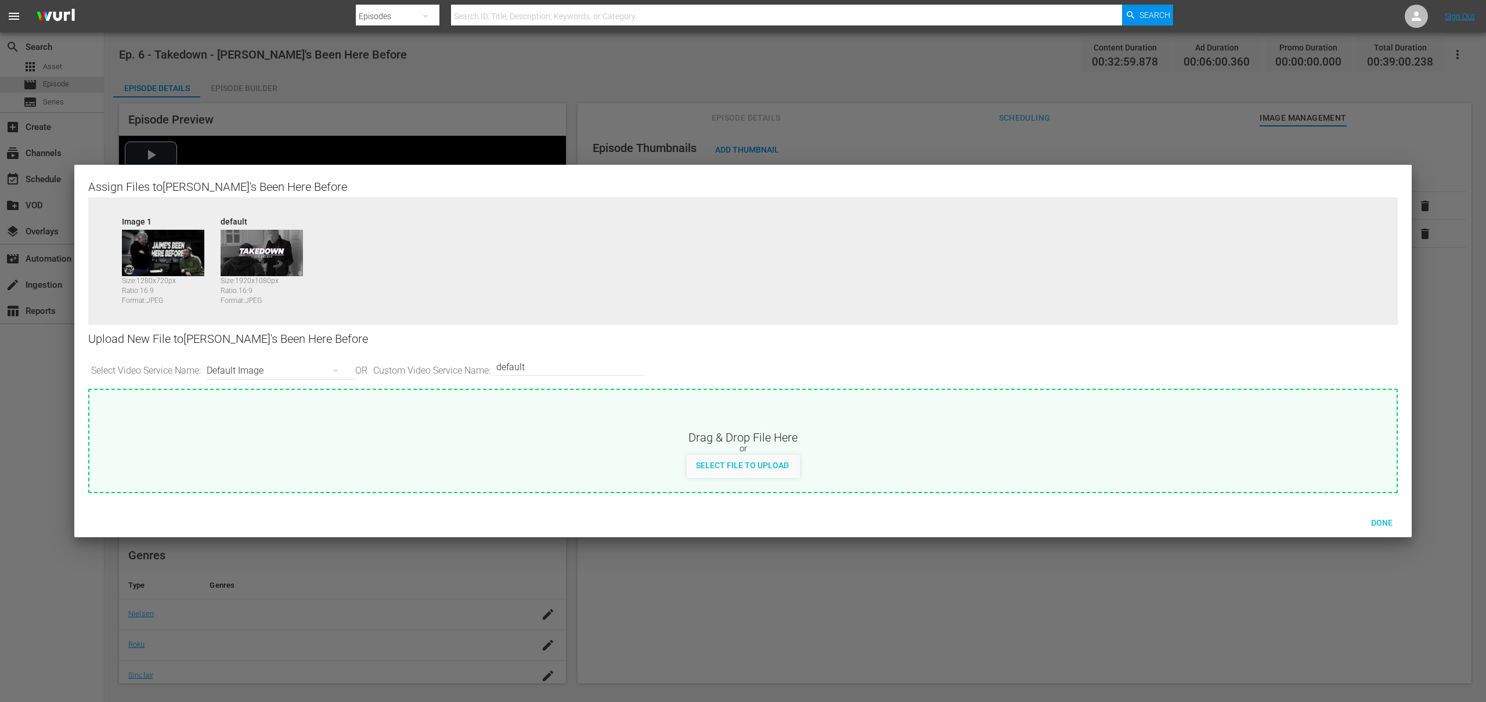
click at [298, 369] on div "Default Image" at bounding box center [278, 371] width 143 height 33
click at [289, 413] on div "Roku-BrandedThumbnail" at bounding box center [281, 412] width 115 height 19
type input "Roku-BrandedThumbnail"
click at [751, 466] on span "Select File to Upload" at bounding box center [742, 465] width 111 height 9
type input "C:\fakepath\Takedown_Series_Artwork.jpg"
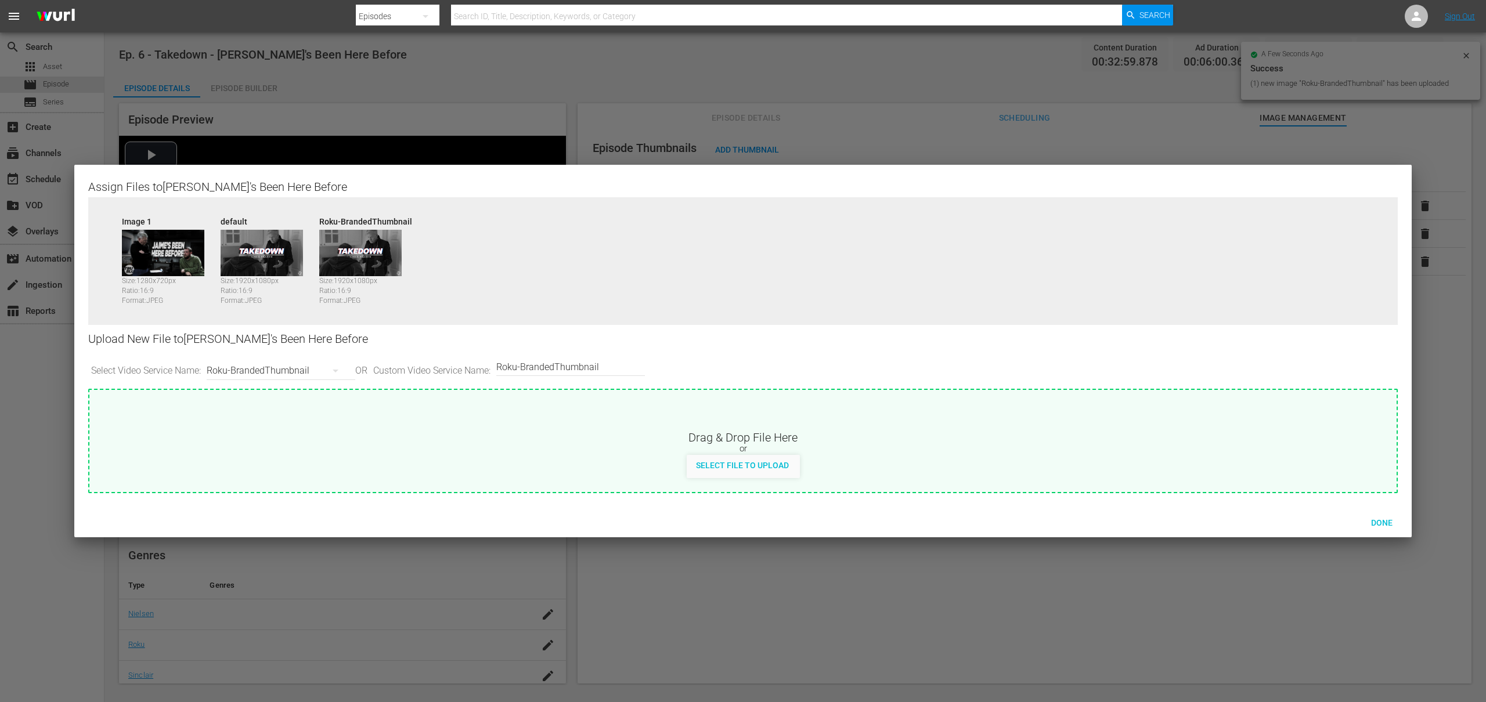
click at [291, 369] on div "Roku-BrandedThumbnail" at bounding box center [278, 371] width 143 height 33
click at [273, 433] on div "Roku-Thumbnail" at bounding box center [281, 431] width 115 height 19
type input "Roku-Thumbnail"
click at [745, 464] on span "Select File to Upload" at bounding box center [742, 465] width 111 height 9
type input "C:\fakepath\Takedown_Series_Artwork.jpg"
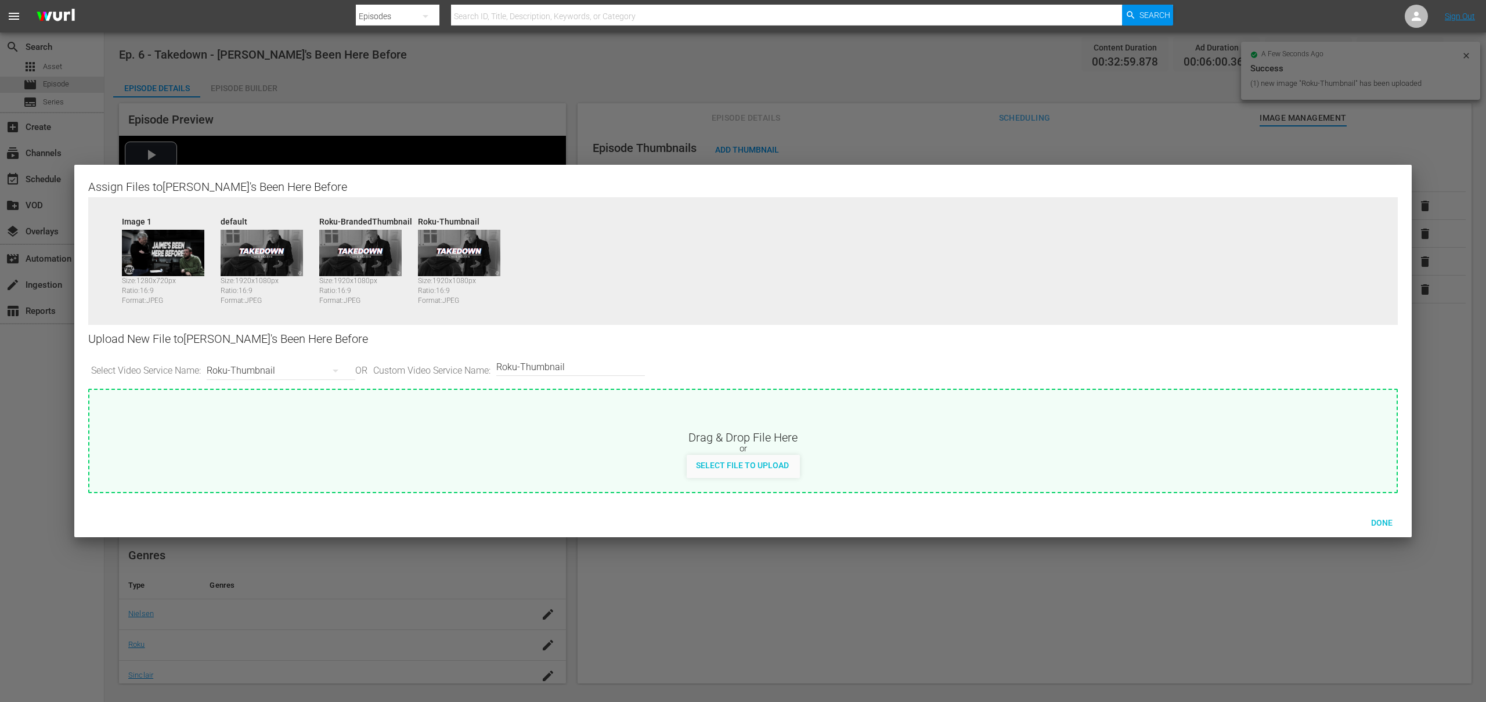
click at [306, 368] on div "Roku-Thumbnail" at bounding box center [278, 371] width 143 height 33
click at [261, 473] on div "Samsung-Thumbnail" at bounding box center [281, 468] width 115 height 19
type input "Samsung-Thumbnail"
click at [722, 470] on span "Select File to Upload" at bounding box center [742, 465] width 111 height 9
type input "C:\fakepath\Takedown_Series_Artwork.jpg"
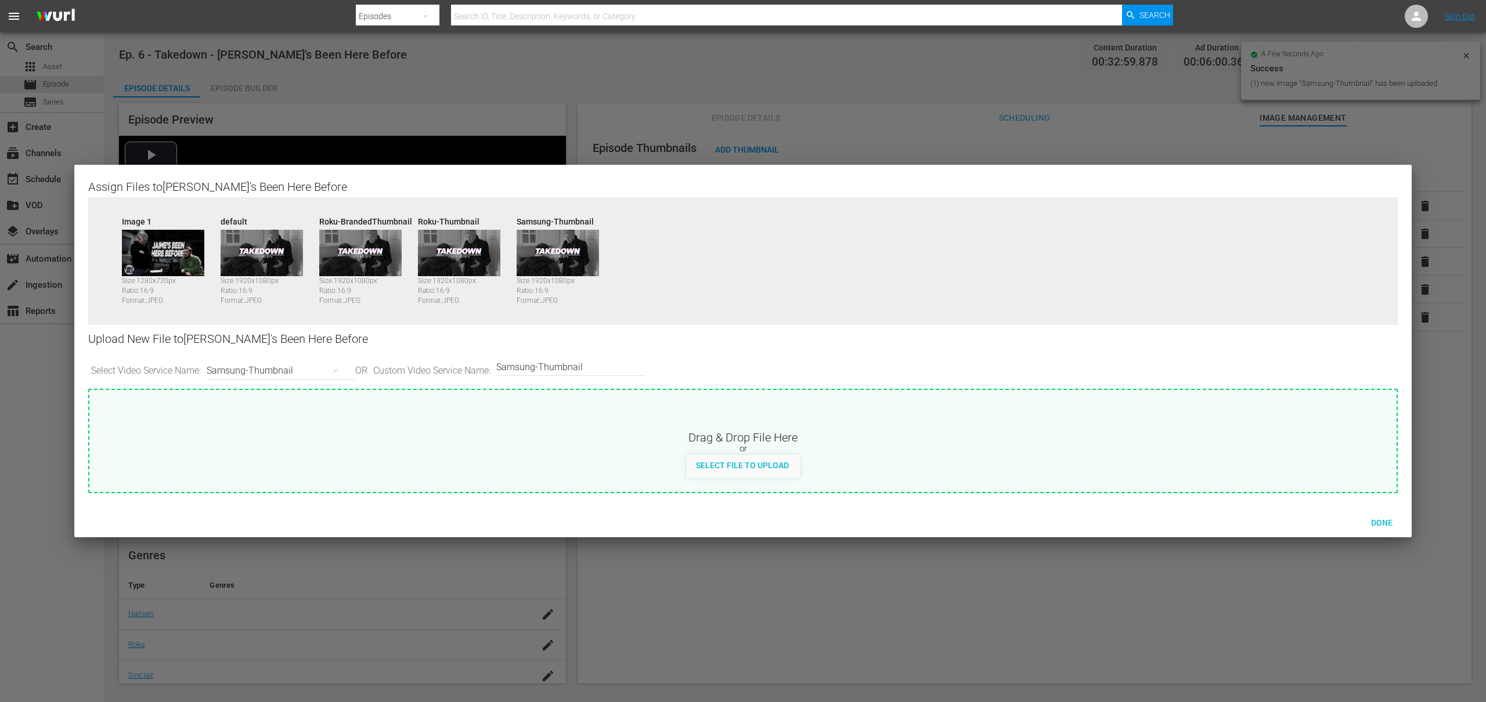
click at [268, 373] on div "Samsung-Thumbnail" at bounding box center [278, 371] width 143 height 33
click at [278, 488] on div "TCL-Thumbnail" at bounding box center [281, 487] width 115 height 19
type input "TCL-Thumbnail"
click at [718, 465] on span "Select File to Upload" at bounding box center [742, 465] width 111 height 9
type input "C:\fakepath\Takedown_Series_Artwork.jpg"
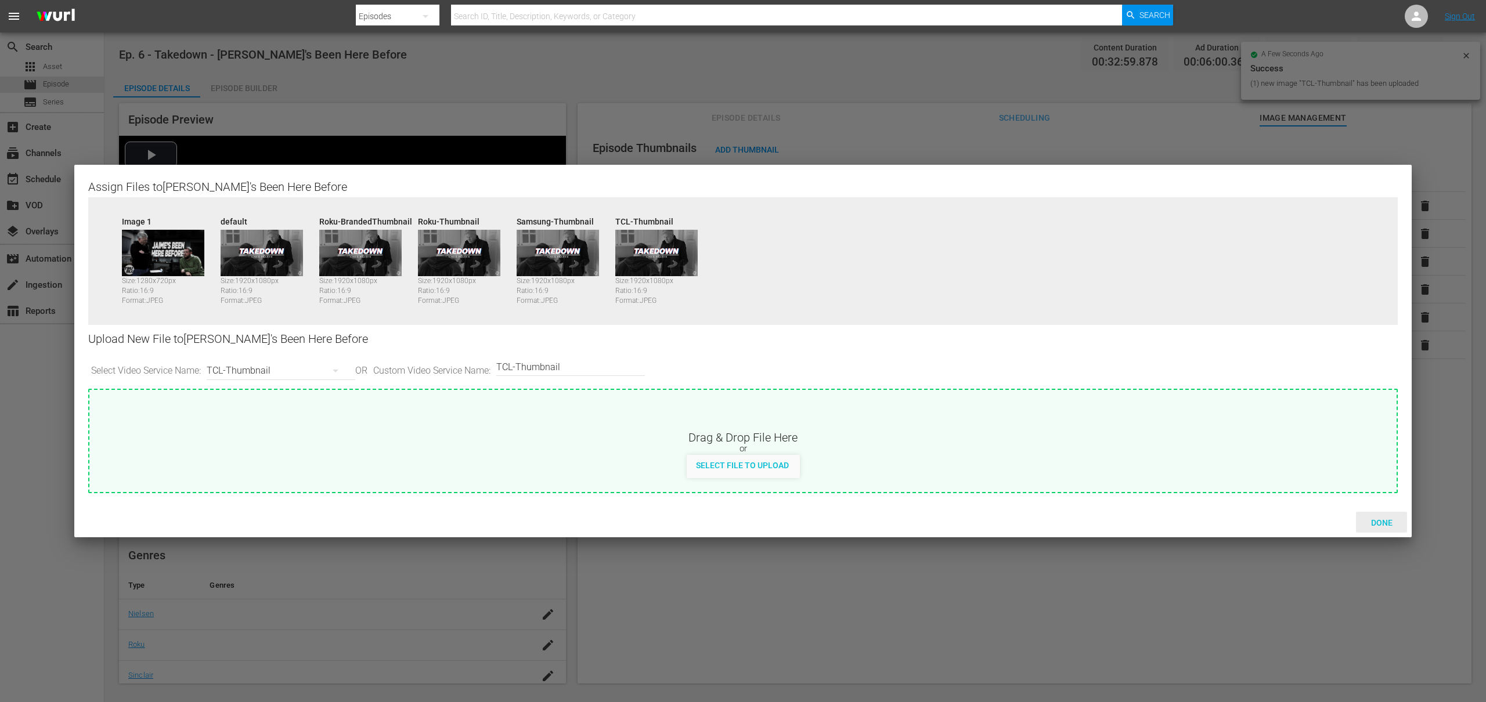
click at [1374, 518] on span "Done" at bounding box center [1382, 522] width 40 height 9
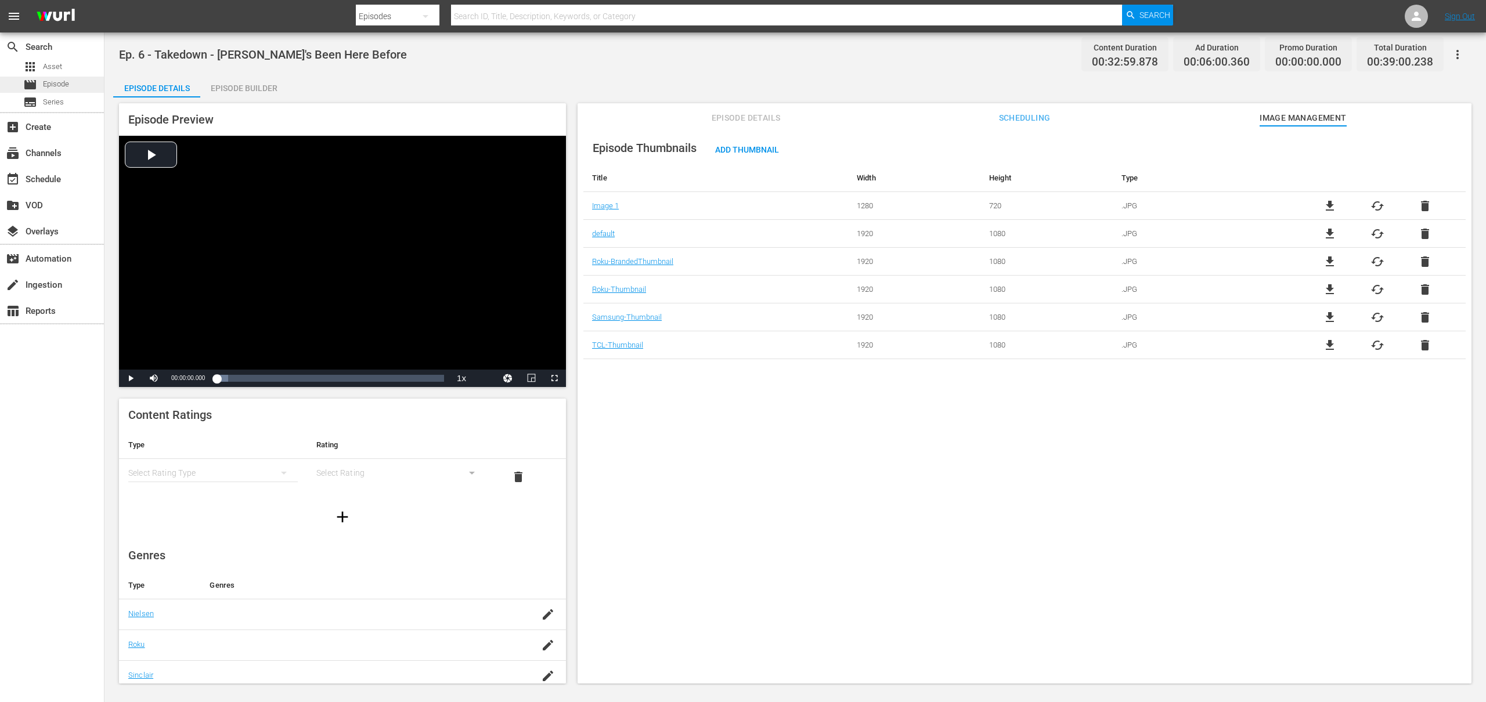
click at [53, 82] on span "Episode" at bounding box center [56, 84] width 26 height 12
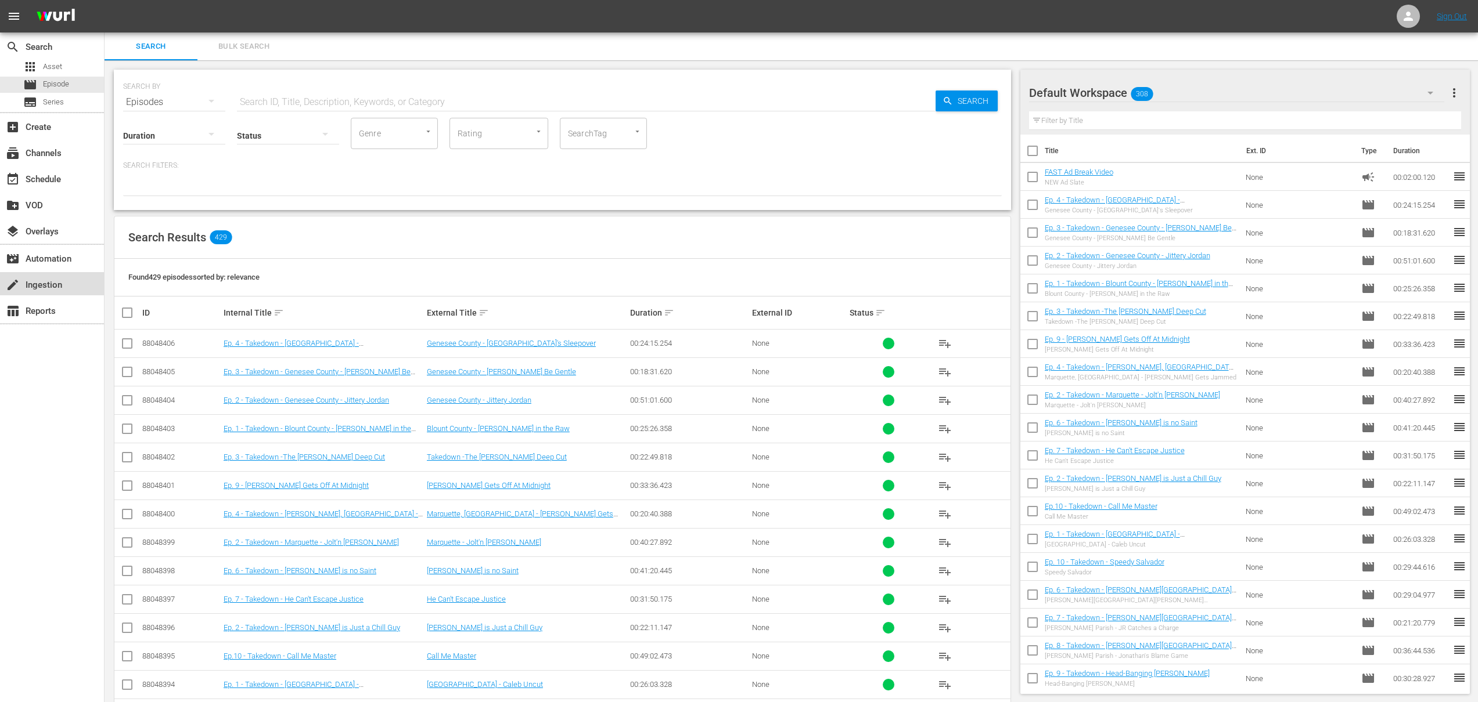
click at [53, 279] on div "create Ingestion" at bounding box center [32, 283] width 65 height 10
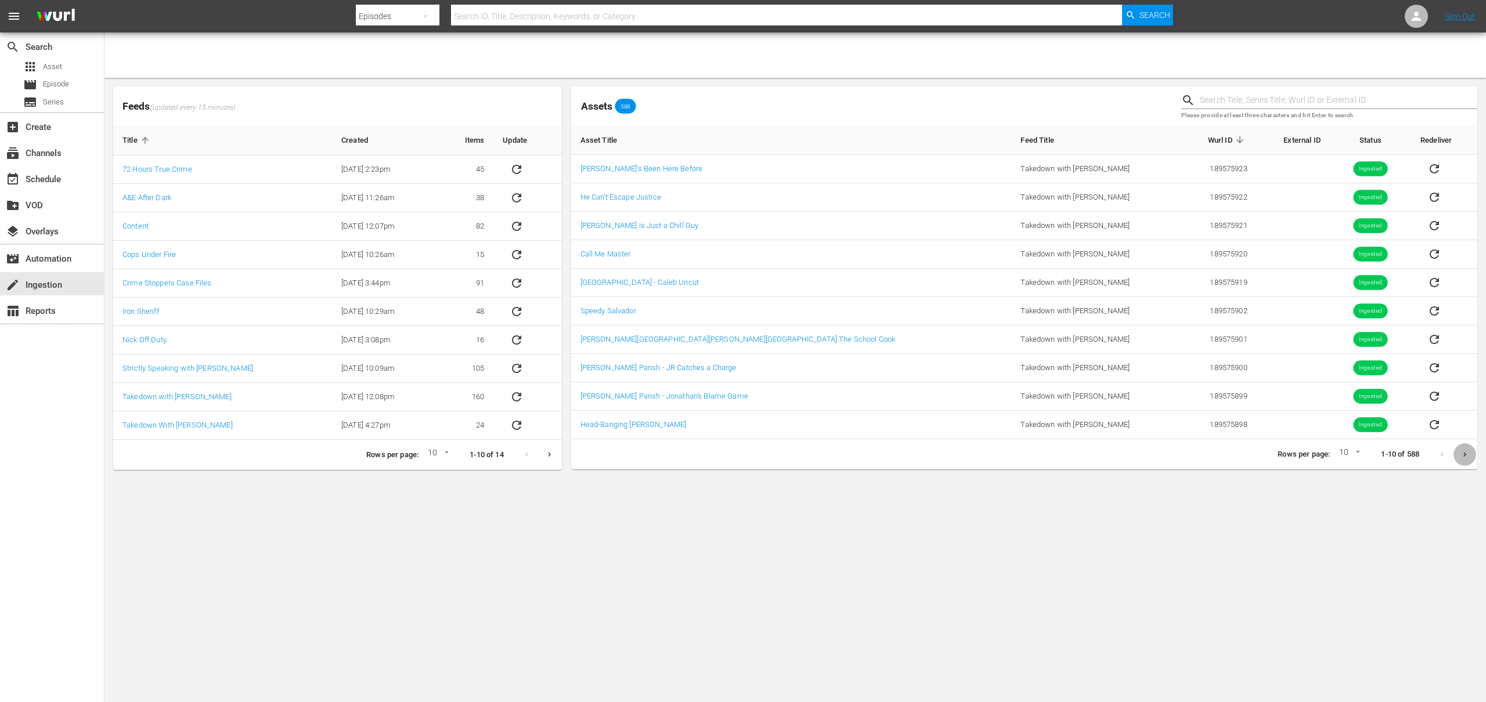
click at [1461, 456] on icon "Next page" at bounding box center [1465, 455] width 9 height 9
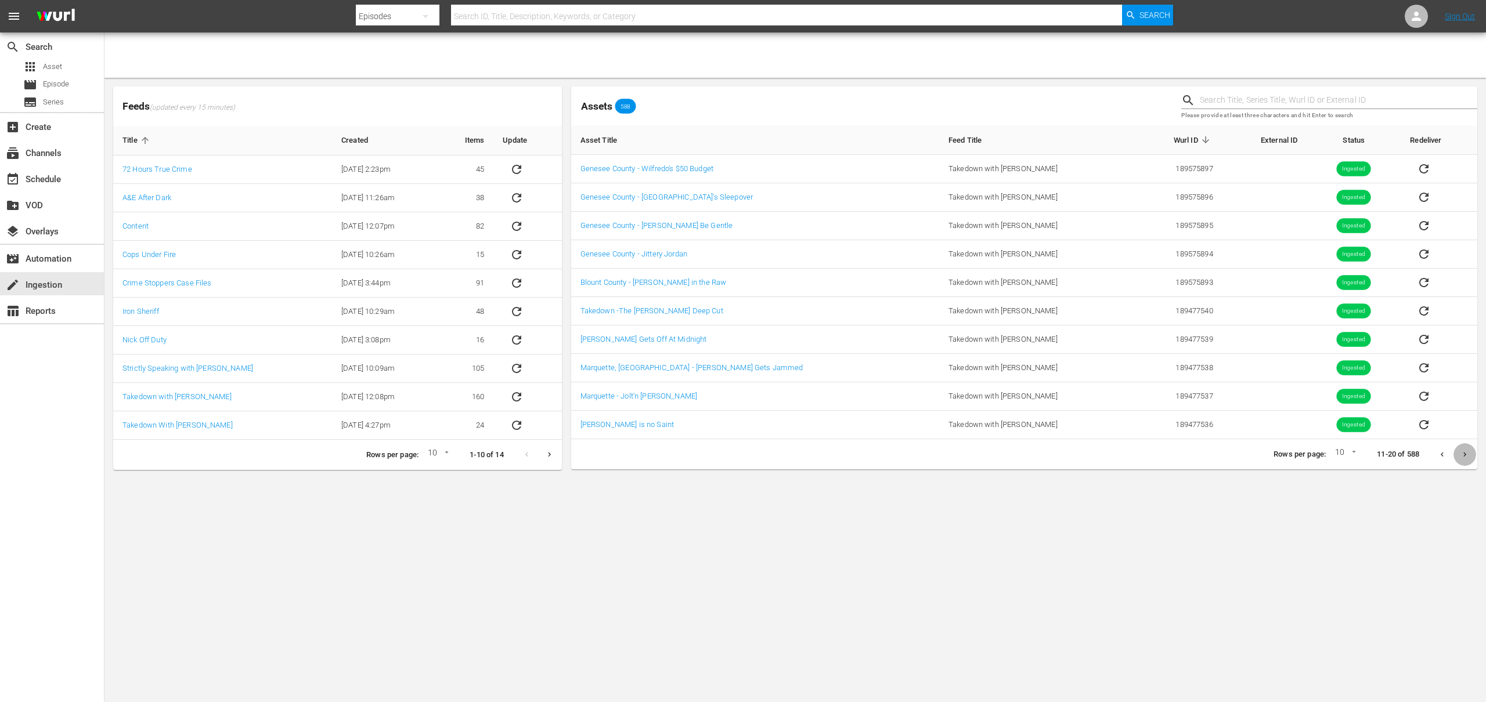
click at [1461, 456] on icon "Next page" at bounding box center [1465, 455] width 9 height 9
